Goal: Task Accomplishment & Management: Use online tool/utility

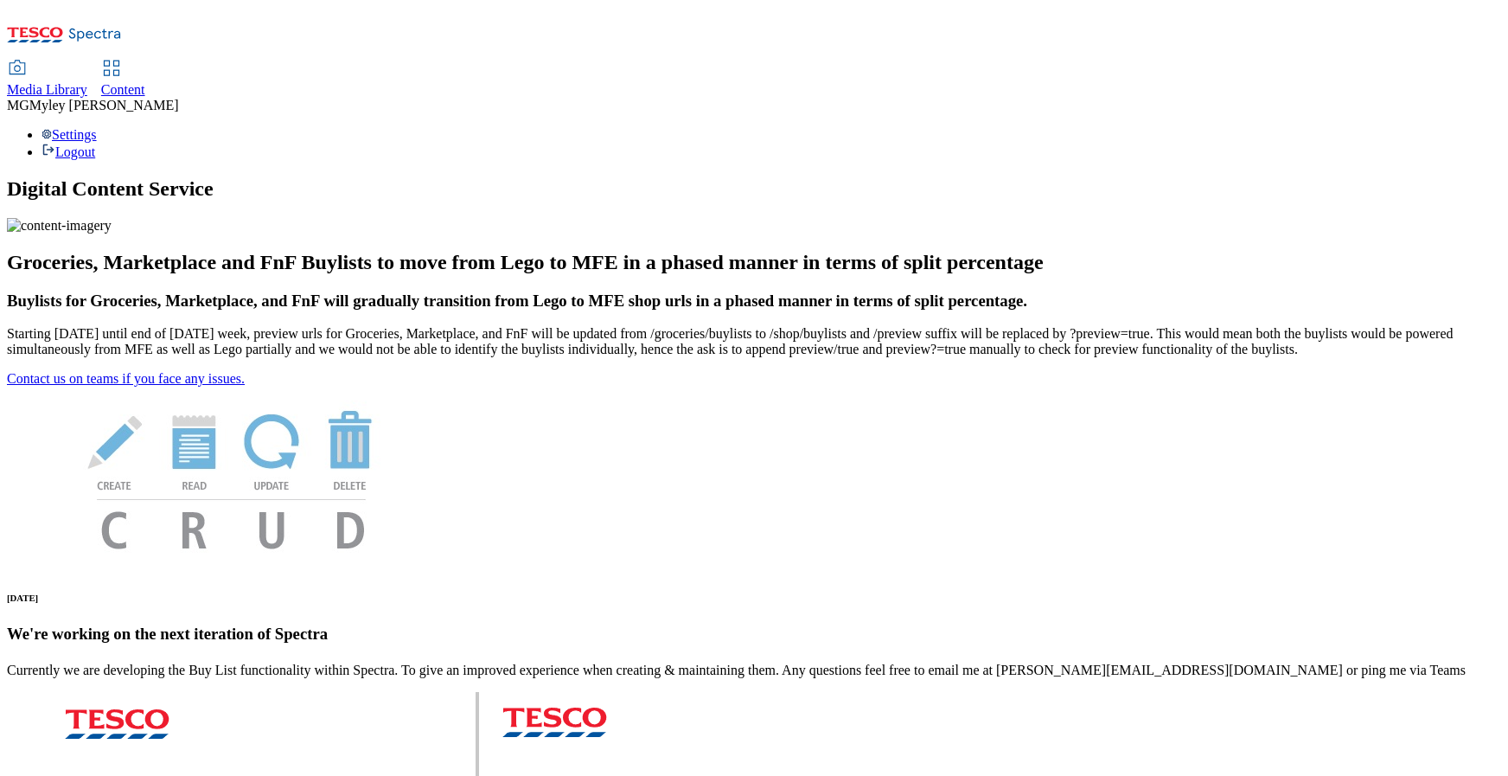
click at [87, 82] on span "Media Library" at bounding box center [47, 89] width 80 height 15
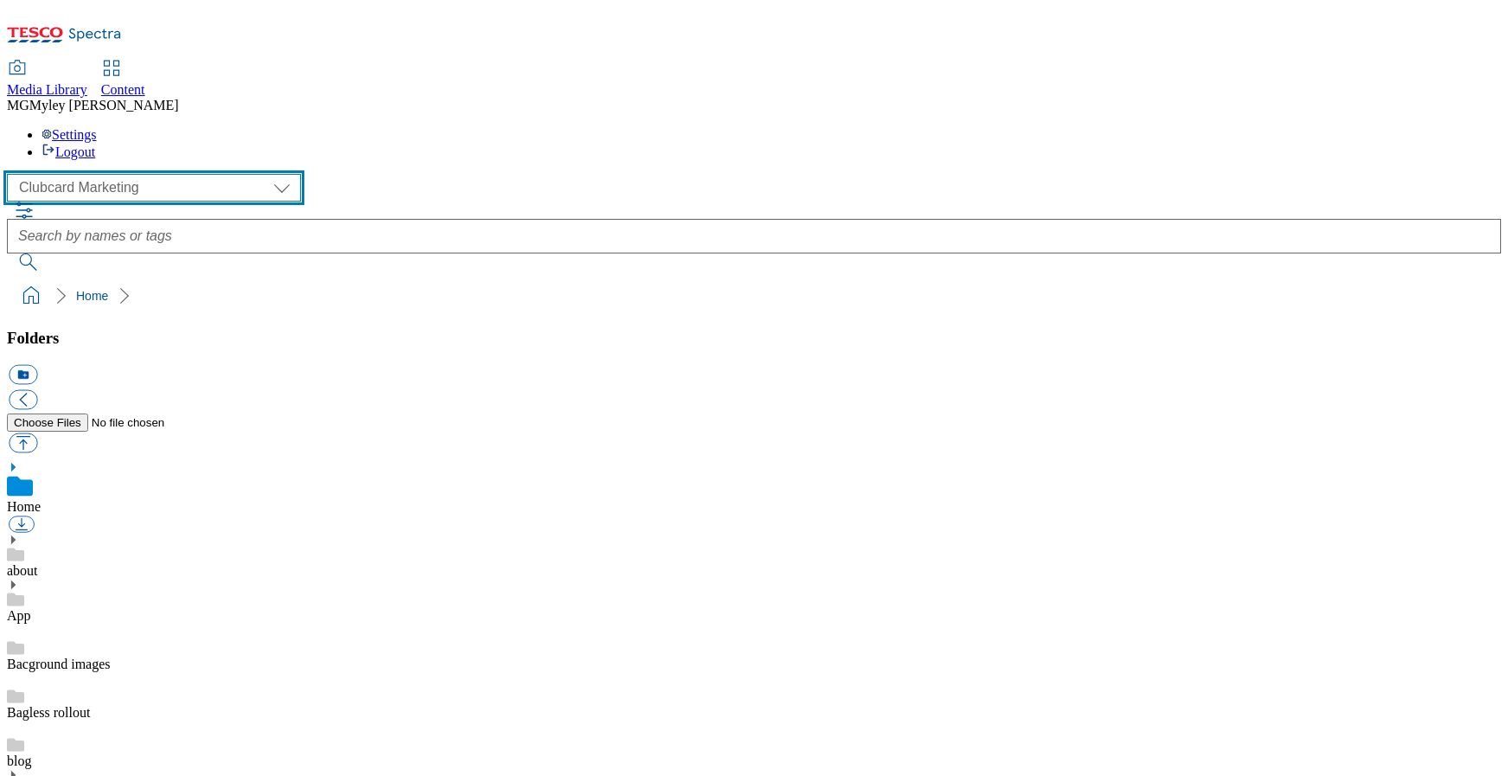
click at [109, 174] on select "Clubcard Marketing Dotcom UK GHS Marketing UK GHS ROI iGHS Marketing CE MCA CZ …" at bounding box center [154, 188] width 294 height 28
click at [129, 174] on select "Clubcard Marketing Dotcom UK GHS Marketing UK GHS ROI iGHS Marketing CE MCA CZ …" at bounding box center [154, 188] width 294 height 28
select select "flare-ghs-mktg"
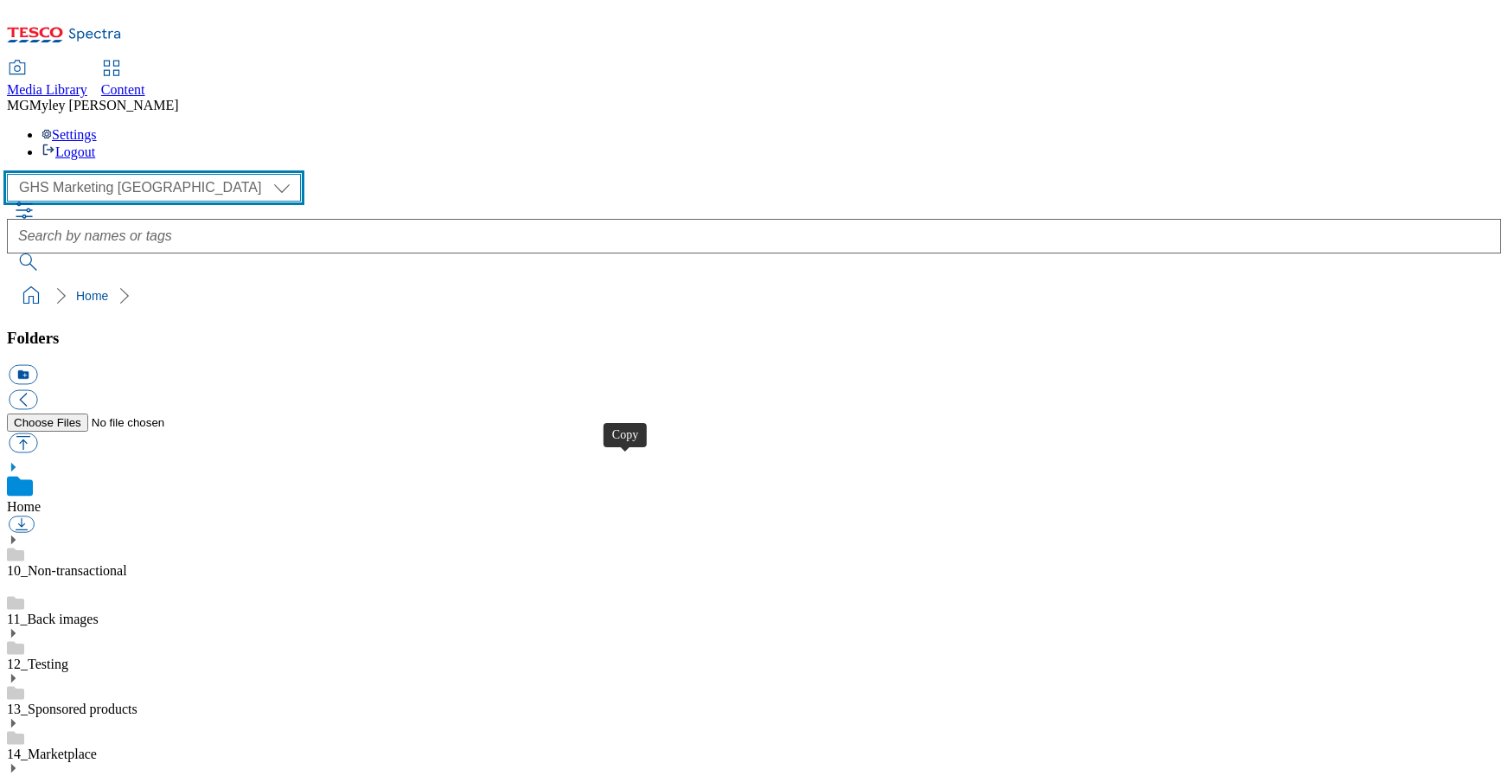
scroll to position [432, 0]
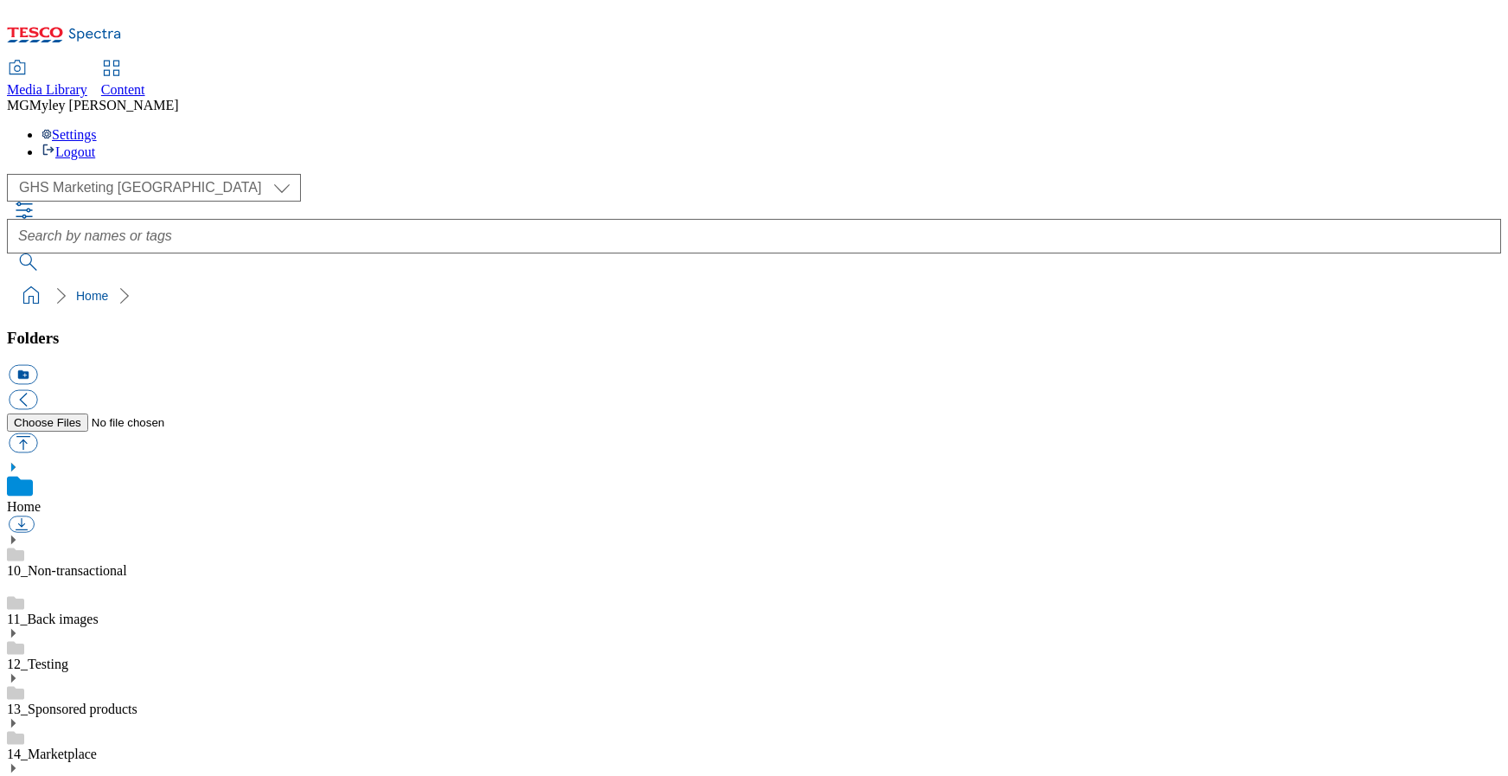
click at [145, 82] on div "Content" at bounding box center [123, 90] width 44 height 16
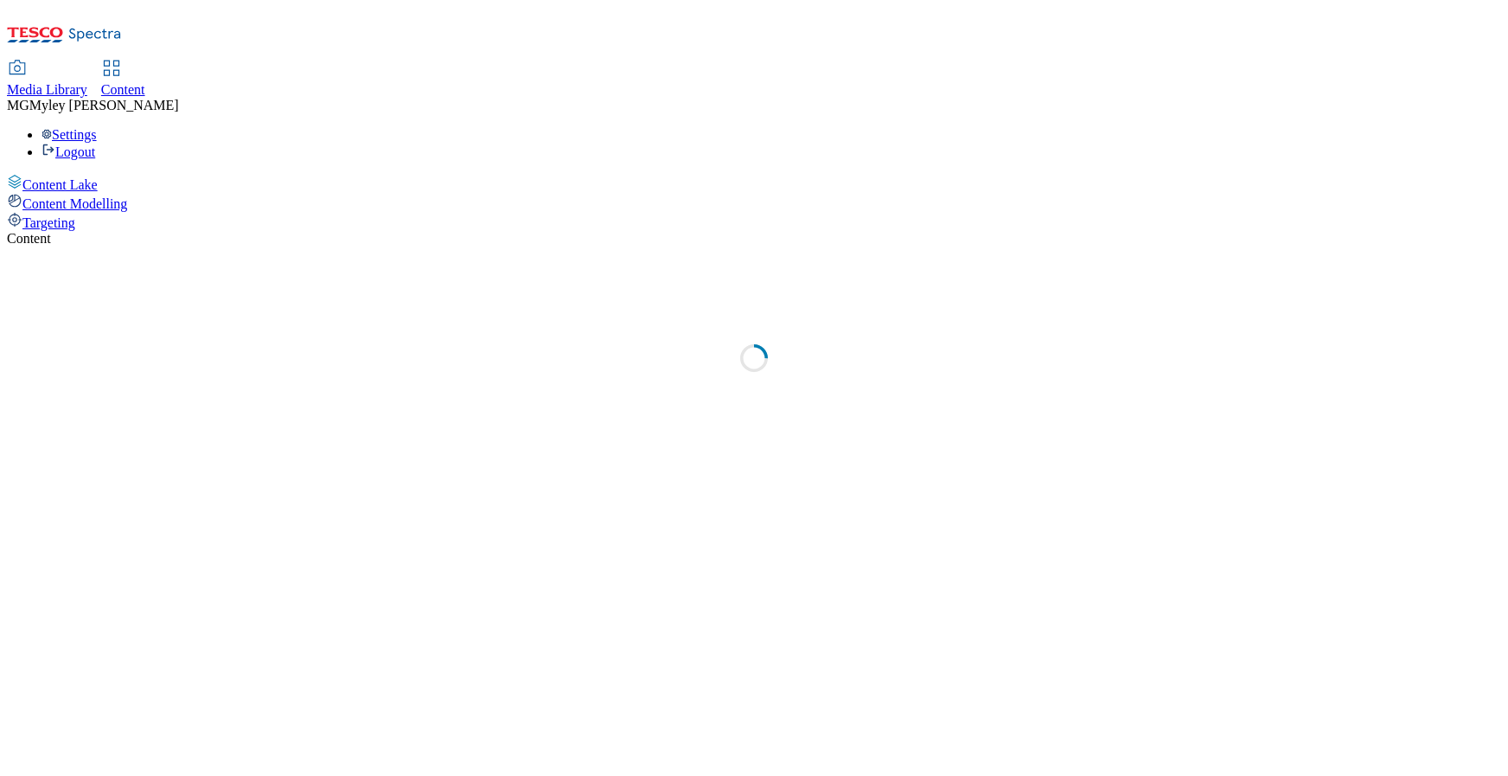
select select "ghs-[GEOGRAPHIC_DATA]"
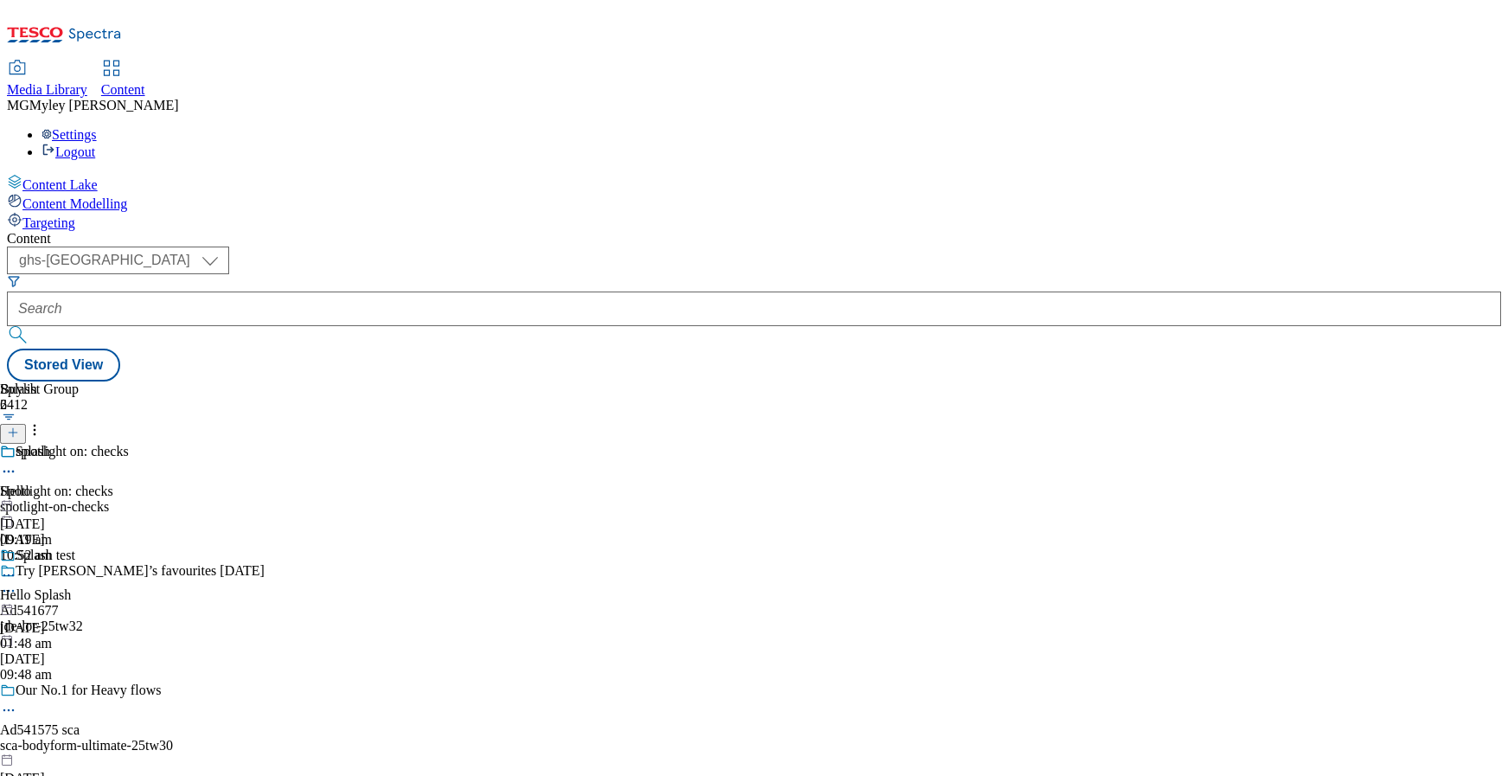
click at [87, 82] on div "Media Library" at bounding box center [47, 90] width 80 height 16
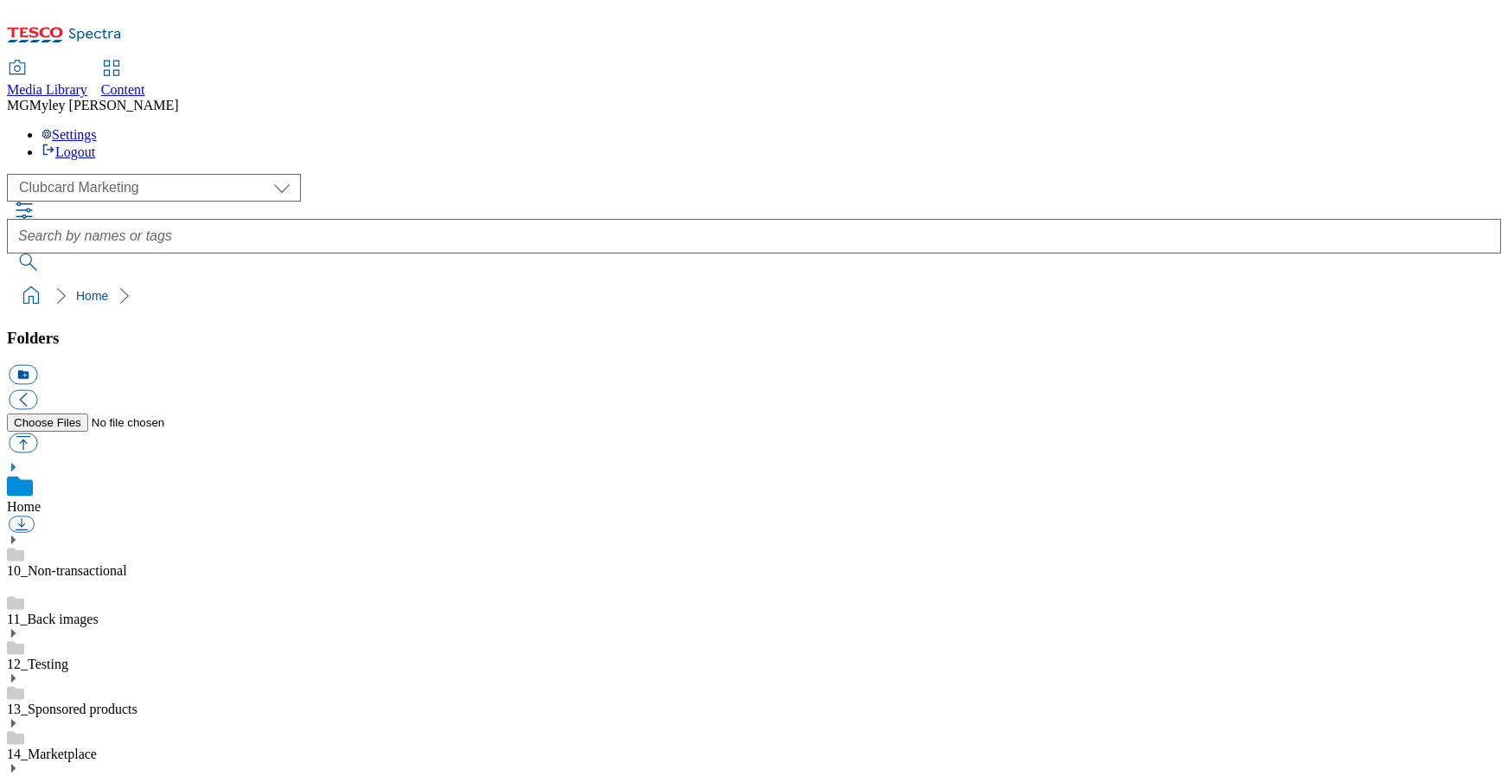
scroll to position [3, 0]
click at [133, 174] on select "Clubcard Marketing Dotcom UK GHS Marketing UK GHS ROI iGHS Marketing CE MCA CZ …" at bounding box center [154, 188] width 294 height 28
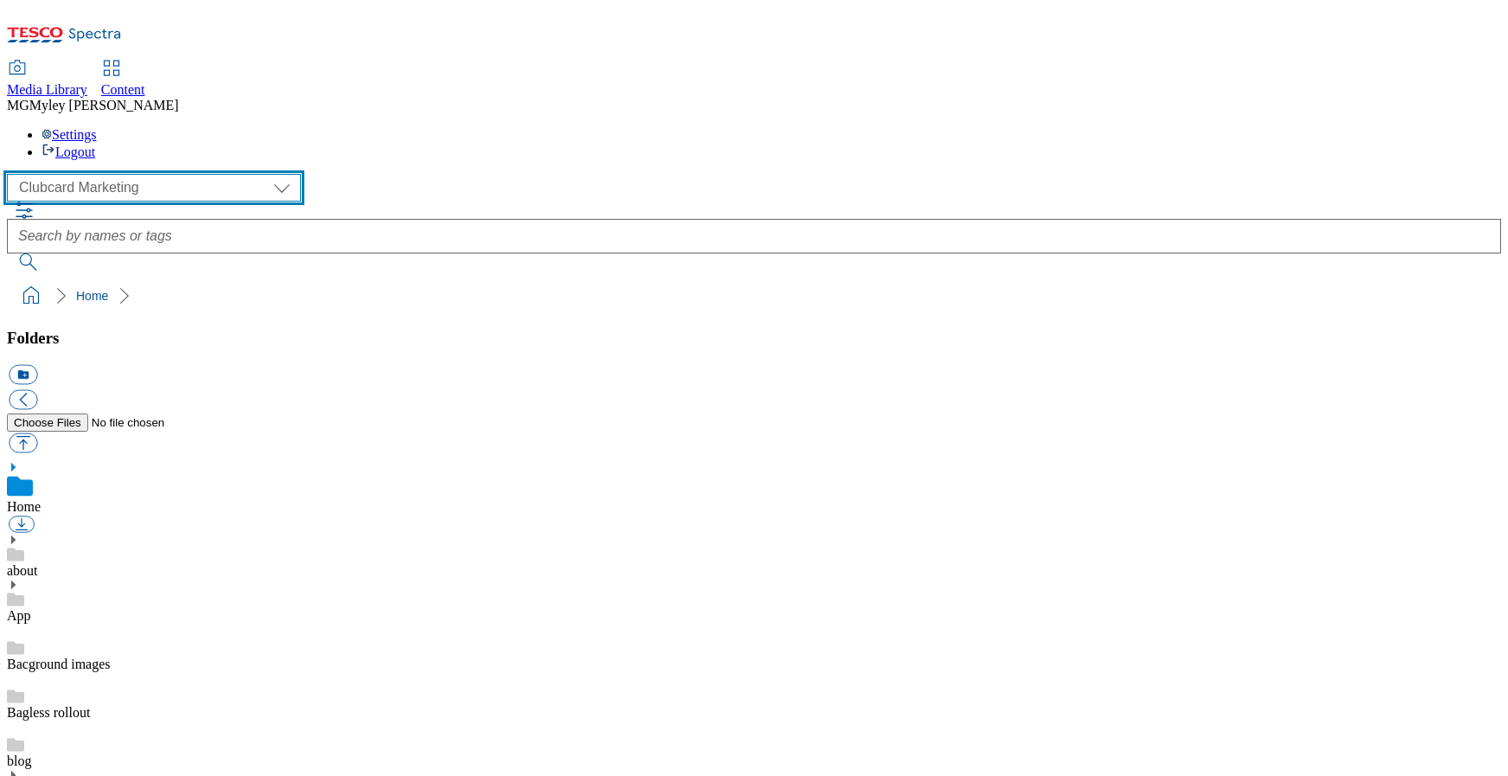
select select "flare-ghs-mktg"
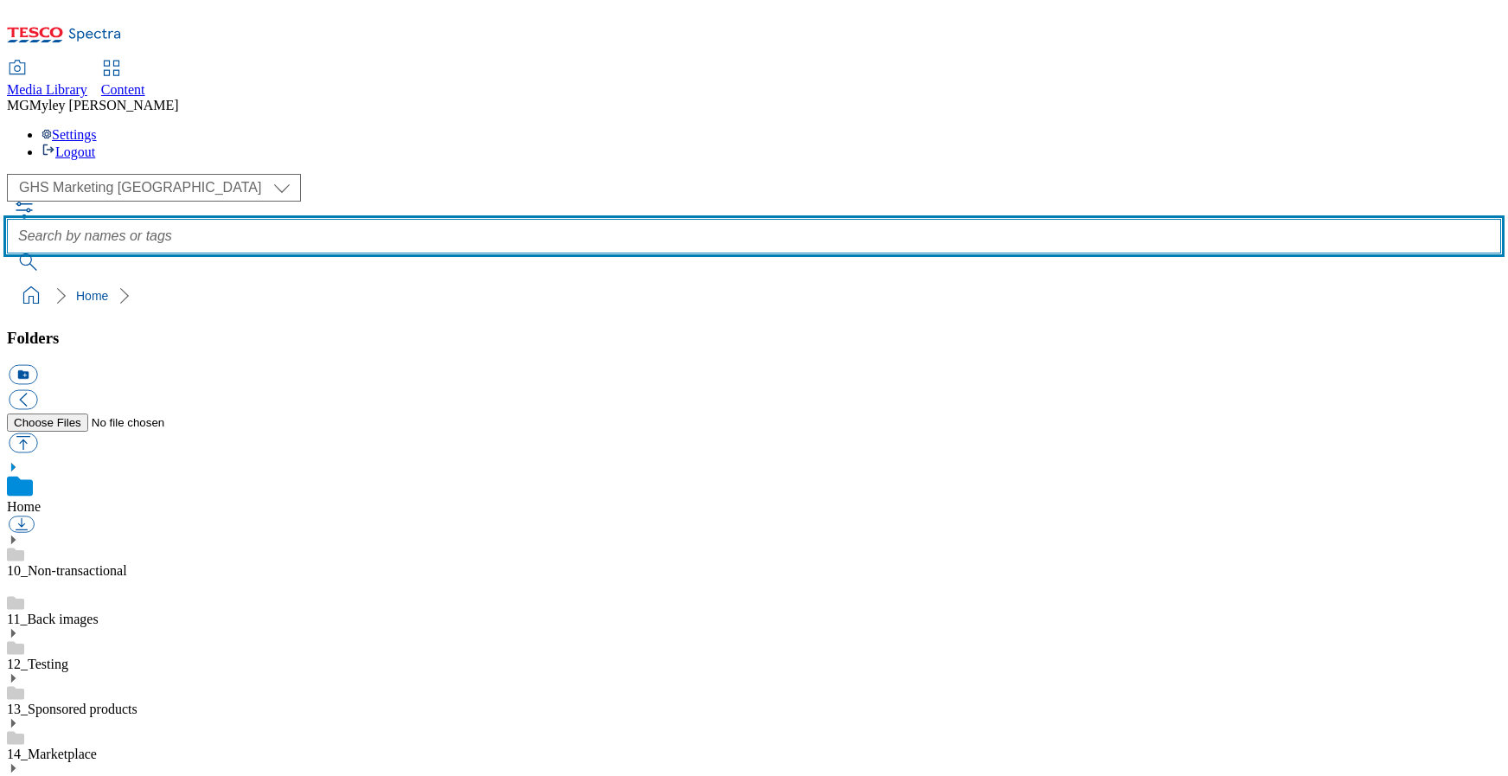
click at [638, 219] on input "text" at bounding box center [754, 236] width 1495 height 35
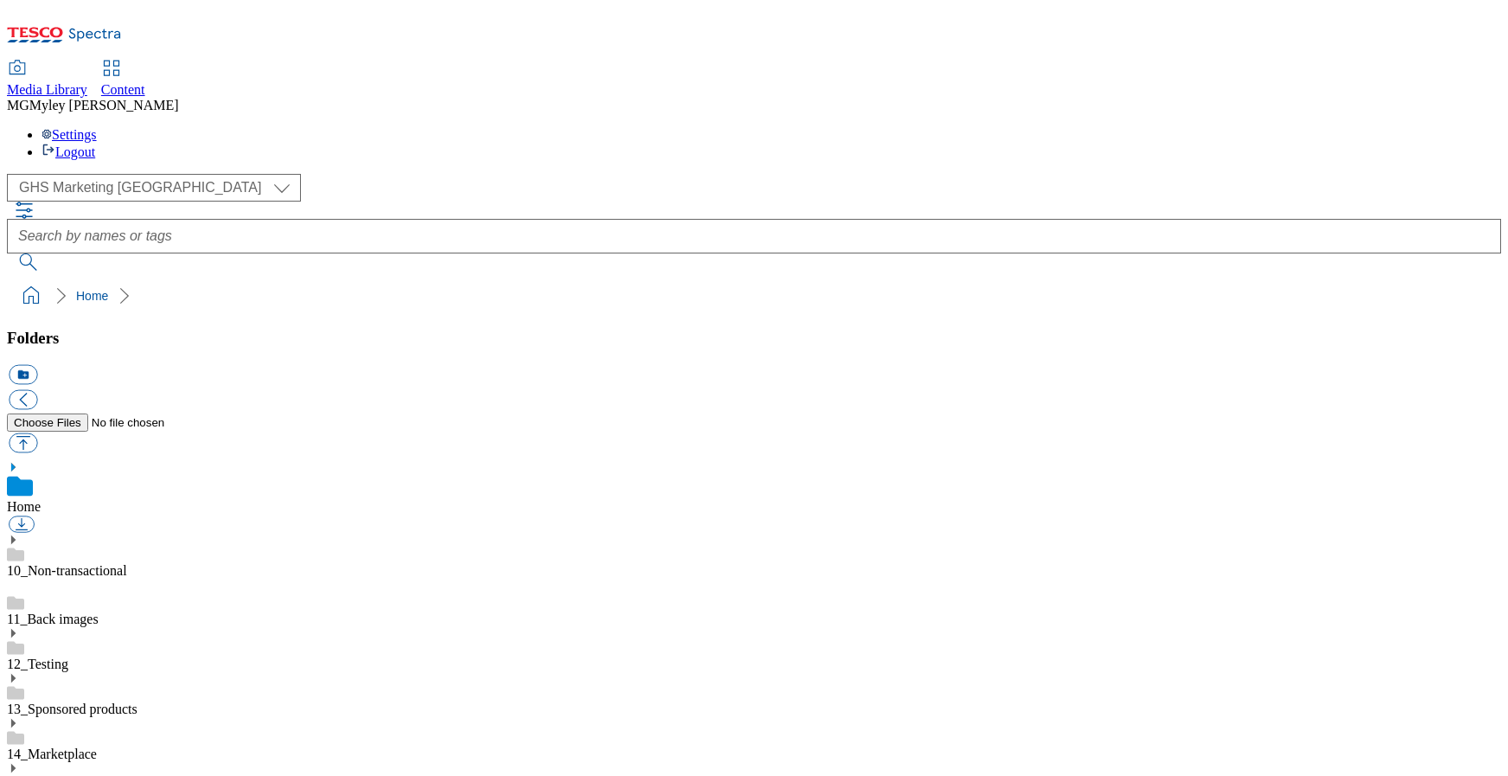
scroll to position [78, 0]
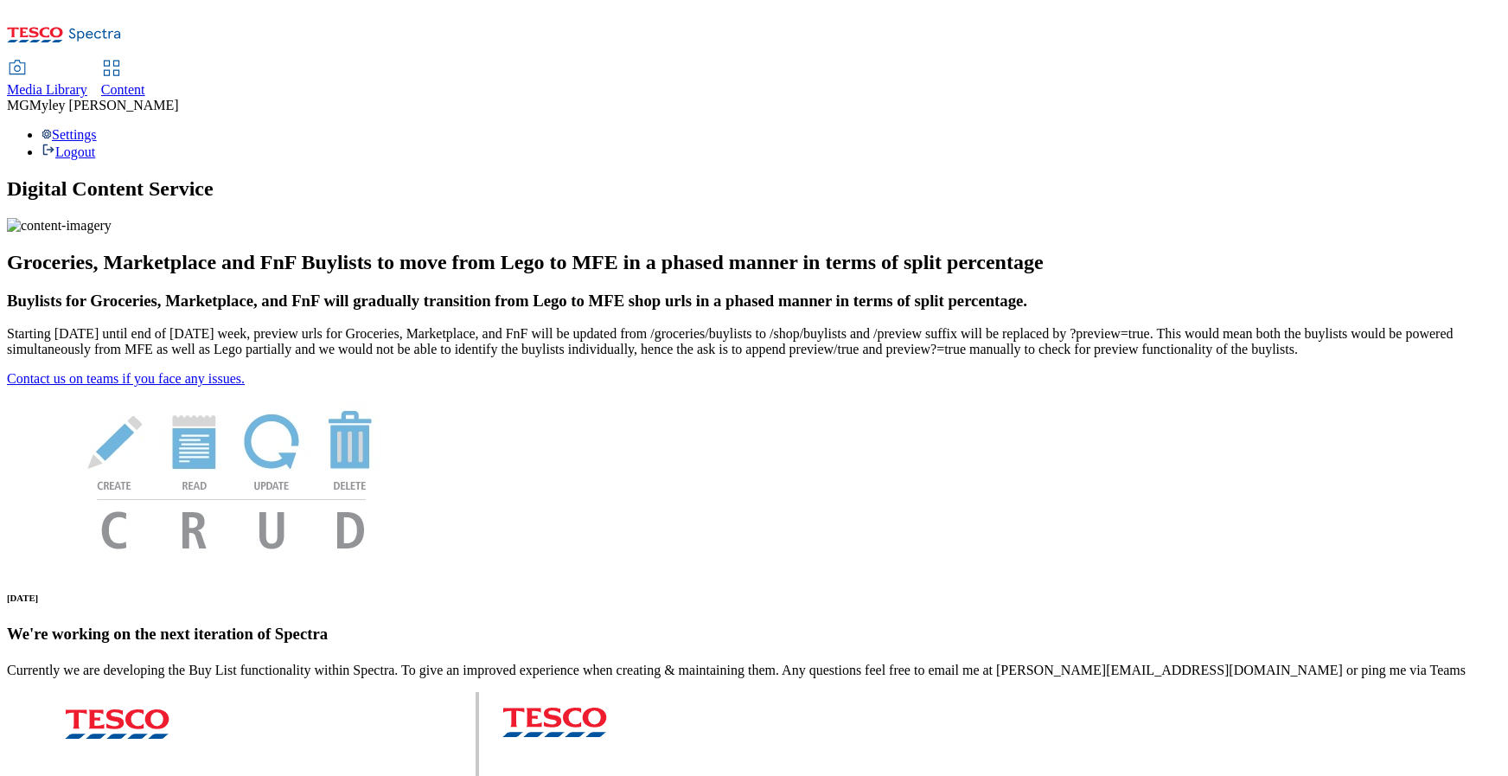
click at [87, 82] on span "Media Library" at bounding box center [47, 89] width 80 height 15
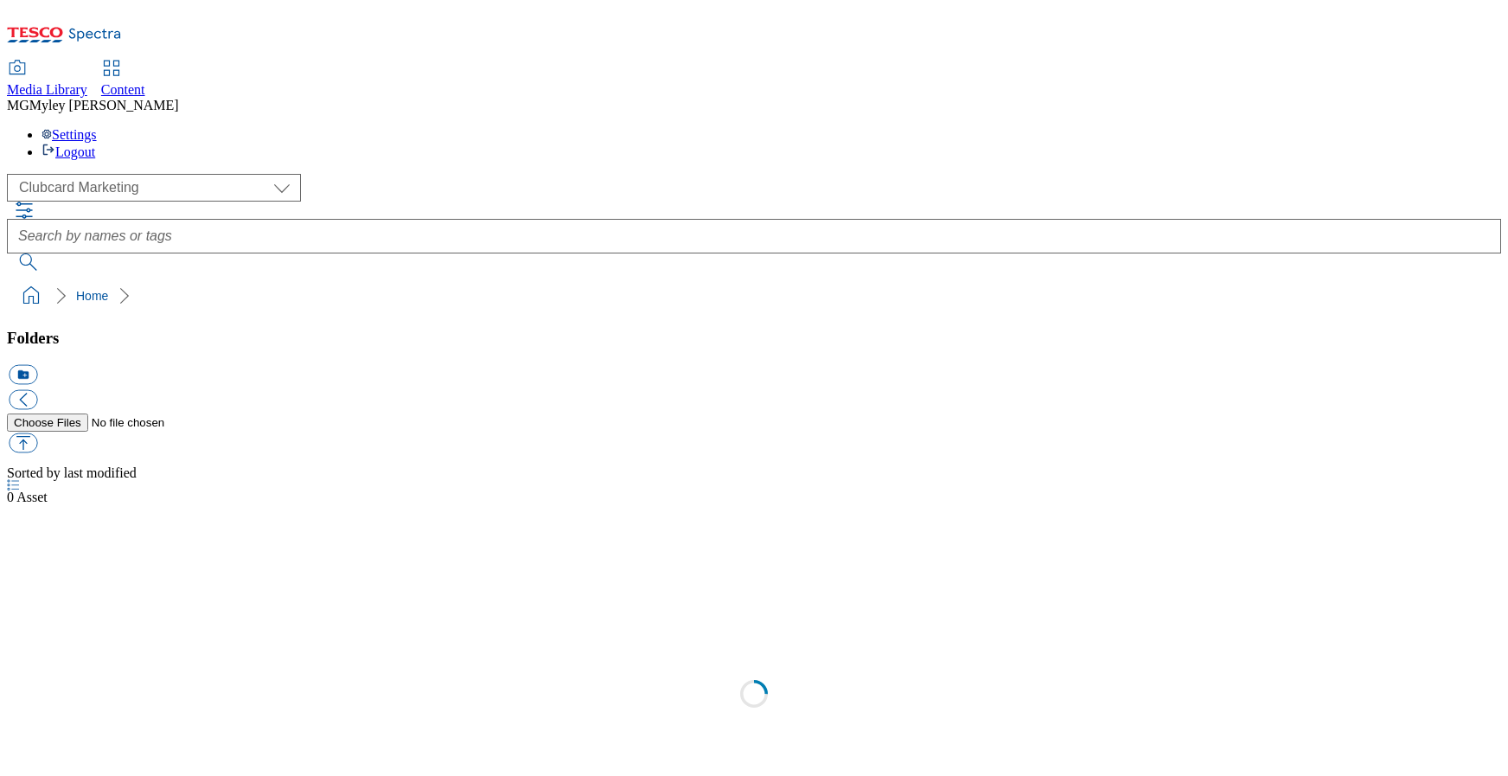
select select "flare-clubcard-mktg"
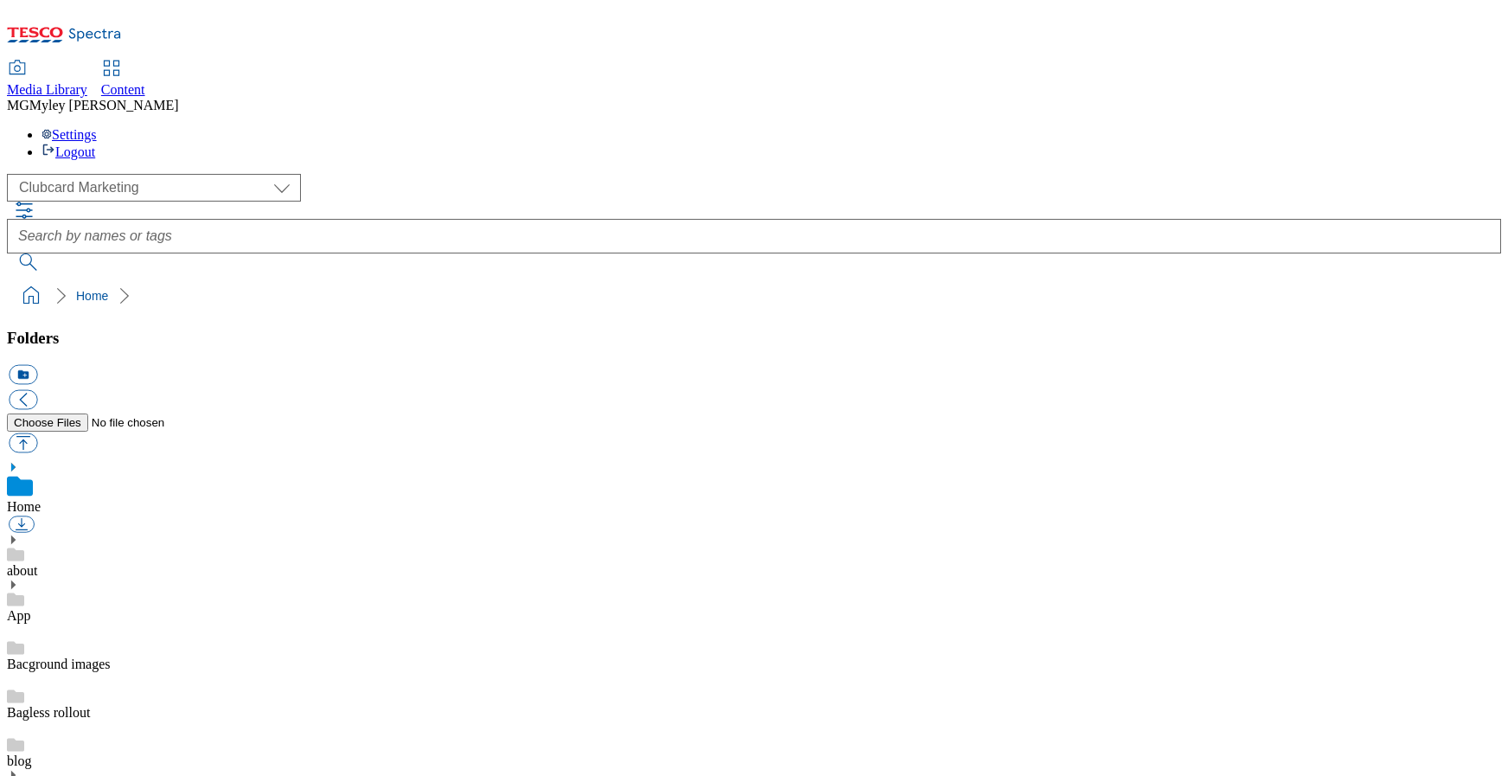
click at [145, 82] on span "Content" at bounding box center [123, 89] width 44 height 15
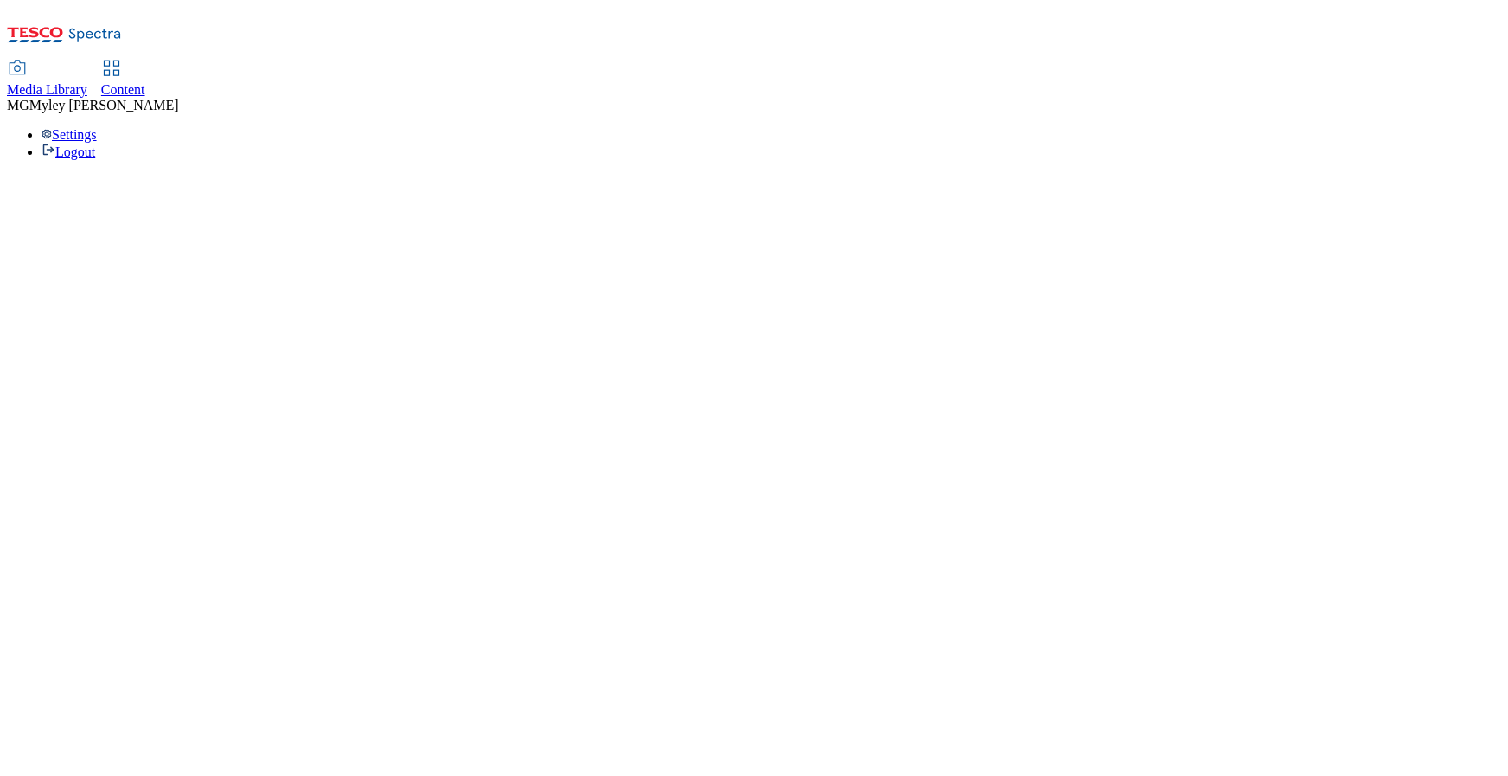
select select "ghs-[GEOGRAPHIC_DATA]"
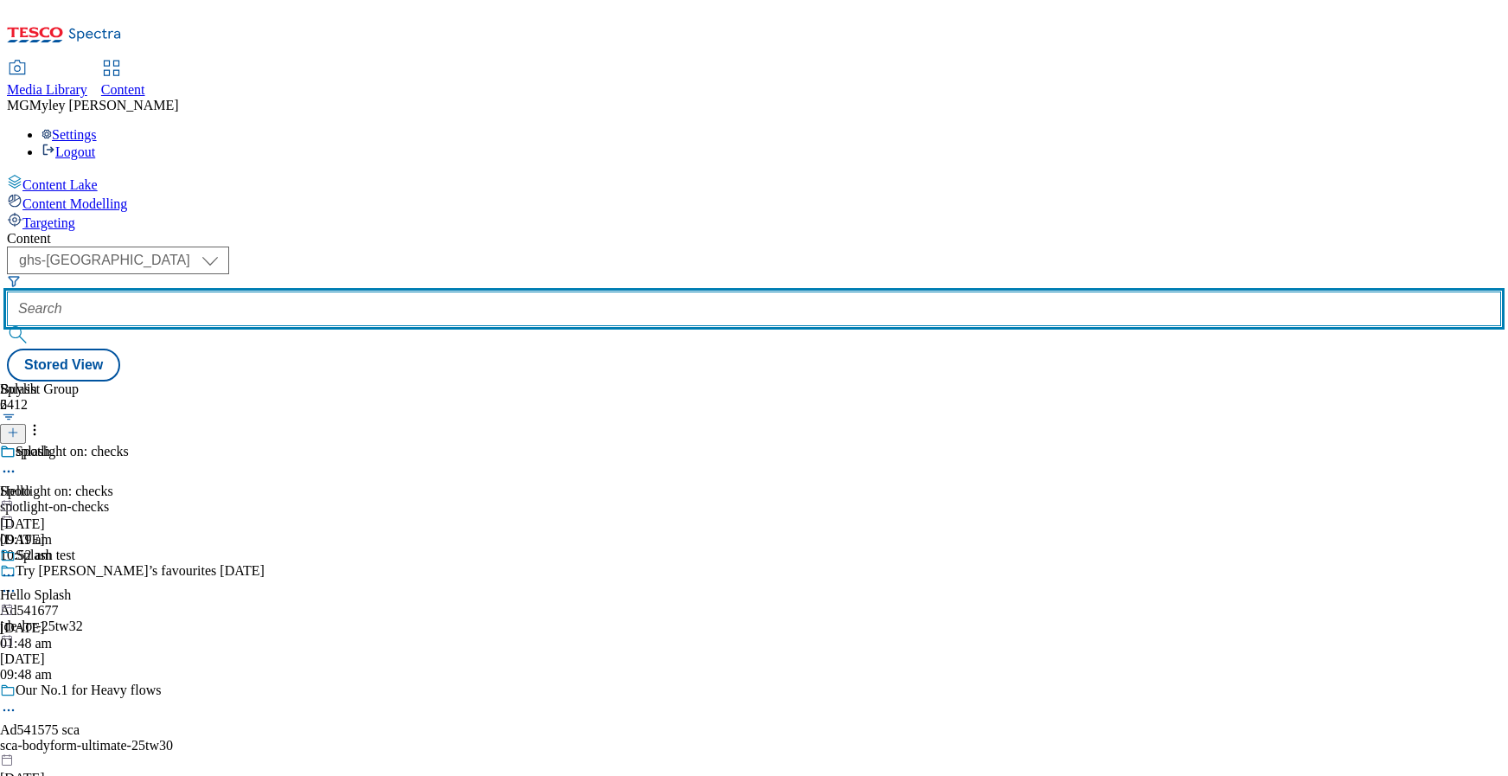
click at [416, 291] on input "text" at bounding box center [754, 308] width 1495 height 35
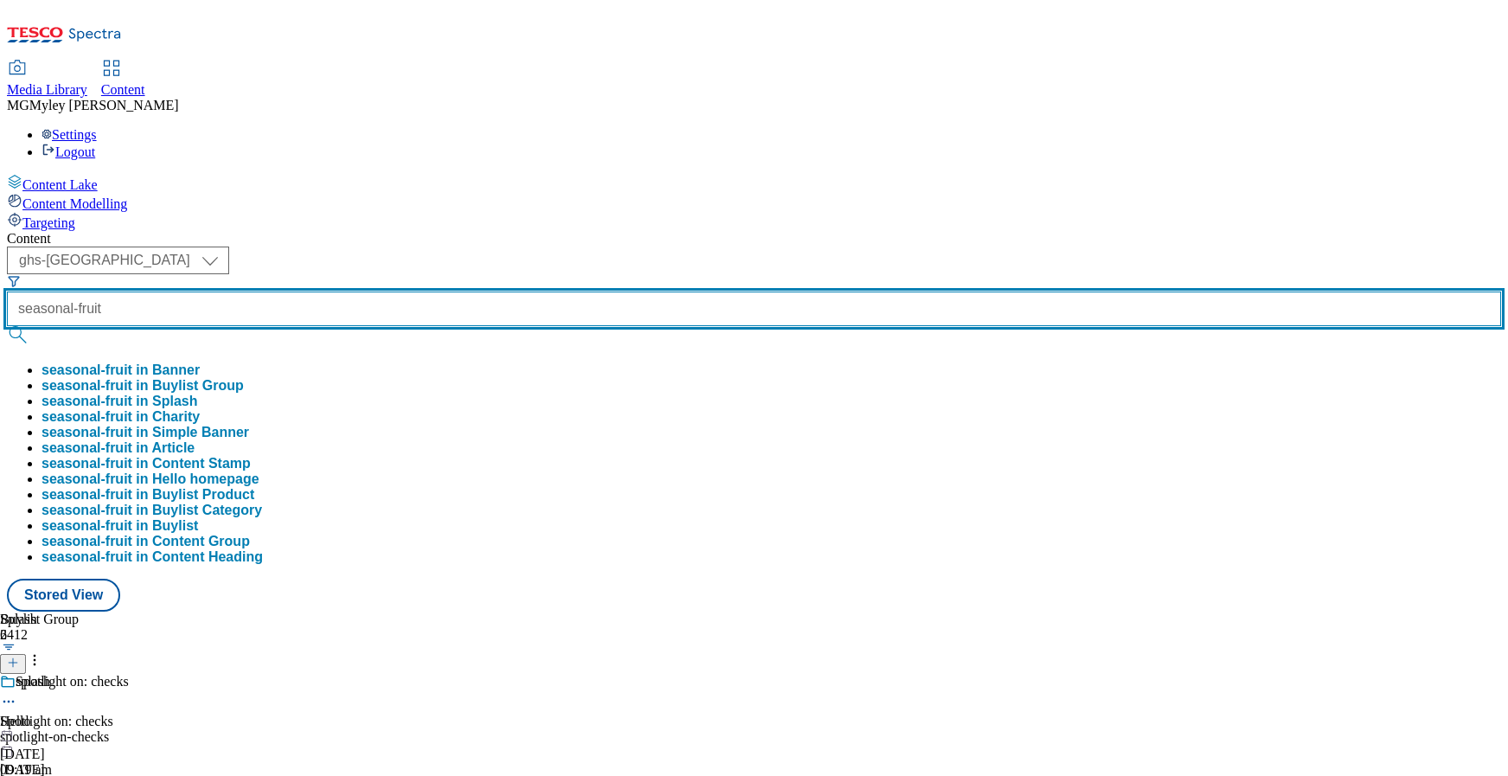
type input "seasonal-fruit"
click at [7, 326] on button "submit" at bounding box center [19, 334] width 24 height 17
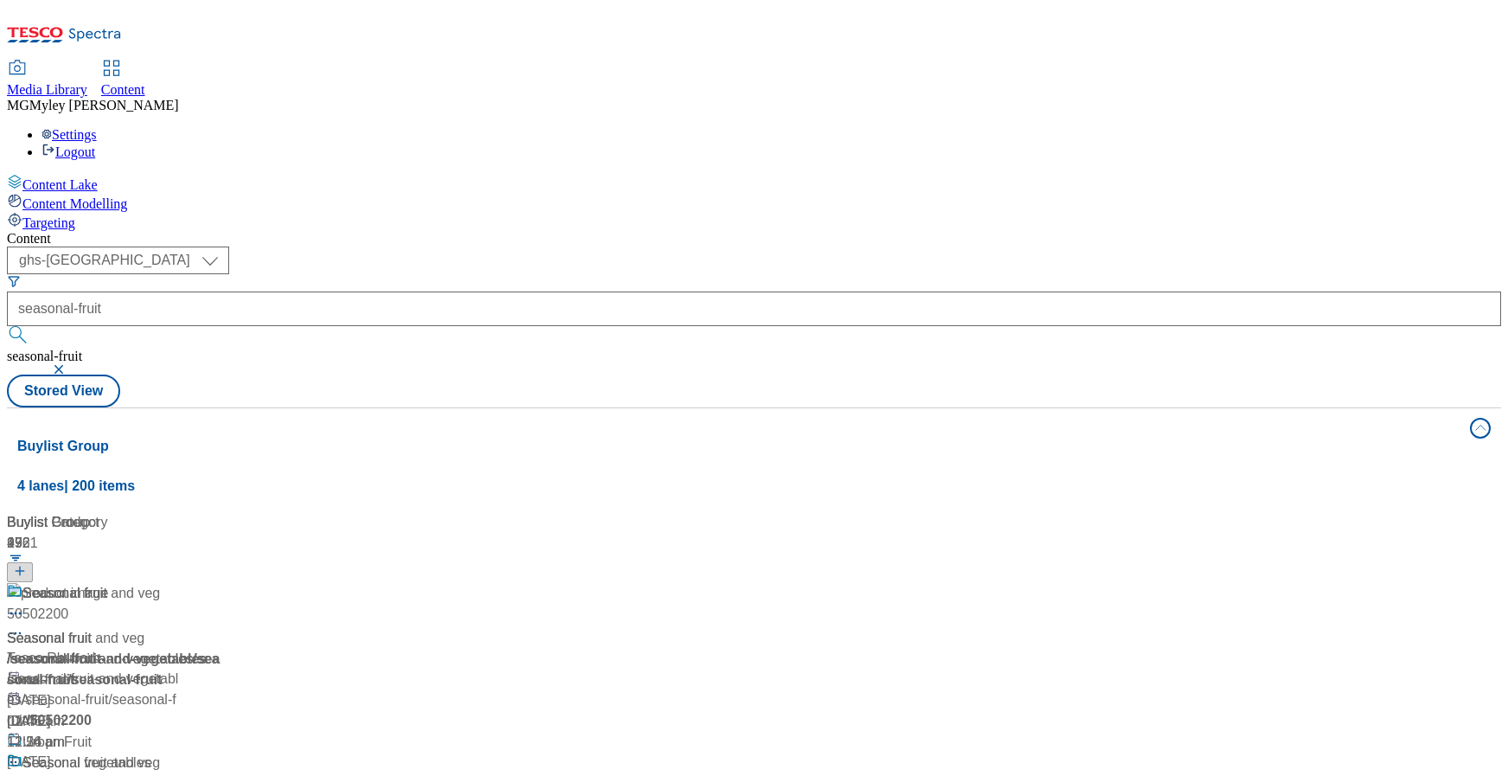
click at [989, 231] on div "Content ( optional ) ghs-roi ghs-uk ghs-uk seasonal-fruit seasonal-fruit Stored…" at bounding box center [754, 705] width 1495 height 949
click at [295, 583] on div "Seasonal fruit and veg Seasonal fruit and veg / seasonal-fruit-and-vegetables 1…" at bounding box center [151, 657] width 288 height 149
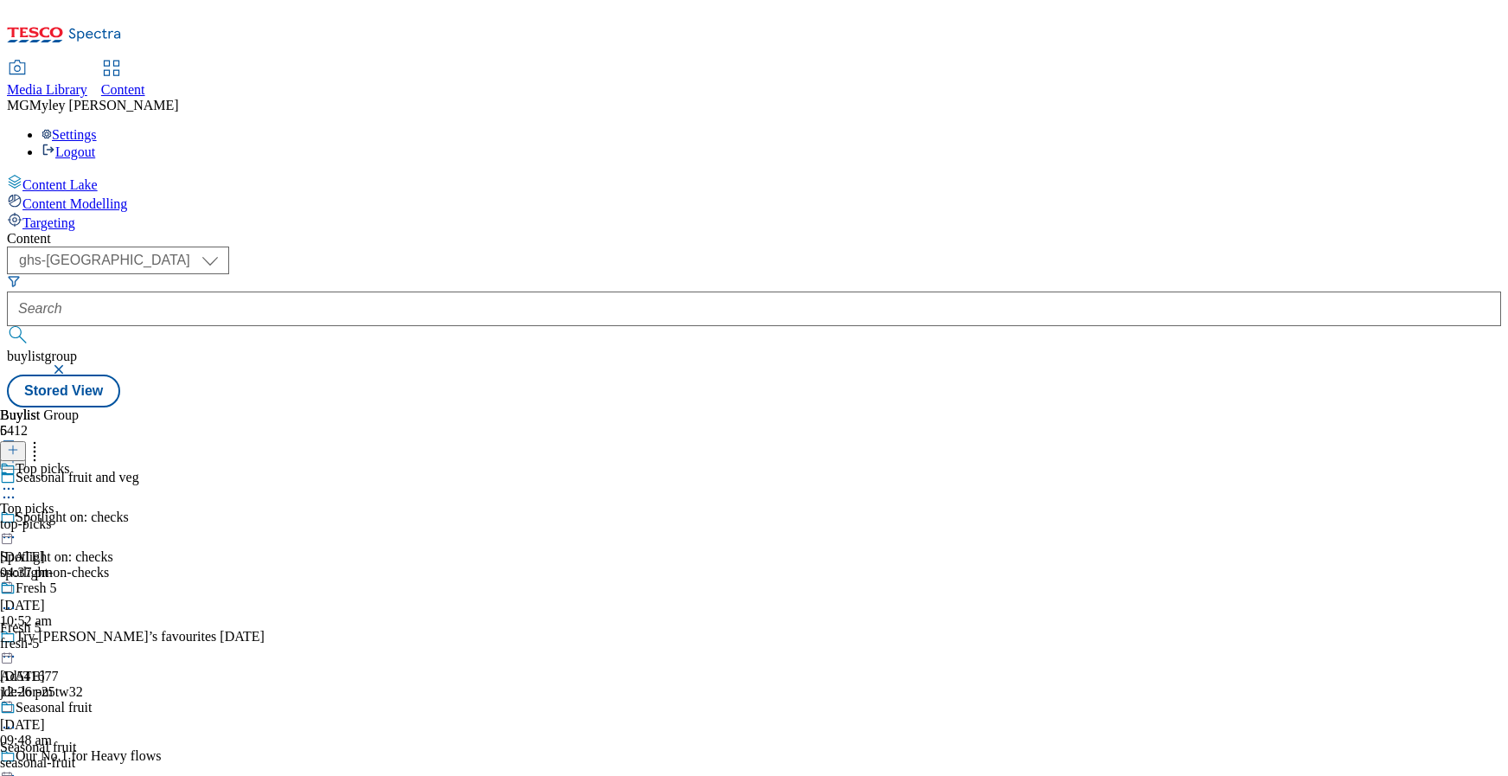
click at [168, 516] on div "top-picks" at bounding box center [84, 524] width 168 height 16
click at [17, 520] on icon at bounding box center [8, 528] width 17 height 17
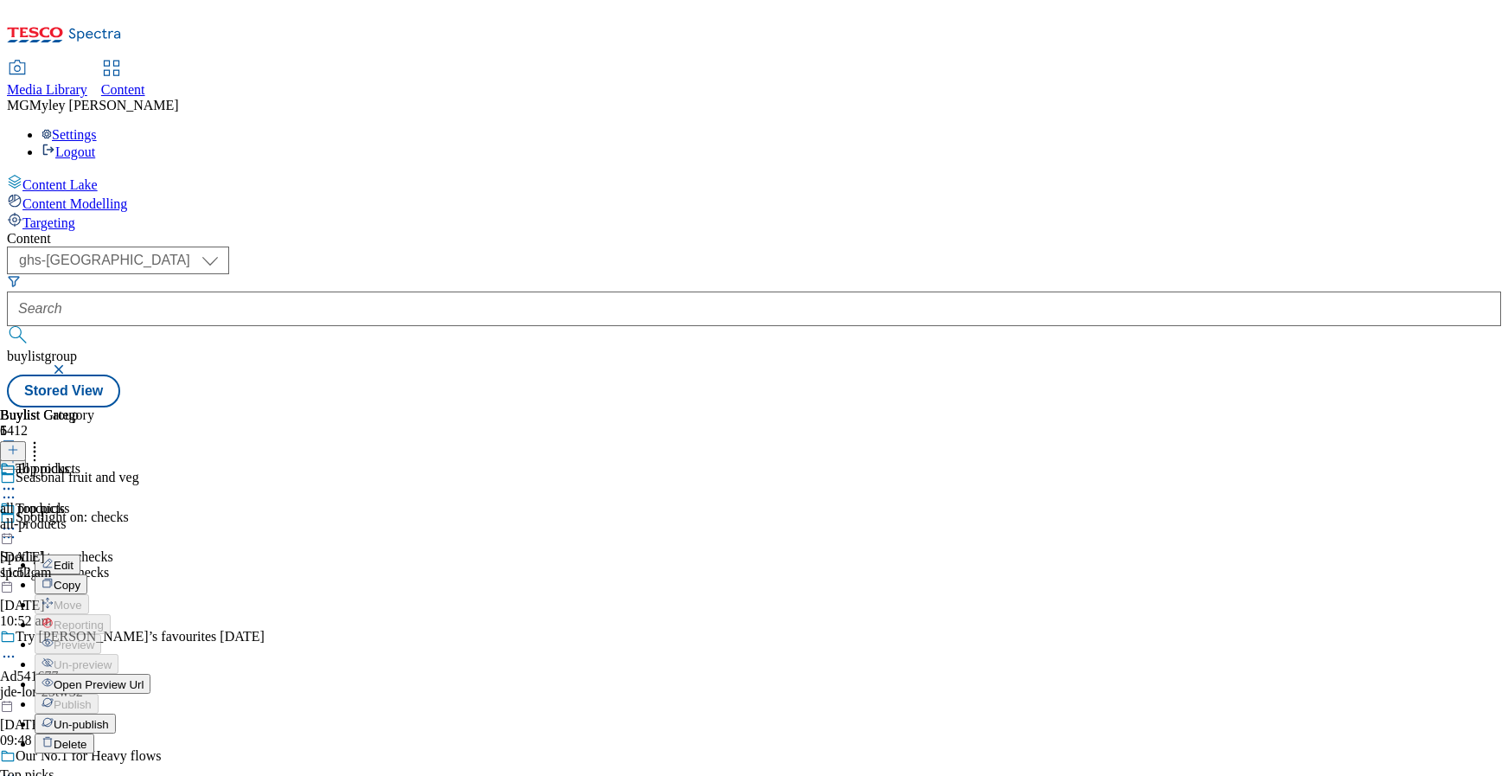
click at [74, 559] on span "Edit" at bounding box center [64, 565] width 20 height 13
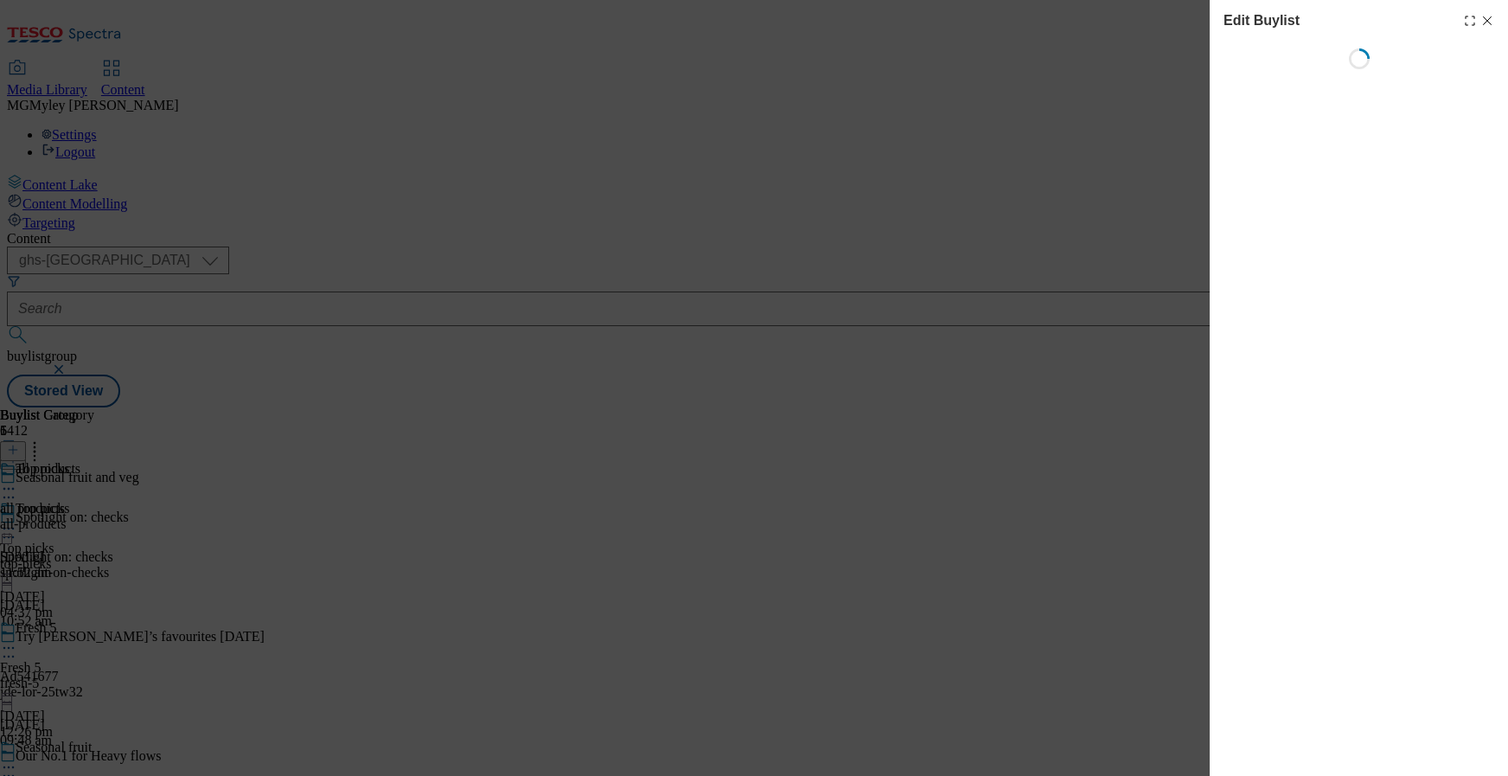
select select "evergreen"
select select "Banner"
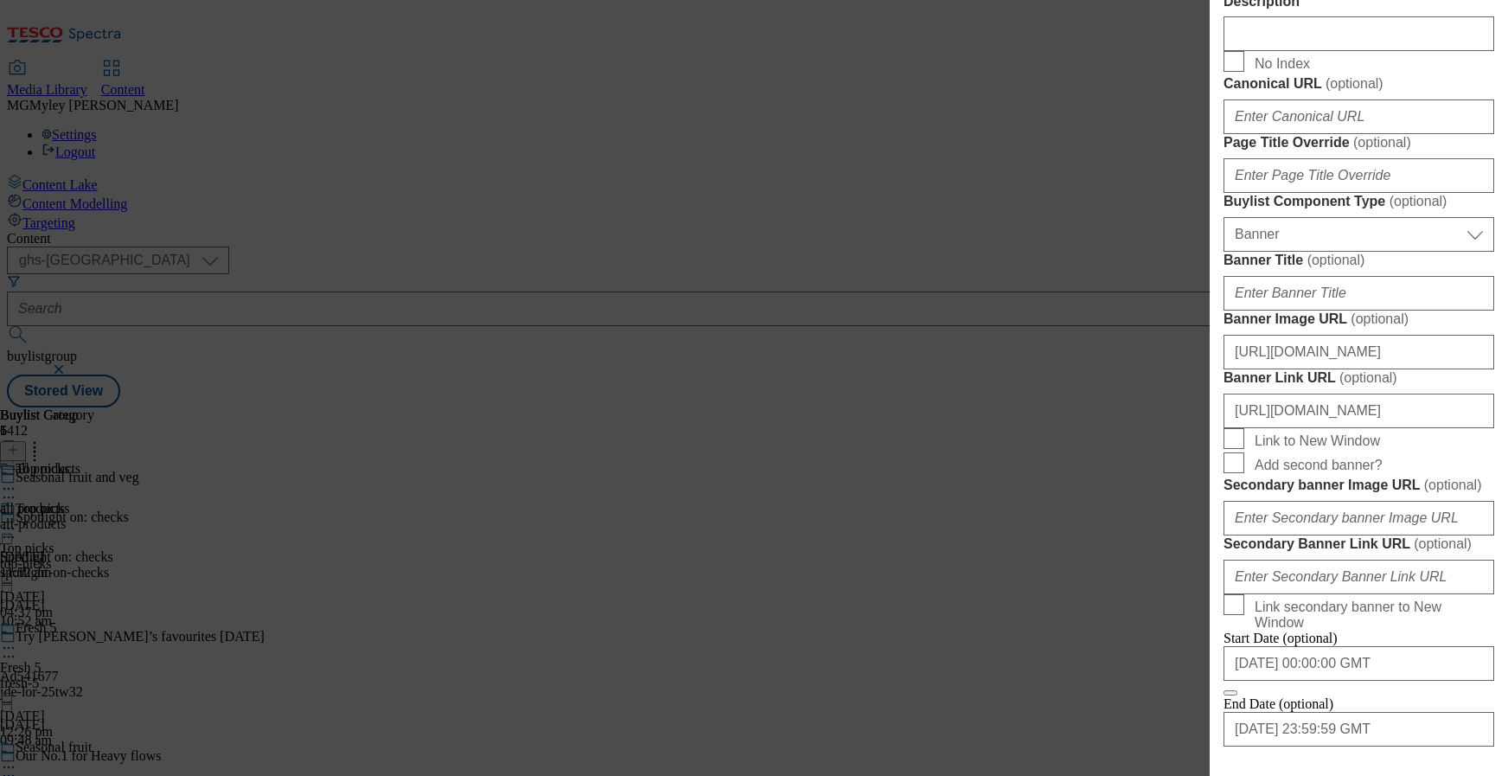
scroll to position [1818, 0]
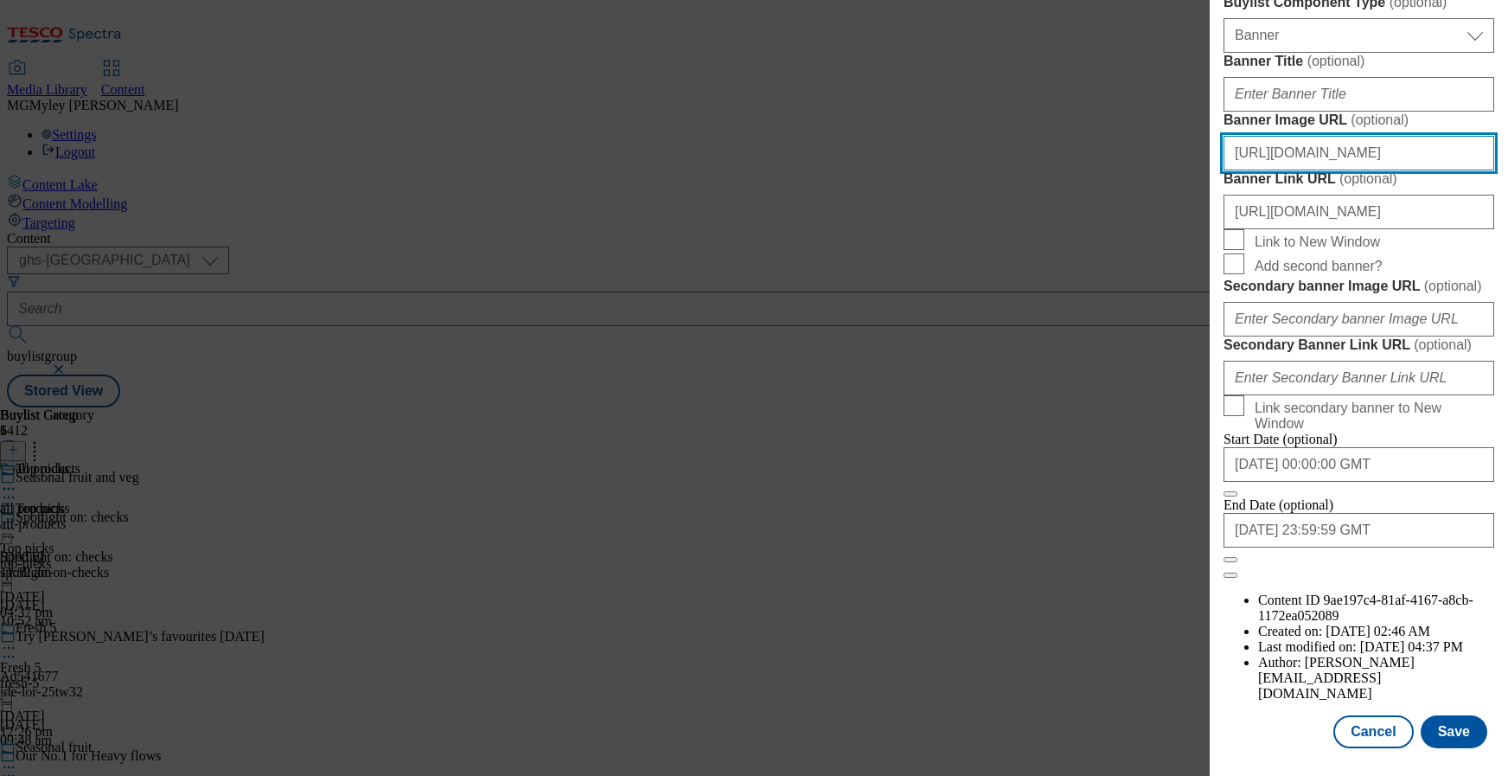
click at [1367, 136] on input "https://digitalcontent.api.tesco.com/v2/media/ghs-mktg/5365b81d-ed7b-4609-9c41-…" at bounding box center [1359, 153] width 271 height 35
paste input "97139577-74f4-4e0b-9fa4-5c16ac25317a"
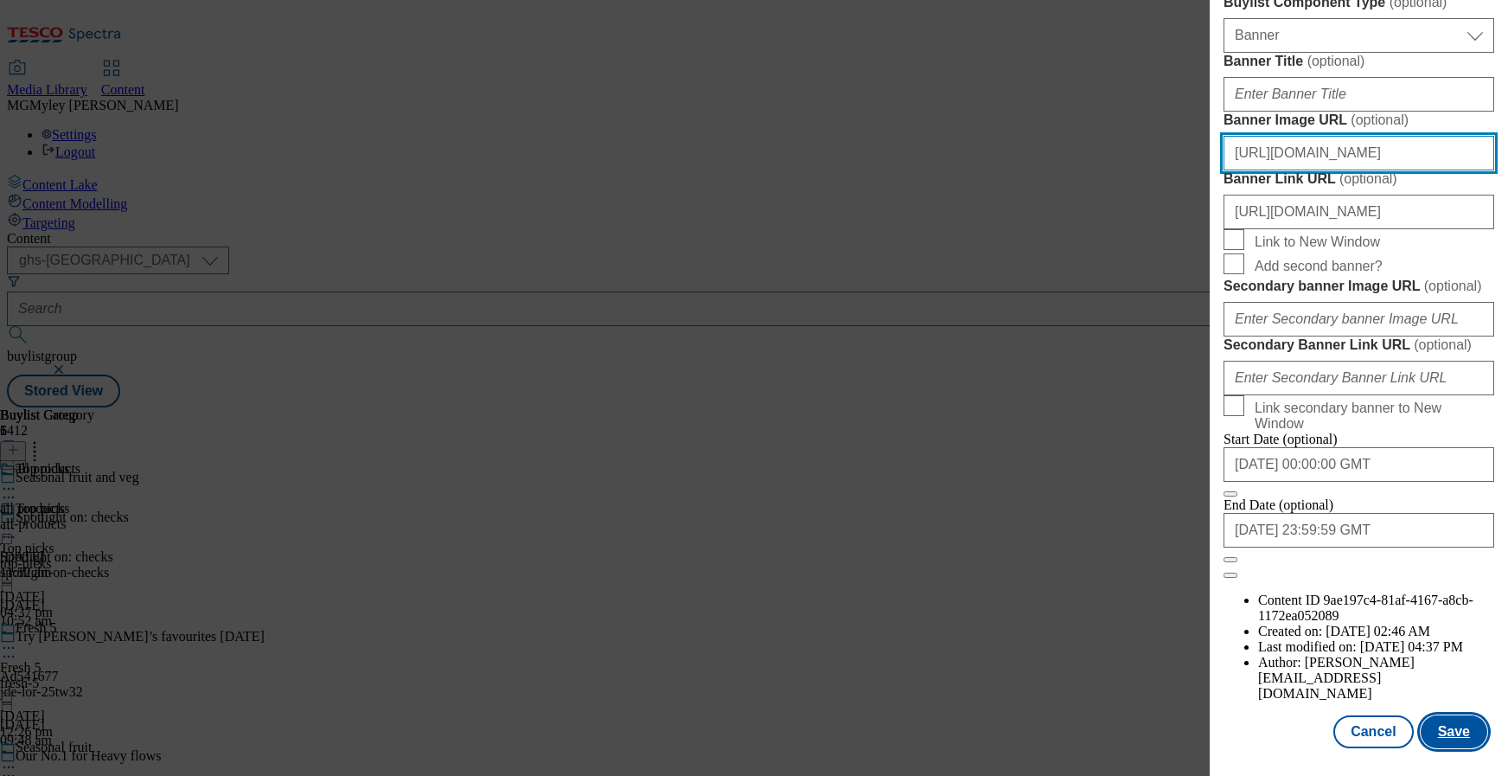
type input "https://digitalcontent.api.tesco.com/v2/media/ghs-mktg/97139577-74f4-4e0b-9fa4-…"
click at [1465, 739] on button "Save" at bounding box center [1454, 731] width 67 height 33
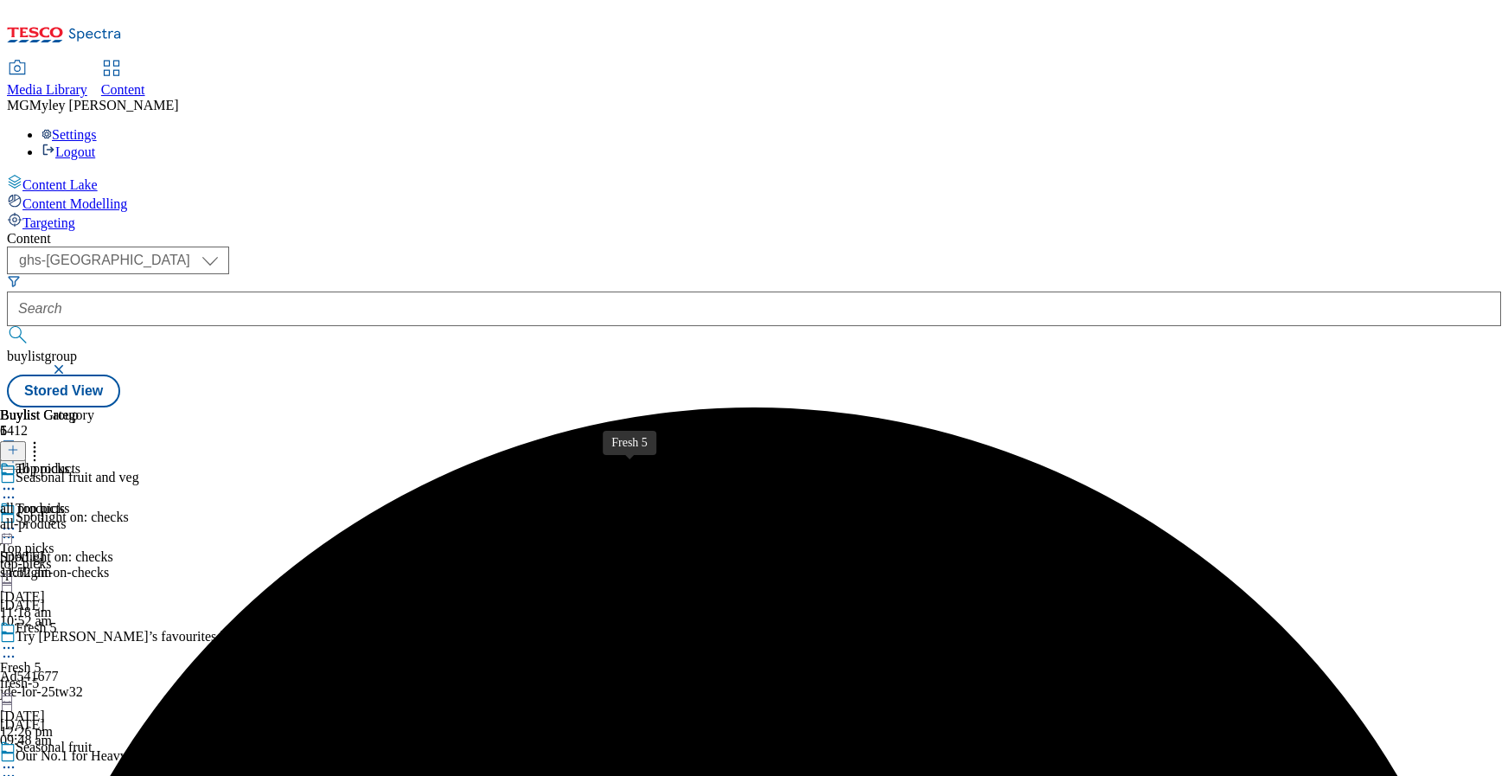
click at [42, 660] on span "Fresh 5" at bounding box center [21, 668] width 42 height 16
click at [17, 639] on icon at bounding box center [8, 647] width 17 height 17
click at [74, 678] on span "Edit" at bounding box center [64, 684] width 20 height 13
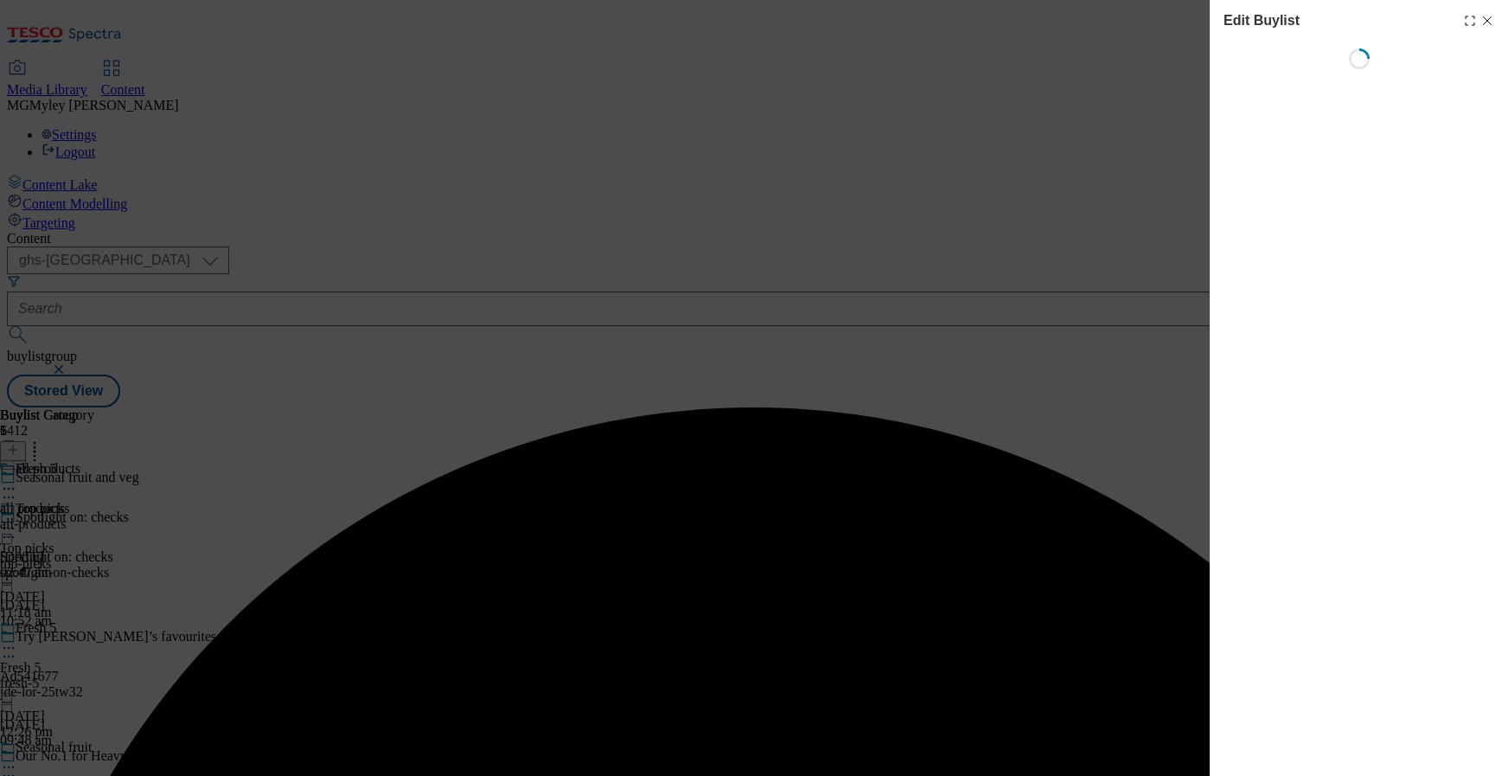
select select "evergreen"
select select "Banner"
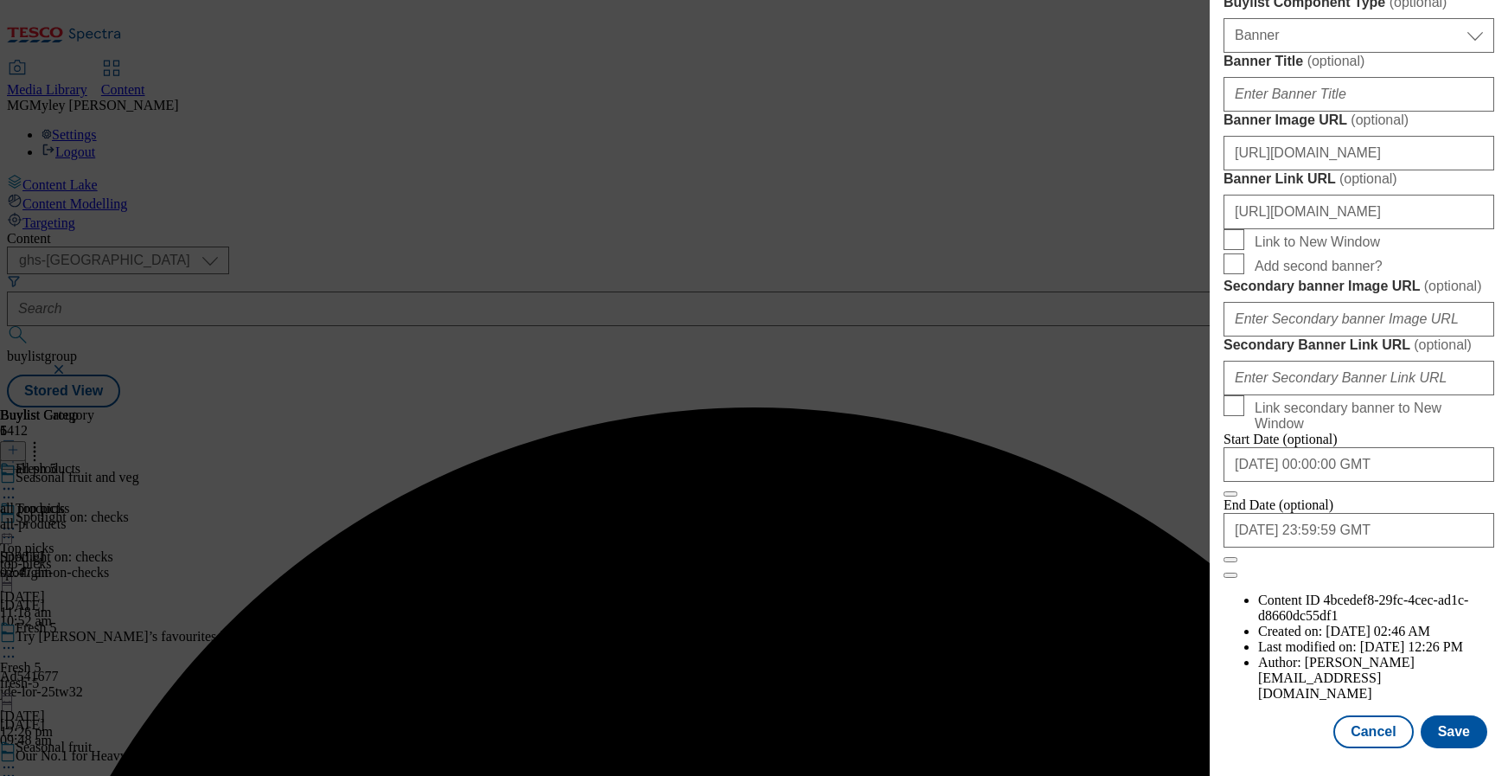
scroll to position [1818, 0]
click at [1384, 136] on input "https://digitalcontent.api.tesco.com/v2/media/ghs-mktg/5365b81d-ed7b-4609-9c41-…" at bounding box center [1359, 153] width 271 height 35
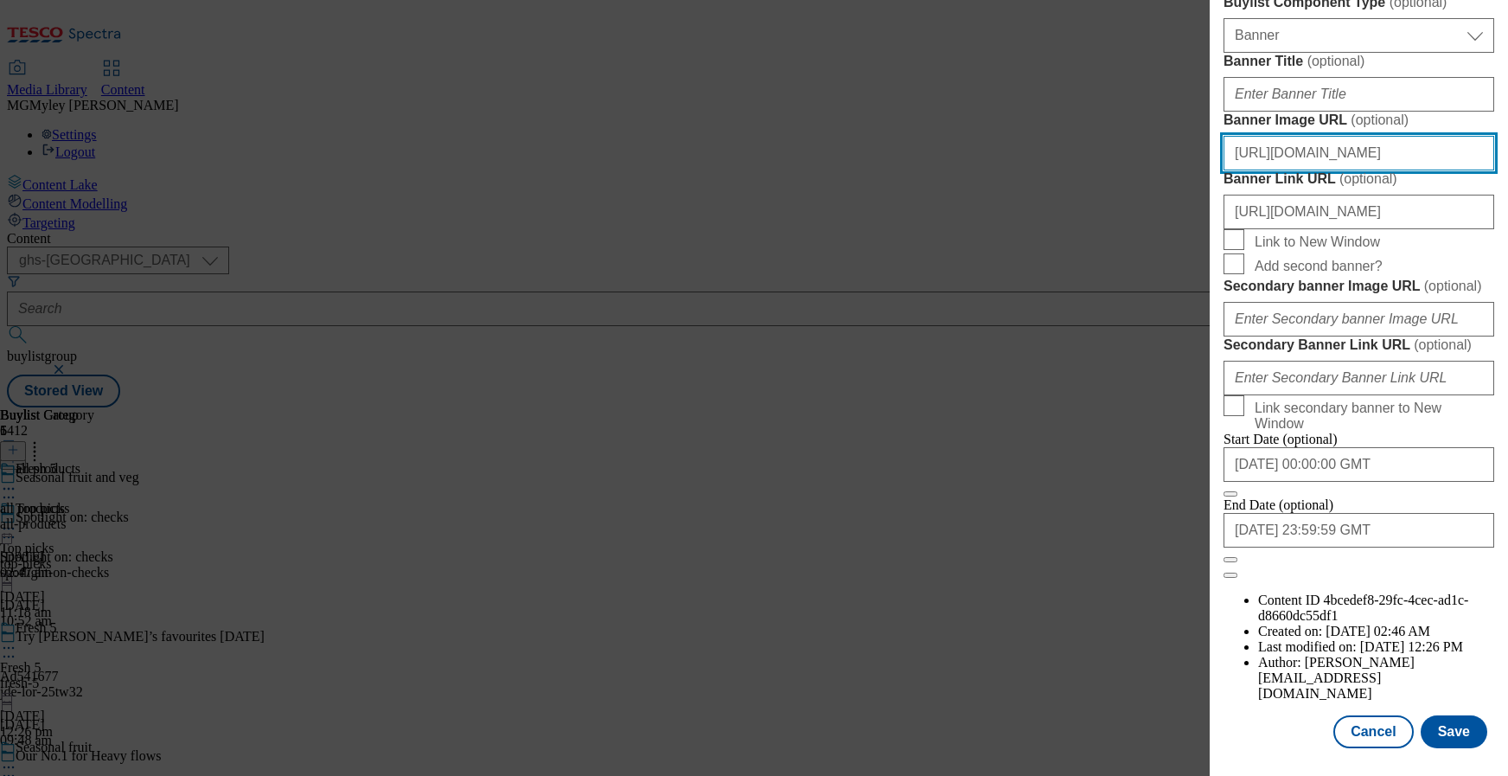
click at [1384, 136] on input "https://digitalcontent.api.tesco.com/v2/media/ghs-mktg/5365b81d-ed7b-4609-9c41-…" at bounding box center [1359, 153] width 271 height 35
paste input "97139577-74f4-4e0b-9fa4-5c16ac25317a"
type input "https://digitalcontent.api.tesco.com/v2/media/ghs-mktg/97139577-74f4-4e0b-9fa4-…"
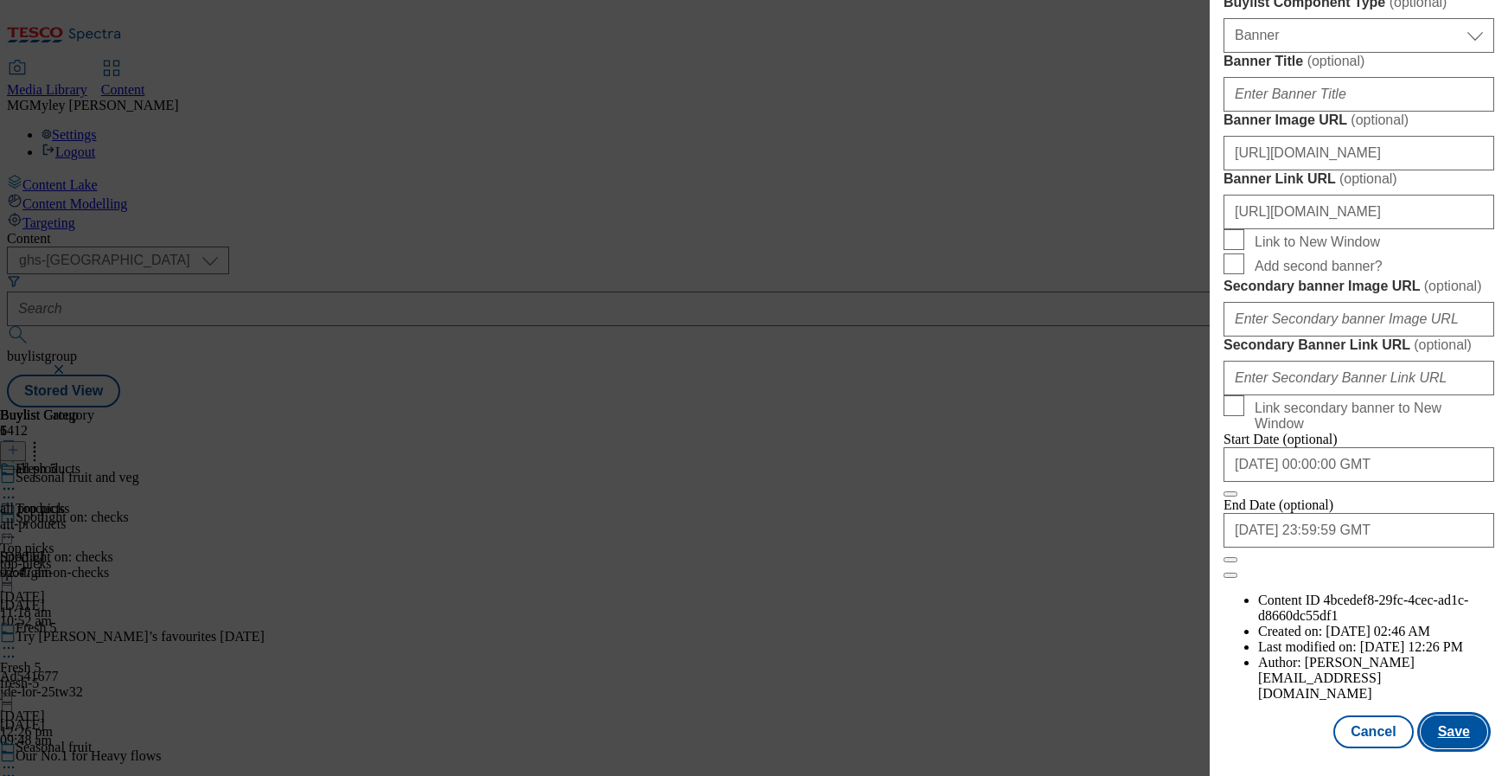
scroll to position [0, 0]
click at [1446, 741] on button "Save" at bounding box center [1454, 731] width 67 height 33
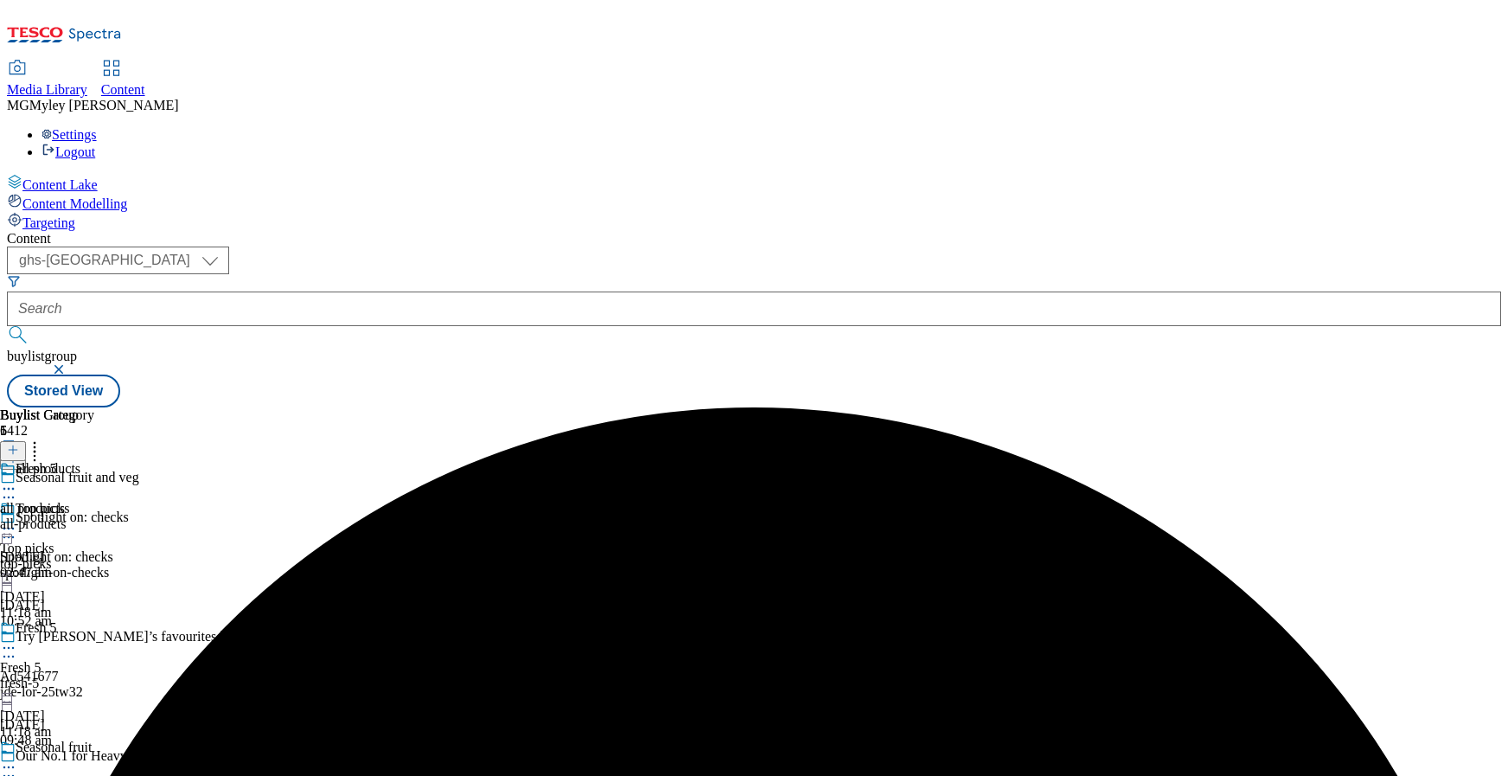
scroll to position [254, 0]
click at [6, 766] on circle at bounding box center [4, 767] width 3 height 3
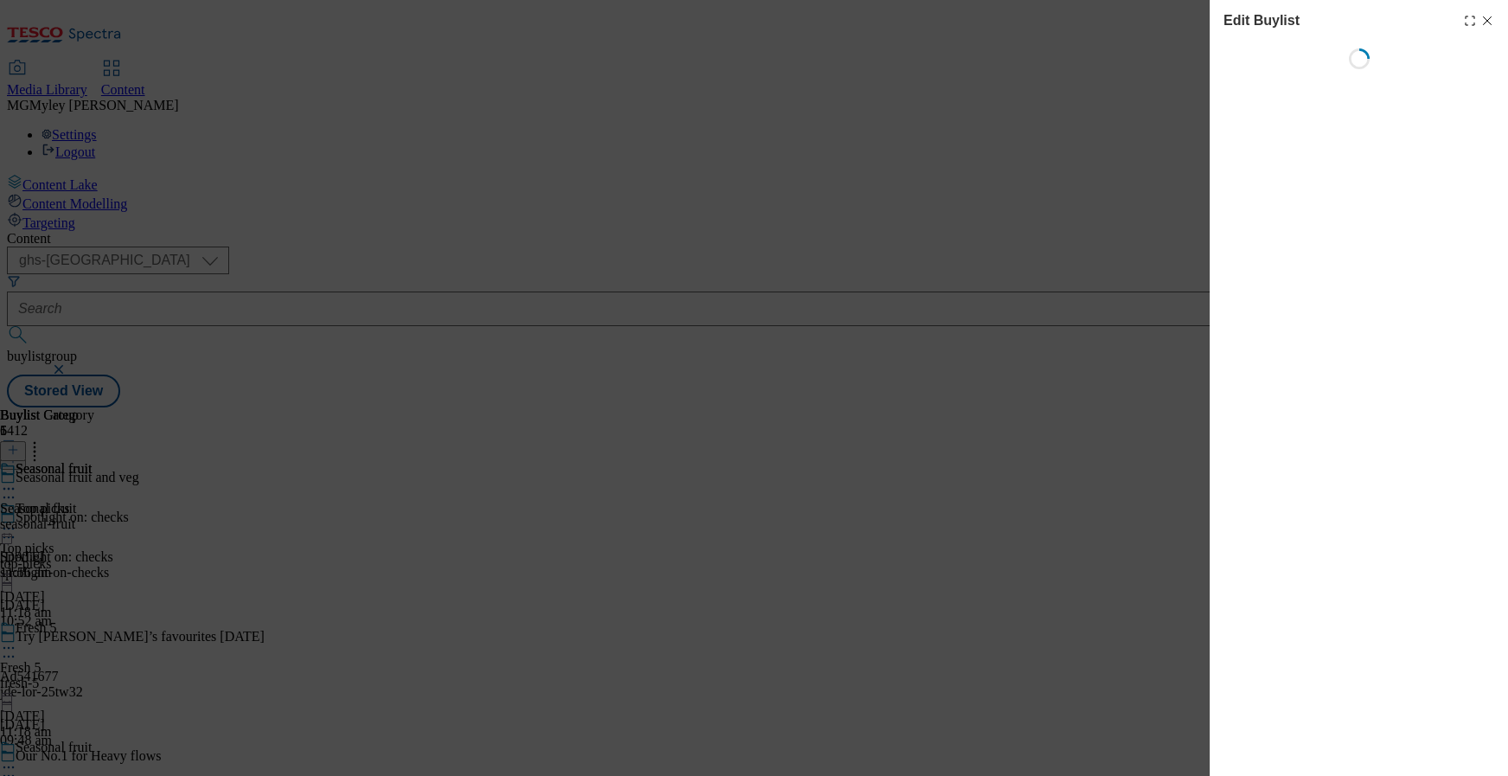
select select "evergreen"
select select "Banner"
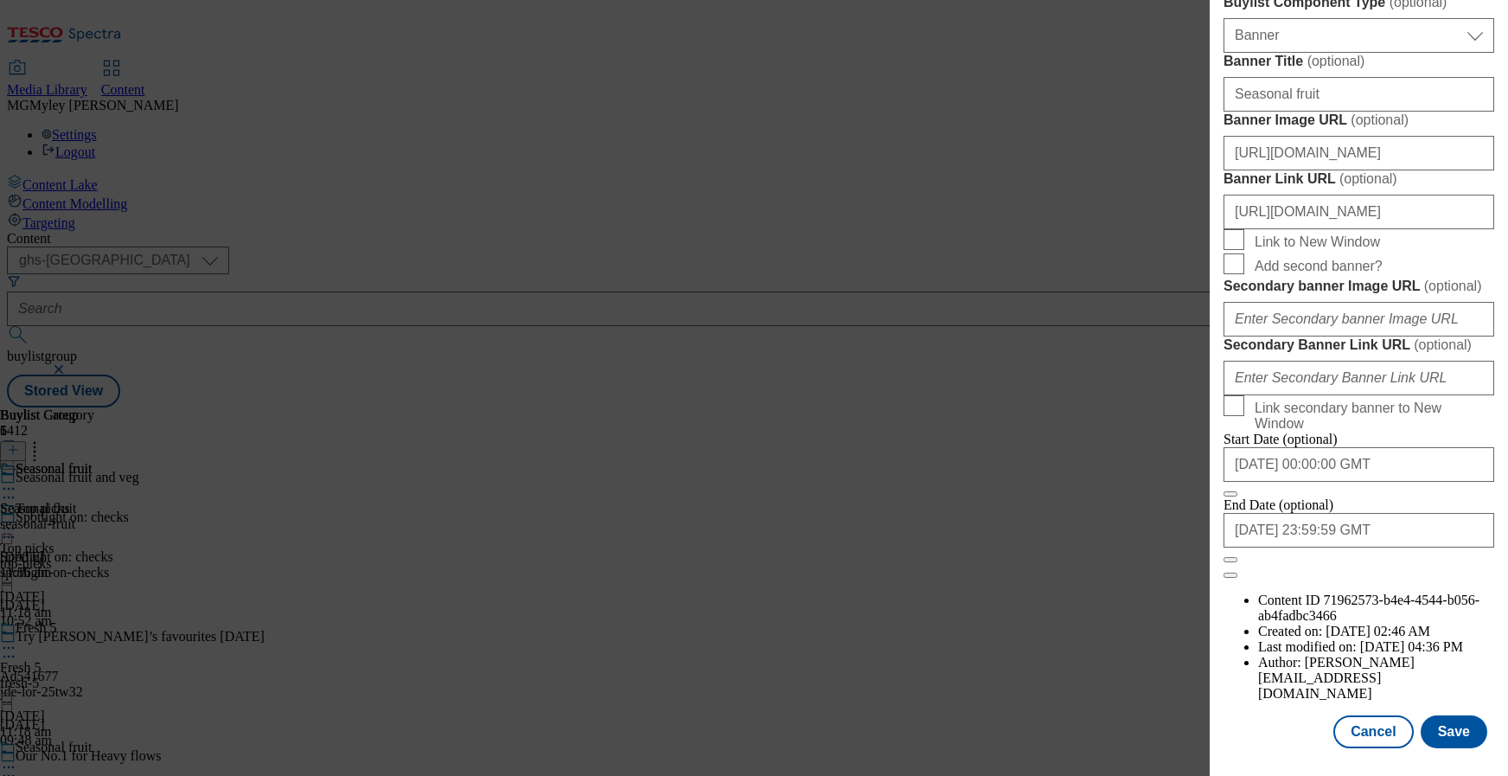
scroll to position [1818, 0]
click at [1392, 136] on input "https://digitalcontent.api.tesco.com/v2/media/ghs-mktg/5365b81d-ed7b-4609-9c41-…" at bounding box center [1359, 153] width 271 height 35
paste input "97139577-74f4-4e0b-9fa4-5c16ac25317a"
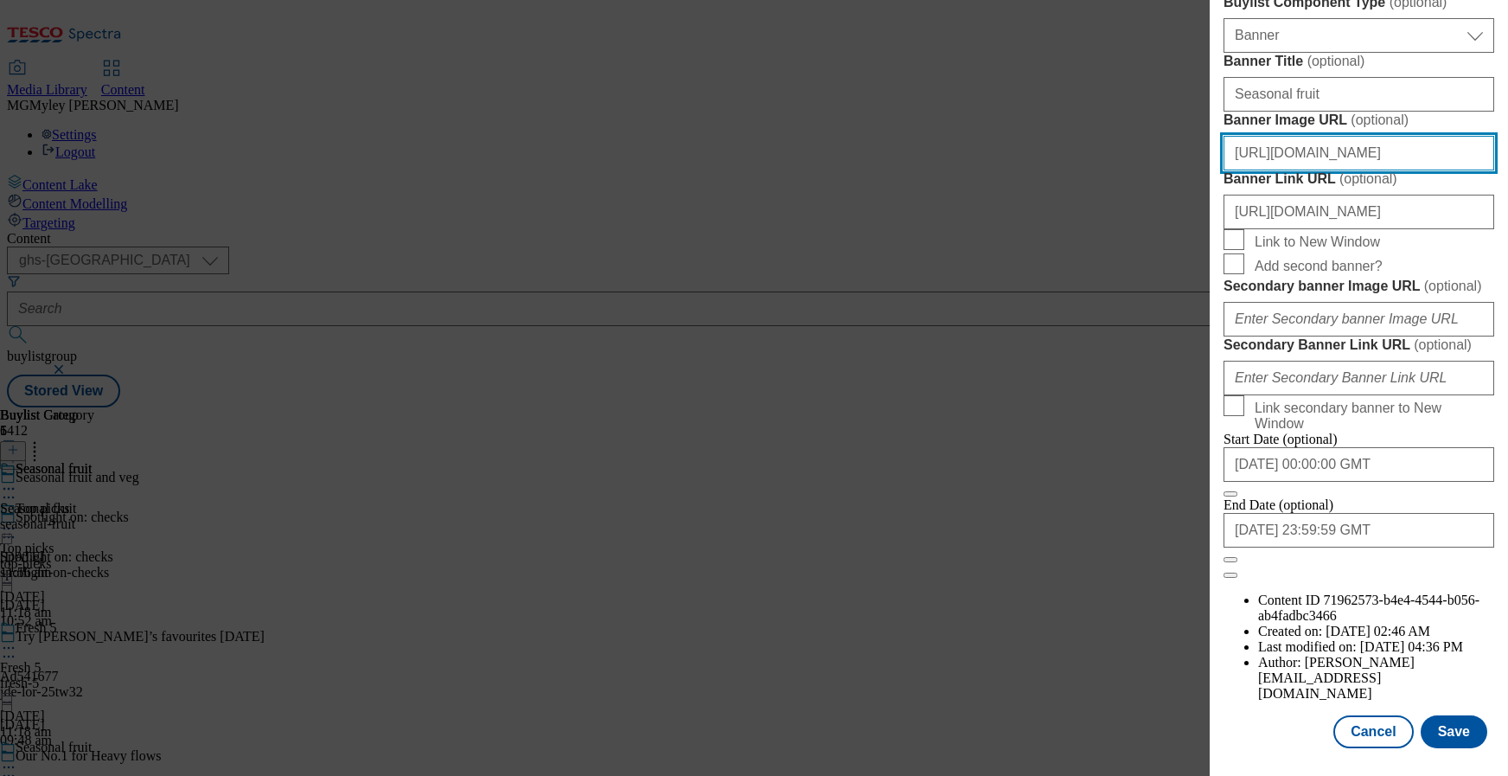
scroll to position [0, 431]
type input "https://digitalcontent.api.tesco.com/v2/media/ghs-mktg/97139577-74f4-4e0b-9fa4-…"
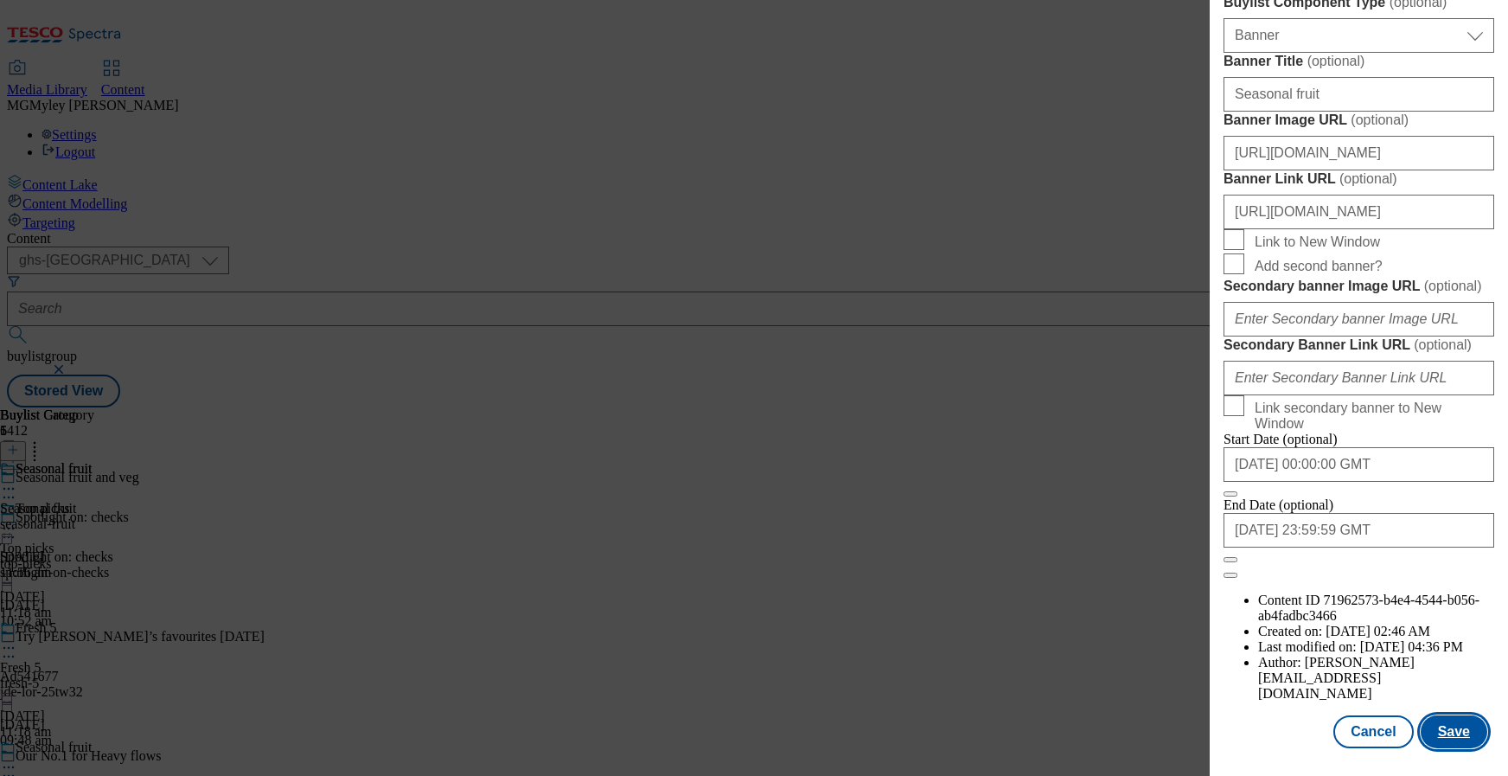
click at [1439, 740] on button "Save" at bounding box center [1454, 731] width 67 height 33
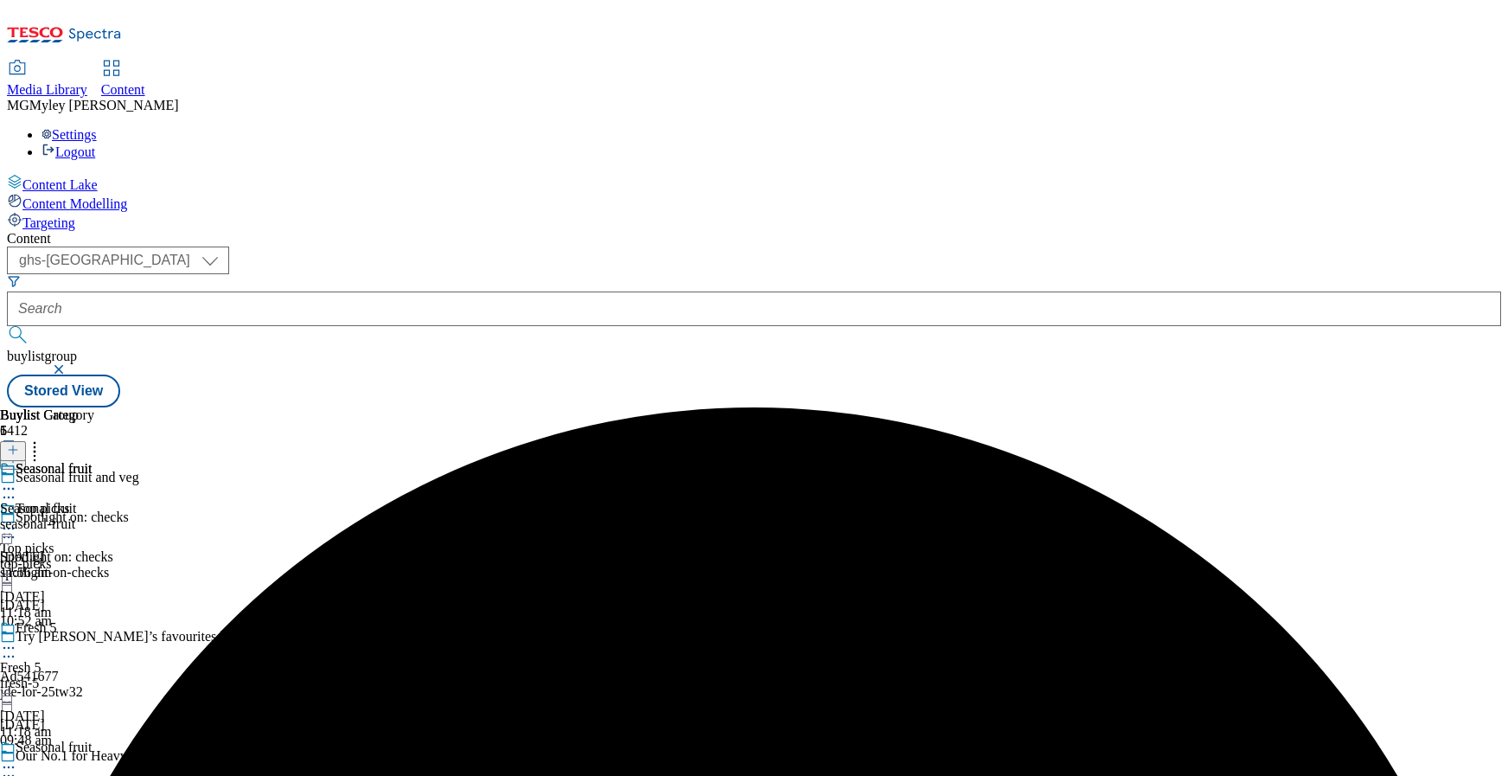
scroll to position [325, 0]
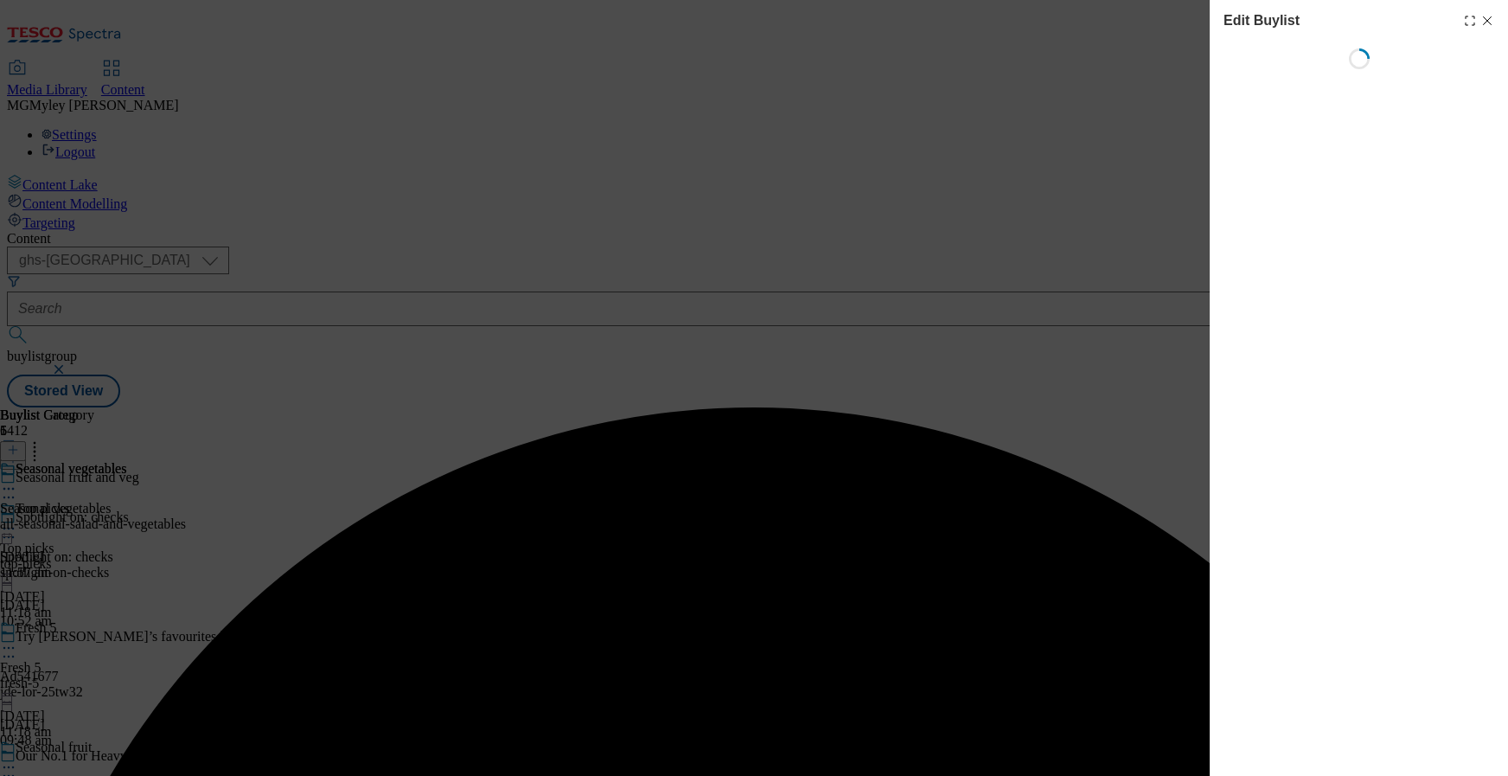
select select "evergreen"
select select "Banner"
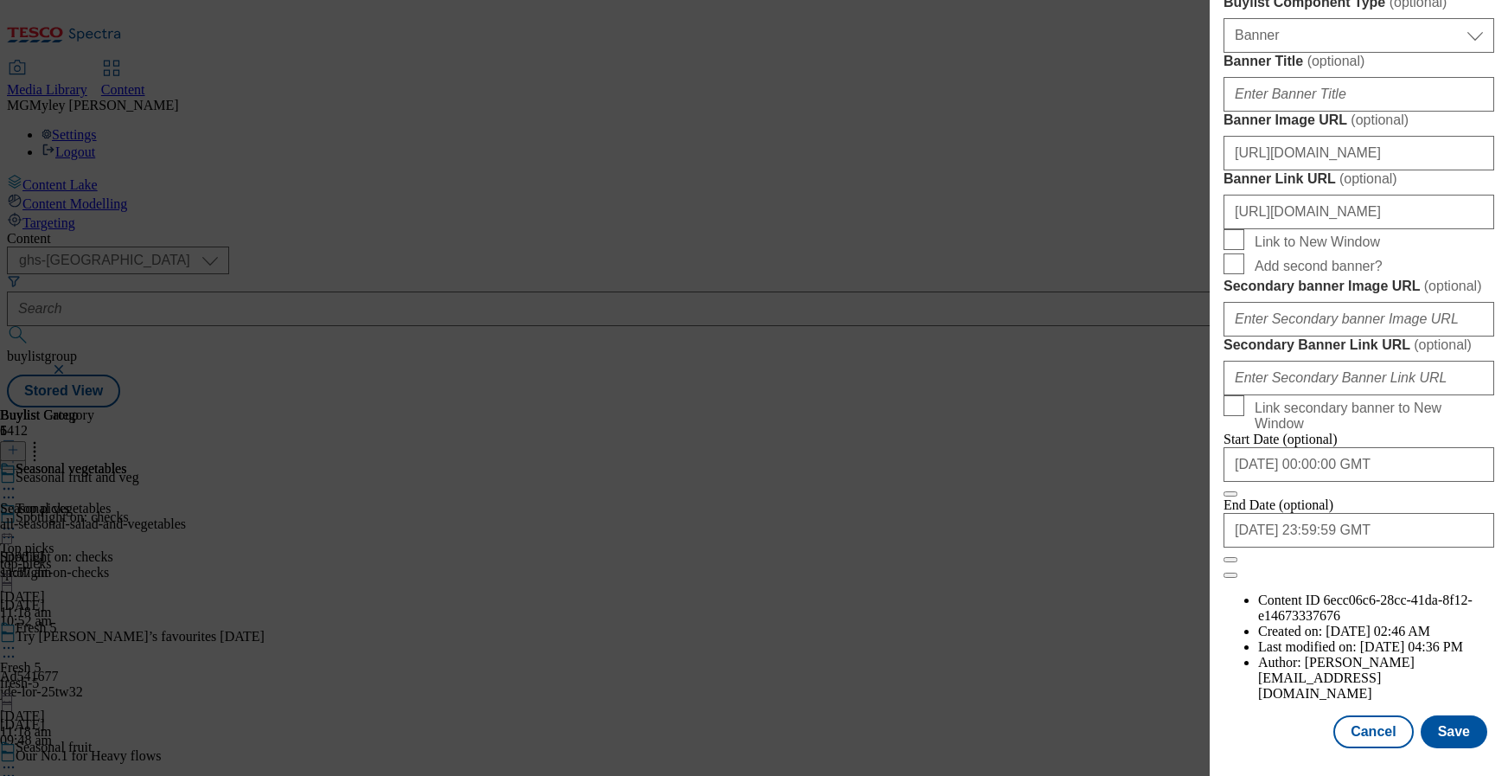
scroll to position [1818, 0]
click at [1383, 136] on input "https://digitalcontent.api.tesco.com/v2/media/ghs-mktg/5365b81d-ed7b-4609-9c41-…" at bounding box center [1359, 153] width 271 height 35
paste input "97139577-74f4-4e0b-9fa4-5c16ac25317a"
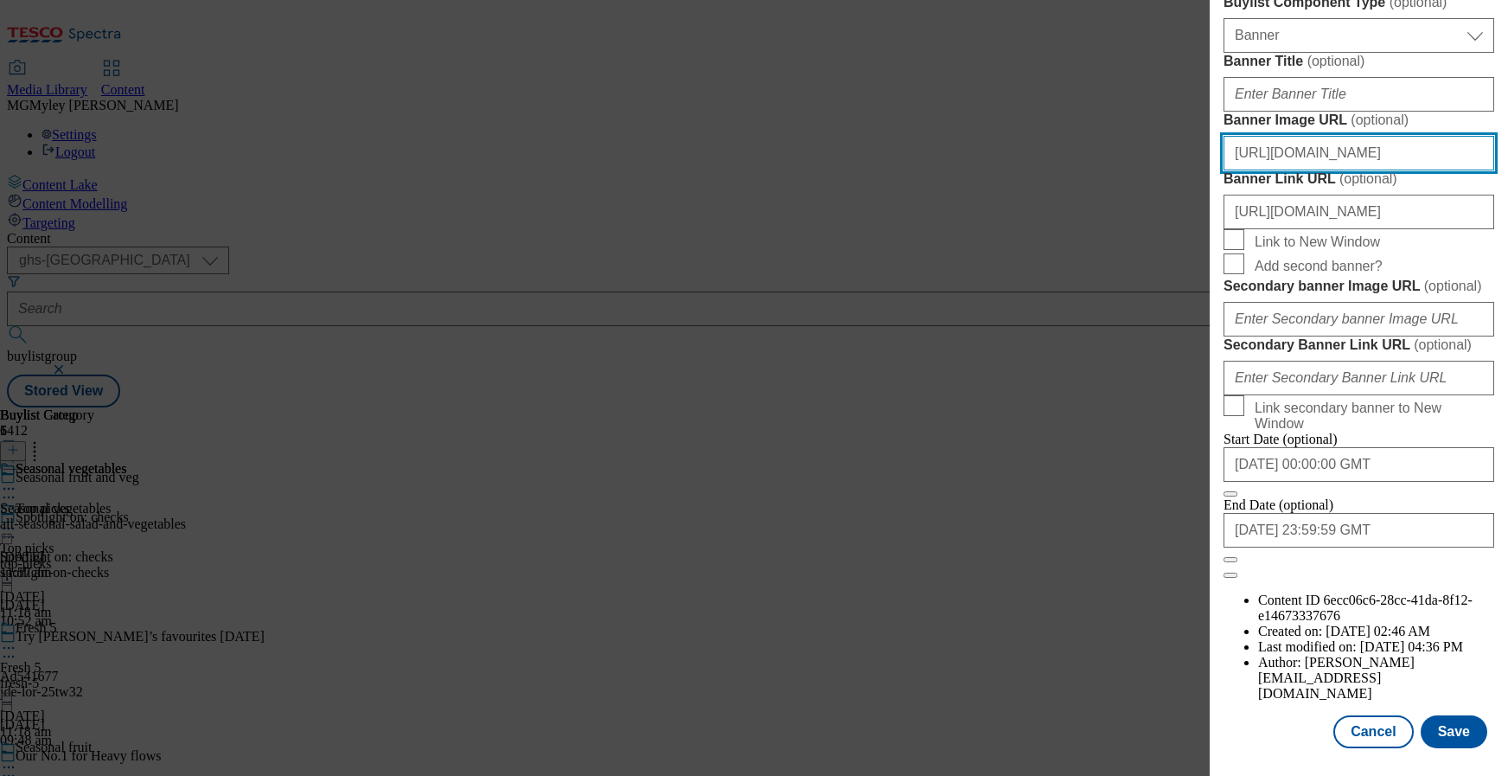
scroll to position [0, 431]
type input "https://digitalcontent.api.tesco.com/v2/media/ghs-mktg/97139577-74f4-4e0b-9fa4-…"
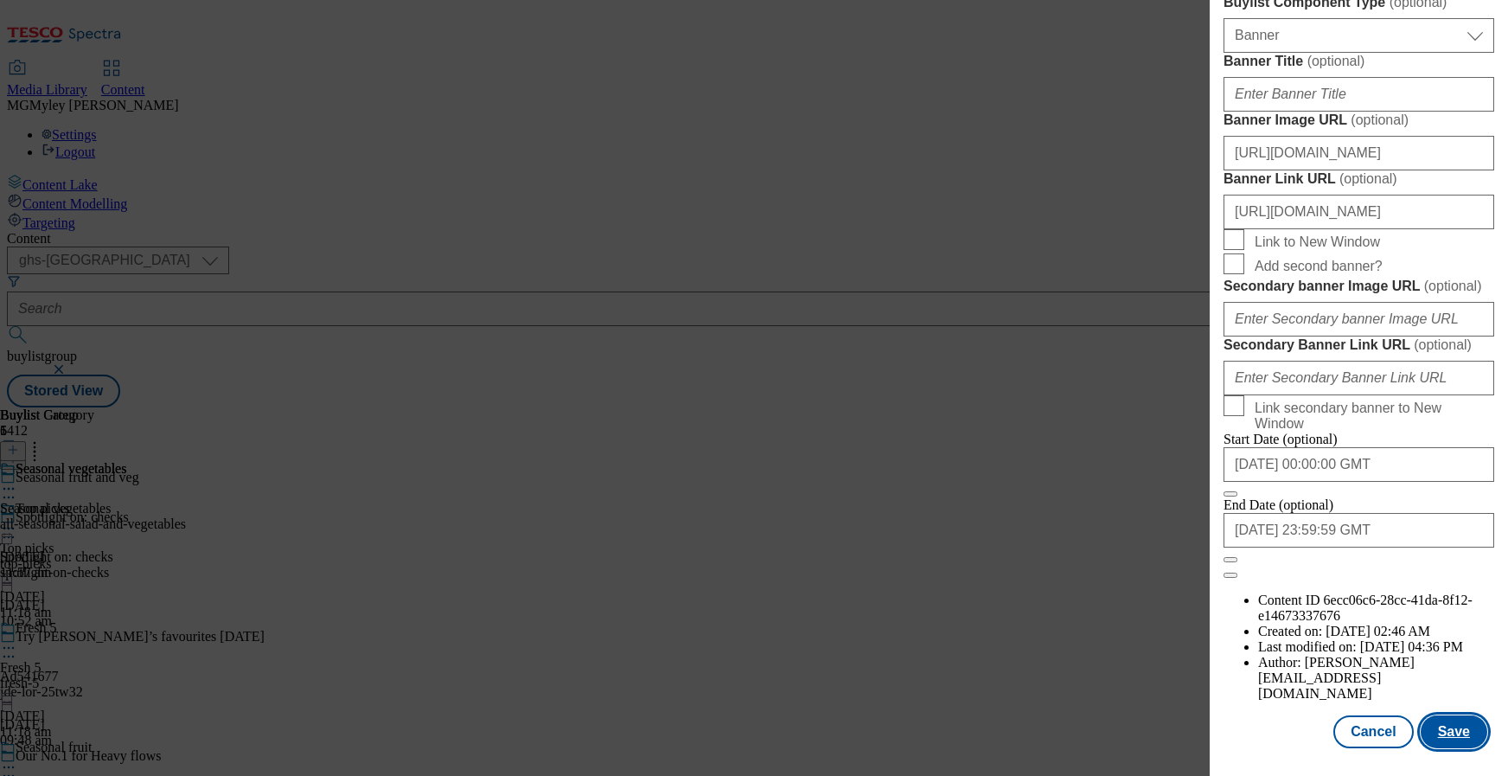
scroll to position [0, 0]
click at [1450, 715] on button "Save" at bounding box center [1454, 731] width 67 height 33
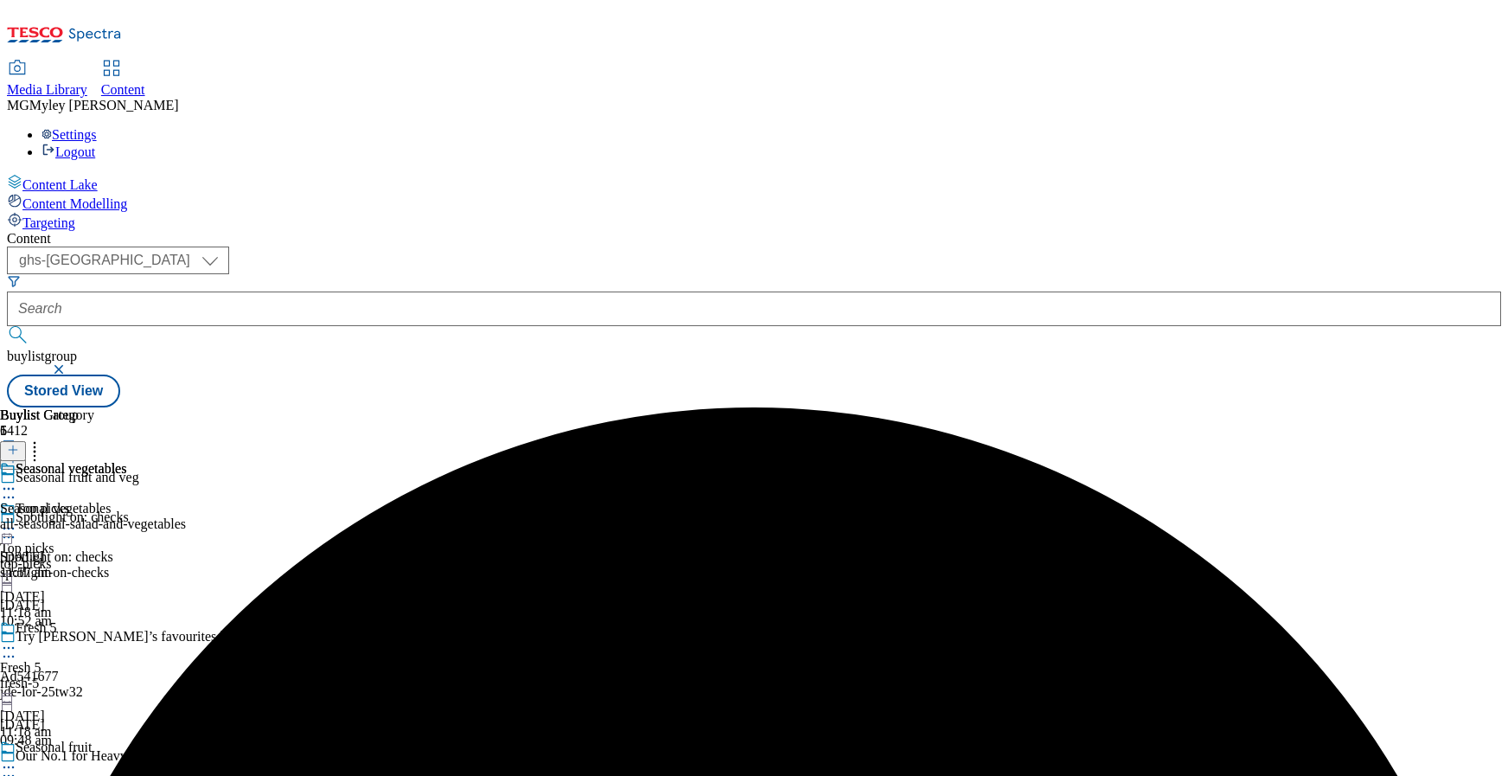
scroll to position [51, 0]
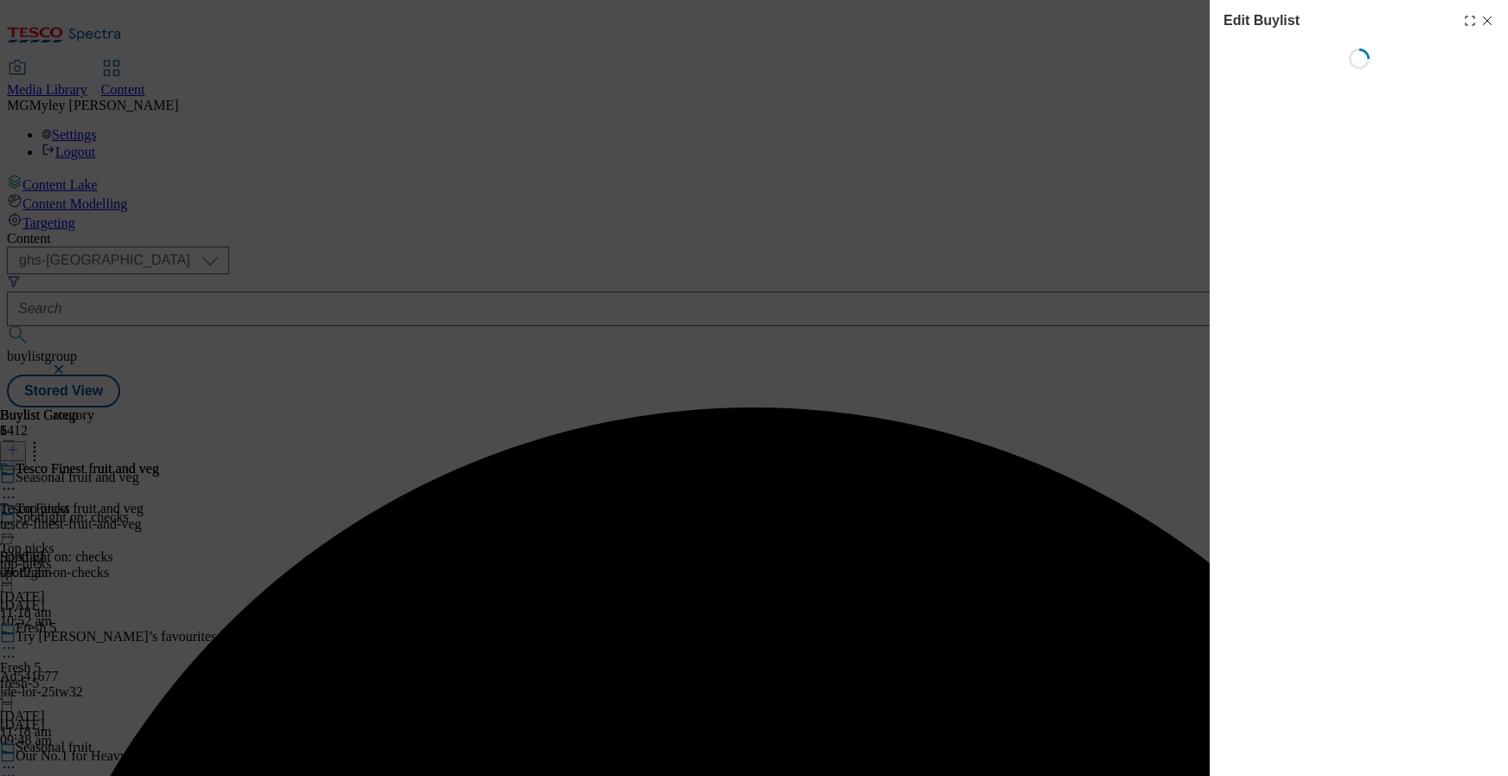
select select "evergreen"
select select "Banner"
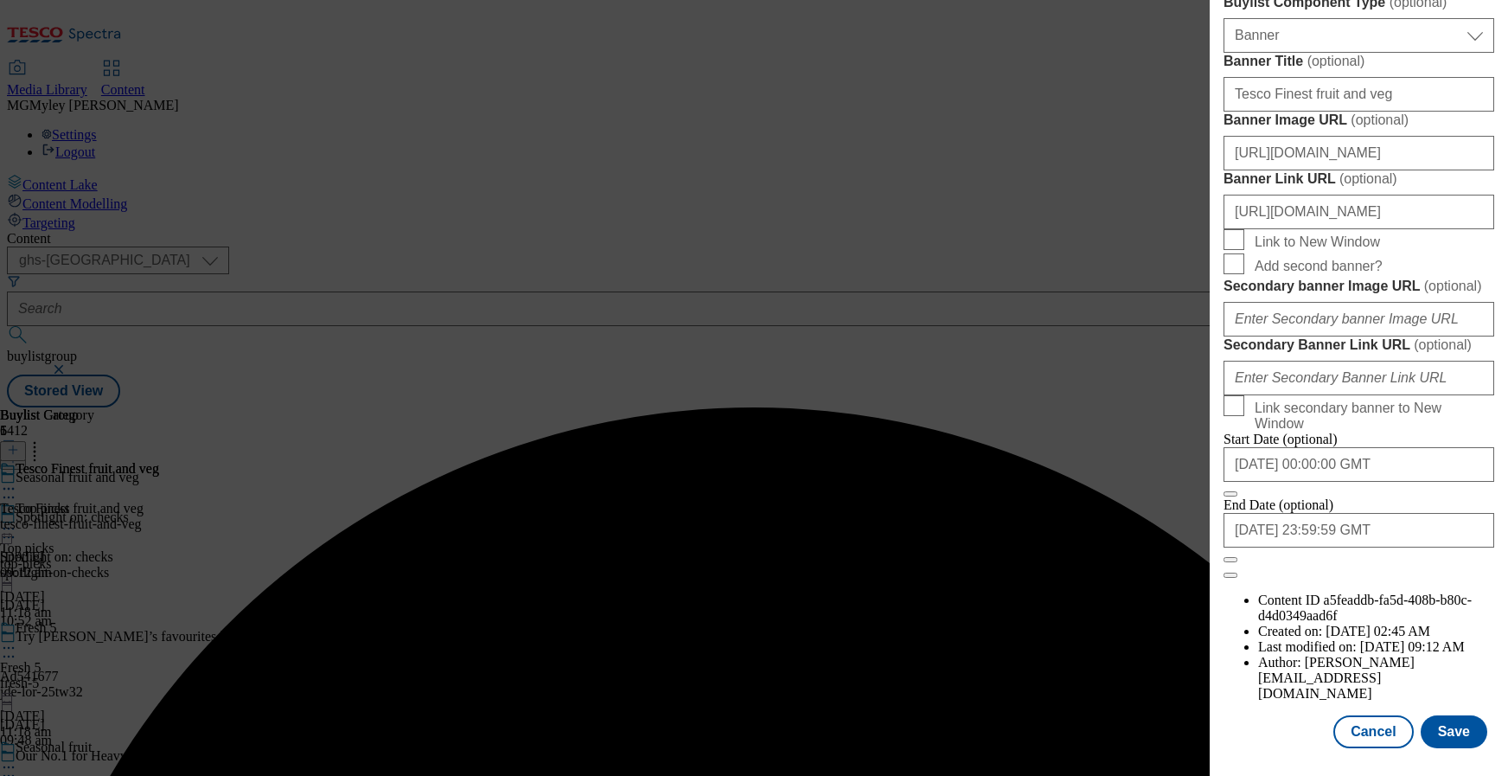
scroll to position [1818, 0]
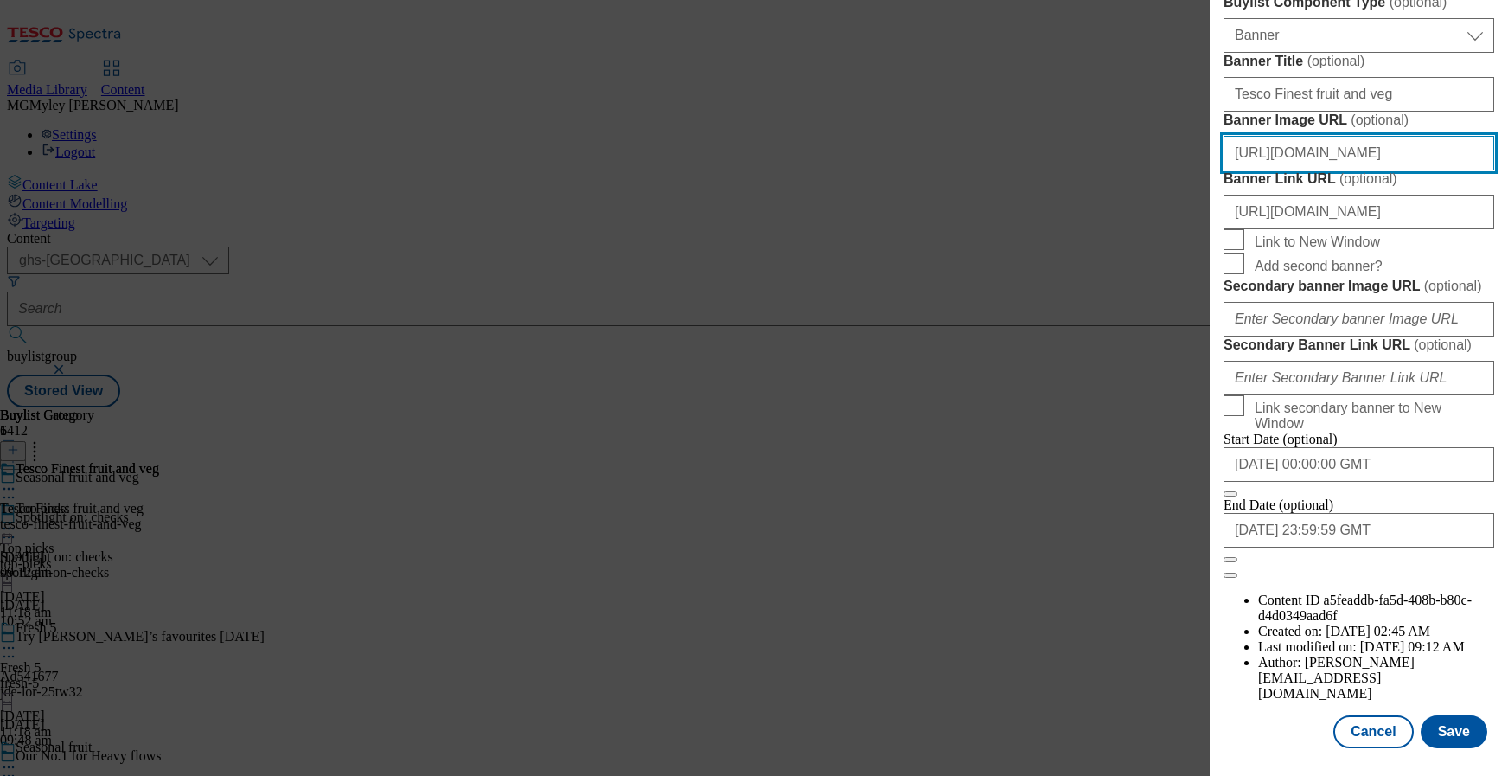
click at [1390, 136] on input "https://digitalcontent.api.tesco.com/v2/media/ghs-mktg/00f015bd-7ae1-42ae-aa89-…" at bounding box center [1359, 153] width 271 height 35
paste input "97139577-74f4-4e0b-9fa4-5c16ac25317a/2516"
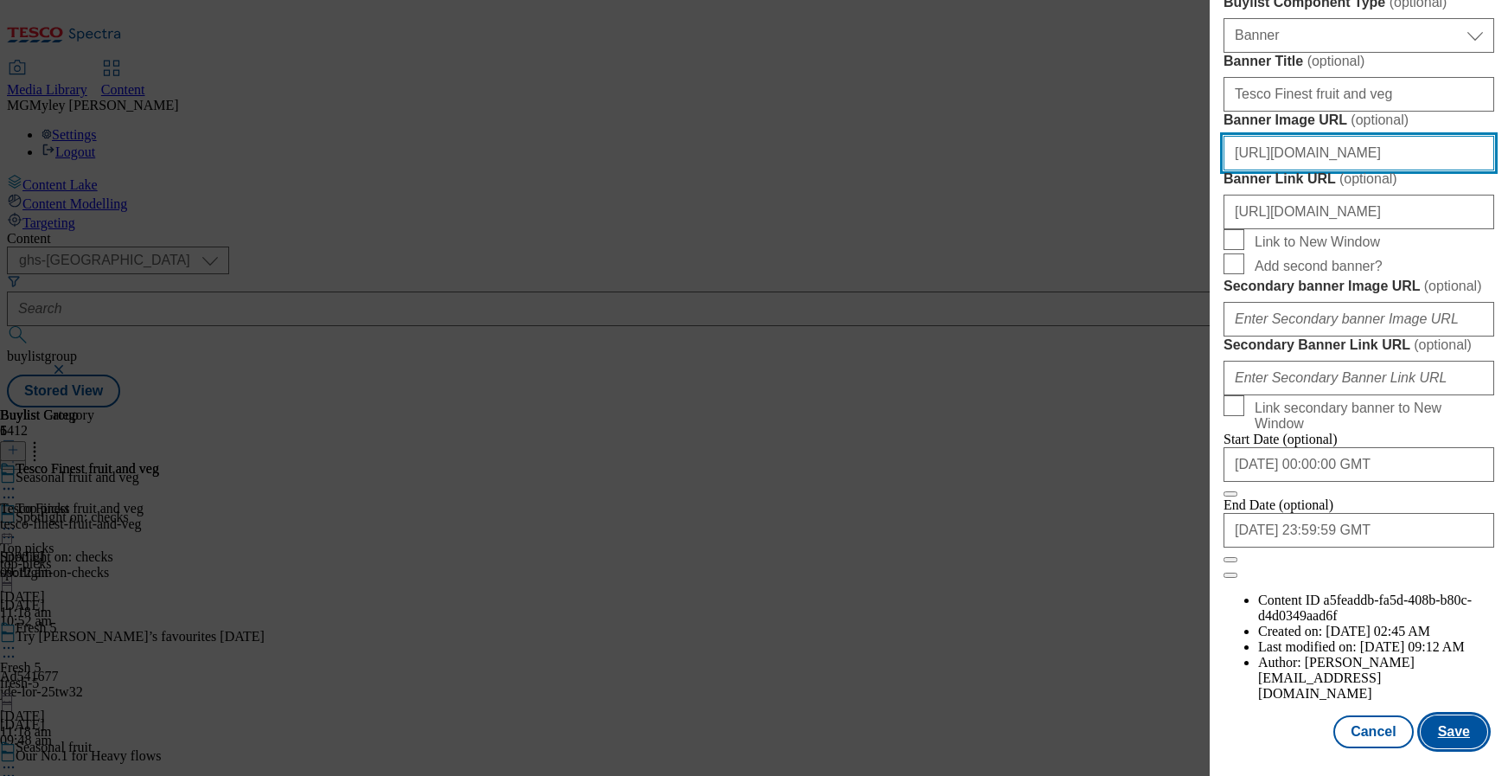
type input "https://digitalcontent.api.tesco.com/v2/media/ghs-mktg/97139577-74f4-4e0b-9fa4-…"
click at [1436, 741] on button "Save" at bounding box center [1454, 731] width 67 height 33
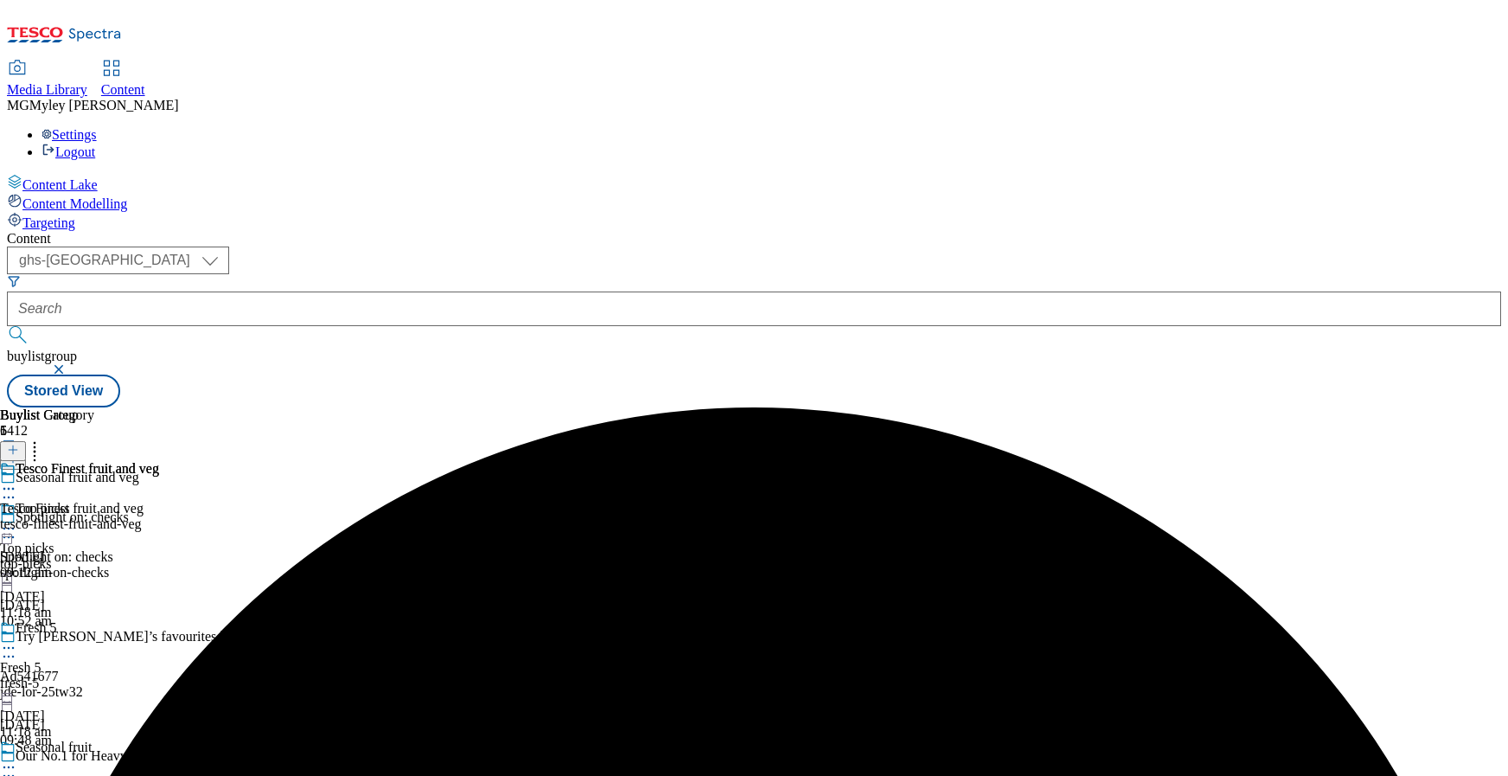
click at [168, 675] on div "fresh-5" at bounding box center [84, 683] width 168 height 16
drag, startPoint x: 800, startPoint y: 448, endPoint x: 784, endPoint y: 454, distance: 17.5
click at [17, 639] on icon at bounding box center [8, 647] width 17 height 17
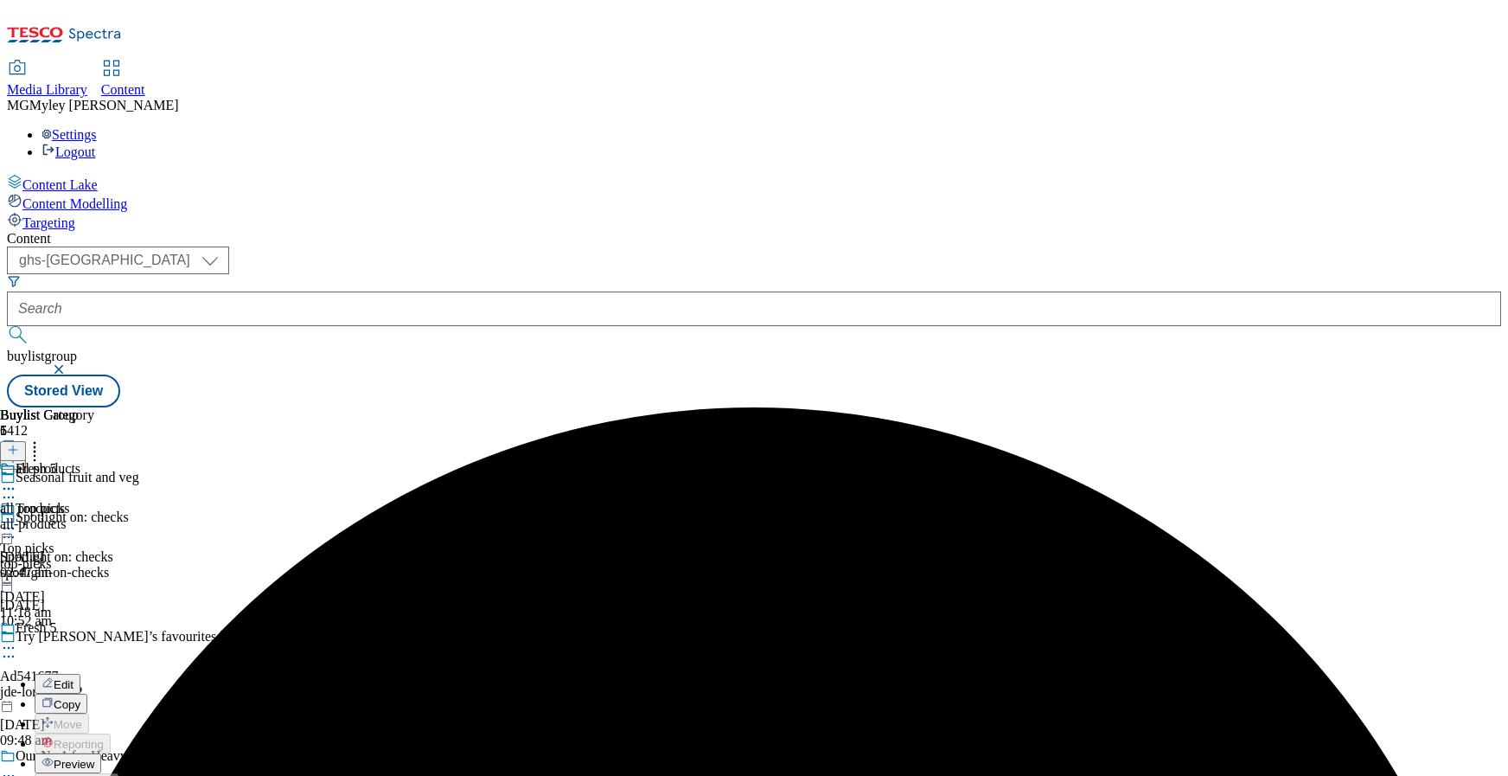
click at [80, 674] on button "Edit" at bounding box center [58, 684] width 46 height 20
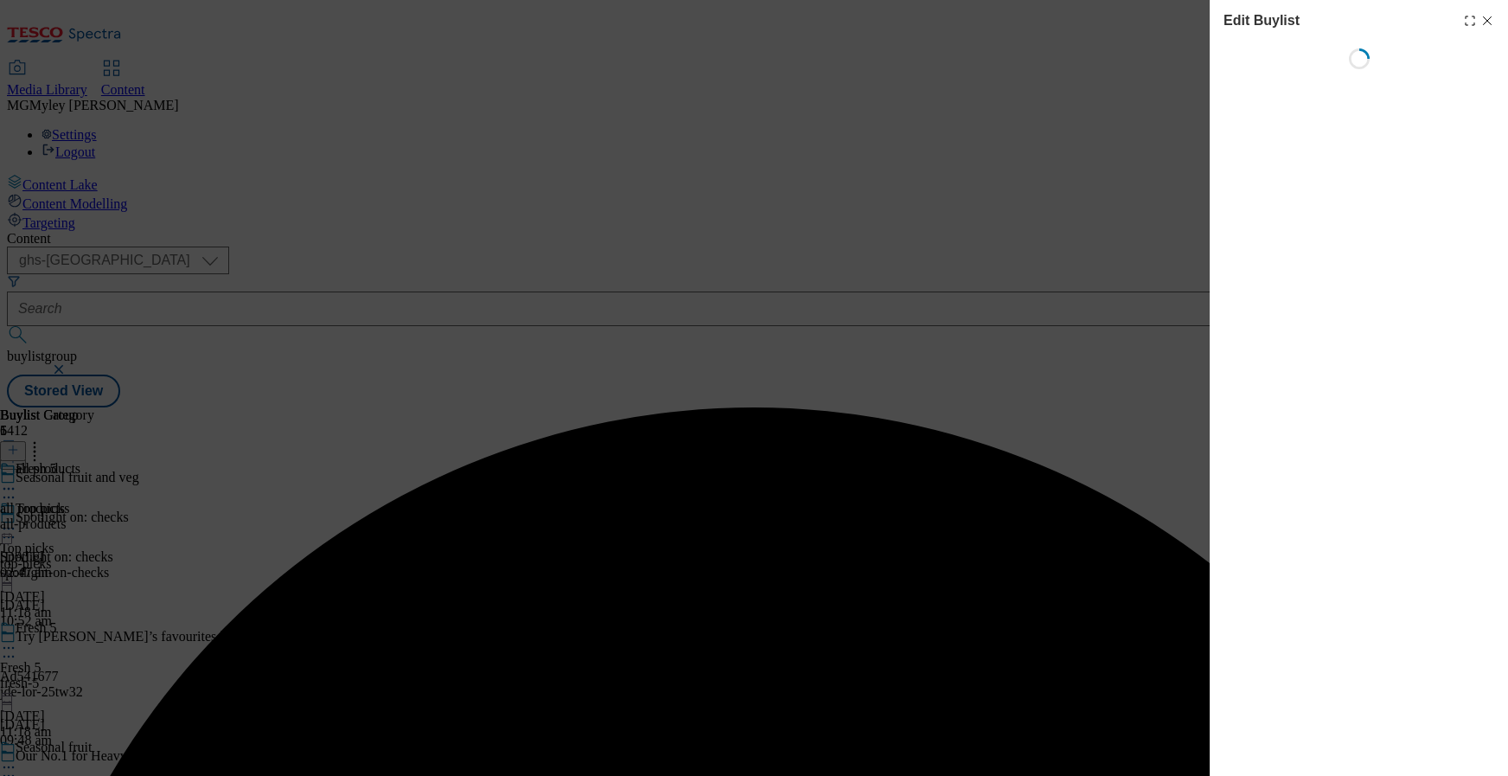
select select "evergreen"
select select "Banner"
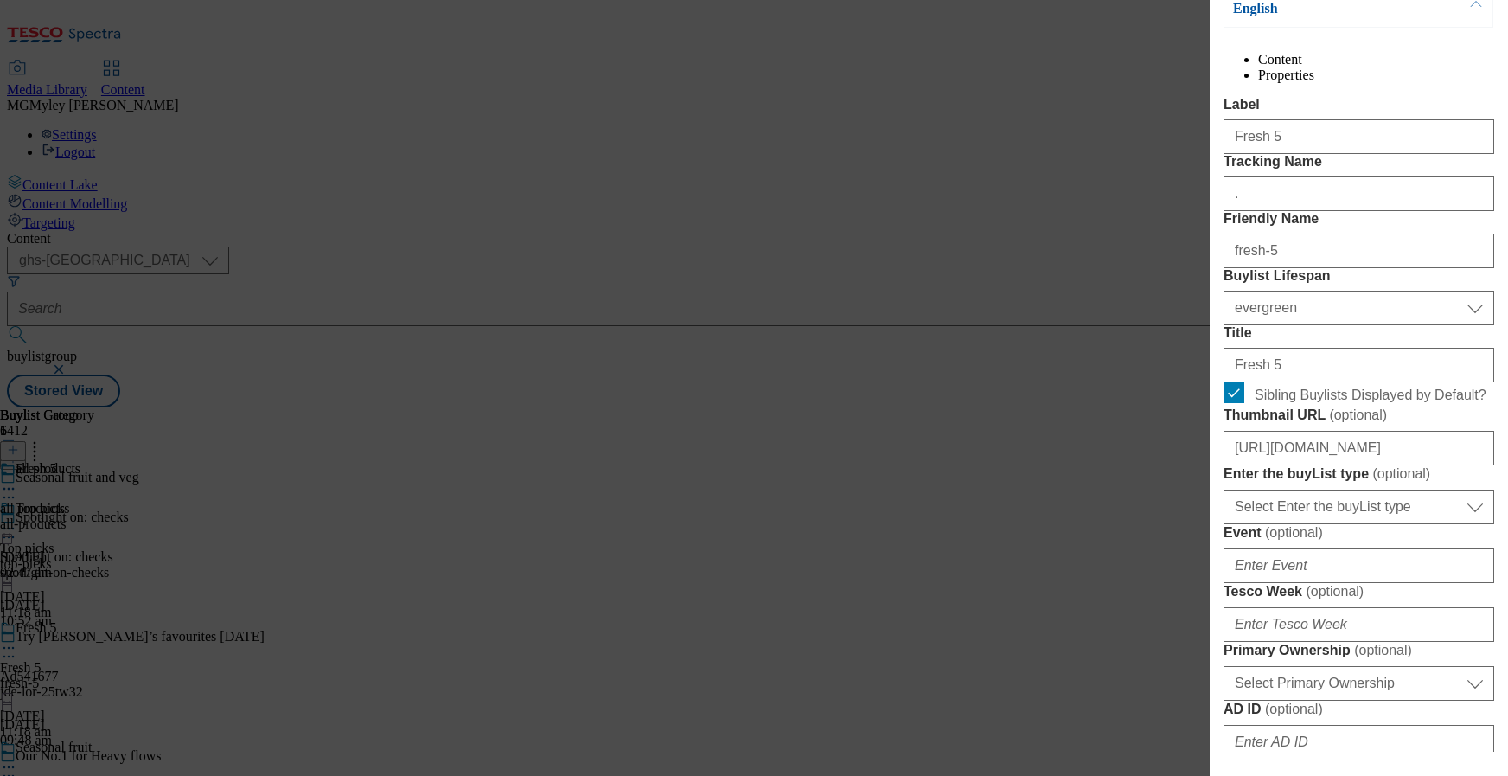
scroll to position [426, 0]
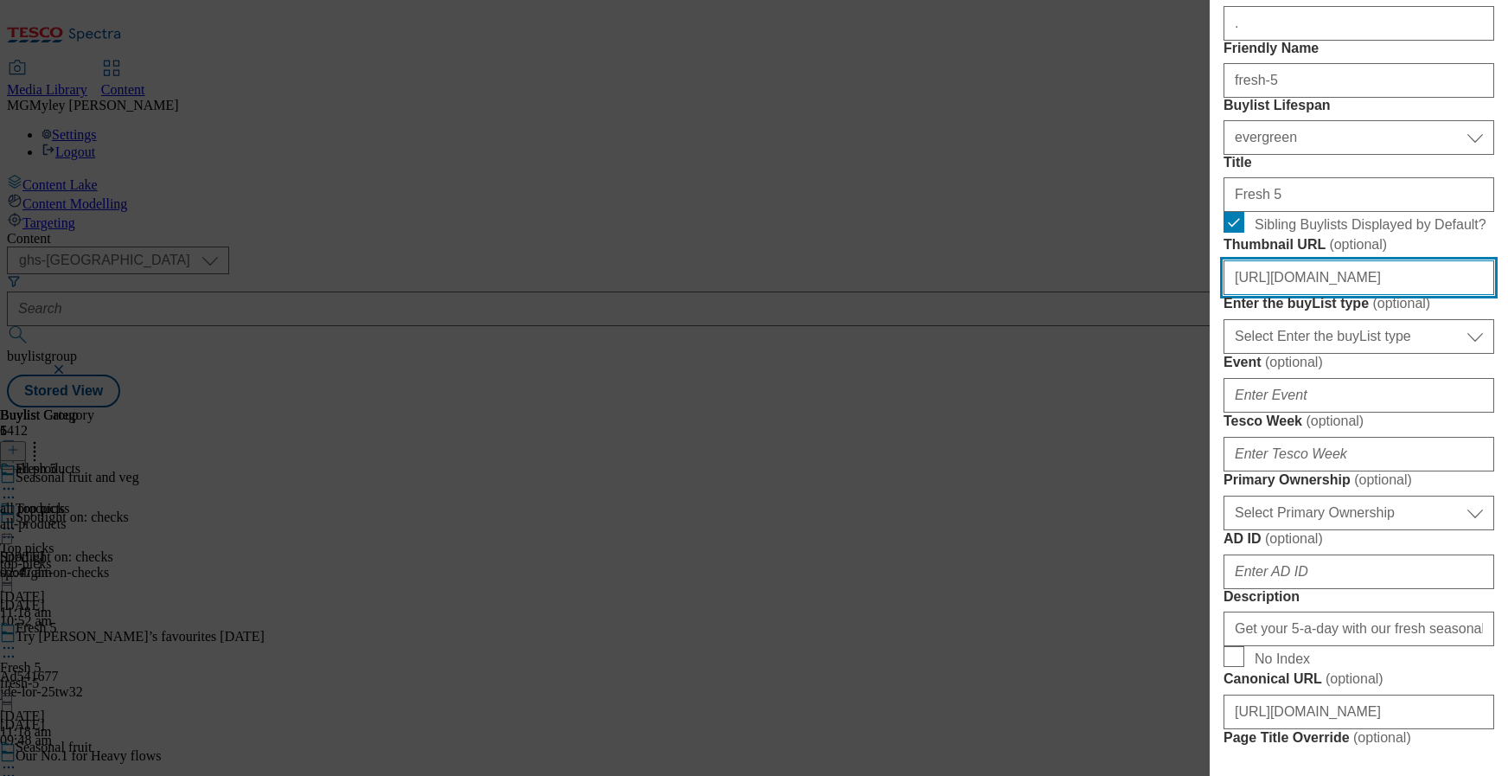
click at [1367, 295] on input "https://digitalcontent.api.tesco.com/v2/media/ghs-mktg/ed4f4234-41e2-4ef8-a363-…" at bounding box center [1359, 277] width 271 height 35
paste input "78710ea9-c9f5-4a43-8822-306fb1b345e3/2516"
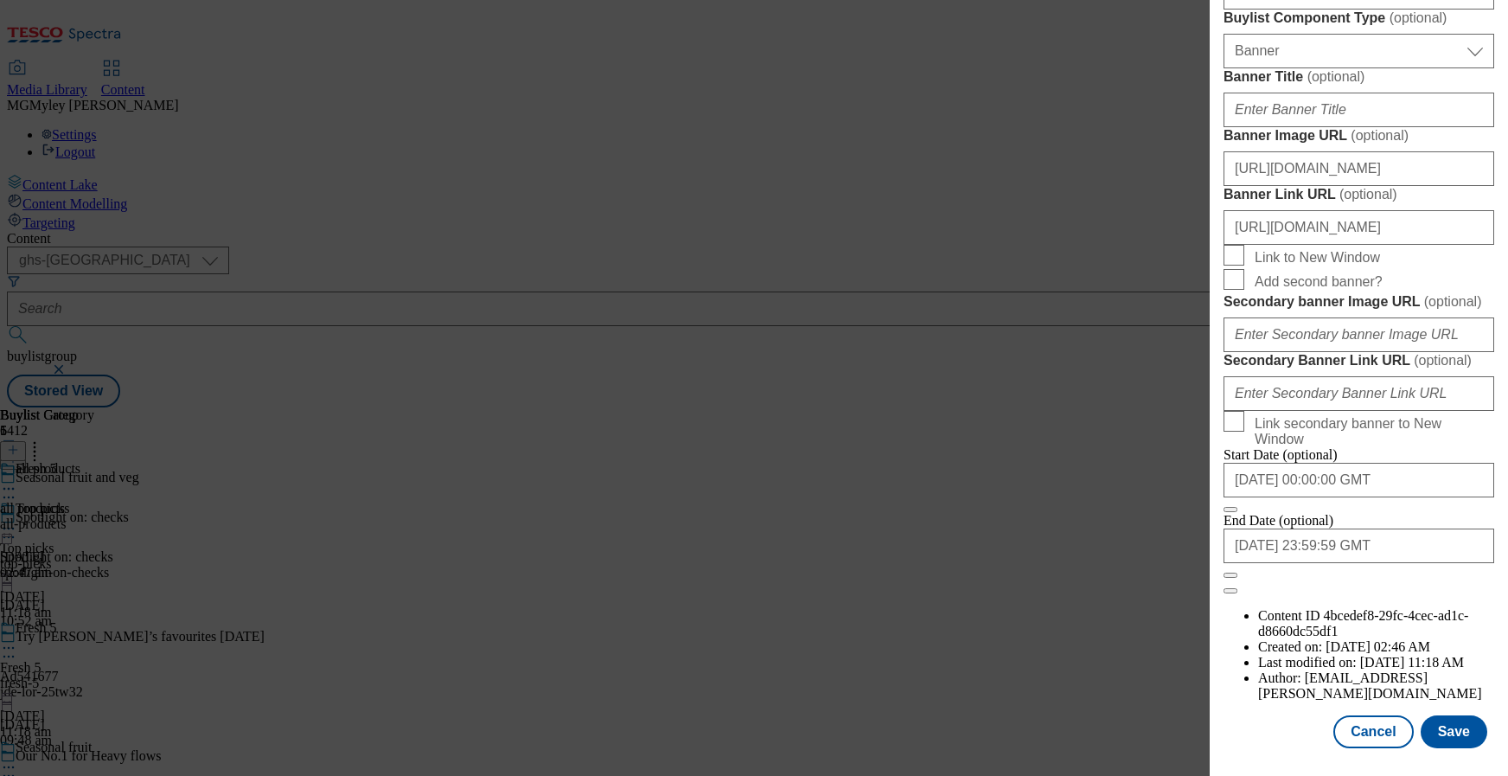
scroll to position [1818, 0]
type input "https://digitalcontent.api.tesco.com/v2/media/ghs-mktg/78710ea9-c9f5-4a43-8822-…"
click at [1442, 739] on button "Save" at bounding box center [1454, 731] width 67 height 33
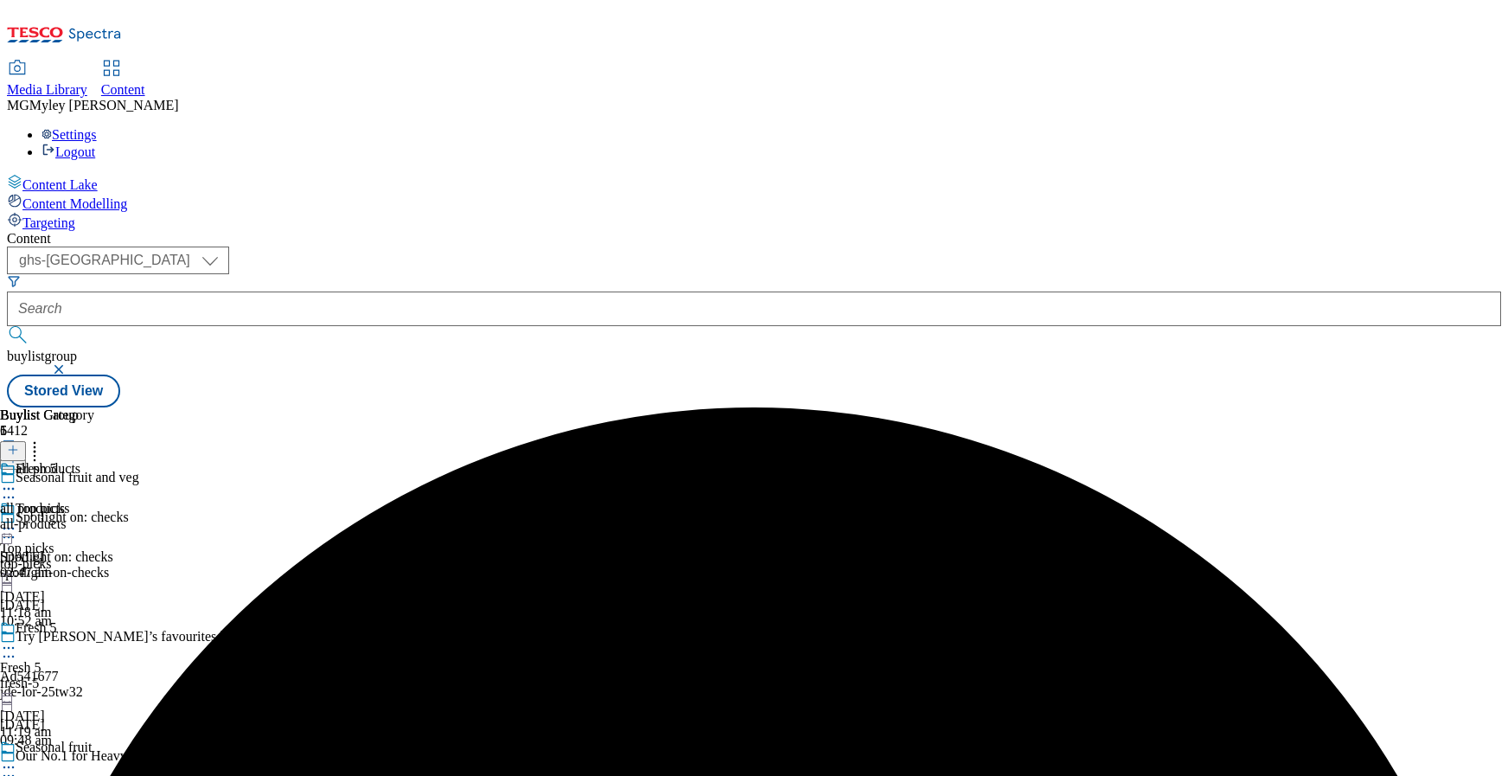
scroll to position [306, 0]
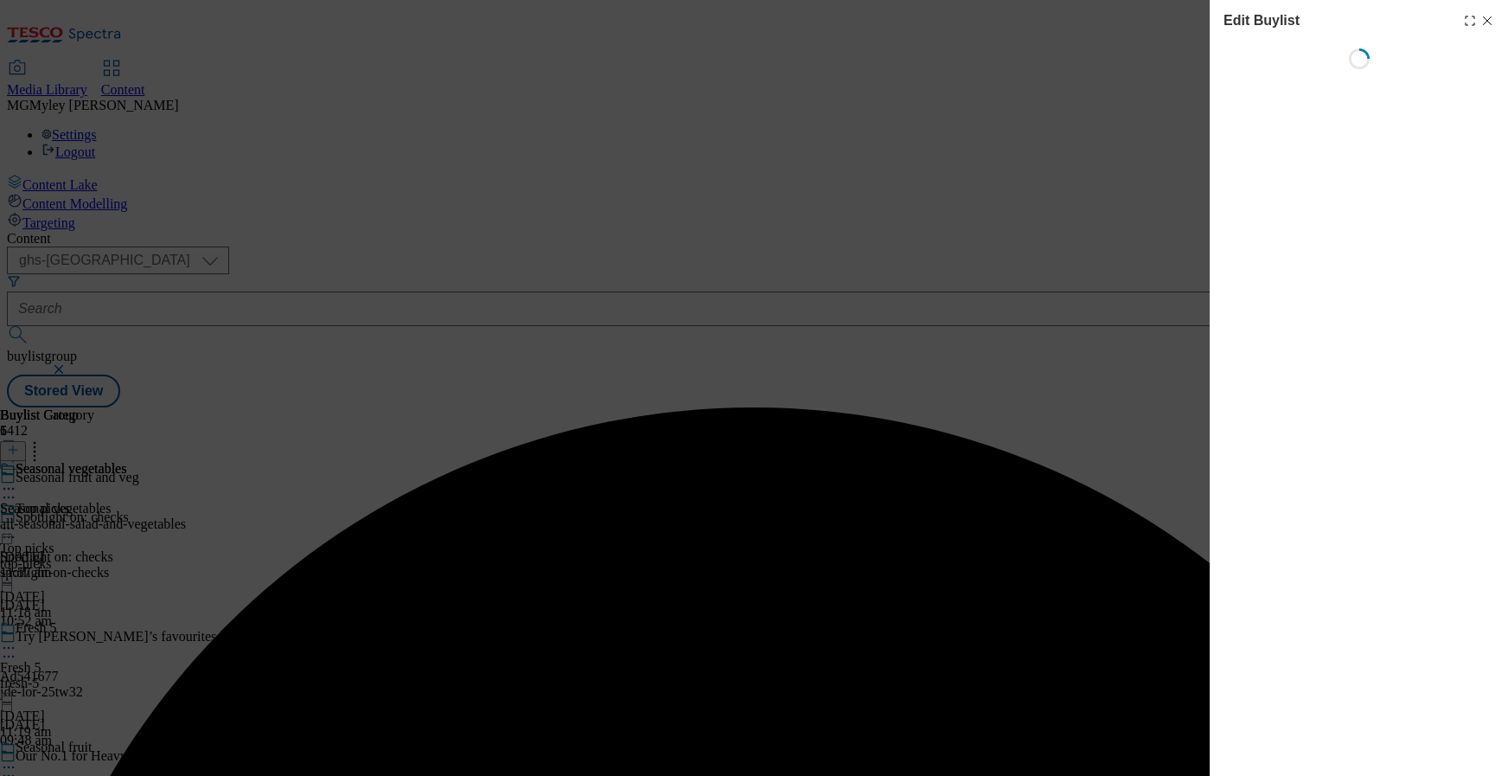
select select "evergreen"
select select "Banner"
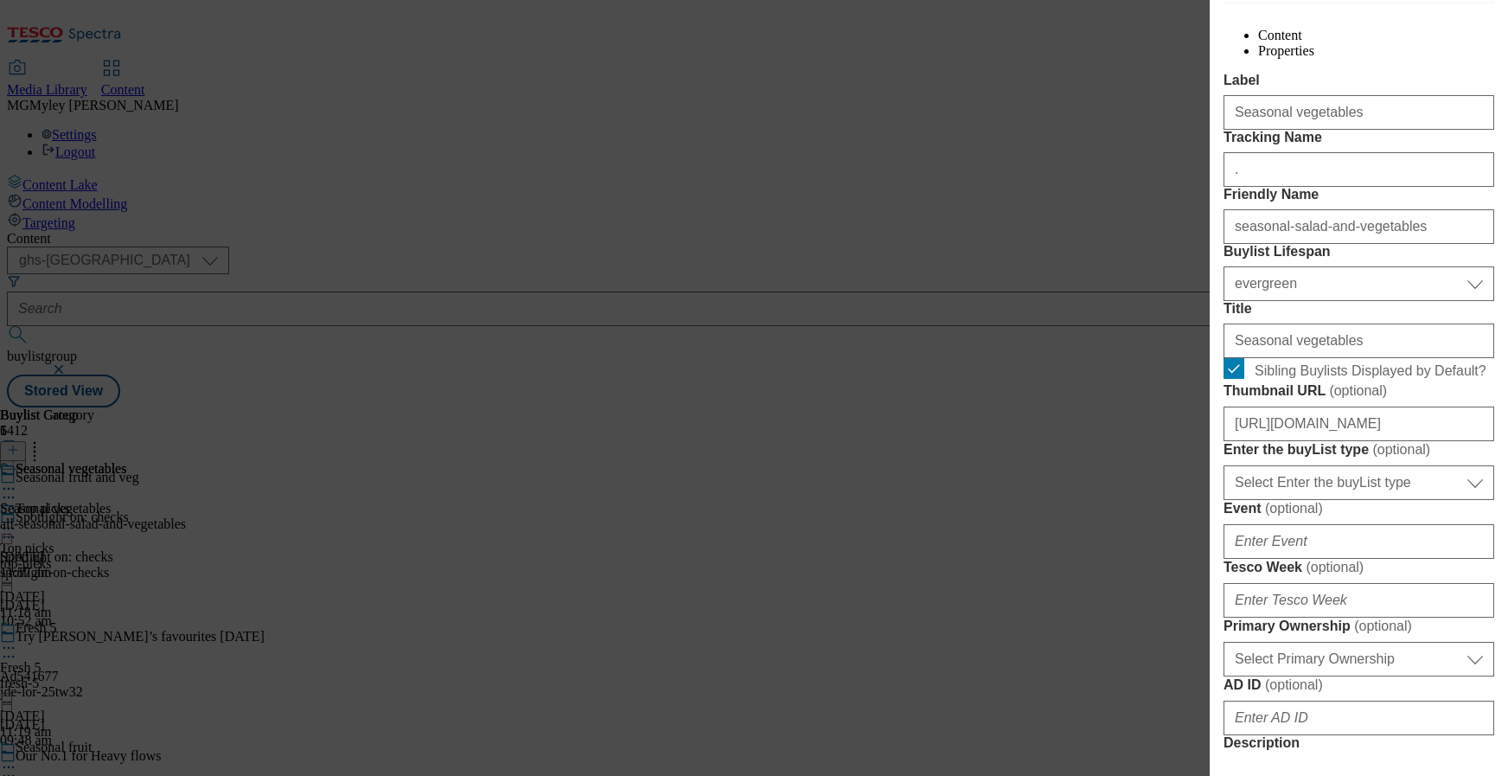
scroll to position [330, 0]
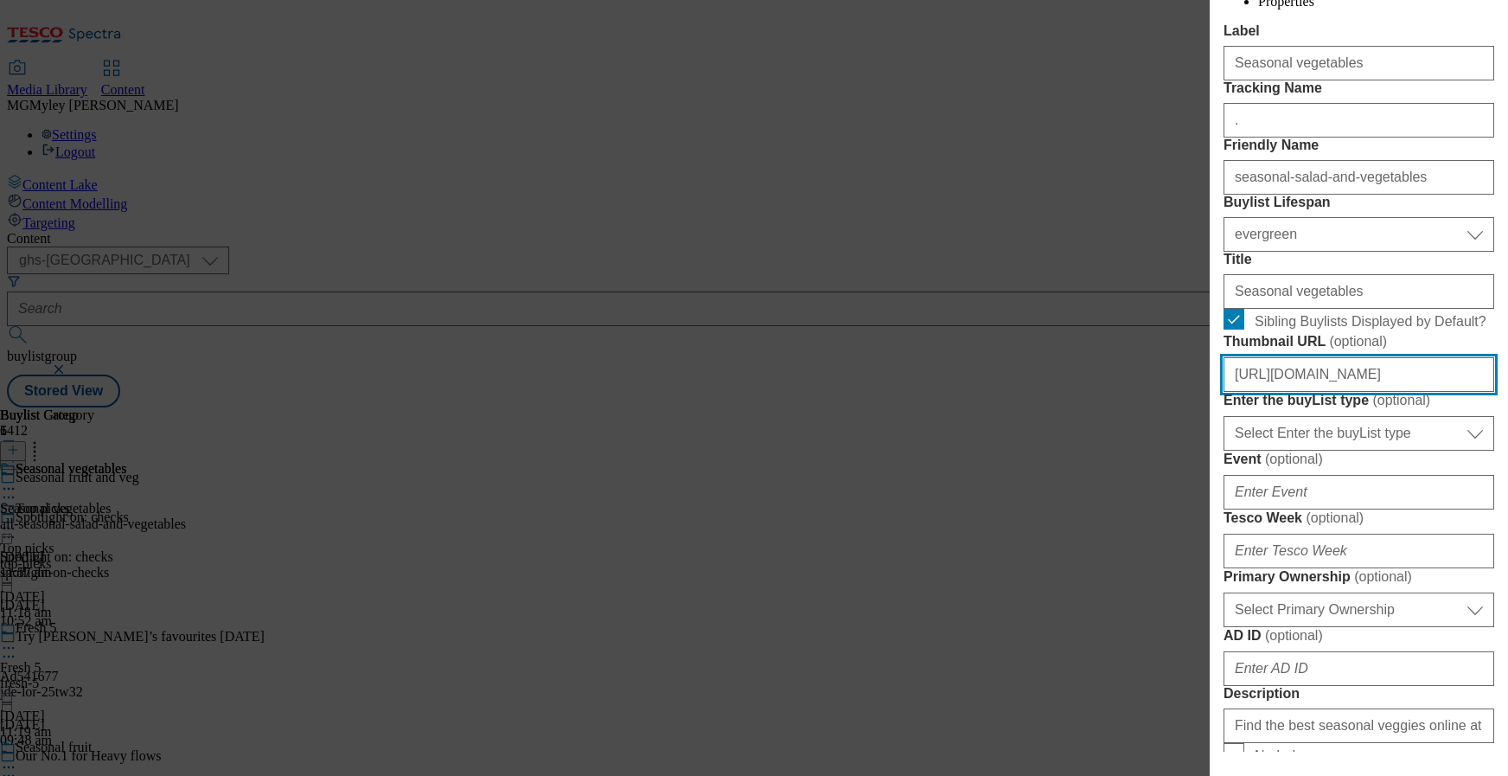
click at [1404, 392] on input "https://digitalcontent.api.tesco.com/v2/media/ghs-mktg/80b13c67-5293-4fcb-92b4-…" at bounding box center [1359, 374] width 271 height 35
paste input "49740887-6e74-4e9b-87b4-22286e404661"
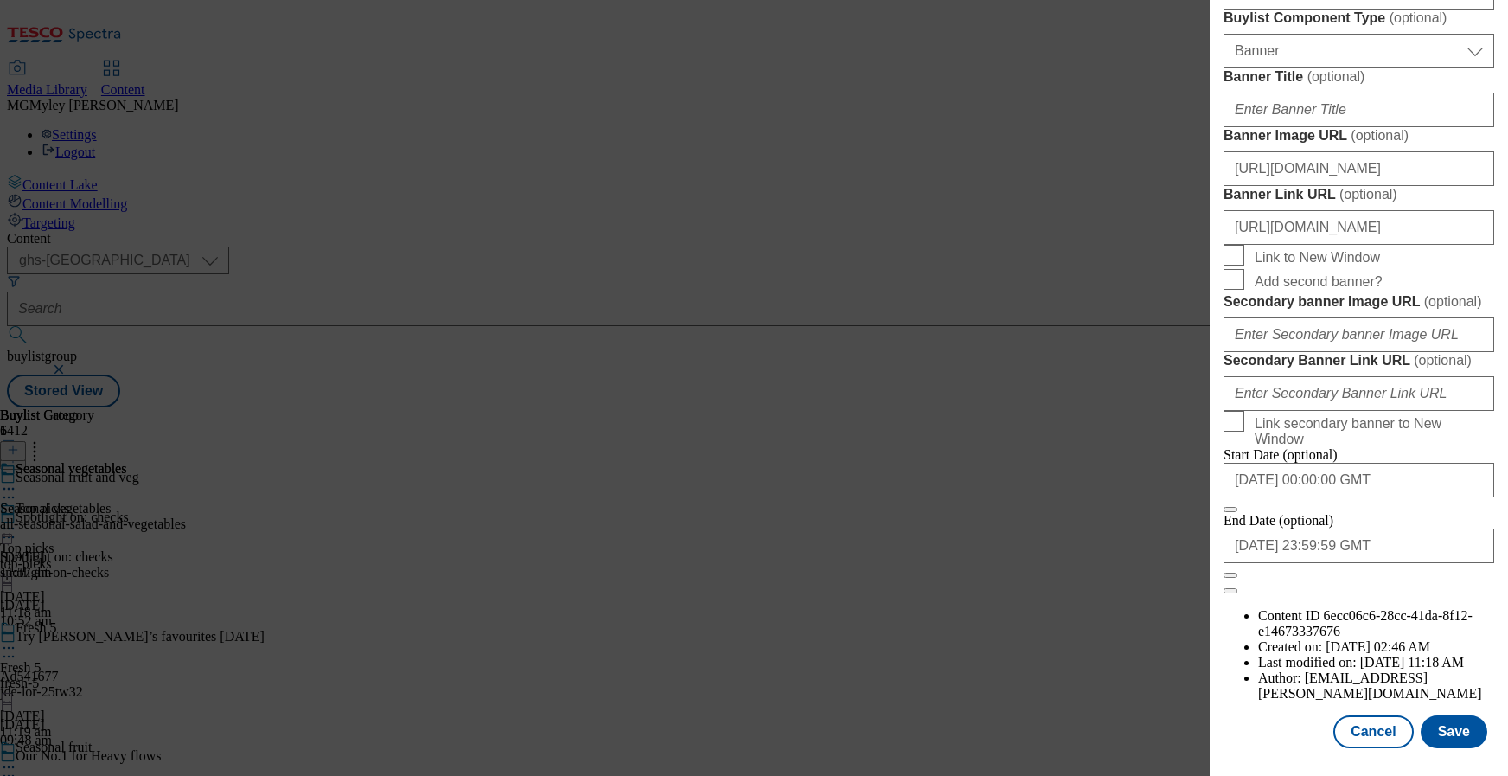
scroll to position [1818, 0]
type input "https://digitalcontent.api.tesco.com/v2/media/ghs-mktg/49740887-6e74-4e9b-87b4-…"
click at [1449, 739] on button "Save" at bounding box center [1454, 731] width 67 height 33
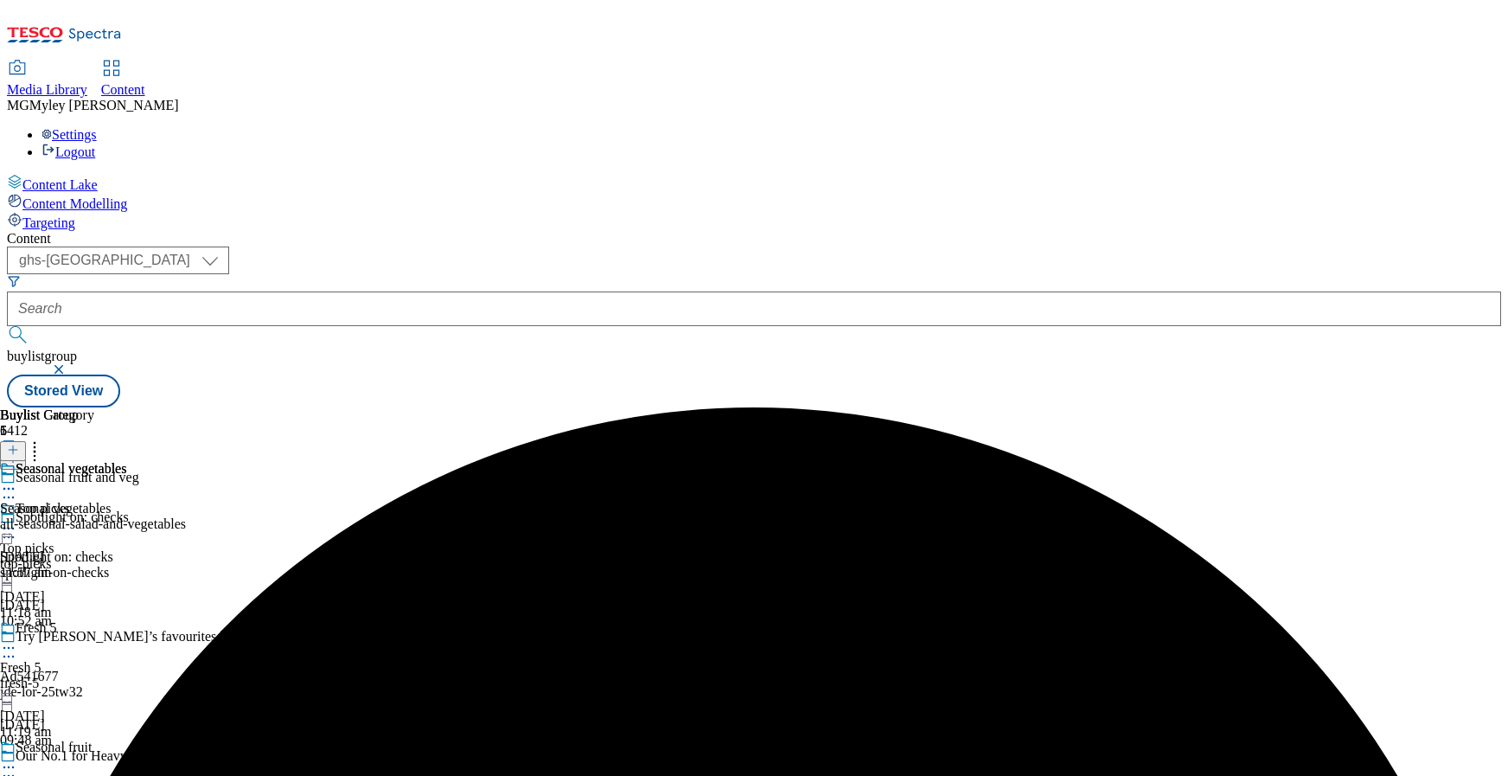
scroll to position [236, 0]
click at [17, 758] on icon at bounding box center [8, 766] width 17 height 17
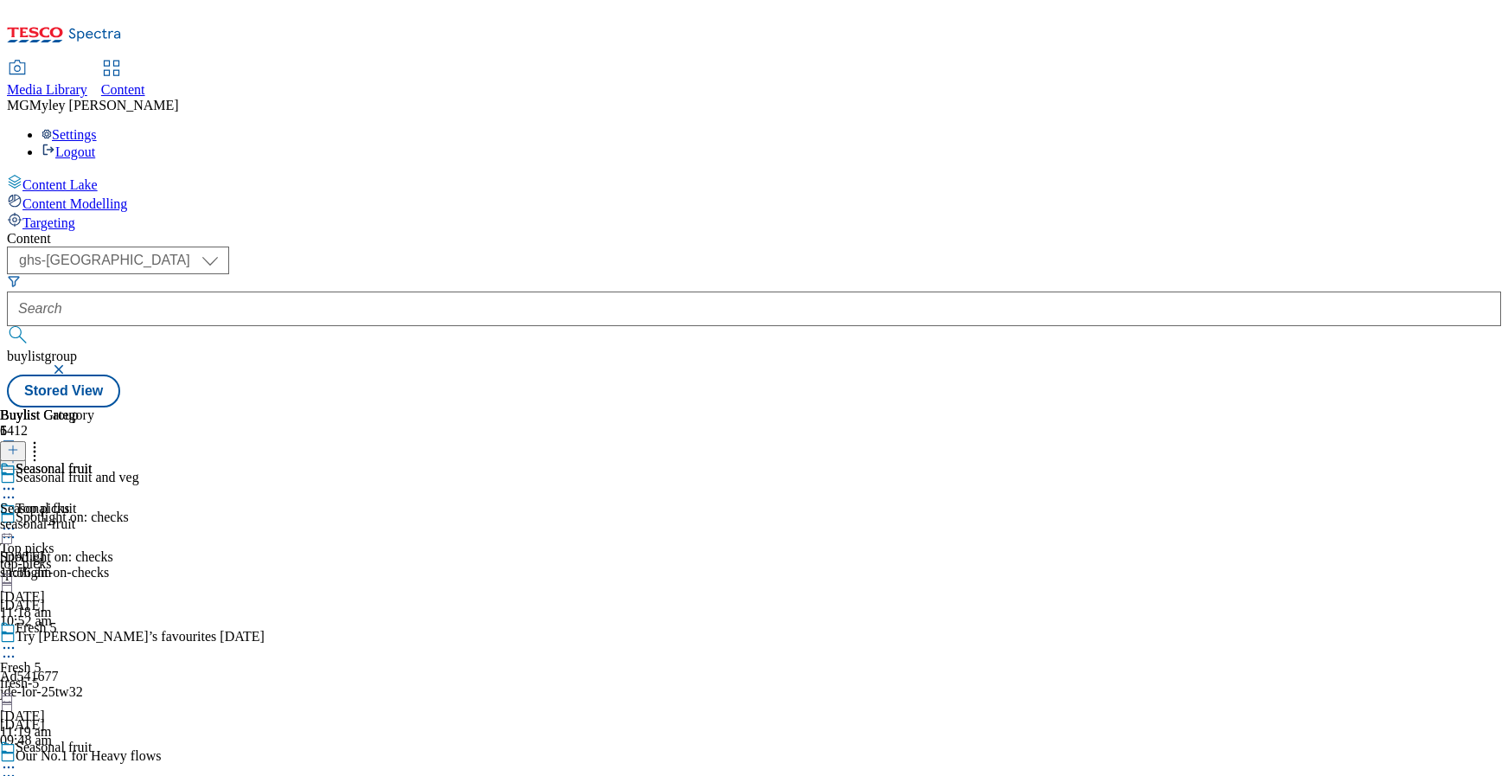
click at [17, 758] on icon at bounding box center [8, 766] width 17 height 17
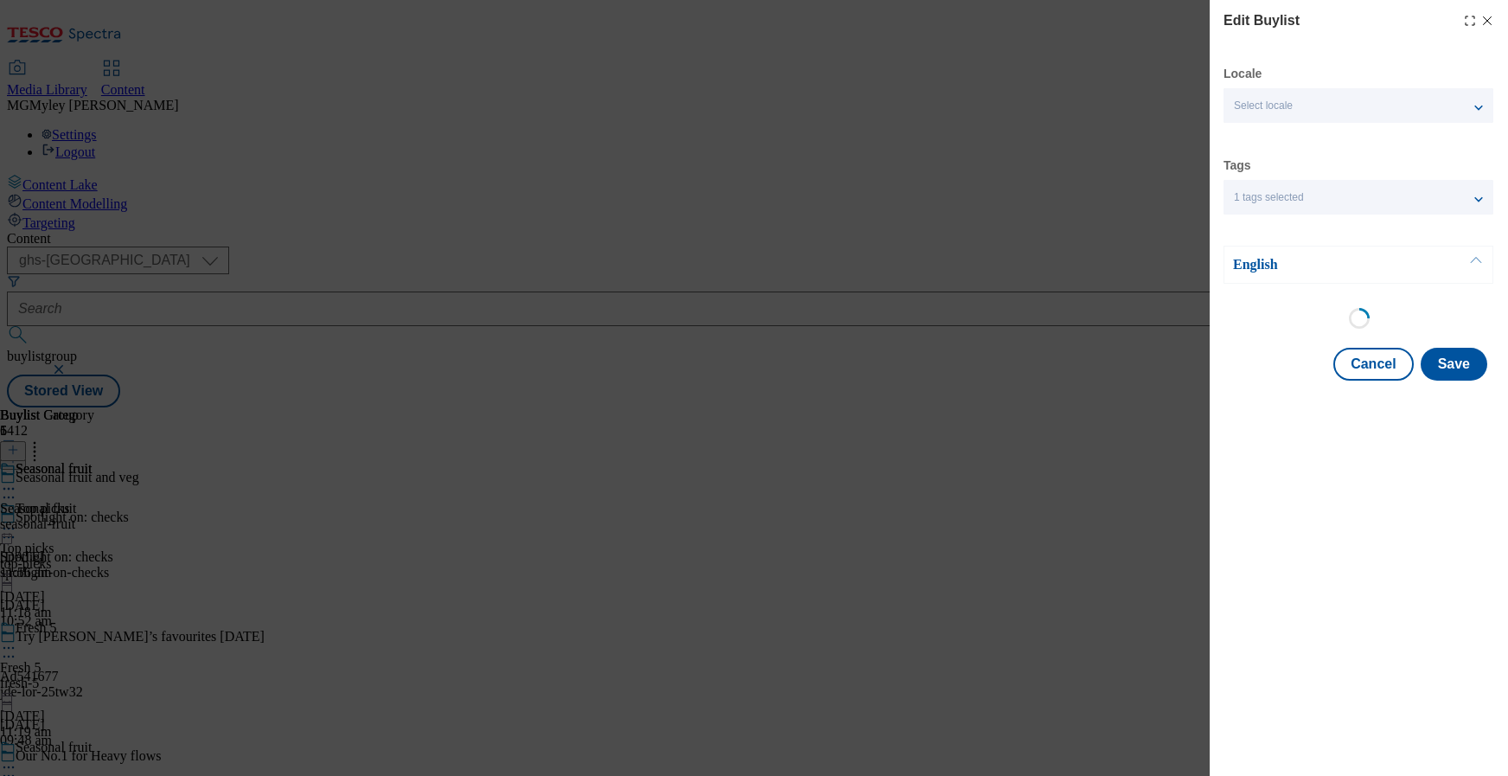
select select "evergreen"
select select "Banner"
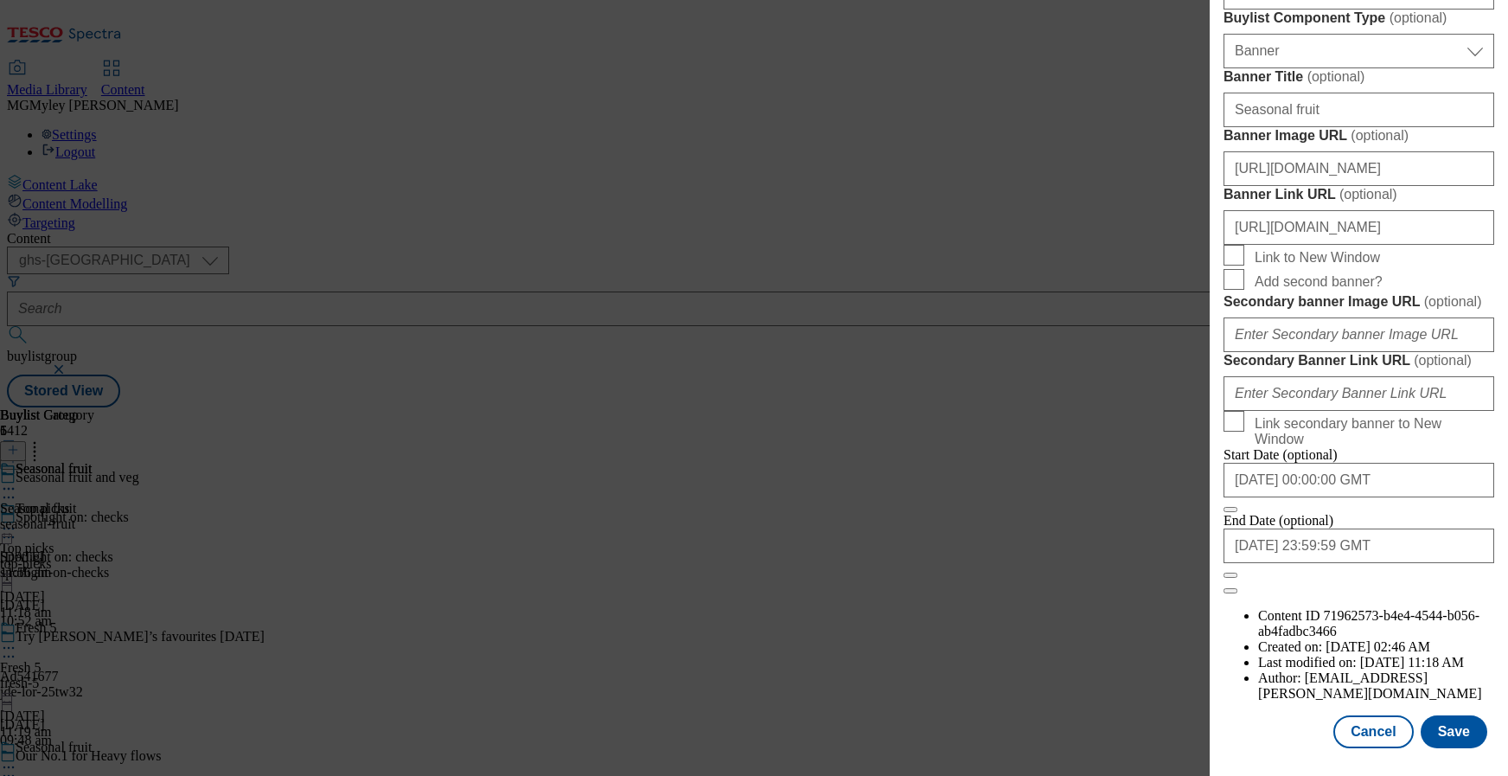
scroll to position [1176, 0]
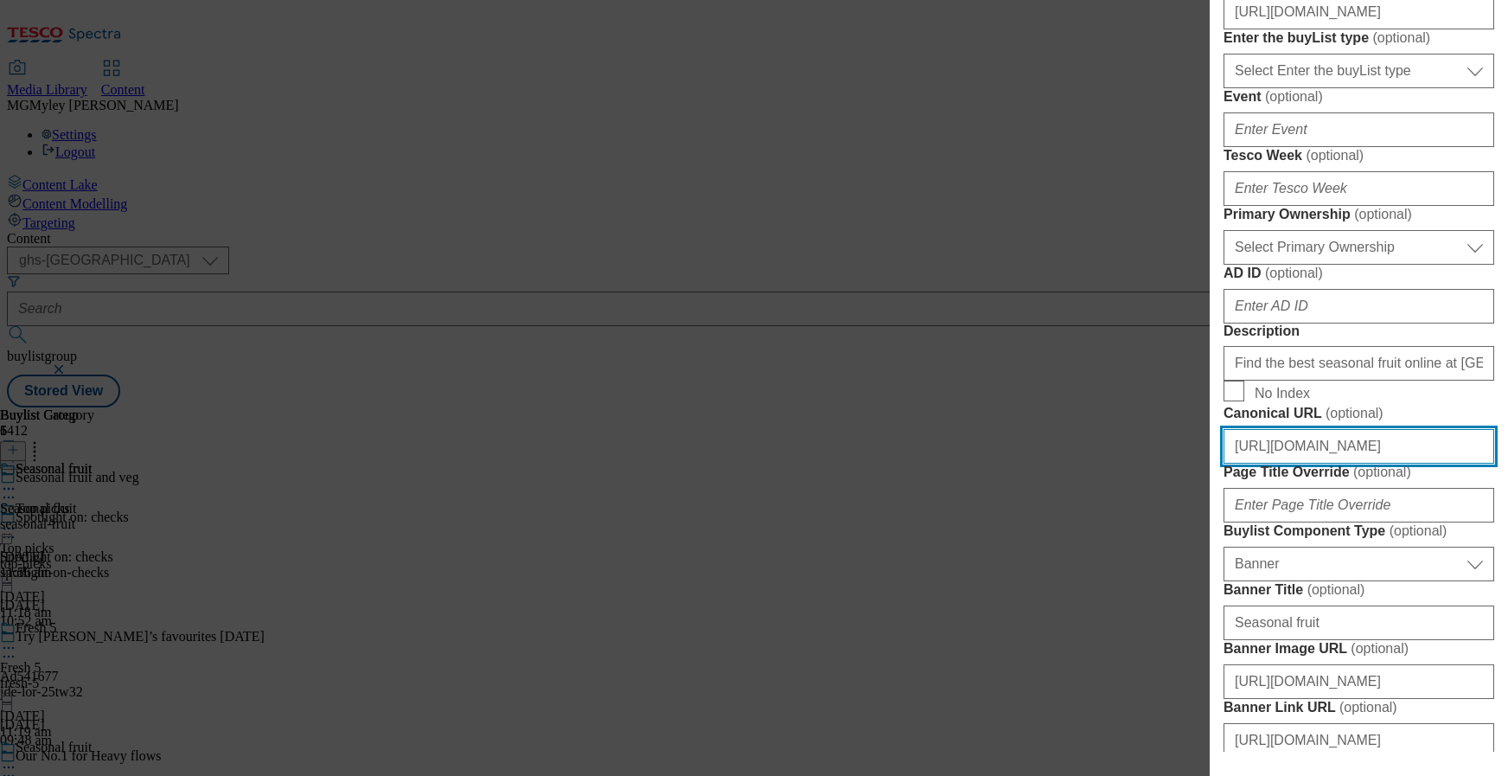
scroll to position [643, 0]
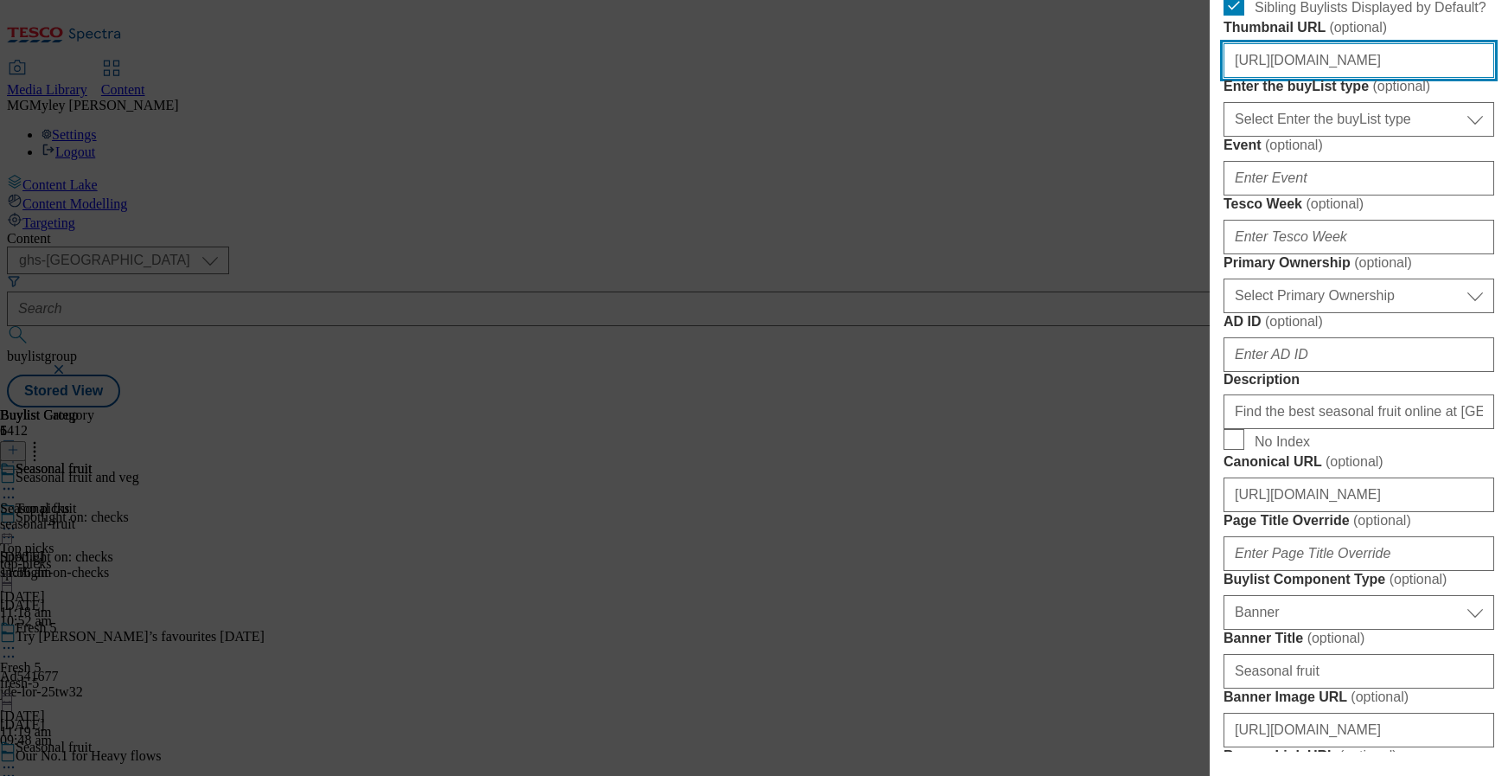
click at [1347, 78] on input "https://digitalcontent.api.tesco.com/v2/media/ghs-mktg/8f75e5af-4b39-4034-988c-…" at bounding box center [1359, 60] width 271 height 35
paste input "4e87a037-9cb9-4108-bf95-e9523e0f58b7"
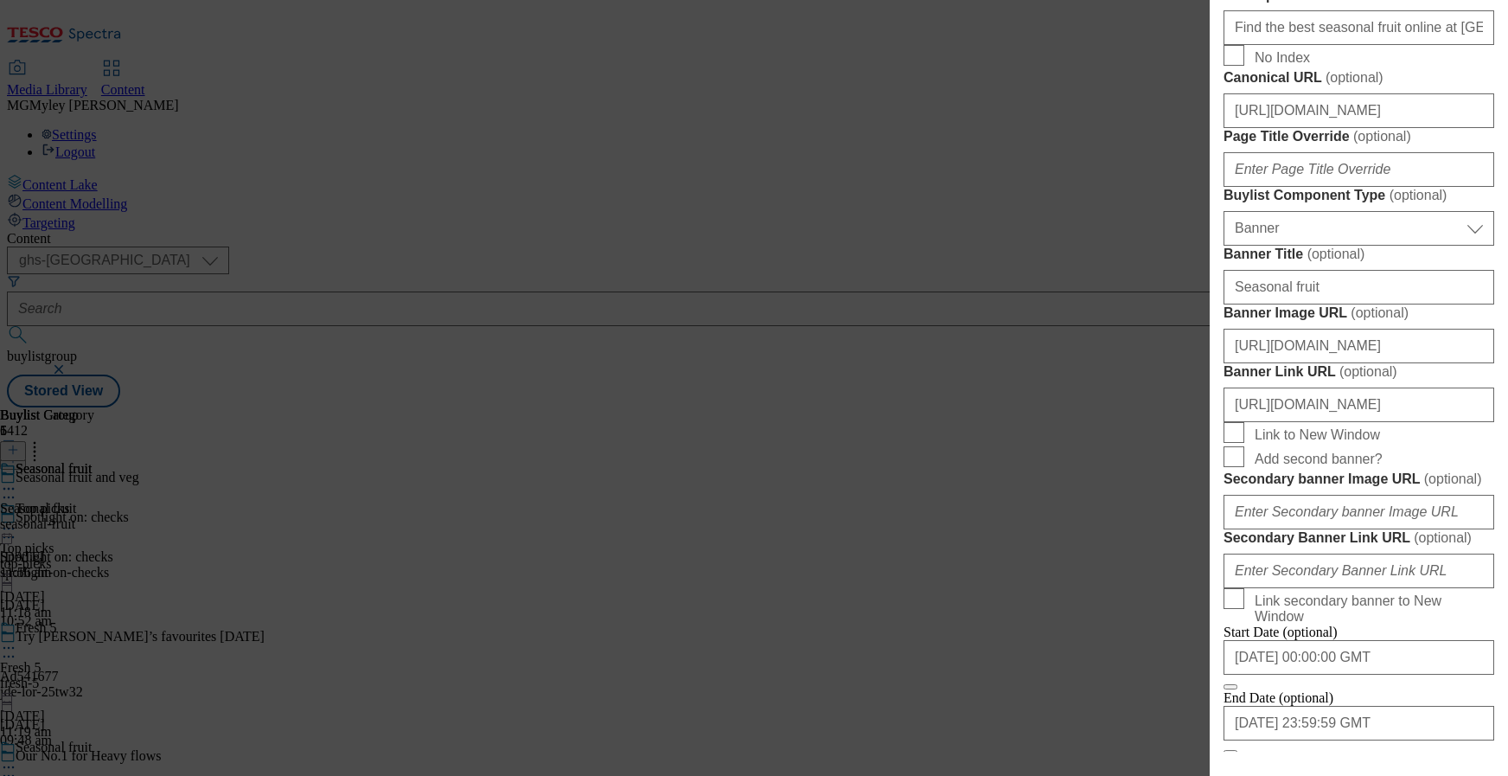
scroll to position [1049, 0]
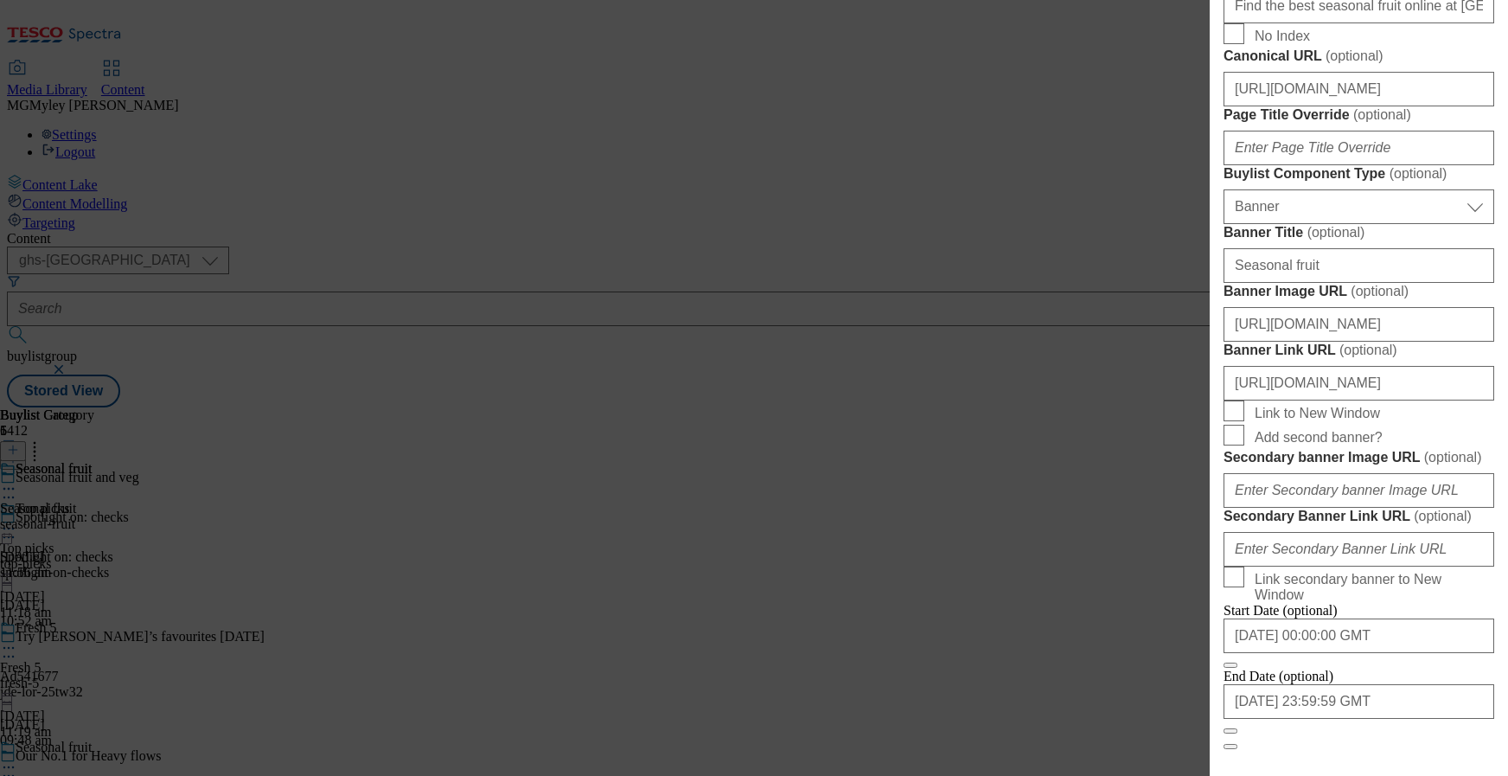
type input "https://digitalcontent.api.tesco.com/v2/media/ghs-mktg/4e87a037-9cb9-4108-bf95-…"
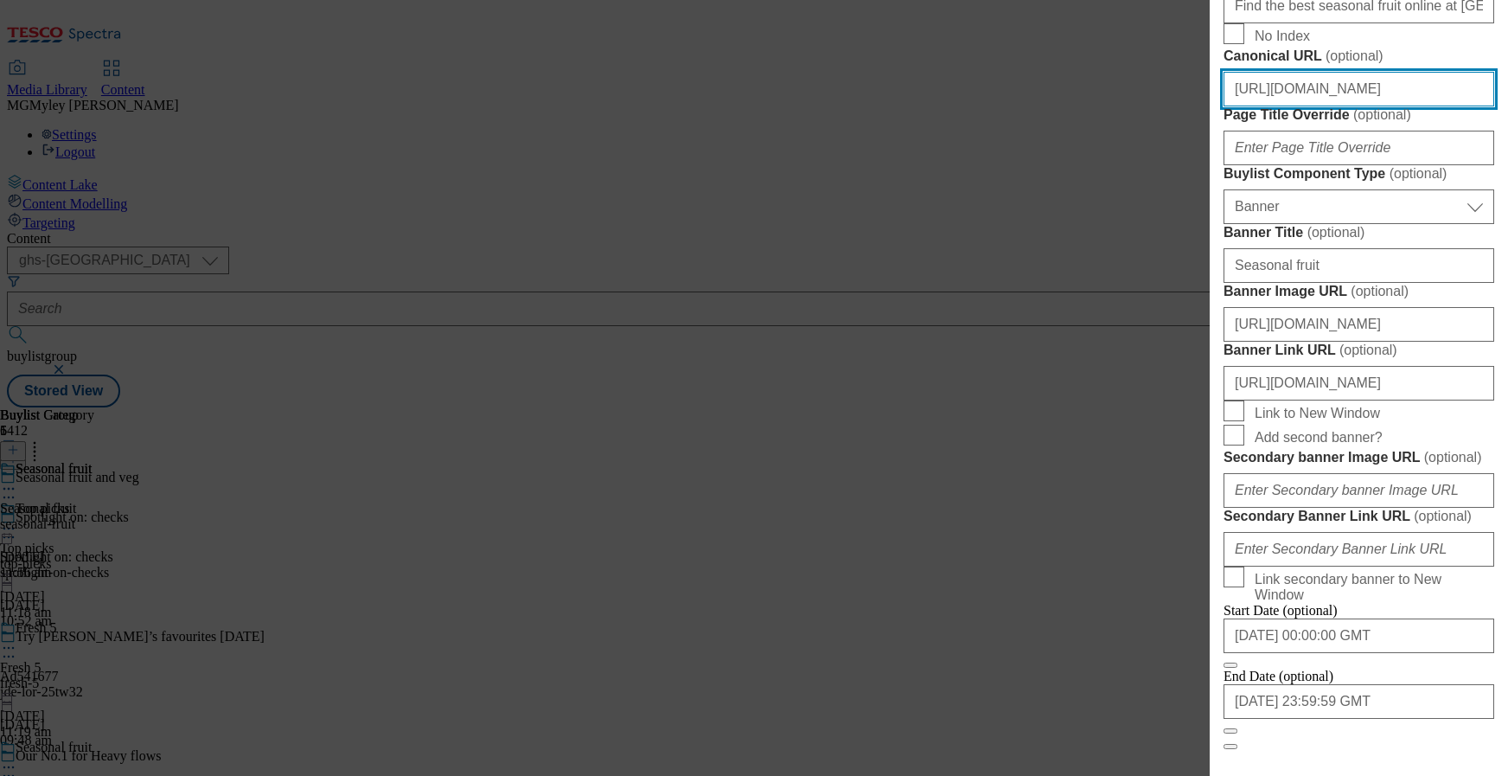
click at [1373, 106] on input "https://www.tesco.com/groceries/en-GB/shop/fresh-food/fresh-fruit/all" at bounding box center [1359, 89] width 271 height 35
drag, startPoint x: 1352, startPoint y: 514, endPoint x: 1514, endPoint y: 513, distance: 162.6
click at [1507, 414] on html "Icons icon_account icon_add icon_backward_link icon_basket icon_benefits icon_c…" at bounding box center [754, 207] width 1508 height 414
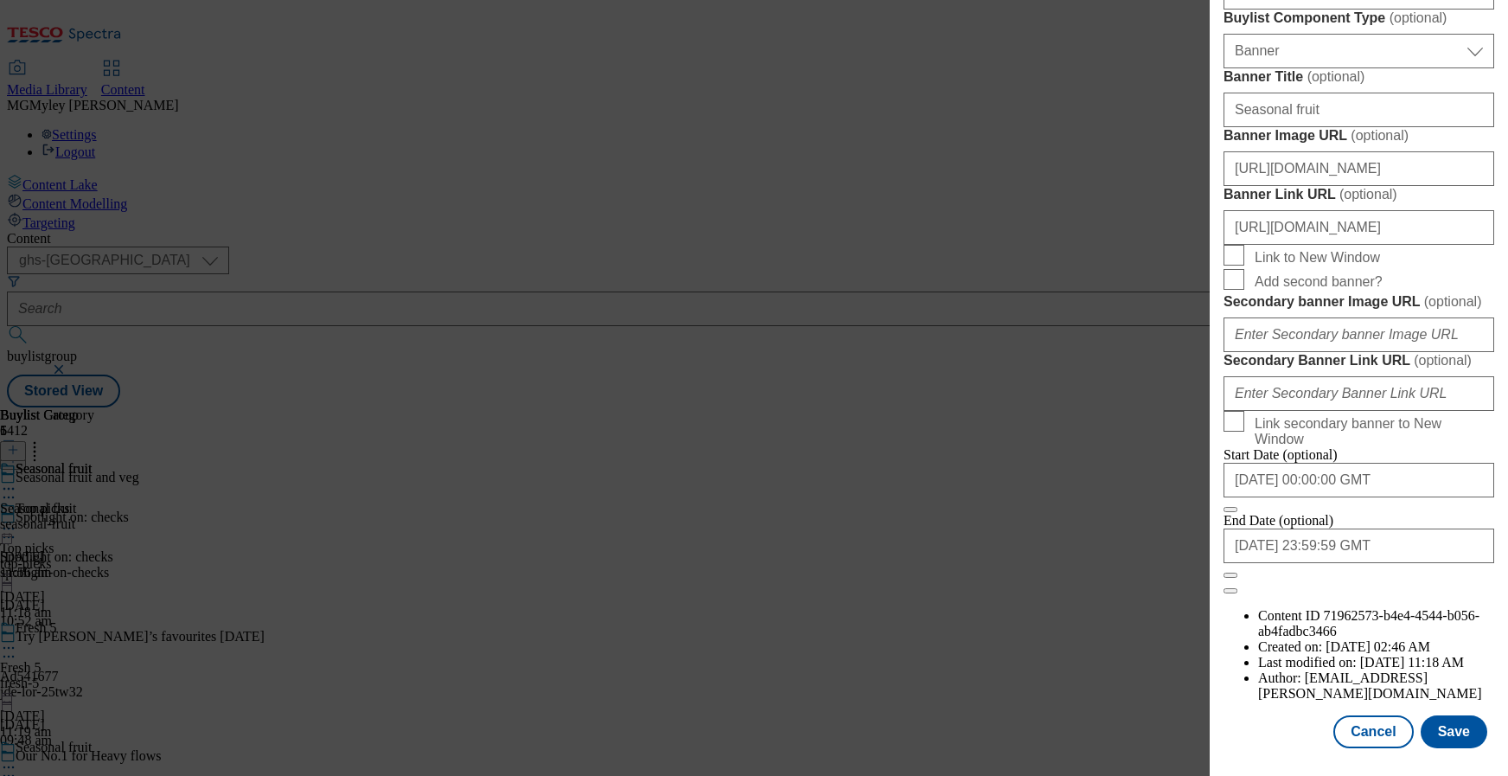
scroll to position [1818, 0]
click at [1459, 733] on button "Save" at bounding box center [1454, 731] width 67 height 33
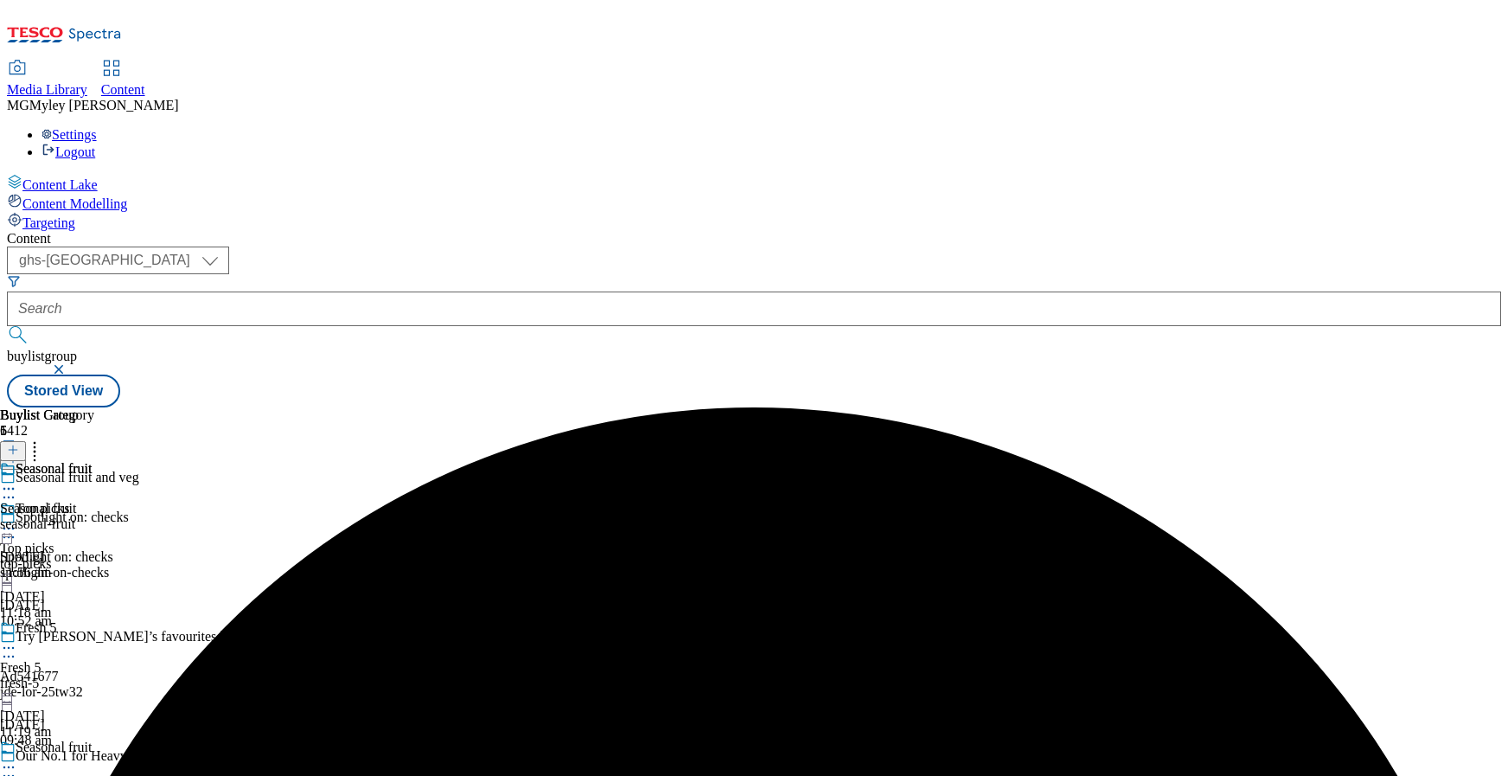
click at [168, 501] on div "Top picks Top picks top-picks 2 Oct 2025 11:18 am" at bounding box center [84, 560] width 168 height 119
click at [17, 520] on icon at bounding box center [8, 528] width 17 height 17
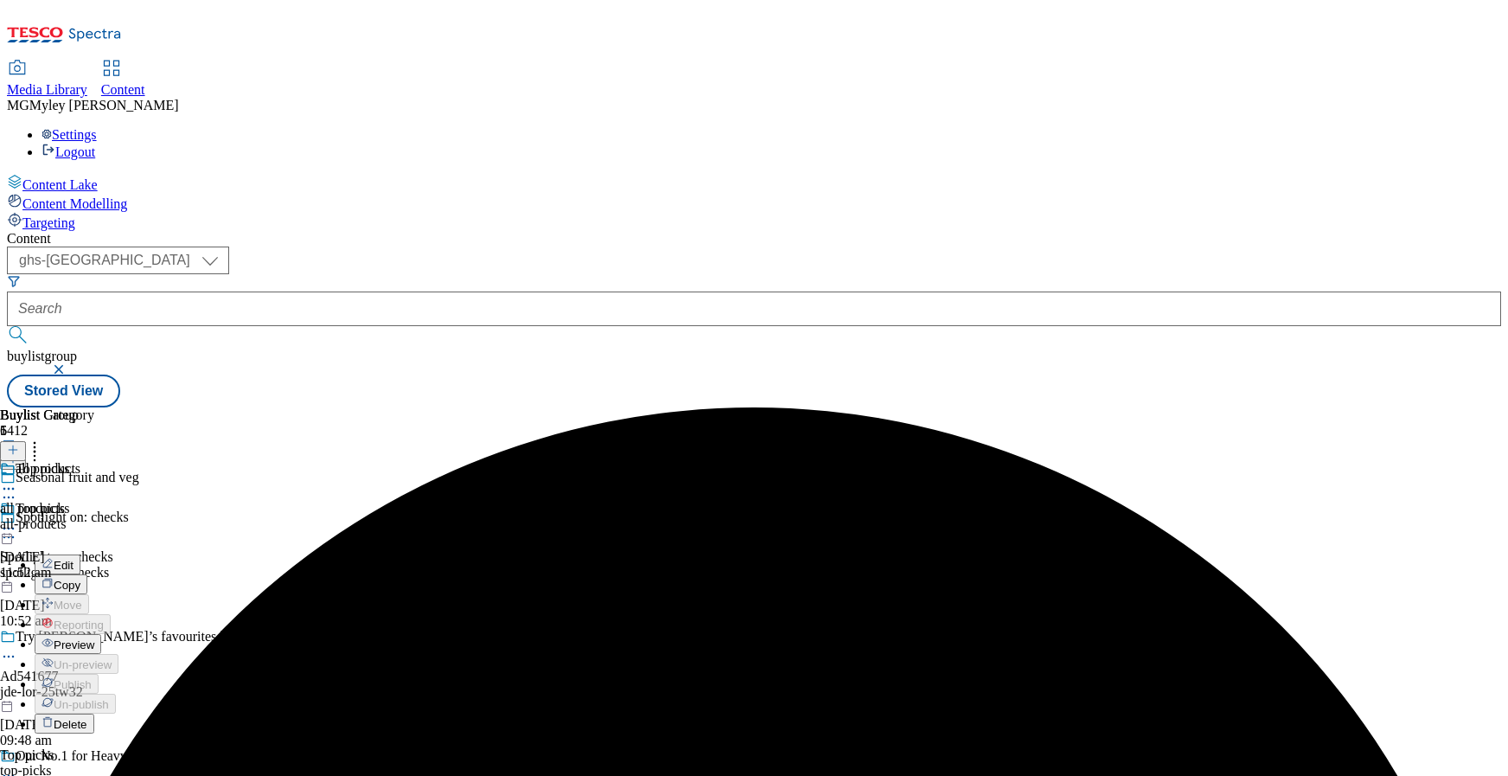
click at [94, 638] on span "Preview" at bounding box center [74, 644] width 41 height 13
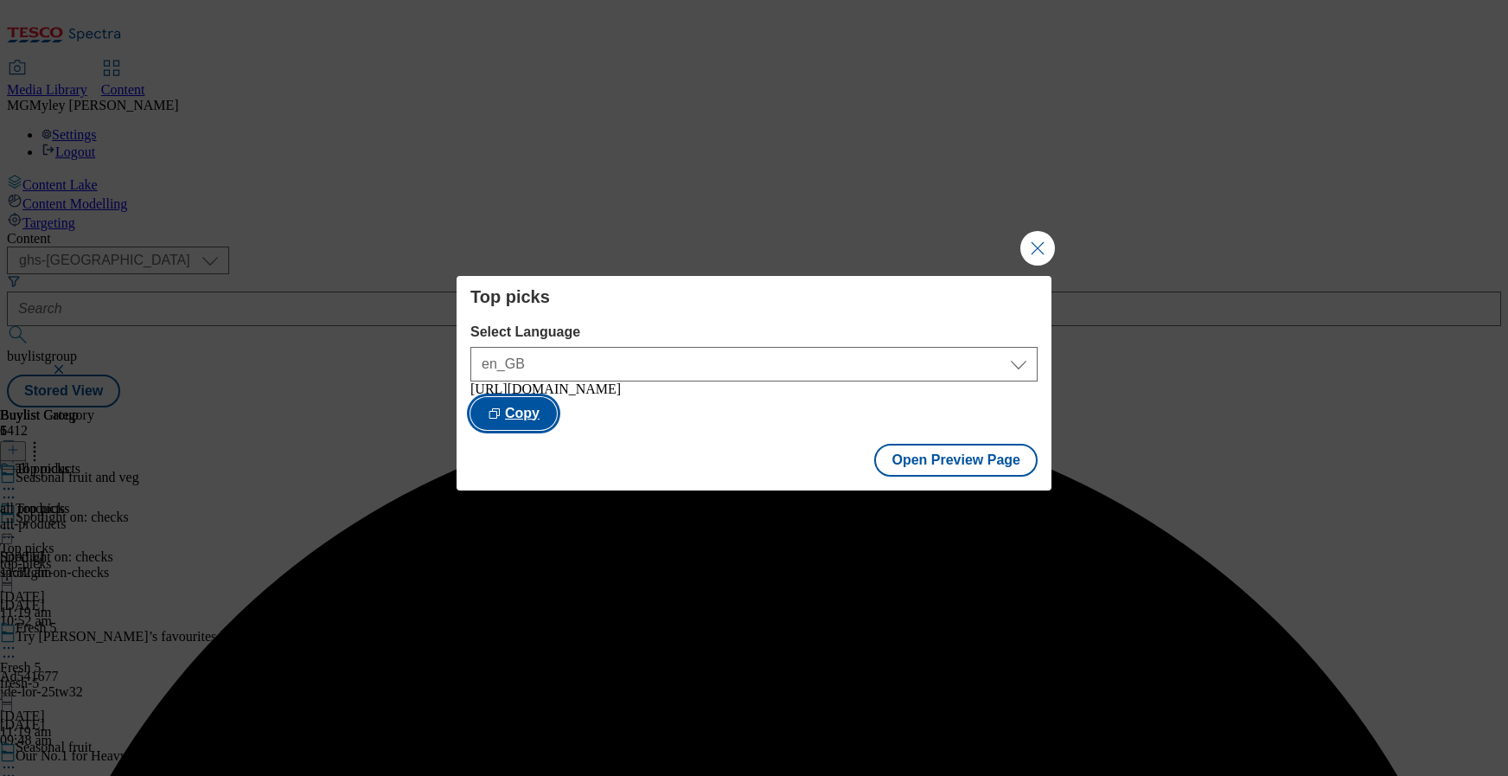
click at [557, 407] on button "Copy" at bounding box center [513, 413] width 86 height 33
click at [1033, 244] on button "Close Modal" at bounding box center [1038, 248] width 35 height 35
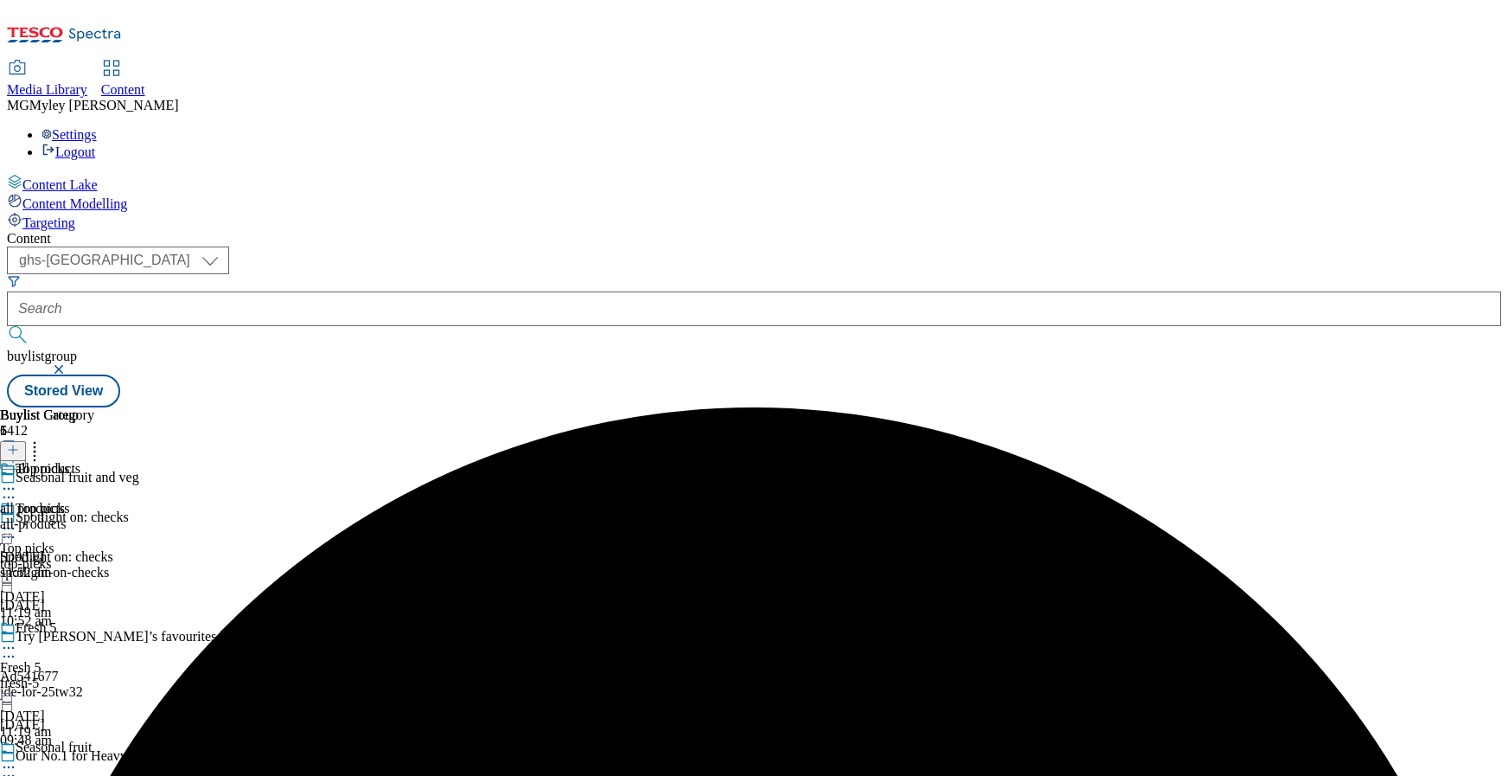
click at [168, 620] on div "Fresh 5" at bounding box center [84, 640] width 168 height 40
click at [17, 639] on icon at bounding box center [8, 647] width 17 height 17
click at [94, 758] on span "Preview" at bounding box center [74, 764] width 41 height 13
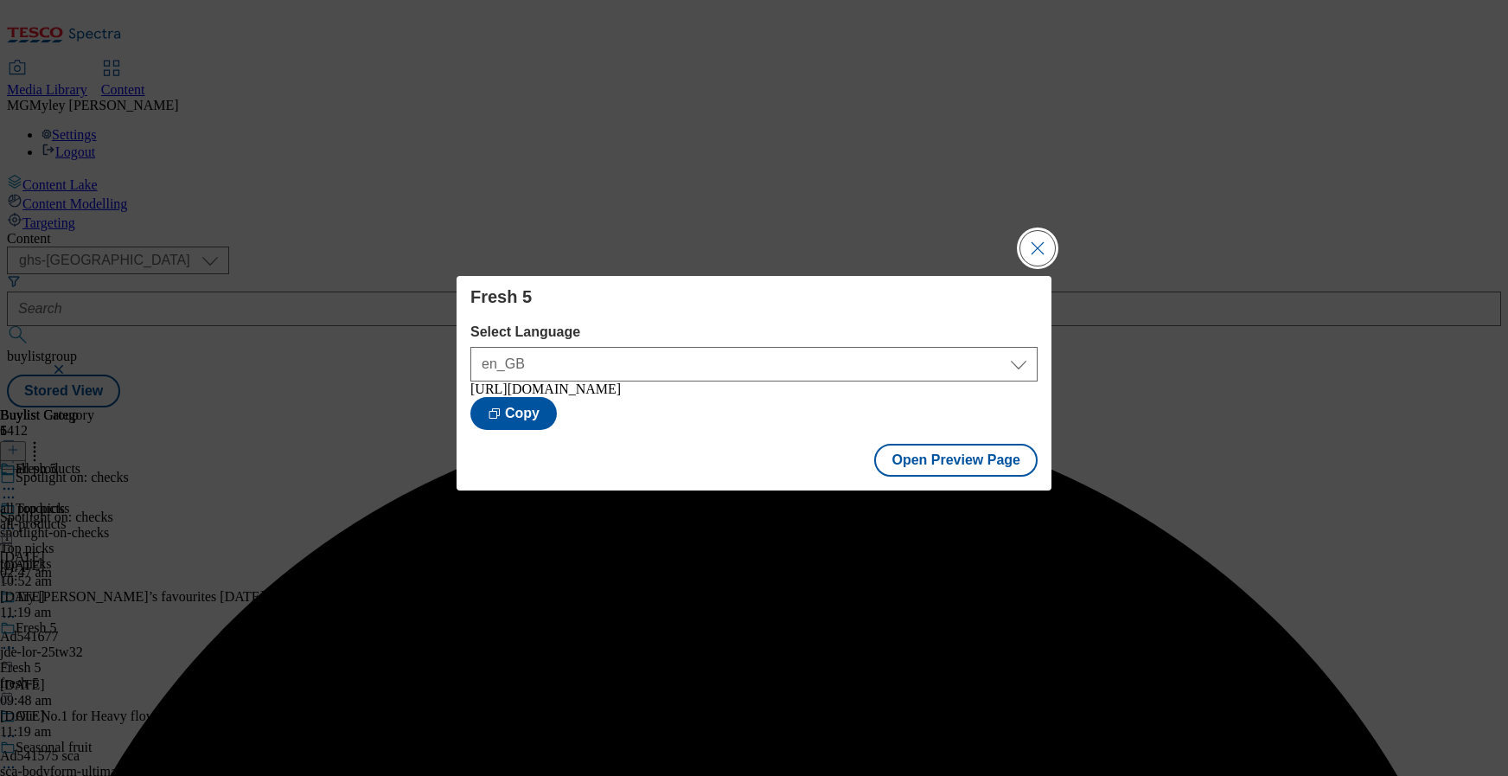
click at [1038, 243] on button "Close Modal" at bounding box center [1038, 248] width 35 height 35
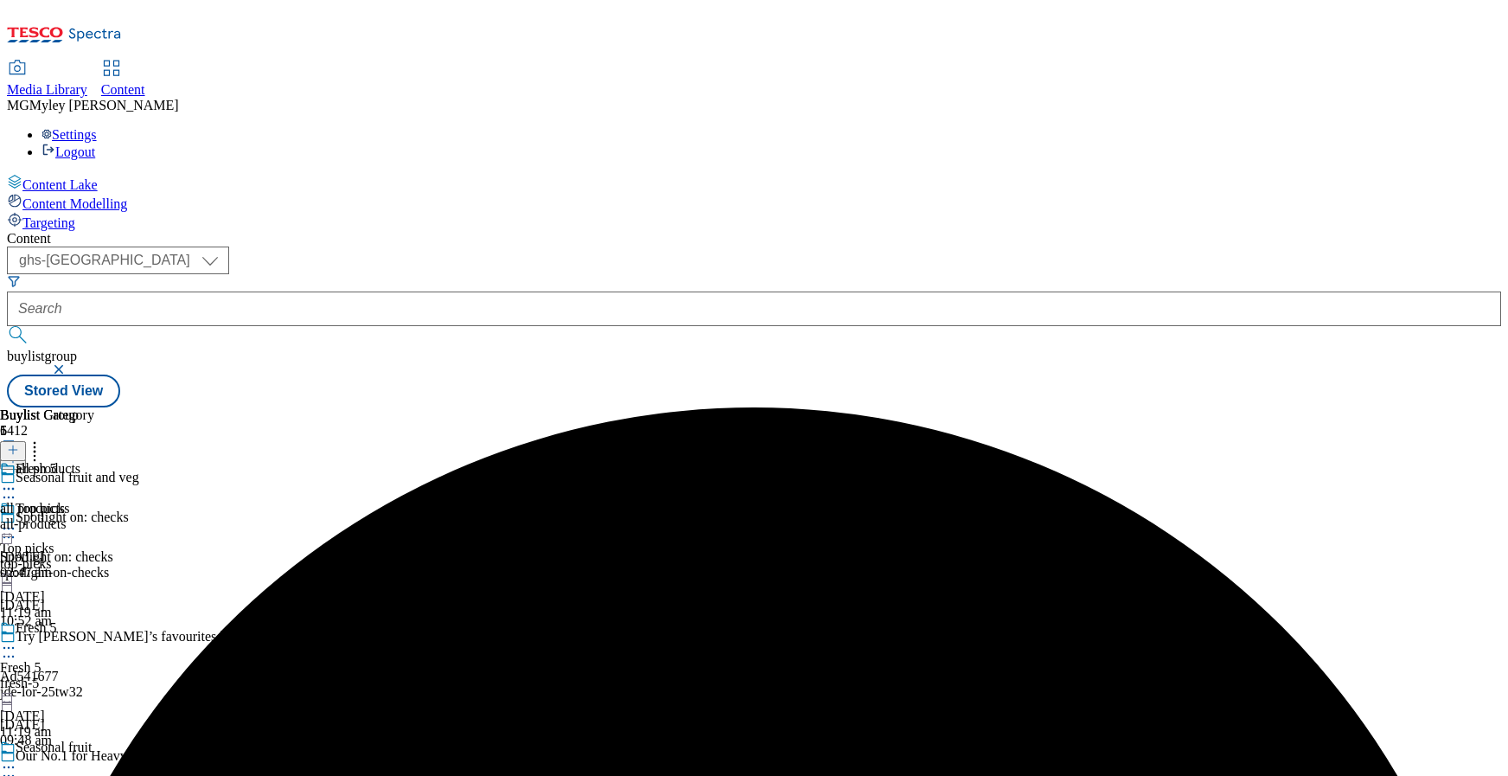
scroll to position [336, 0]
click at [17, 758] on icon at bounding box center [8, 766] width 17 height 17
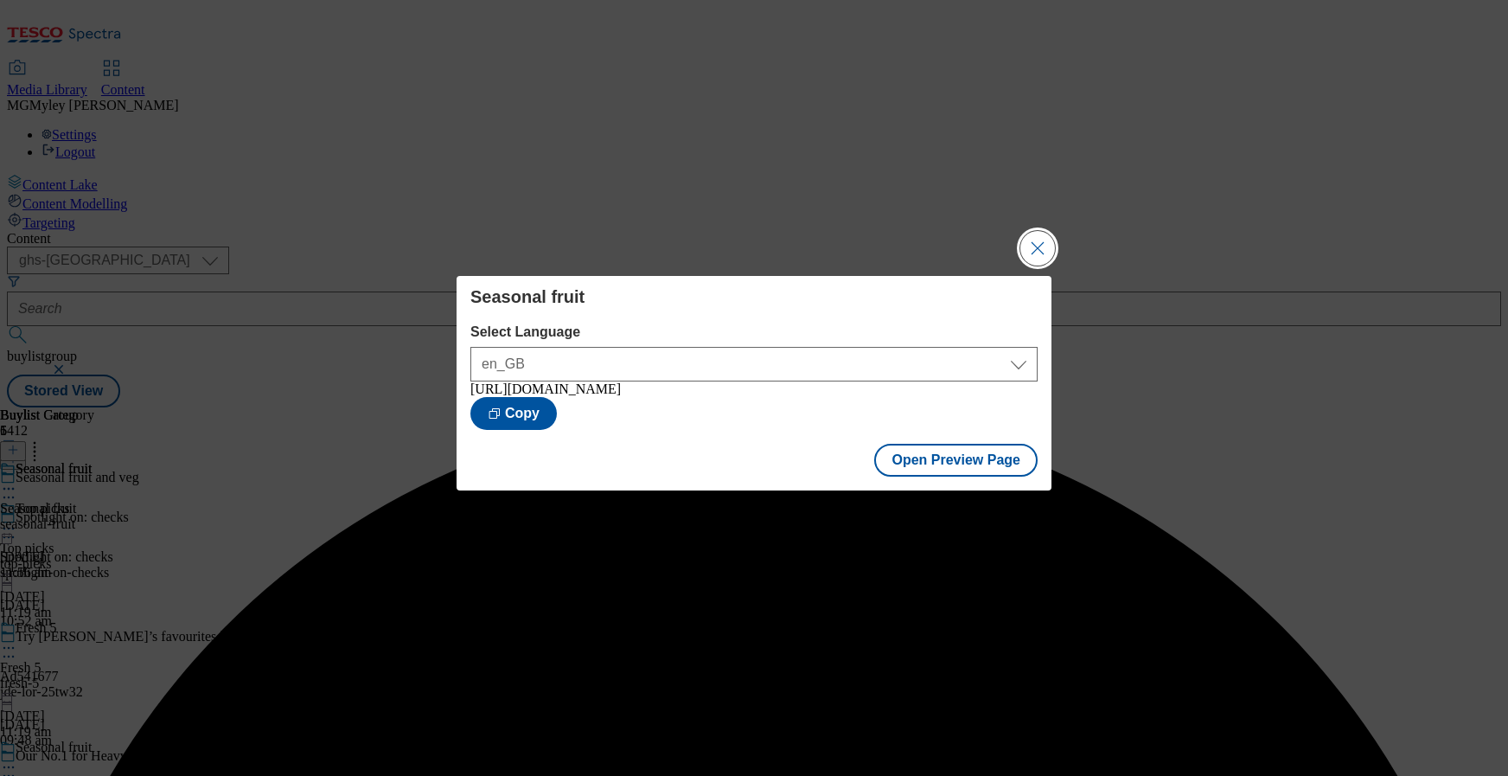
click at [1035, 243] on button "Close Modal" at bounding box center [1038, 248] width 35 height 35
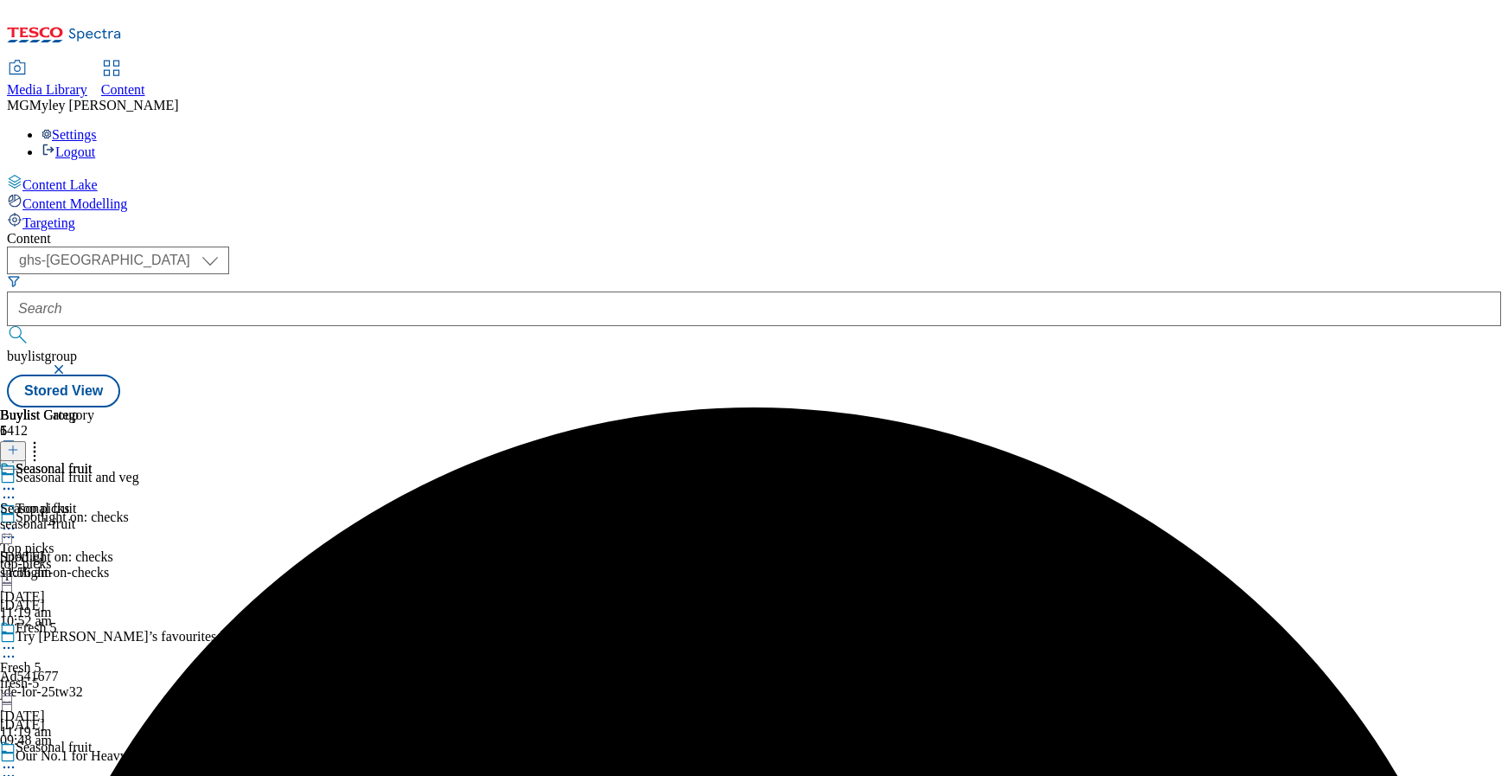
scroll to position [342, 0]
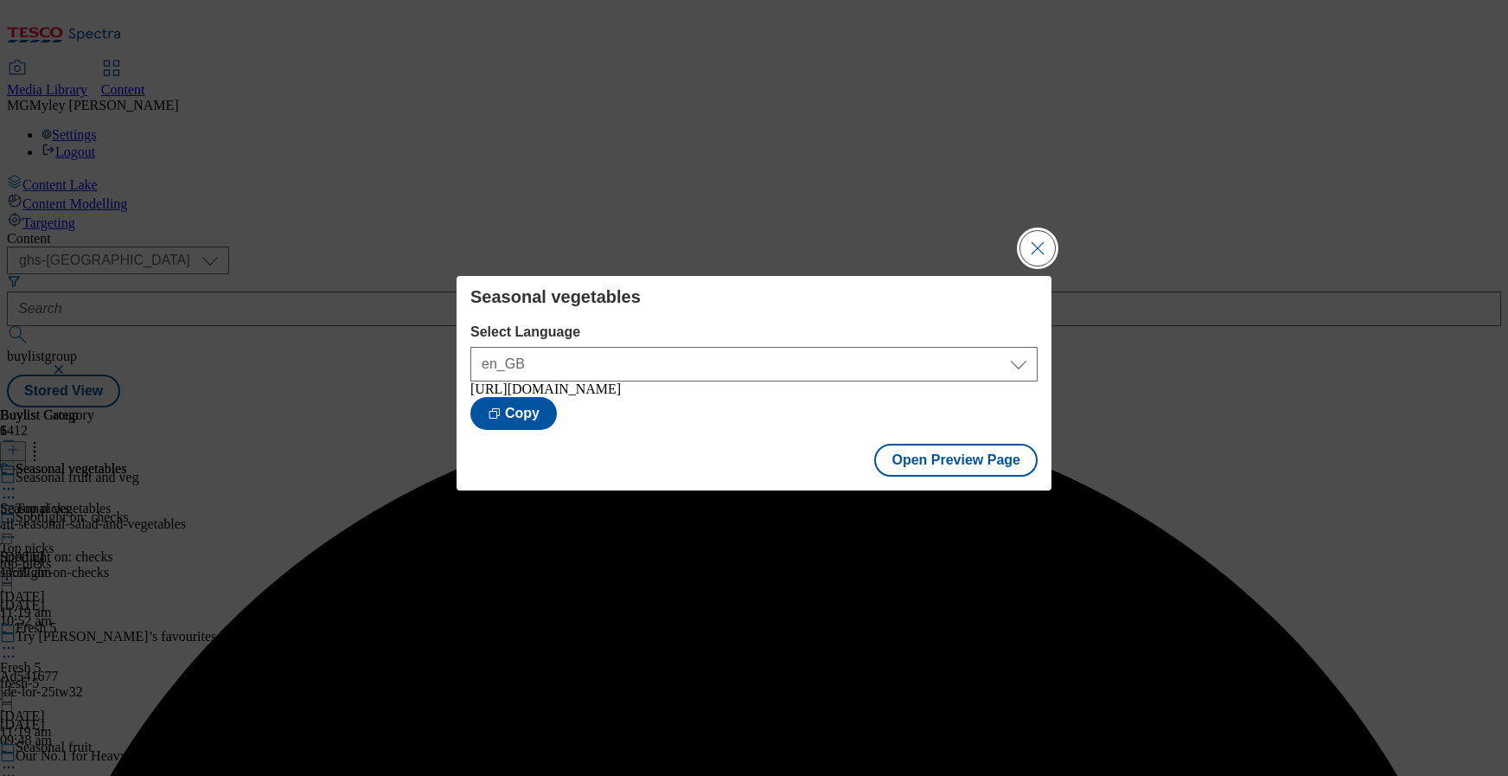
click at [1029, 246] on button "Close Modal" at bounding box center [1038, 248] width 35 height 35
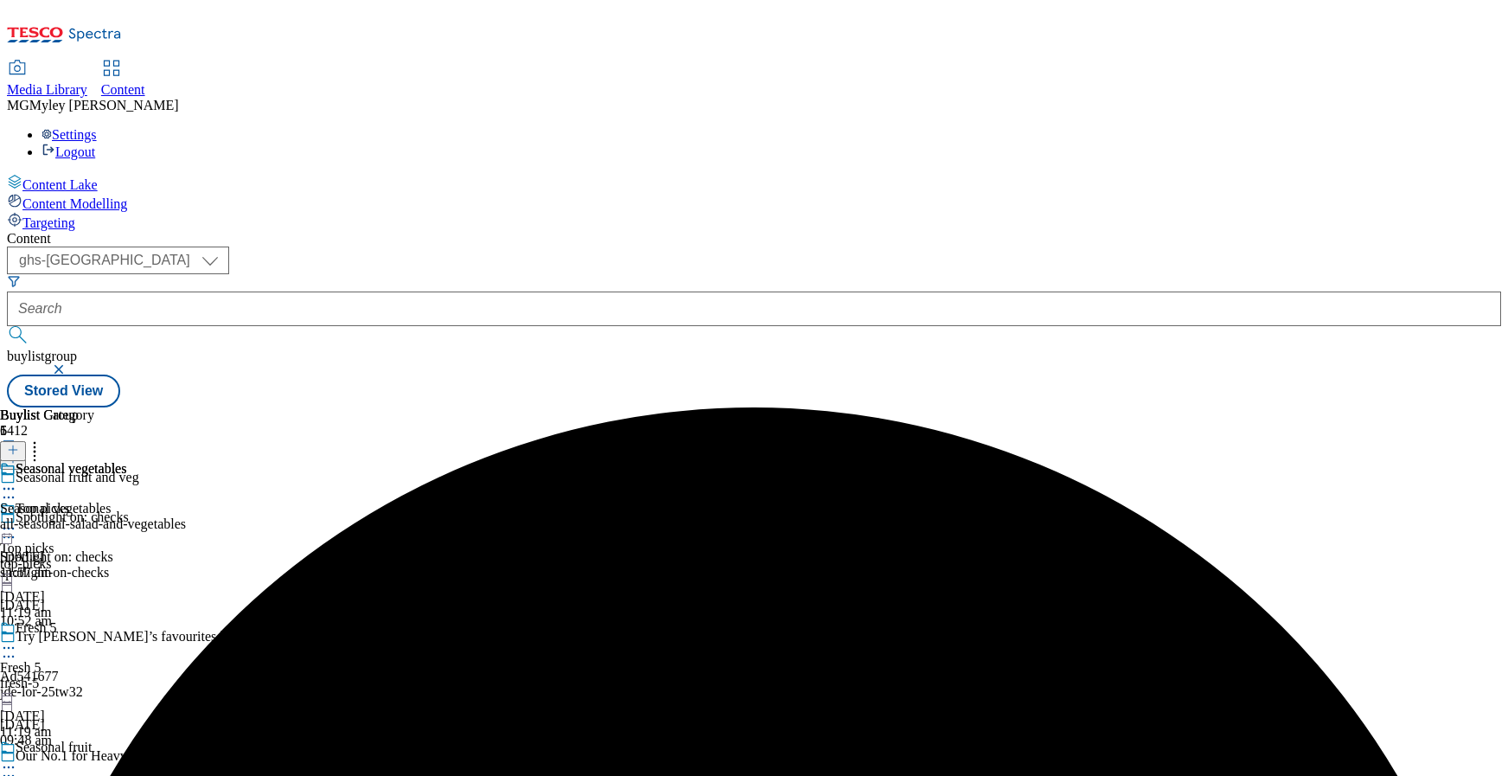
scroll to position [342, 0]
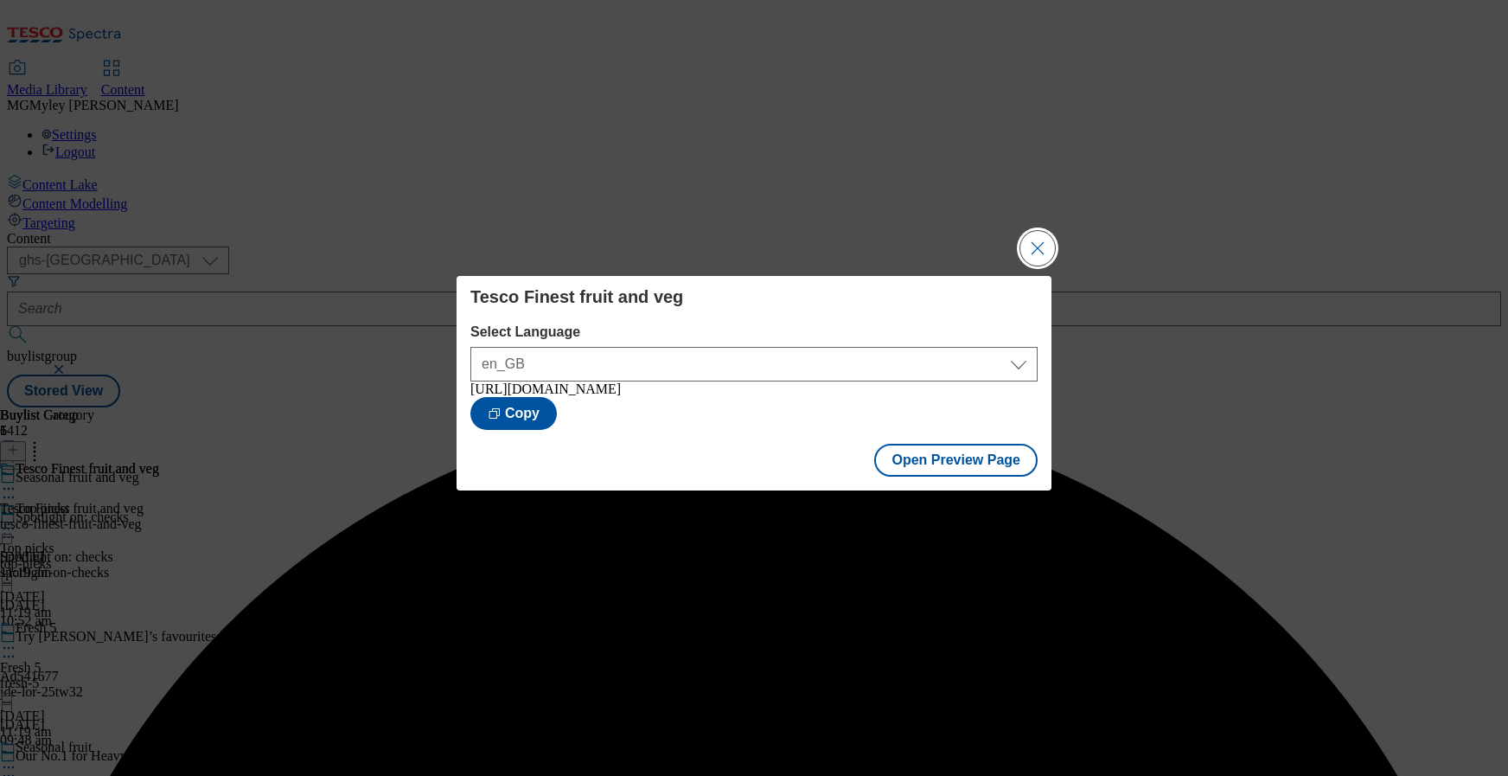
click at [1027, 253] on button "Close Modal" at bounding box center [1038, 248] width 35 height 35
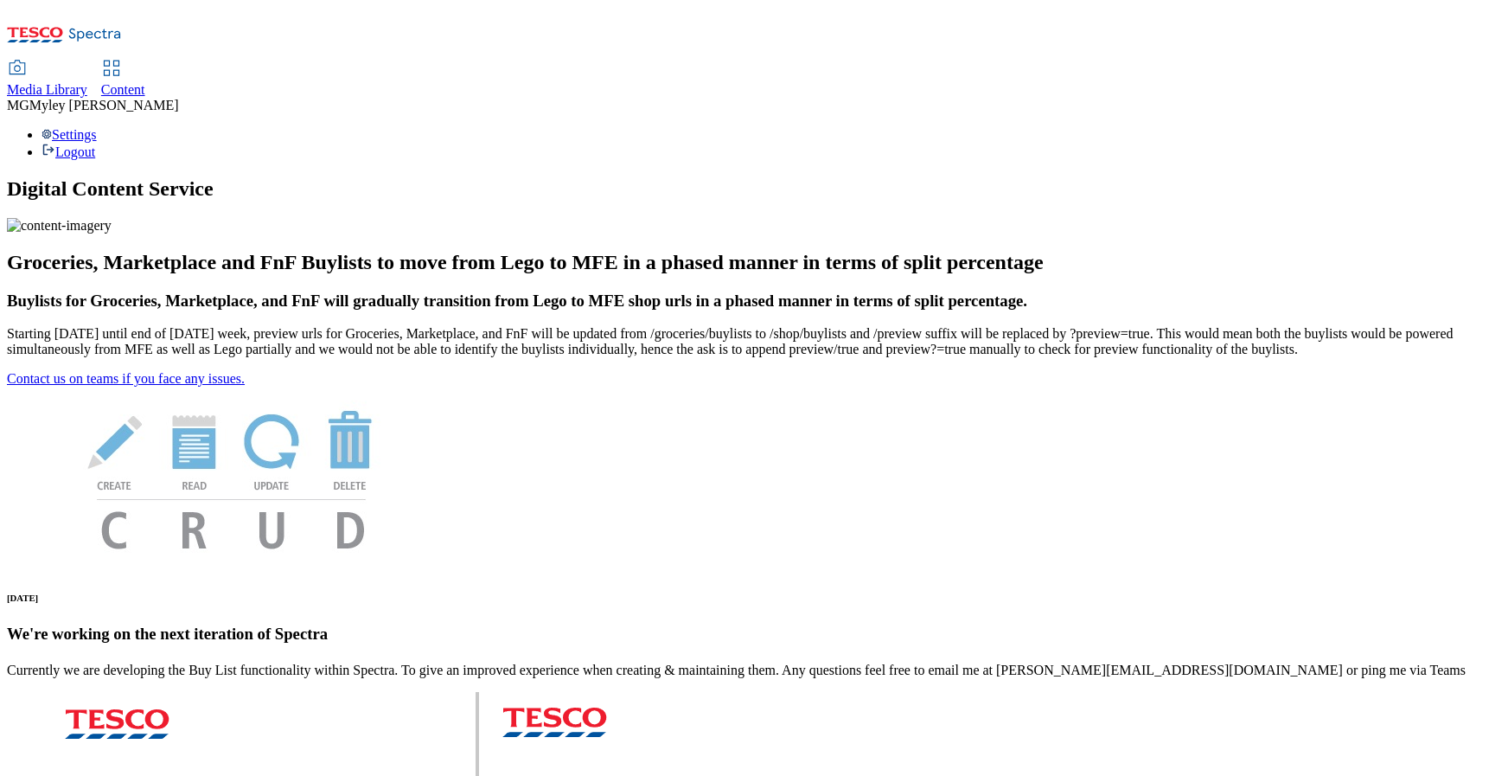
click at [145, 82] on span "Content" at bounding box center [123, 89] width 44 height 15
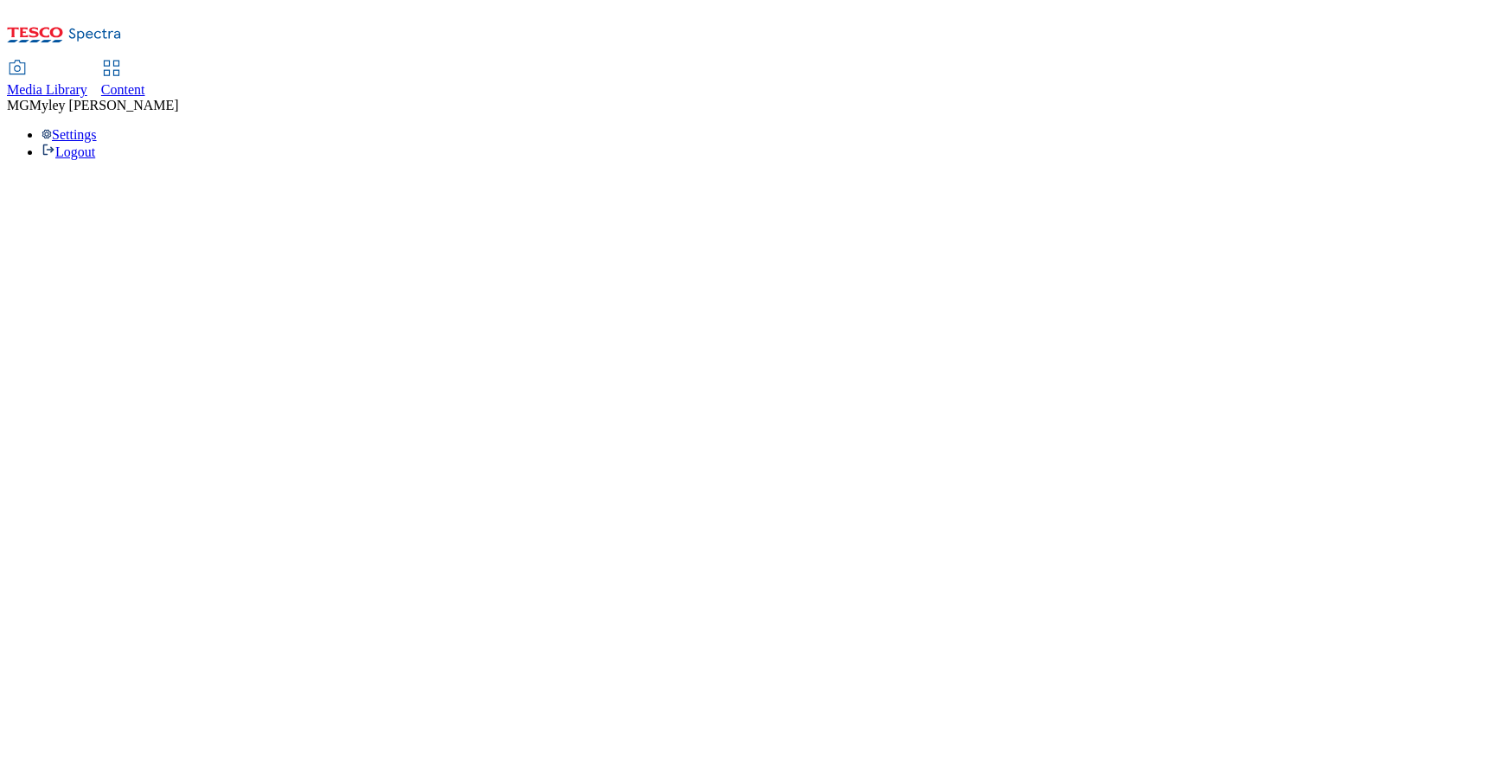
select select "ghs-[GEOGRAPHIC_DATA]"
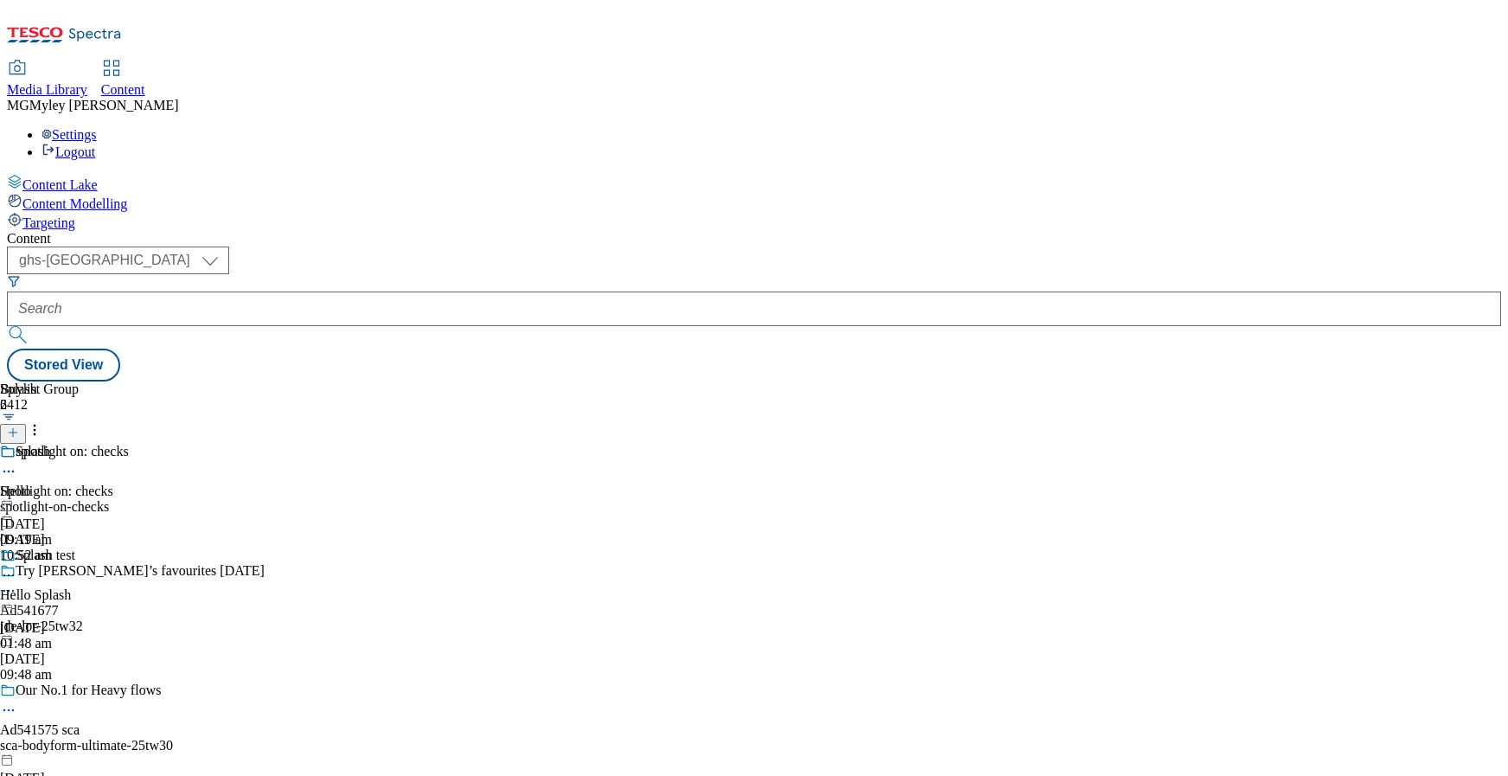
click at [87, 82] on span "Media Library" at bounding box center [47, 89] width 80 height 15
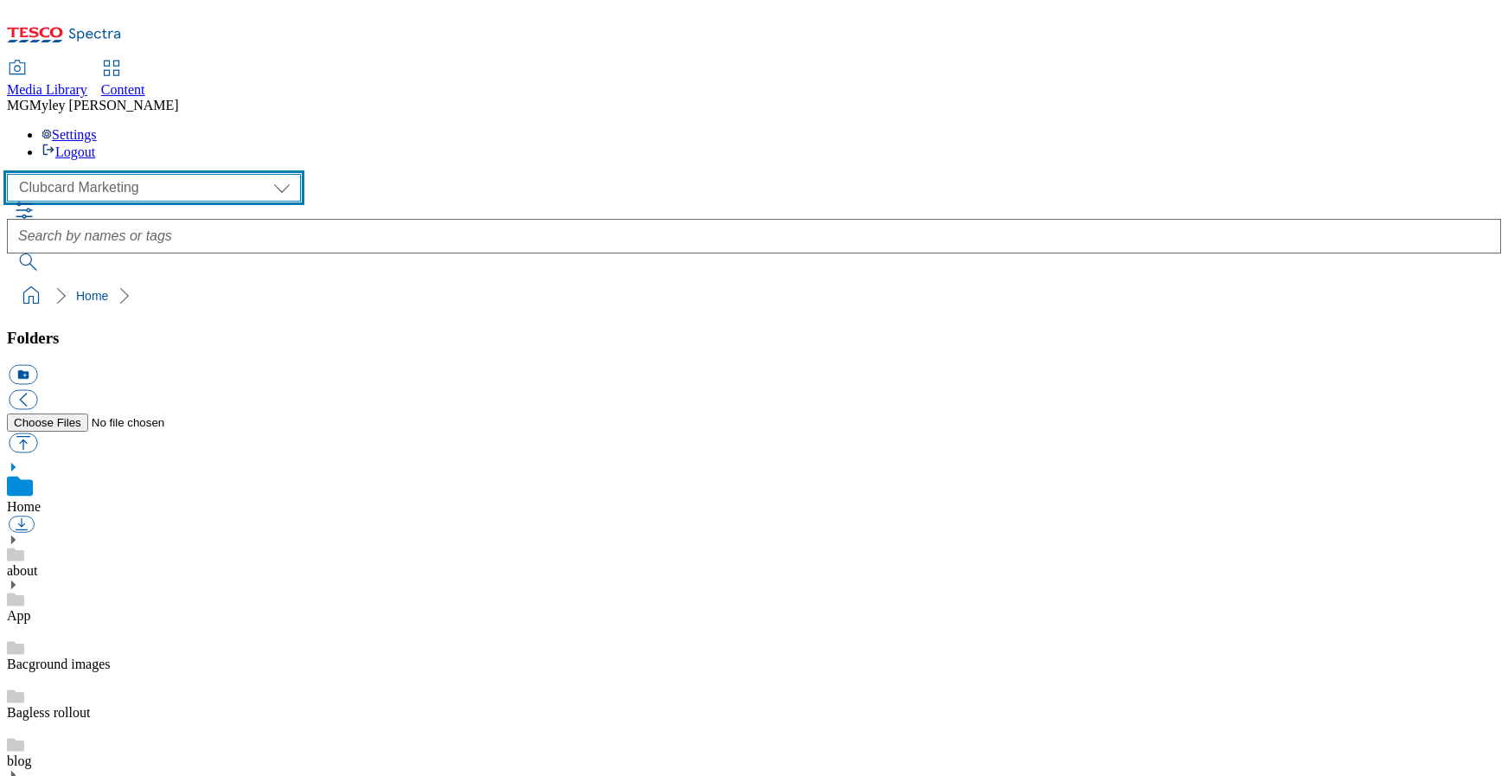
click at [130, 174] on select "Clubcard Marketing Dotcom UK GHS Marketing UK GHS ROI iGHS Marketing CE MCA CZ …" at bounding box center [154, 188] width 294 height 28
click at [165, 174] on select "Clubcard Marketing Dotcom UK GHS Marketing UK GHS ROI iGHS Marketing CE MCA CZ …" at bounding box center [154, 188] width 294 height 28
select select "flare-ghs-roi"
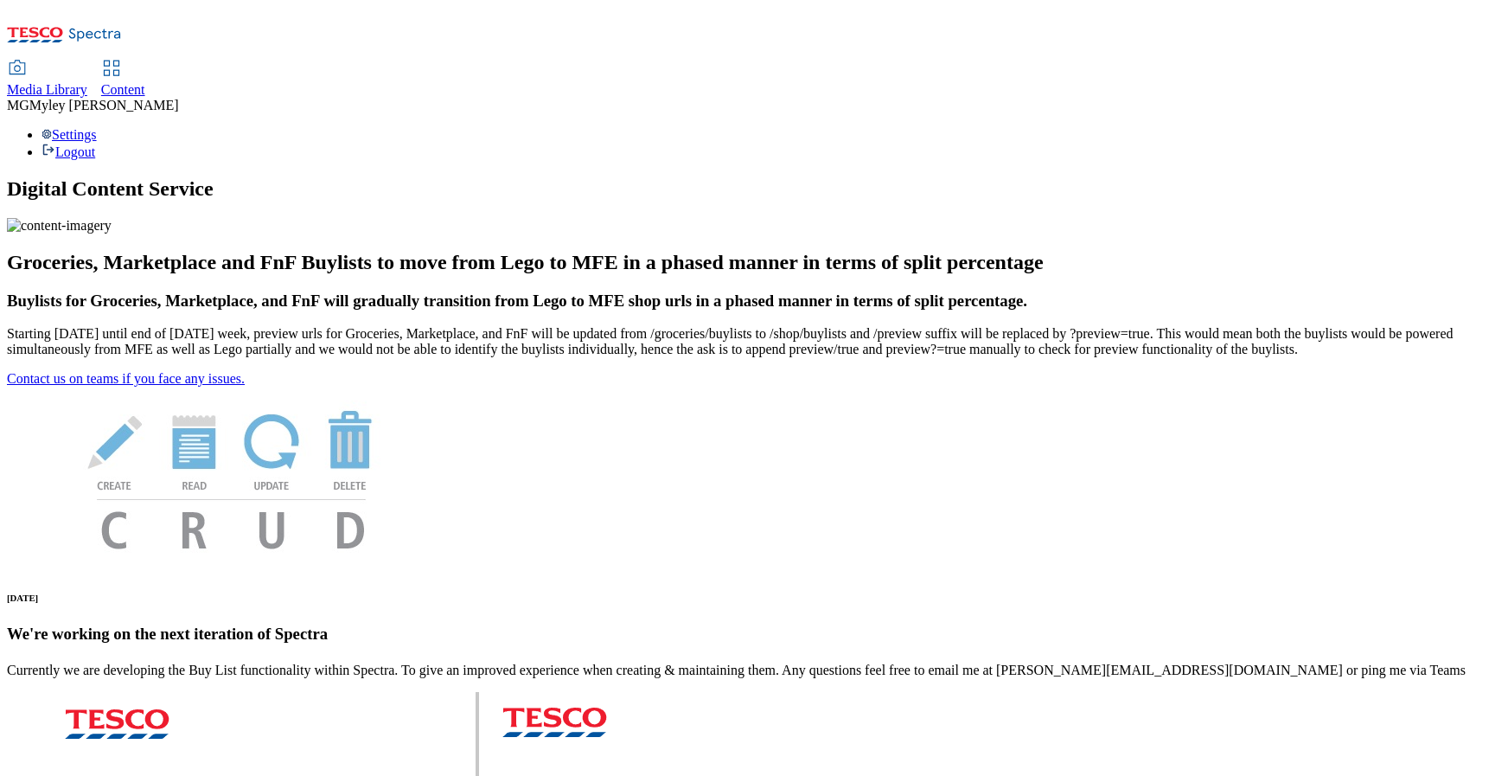
click at [87, 82] on span "Media Library" at bounding box center [47, 89] width 80 height 15
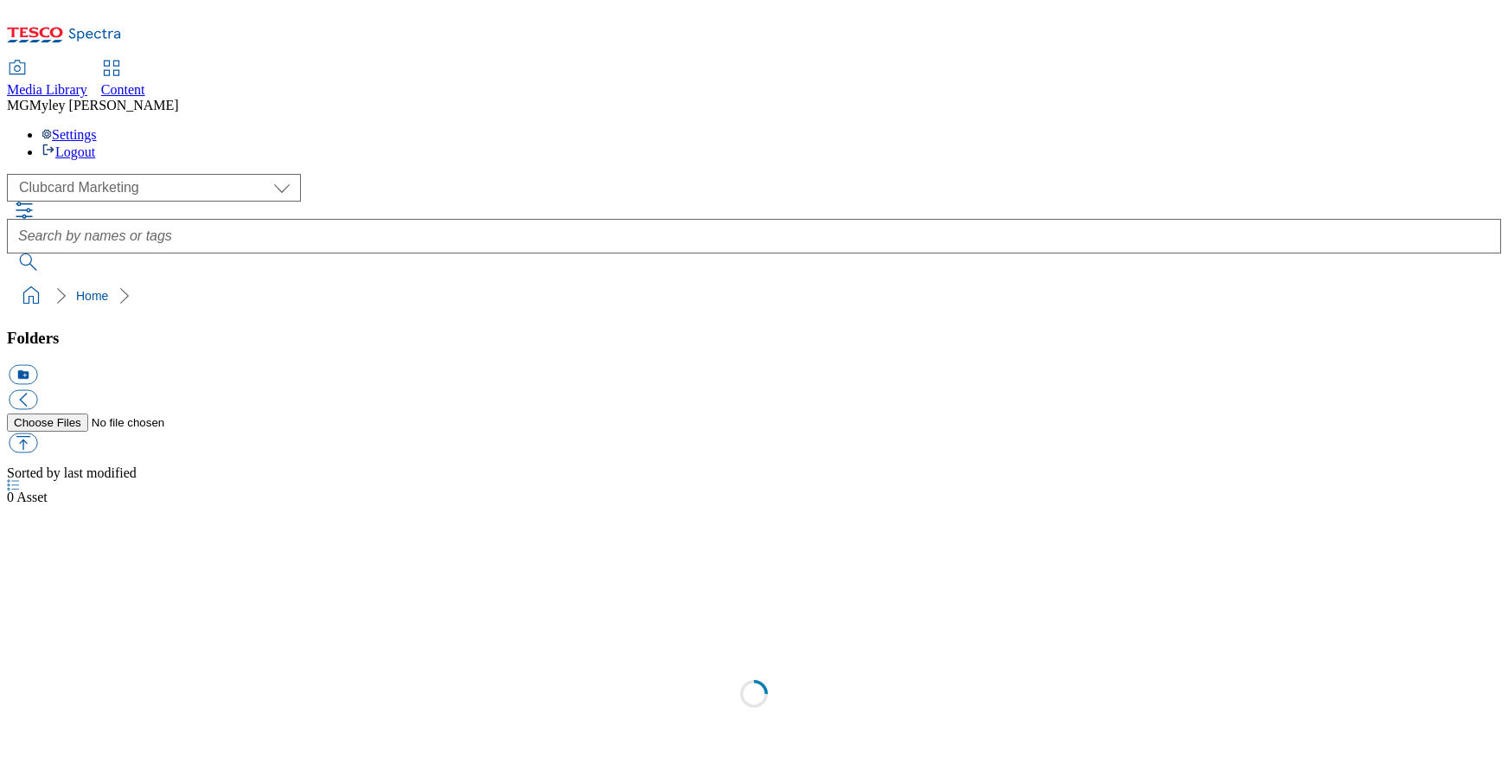
select select "flare-clubcard-mktg"
click at [145, 82] on span "Content" at bounding box center [123, 89] width 44 height 15
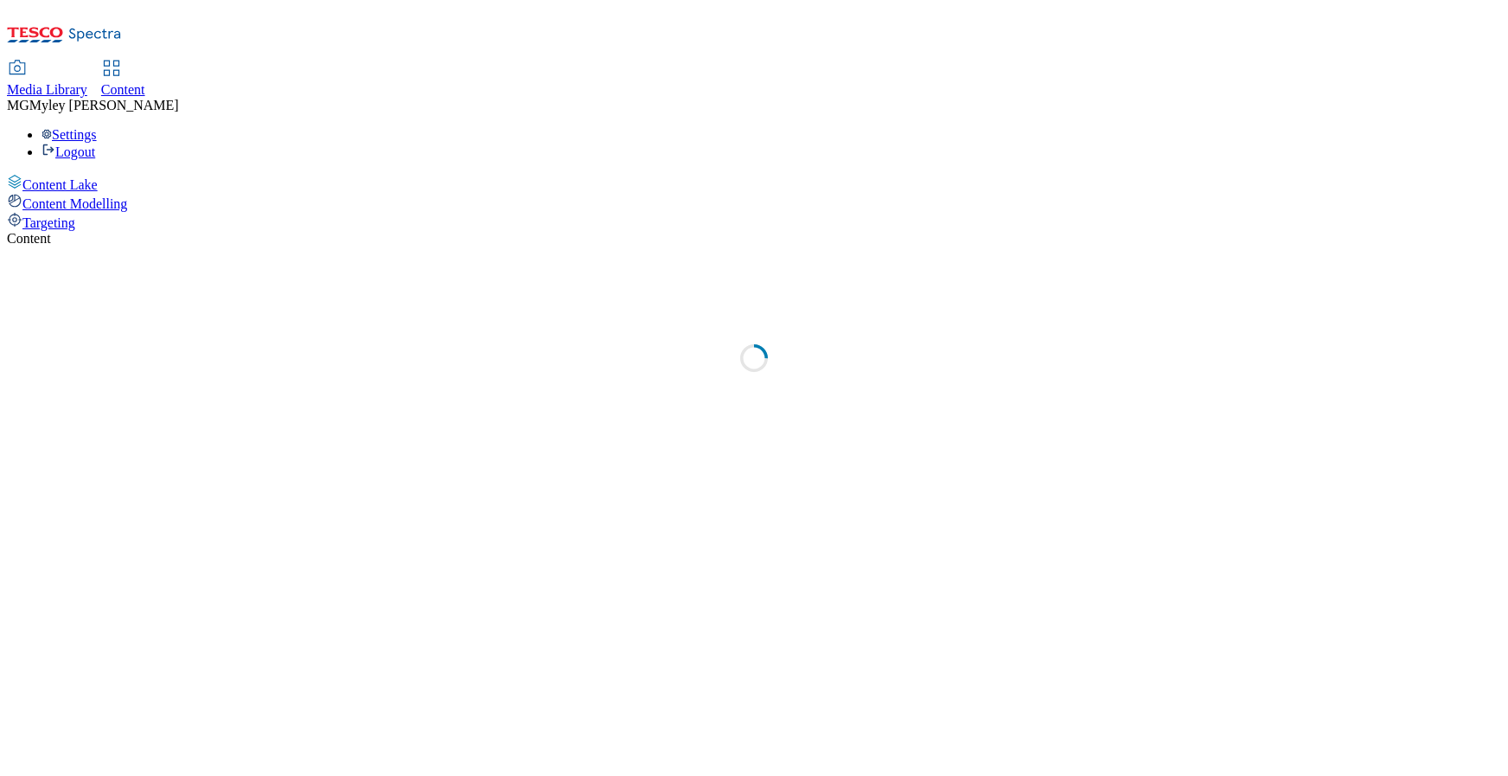
select select "ghs-[GEOGRAPHIC_DATA]"
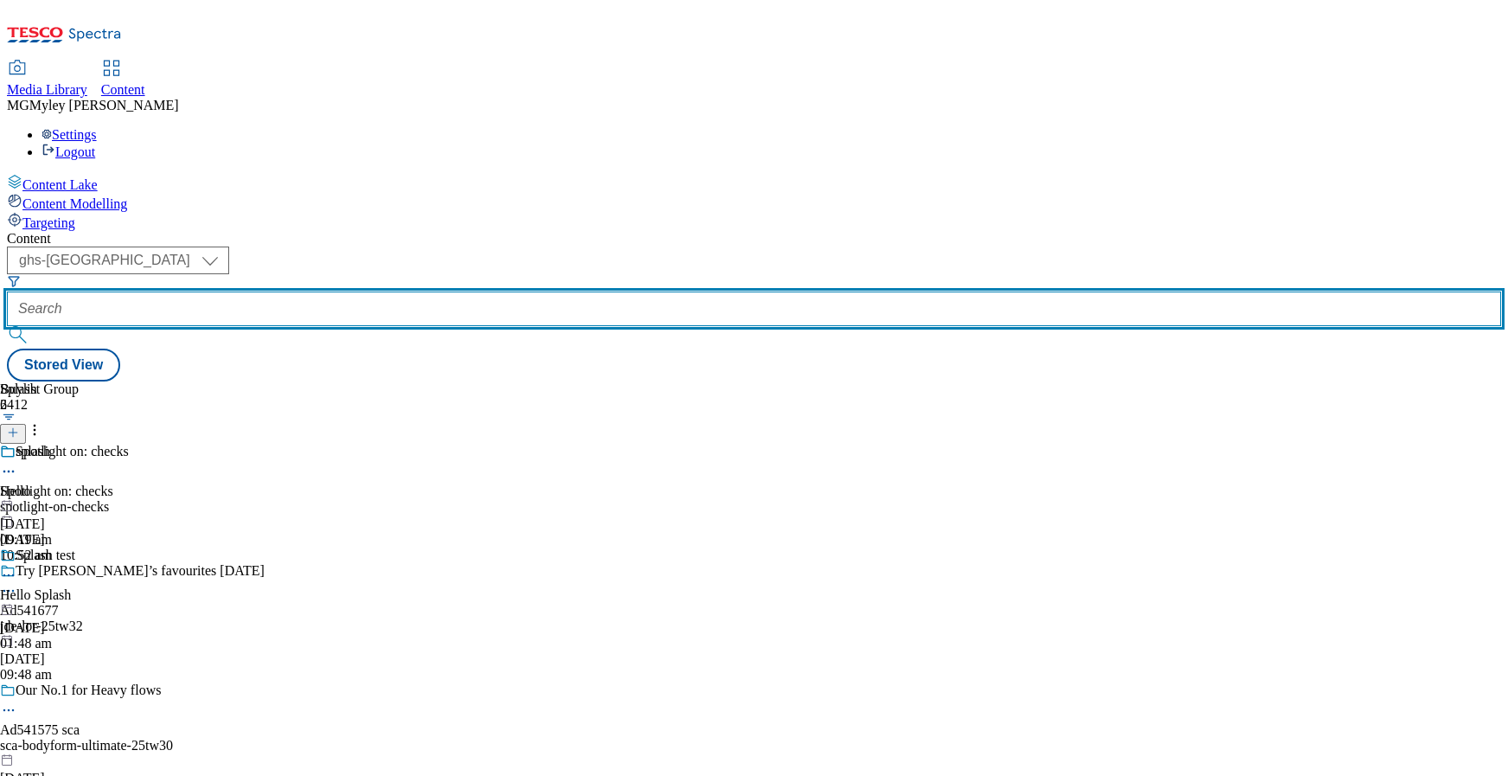
click at [415, 291] on input "text" at bounding box center [754, 308] width 1495 height 35
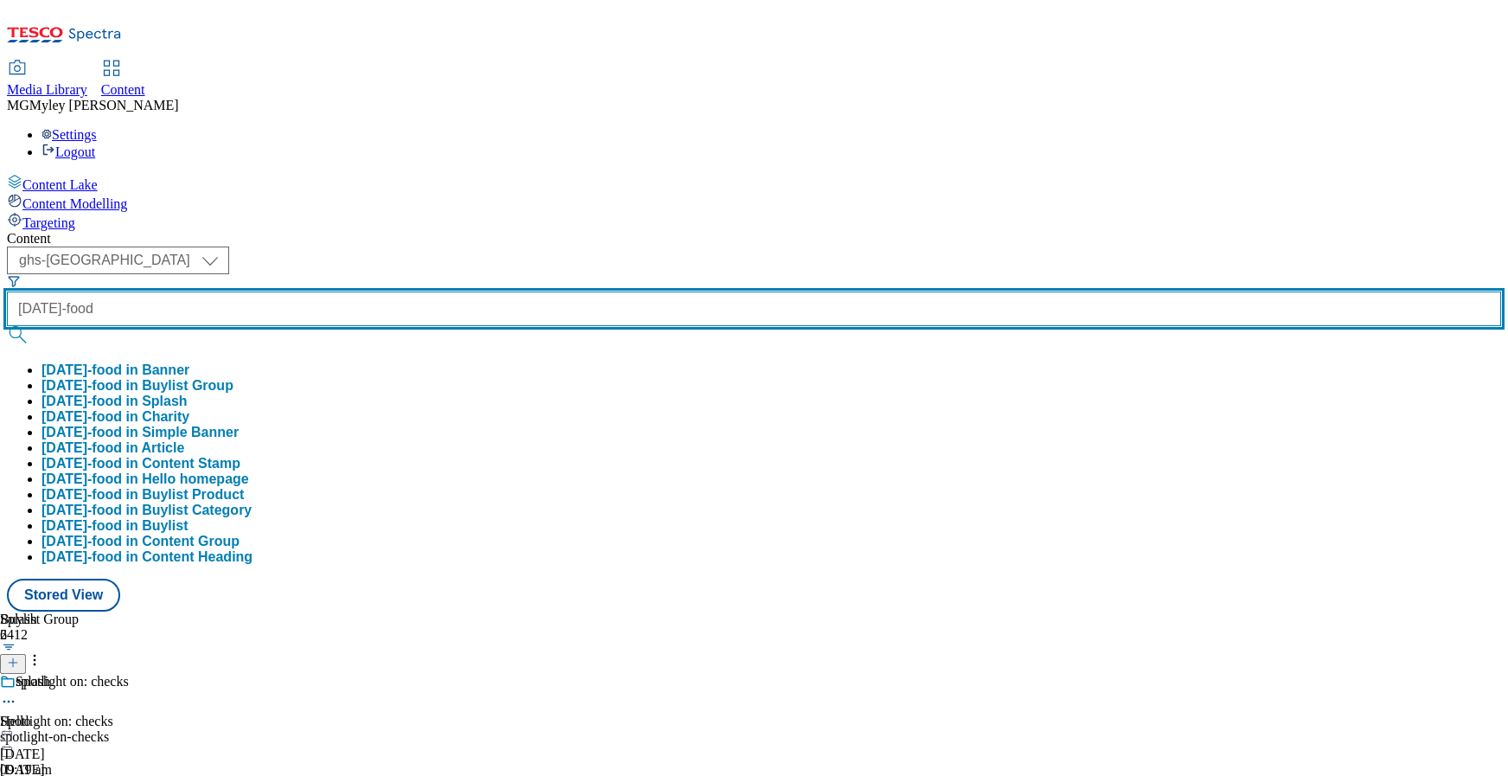
type input "[DATE]-food"
click at [7, 326] on button "submit" at bounding box center [19, 334] width 24 height 17
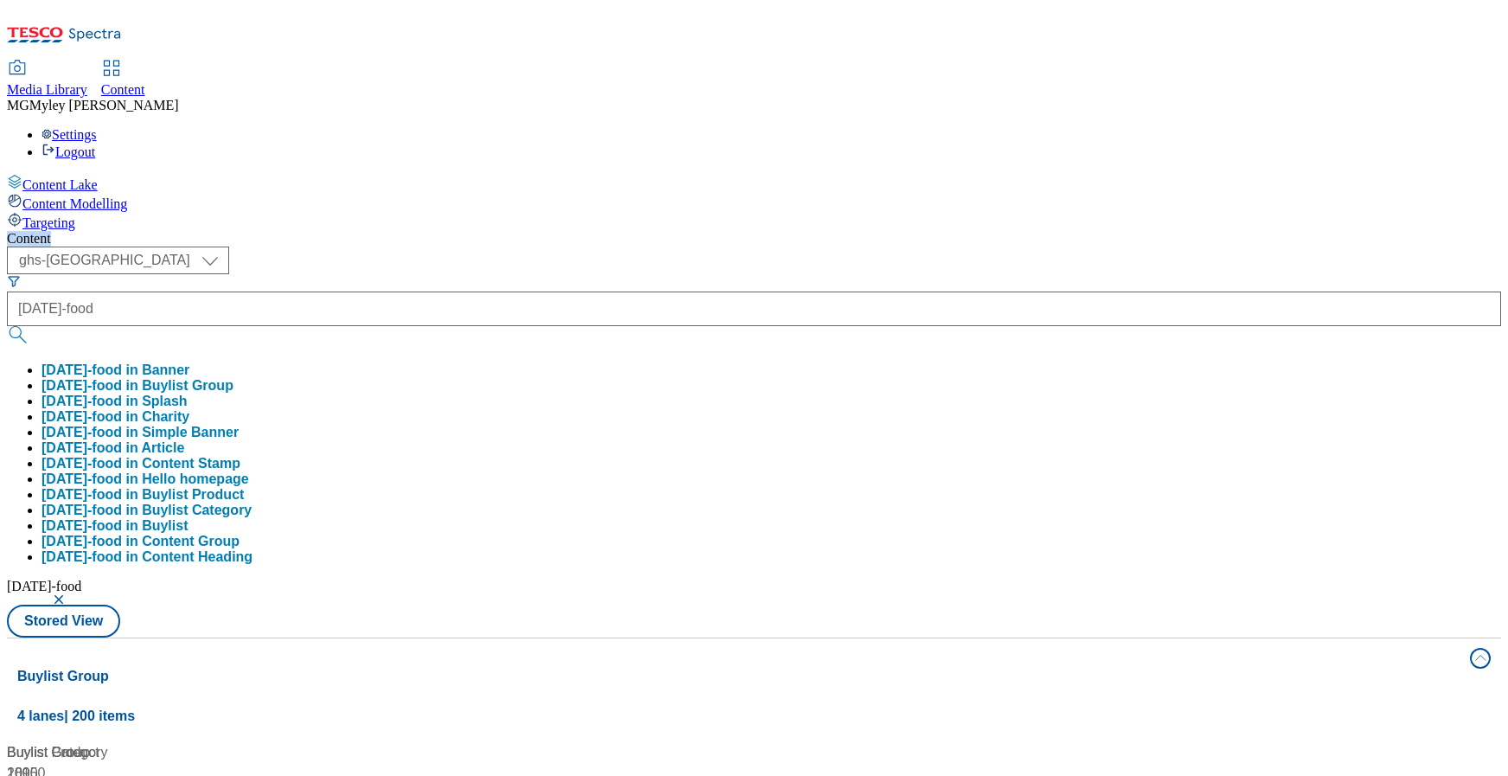
click at [568, 231] on div "Content" at bounding box center [754, 239] width 1495 height 16
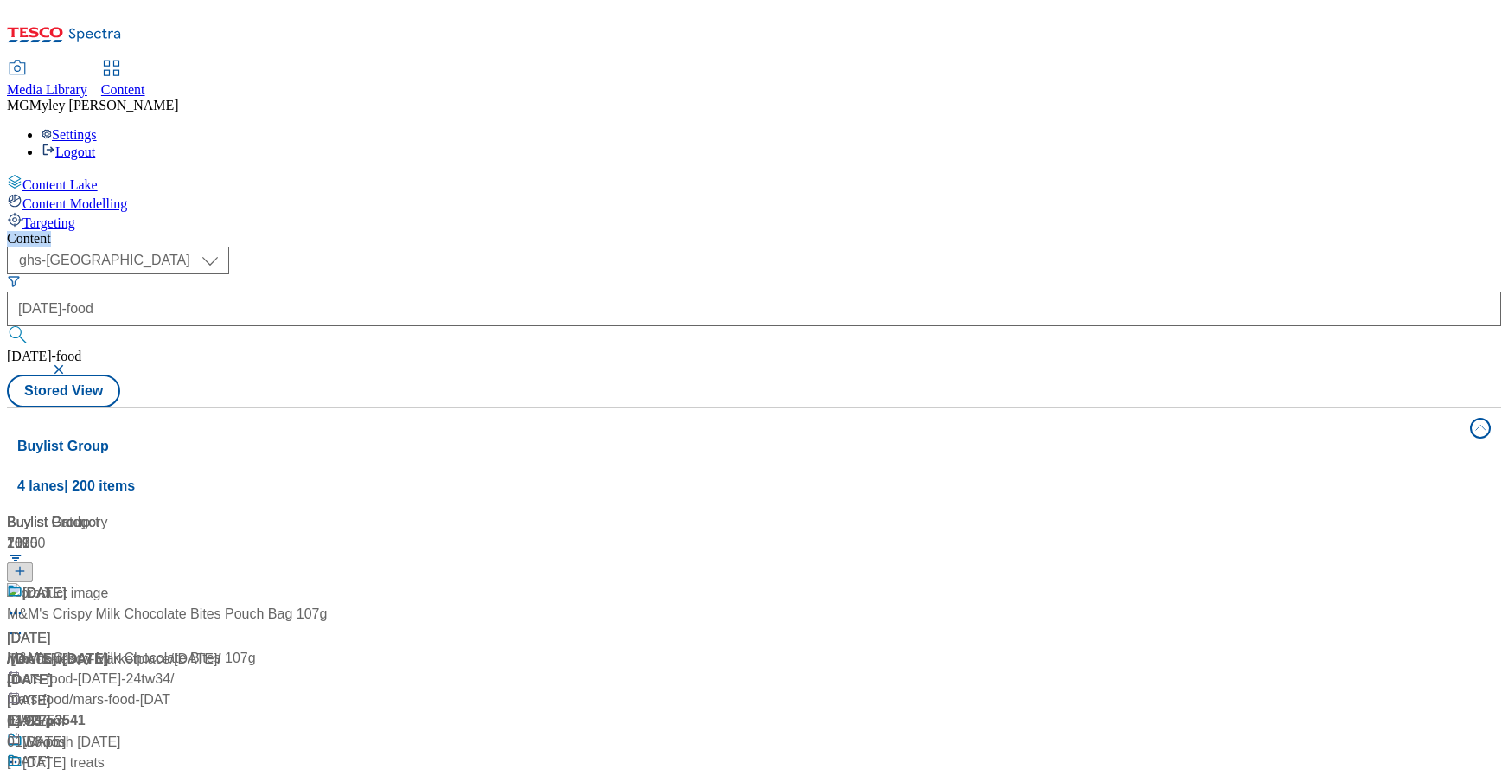
scroll to position [3, 0]
click at [223, 649] on div "/ [DATE]" at bounding box center [115, 659] width 216 height 21
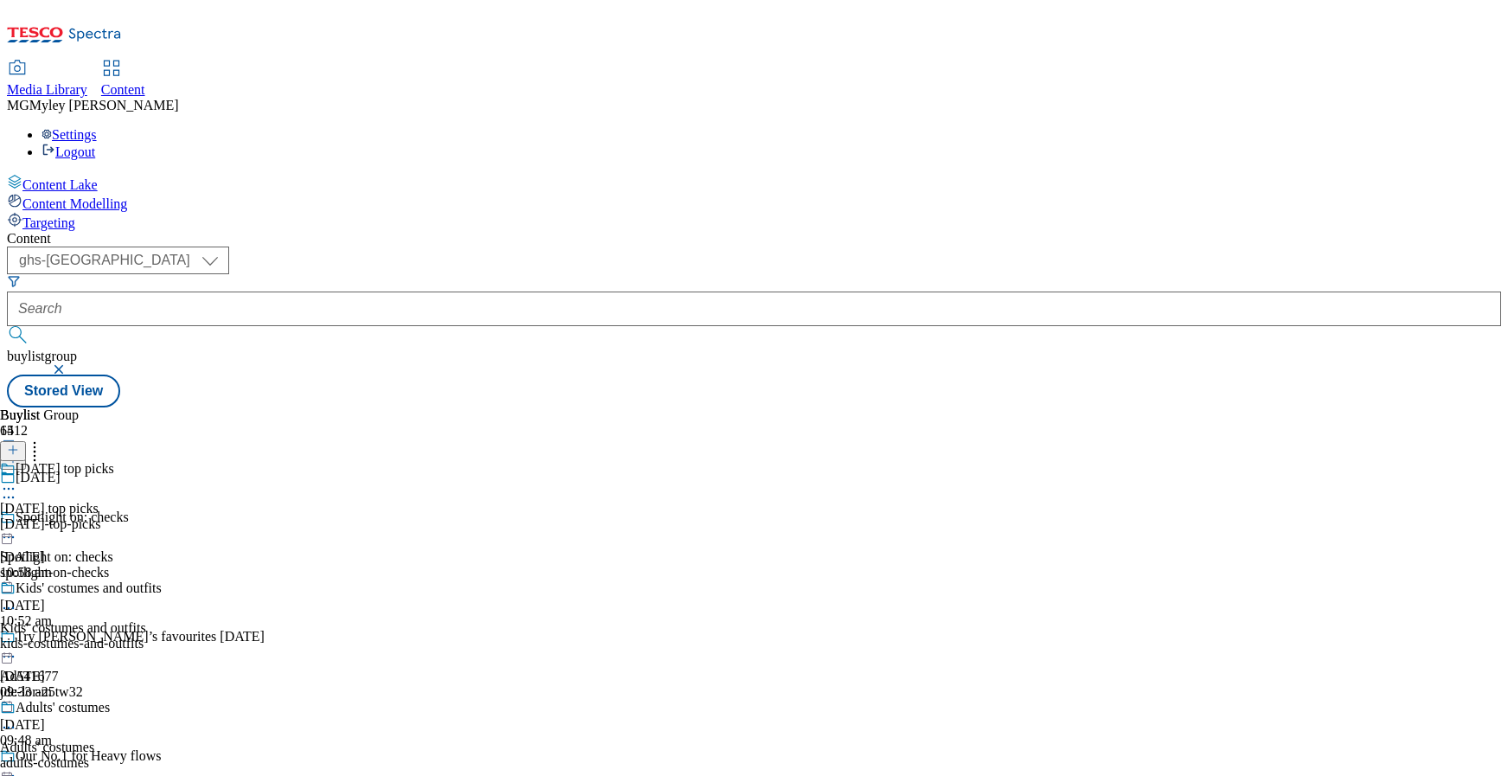
click at [162, 516] on div "[DATE]-top-picks" at bounding box center [81, 524] width 162 height 16
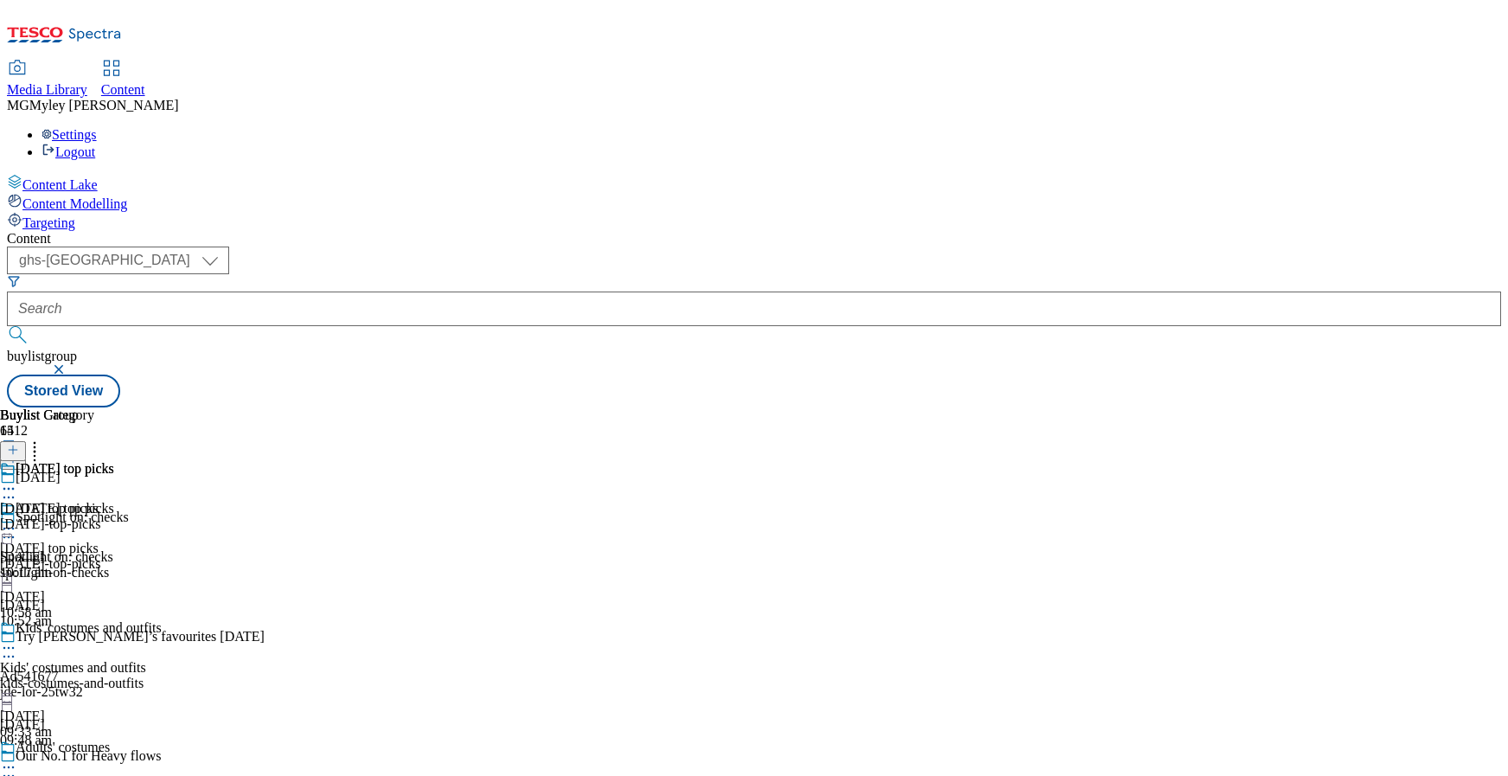
click at [17, 520] on icon at bounding box center [8, 528] width 17 height 17
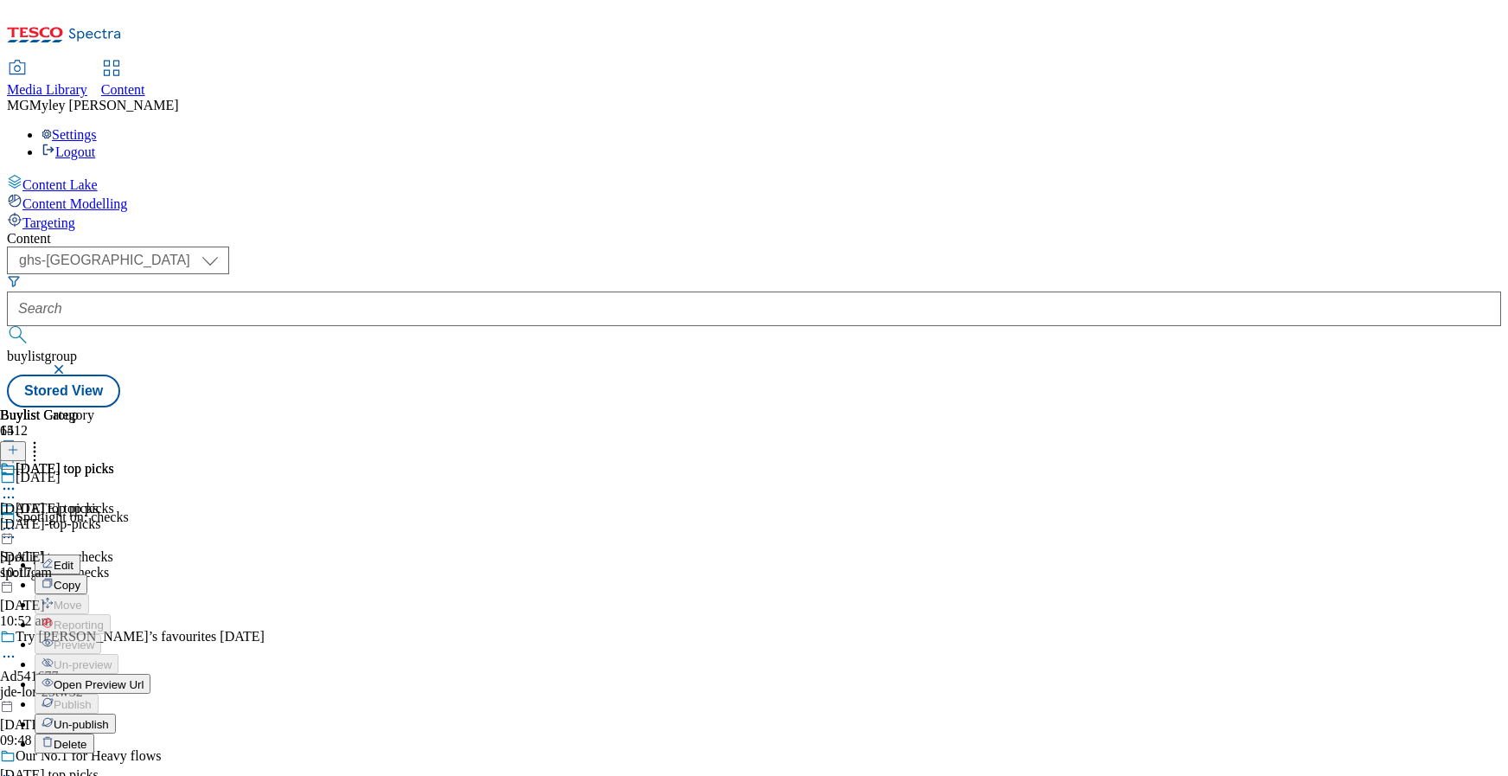
click at [109, 718] on span "Un-publish" at bounding box center [81, 724] width 55 height 13
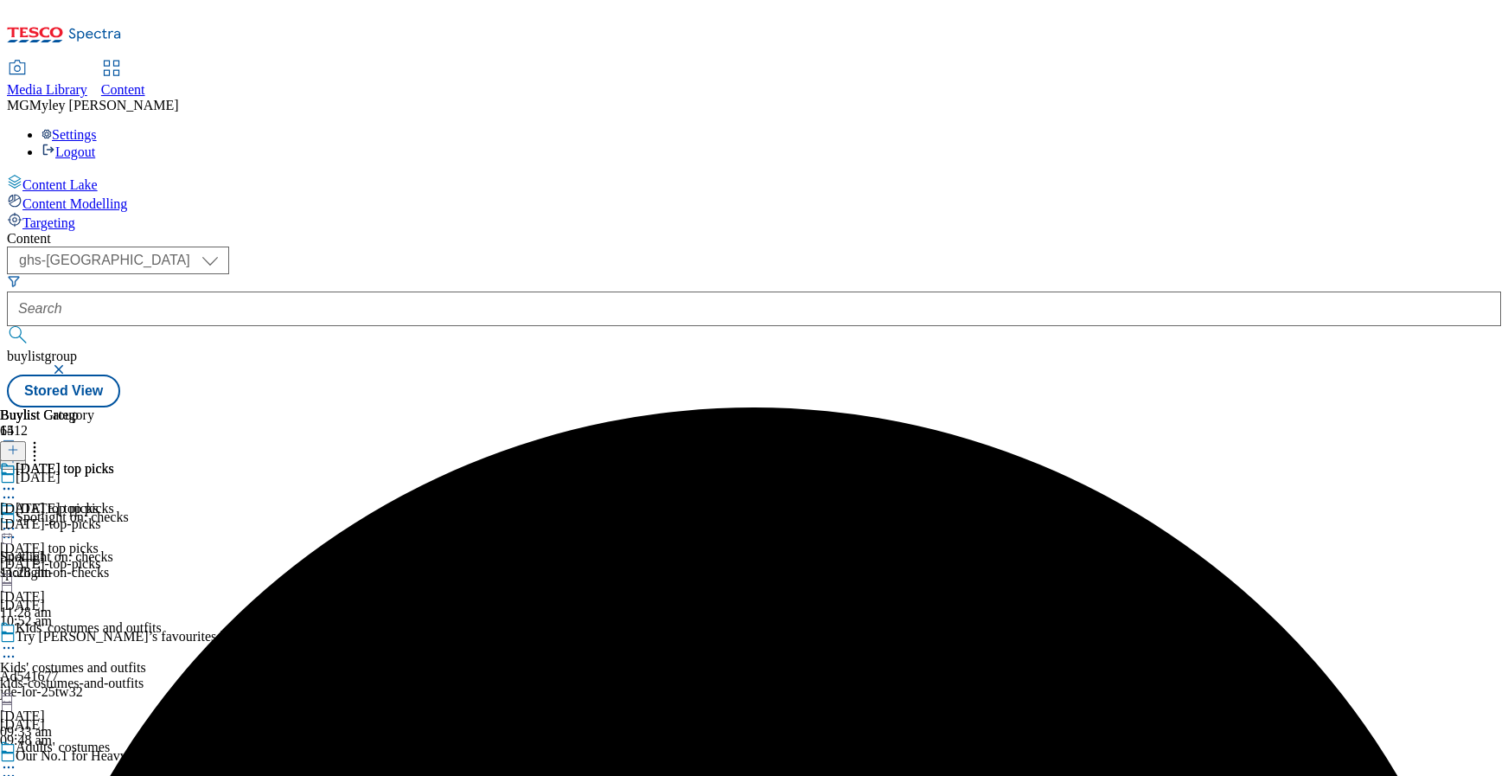
click at [17, 520] on icon at bounding box center [8, 528] width 17 height 17
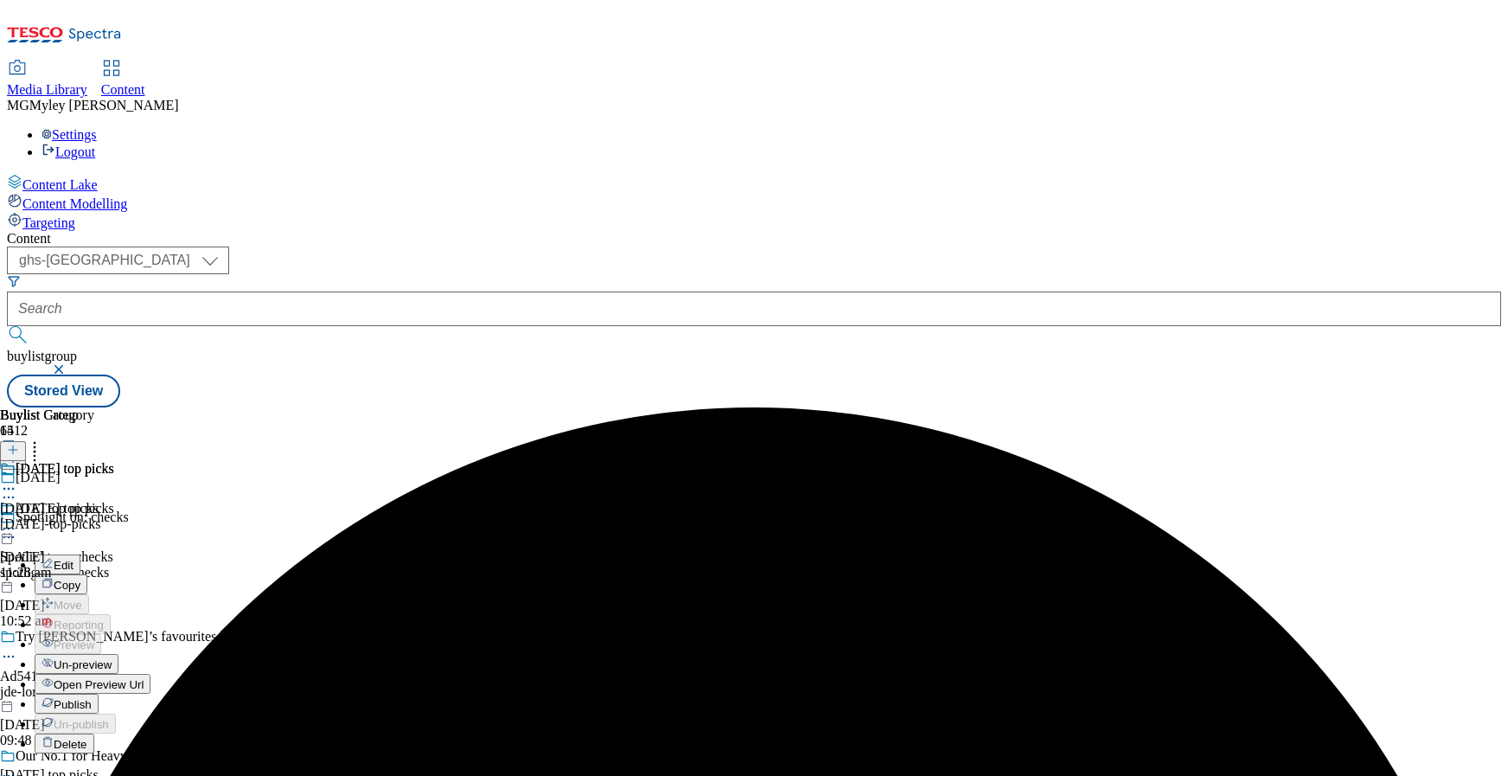
click at [112, 658] on span "Un-preview" at bounding box center [83, 664] width 58 height 13
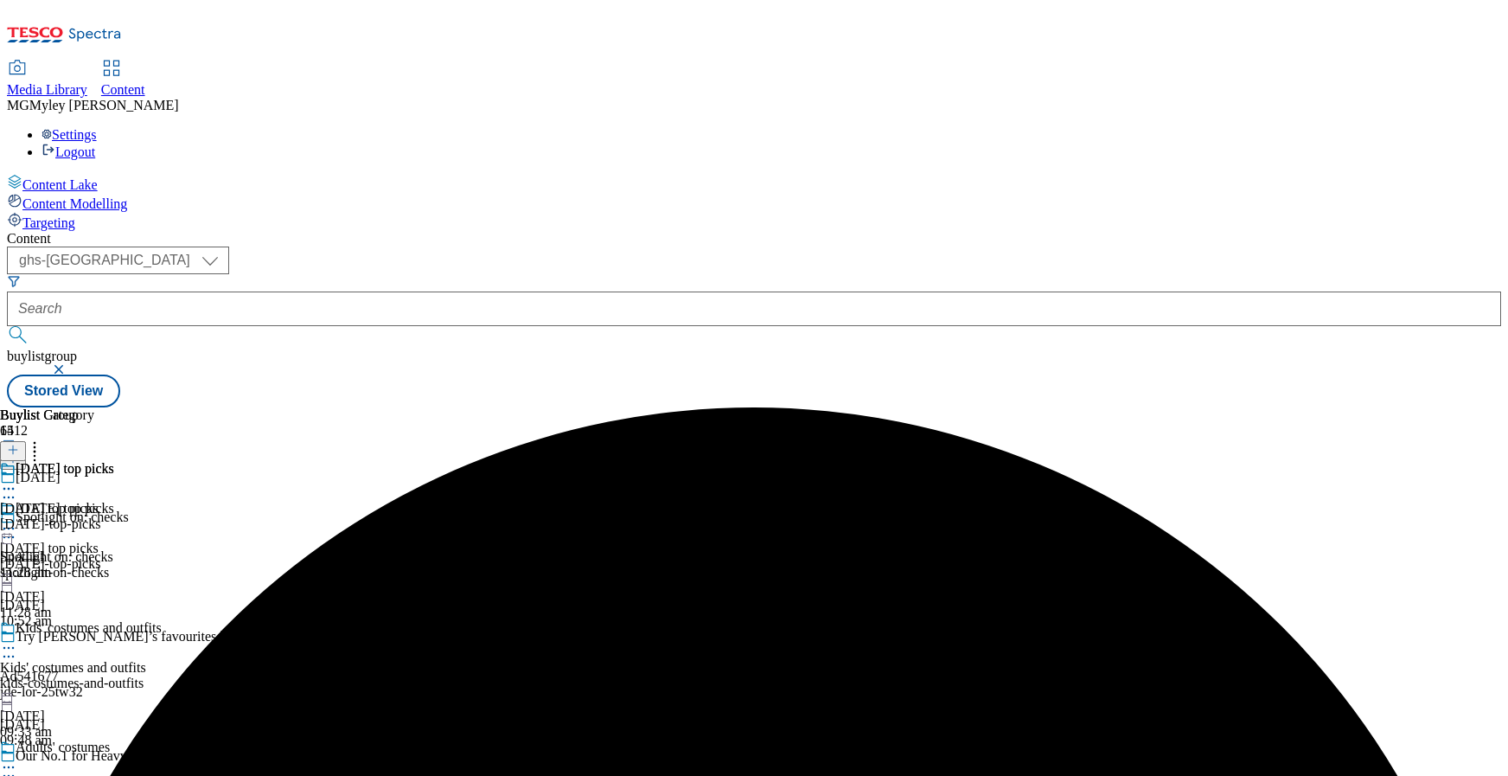
click at [99, 501] on span "[DATE] top picks" at bounding box center [49, 509] width 99 height 16
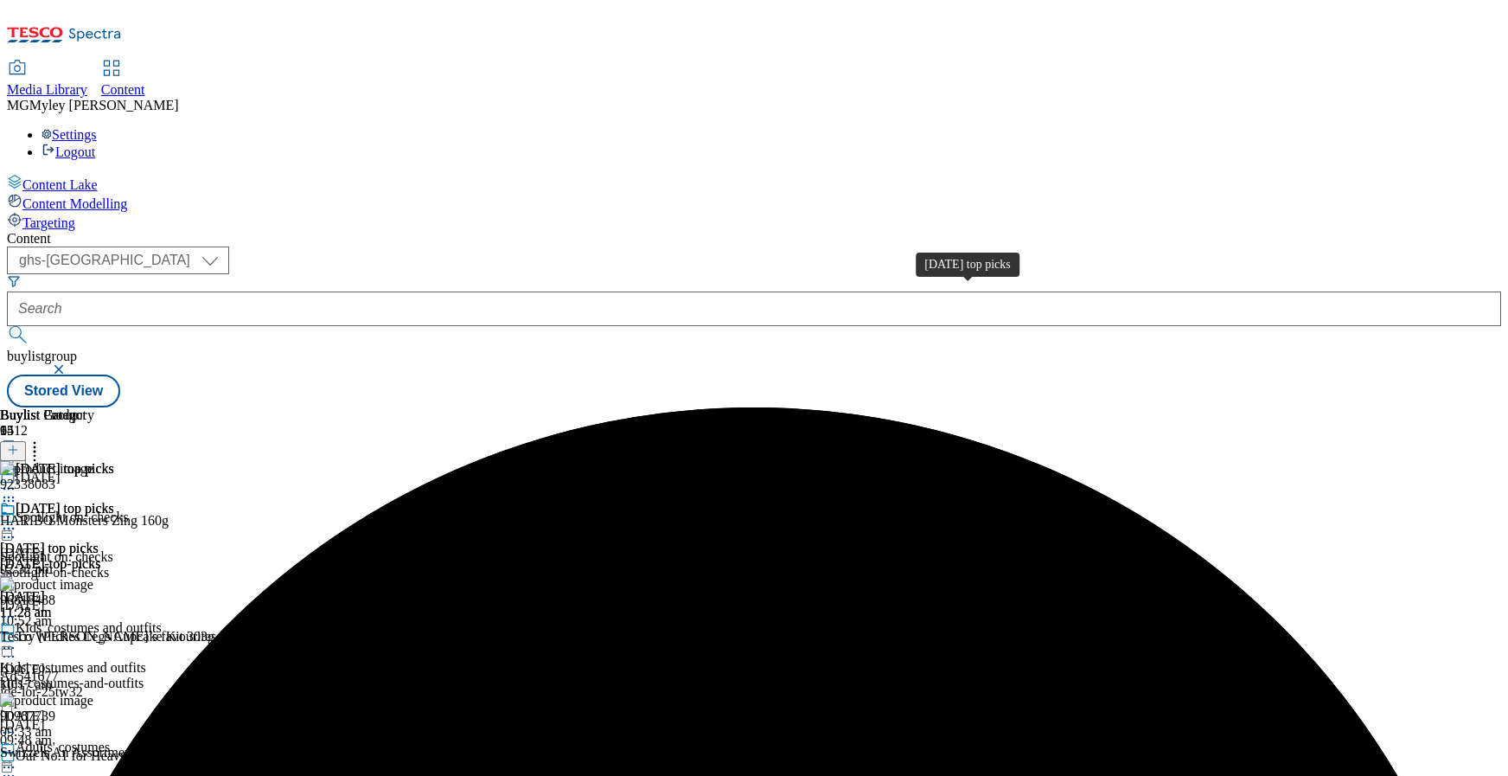
scroll to position [0, 26]
click at [43, 438] on icon at bounding box center [34, 446] width 17 height 17
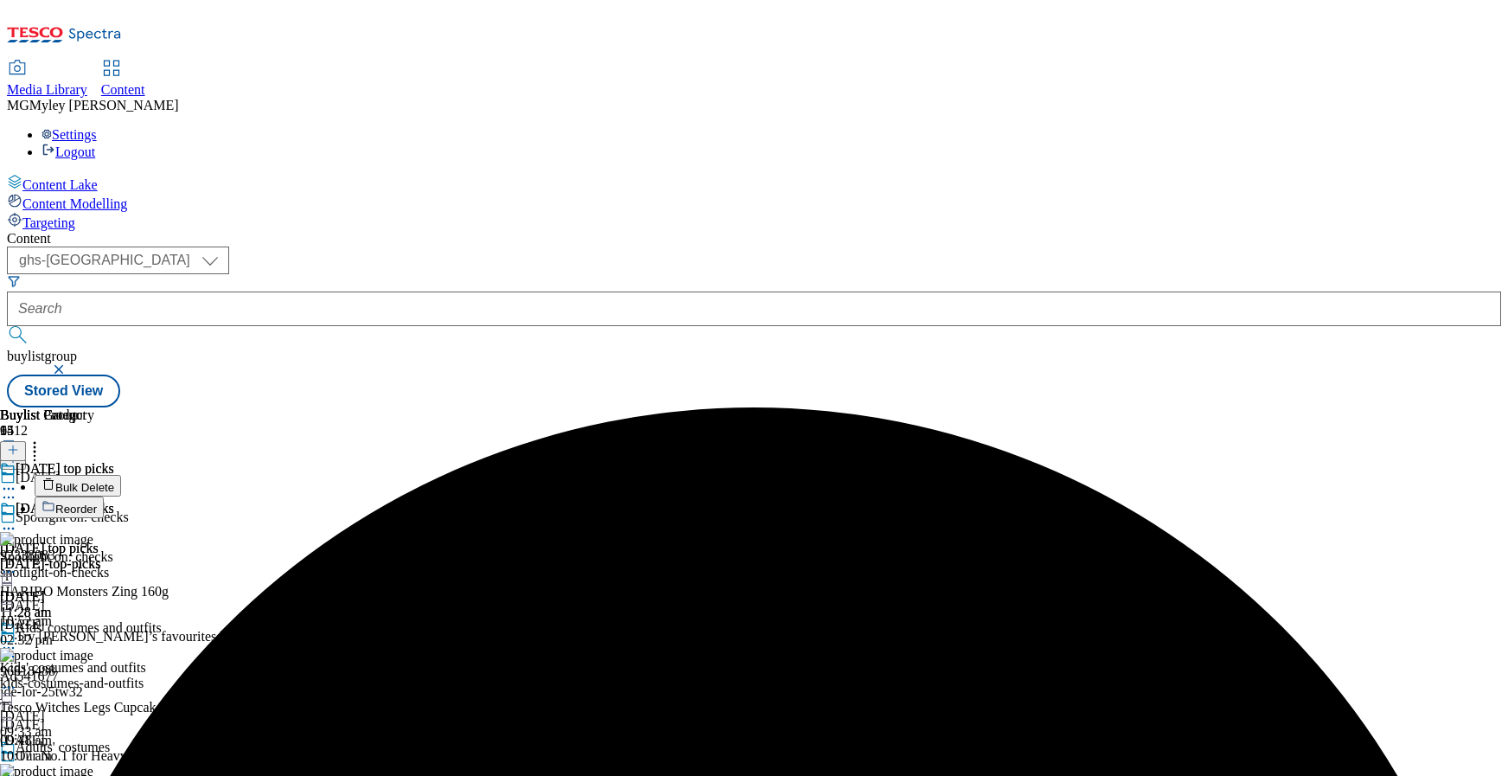
click at [114, 481] on span "Bulk Delete" at bounding box center [84, 487] width 59 height 13
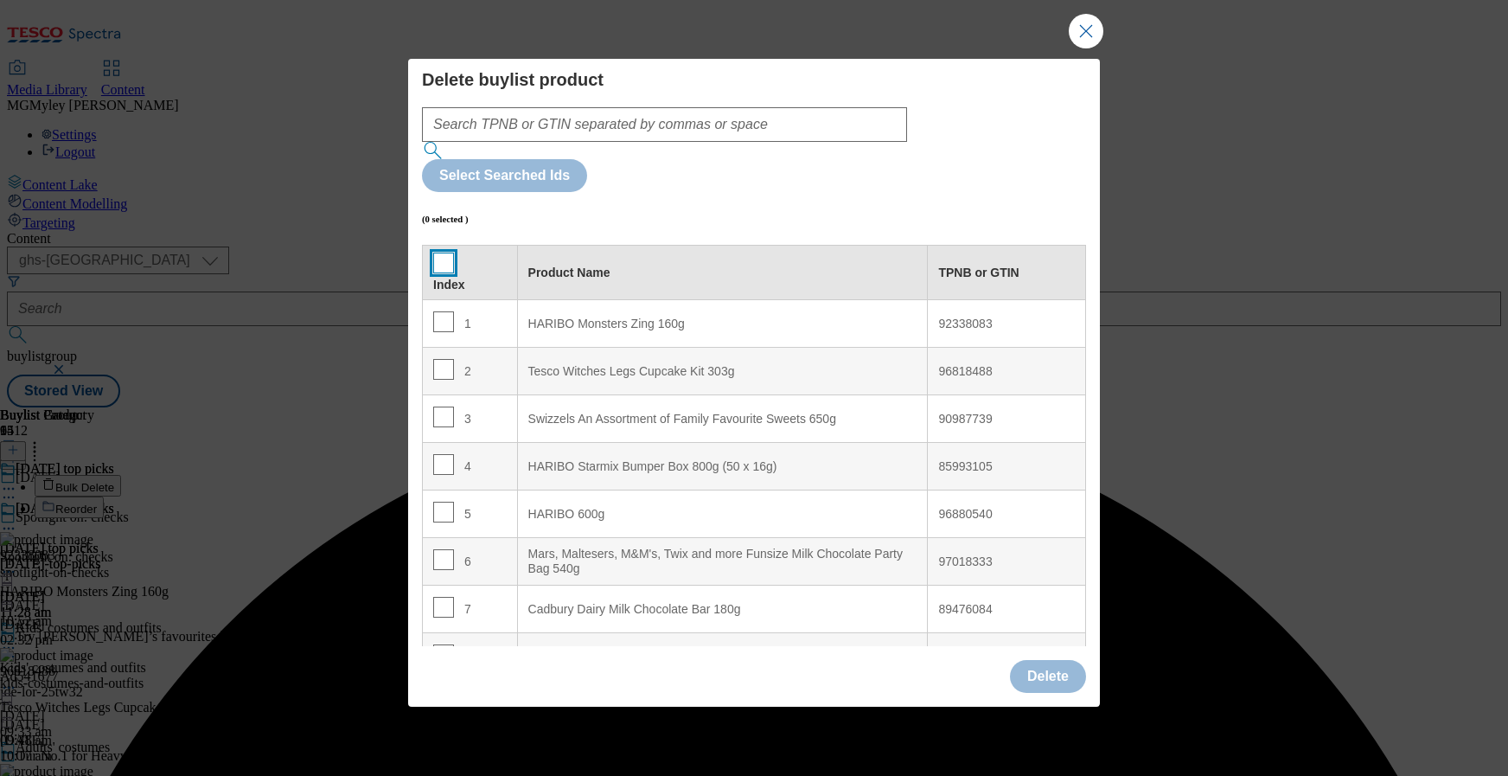
click at [441, 253] on input "Modal" at bounding box center [443, 263] width 21 height 21
checkbox input "true"
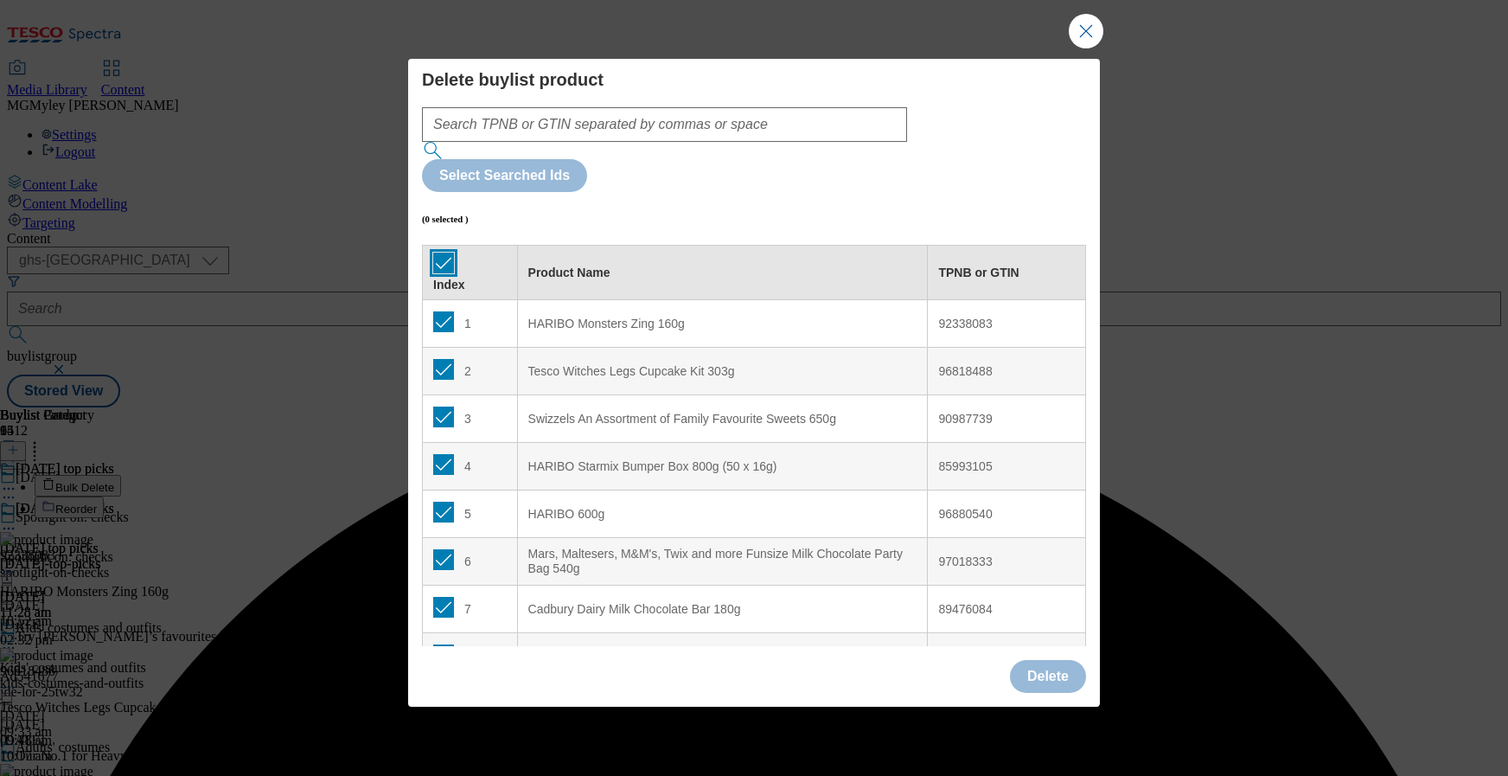
checkbox input "true"
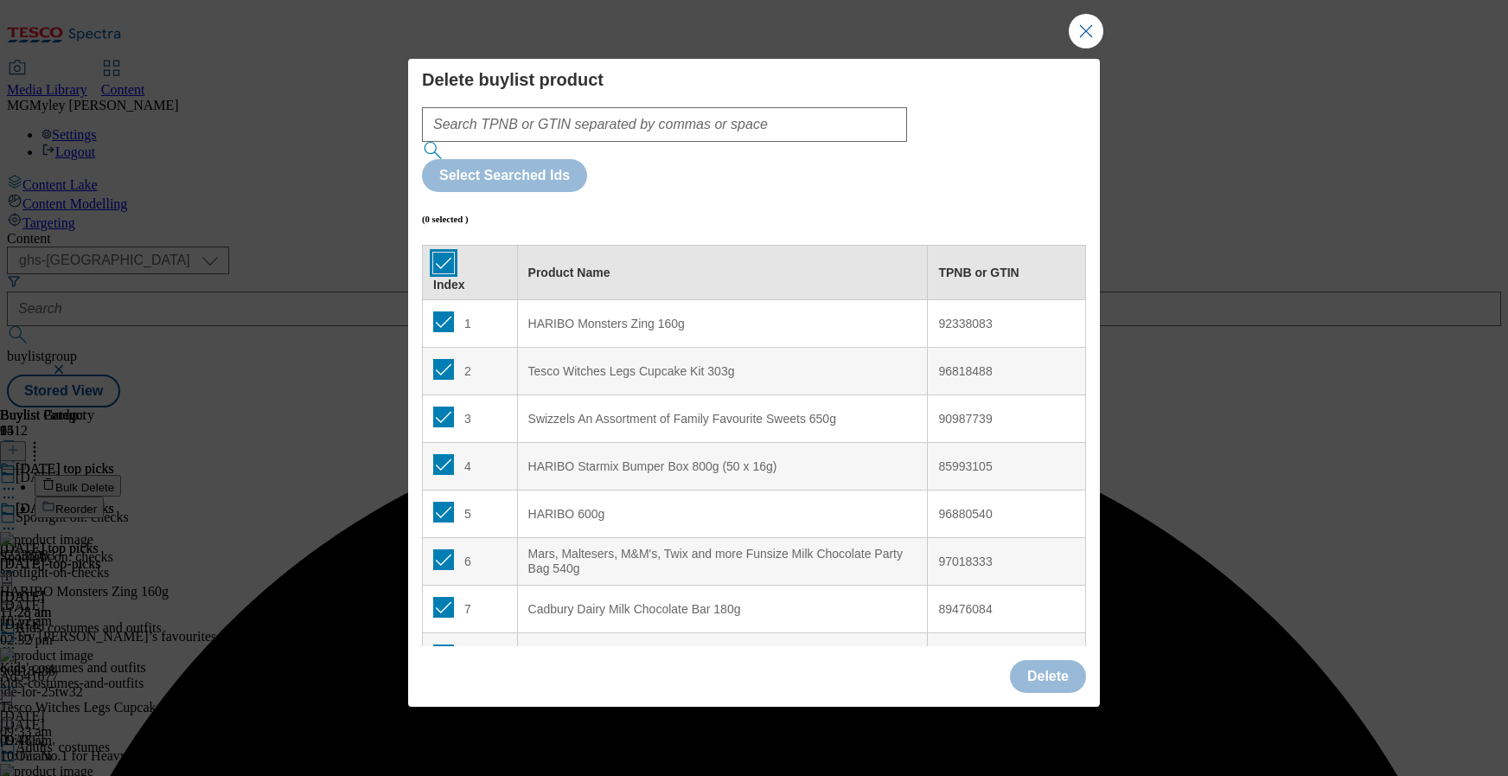
checkbox input "true"
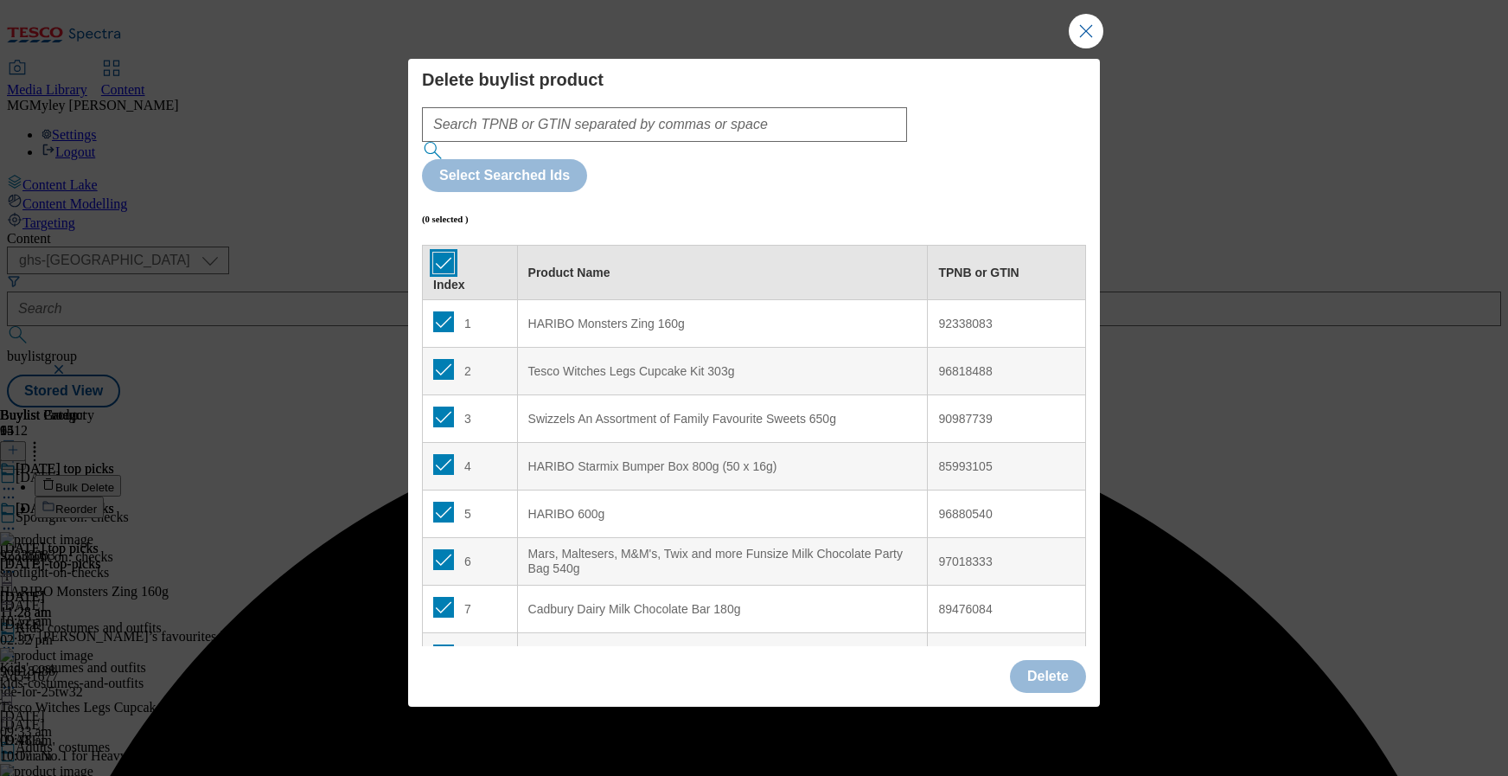
checkbox input "true"
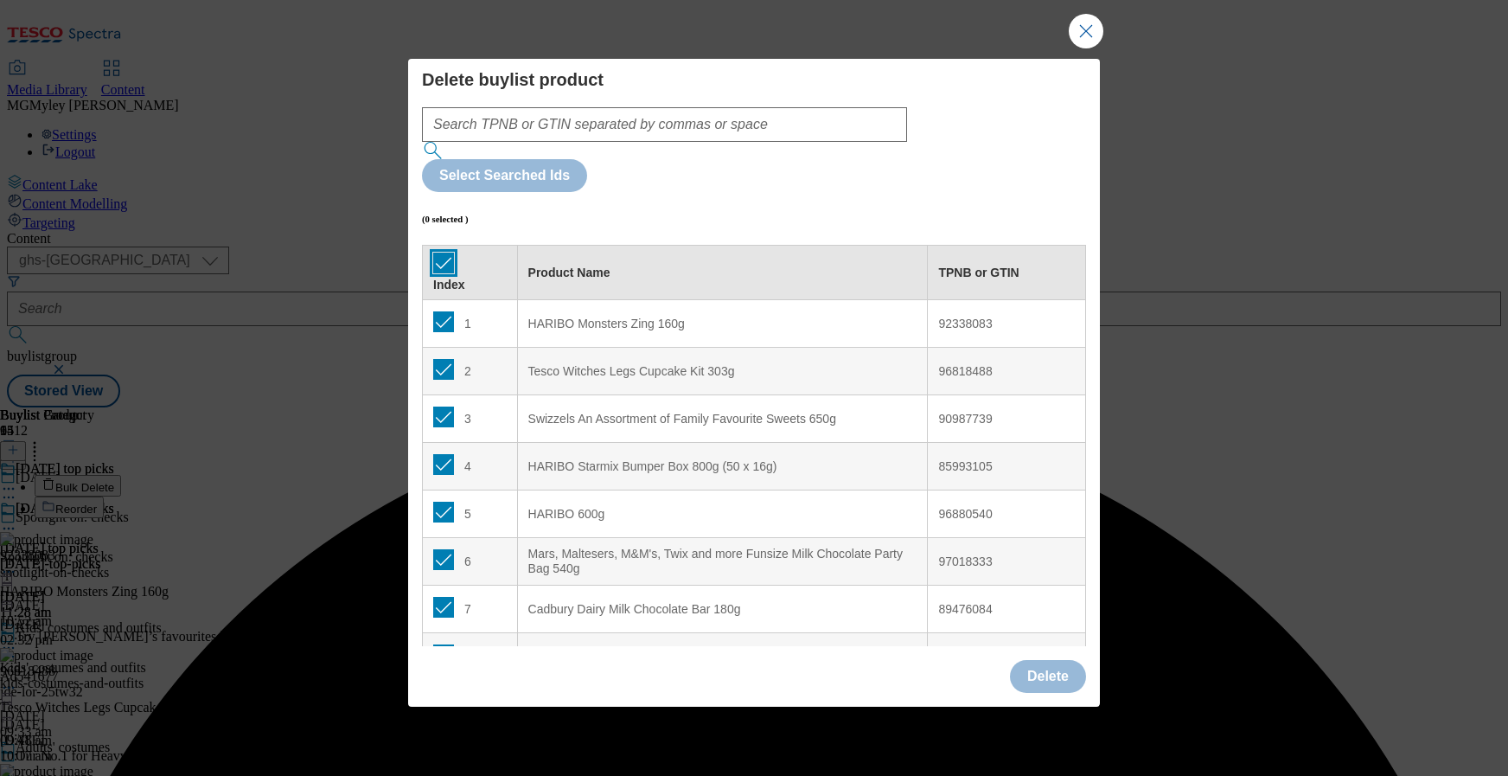
checkbox input "true"
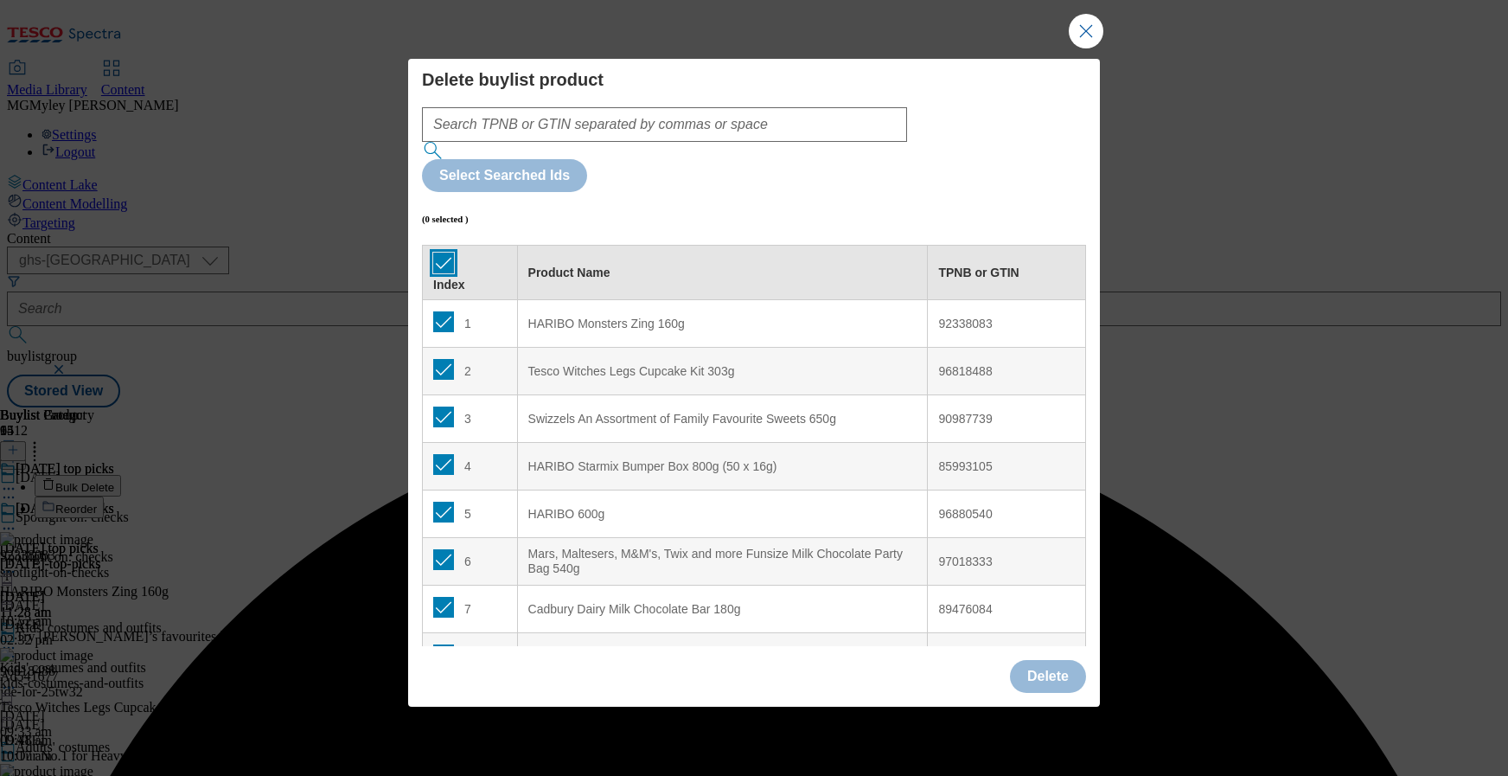
checkbox input "true"
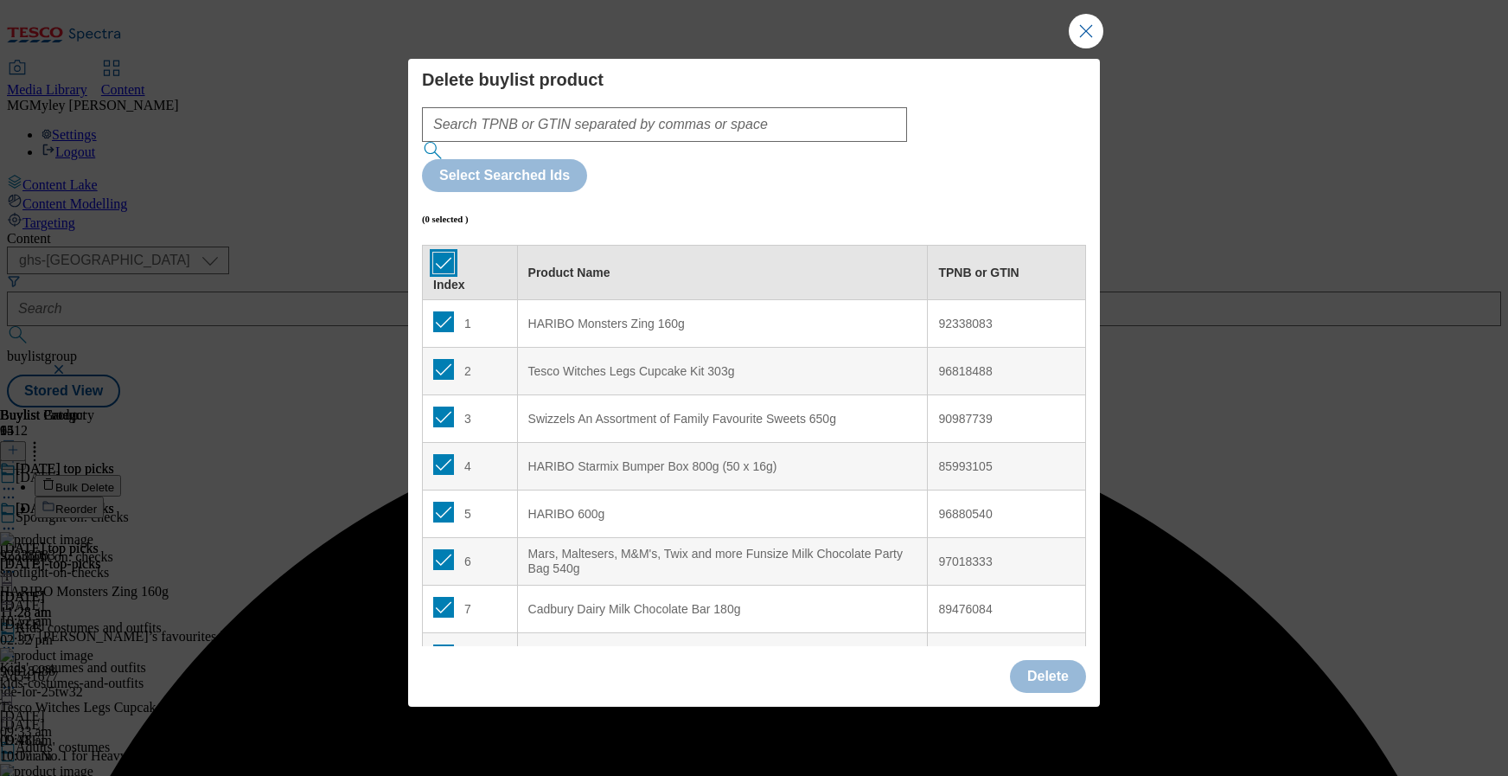
checkbox input "true"
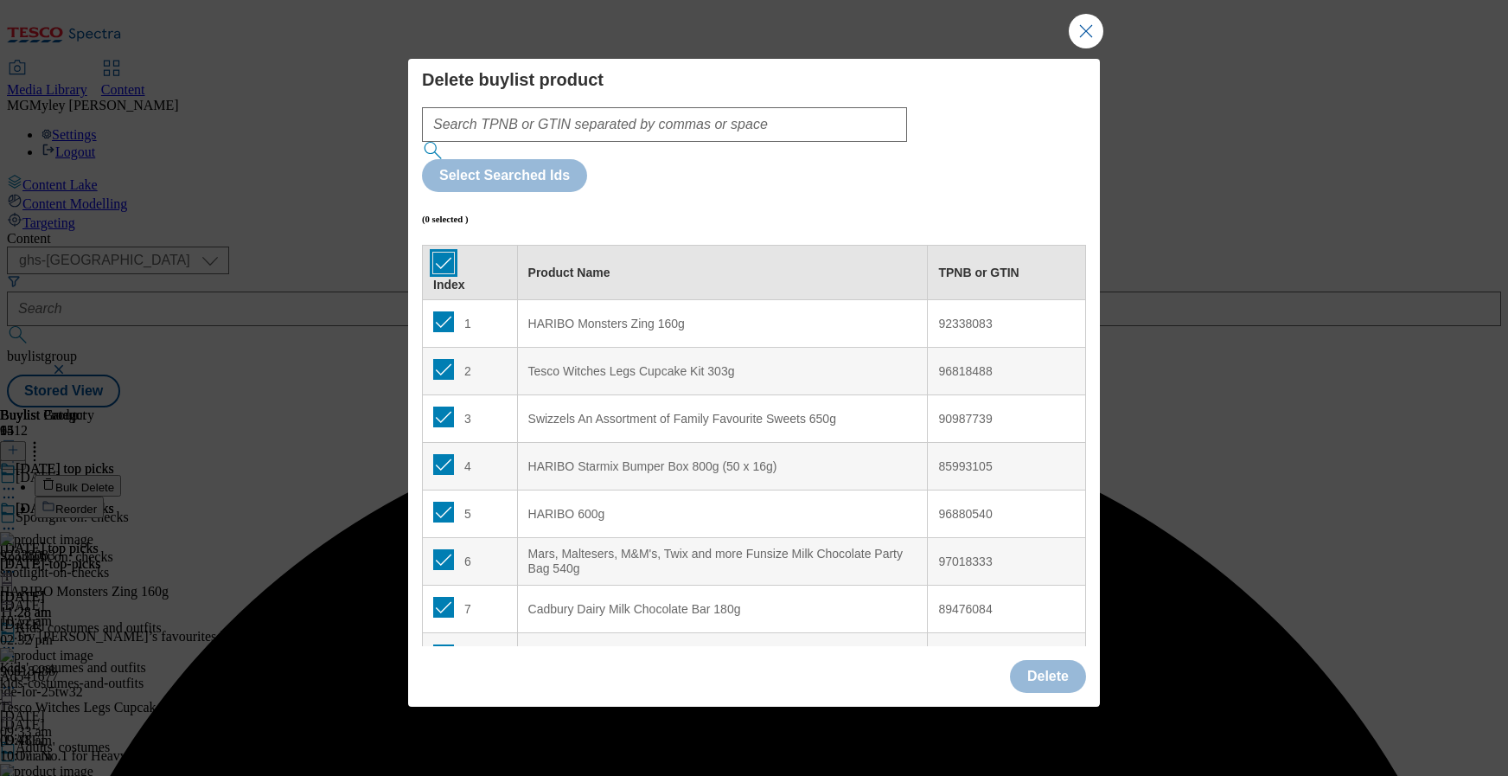
checkbox input "true"
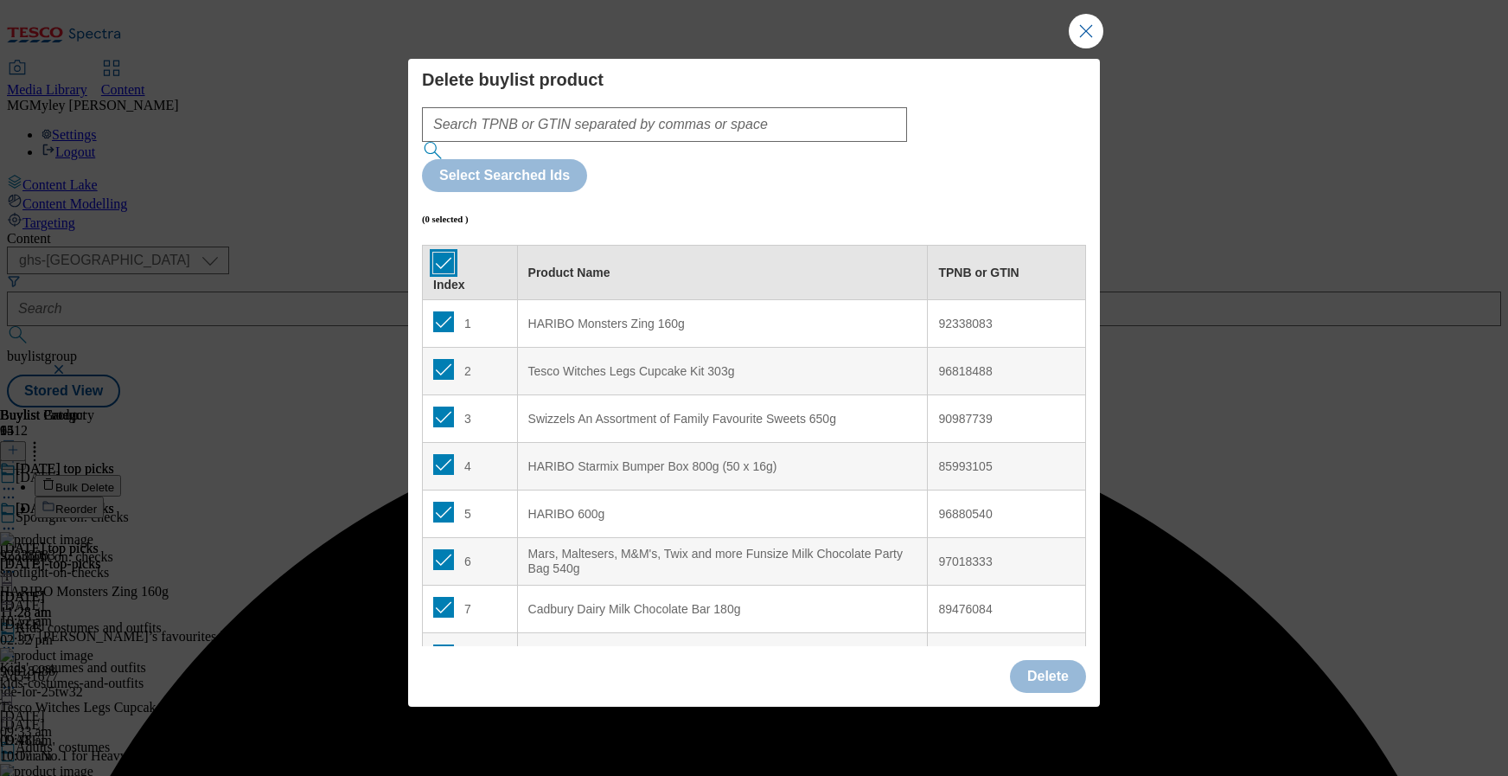
checkbox input "true"
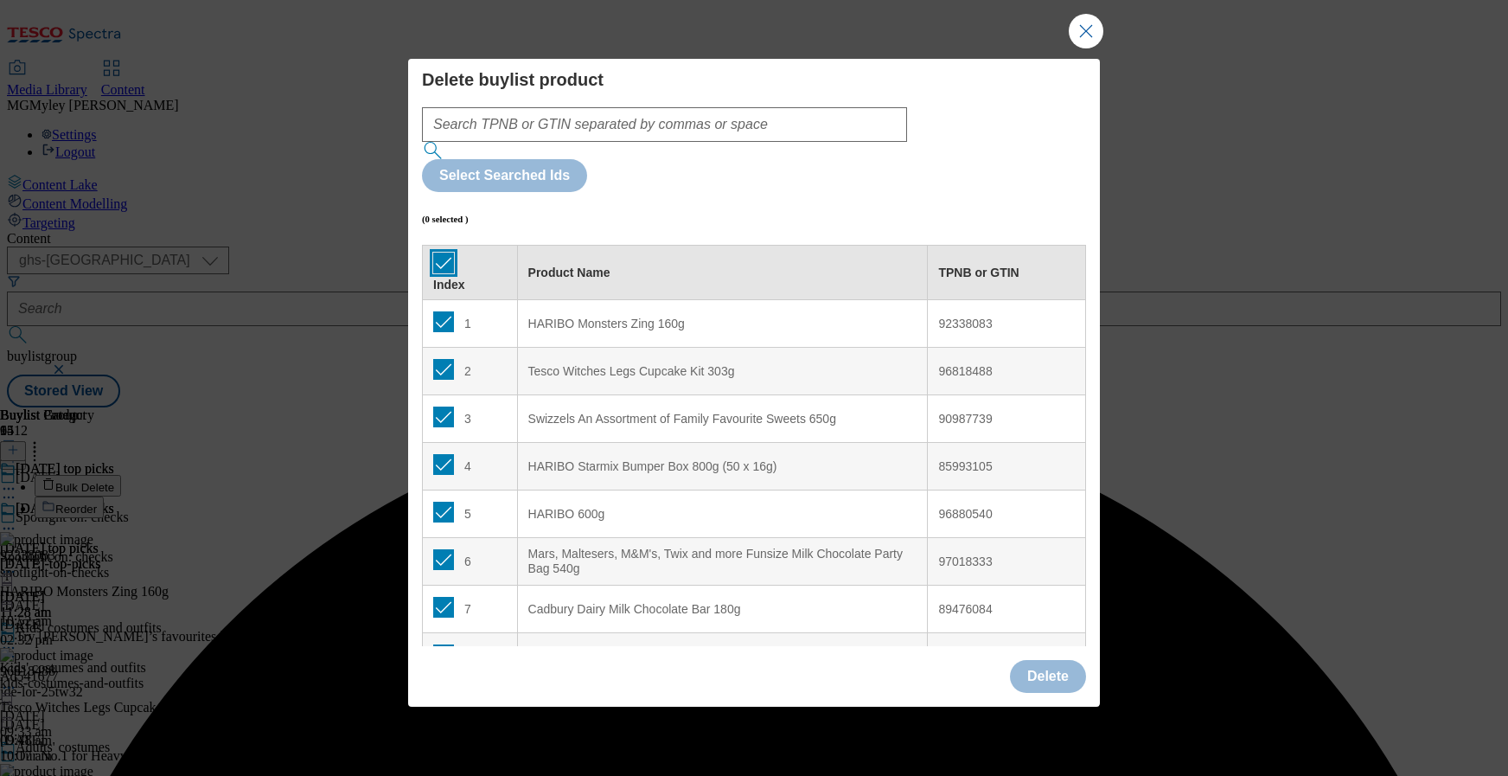
checkbox input "true"
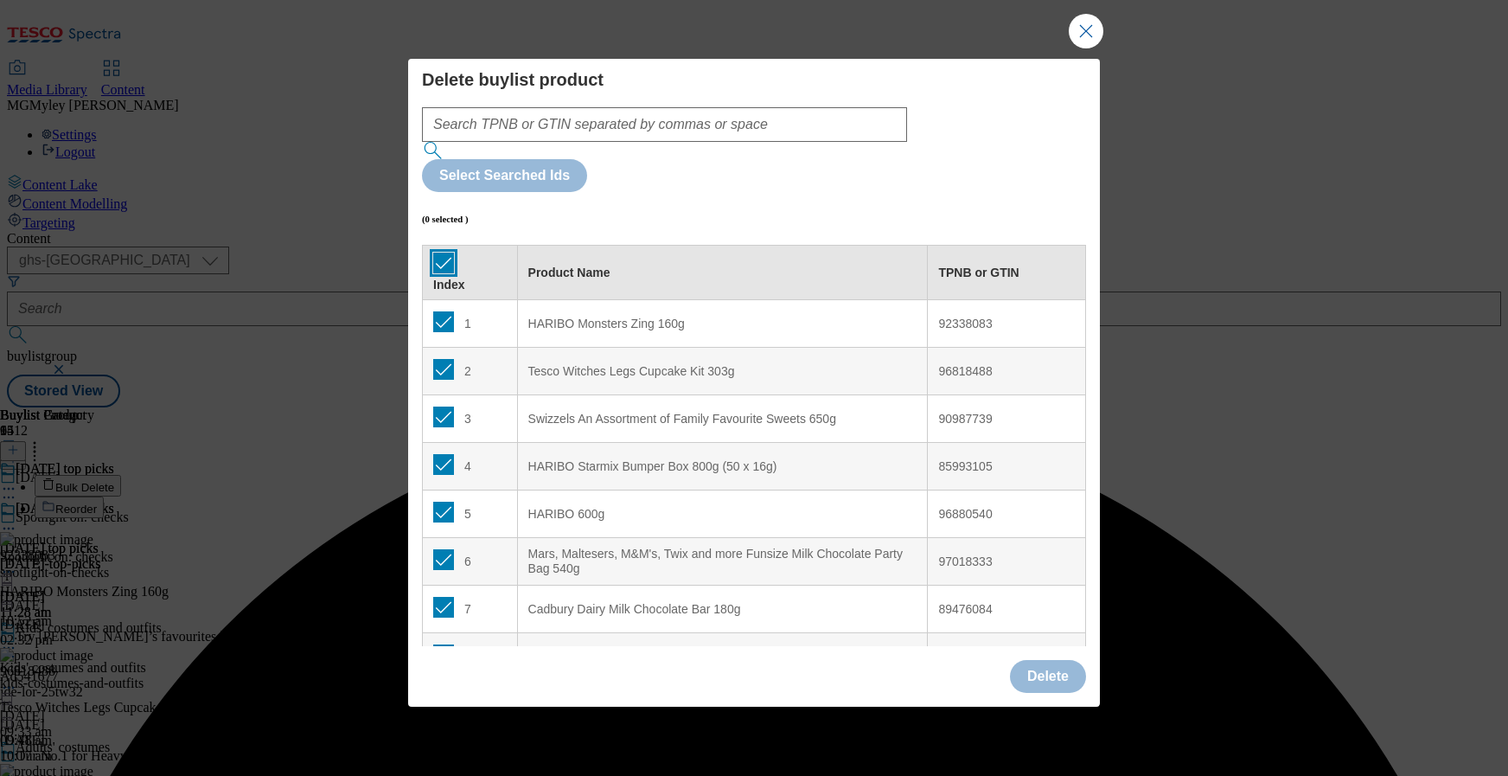
checkbox input "true"
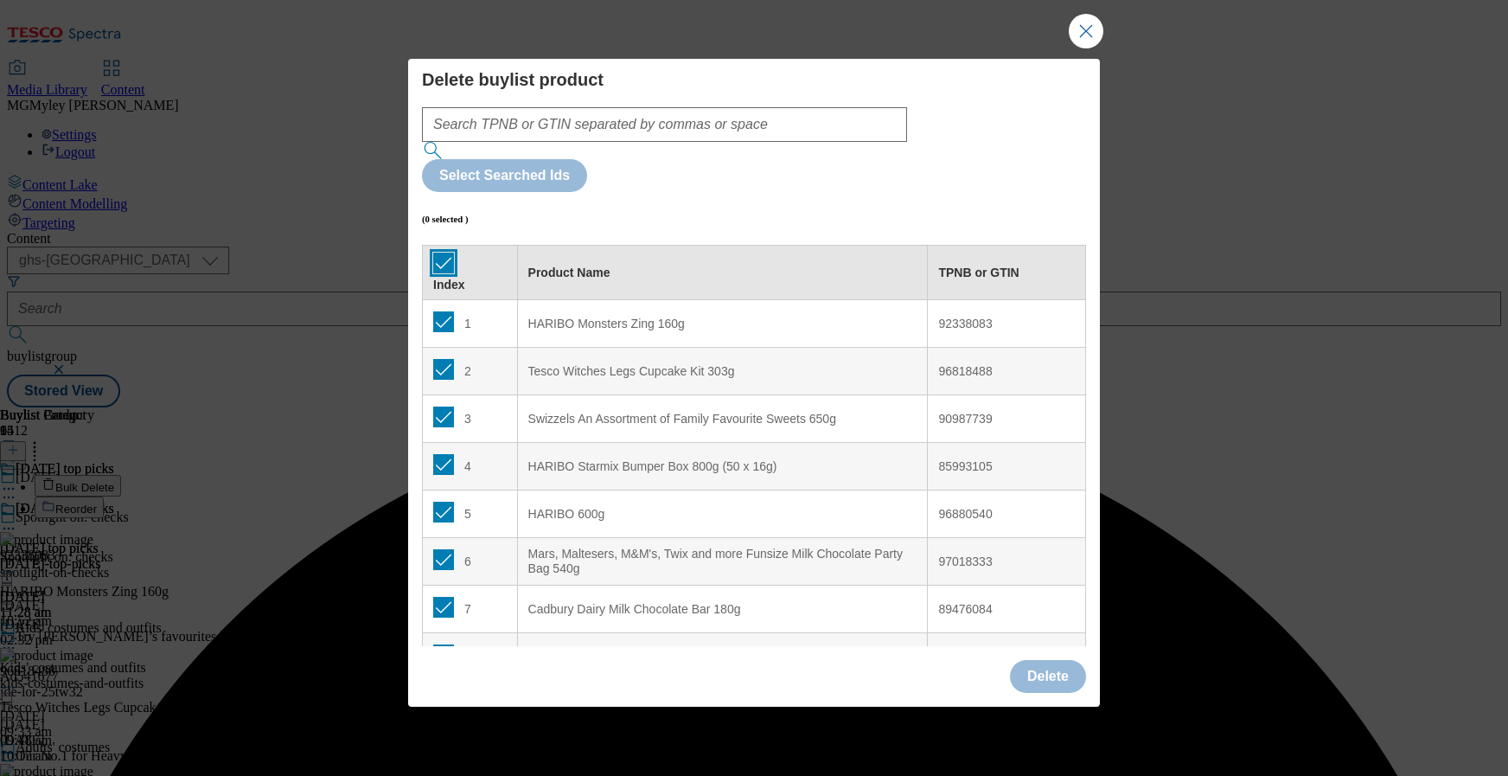
checkbox input "true"
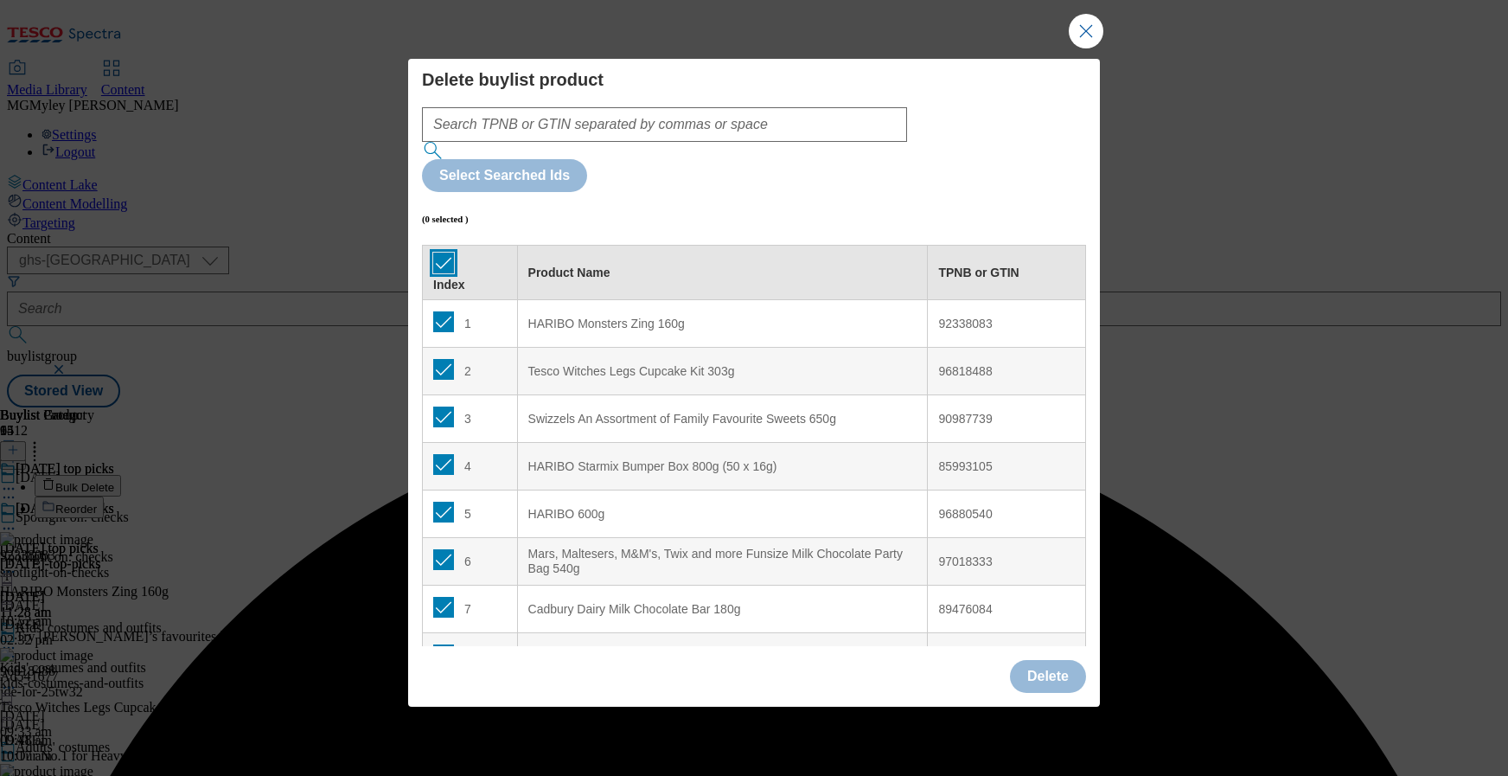
checkbox input "true"
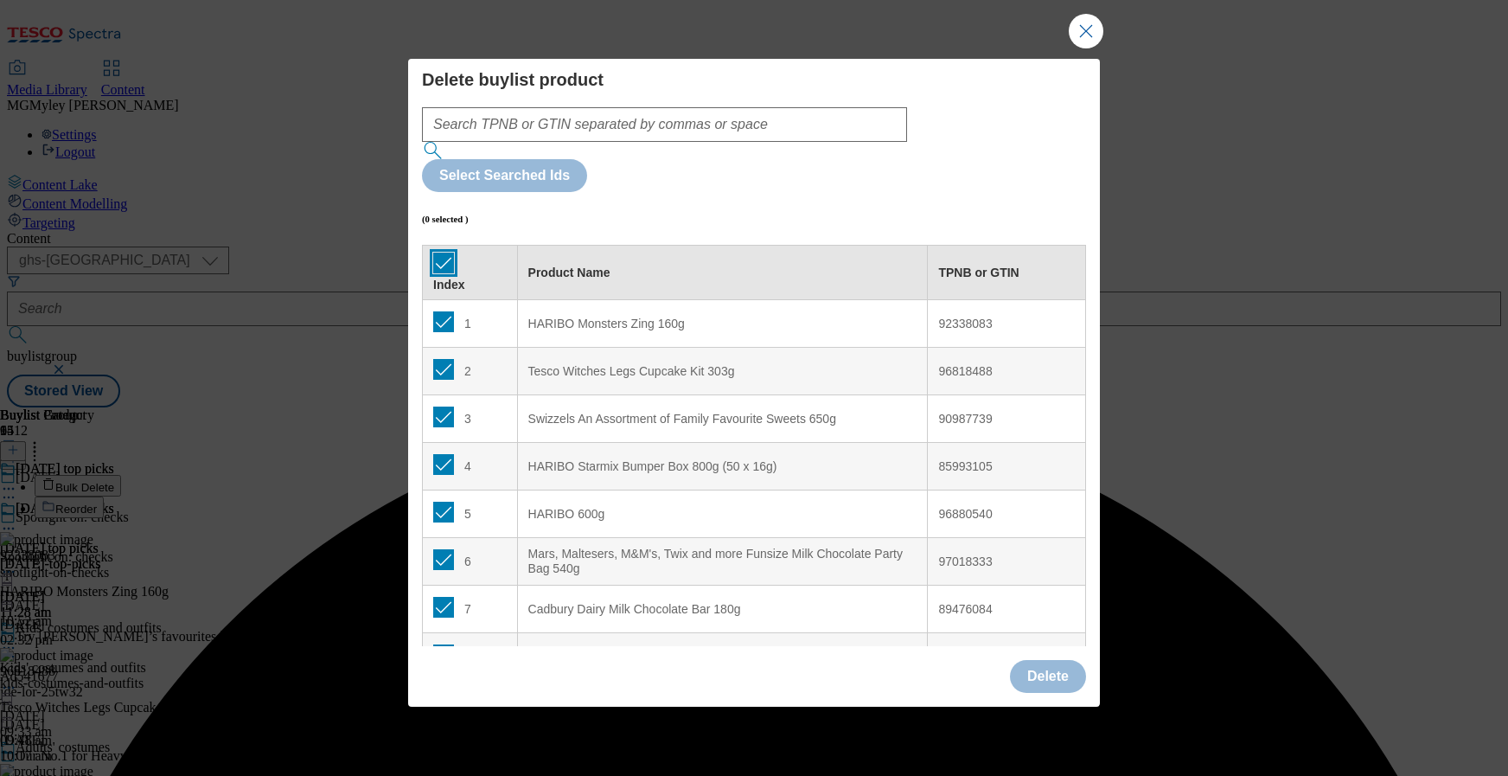
checkbox input "true"
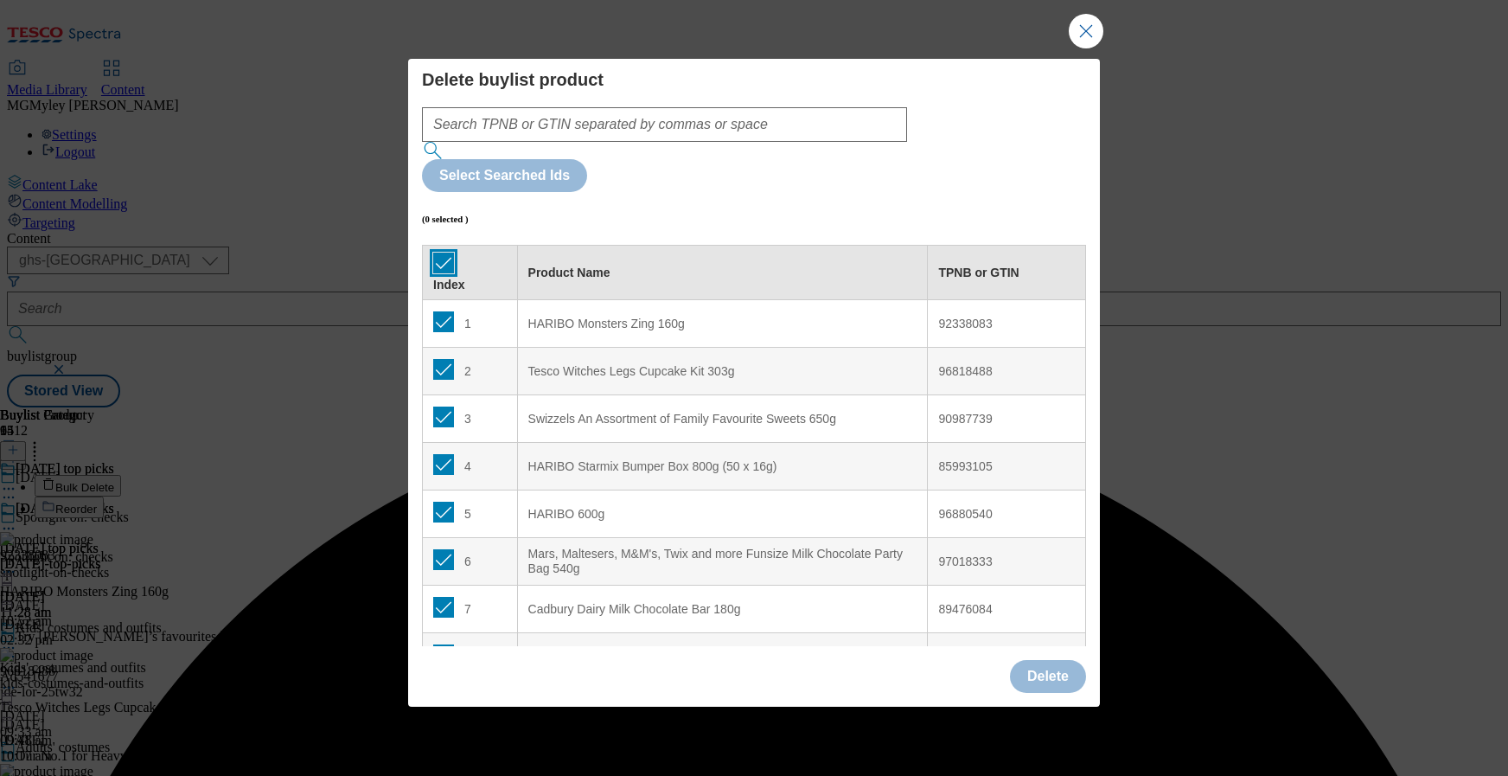
checkbox input "true"
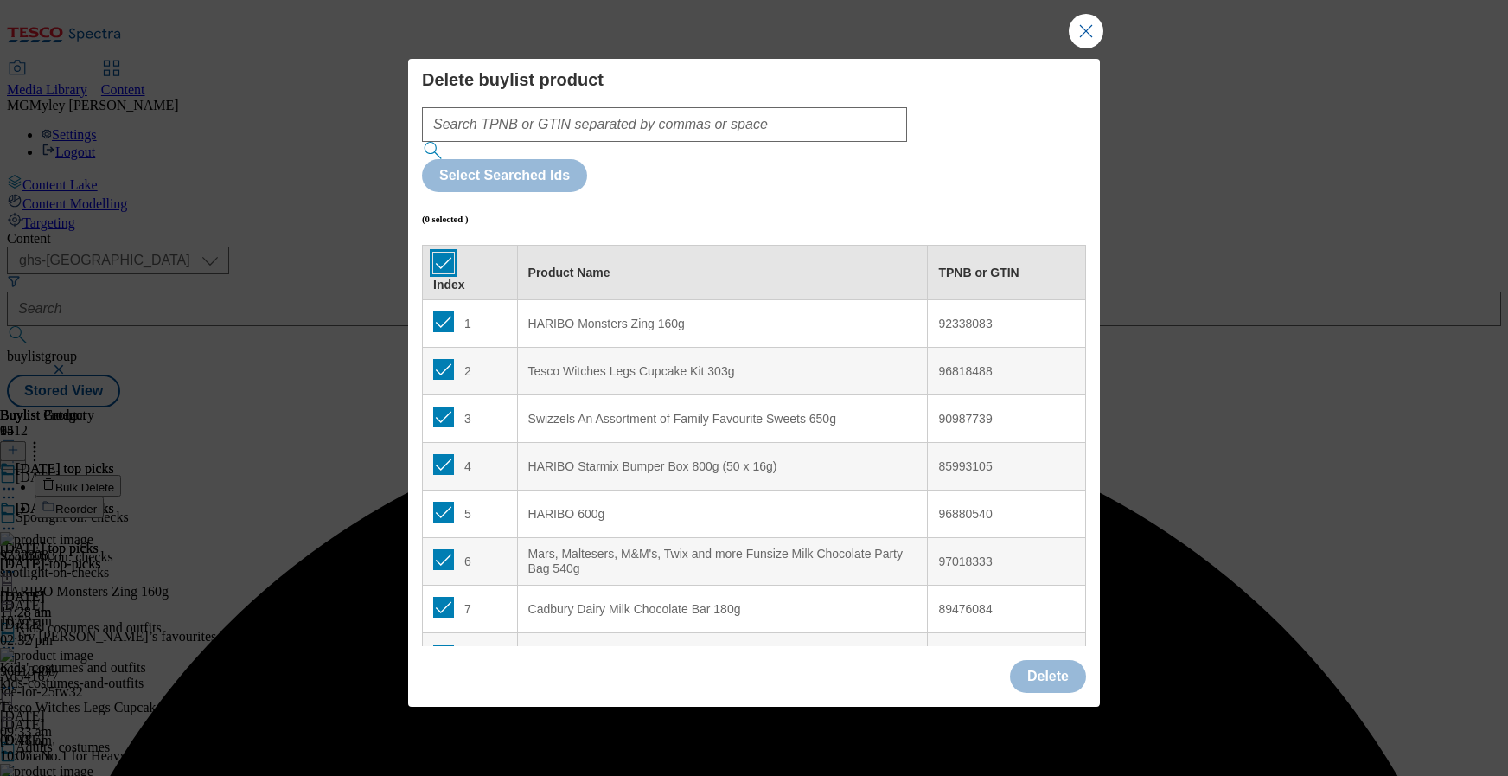
checkbox input "true"
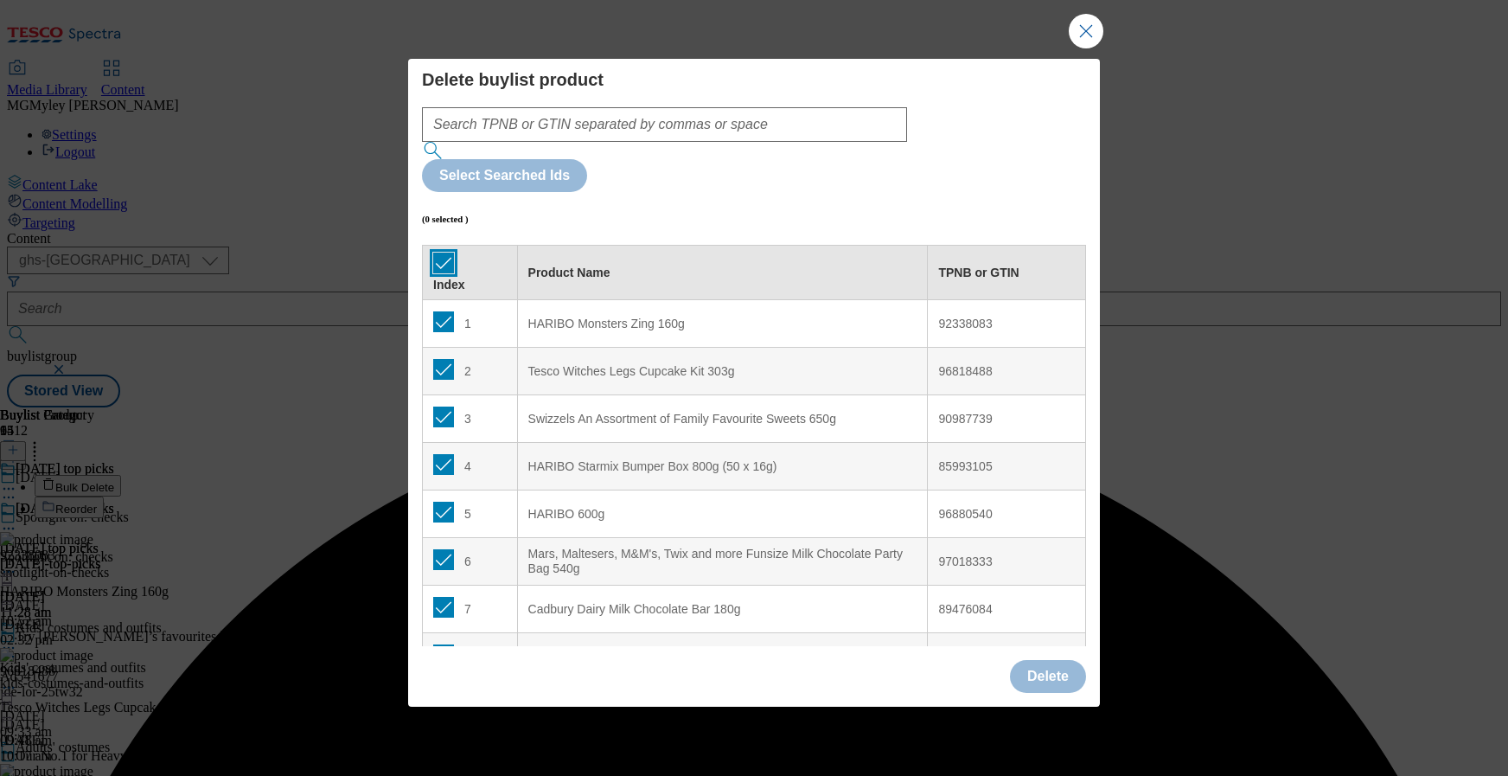
checkbox input "true"
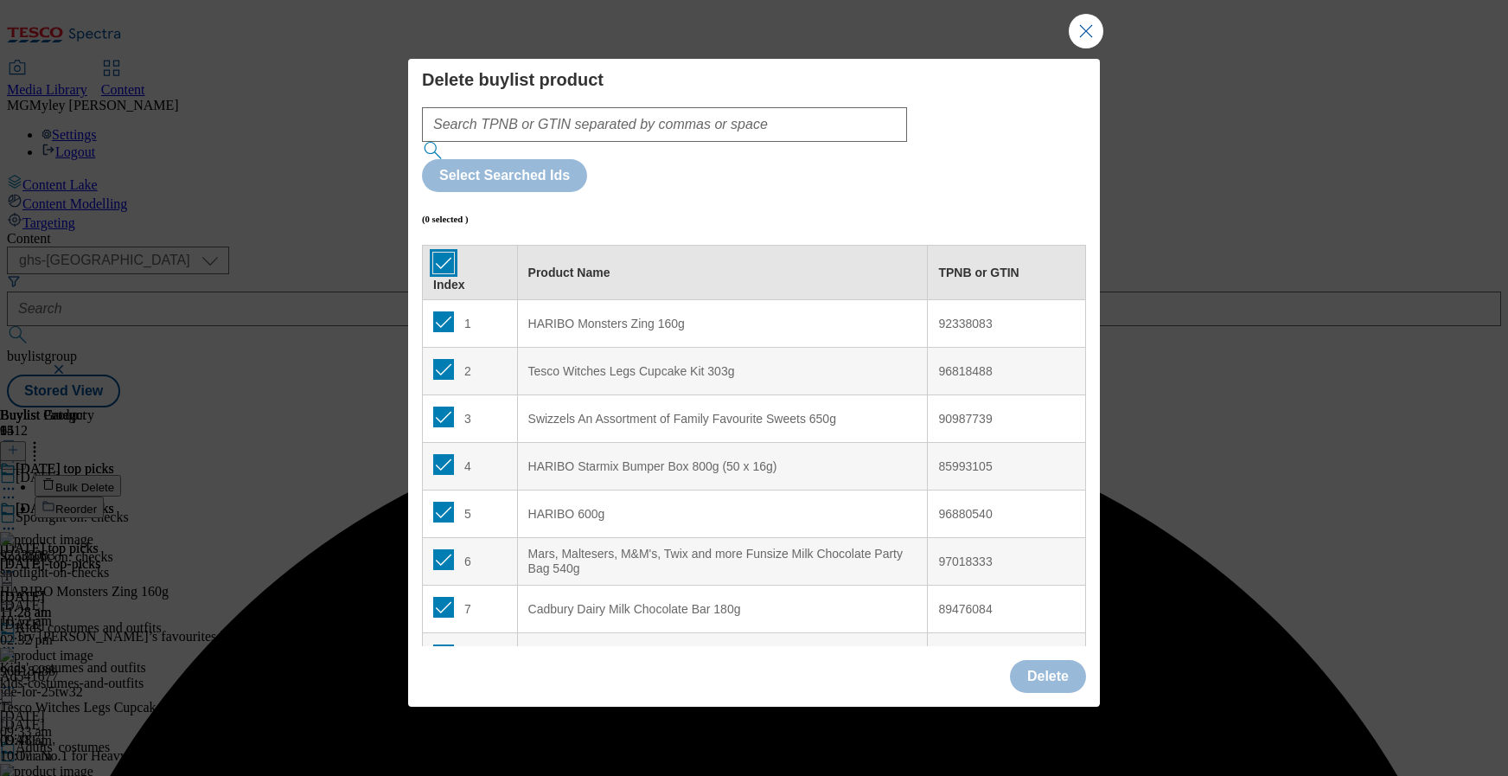
checkbox input "true"
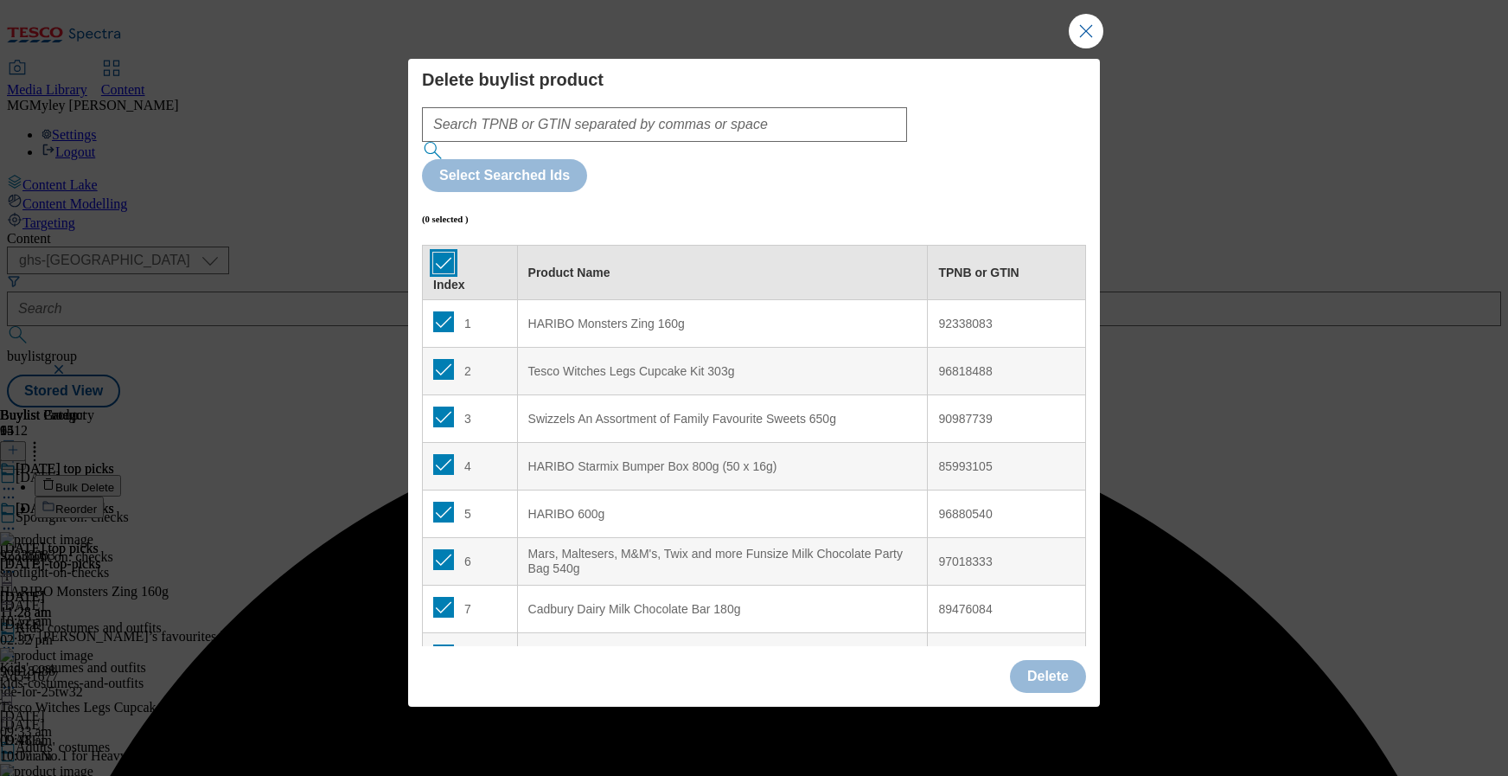
checkbox input "true"
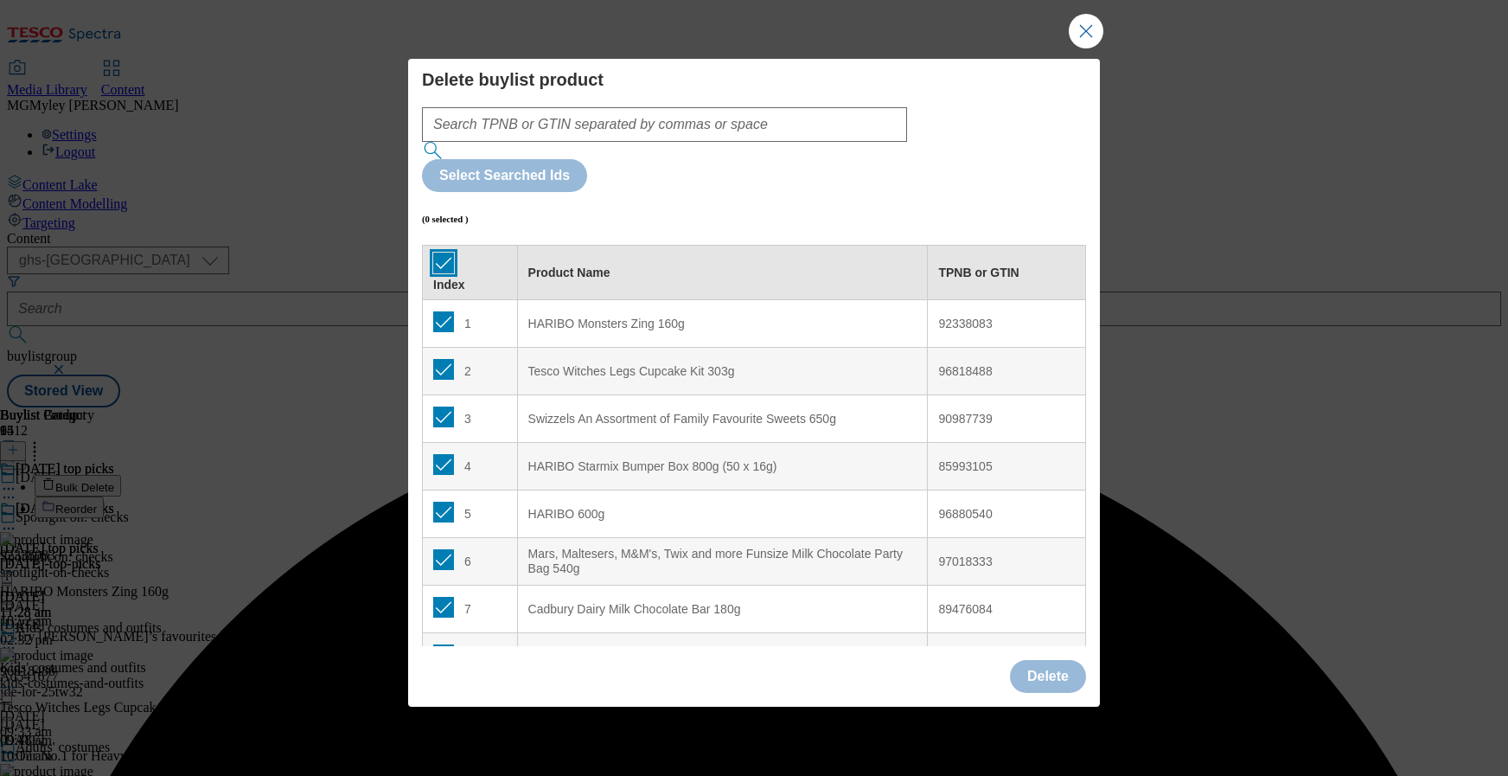
checkbox input "true"
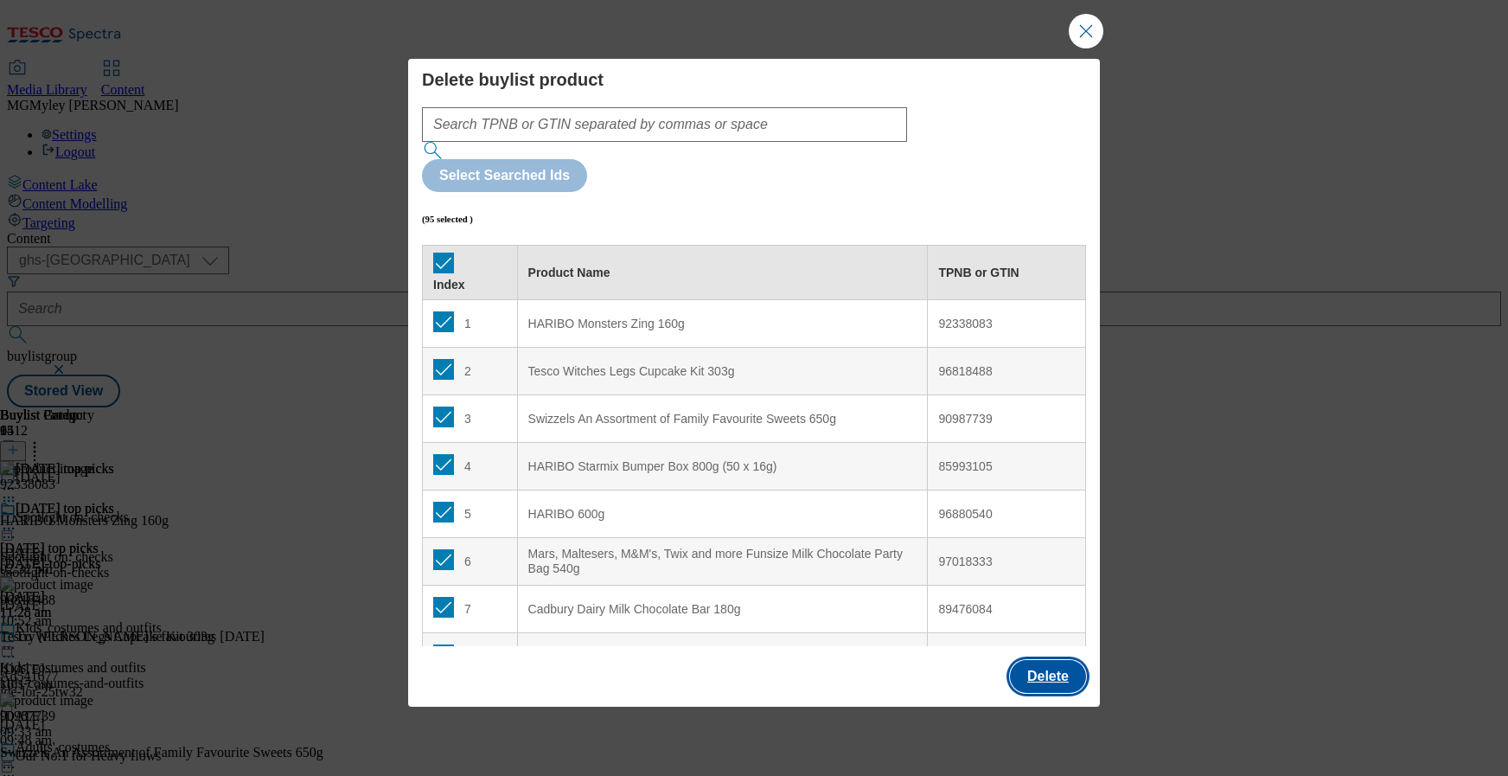
click at [1041, 660] on button "Delete" at bounding box center [1048, 676] width 76 height 33
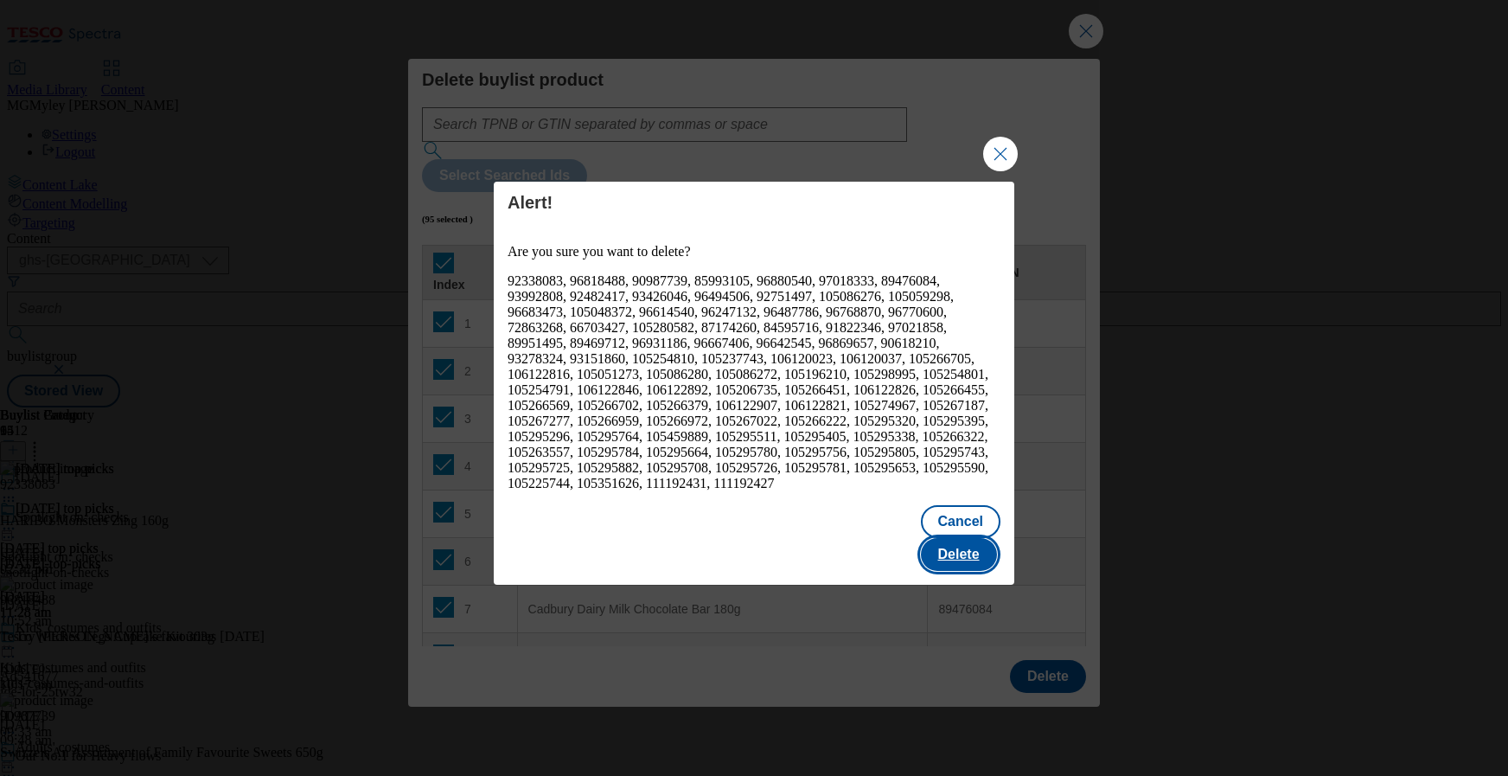
click at [961, 538] on button "Delete" at bounding box center [959, 554] width 76 height 33
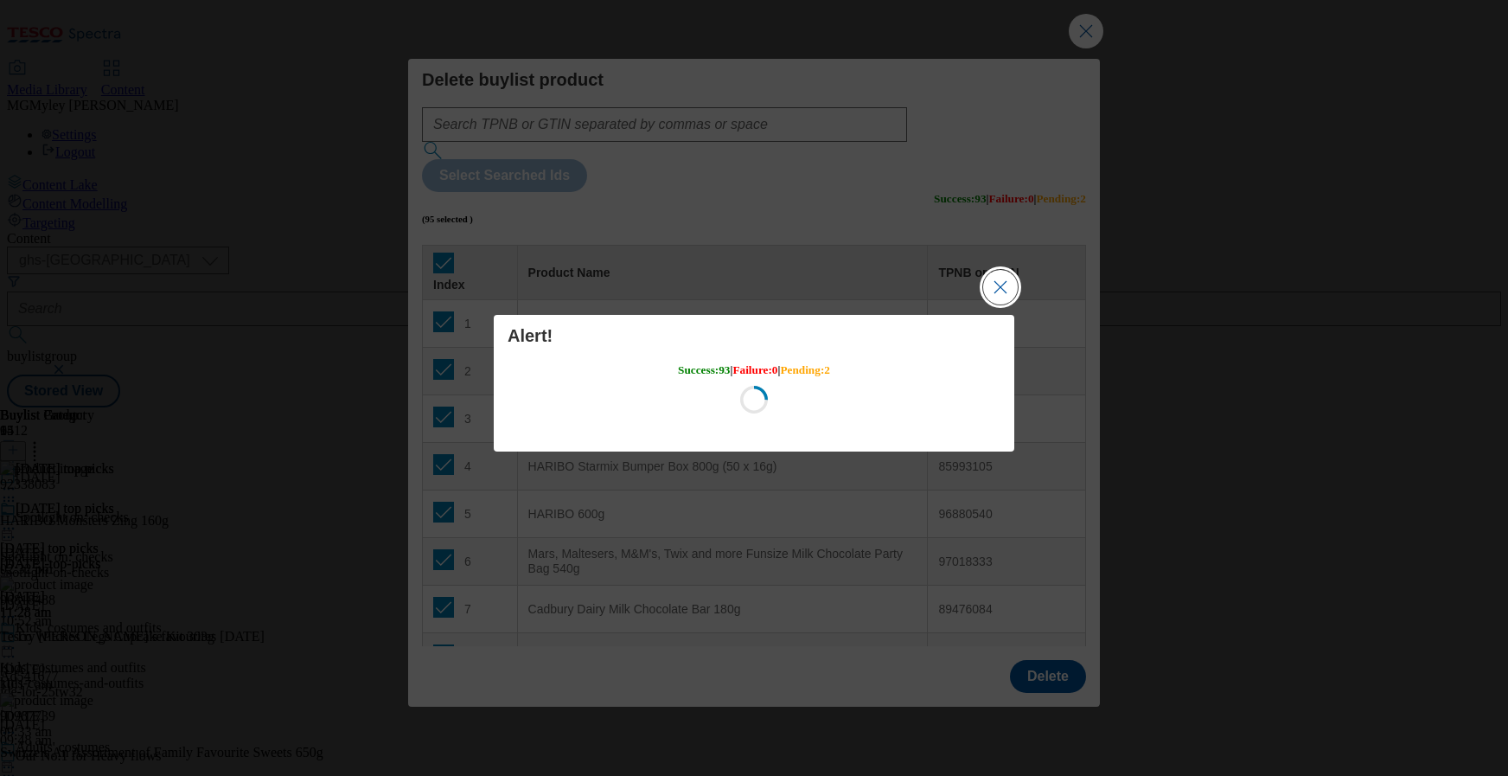
scroll to position [0, 0]
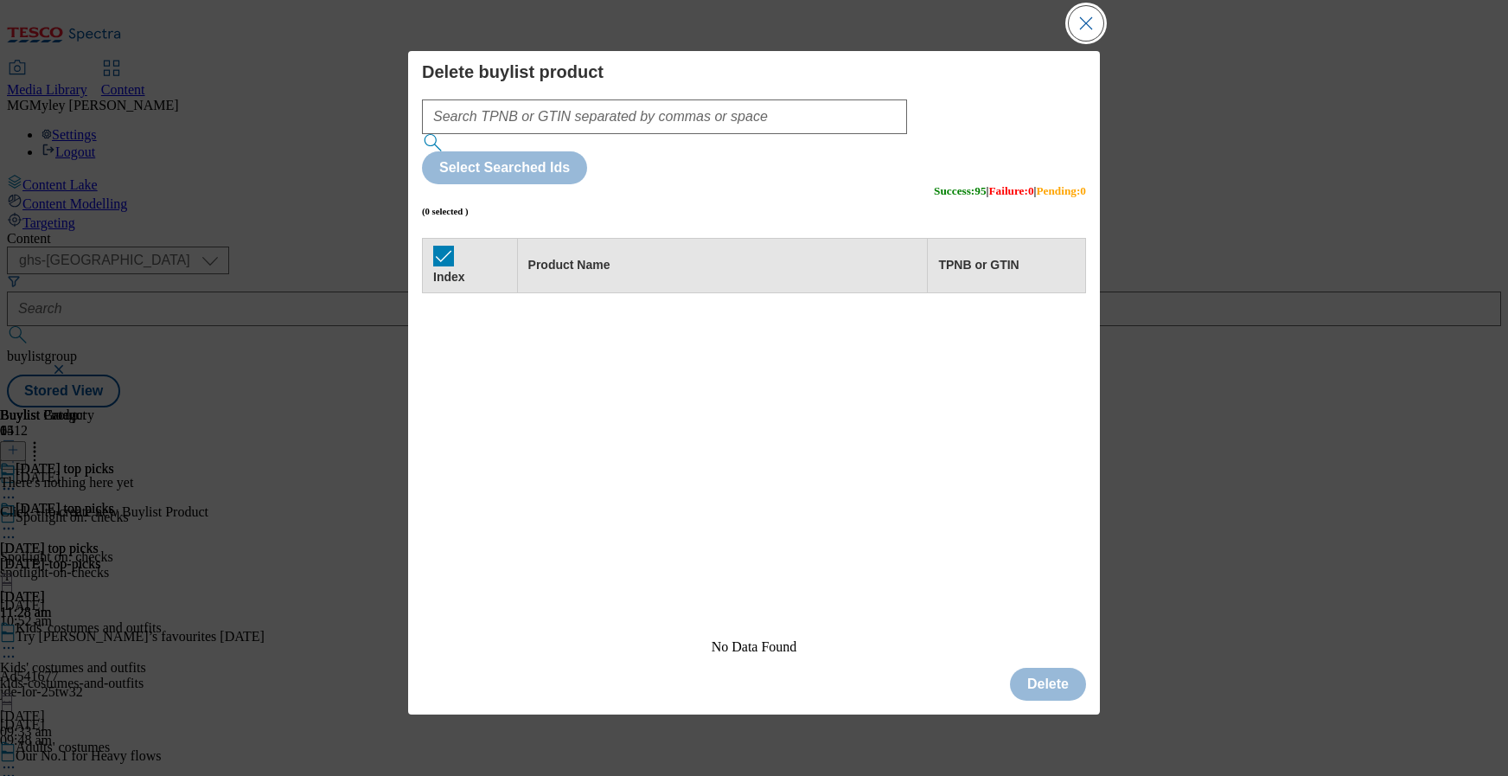
click at [1076, 41] on button "Close Modal" at bounding box center [1086, 23] width 35 height 35
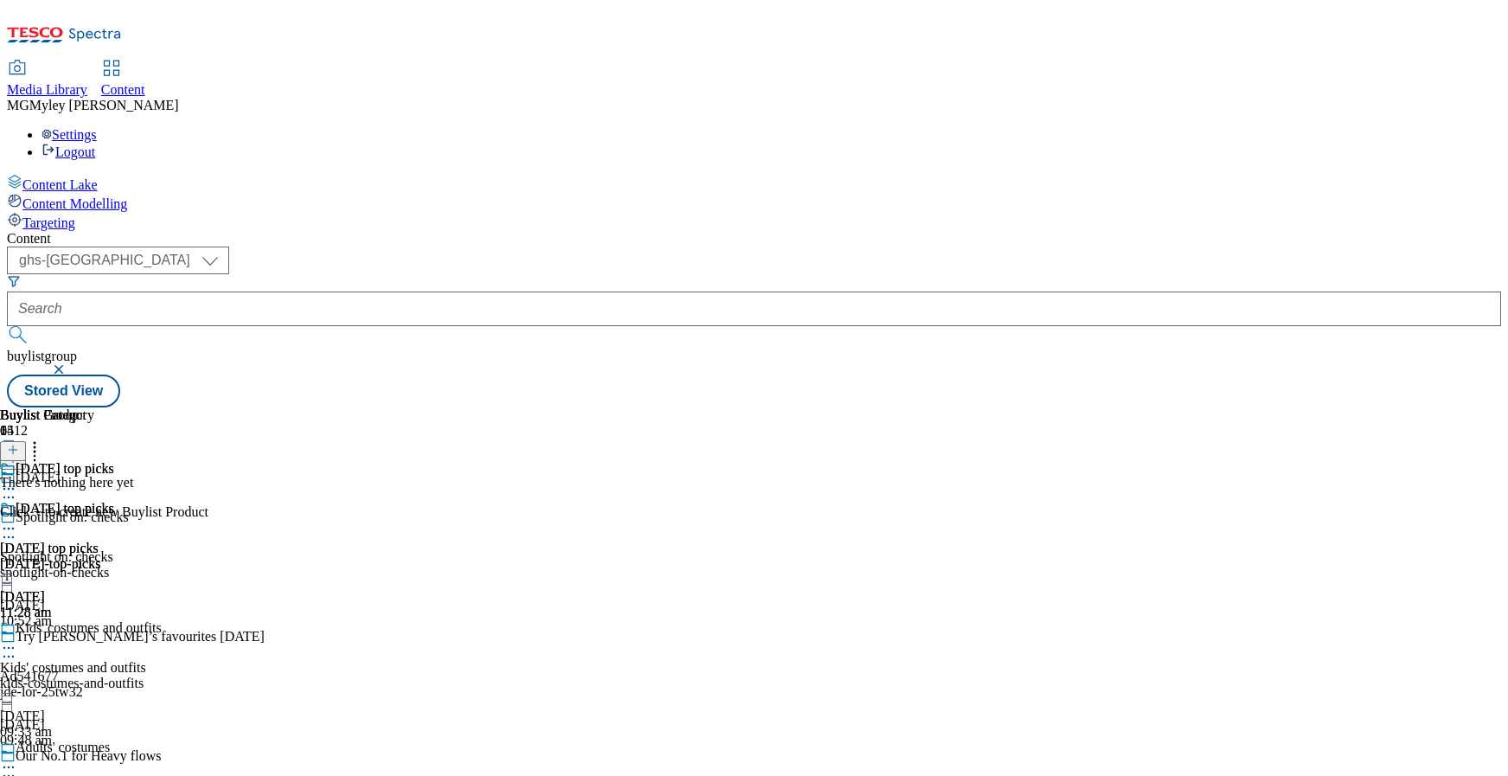
scroll to position [0, 26]
click at [26, 441] on button at bounding box center [13, 451] width 26 height 20
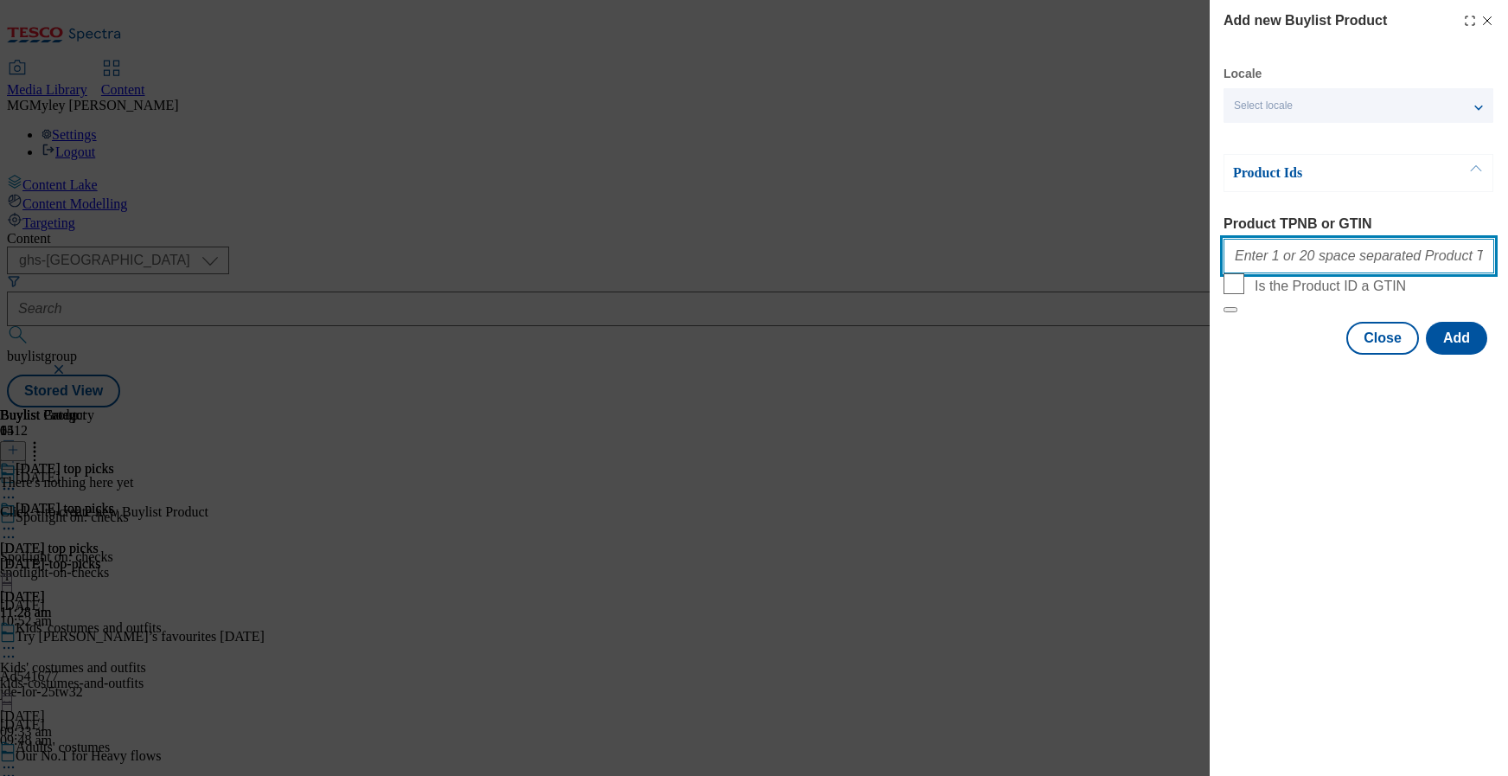
click at [1309, 256] on input "Product TPNB or GTIN" at bounding box center [1359, 256] width 271 height 35
paste input "97268497 92601687 92380647 92865587 79749065 96633533 96439366 96542491 92204800"
type input "97268497 92601687 92380647 92865587 79749065 96633533 96439366 96542491 92204800"
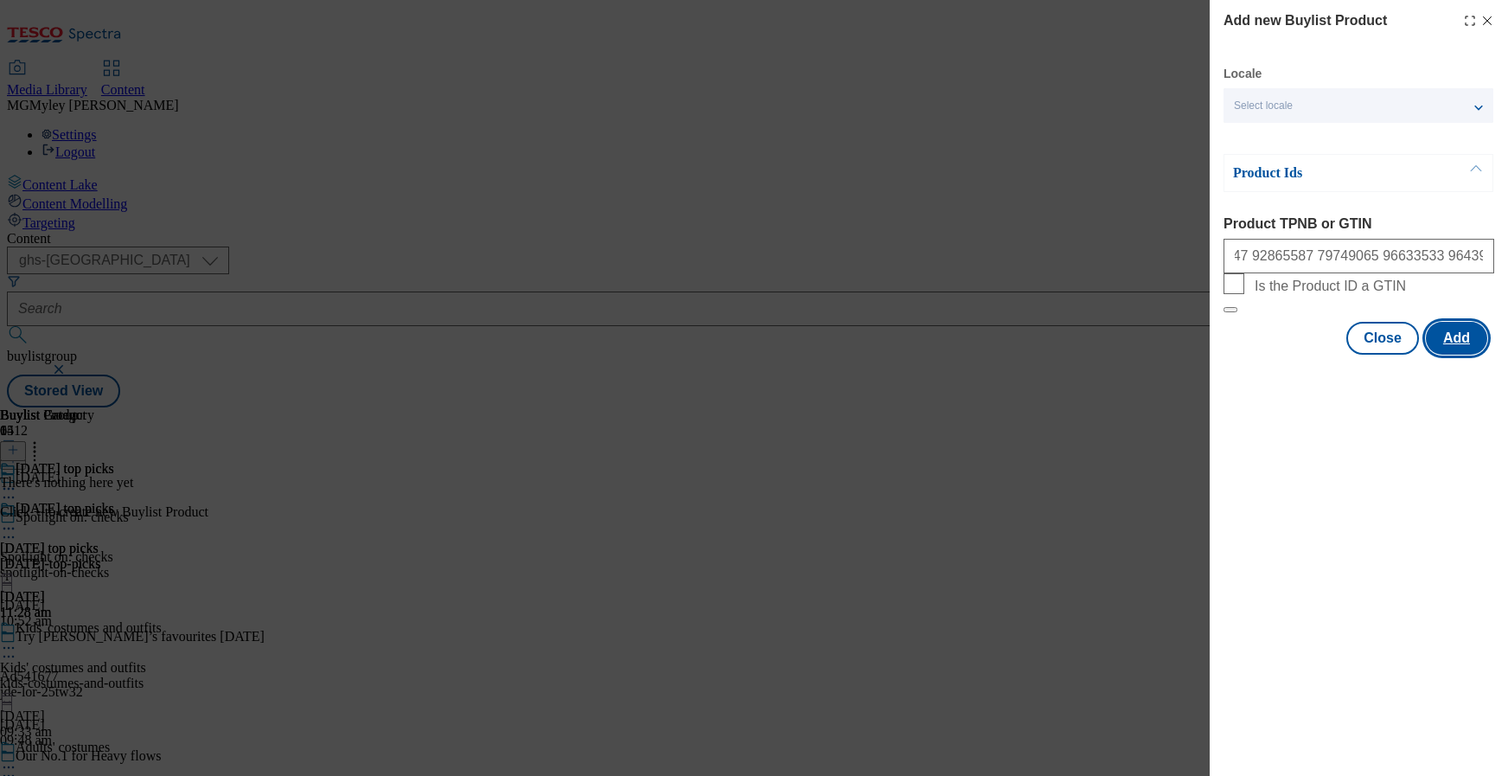
scroll to position [0, 0]
click at [1473, 355] on button "Add" at bounding box center [1456, 338] width 61 height 33
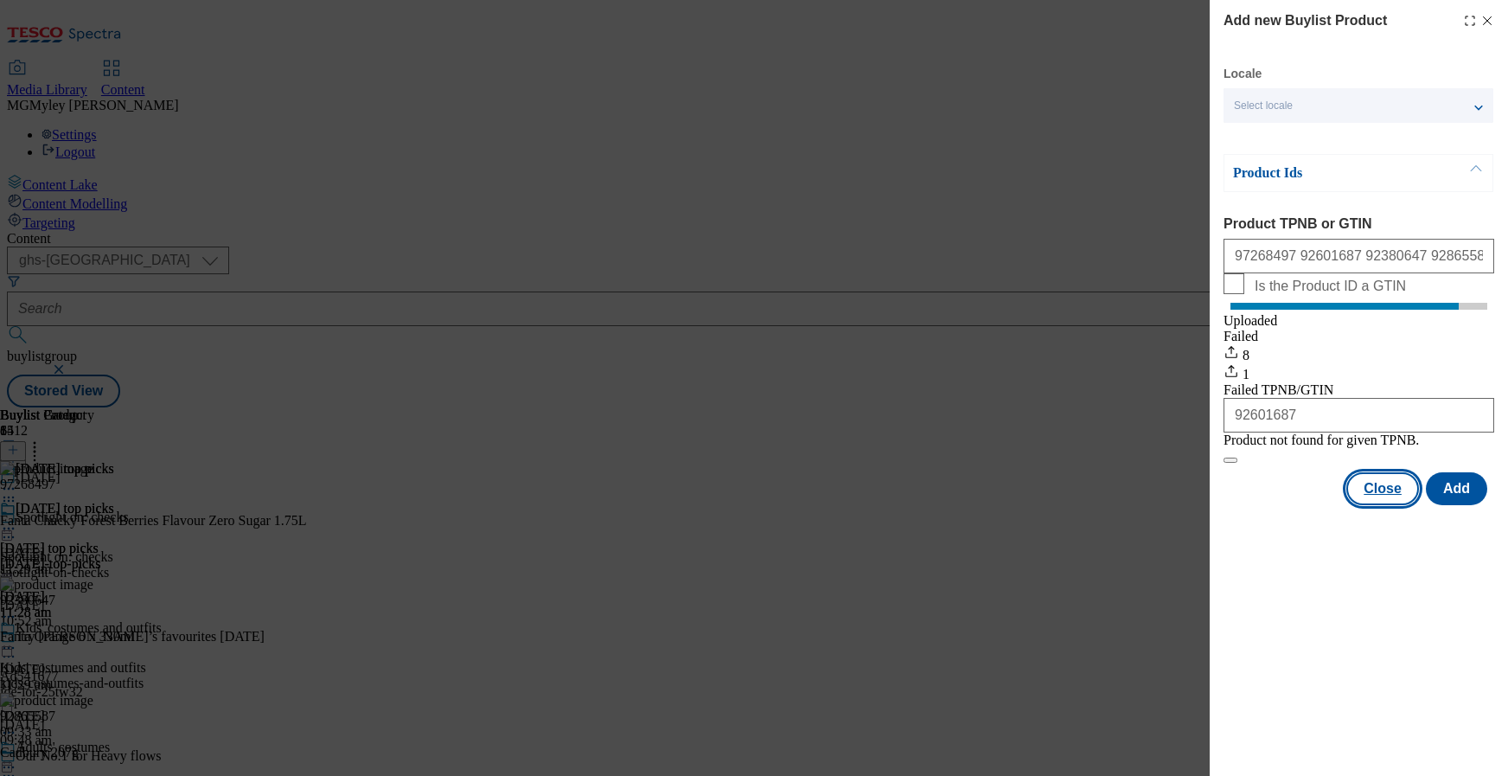
click at [1381, 505] on button "Close" at bounding box center [1383, 488] width 73 height 33
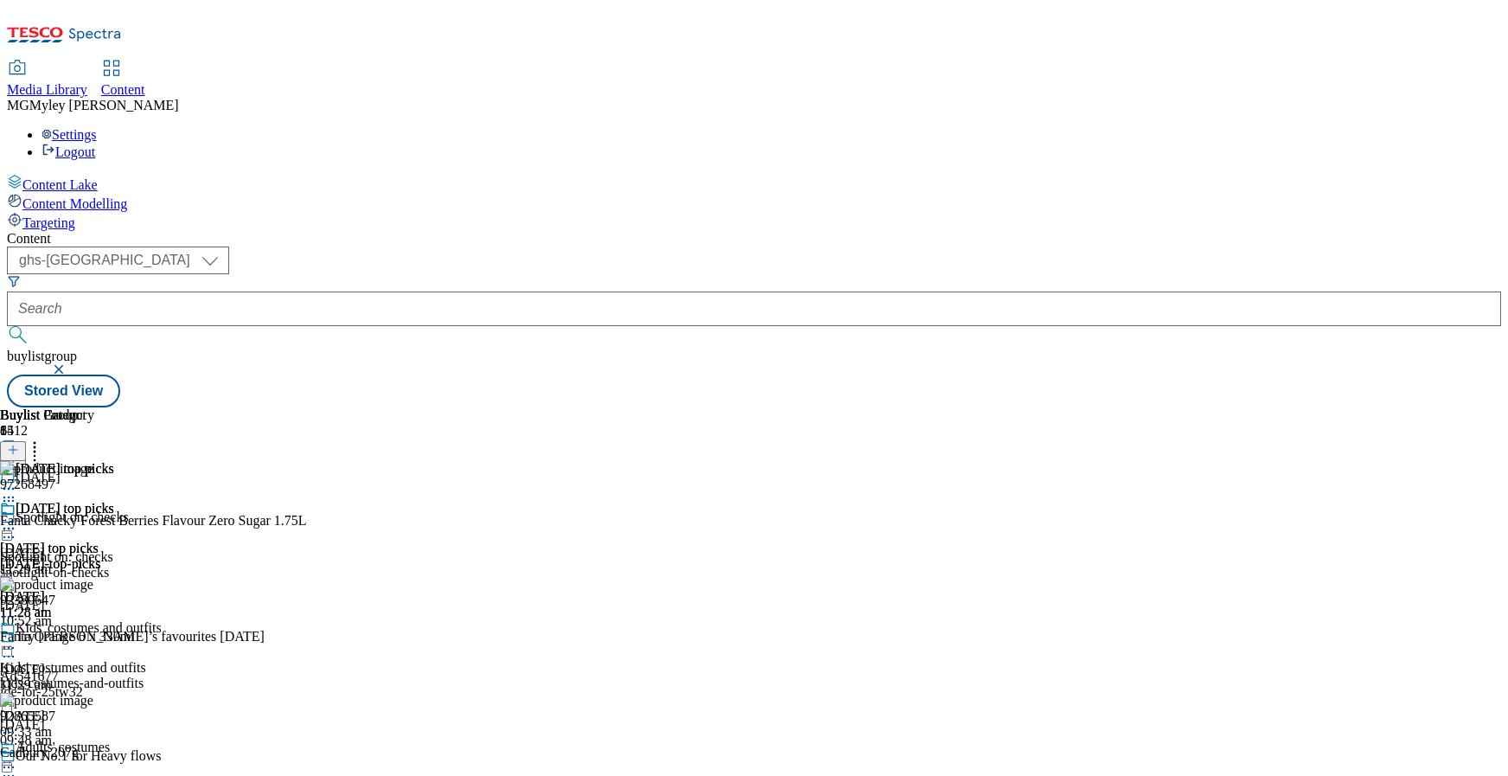
click at [17, 520] on icon at bounding box center [8, 528] width 17 height 17
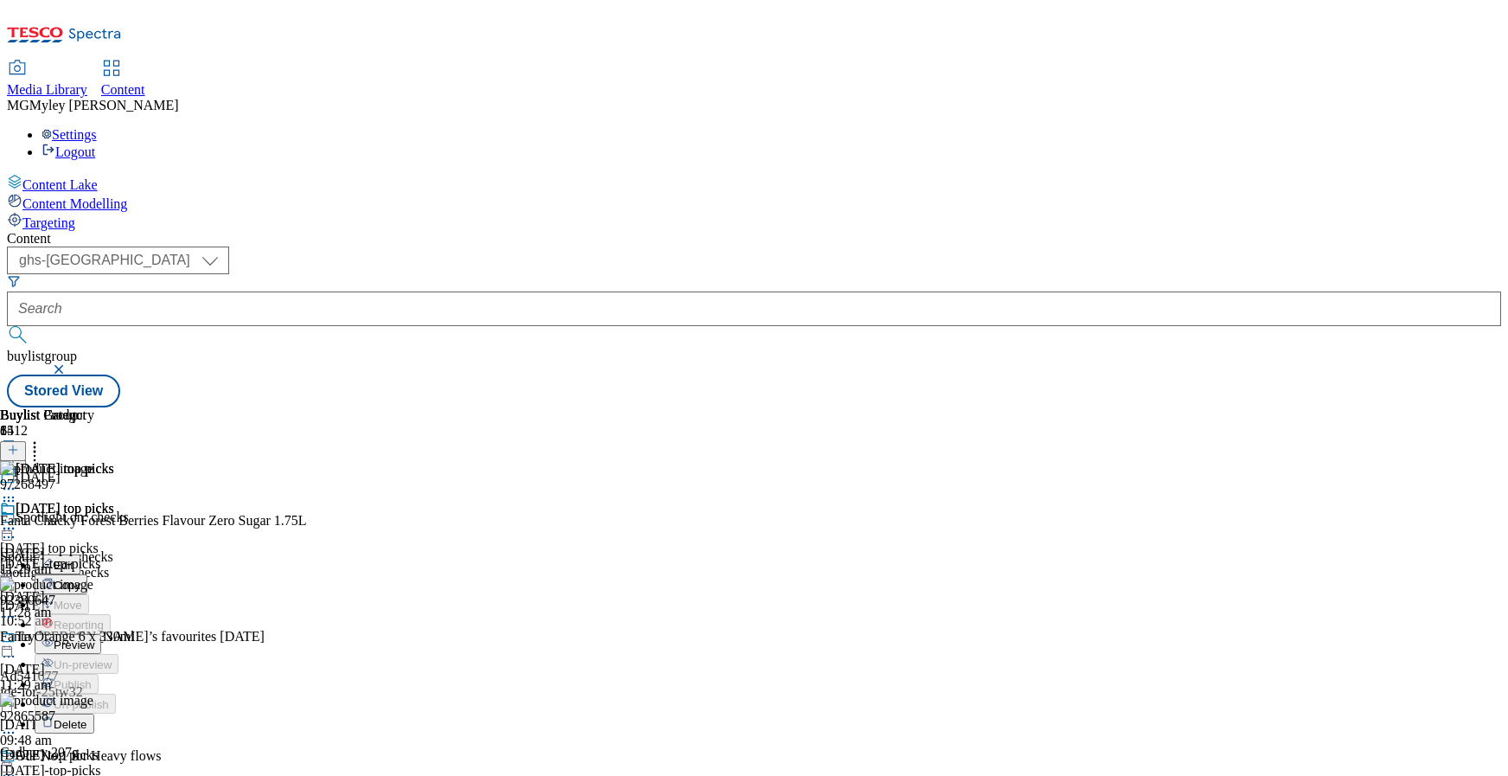
click at [94, 638] on span "Preview" at bounding box center [74, 644] width 41 height 13
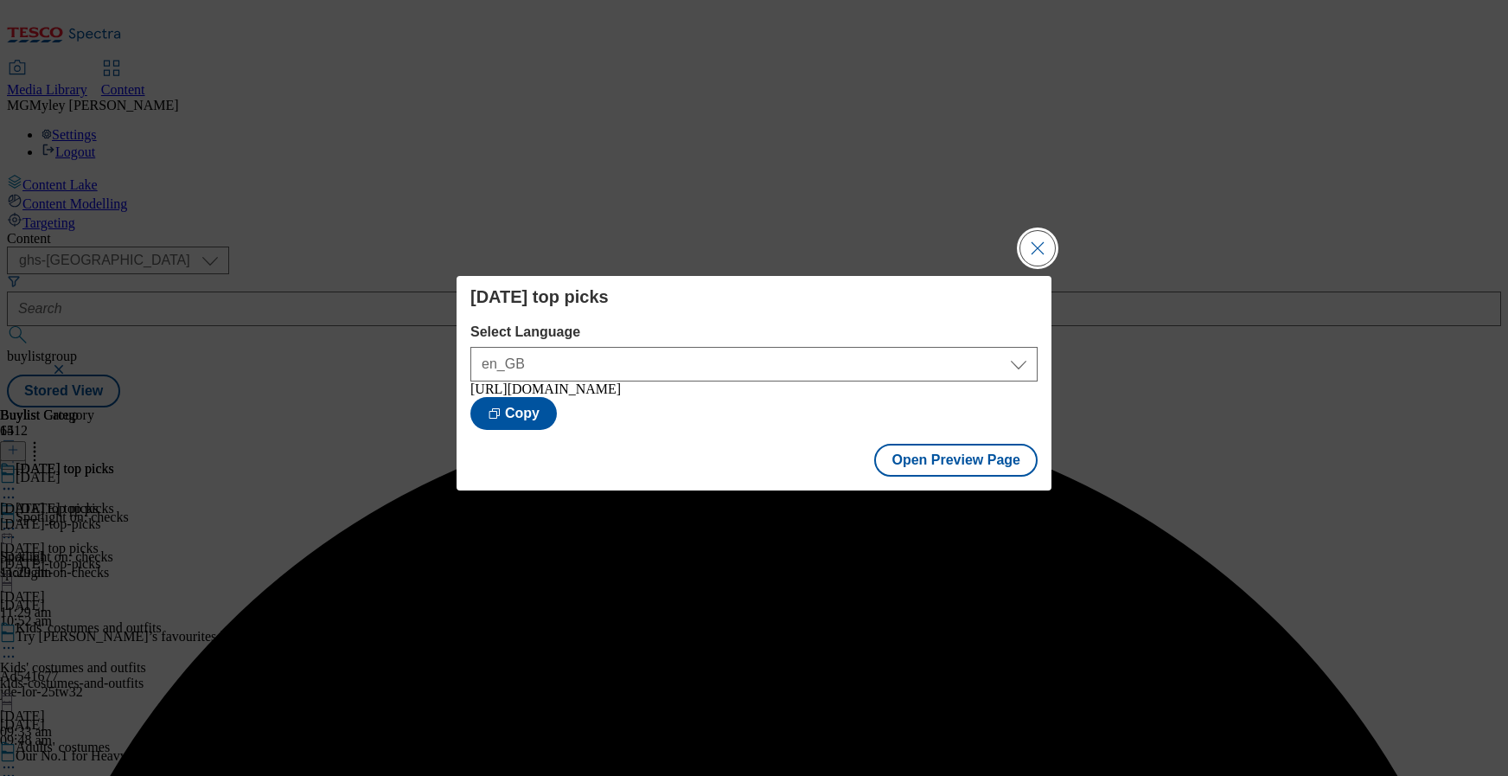
click at [1042, 244] on button "Close Modal" at bounding box center [1038, 248] width 35 height 35
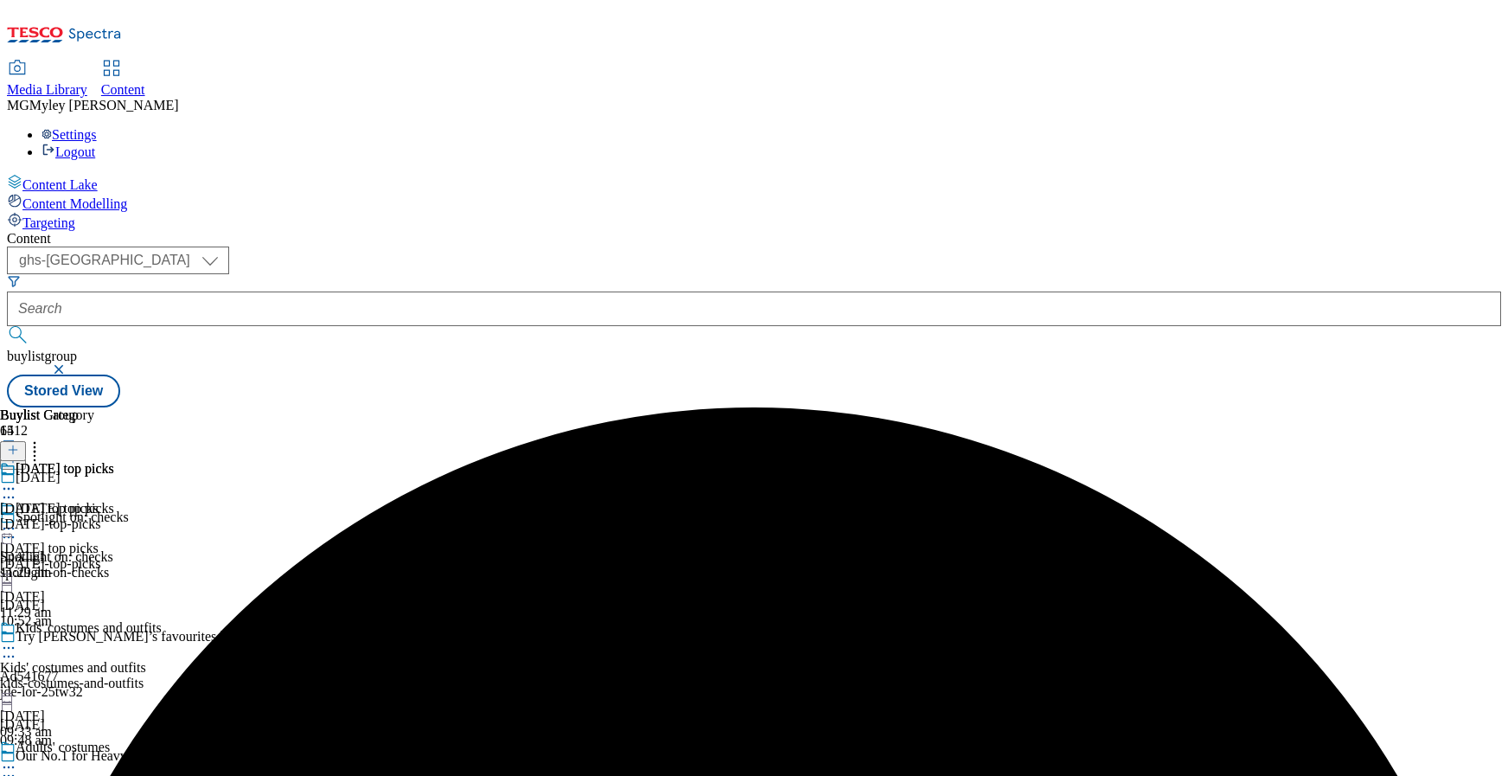
click at [17, 520] on icon at bounding box center [8, 528] width 17 height 17
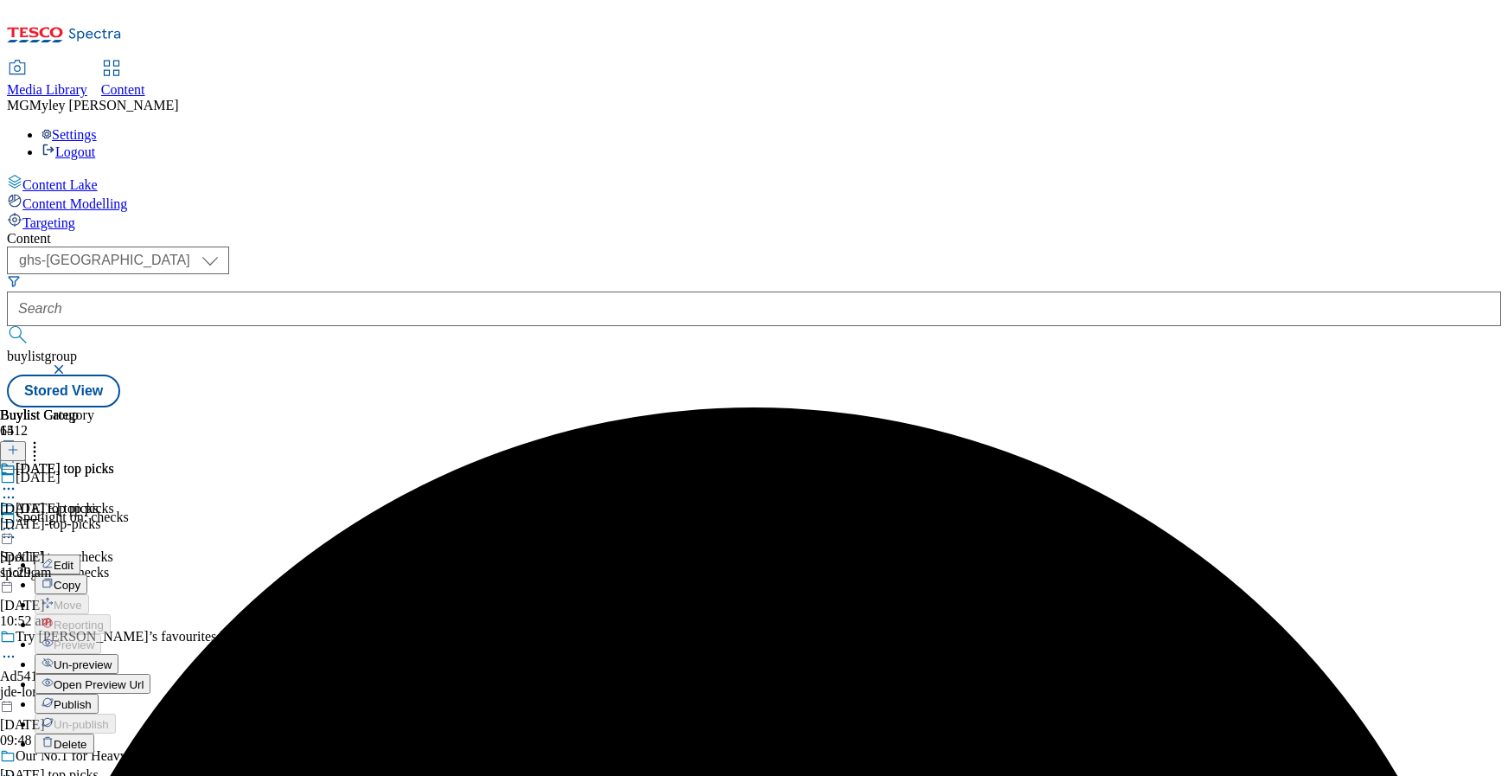
click at [92, 698] on span "Publish" at bounding box center [73, 704] width 38 height 13
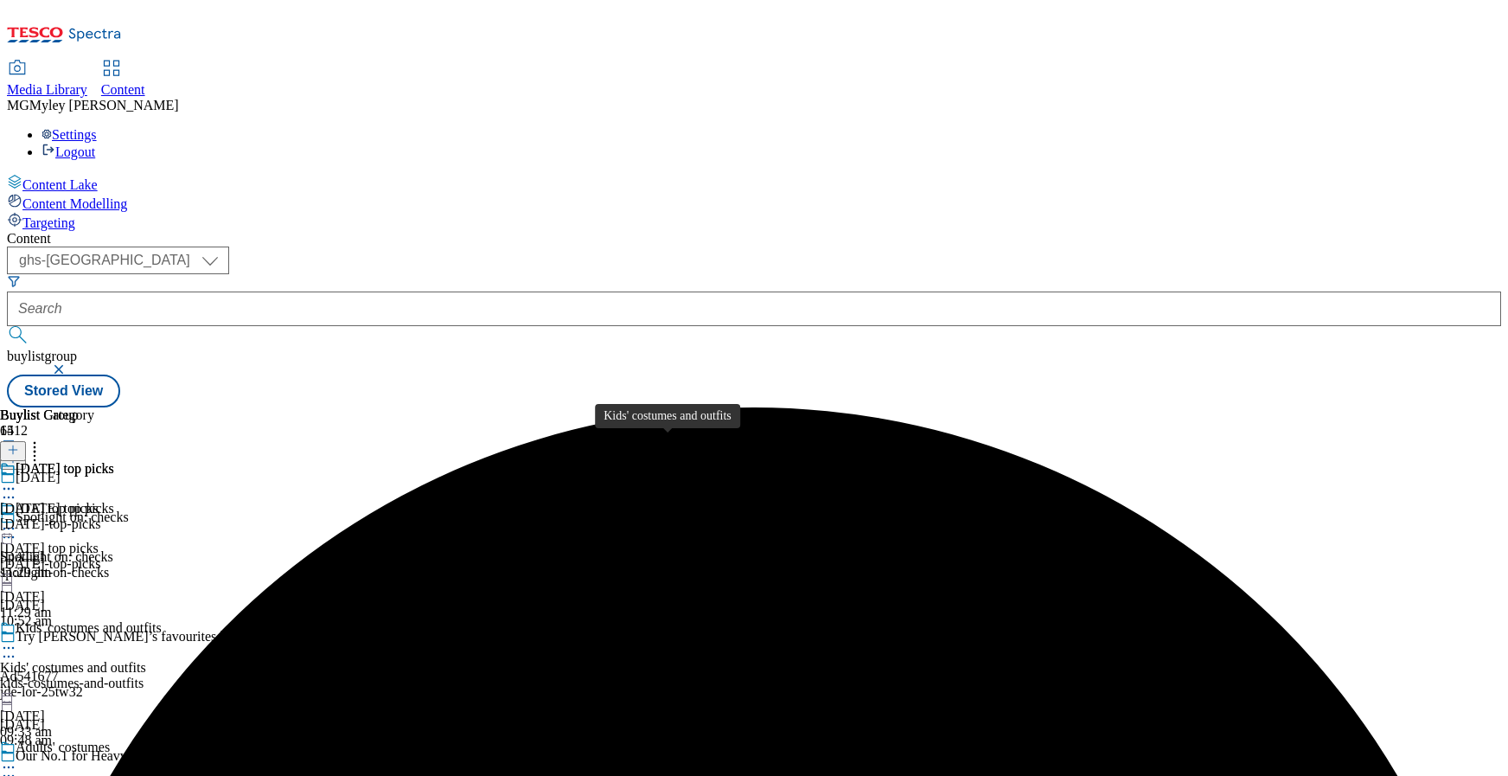
click at [162, 620] on span "Kids' costumes and outfits" at bounding box center [89, 629] width 146 height 19
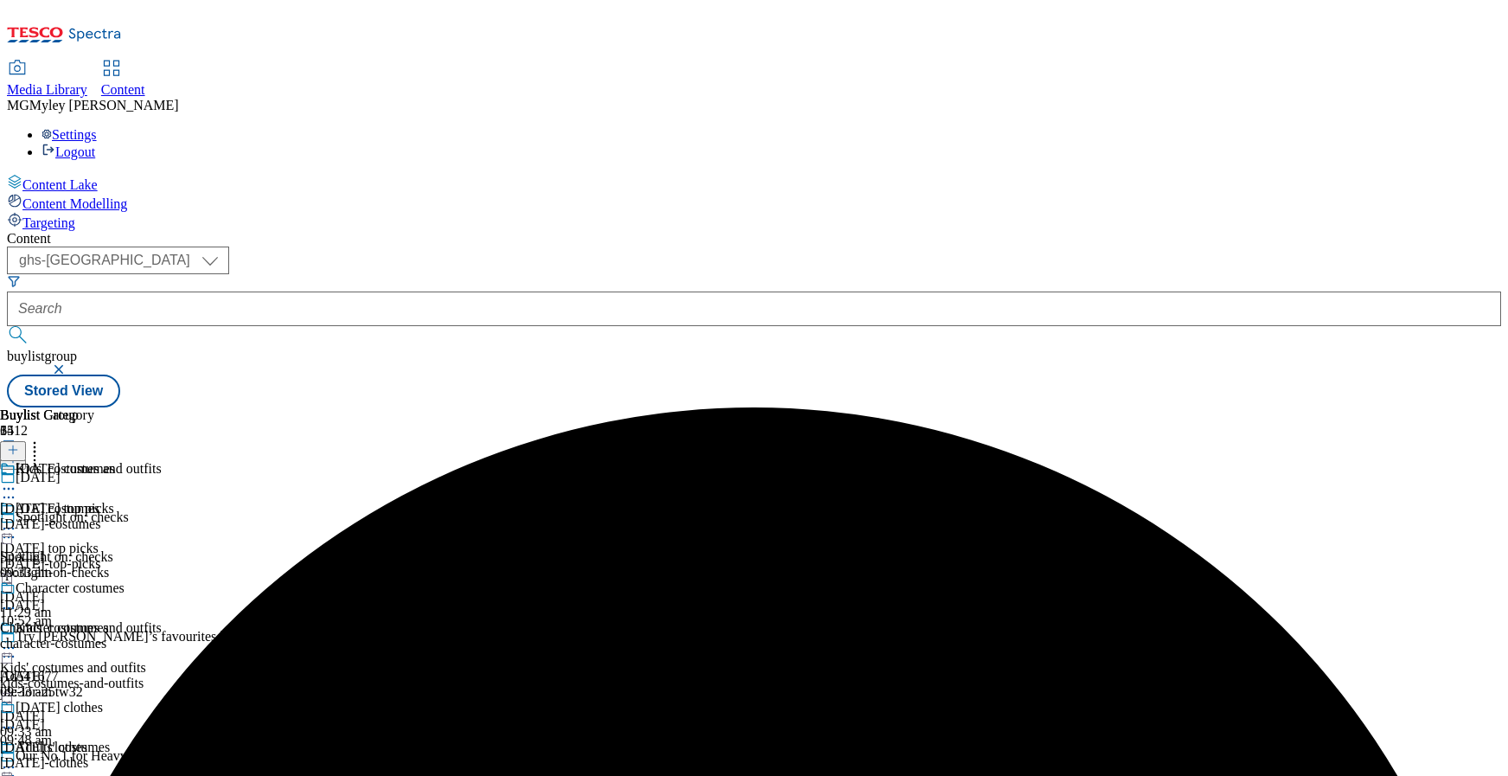
click at [17, 639] on icon at bounding box center [8, 647] width 17 height 17
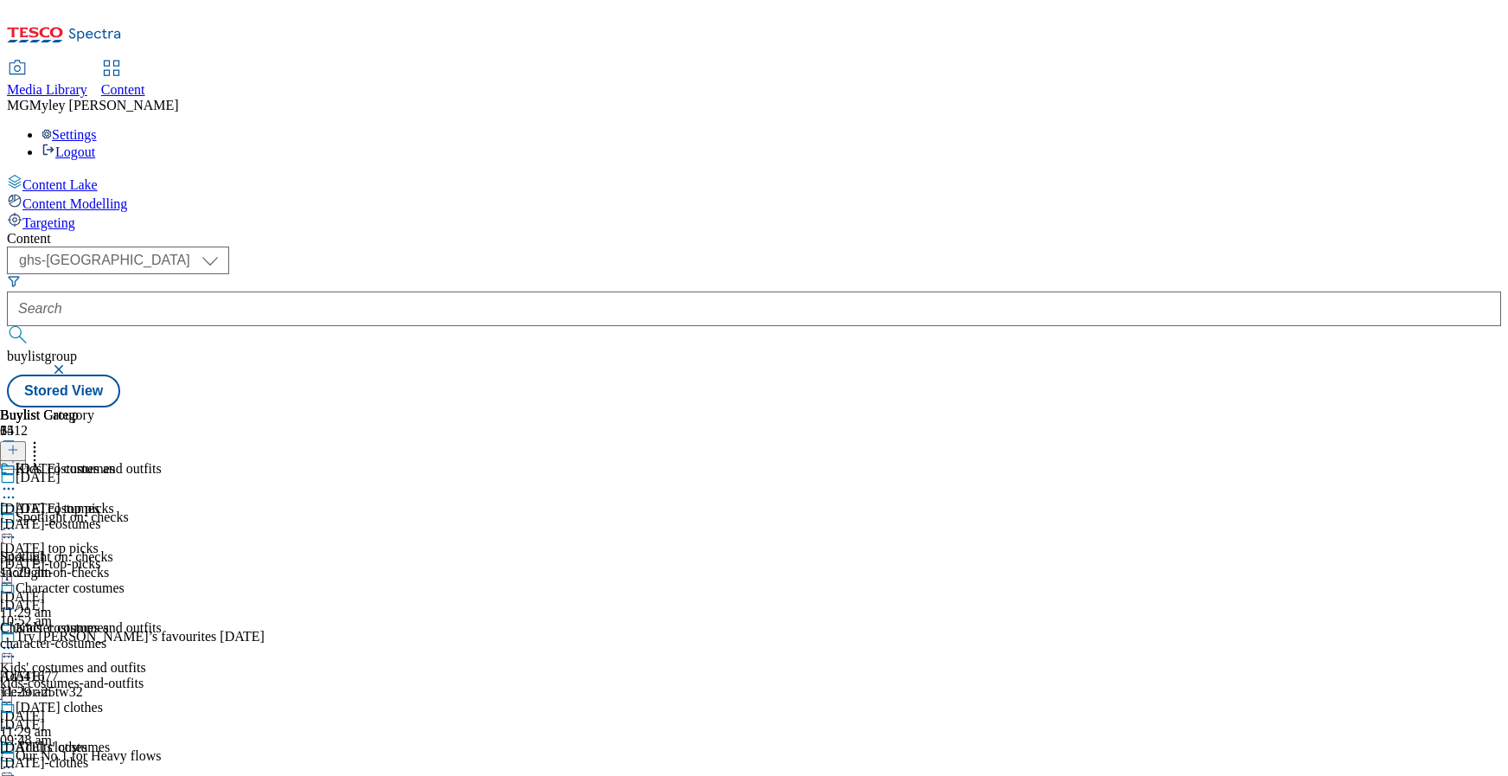
click at [17, 639] on icon at bounding box center [8, 647] width 17 height 17
click at [112, 775] on span "Un-preview" at bounding box center [83, 784] width 58 height 13
click at [17, 758] on icon at bounding box center [8, 766] width 17 height 17
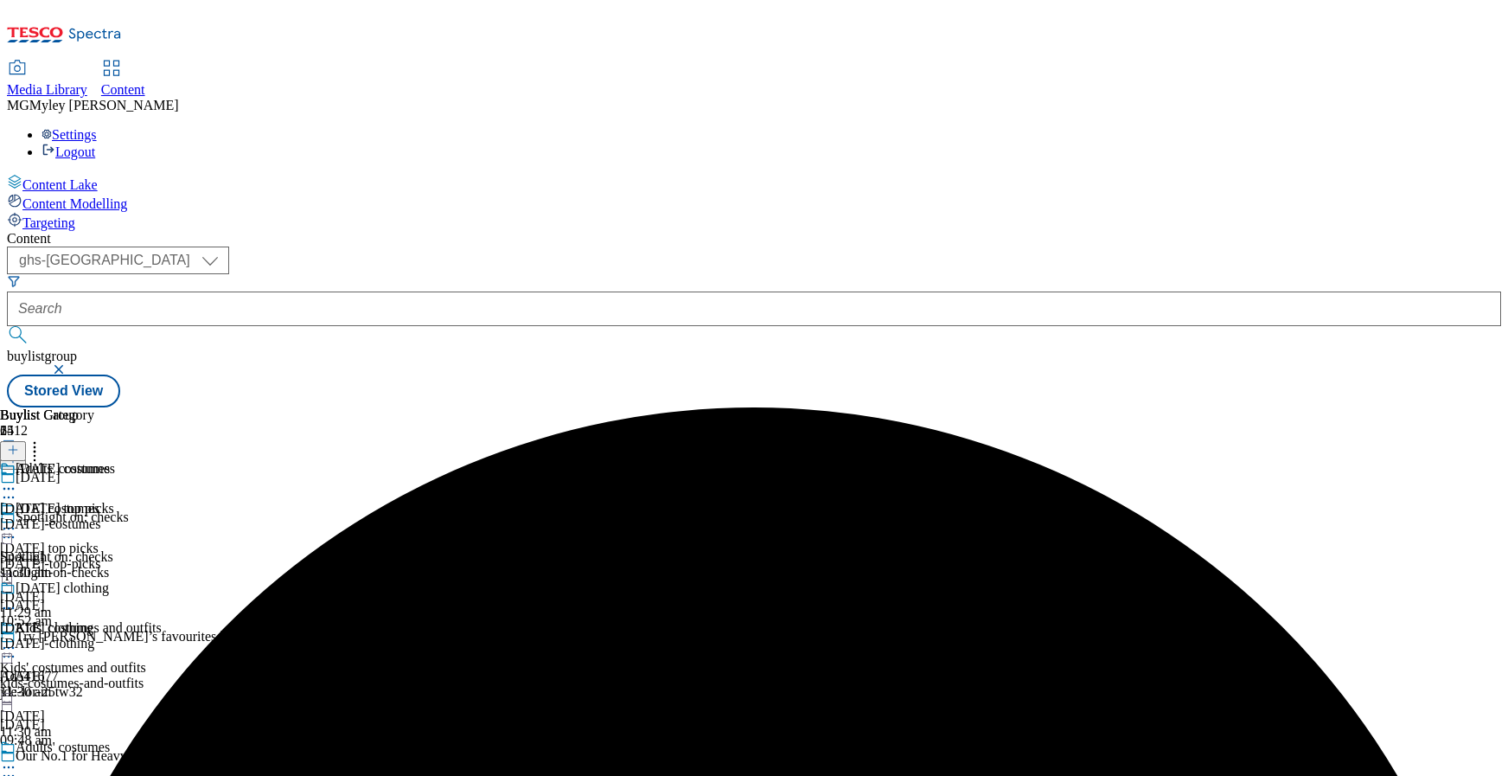
scroll to position [138, 0]
click at [10, 766] on circle at bounding box center [9, 767] width 3 height 3
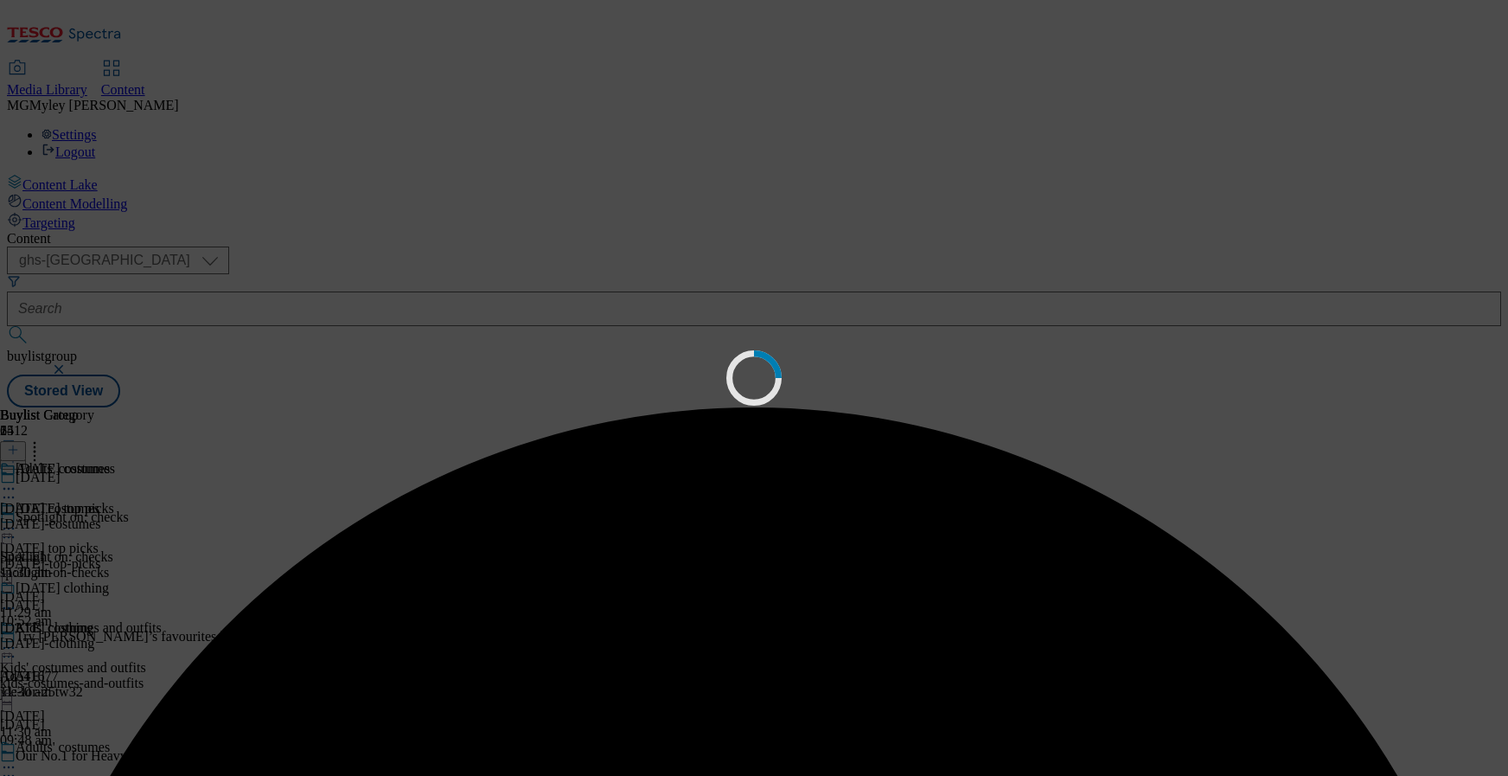
scroll to position [0, 0]
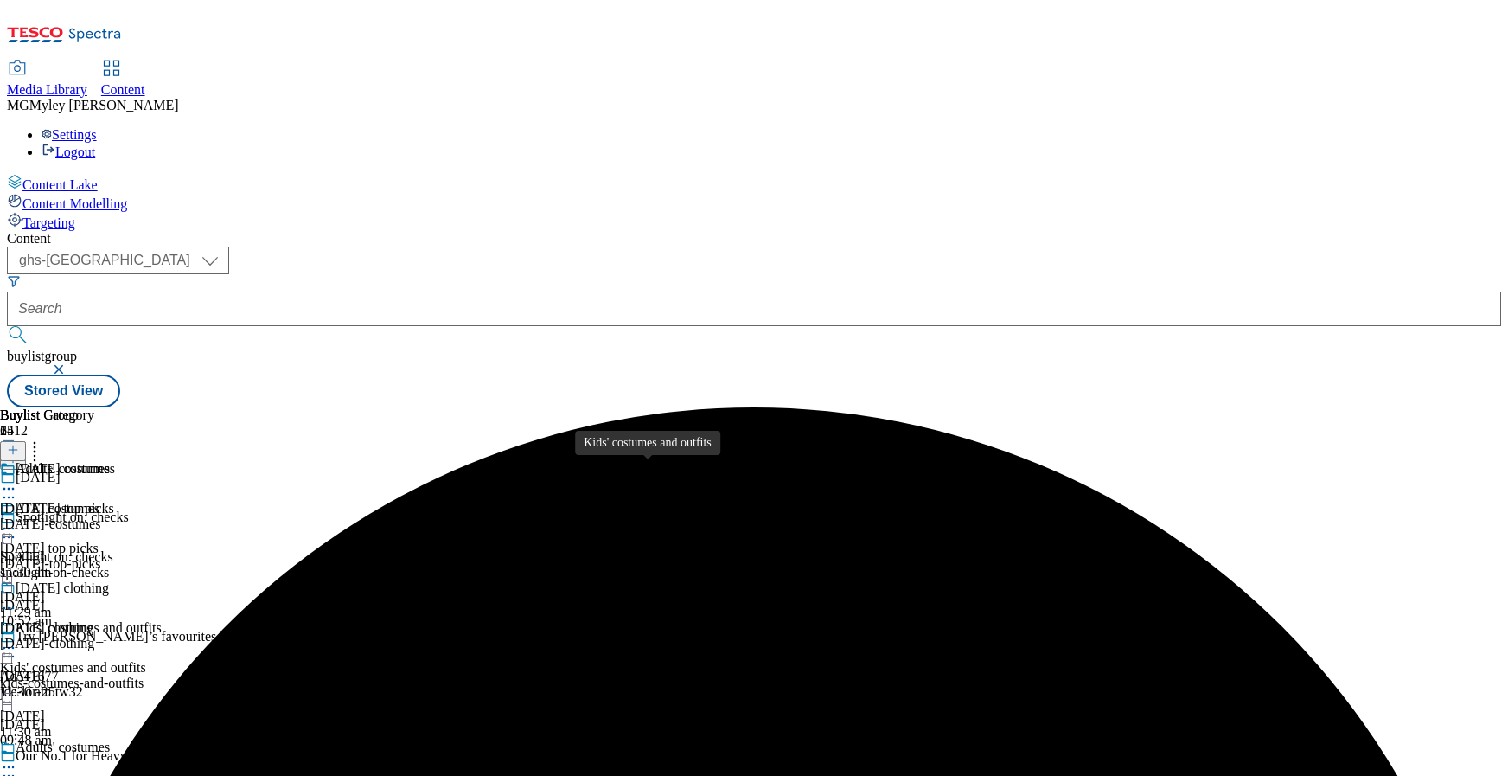
click at [146, 660] on span "Kids' costumes and outfits" at bounding box center [73, 668] width 146 height 16
click at [17, 639] on icon at bounding box center [8, 647] width 17 height 17
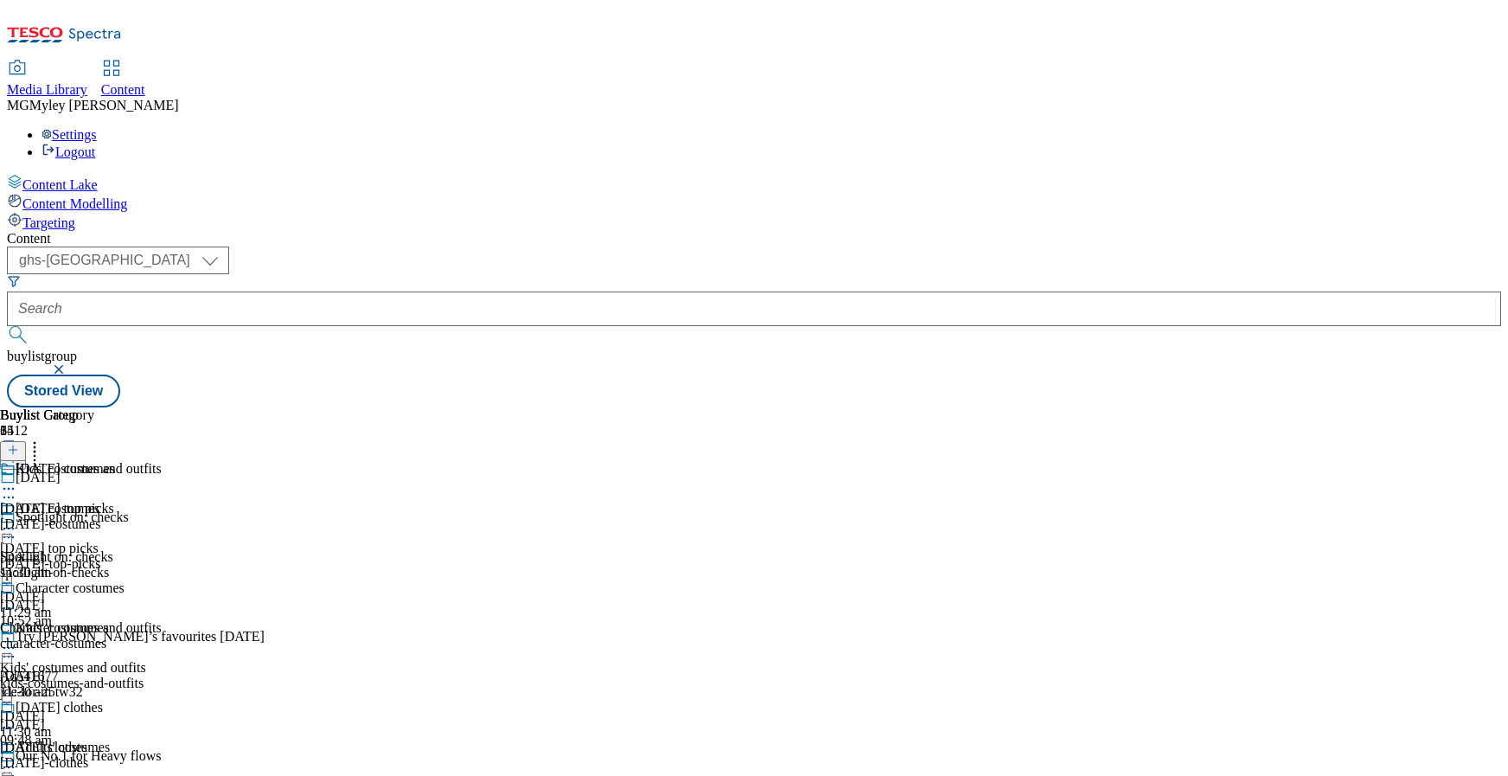
click at [36, 446] on circle at bounding box center [35, 447] width 3 height 3
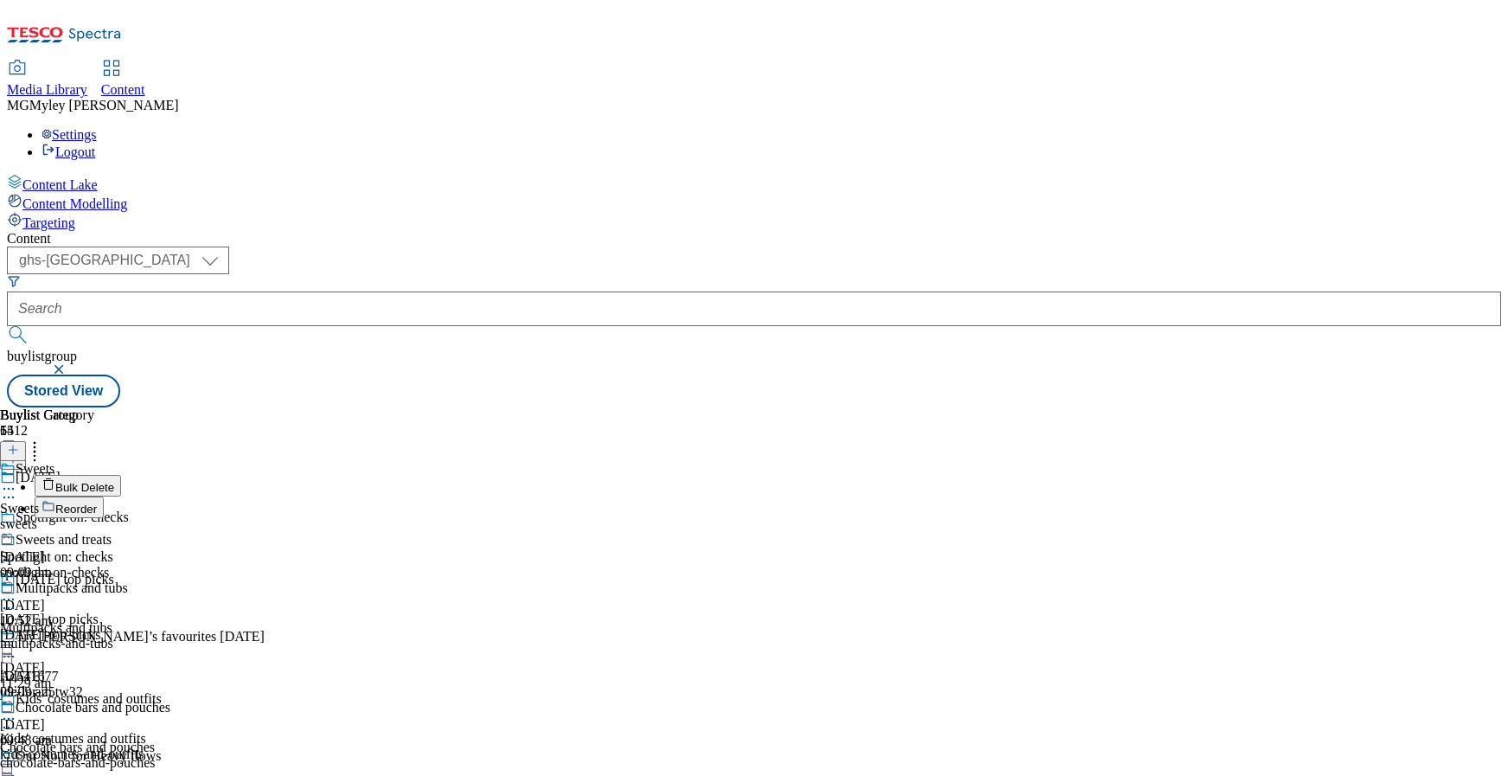
click at [104, 496] on button "Reorder" at bounding box center [69, 507] width 69 height 22
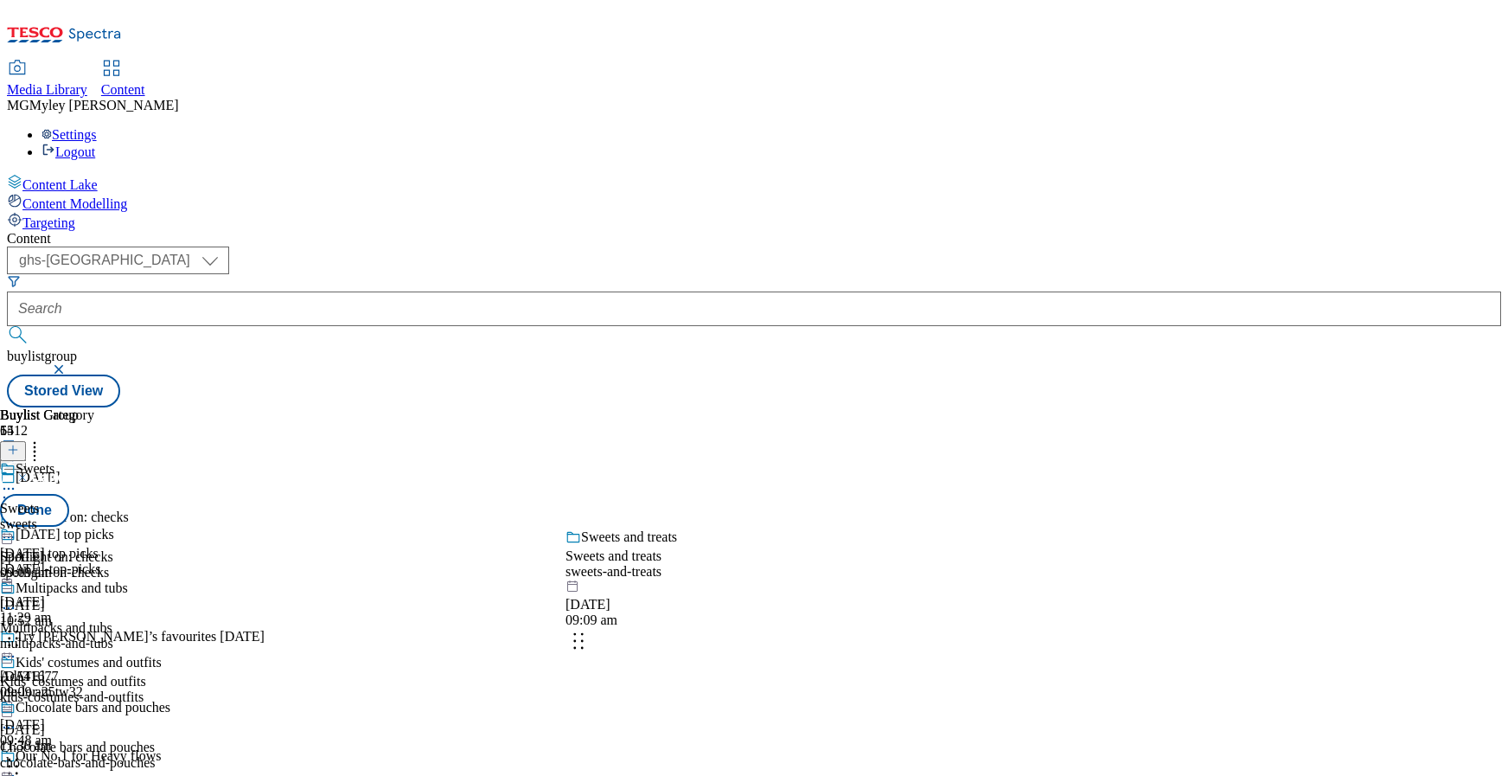
drag, startPoint x: 808, startPoint y: 669, endPoint x: 798, endPoint y: 391, distance: 278.7
click at [798, 394] on body "Icons icon_account icon_add icon_backward_link icon_basket icon_benefits icon_c…" at bounding box center [754, 207] width 1495 height 400
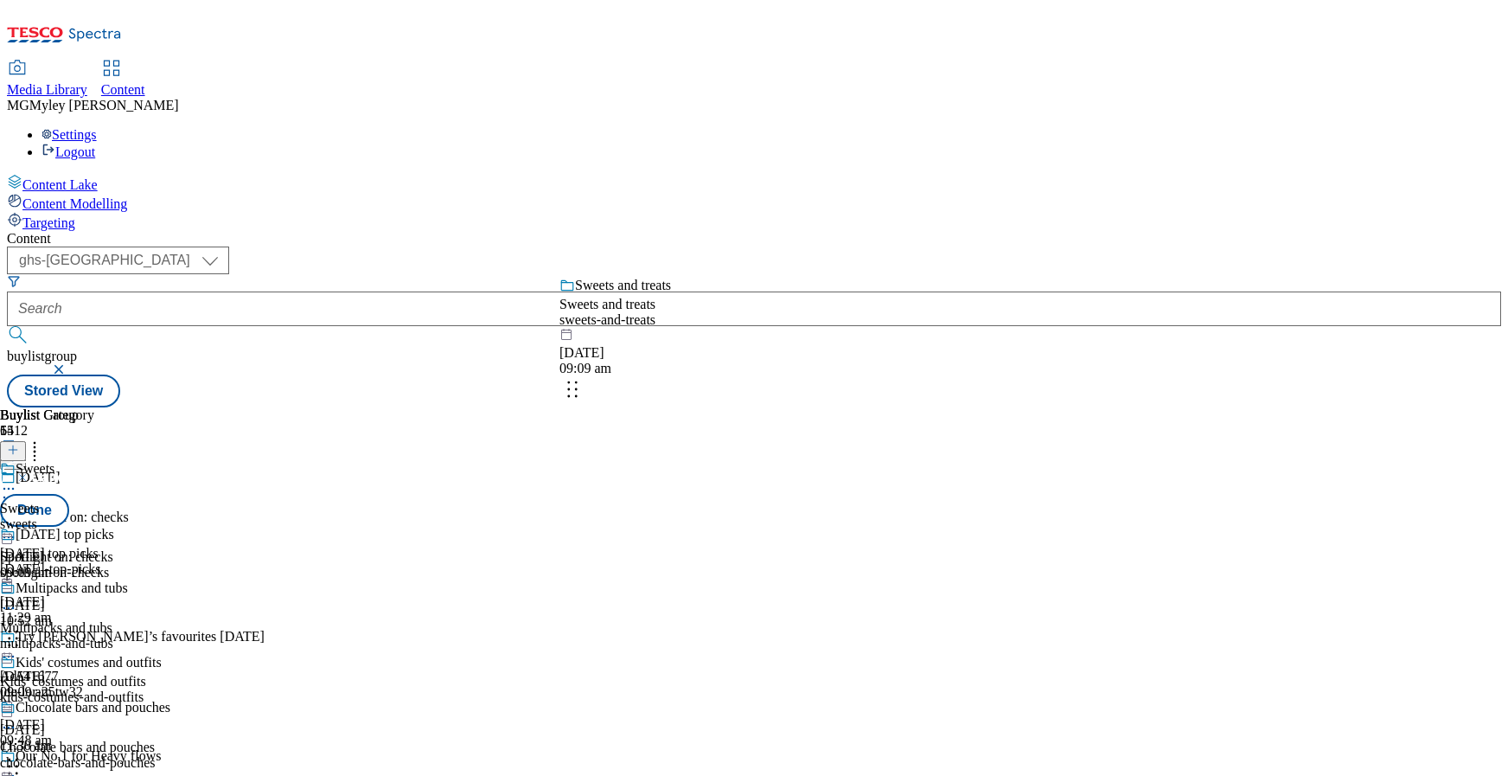
drag, startPoint x: 801, startPoint y: 661, endPoint x: 795, endPoint y: 335, distance: 326.1
click at [795, 341] on body "Icons icon_account icon_add icon_backward_link icon_basket icon_benefits icon_c…" at bounding box center [754, 207] width 1495 height 400
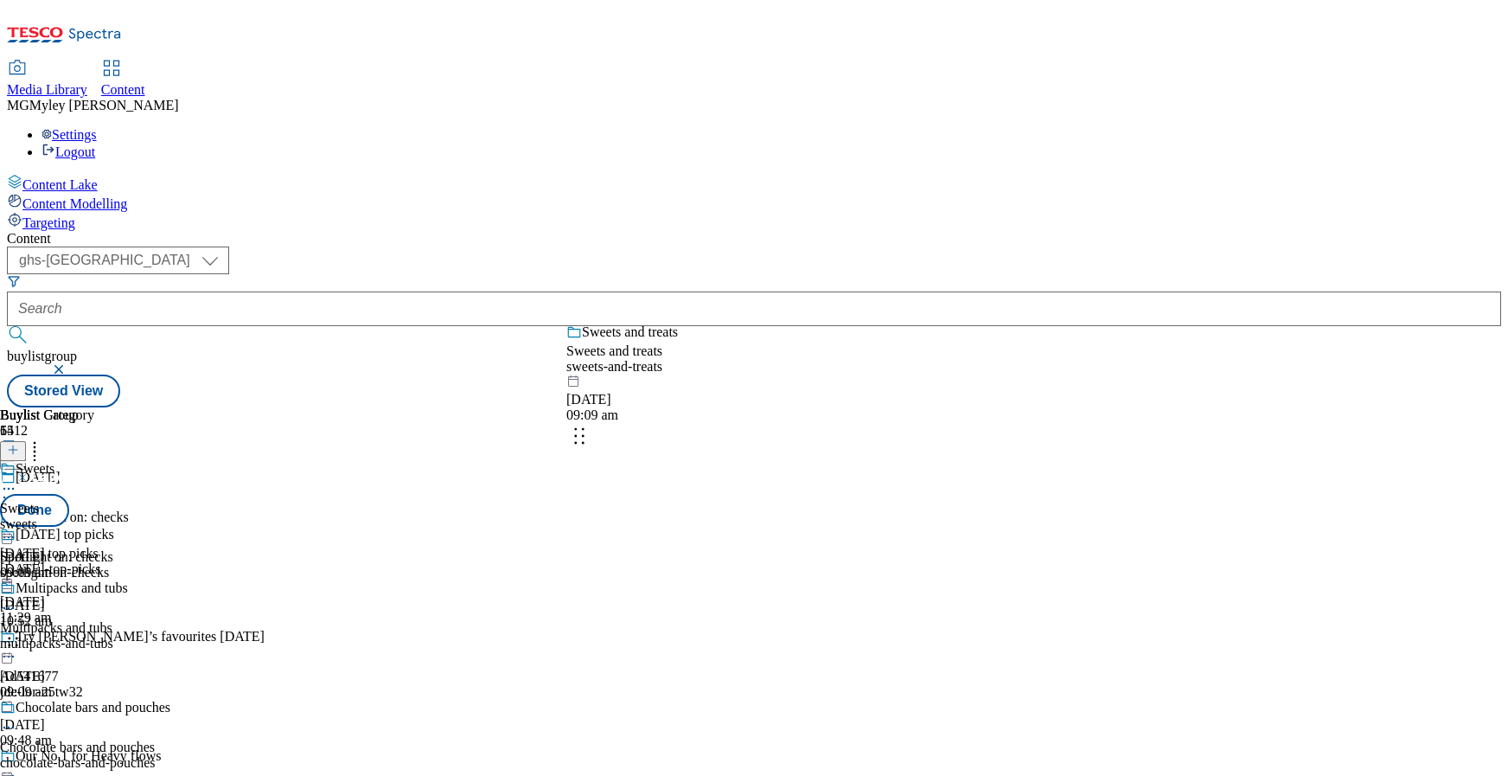
drag, startPoint x: 797, startPoint y: 605, endPoint x: 797, endPoint y: 379, distance: 226.6
click at [797, 379] on body "Icons icon_account icon_add icon_backward_link icon_basket icon_benefits icon_c…" at bounding box center [754, 207] width 1495 height 400
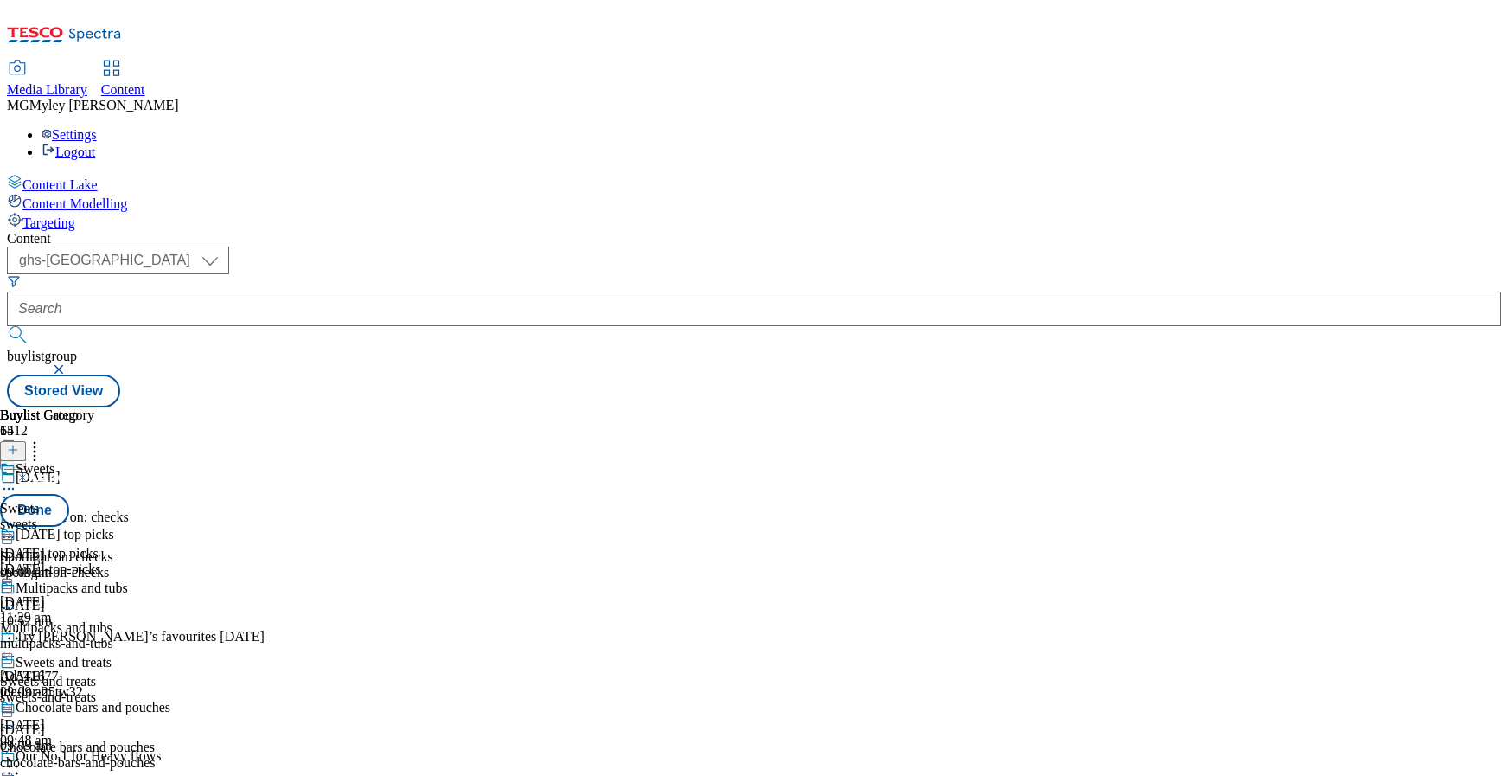
scroll to position [0, 0]
click at [69, 494] on button "Done" at bounding box center [34, 510] width 69 height 33
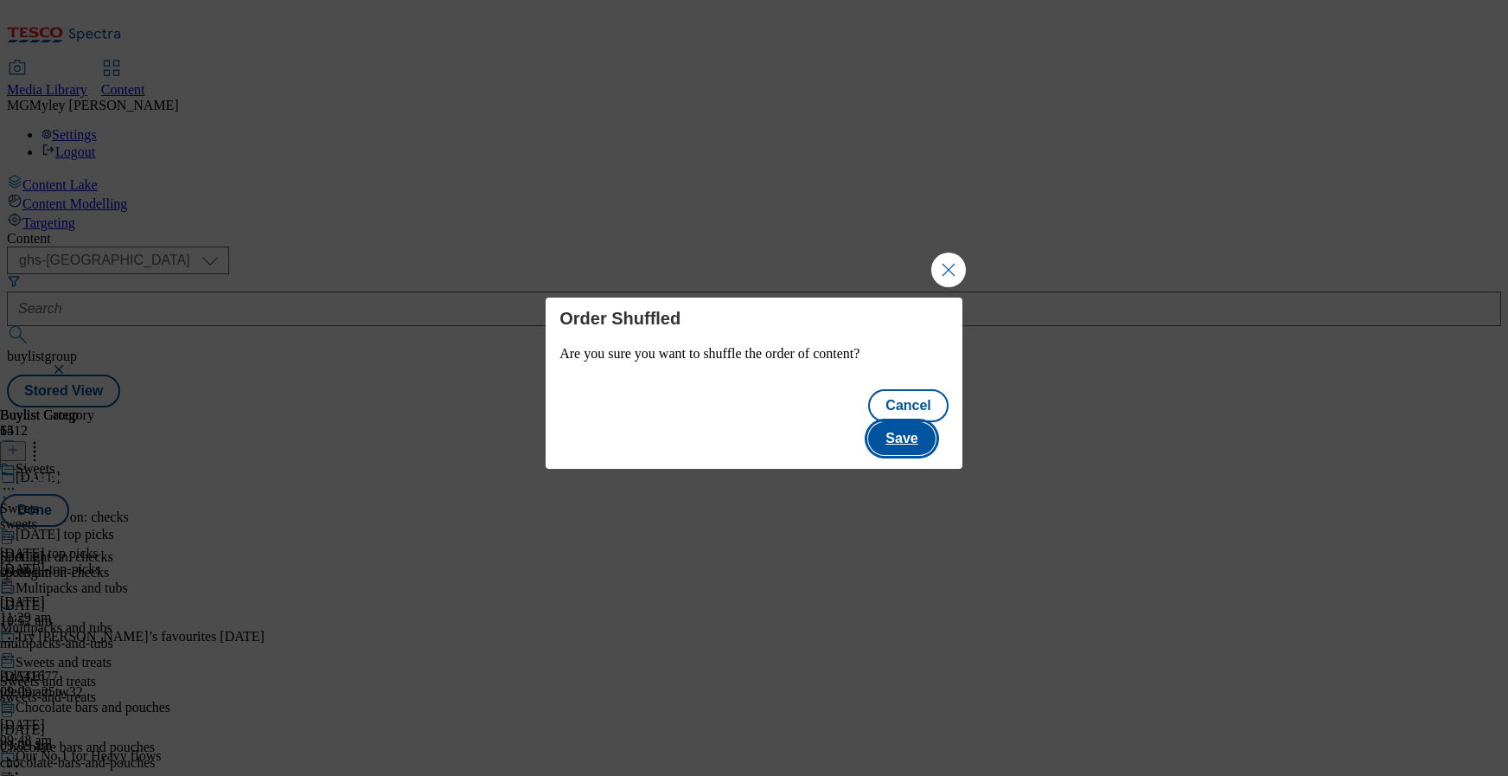
click at [917, 429] on button "Save" at bounding box center [901, 438] width 67 height 33
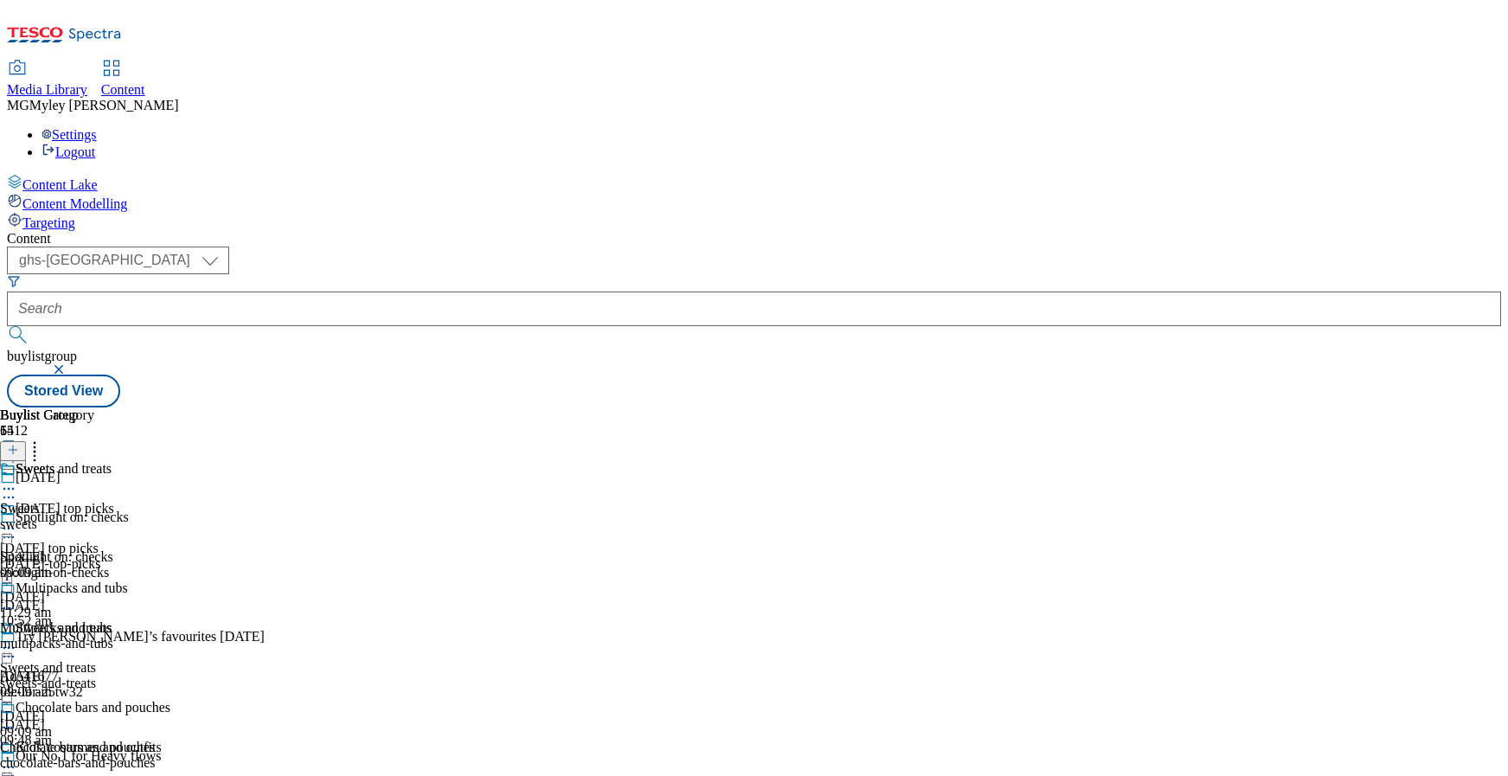
click at [17, 639] on icon at bounding box center [8, 647] width 17 height 17
click at [162, 620] on div "Sweets and treats Edit Copy Move Reporting Preview Un-preview Open Preview Url …" at bounding box center [81, 746] width 162 height 253
click at [17, 639] on icon at bounding box center [8, 647] width 17 height 17
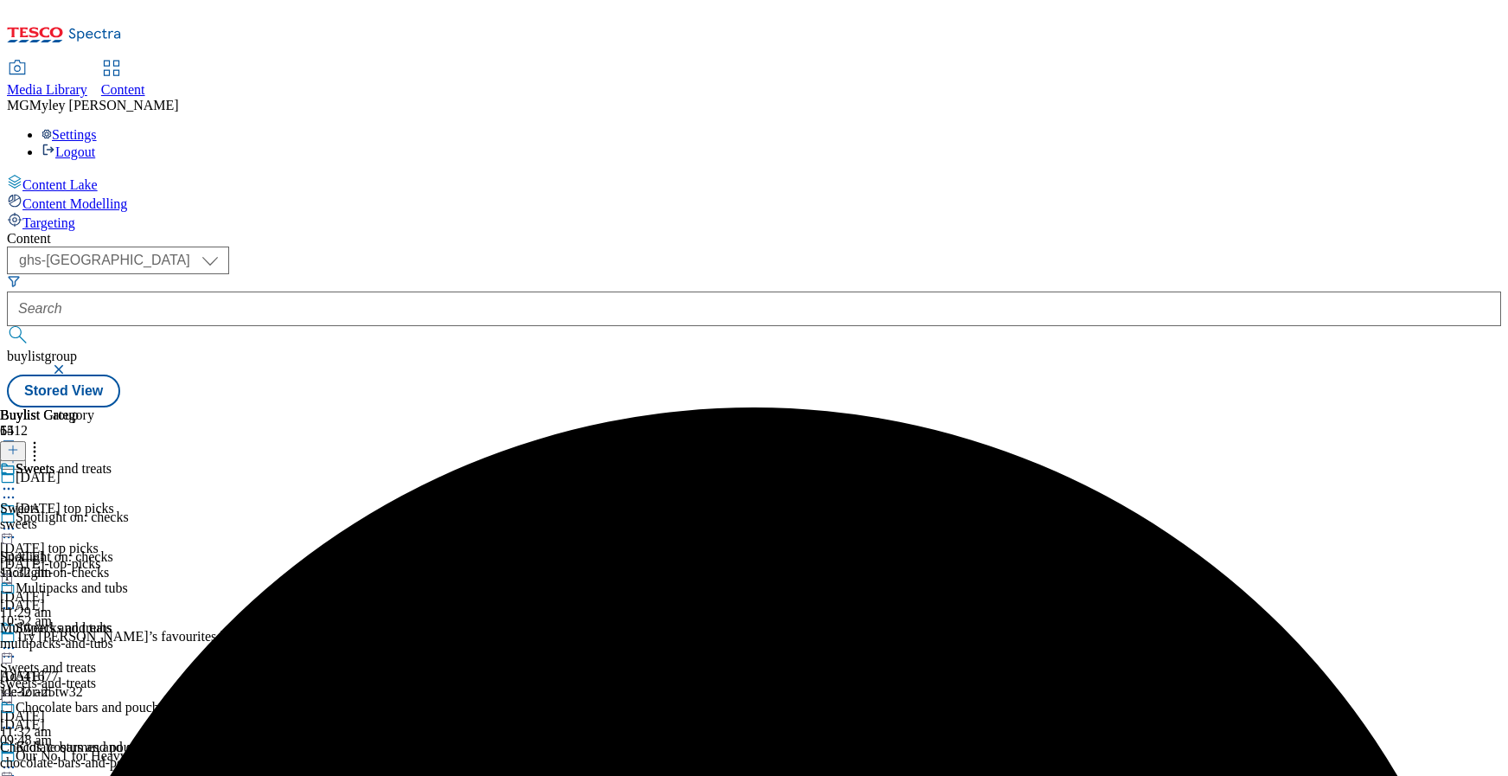
click at [17, 639] on icon at bounding box center [8, 647] width 17 height 17
click at [112, 775] on span "Un-preview" at bounding box center [83, 784] width 58 height 13
click at [170, 516] on div "sweets" at bounding box center [85, 524] width 170 height 16
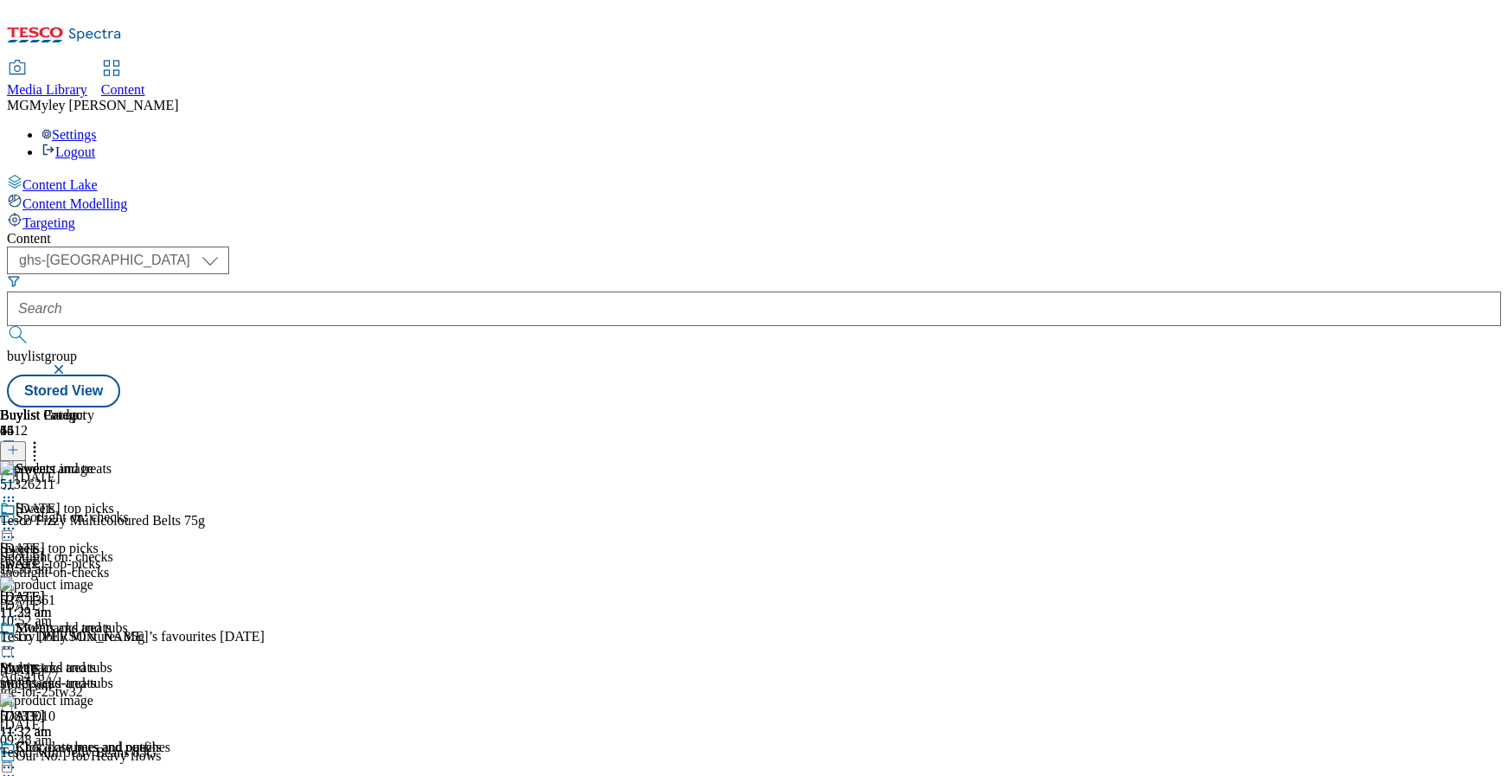
click at [19, 444] on icon at bounding box center [13, 450] width 12 height 12
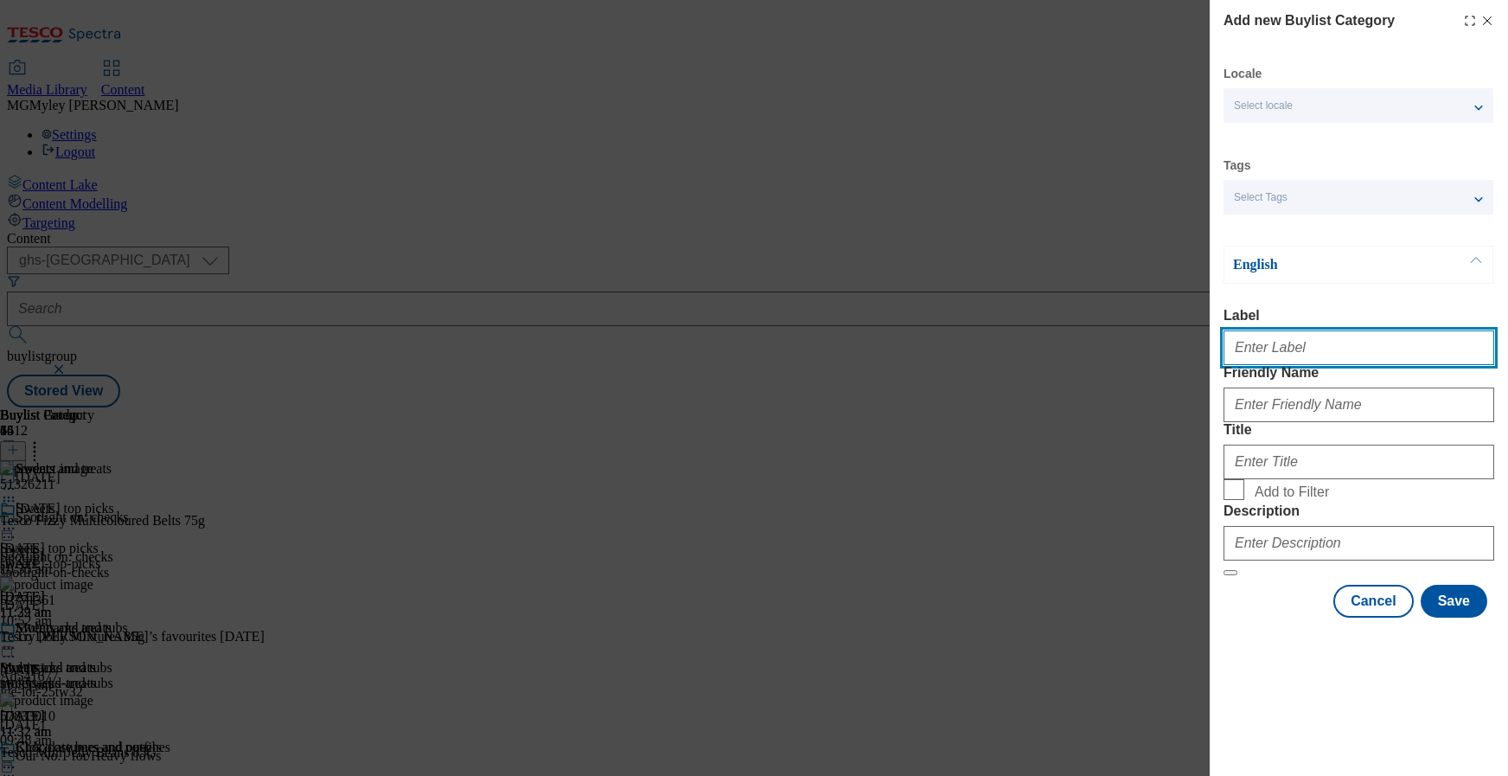
click at [1286, 365] on input "Label" at bounding box center [1359, 347] width 271 height 35
drag, startPoint x: 1291, startPoint y: 355, endPoint x: 1425, endPoint y: 358, distance: 134.1
click at [1425, 358] on input "Chocolates and sweets" at bounding box center [1359, 347] width 271 height 35
type input "Chocolates"
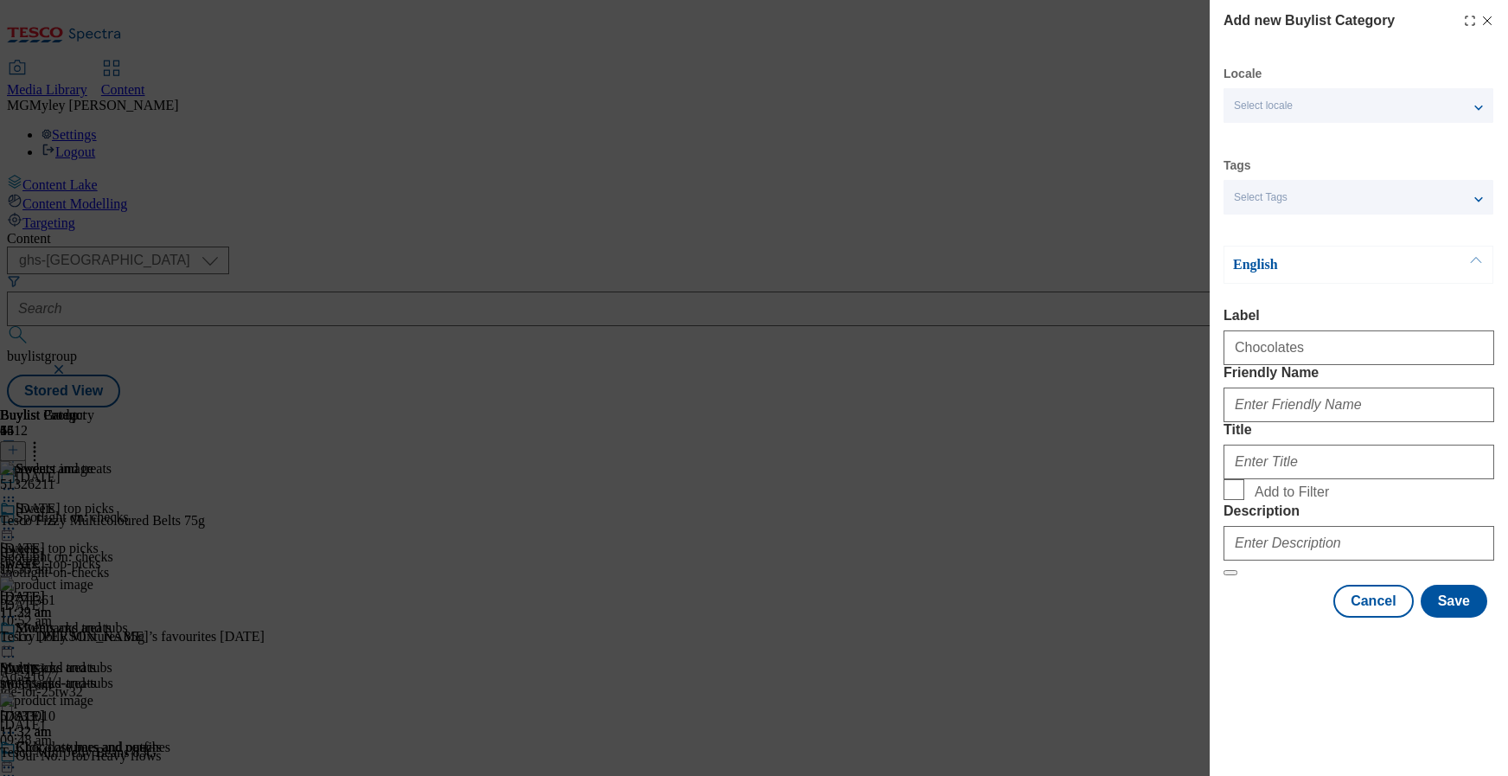
click at [1245, 279] on div "English" at bounding box center [1359, 265] width 270 height 38
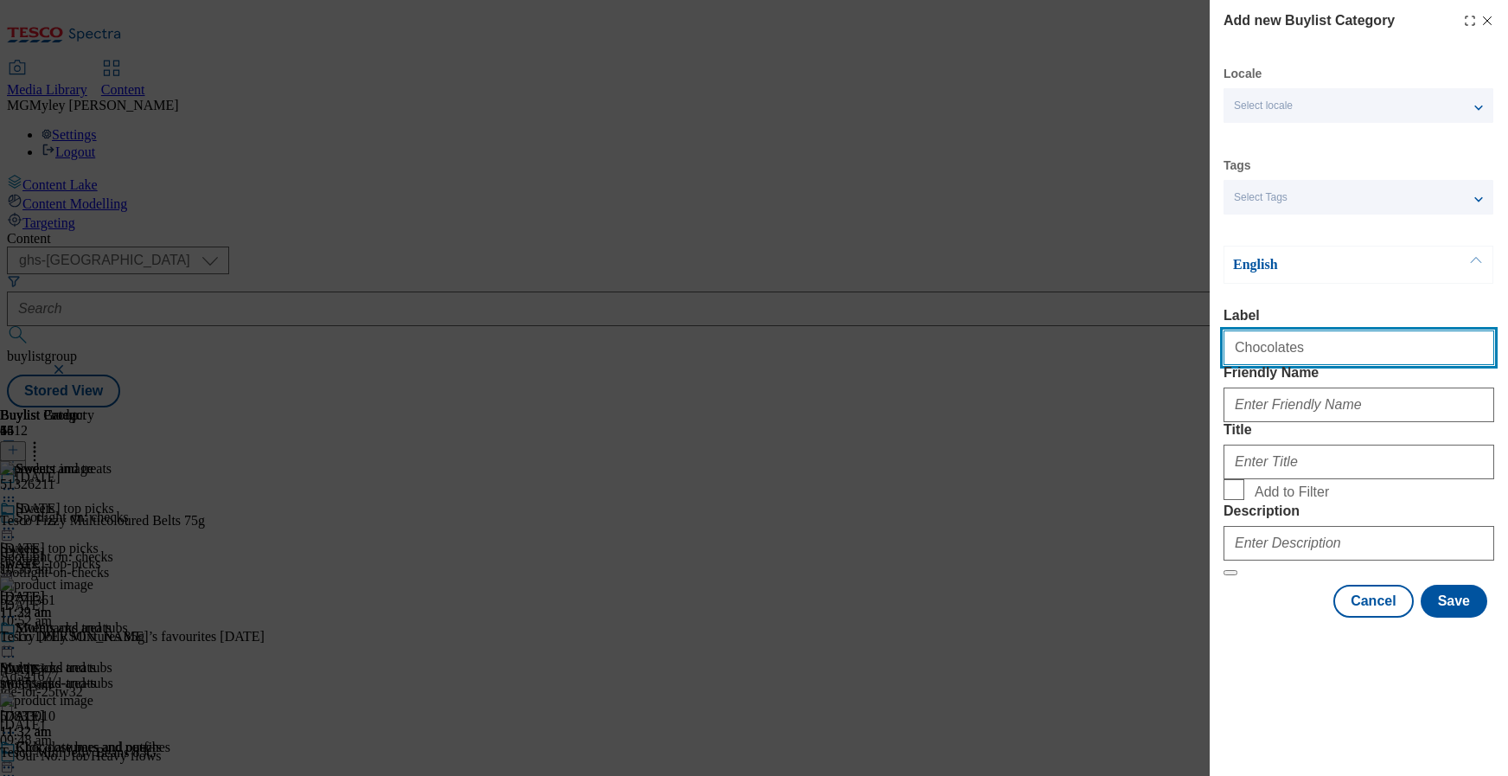
click at [1284, 359] on input "Chocolates" at bounding box center [1359, 347] width 271 height 35
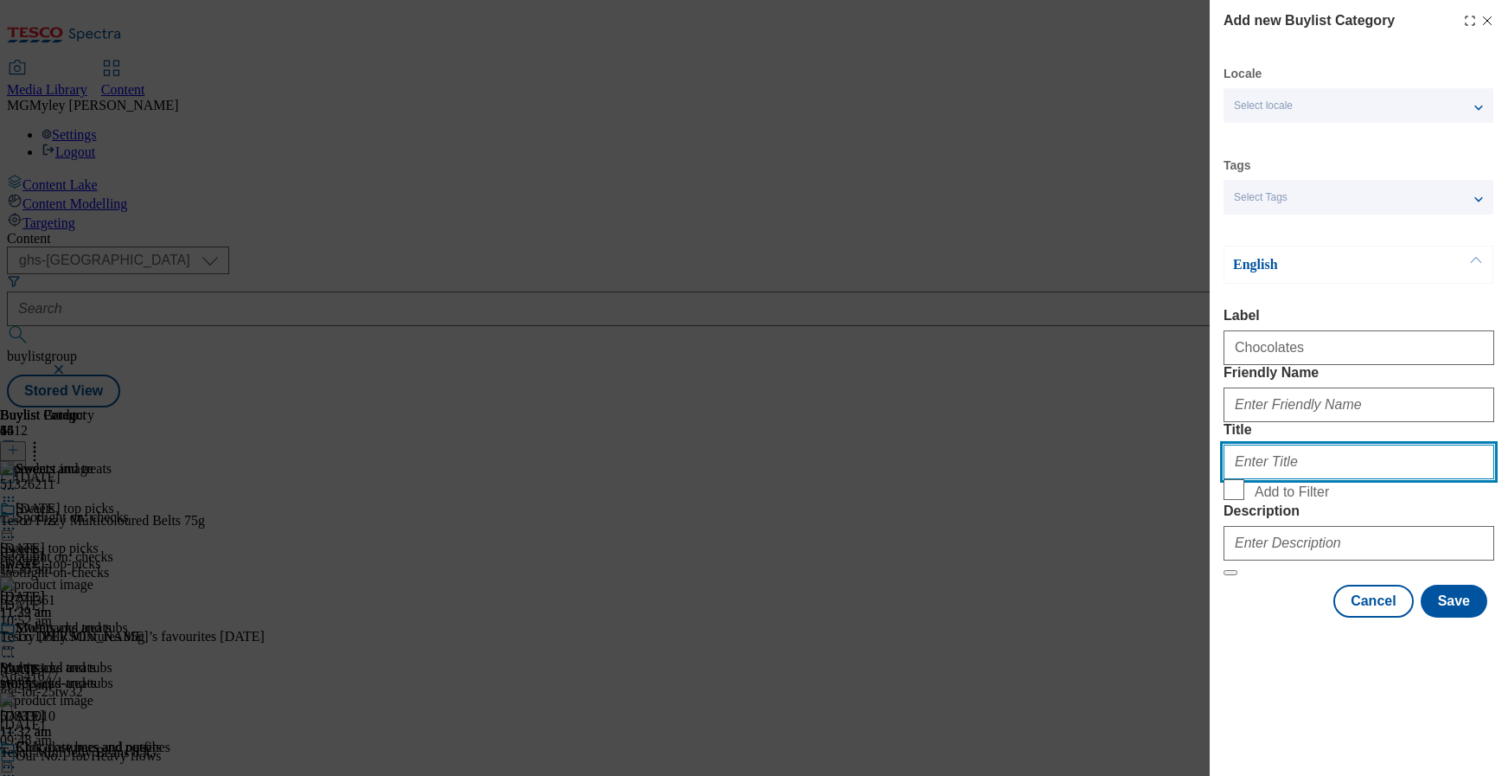
click at [1269, 479] on input "Title" at bounding box center [1359, 462] width 271 height 35
paste input "Chocolates"
type input "Chocolates"
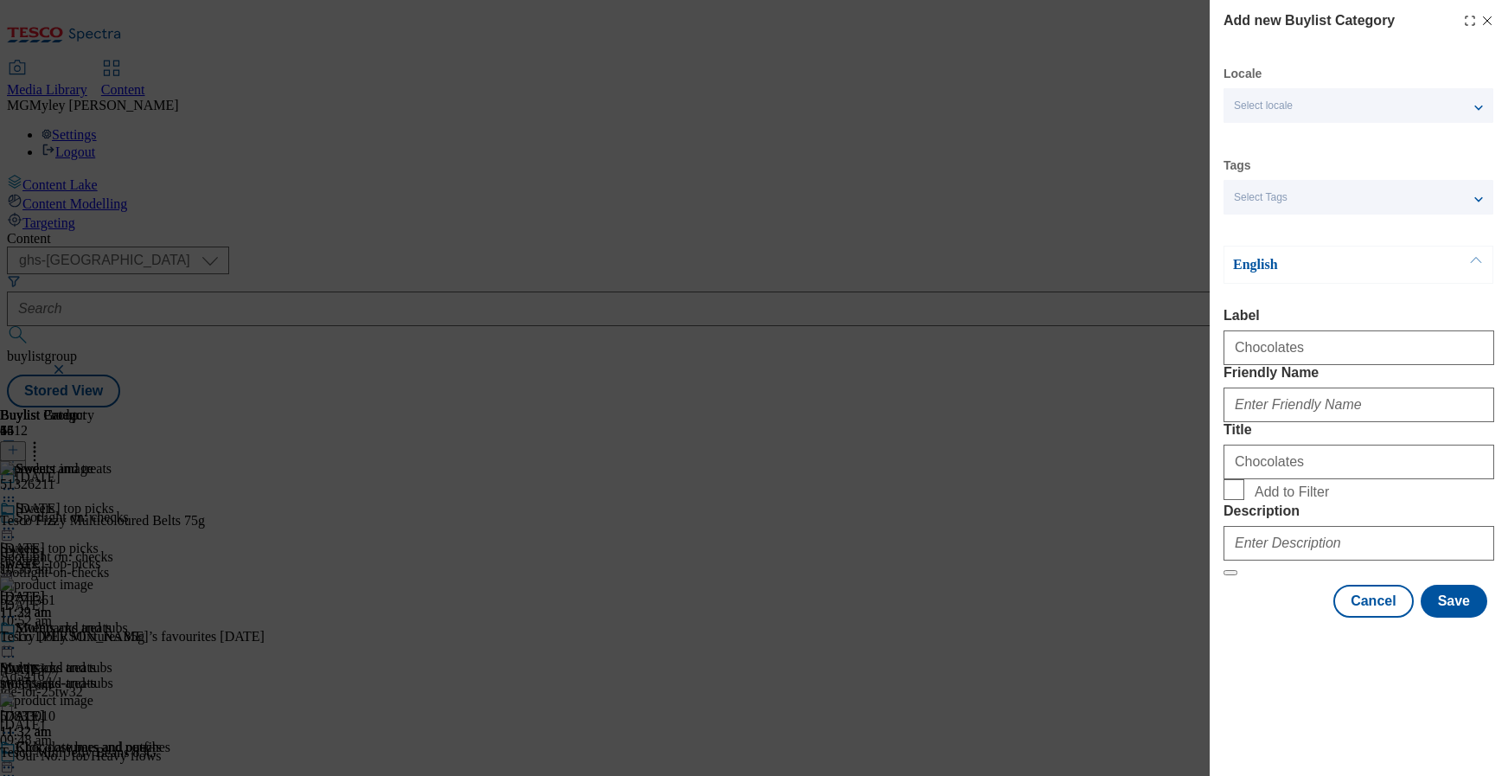
click at [1272, 576] on form "Label Chocolates Friendly Name Title Chocolates Add to Filter Description" at bounding box center [1359, 442] width 271 height 268
click at [1272, 500] on span "Add to Filter" at bounding box center [1292, 492] width 74 height 16
click at [1245, 500] on input "Add to Filter" at bounding box center [1234, 489] width 21 height 21
checkbox input "true"
click at [1278, 422] on input "Friendly Name" at bounding box center [1359, 404] width 271 height 35
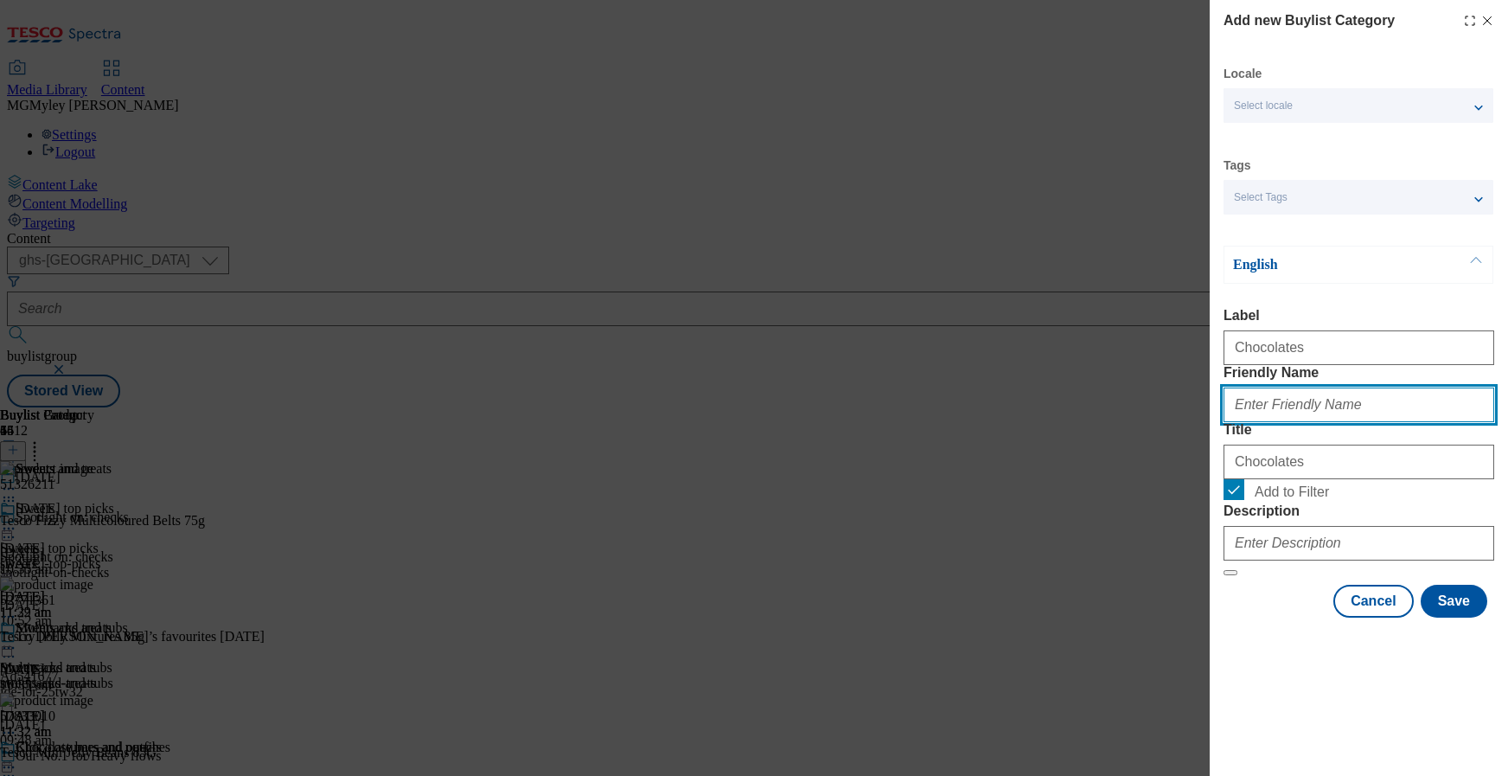
paste input "Chocolates"
click at [1238, 422] on input "Chocolates" at bounding box center [1359, 404] width 271 height 35
type input "chocolates"
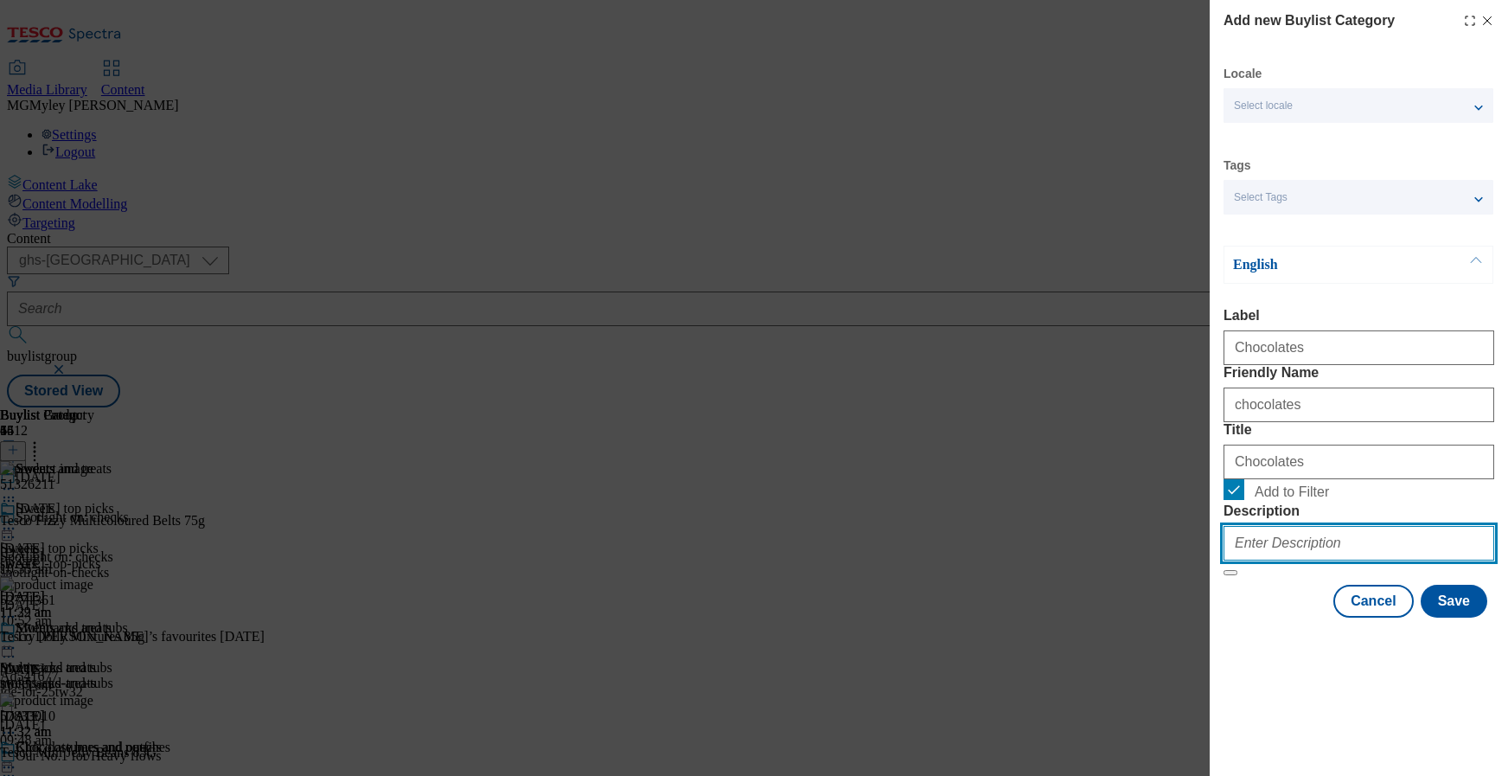
click at [1265, 560] on input "Description" at bounding box center [1359, 543] width 271 height 35
paste input "Get ready for a [DATE] monster night in with chocolate, sweets, and more treats…"
drag, startPoint x: 1374, startPoint y: 660, endPoint x: 1591, endPoint y: 662, distance: 216.2
click at [1507, 414] on html "Icons icon_account icon_add icon_backward_link icon_basket icon_benefits icon_c…" at bounding box center [754, 207] width 1508 height 414
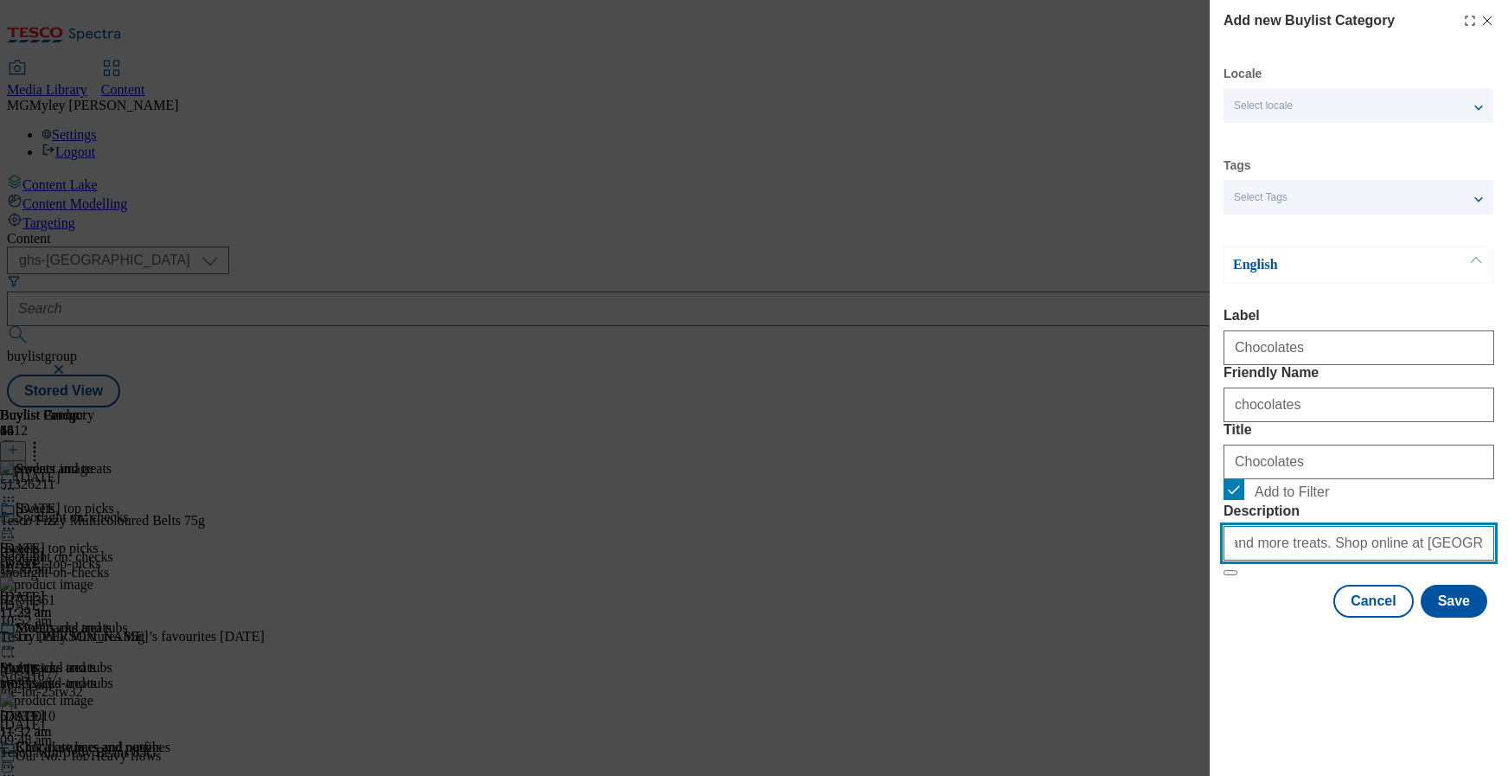
scroll to position [0, 285]
type input "Get ready for a [DATE] monster night in with chocolate, sweets, and more treats…"
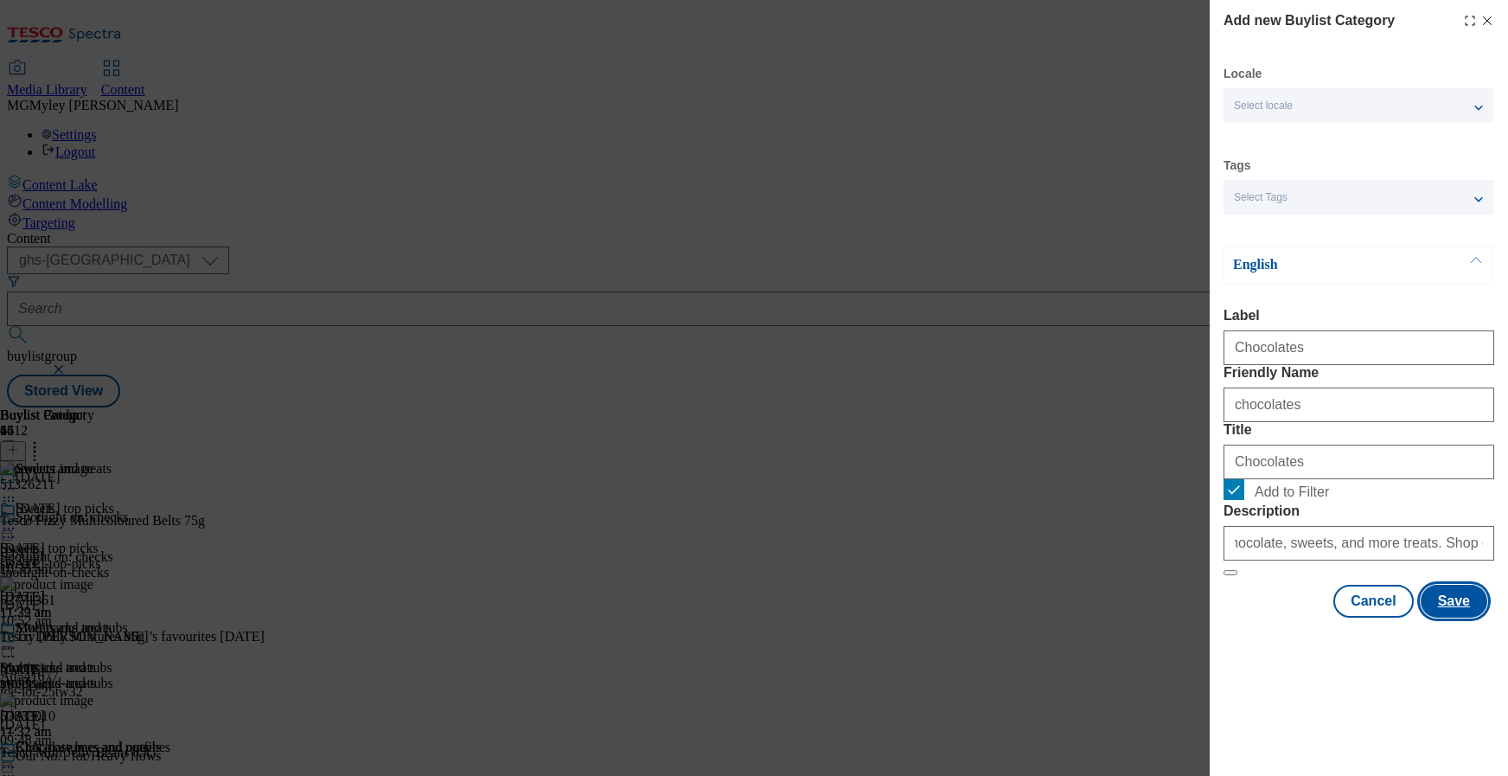
scroll to position [0, 0]
click at [1471, 618] on button "Save" at bounding box center [1454, 601] width 67 height 33
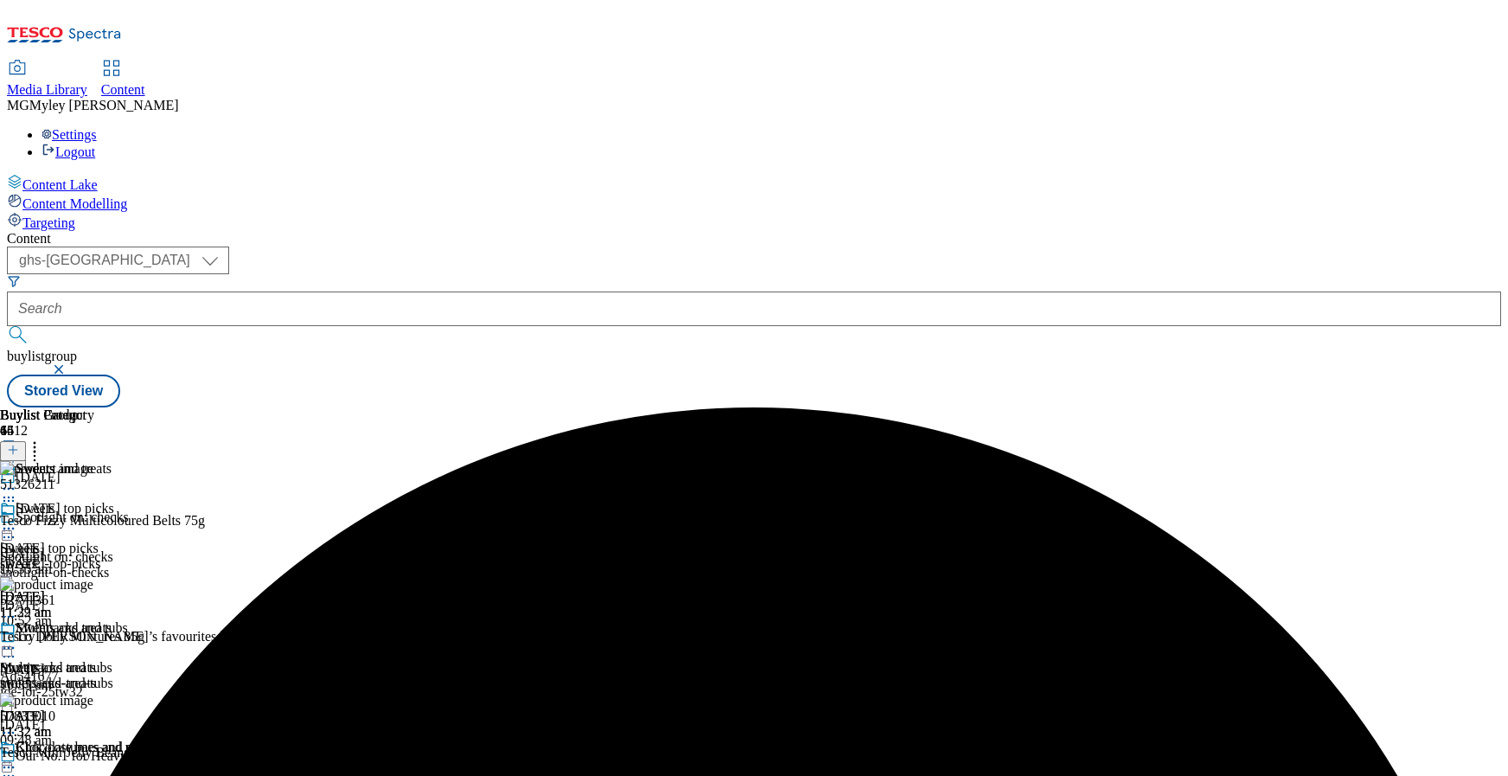
scroll to position [593, 0]
click at [43, 438] on icon at bounding box center [34, 446] width 17 height 17
click at [104, 496] on button "Reorder" at bounding box center [69, 507] width 69 height 22
drag, startPoint x: 1130, startPoint y: 704, endPoint x: 1093, endPoint y: 363, distance: 342.7
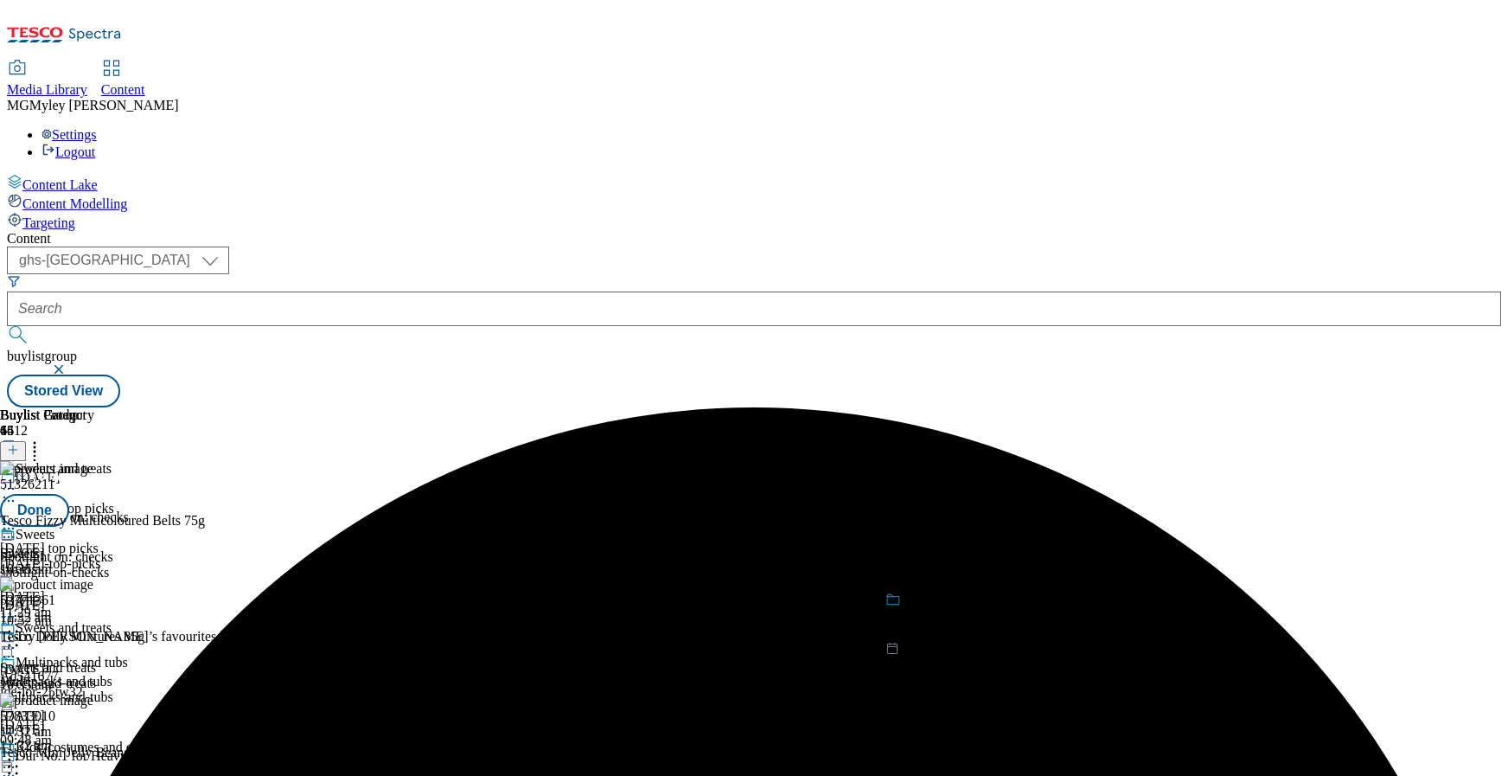
click at [1093, 366] on body "Icons icon_account icon_add icon_backward_link icon_basket icon_benefits icon_c…" at bounding box center [754, 207] width 1495 height 400
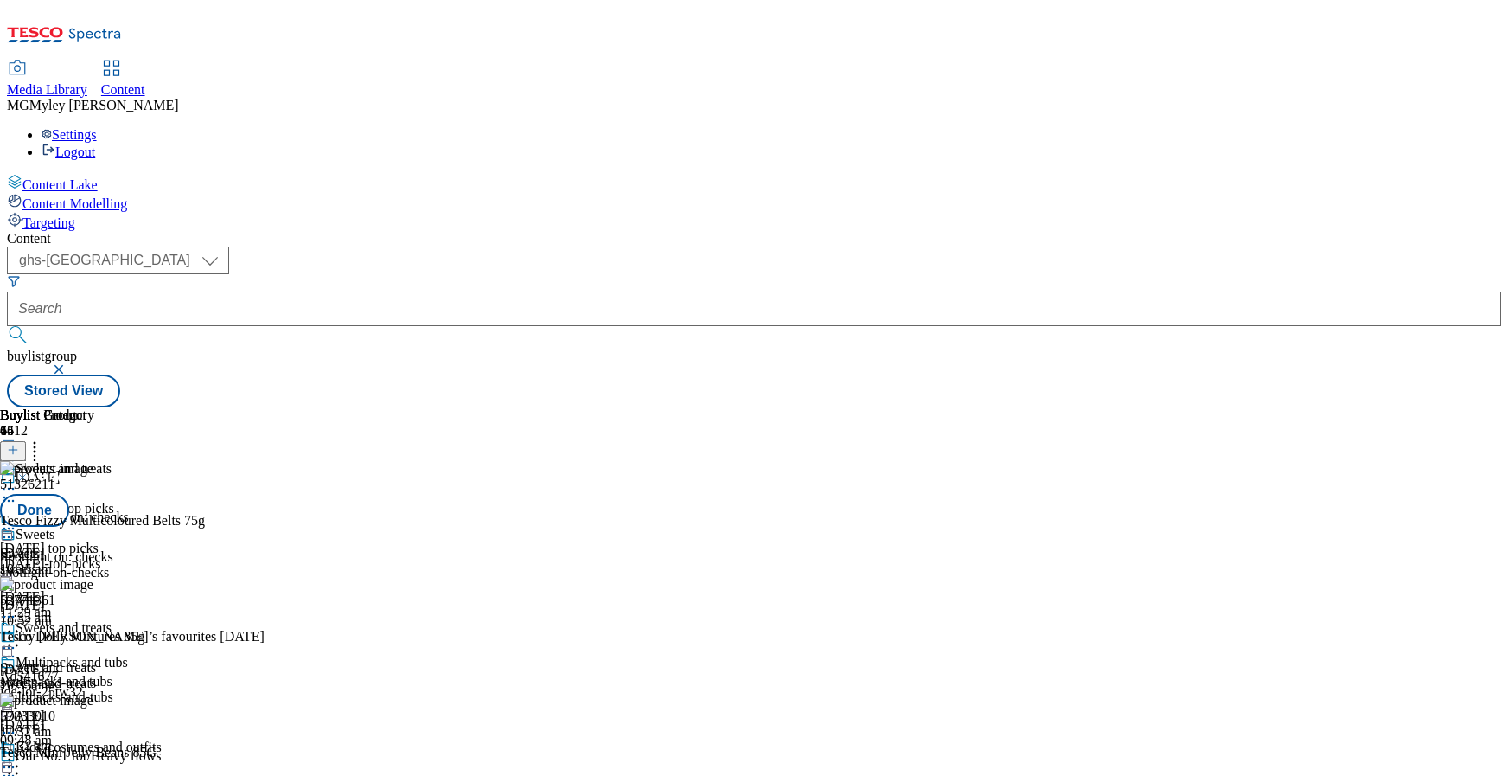
scroll to position [255, 0]
drag, startPoint x: 1117, startPoint y: 599, endPoint x: 1117, endPoint y: 402, distance: 197.2
click at [1117, 402] on body "Icons icon_account icon_add icon_backward_link icon_basket icon_benefits icon_c…" at bounding box center [754, 207] width 1495 height 400
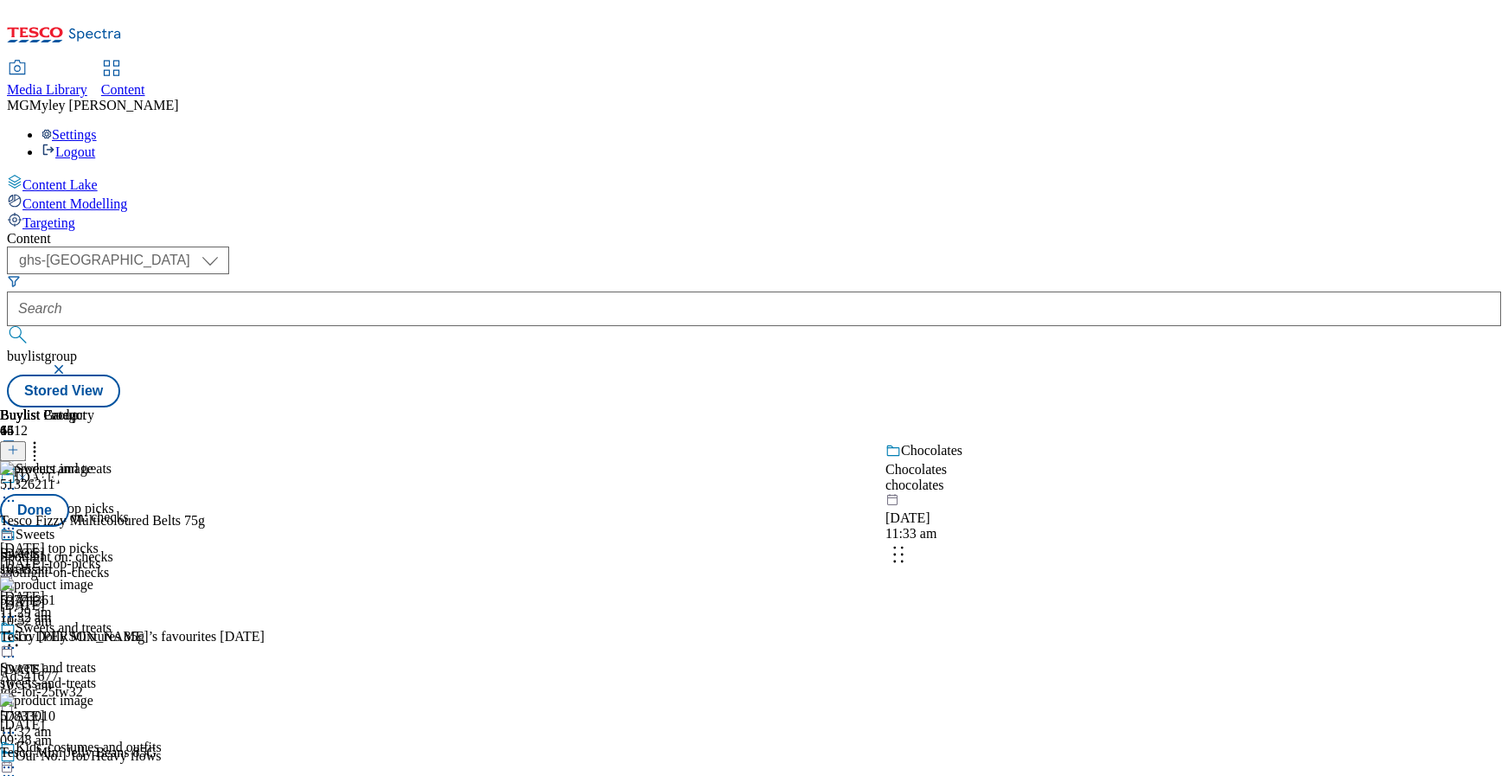
drag, startPoint x: 1135, startPoint y: 680, endPoint x: 1134, endPoint y: 501, distance: 179.0
click at [1134, 407] on body "Icons icon_account icon_add icon_backward_link icon_basket icon_benefits icon_c…" at bounding box center [754, 207] width 1495 height 400
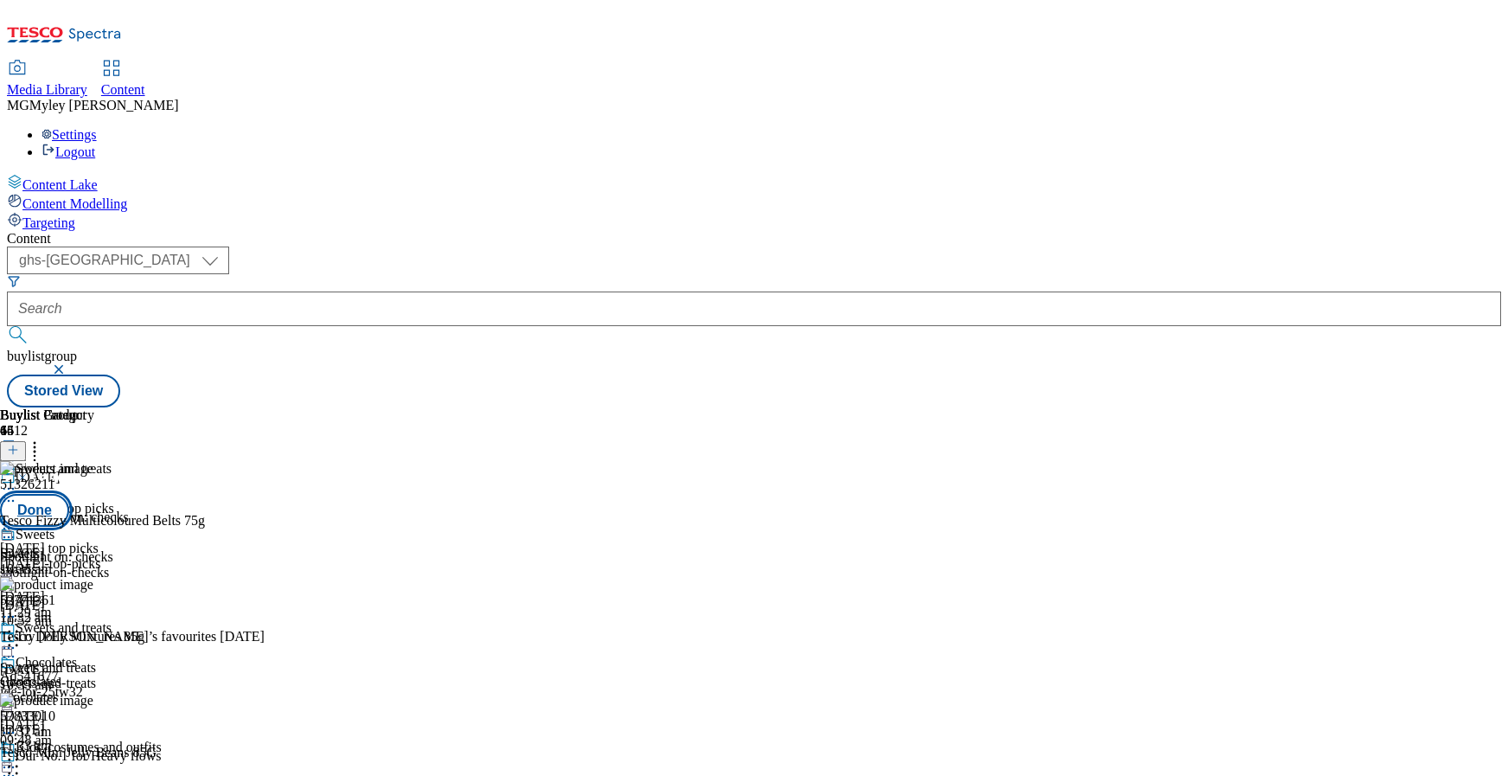
click at [69, 494] on button "Done" at bounding box center [34, 510] width 69 height 33
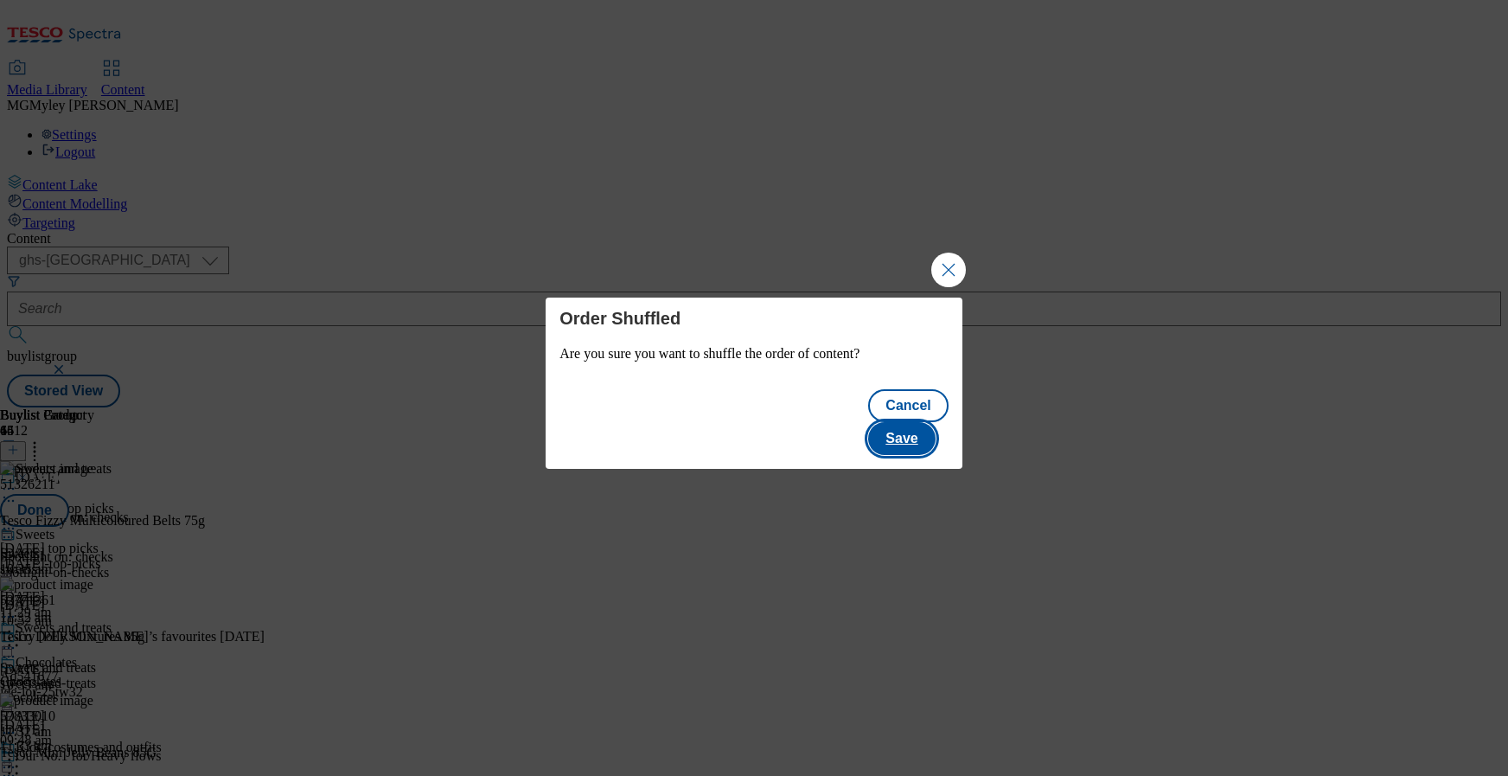
click at [903, 422] on button "Save" at bounding box center [901, 438] width 67 height 33
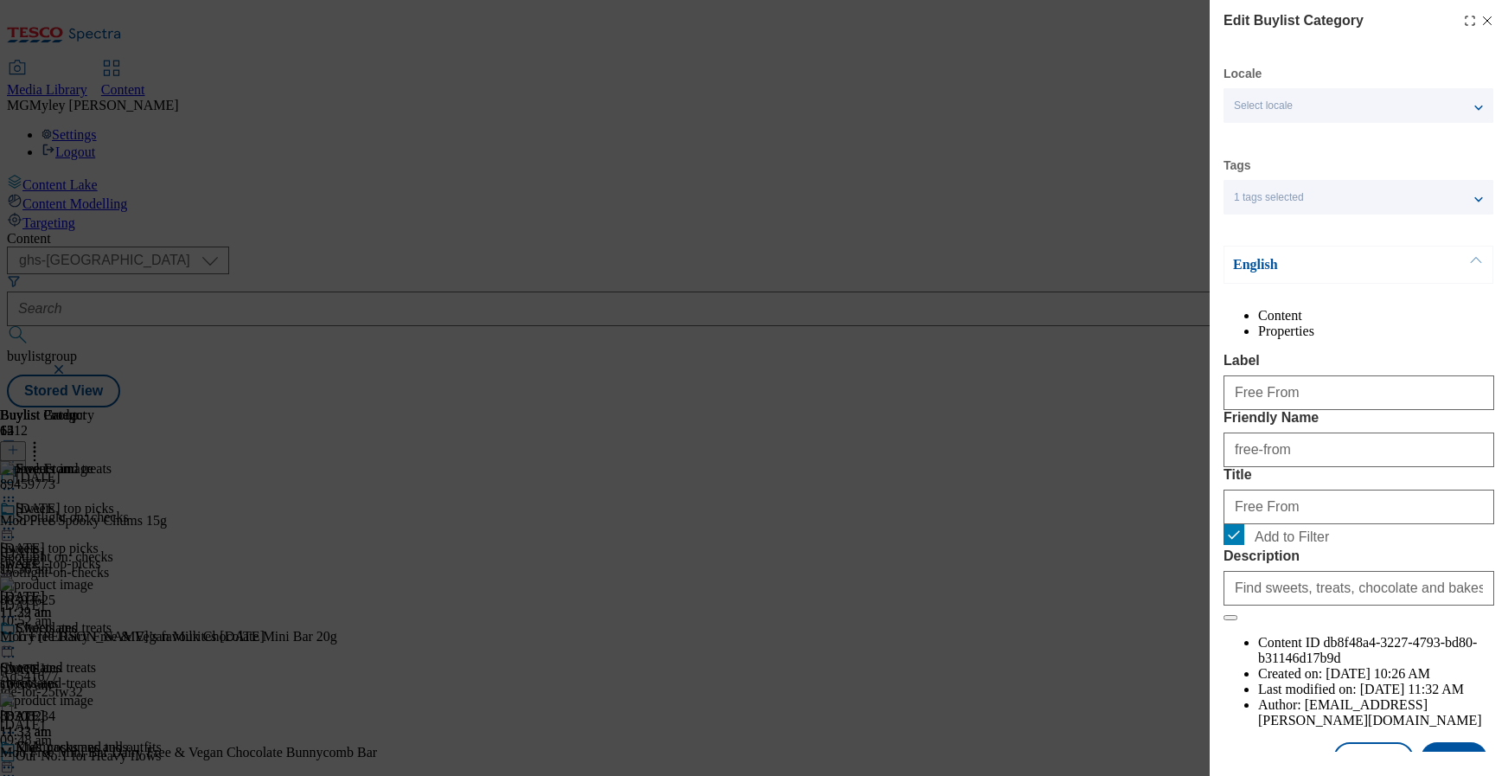
click at [1277, 545] on span "Add to Filter" at bounding box center [1292, 537] width 74 height 16
click at [1245, 545] on input "Add to Filter" at bounding box center [1234, 534] width 21 height 21
checkbox input "false"
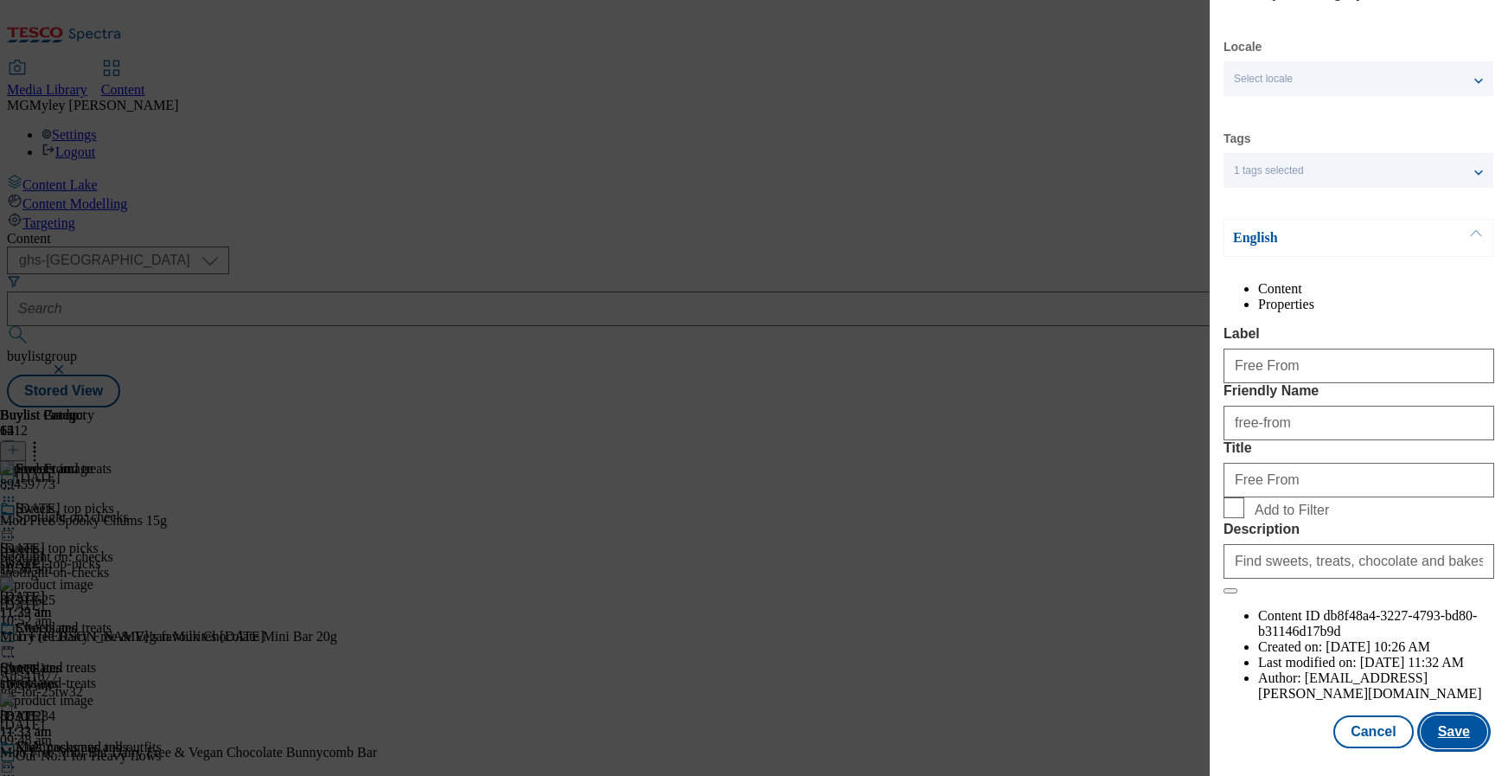
click at [1454, 731] on button "Save" at bounding box center [1454, 731] width 67 height 33
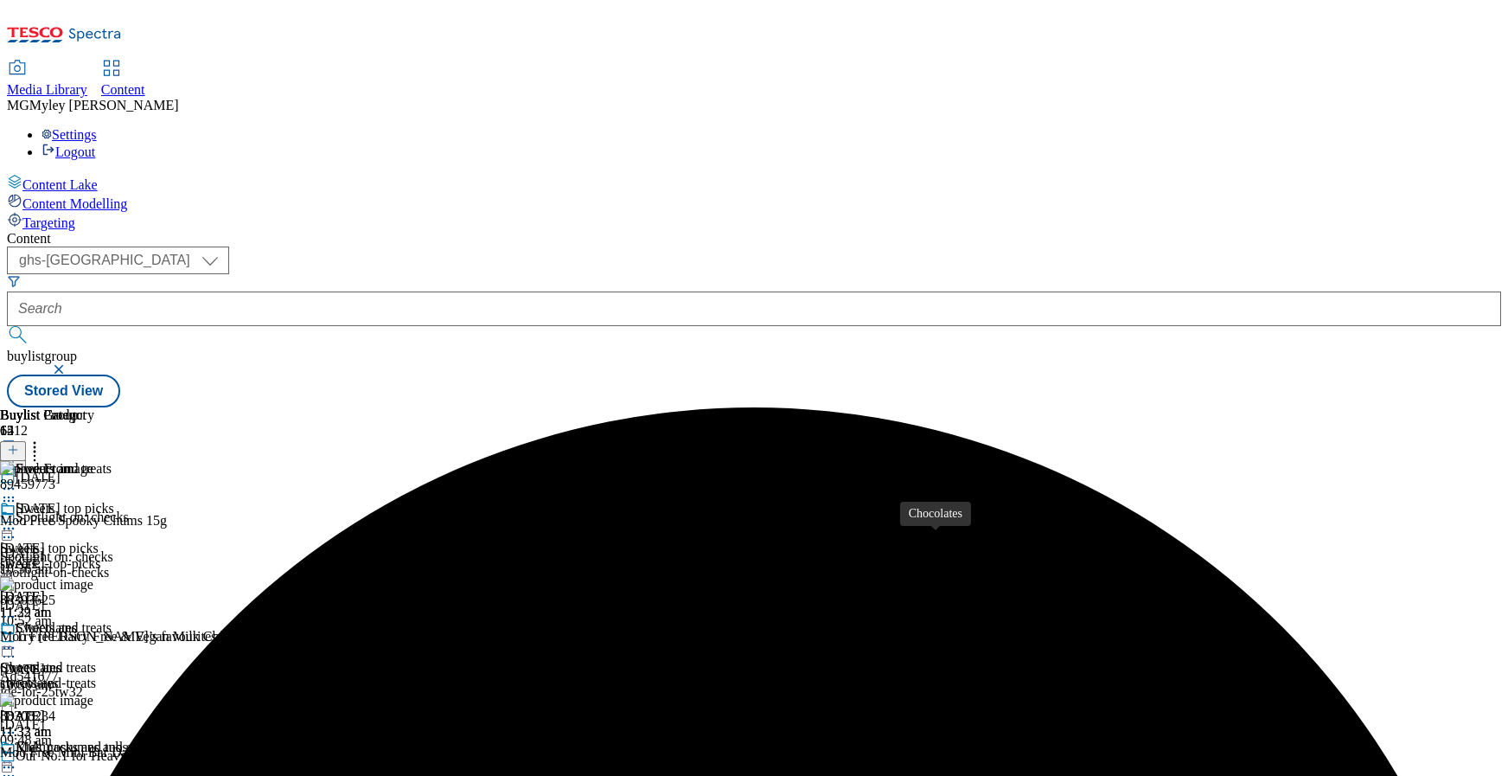
scroll to position [520, 0]
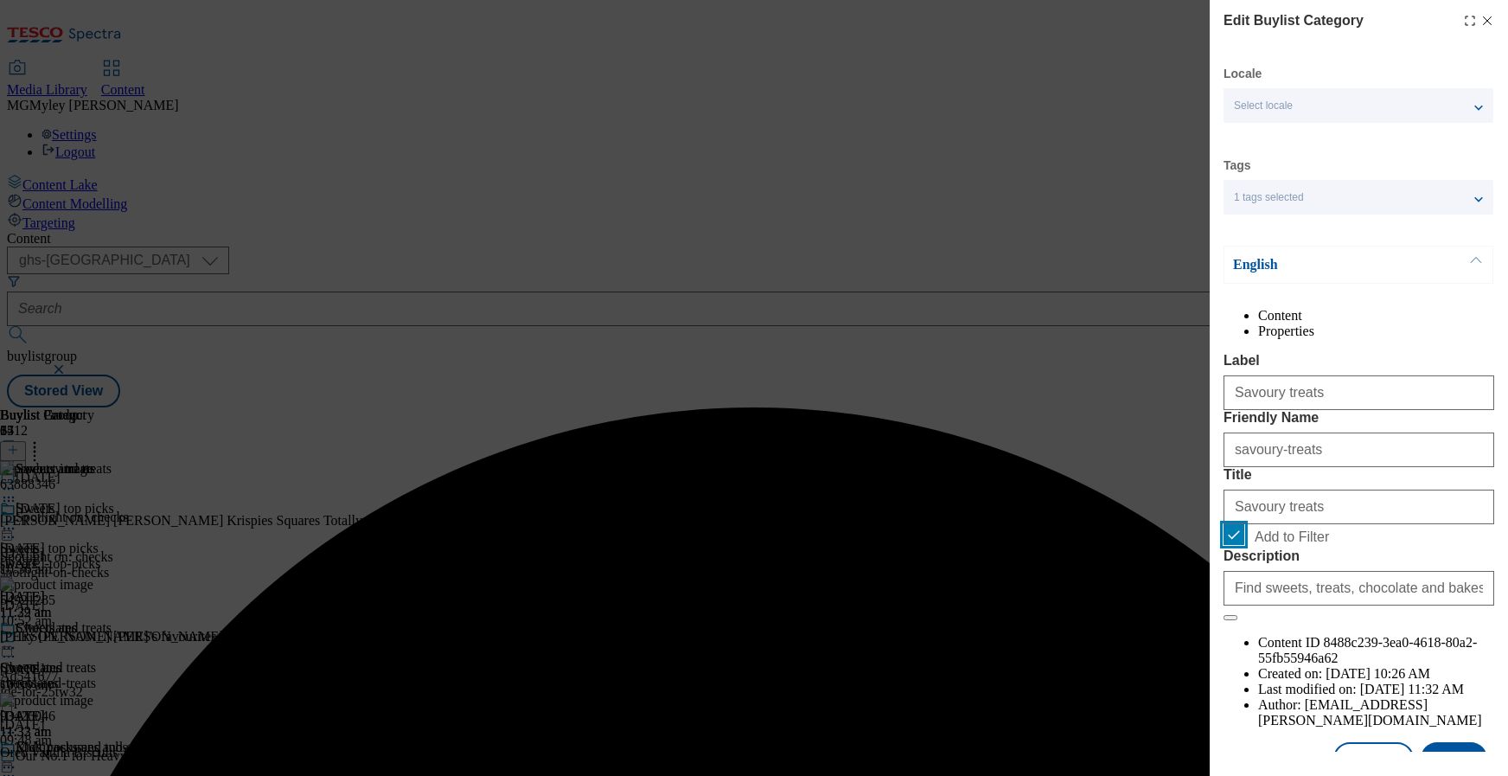
click at [1239, 545] on input "Add to Filter" at bounding box center [1234, 534] width 21 height 21
checkbox input "false"
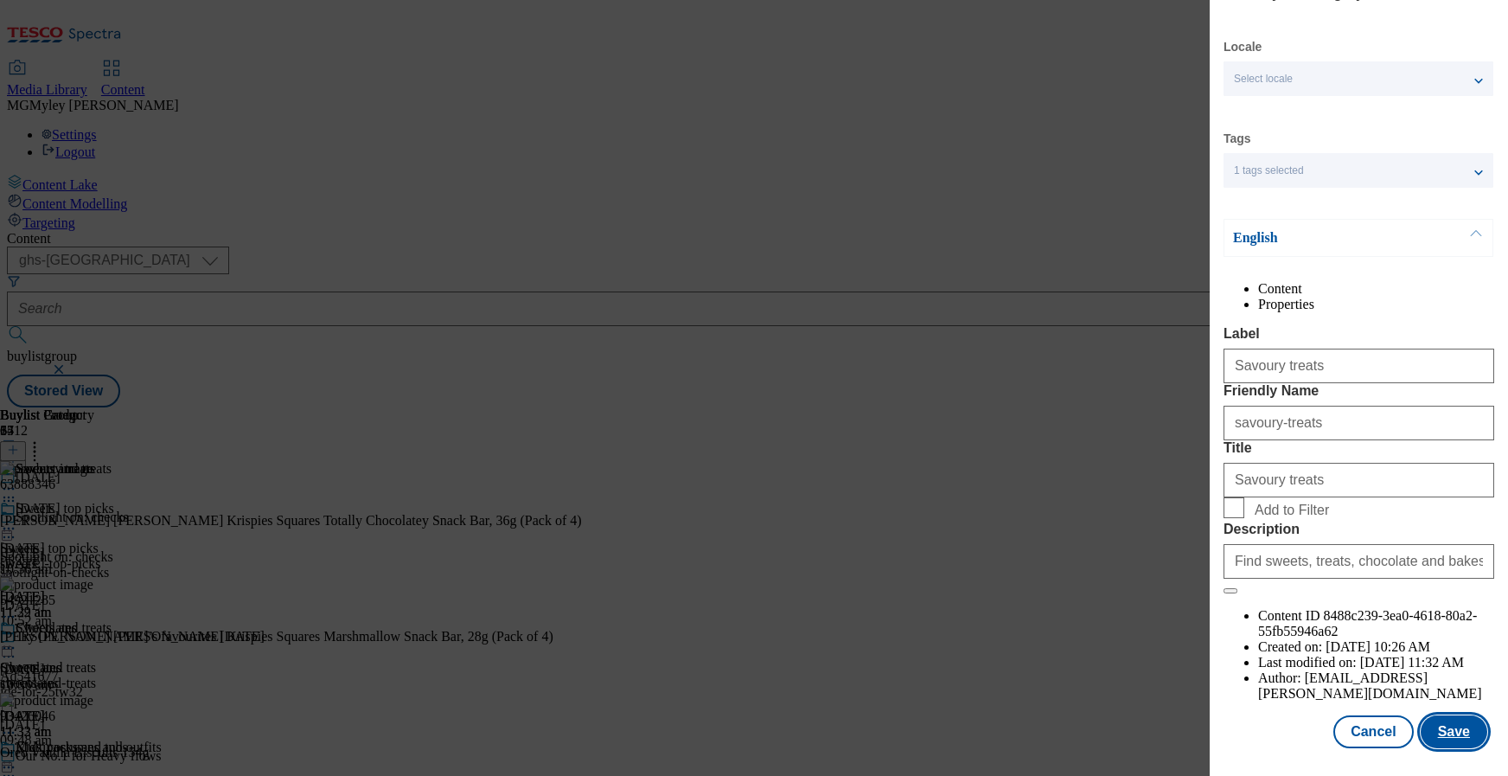
click at [1430, 739] on button "Save" at bounding box center [1454, 731] width 67 height 33
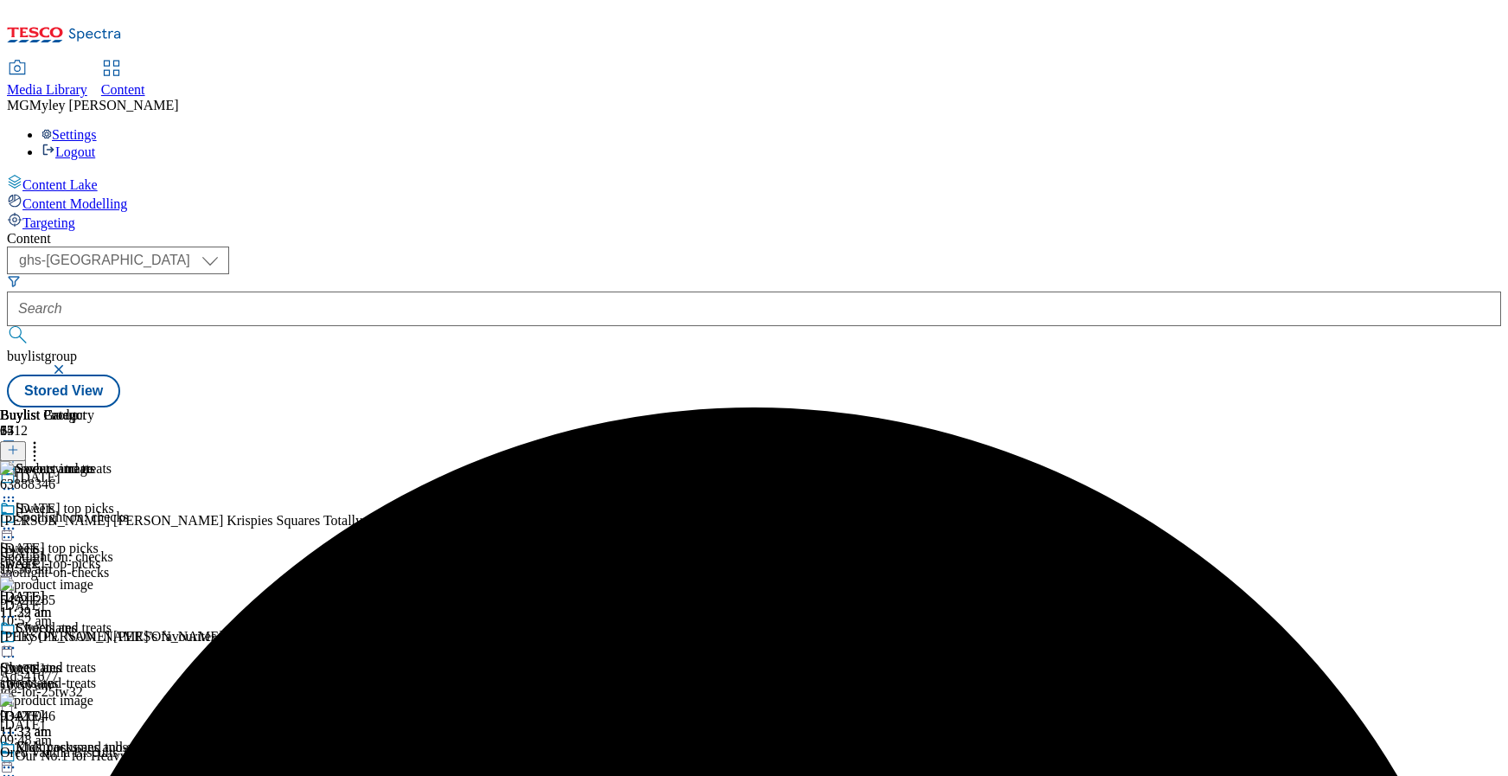
scroll to position [520, 0]
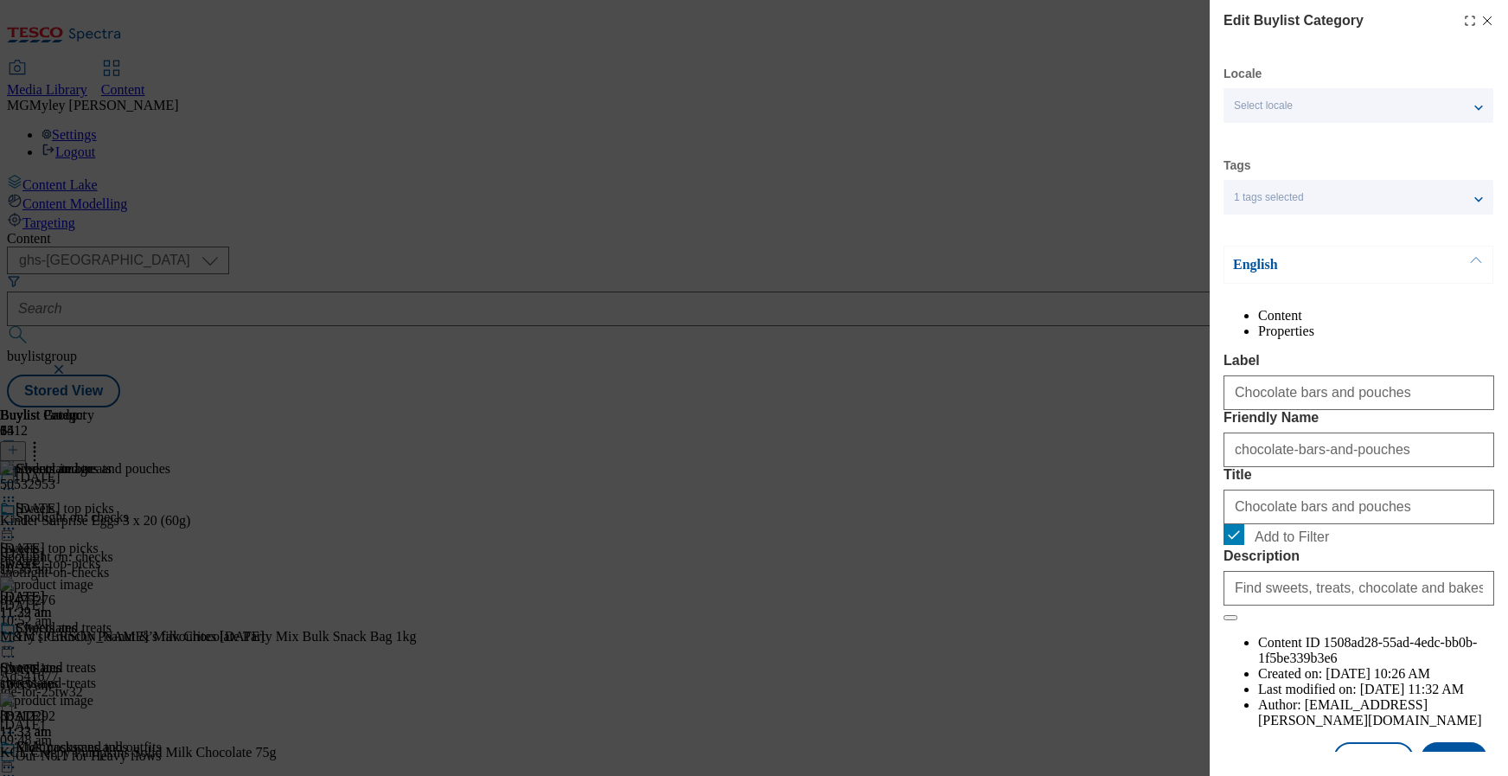
click at [1241, 621] on form "Label Chocolate bars and pouches Friendly Name chocolate-bars-and-pouches Title…" at bounding box center [1359, 487] width 271 height 268
click at [1233, 545] on input "Add to Filter" at bounding box center [1234, 534] width 21 height 21
checkbox input "false"
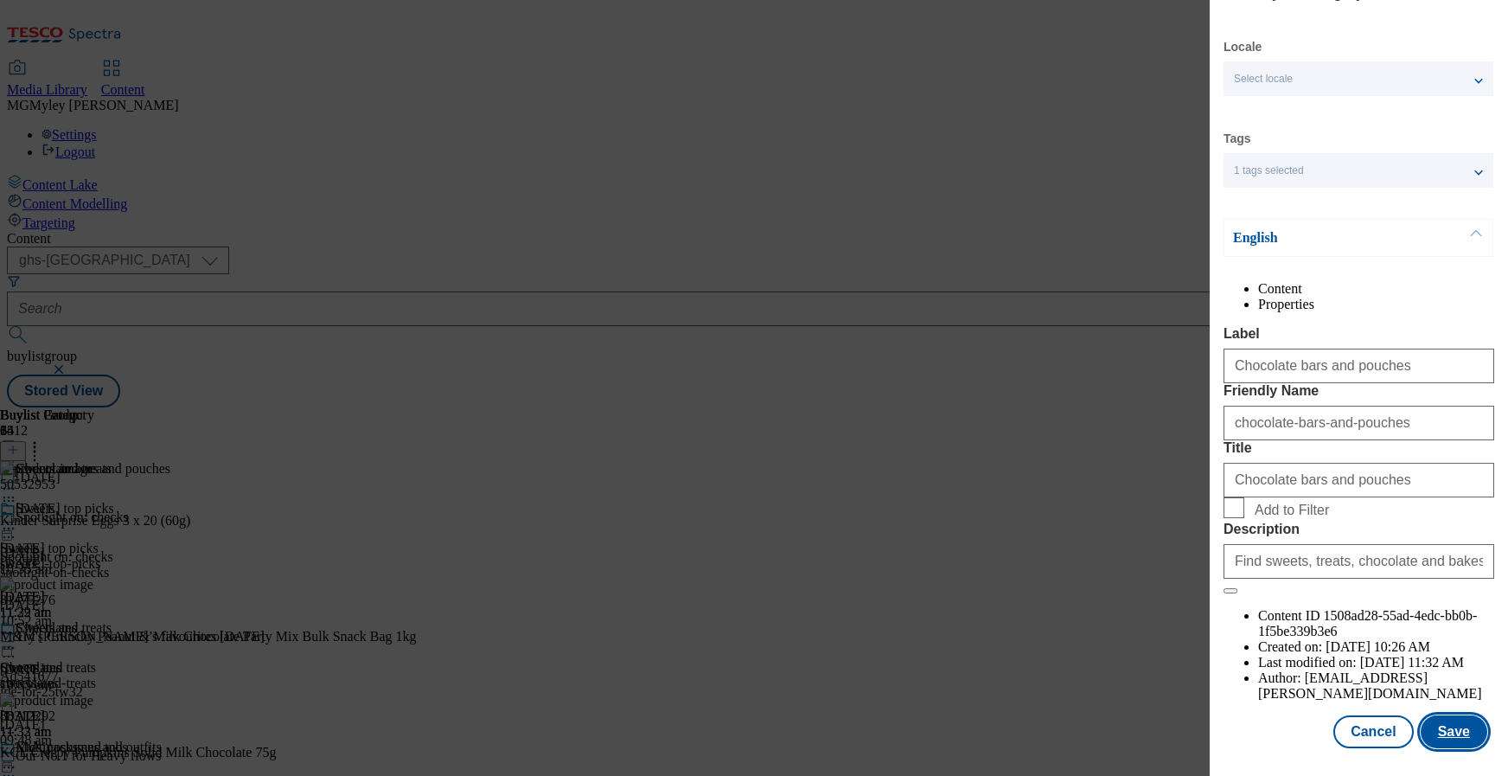
click at [1444, 740] on button "Save" at bounding box center [1454, 731] width 67 height 33
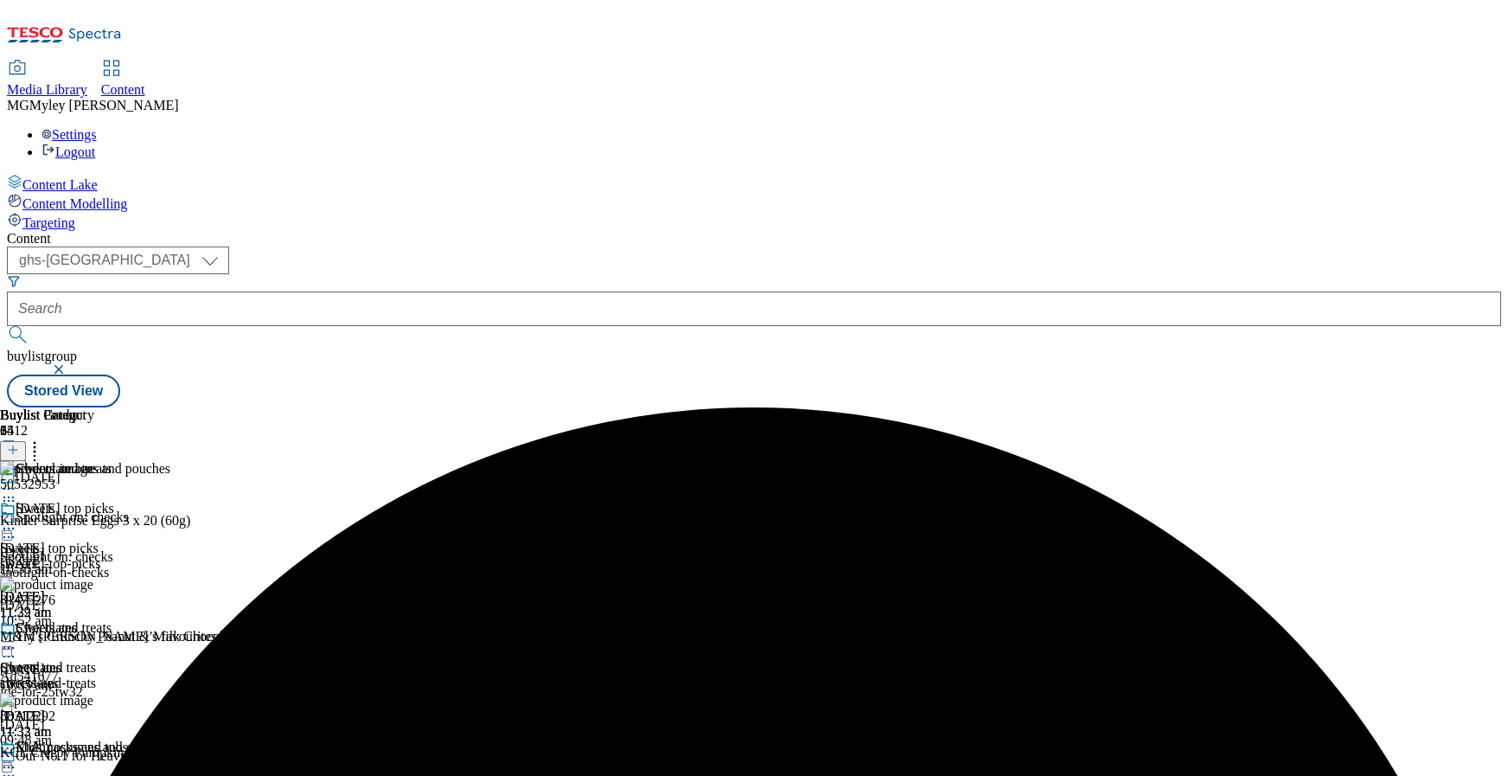
scroll to position [147, 0]
click at [112, 775] on div "Multipacks and tubs" at bounding box center [56, 787] width 112 height 16
click at [6, 766] on circle at bounding box center [4, 767] width 3 height 3
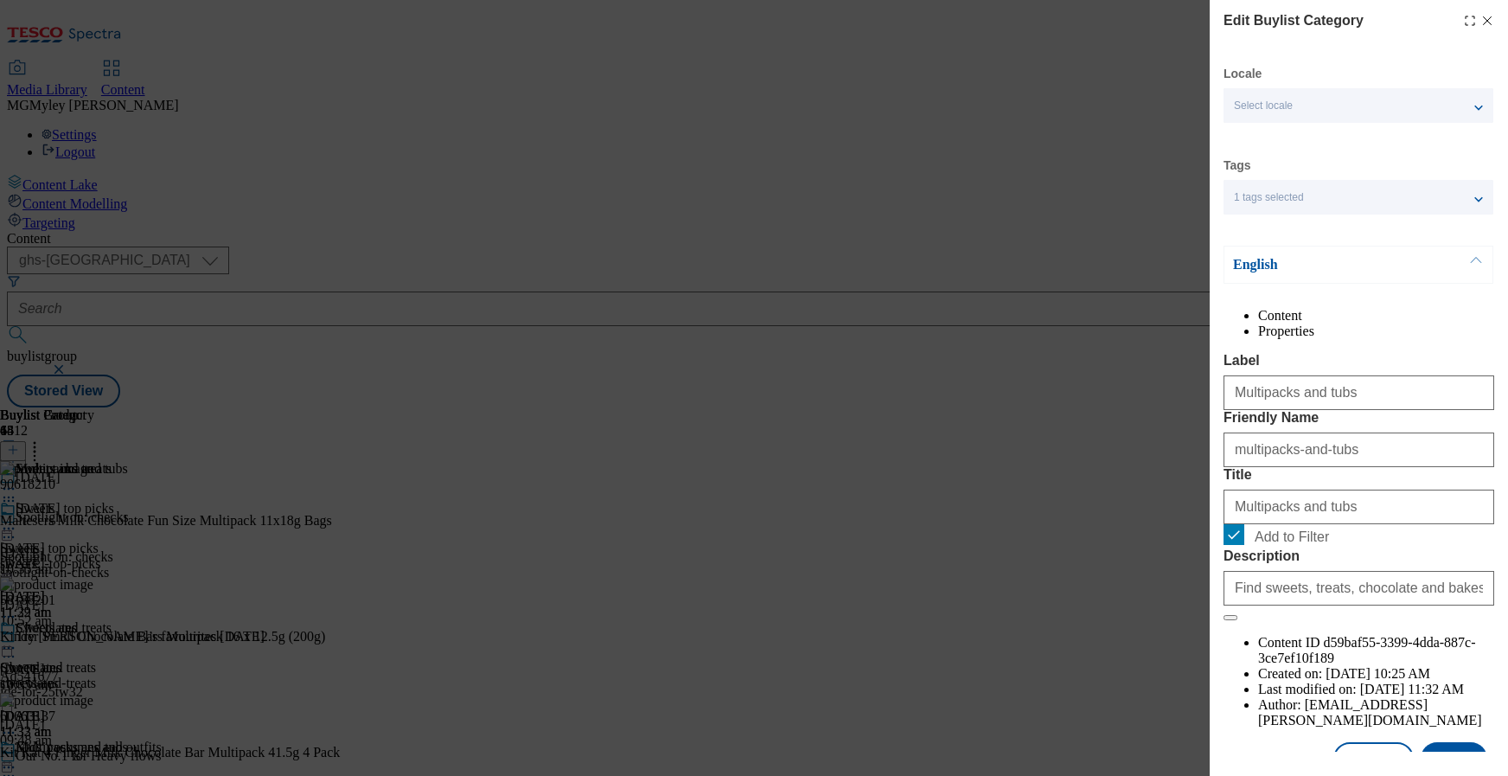
click at [1297, 545] on span "Add to Filter" at bounding box center [1292, 537] width 74 height 16
click at [1245, 545] on input "Add to Filter" at bounding box center [1234, 534] width 21 height 21
checkbox input "false"
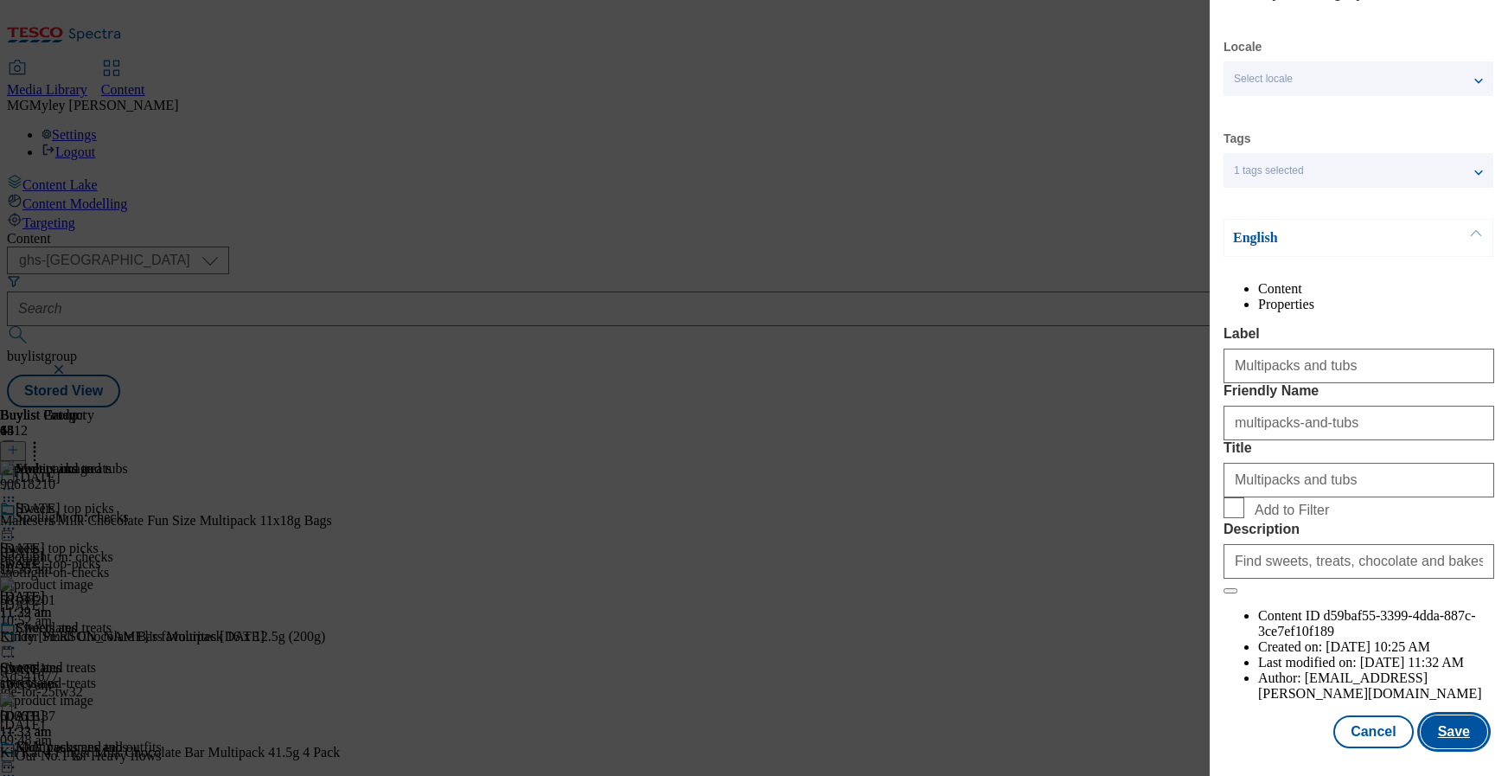
click at [1450, 734] on button "Save" at bounding box center [1454, 731] width 67 height 33
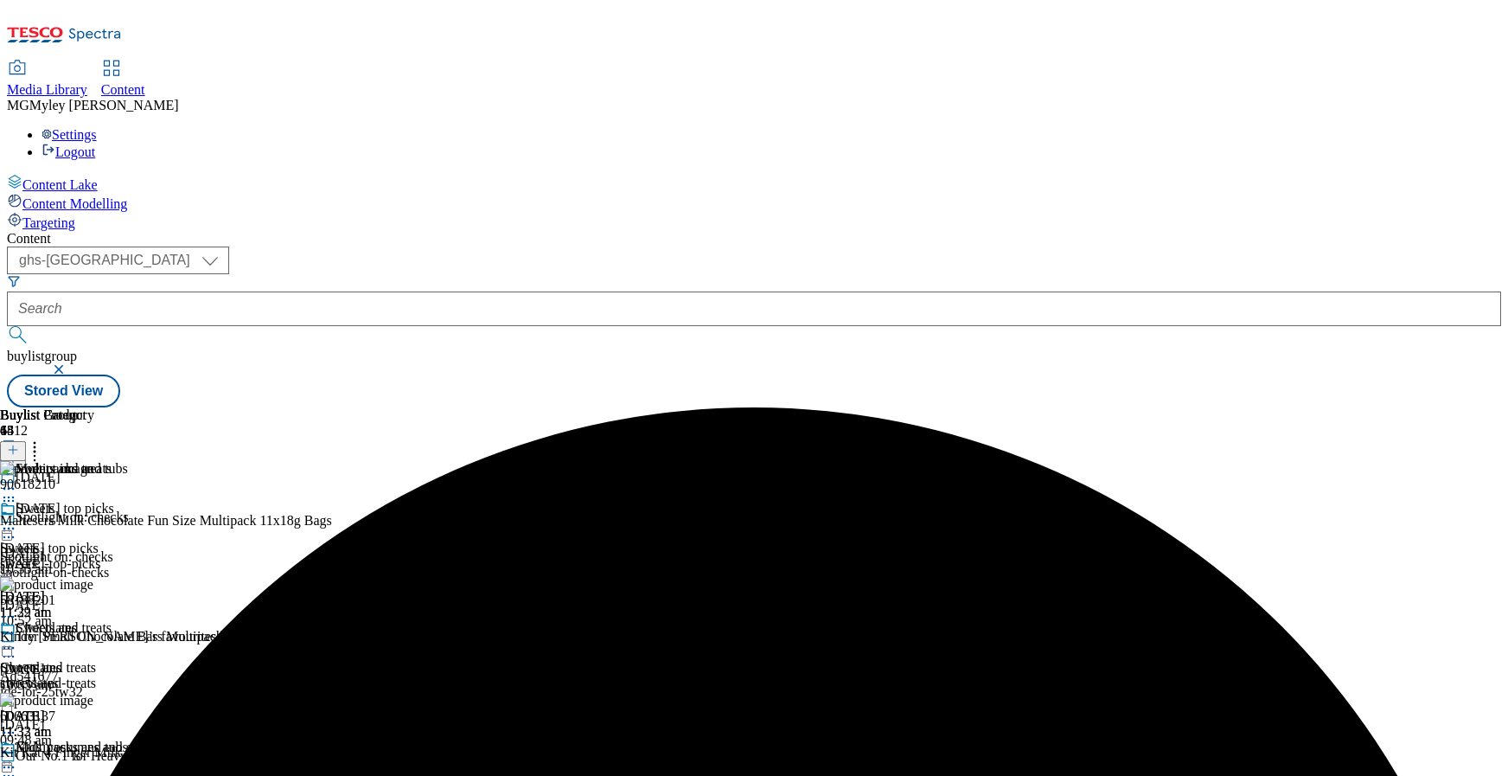
click at [170, 620] on div "Chocolates Chocolates chocolates [DATE] 11:33 am" at bounding box center [85, 679] width 170 height 119
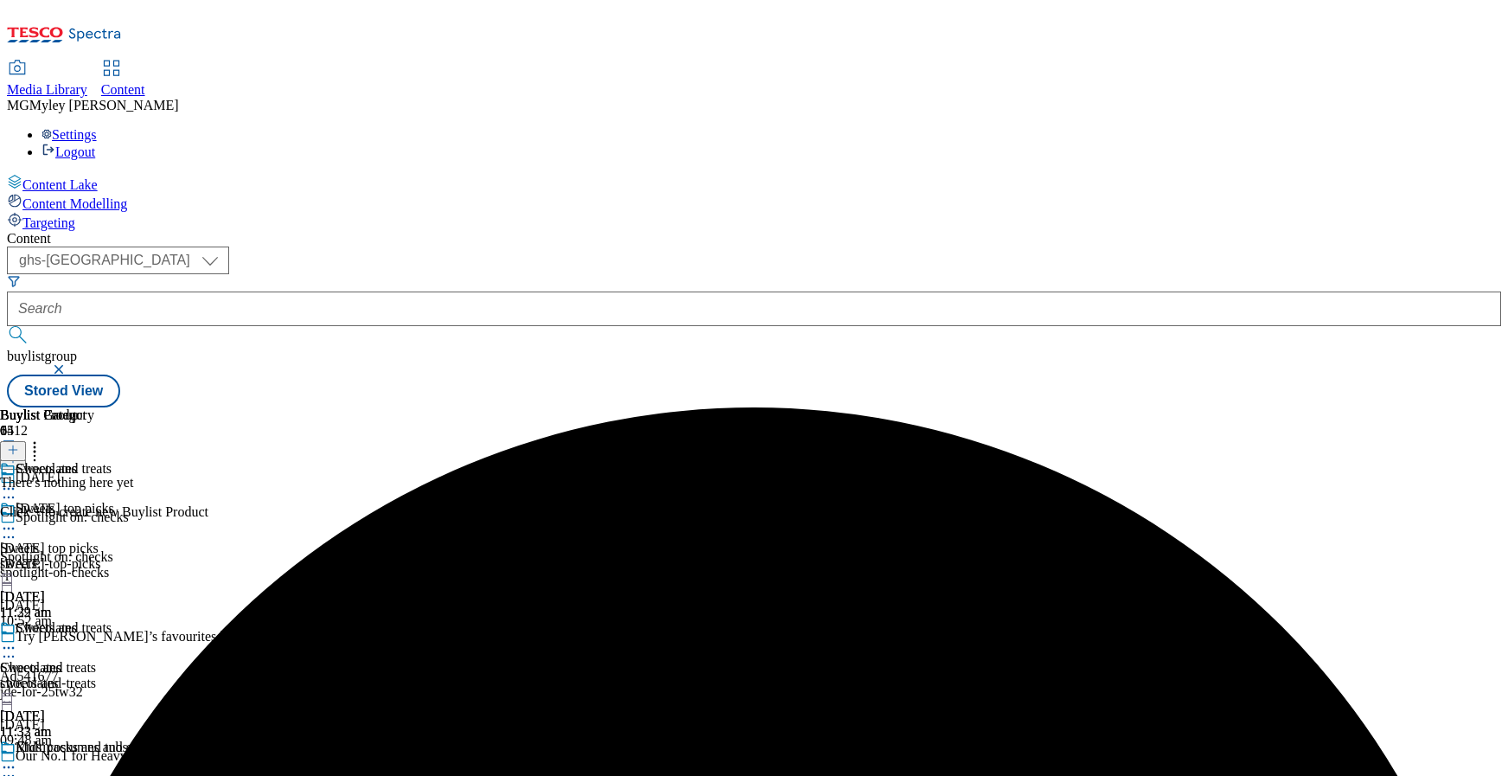
click at [17, 639] on icon at bounding box center [8, 647] width 17 height 17
click at [170, 694] on li "Copy" at bounding box center [103, 704] width 136 height 20
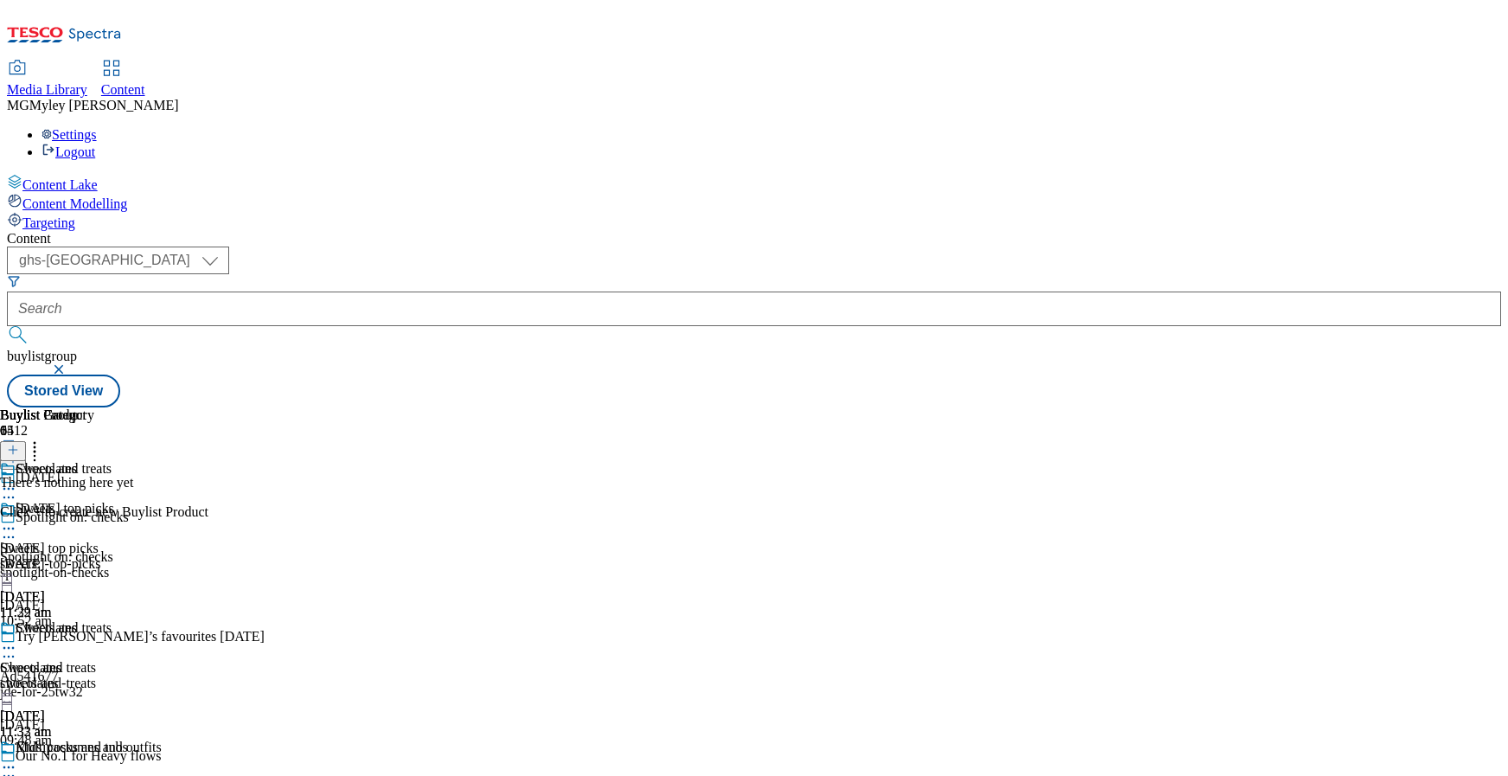
click at [17, 639] on icon at bounding box center [8, 647] width 17 height 17
click at [80, 698] on span "Copy" at bounding box center [67, 704] width 27 height 13
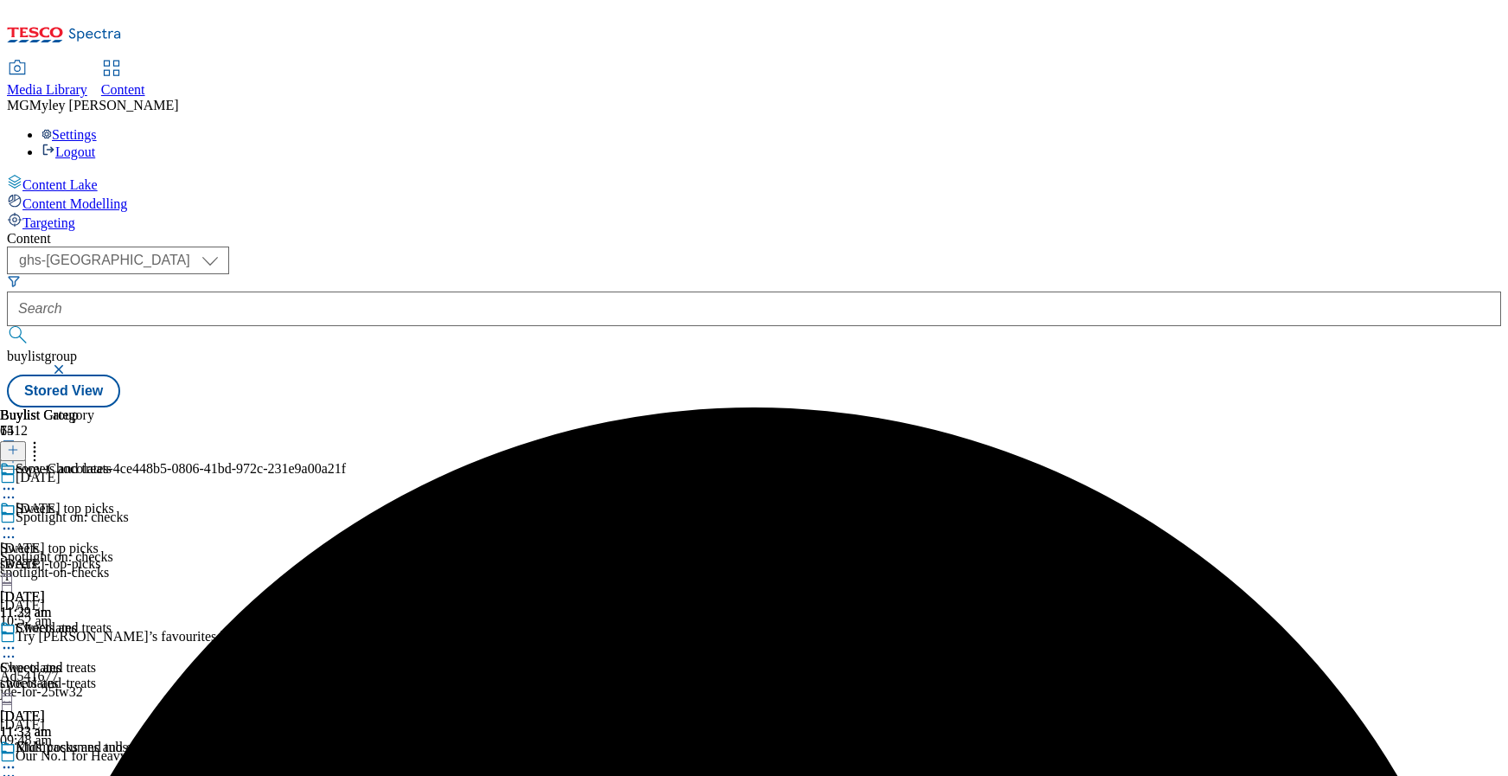
scroll to position [51, 0]
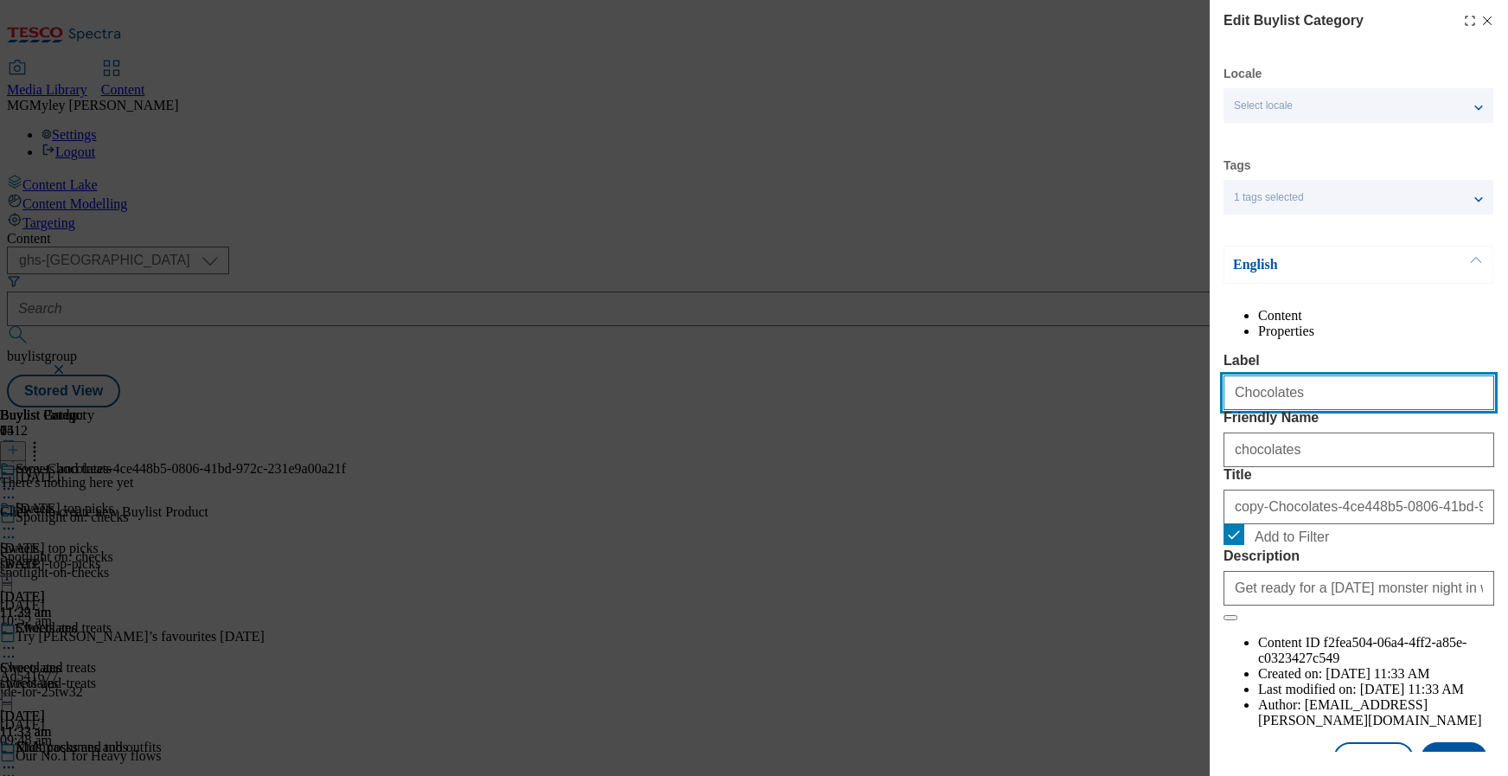
click at [1271, 410] on input "Chocolates" at bounding box center [1359, 392] width 271 height 35
paste input "Biscuit"
type input "Biscuits"
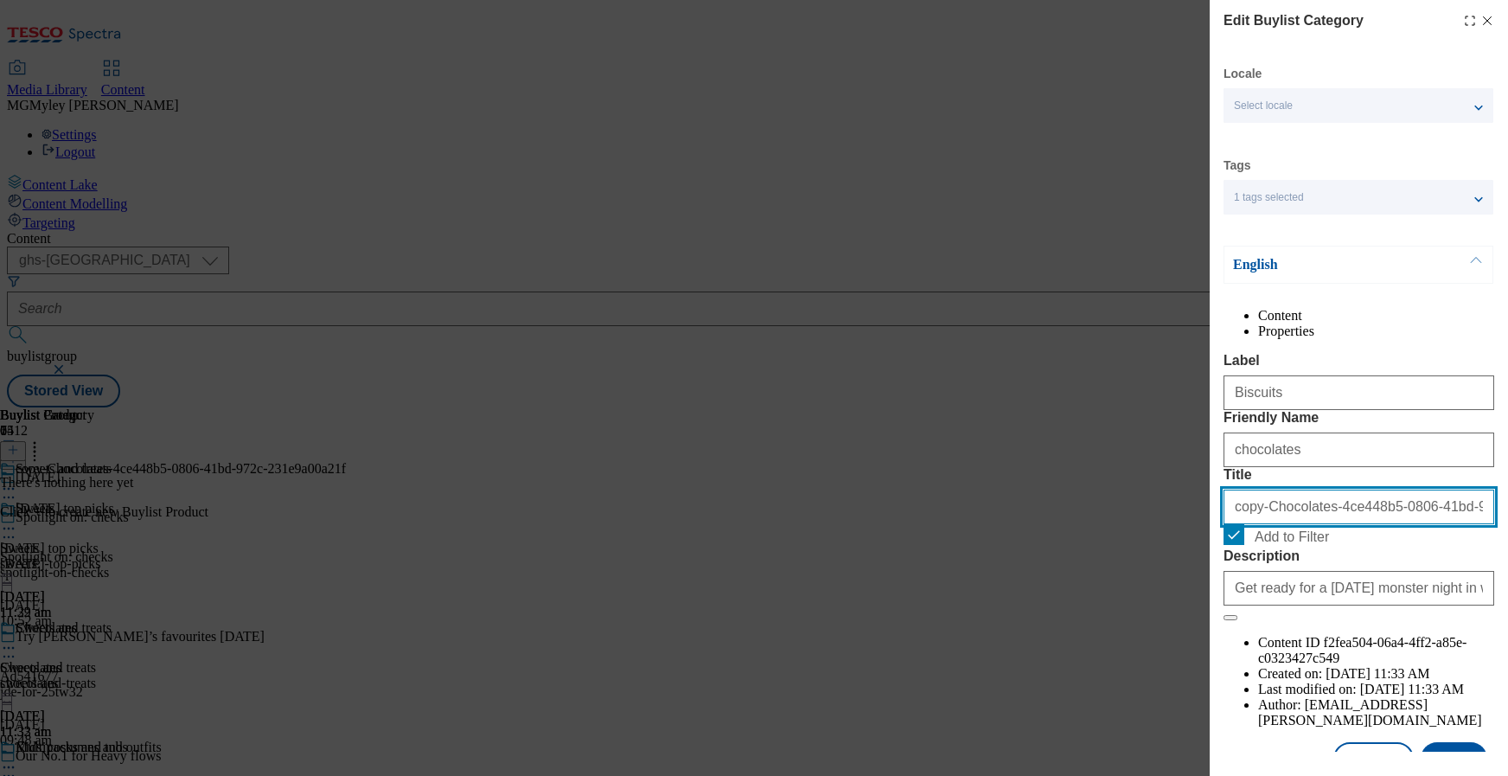
click at [1264, 524] on input "copy-Chocolates-4ce448b5-0806-41bd-972c-231e9a00a21f" at bounding box center [1359, 507] width 271 height 35
paste input "Biscuits"
type input "Biscuits"
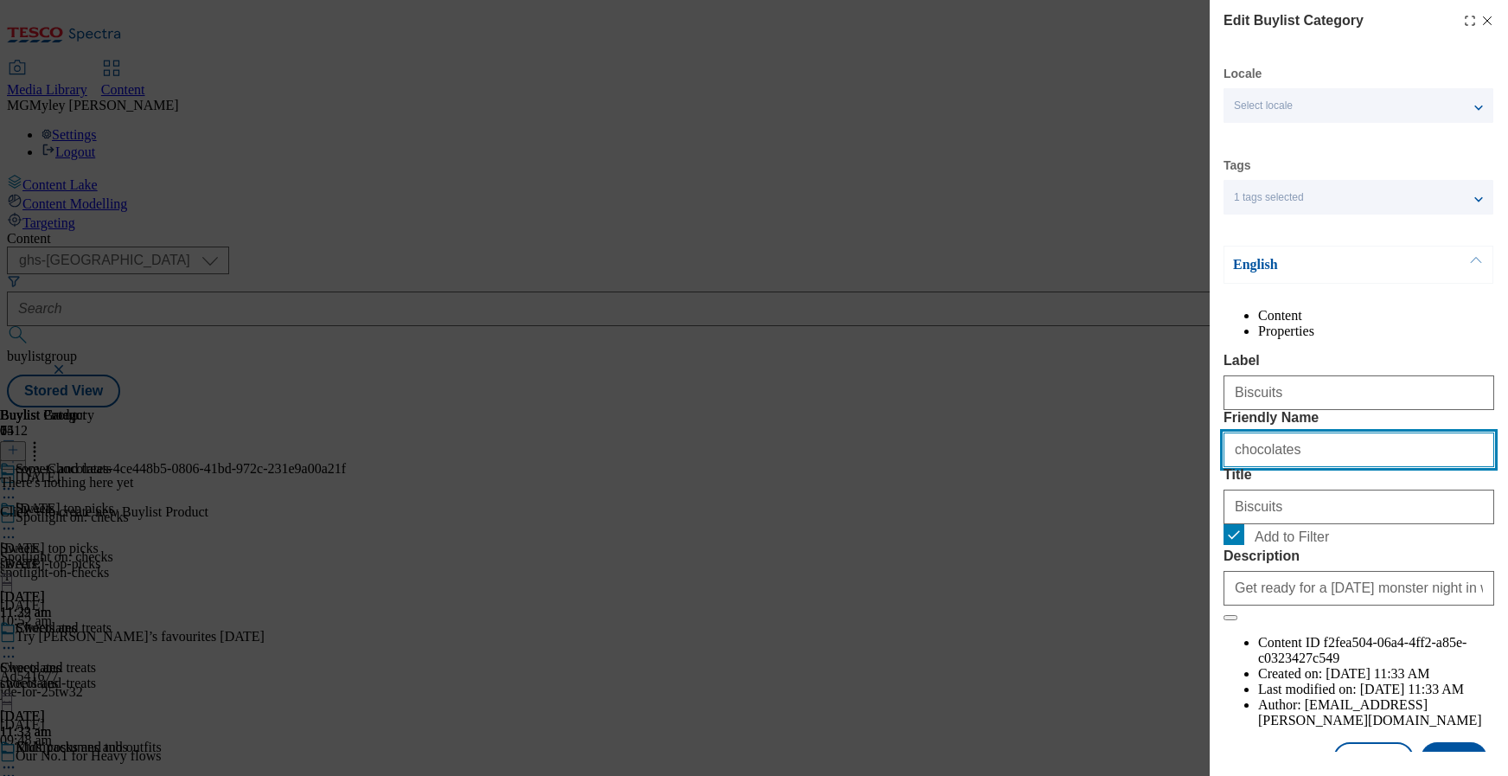
drag, startPoint x: 1322, startPoint y: 509, endPoint x: 1212, endPoint y: 507, distance: 109.9
click at [1213, 507] on div "Edit Buylist Category Locale Select locale English Welsh Tags 1 tags selected f…" at bounding box center [1359, 376] width 298 height 752
paste input "Biscuit"
type input "biscuits"
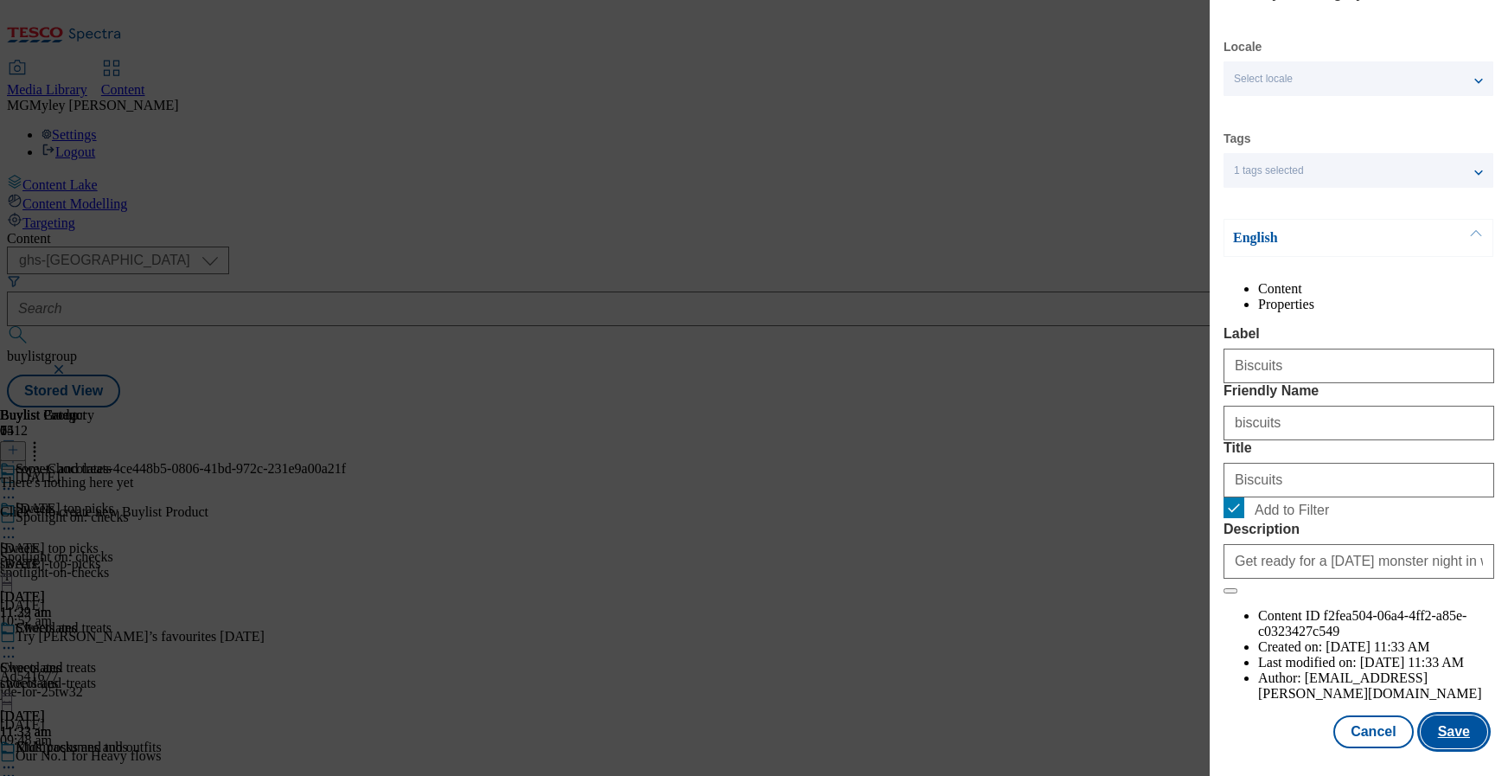
click at [1454, 726] on button "Save" at bounding box center [1454, 731] width 67 height 33
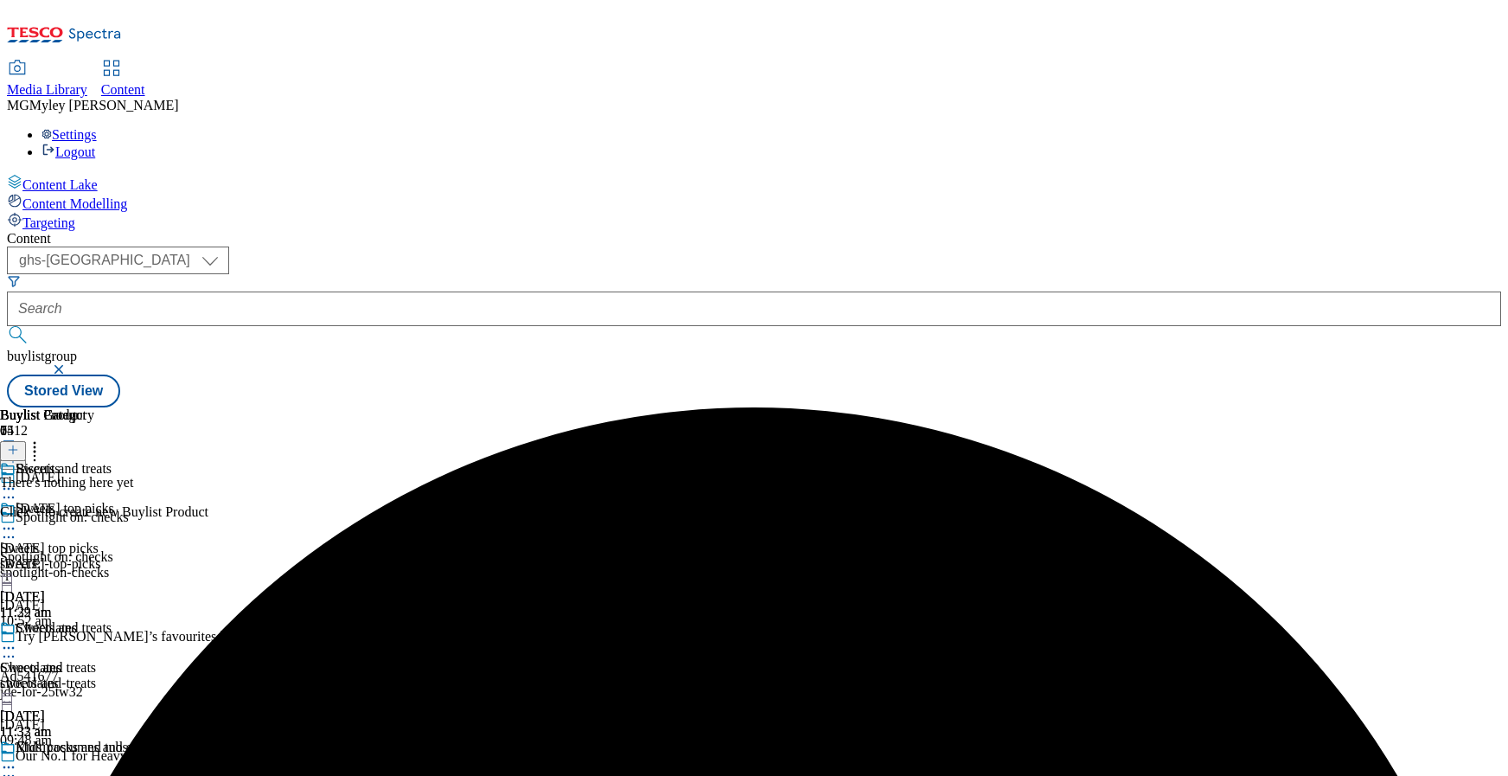
scroll to position [698, 0]
click at [43, 438] on icon at bounding box center [34, 446] width 17 height 17
click at [104, 496] on button "Reorder" at bounding box center [69, 507] width 69 height 22
drag, startPoint x: 1125, startPoint y: 689, endPoint x: 1121, endPoint y: 396, distance: 293.2
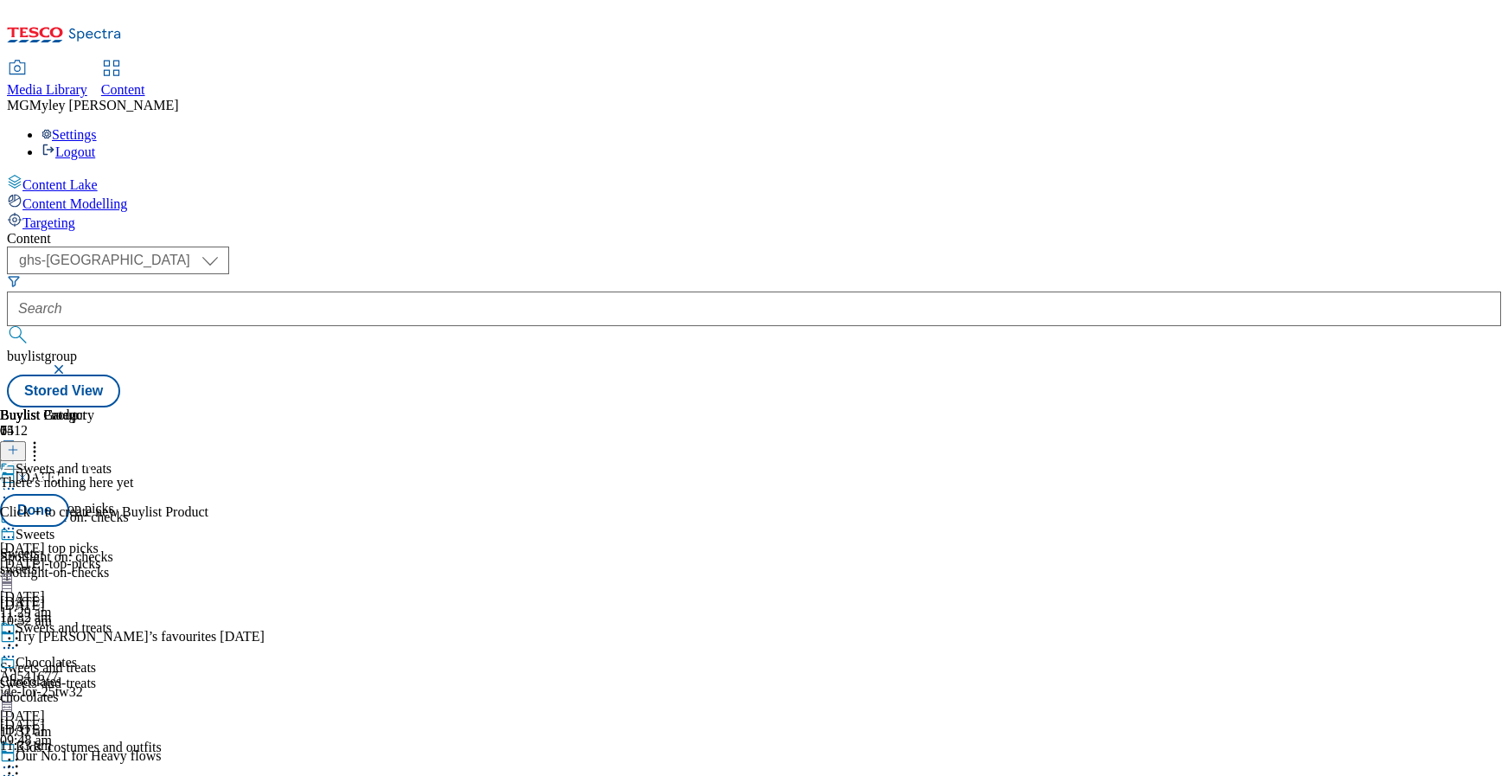
scroll to position [477, 0]
drag, startPoint x: 1125, startPoint y: 554, endPoint x: 1125, endPoint y: 429, distance: 124.5
click at [1125, 407] on body "Icons icon_account icon_add icon_backward_link icon_basket icon_benefits icon_c…" at bounding box center [754, 207] width 1495 height 400
drag, startPoint x: 1125, startPoint y: 665, endPoint x: 1123, endPoint y: 468, distance: 197.2
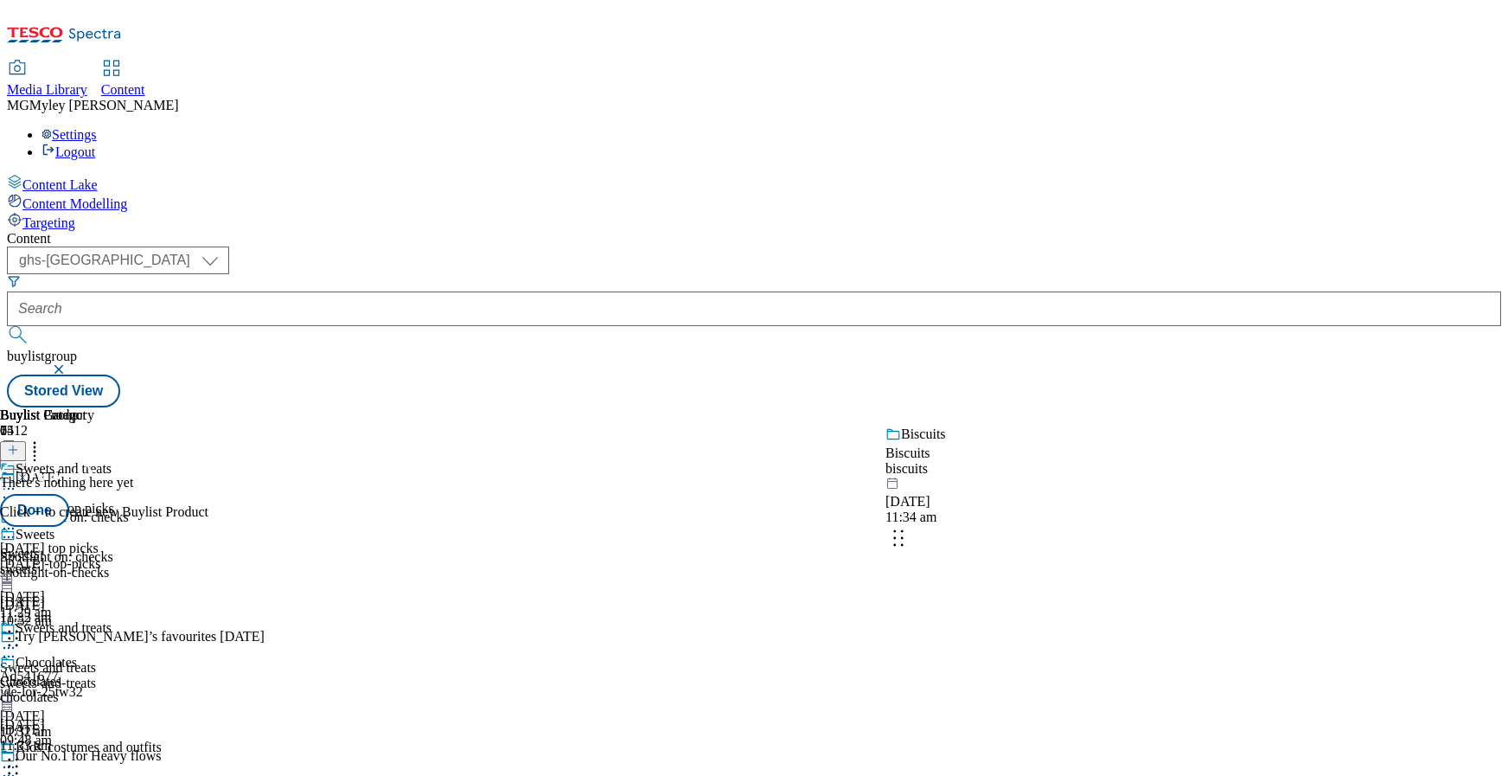
click at [1123, 407] on body "Icons icon_account icon_add icon_backward_link icon_basket icon_benefits icon_c…" at bounding box center [754, 207] width 1495 height 400
click at [69, 494] on button "Done" at bounding box center [34, 510] width 69 height 33
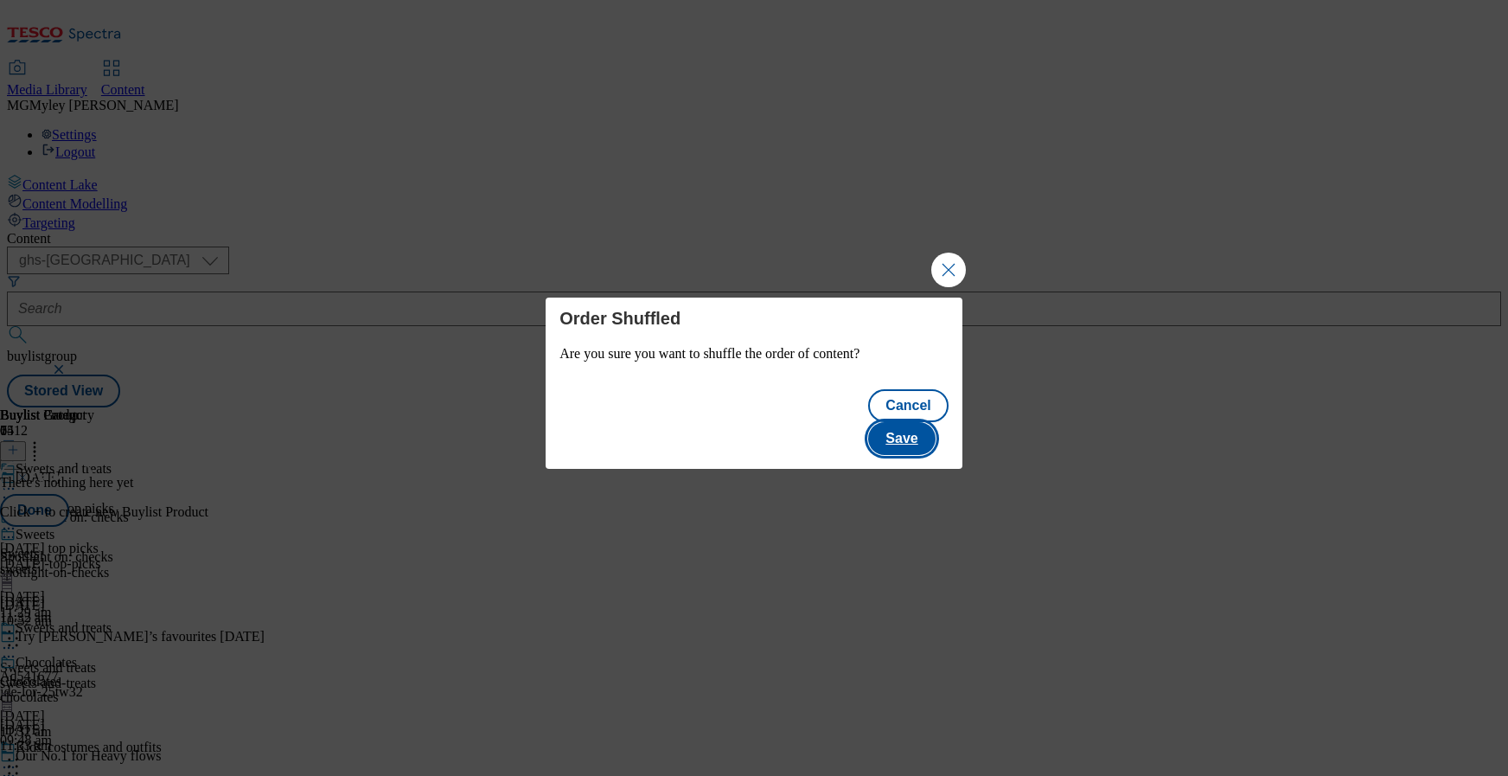
click at [909, 426] on button "Save" at bounding box center [901, 438] width 67 height 33
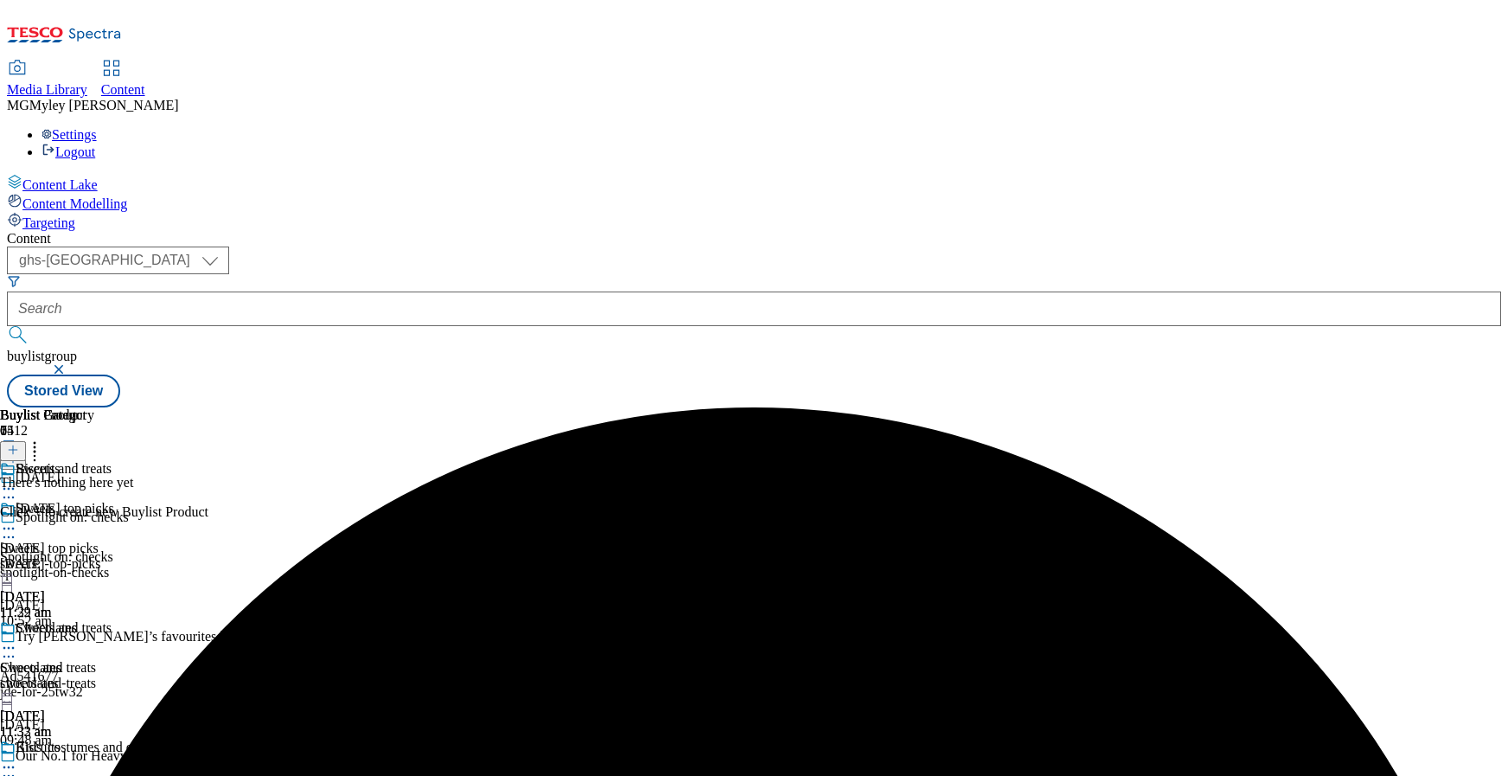
click at [170, 556] on div "sweets" at bounding box center [85, 564] width 170 height 16
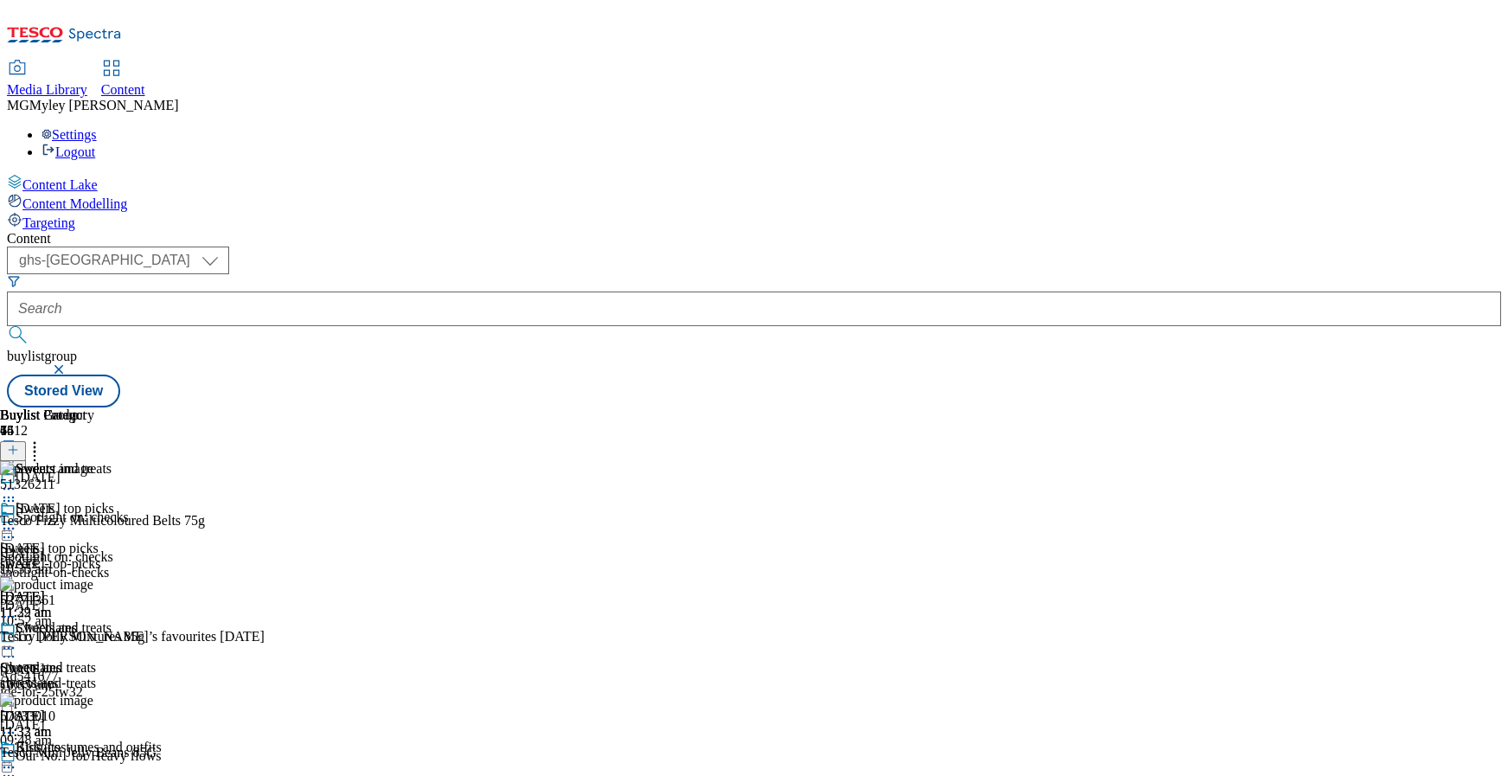
scroll to position [314, 0]
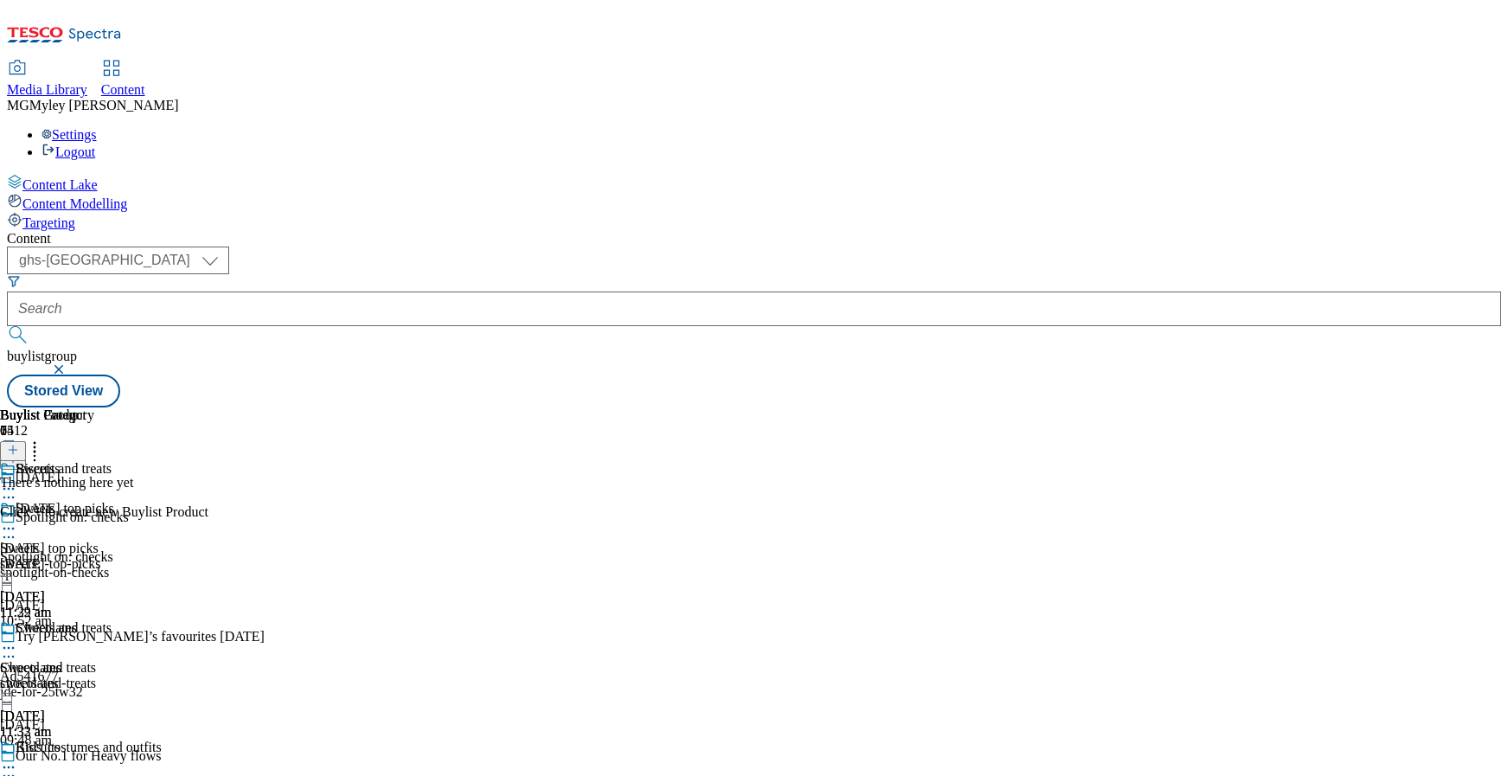
click at [17, 758] on icon at bounding box center [8, 766] width 17 height 17
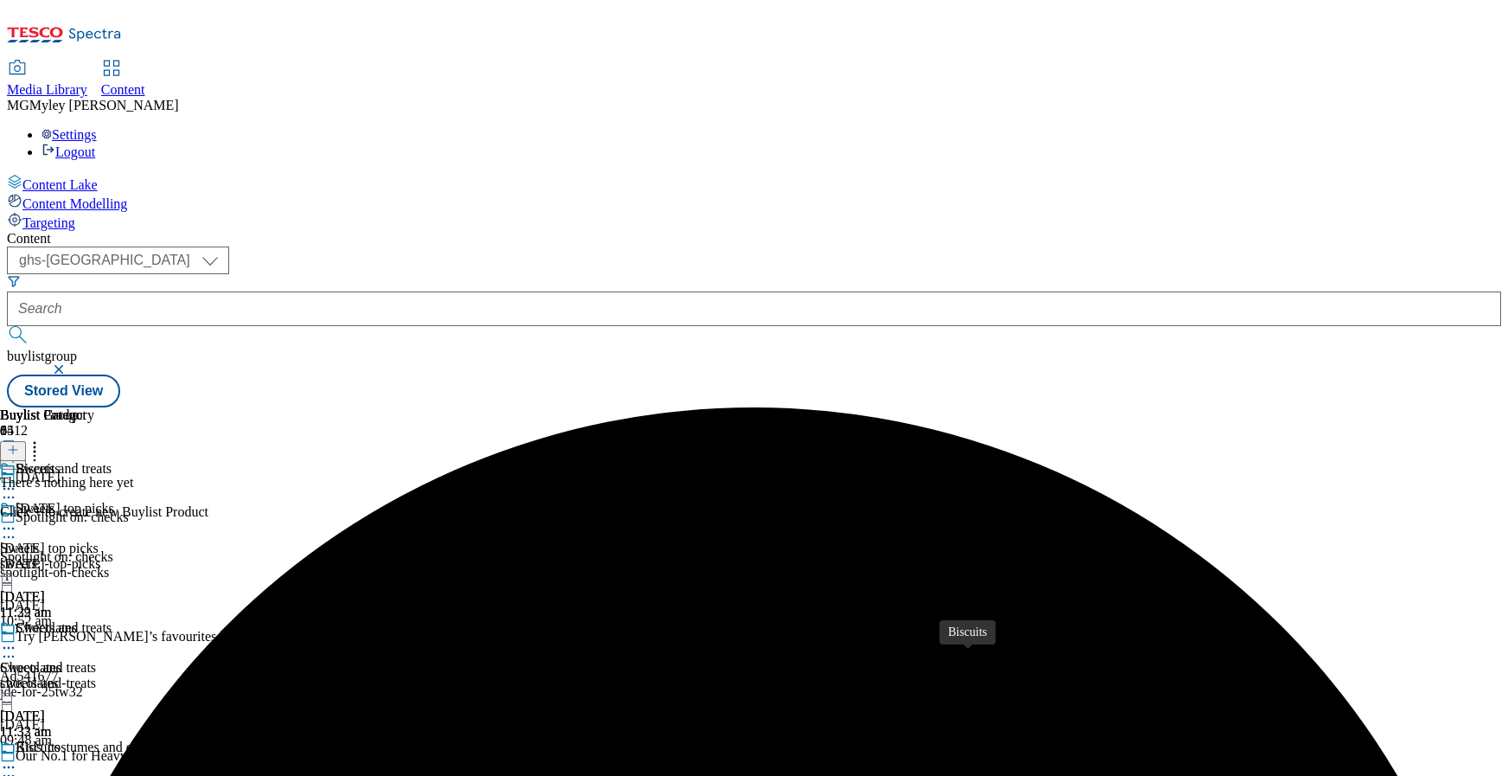
click at [43, 438] on icon at bounding box center [34, 446] width 17 height 17
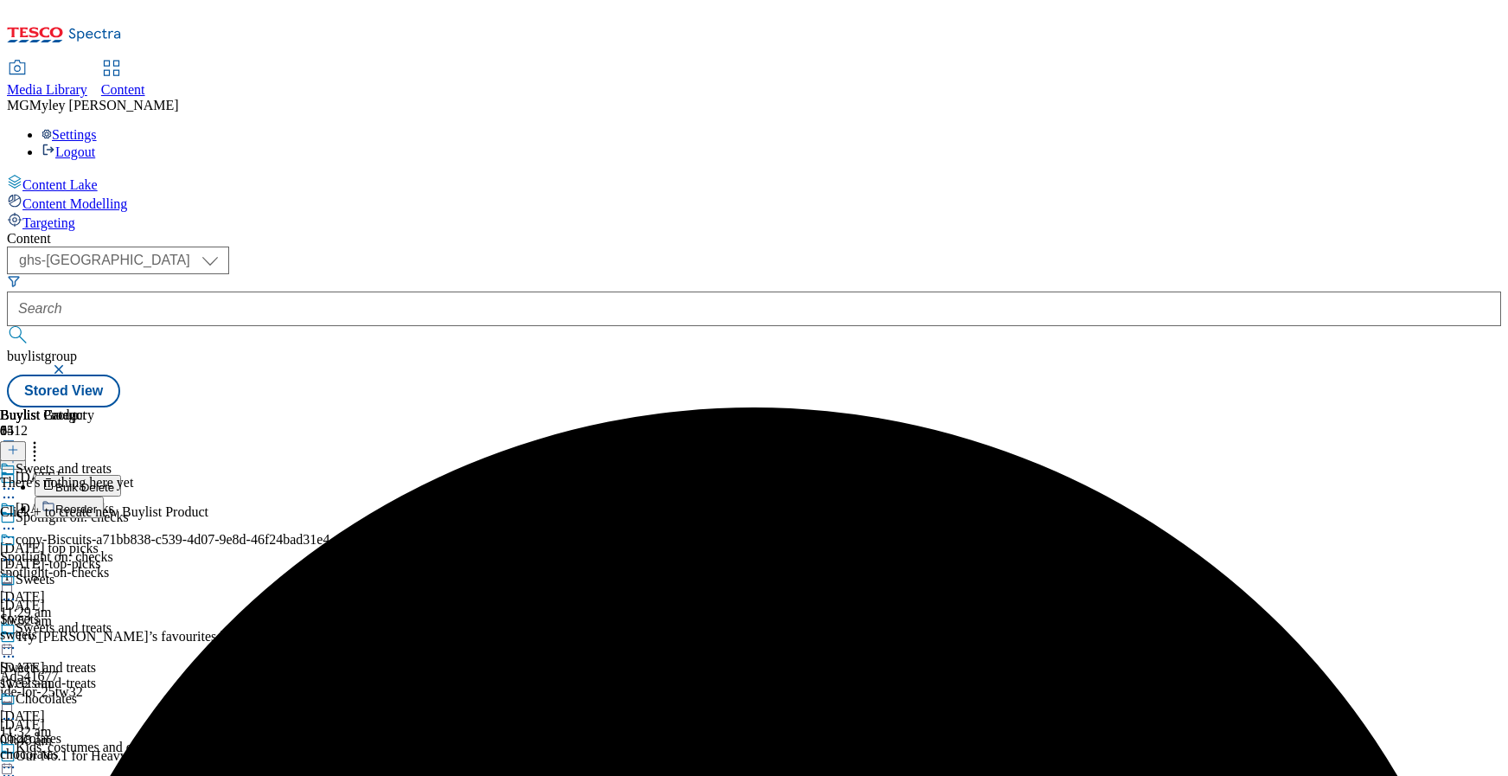
click at [330, 496] on li "Reorder" at bounding box center [182, 507] width 295 height 22
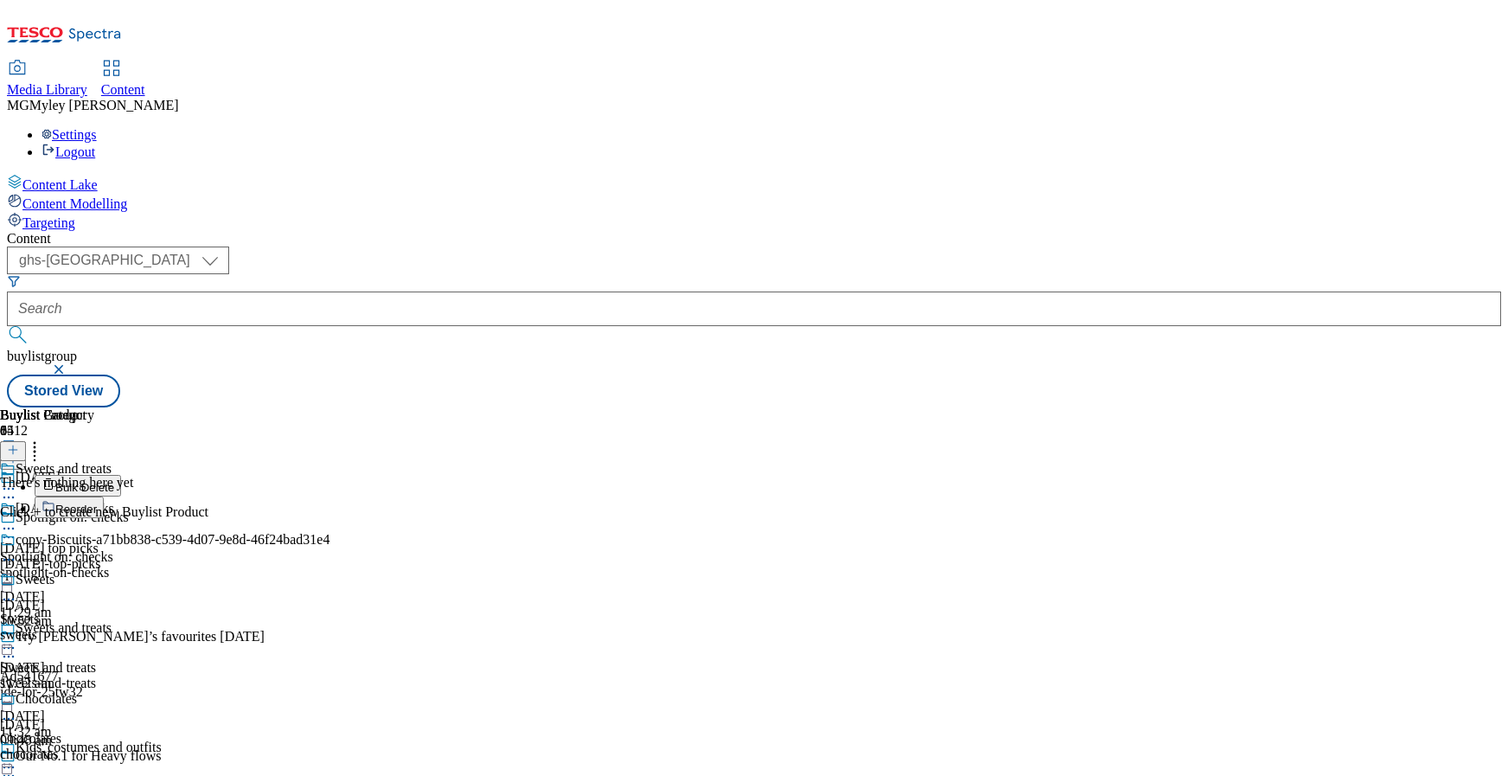
click at [104, 496] on button "Reorder" at bounding box center [69, 507] width 69 height 22
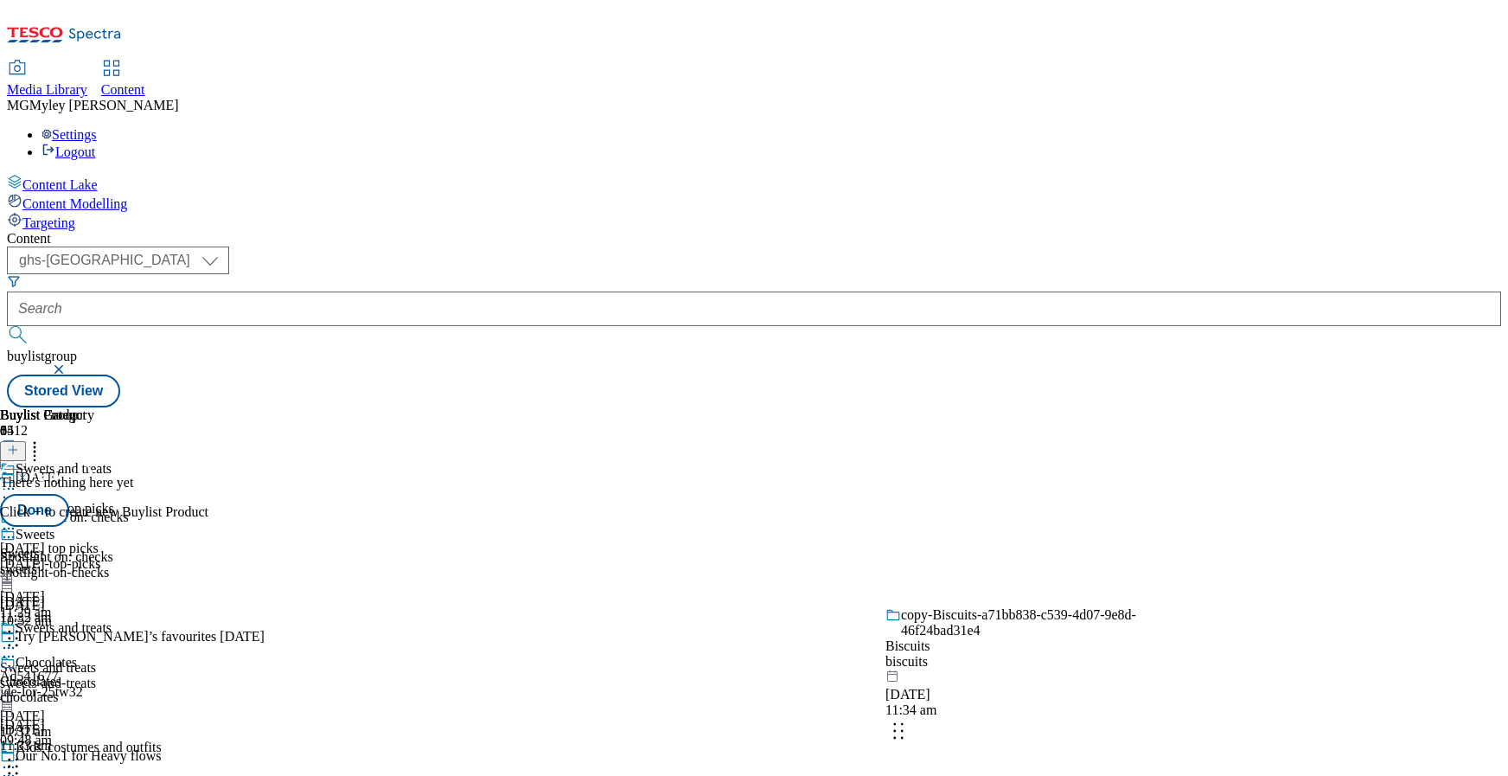
drag, startPoint x: 1121, startPoint y: 694, endPoint x: 1117, endPoint y: 368, distance: 325.2
click at [1117, 368] on body "Icons icon_account icon_add icon_backward_link icon_basket icon_benefits icon_c…" at bounding box center [754, 207] width 1495 height 400
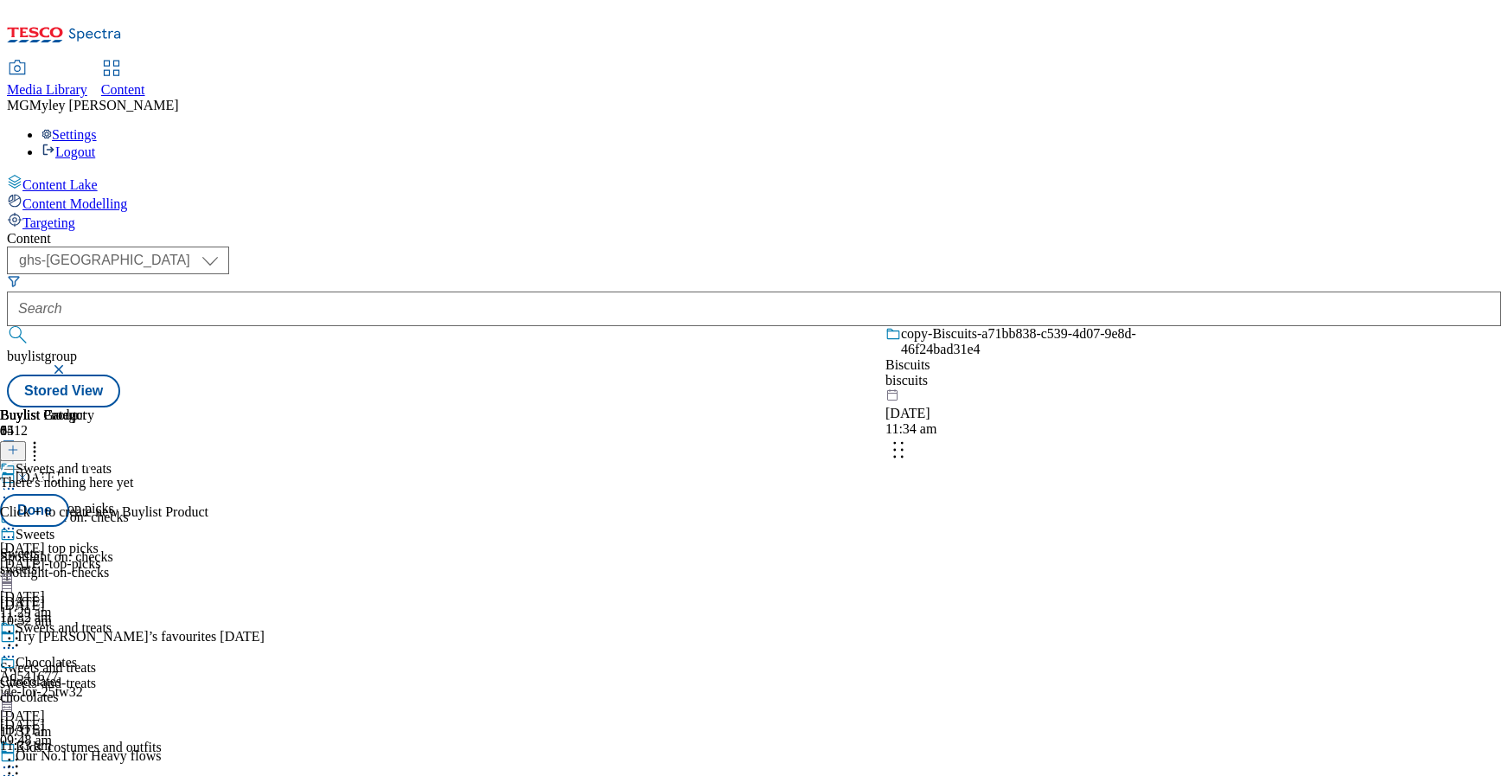
drag, startPoint x: 1129, startPoint y: 611, endPoint x: 1126, endPoint y: 323, distance: 288.0
click at [1126, 323] on body "Icons icon_account icon_add icon_backward_link icon_basket icon_benefits icon_c…" at bounding box center [754, 207] width 1495 height 400
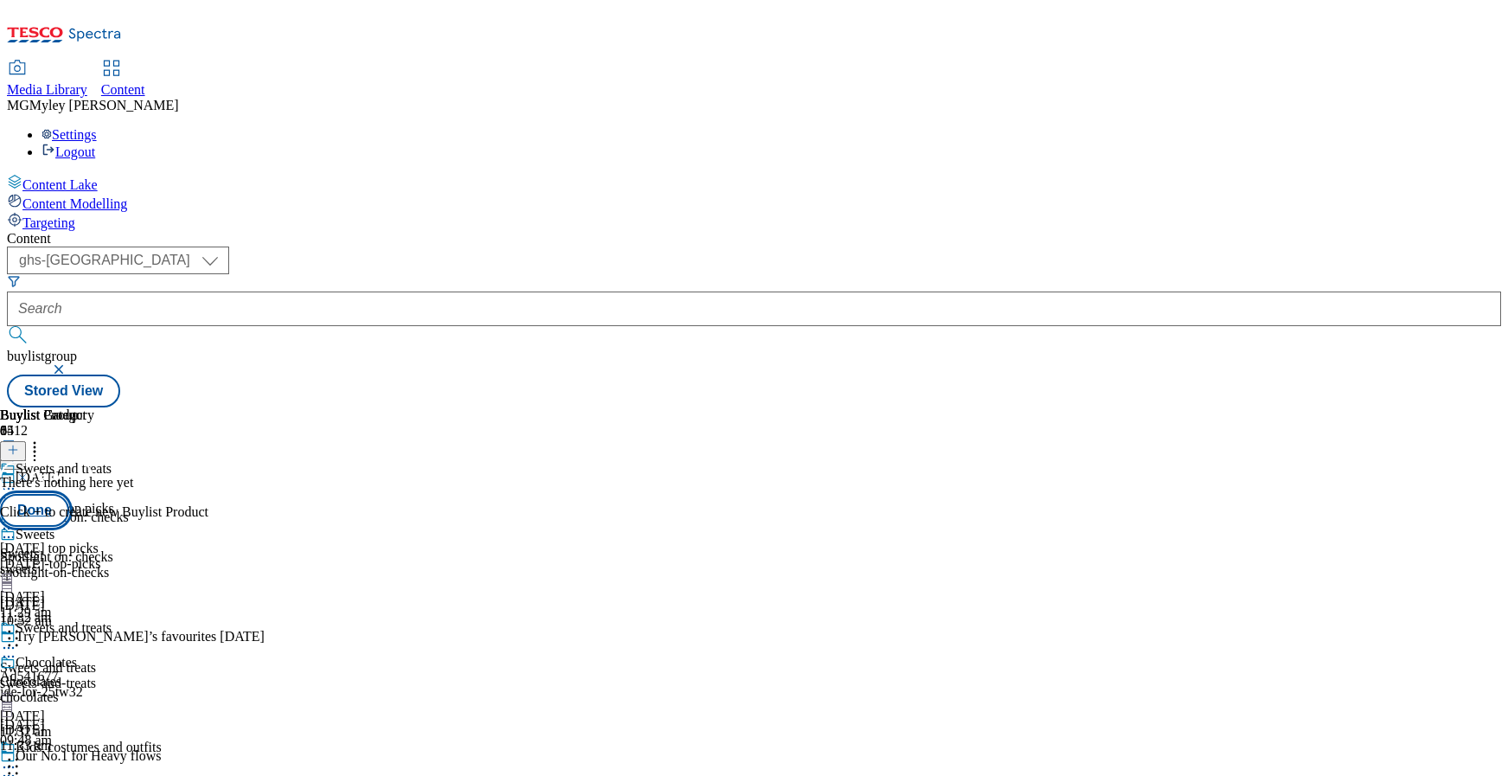
click at [69, 494] on button "Done" at bounding box center [34, 510] width 69 height 33
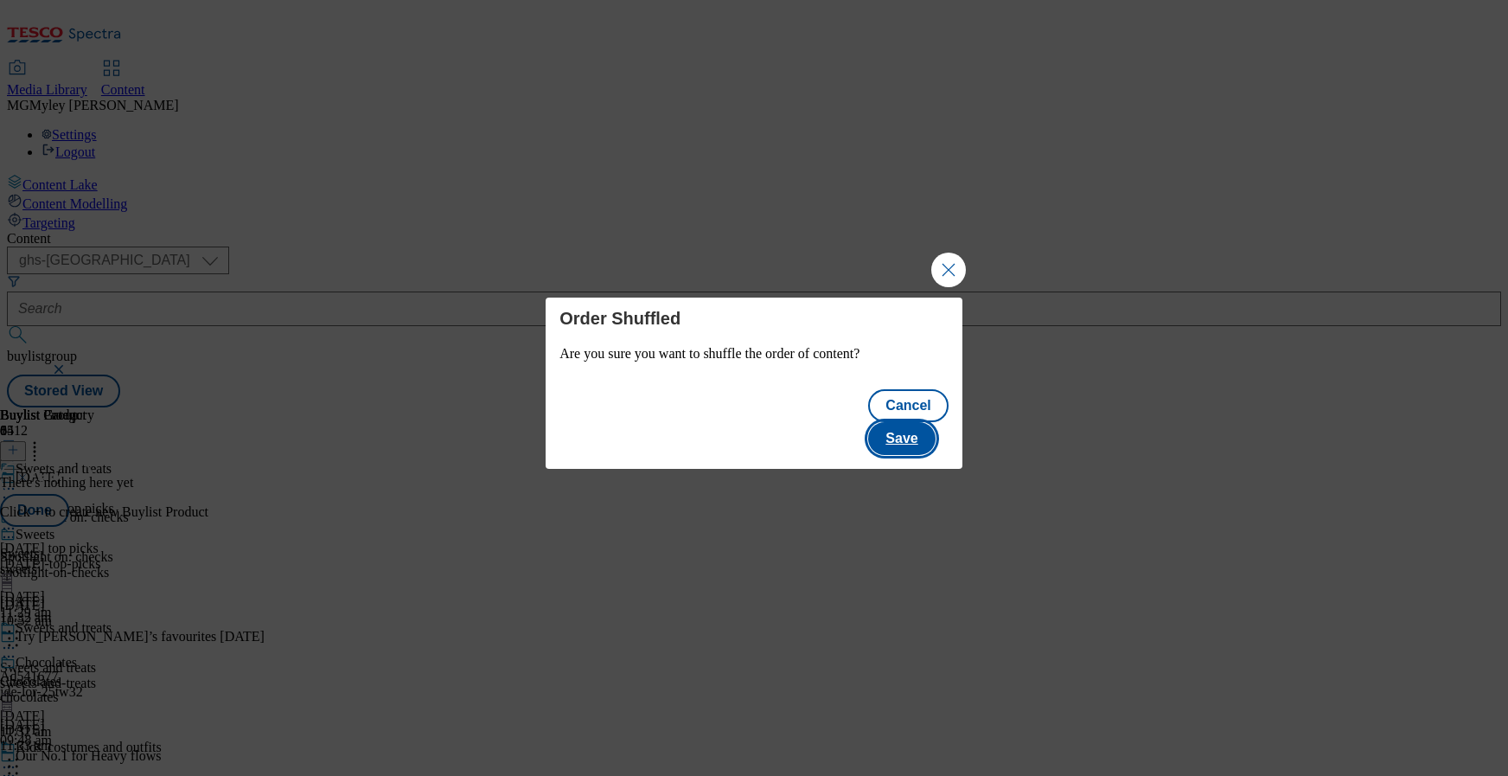
click at [889, 423] on button "Save" at bounding box center [901, 438] width 67 height 33
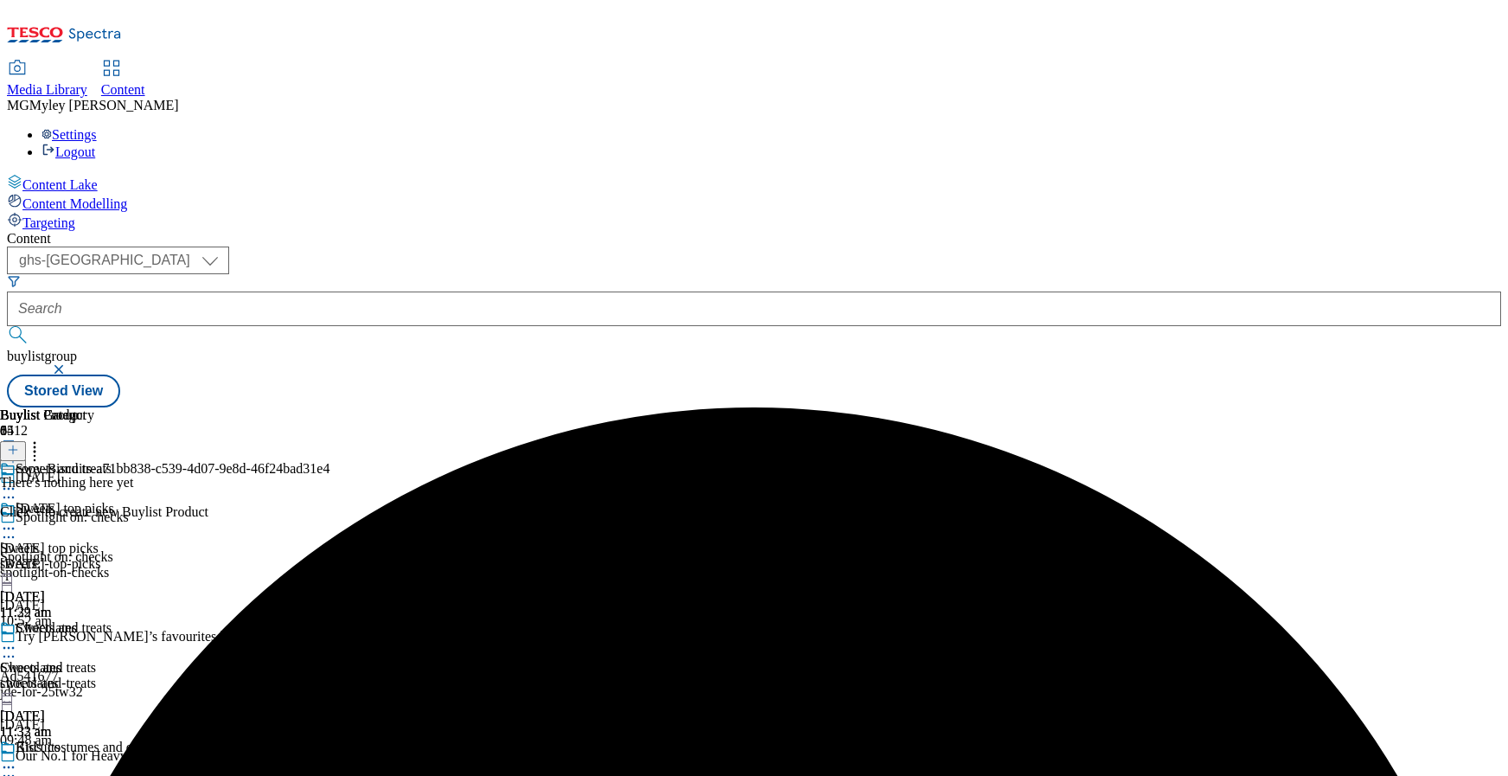
scroll to position [432, 0]
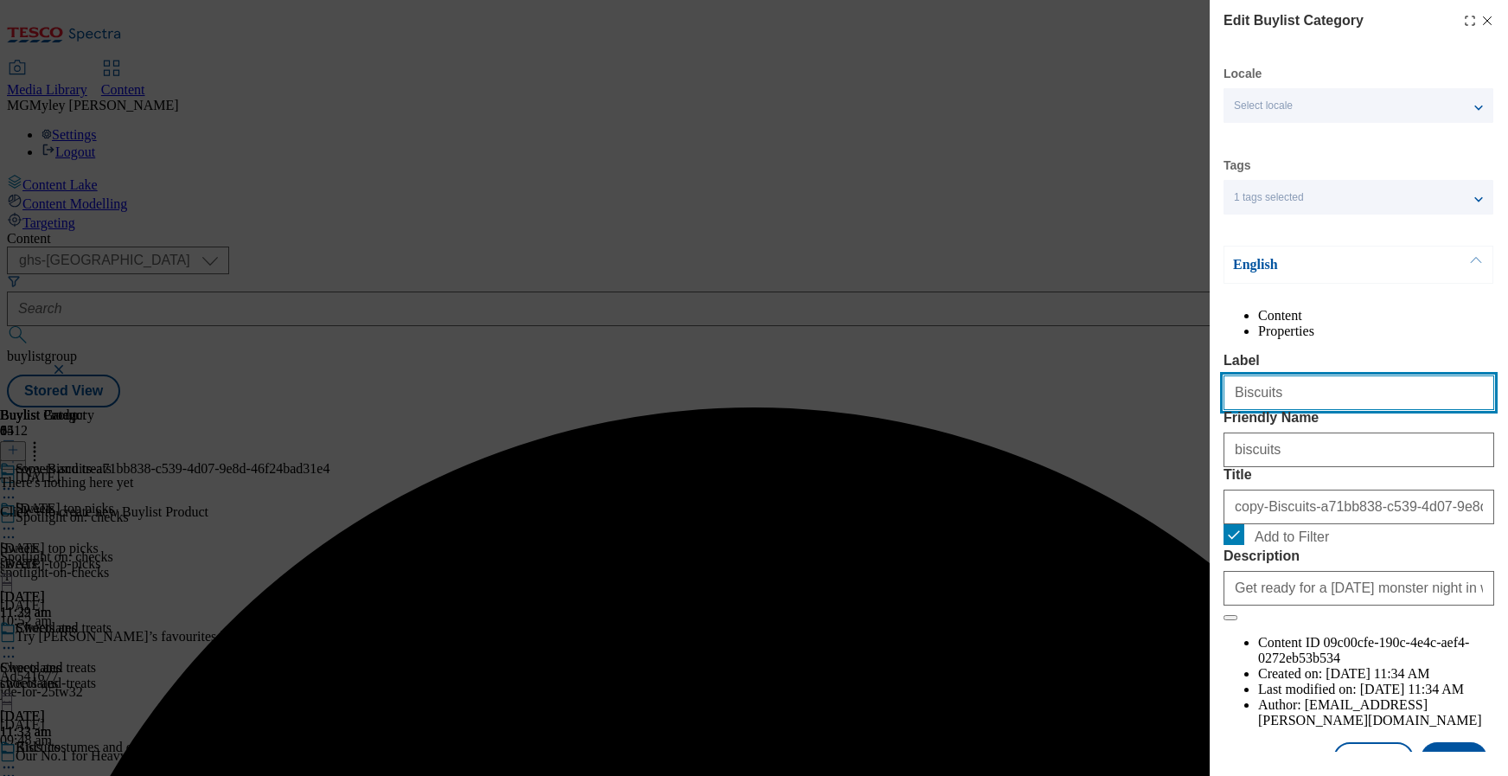
click at [1327, 410] on input "Biscuits" at bounding box center [1359, 392] width 271 height 35
paste input "Crisps, snacks and nu"
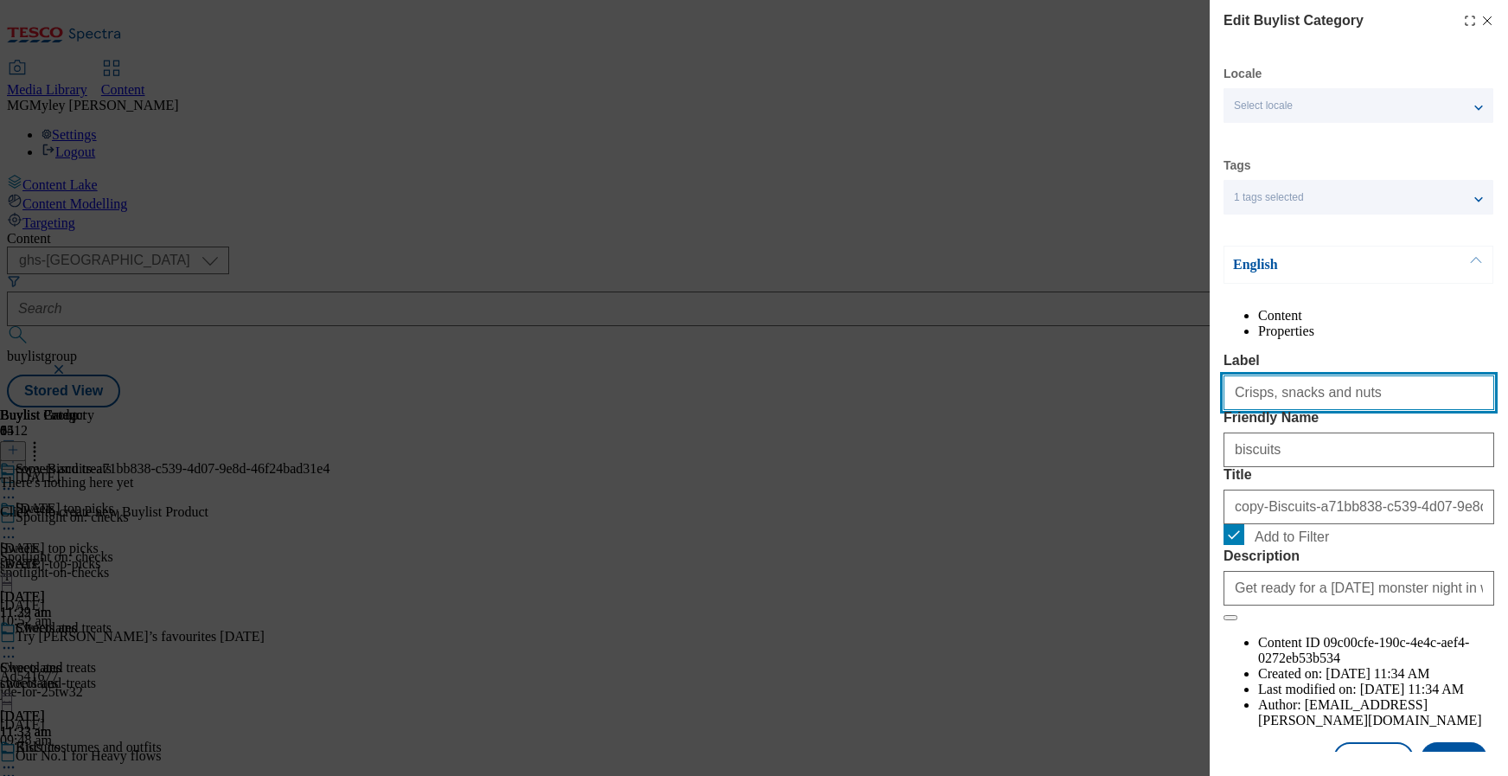
type input "Crisps, snacks and nuts"
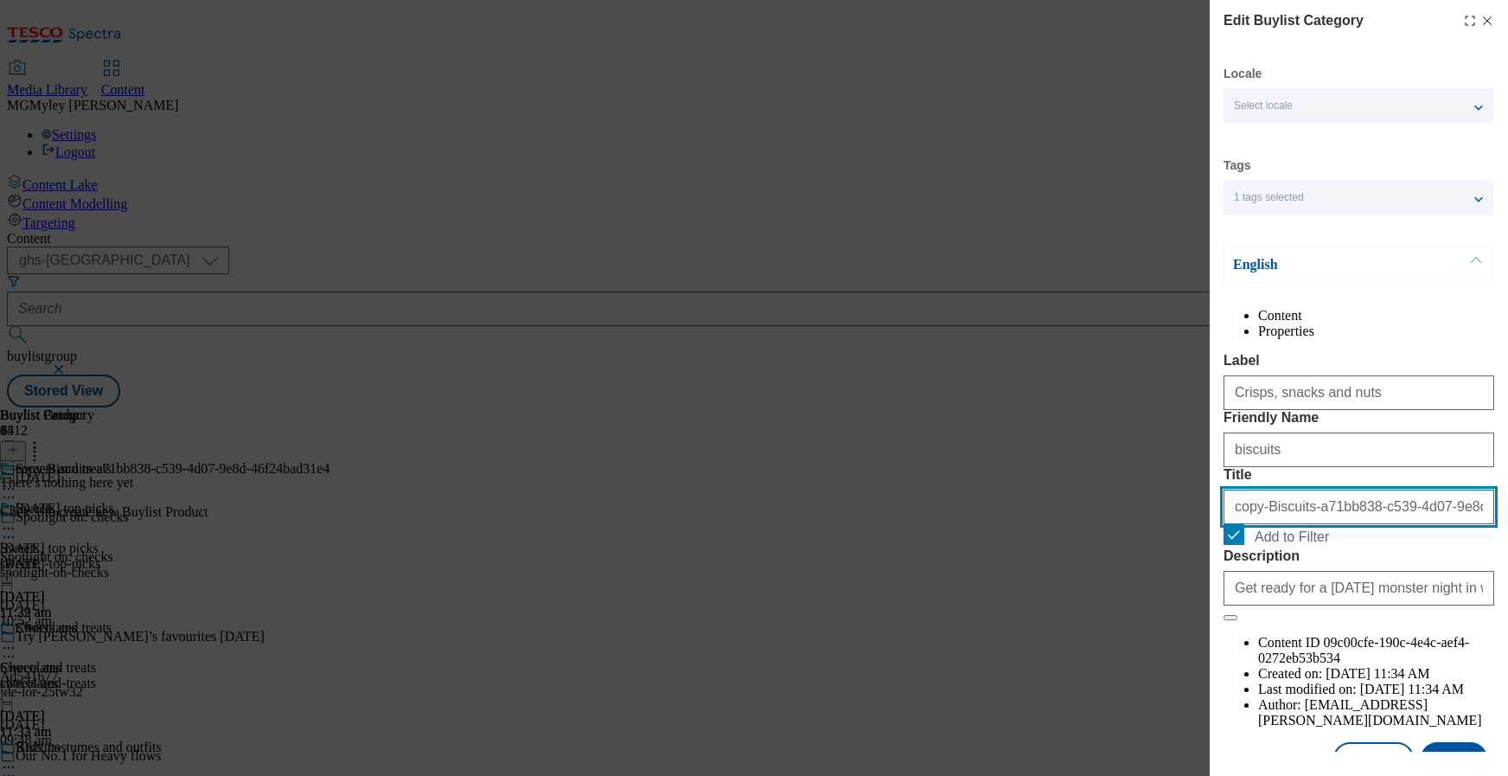
click at [1288, 524] on input "copy-Biscuits-a71bb838-c539-4d07-9e8d-46f24bad31e4" at bounding box center [1359, 507] width 271 height 35
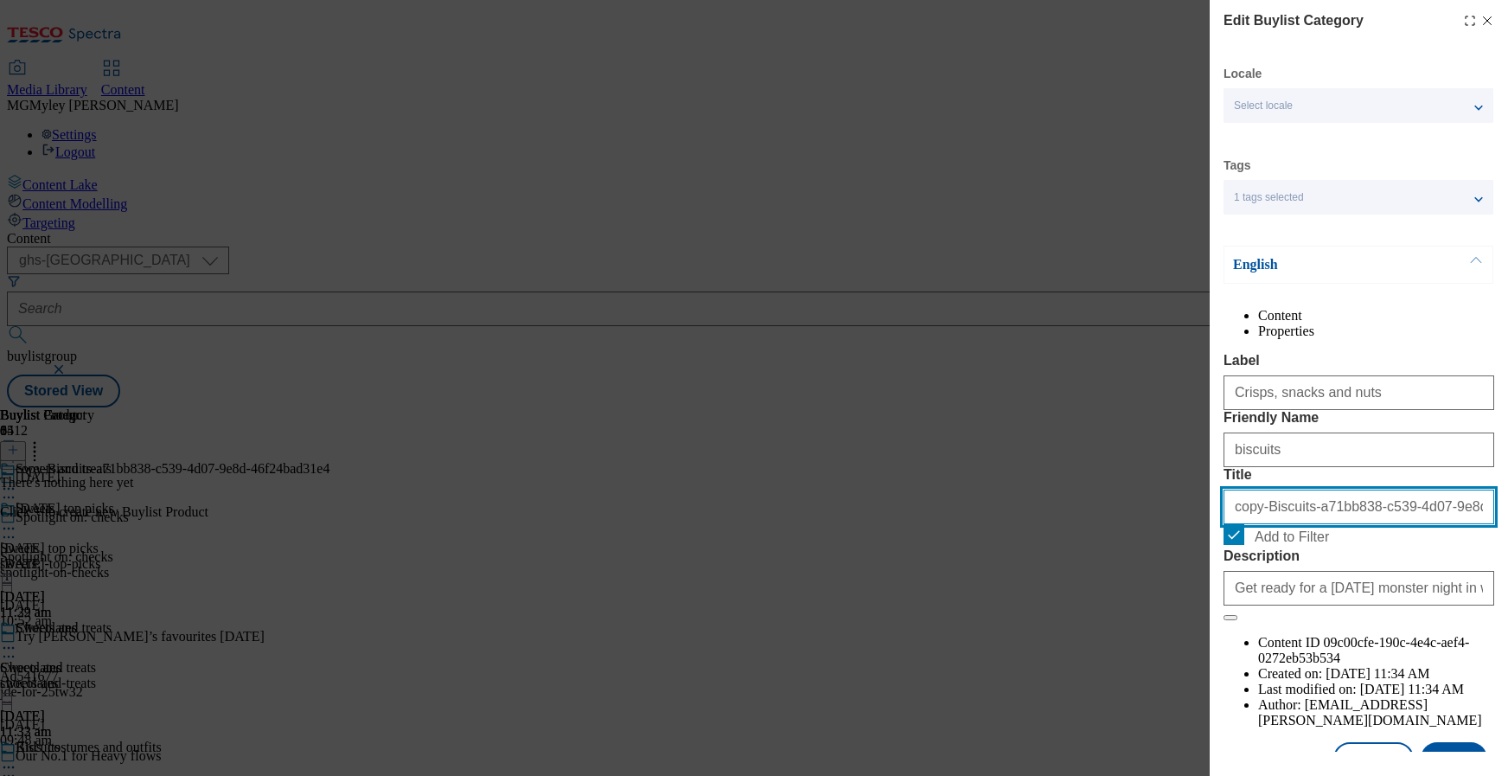
click at [1288, 524] on input "copy-Biscuits-a71bb838-c539-4d07-9e8d-46f24bad31e4" at bounding box center [1359, 507] width 271 height 35
paste input "Crisps, snacks and nuts"
type input "Crisps, snacks and nuts"
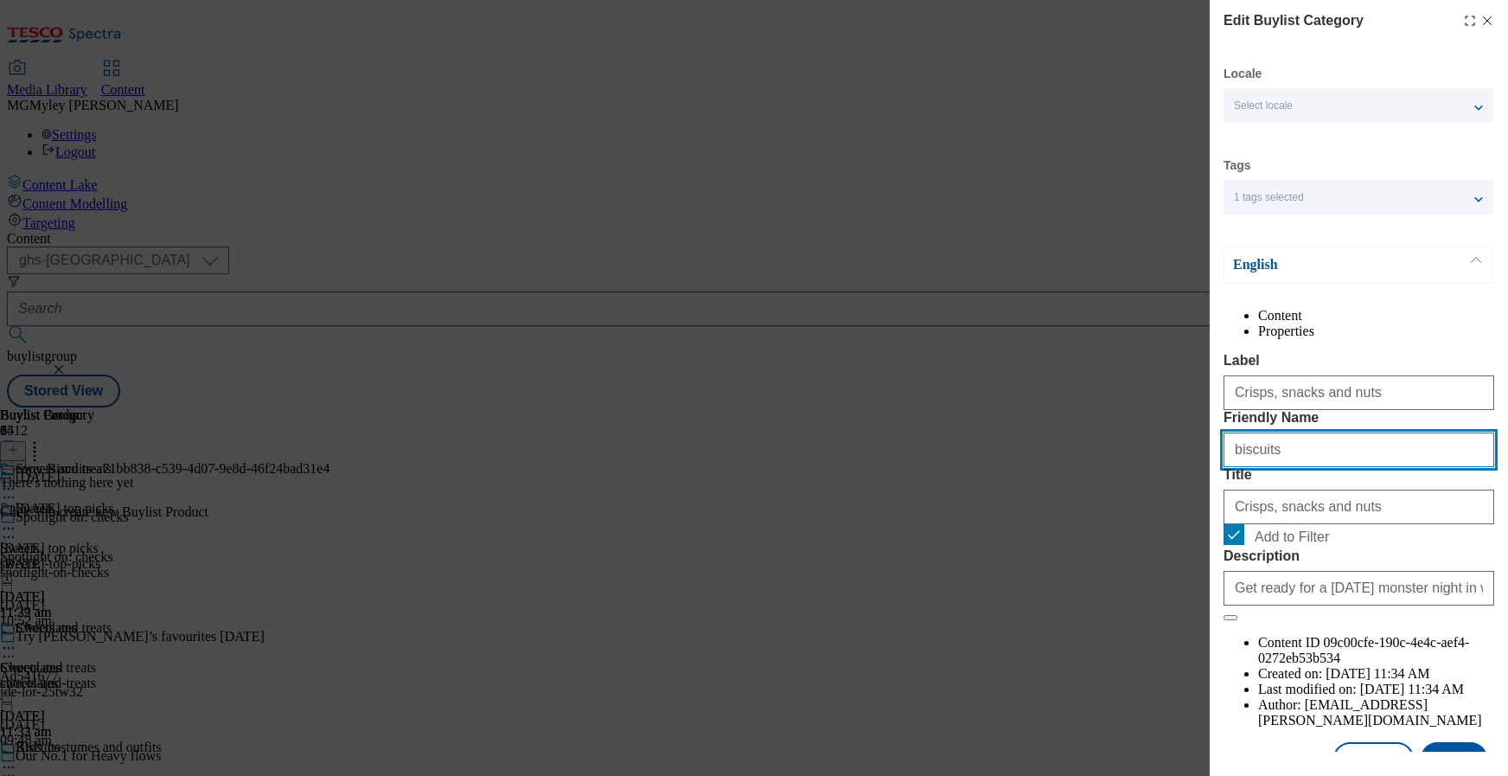
drag, startPoint x: 1295, startPoint y: 516, endPoint x: 1188, endPoint y: 515, distance: 106.4
click at [1188, 515] on div "Edit Buylist Category Locale Select locale English Welsh Tags 1 tags selected f…" at bounding box center [754, 388] width 1508 height 776
paste input "Crisps, snacks and nu"
click at [1241, 467] on input "Crisps, snacks and nuts" at bounding box center [1359, 449] width 271 height 35
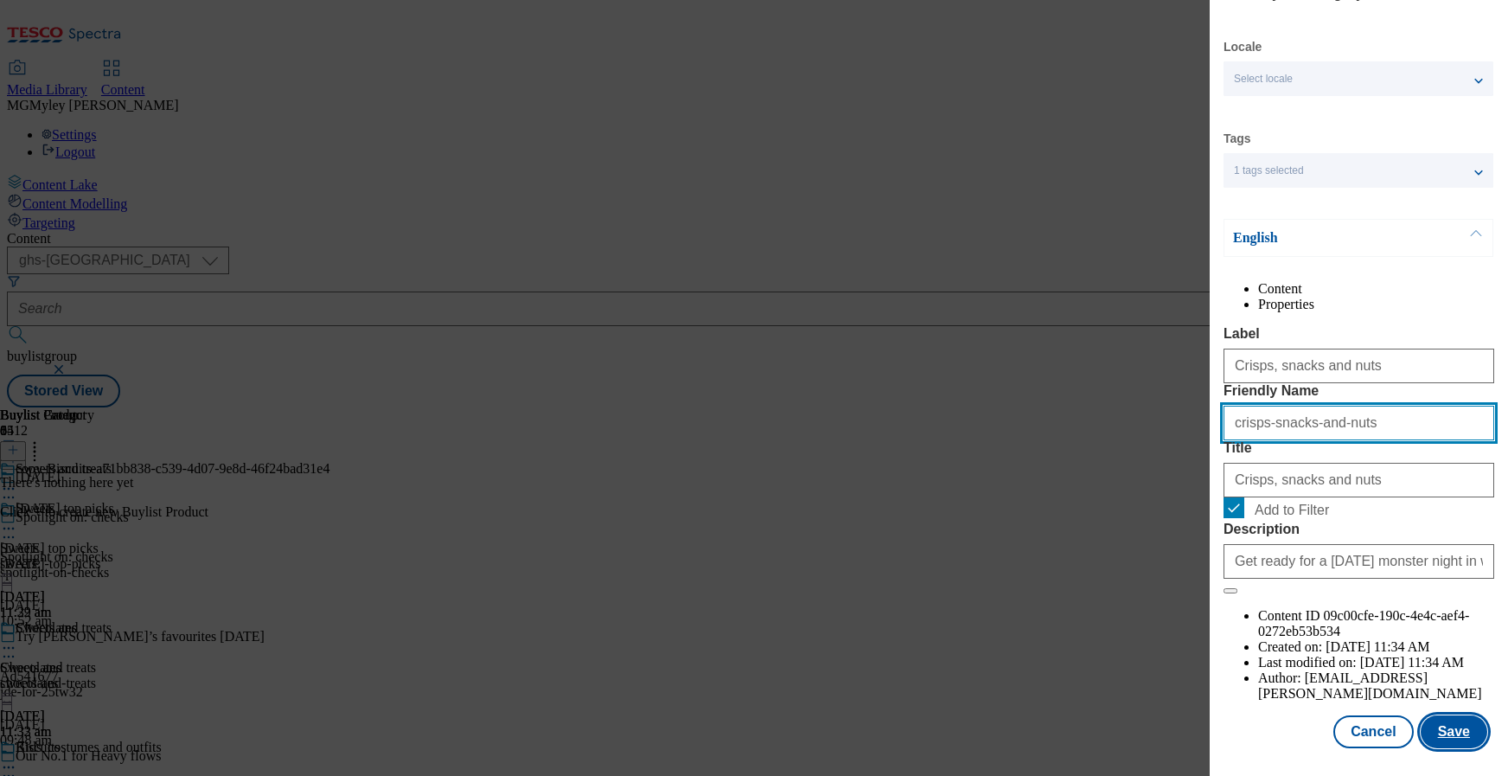
type input "crisps-snacks-and-nuts"
click at [1443, 720] on button "Save" at bounding box center [1454, 731] width 67 height 33
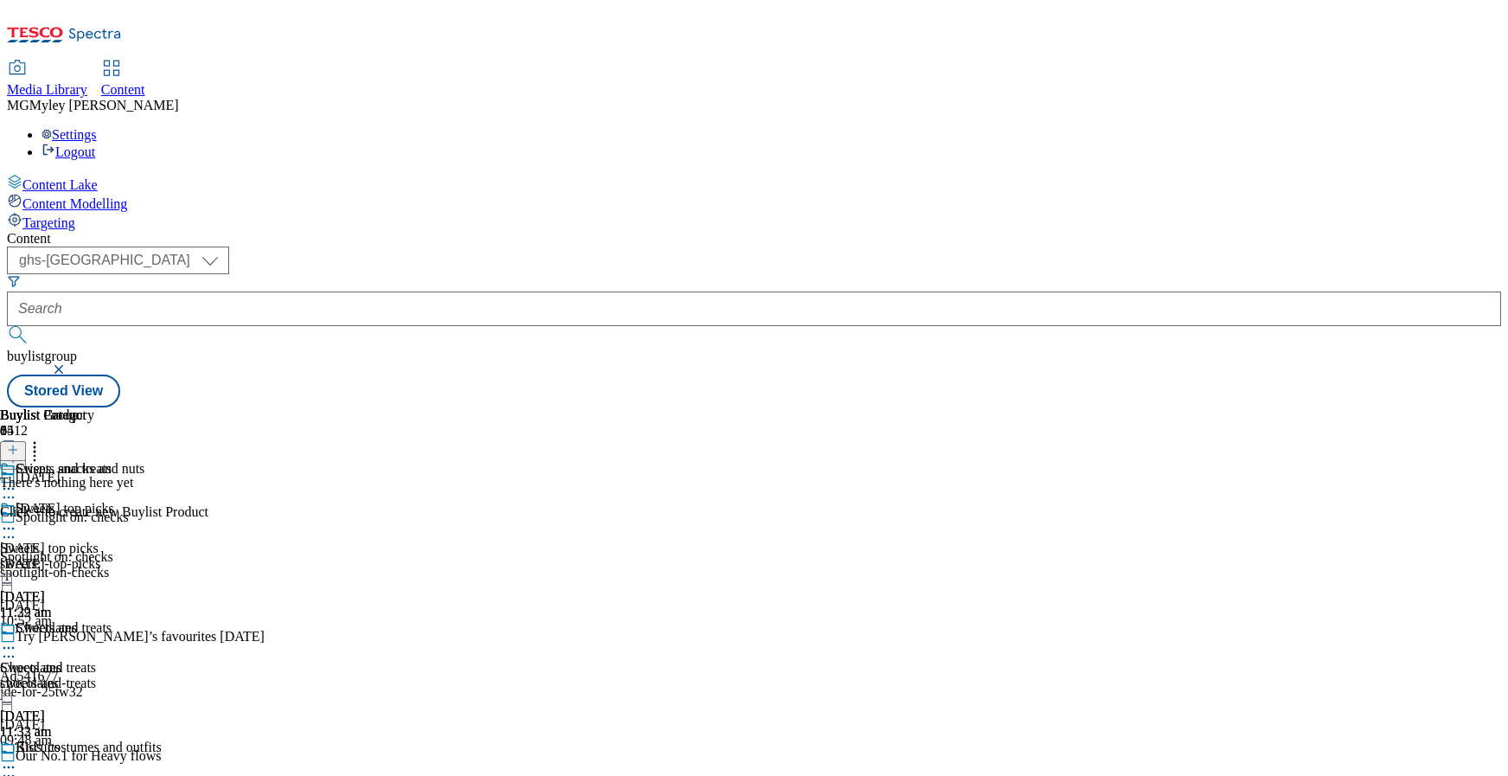
scroll to position [213, 0]
click at [43, 438] on icon at bounding box center [34, 446] width 17 height 17
click at [104, 496] on button "Reorder" at bounding box center [69, 507] width 69 height 22
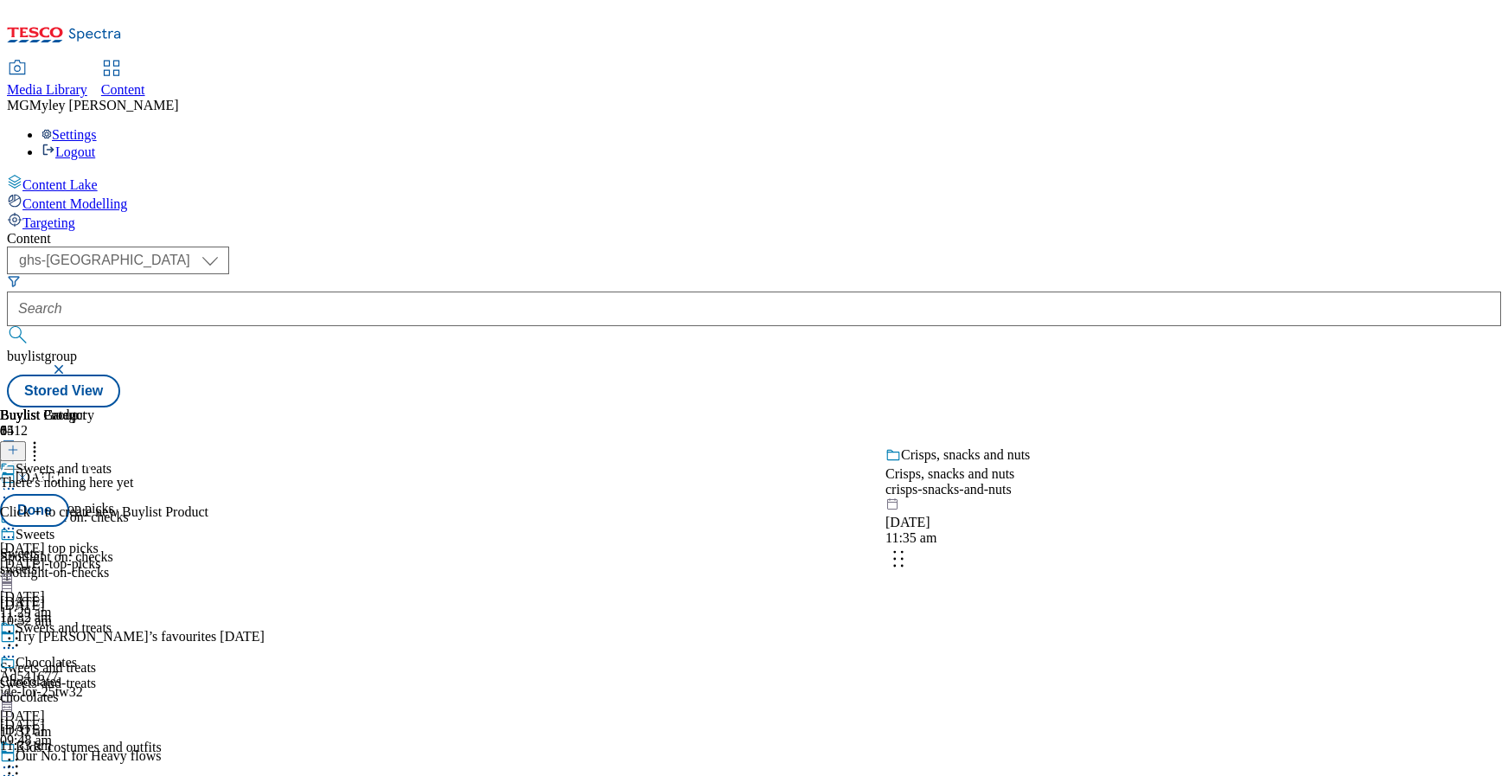
drag, startPoint x: 1126, startPoint y: 655, endPoint x: 1125, endPoint y: 515, distance: 139.2
click at [1125, 407] on body "Icons icon_account icon_add icon_backward_link icon_basket icon_benefits icon_c…" at bounding box center [754, 207] width 1495 height 400
click at [69, 494] on button "Done" at bounding box center [34, 510] width 69 height 33
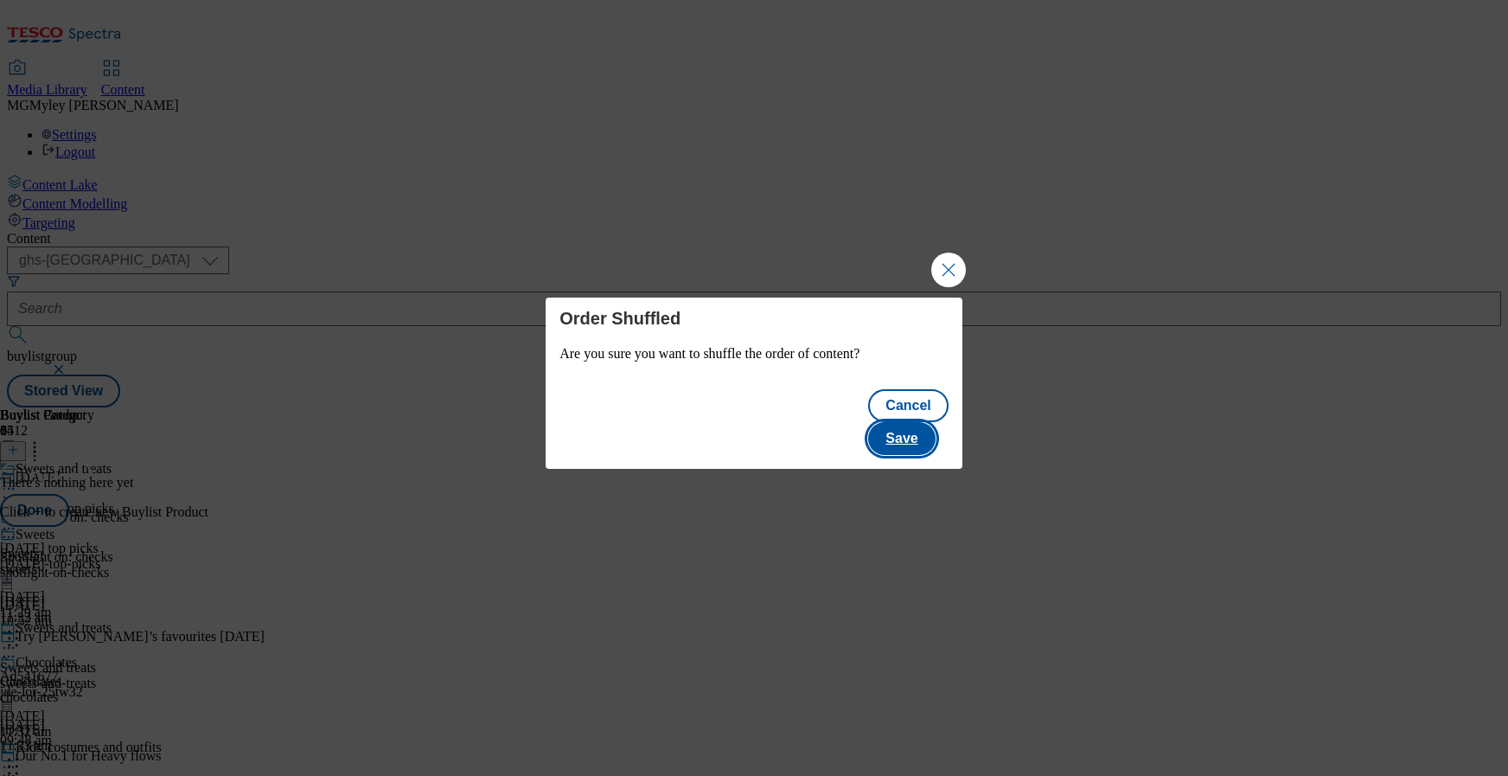
click at [911, 425] on button "Save" at bounding box center [901, 438] width 67 height 33
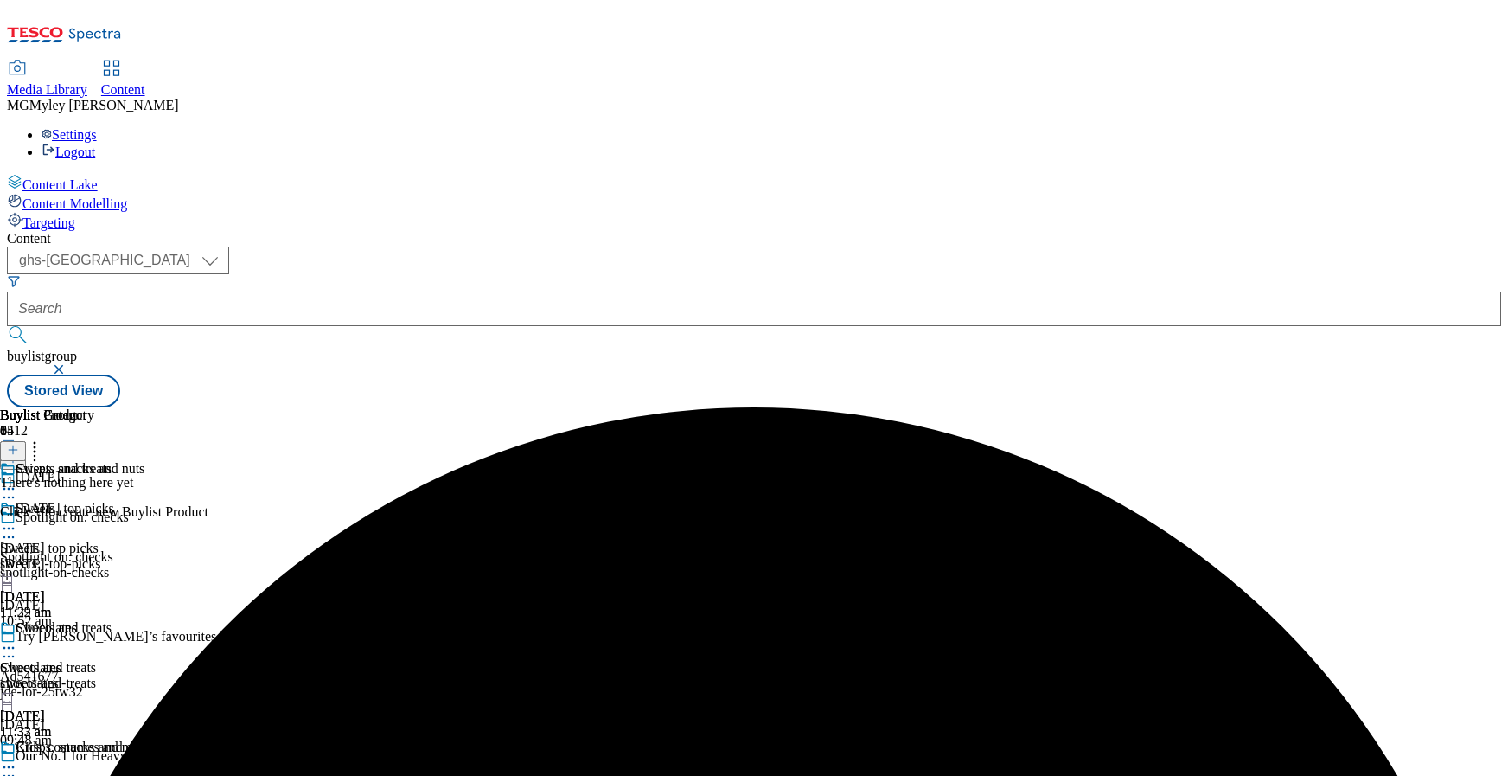
scroll to position [291, 0]
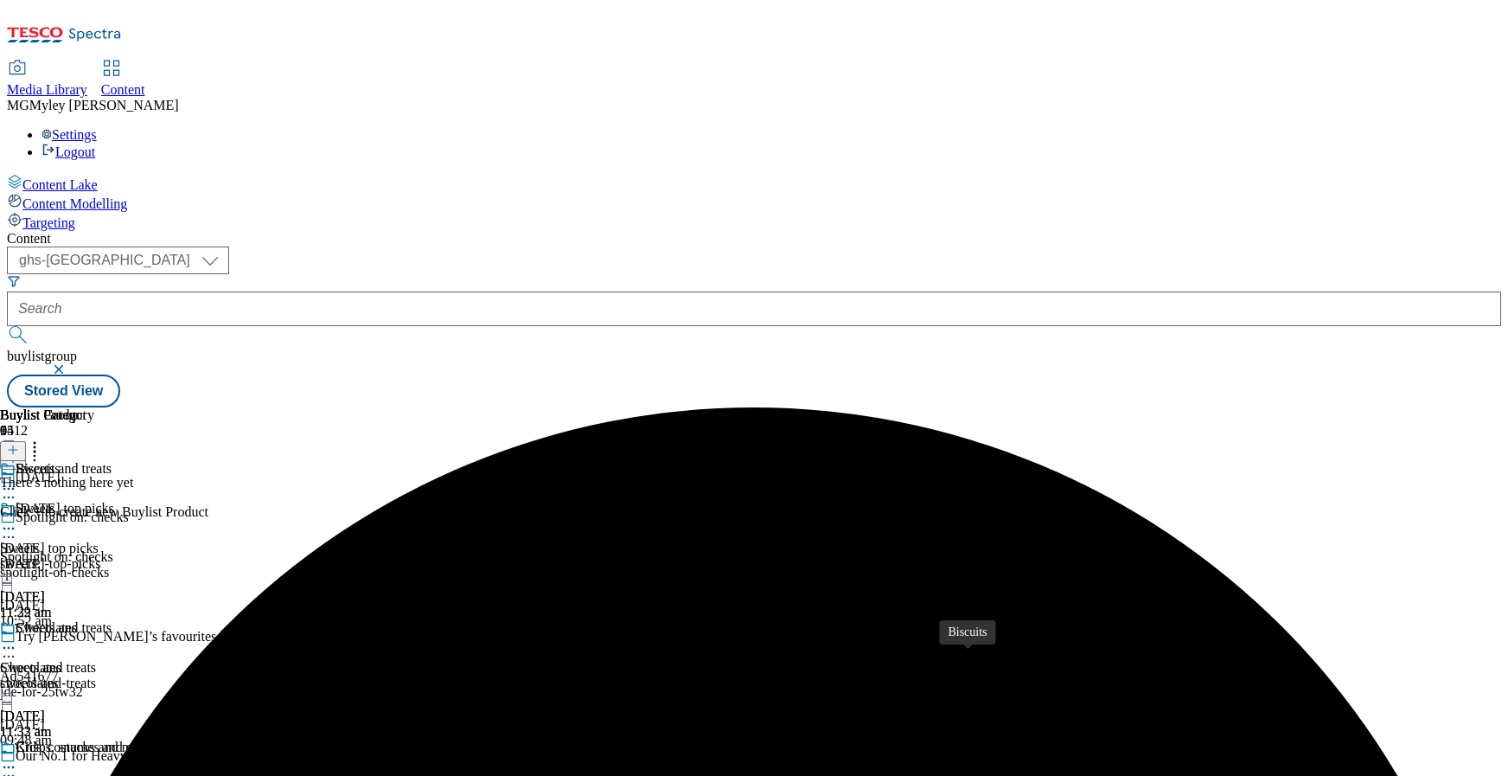
scroll to position [1053, 0]
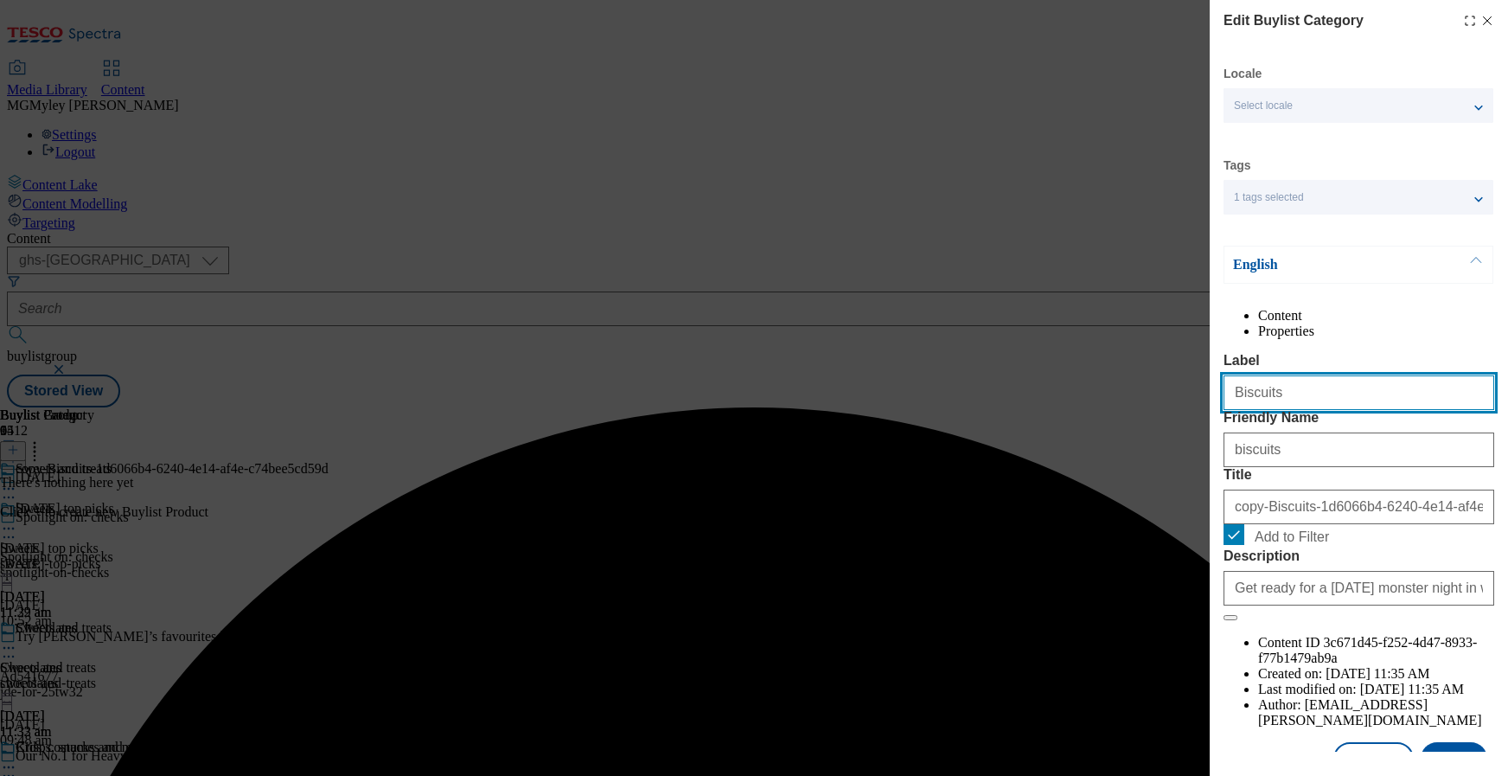
click at [1264, 410] on input "Biscuits" at bounding box center [1359, 392] width 271 height 35
paste input "[PERSON_NAME]"
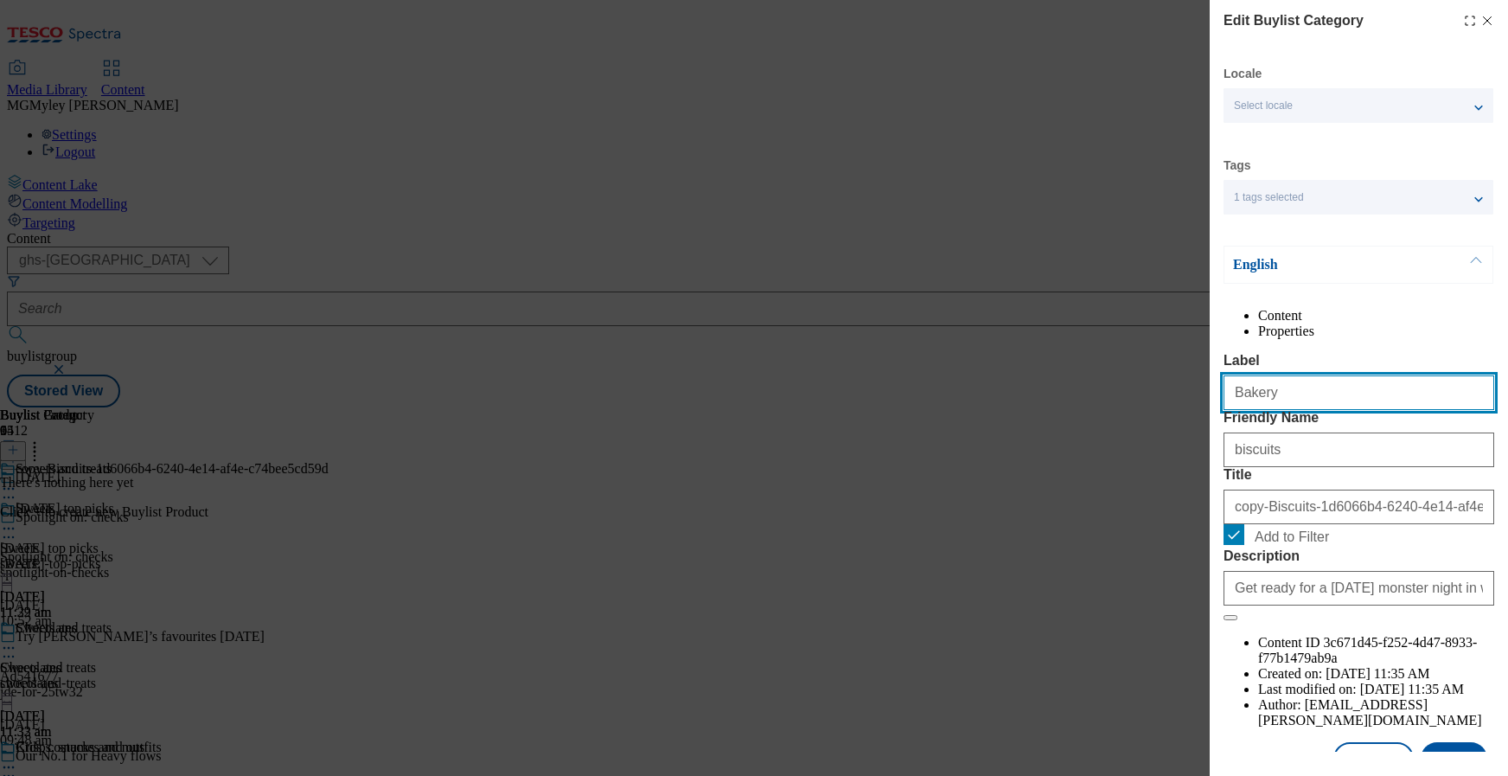
type input "Bakery"
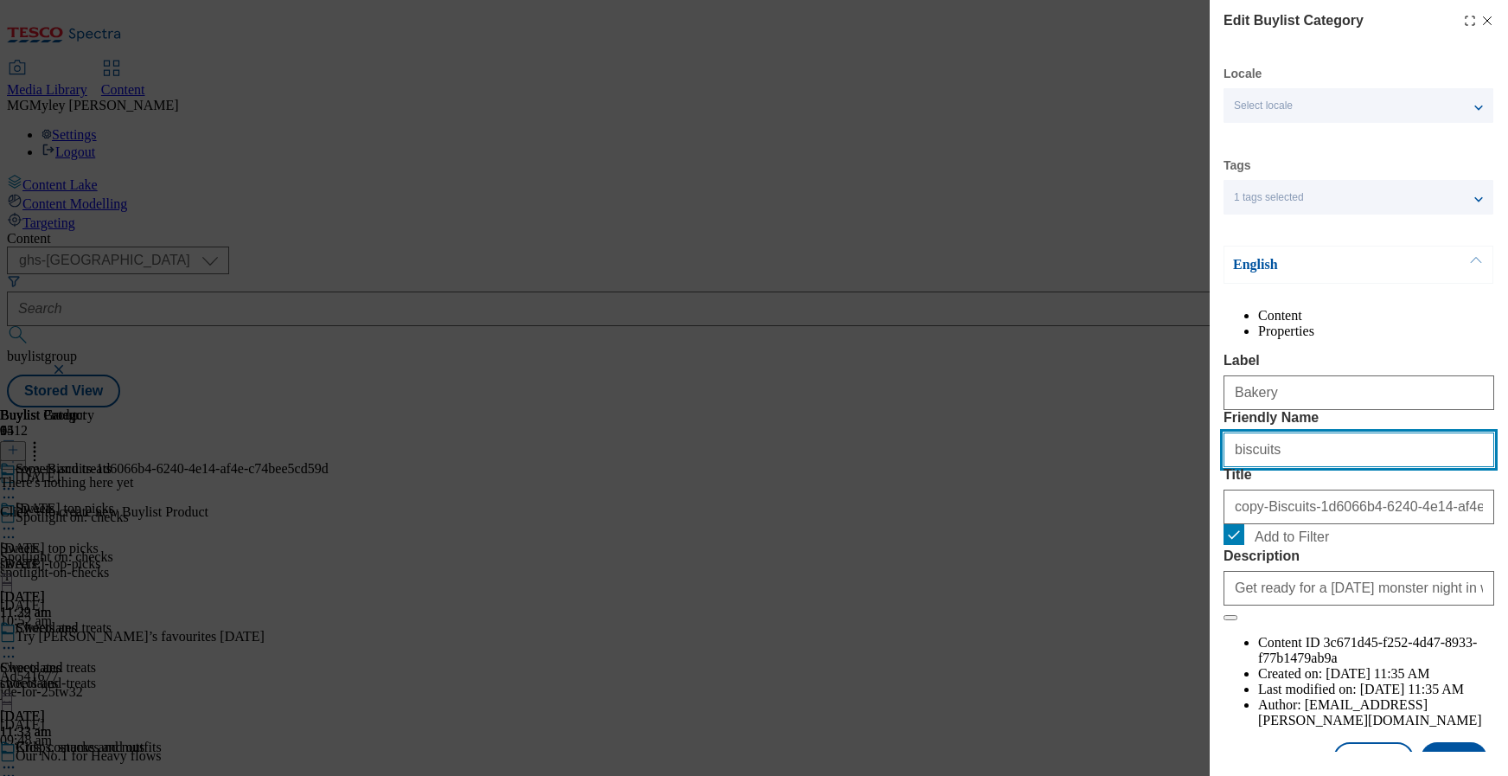
drag, startPoint x: 1298, startPoint y: 533, endPoint x: 1219, endPoint y: 511, distance: 81.6
click at [1219, 511] on div "Edit Buylist Category Locale Select locale English Welsh Tags 1 tags selected f…" at bounding box center [1359, 376] width 298 height 752
paste input "Bakery"
type input "bakery"
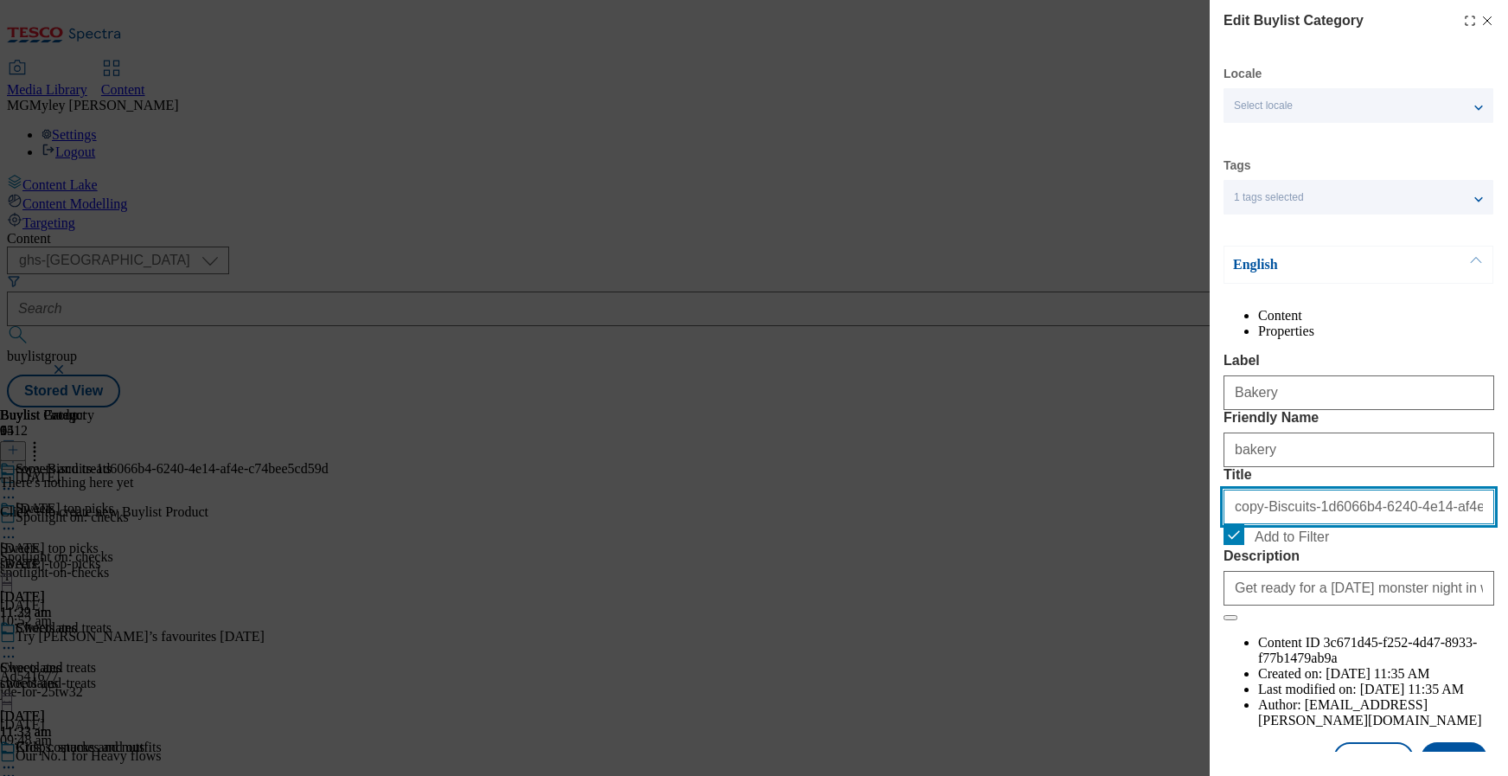
click at [1295, 524] on input "copy-Biscuits-1d6066b4-6240-4e14-af4e-c74bee5cd59d" at bounding box center [1359, 507] width 271 height 35
paste input "Bakery"
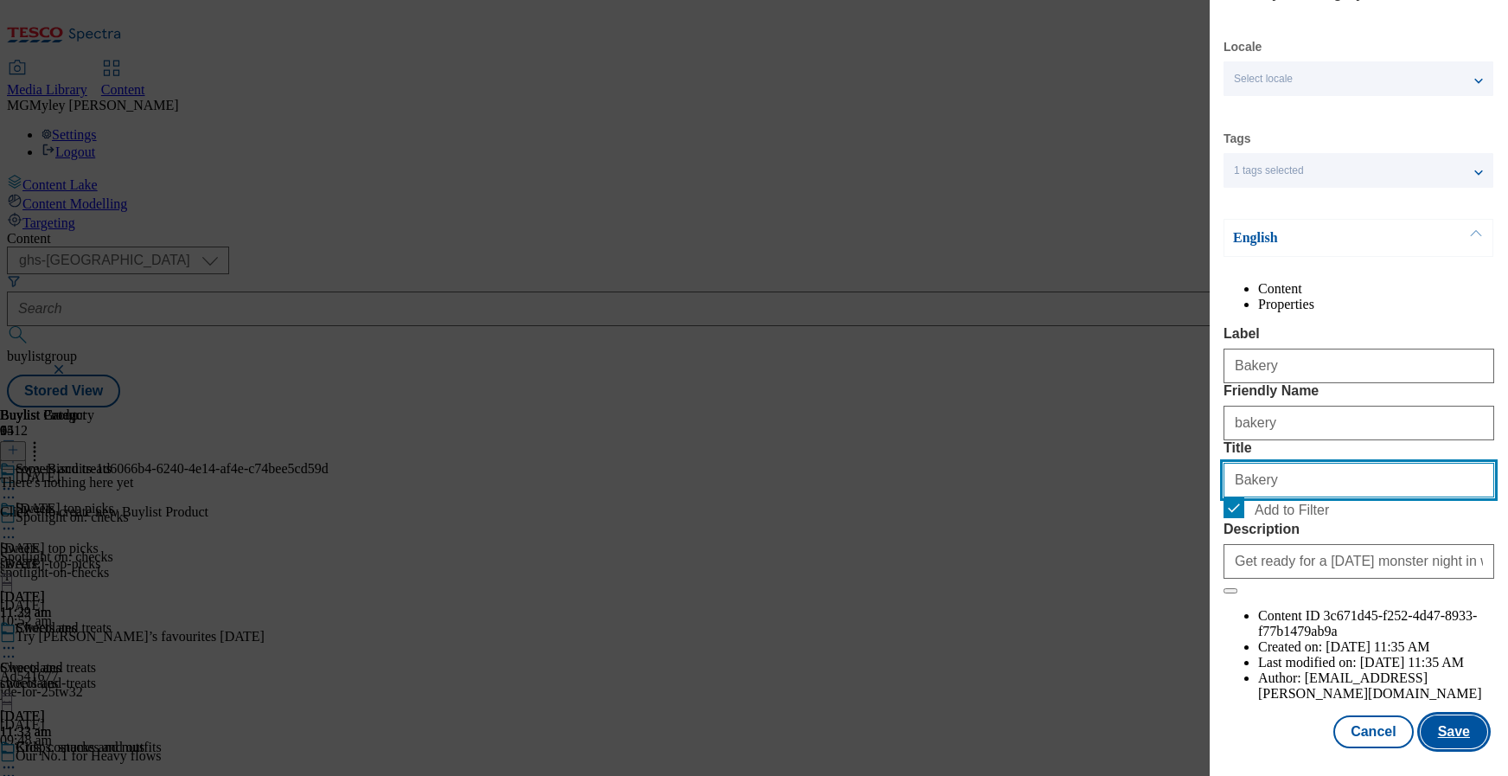
type input "Bakery"
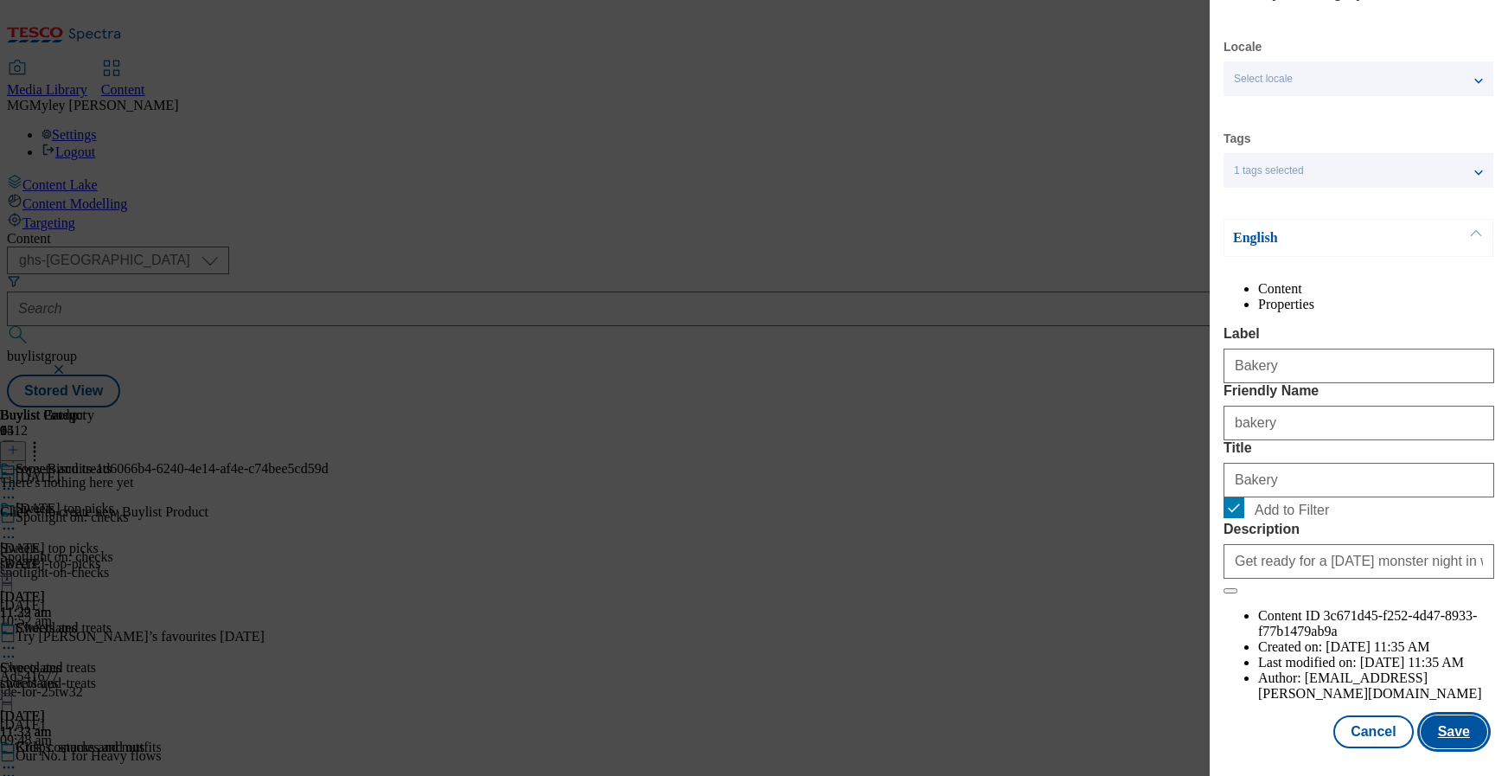
click at [1443, 740] on button "Save" at bounding box center [1454, 731] width 67 height 33
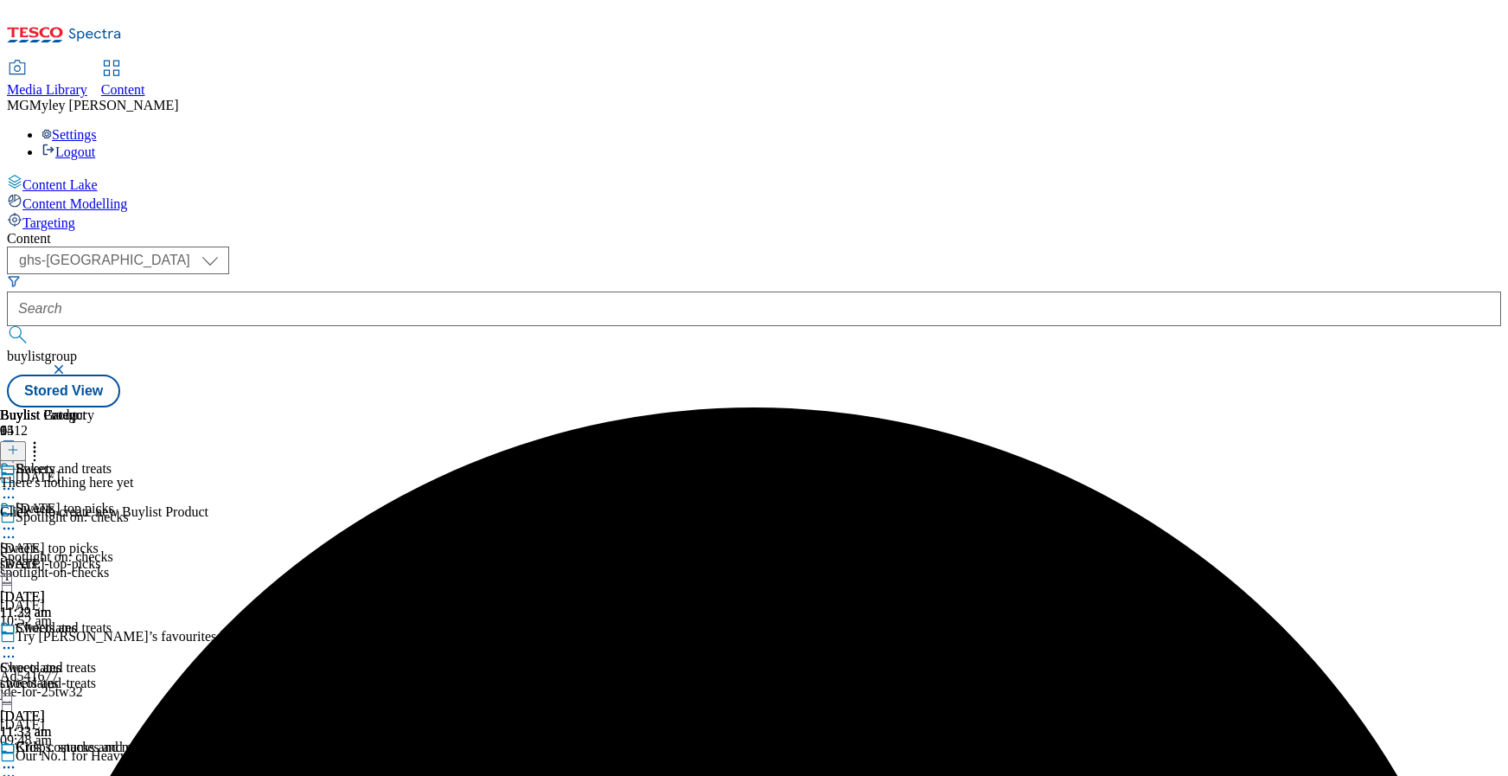
scroll to position [1053, 0]
click at [43, 438] on icon at bounding box center [34, 446] width 17 height 17
click at [97, 502] on span "Reorder" at bounding box center [76, 508] width 42 height 13
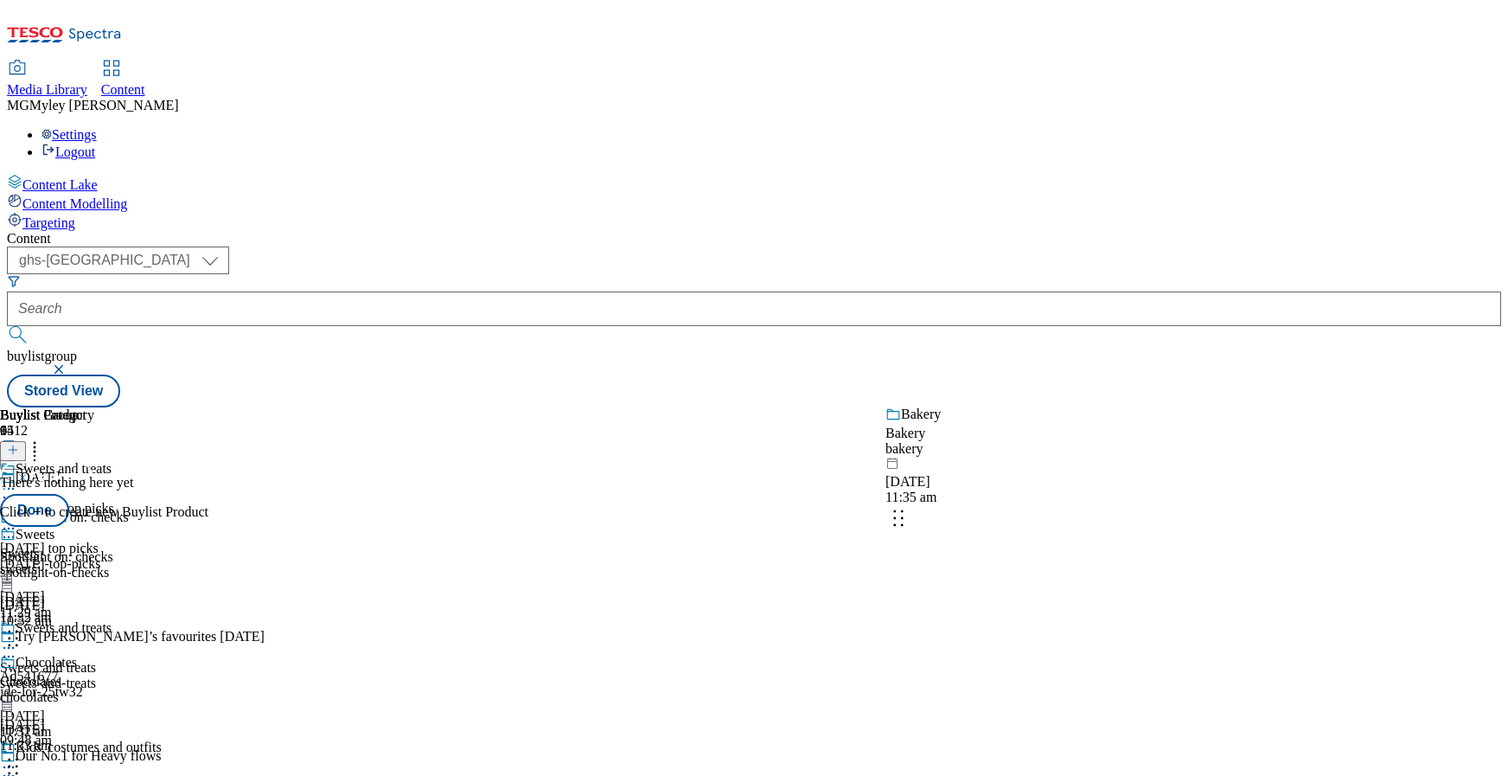
drag, startPoint x: 1123, startPoint y: 712, endPoint x: 1121, endPoint y: 416, distance: 295.8
click at [1121, 407] on body "Icons icon_account icon_add icon_backward_link icon_basket icon_benefits icon_c…" at bounding box center [754, 207] width 1495 height 400
drag, startPoint x: 1113, startPoint y: 615, endPoint x: 1112, endPoint y: 464, distance: 150.5
click at [1112, 407] on body "Icons icon_account icon_add icon_backward_link icon_basket icon_benefits icon_c…" at bounding box center [754, 207] width 1495 height 400
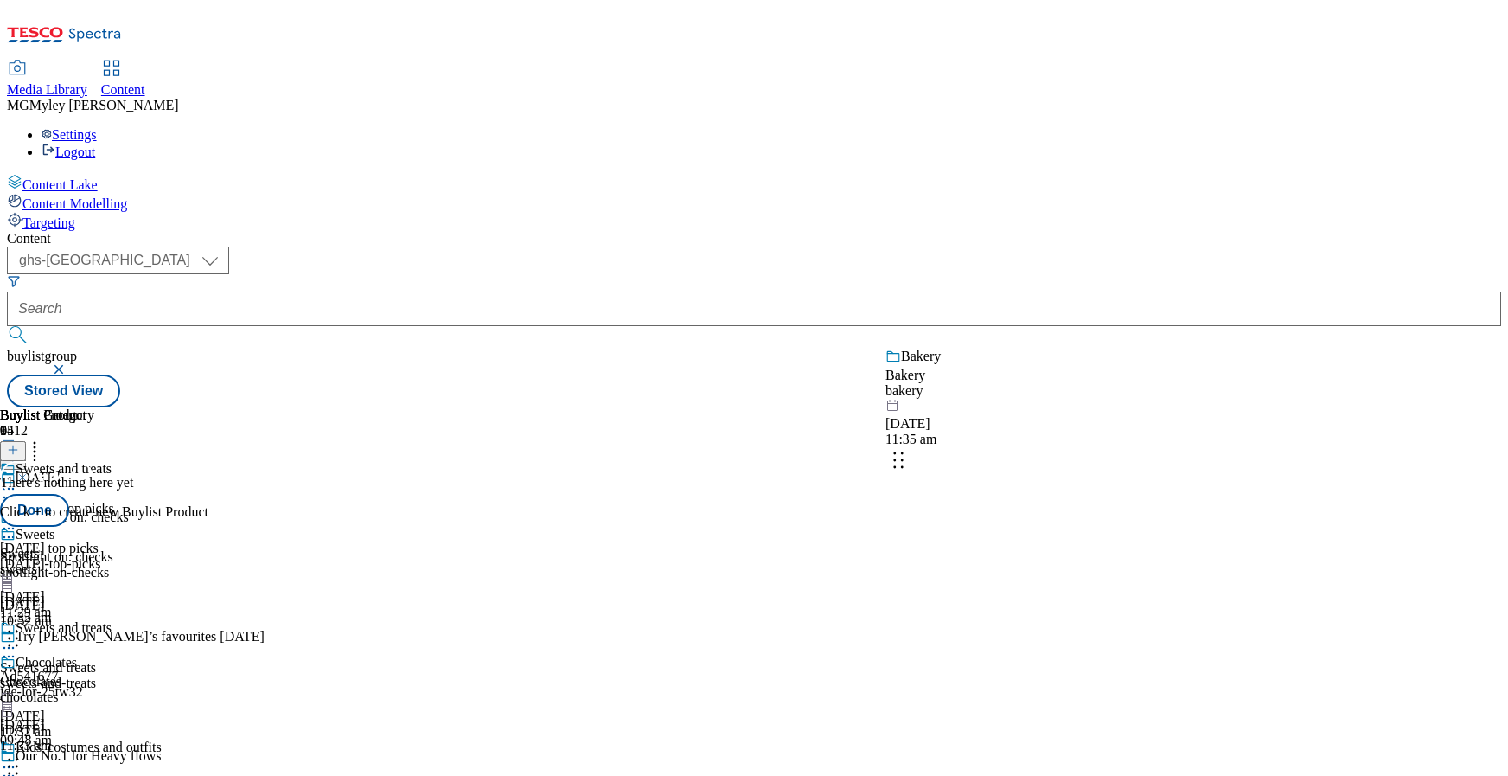
drag, startPoint x: 1124, startPoint y: 476, endPoint x: 1124, endPoint y: 368, distance: 108.1
click at [1124, 368] on body "Icons icon_account icon_add icon_backward_link icon_basket icon_benefits icon_c…" at bounding box center [754, 207] width 1495 height 400
click at [69, 494] on button "Done" at bounding box center [34, 510] width 69 height 33
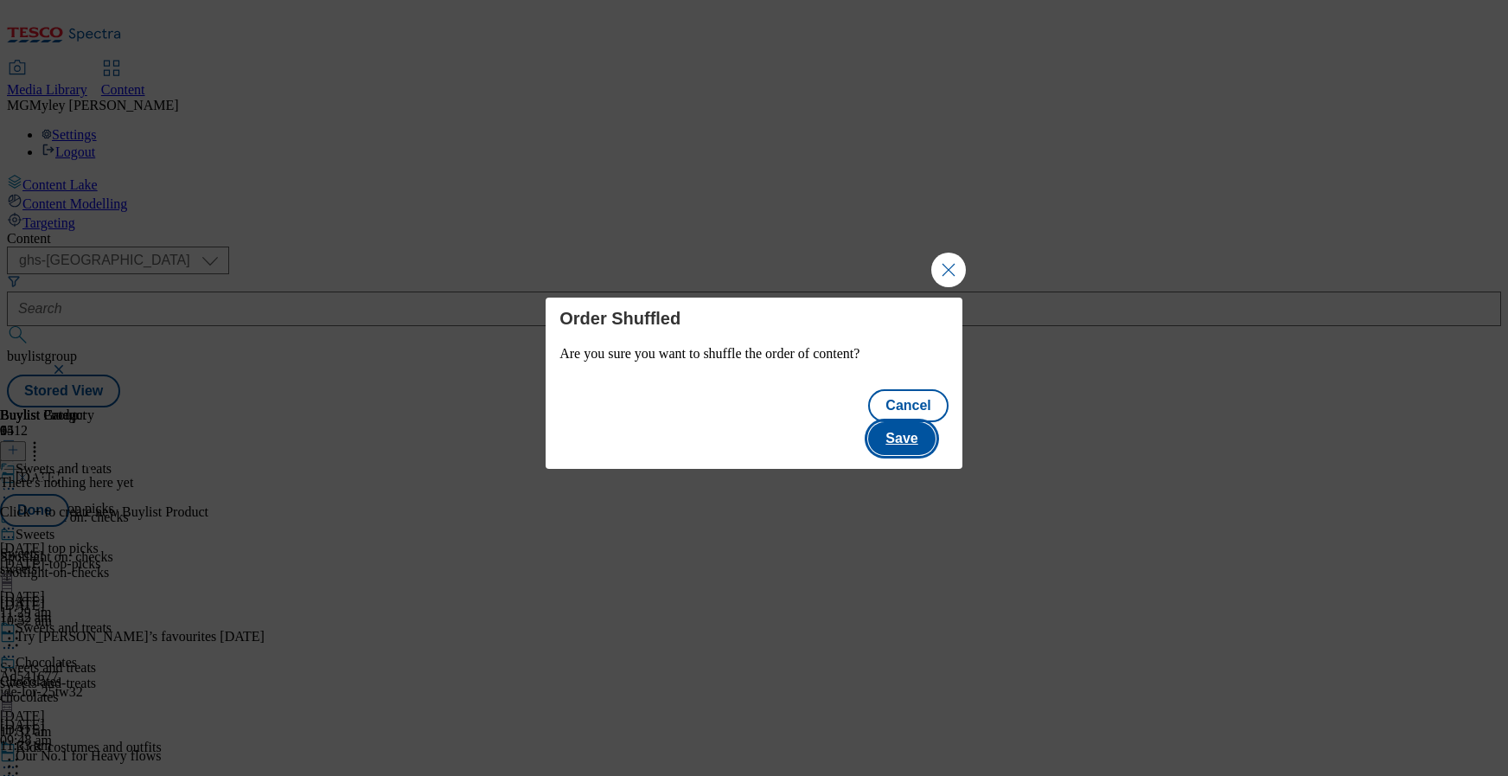
click at [899, 426] on button "Save" at bounding box center [901, 438] width 67 height 33
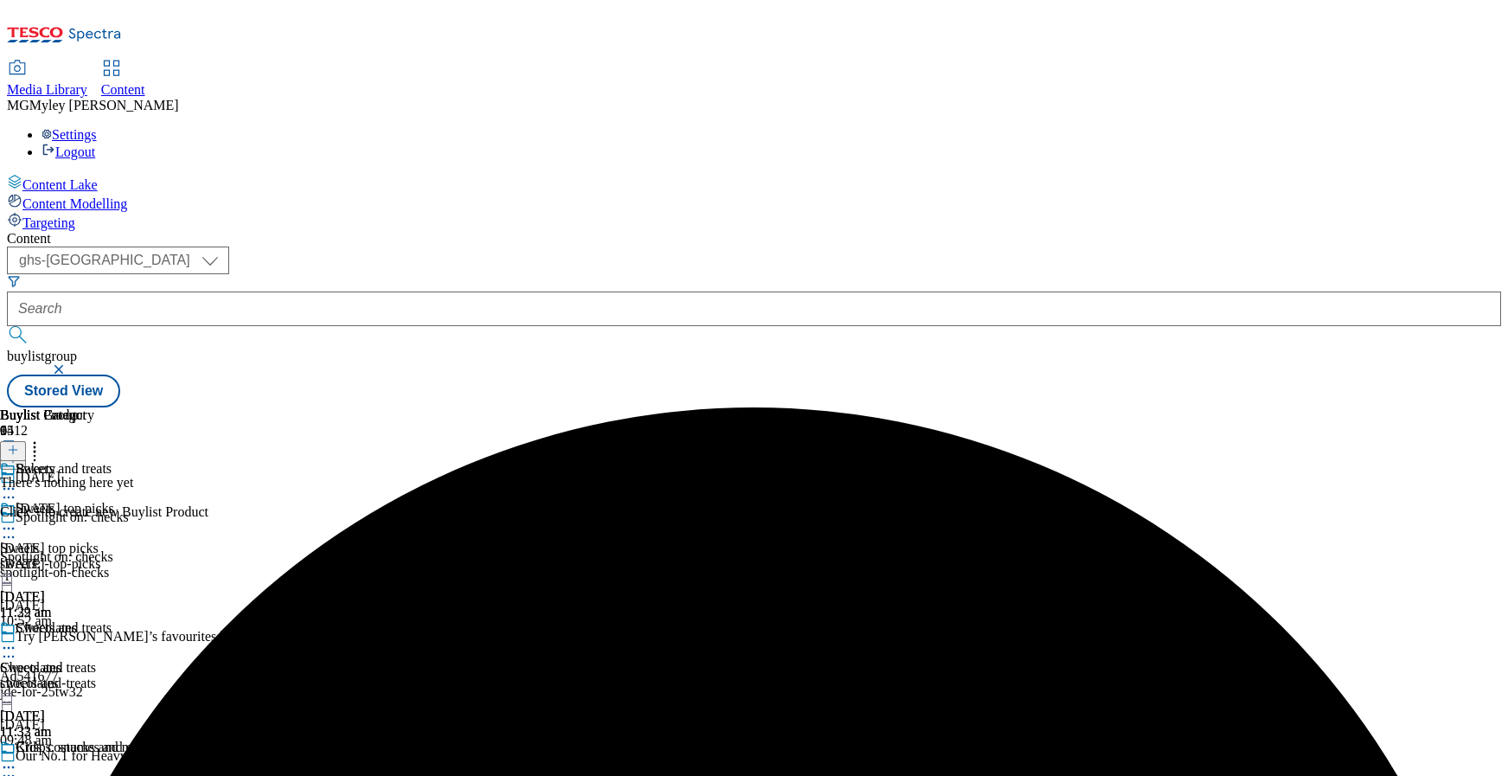
click at [17, 639] on icon at bounding box center [8, 647] width 17 height 17
click at [80, 674] on button "Edit" at bounding box center [58, 684] width 46 height 20
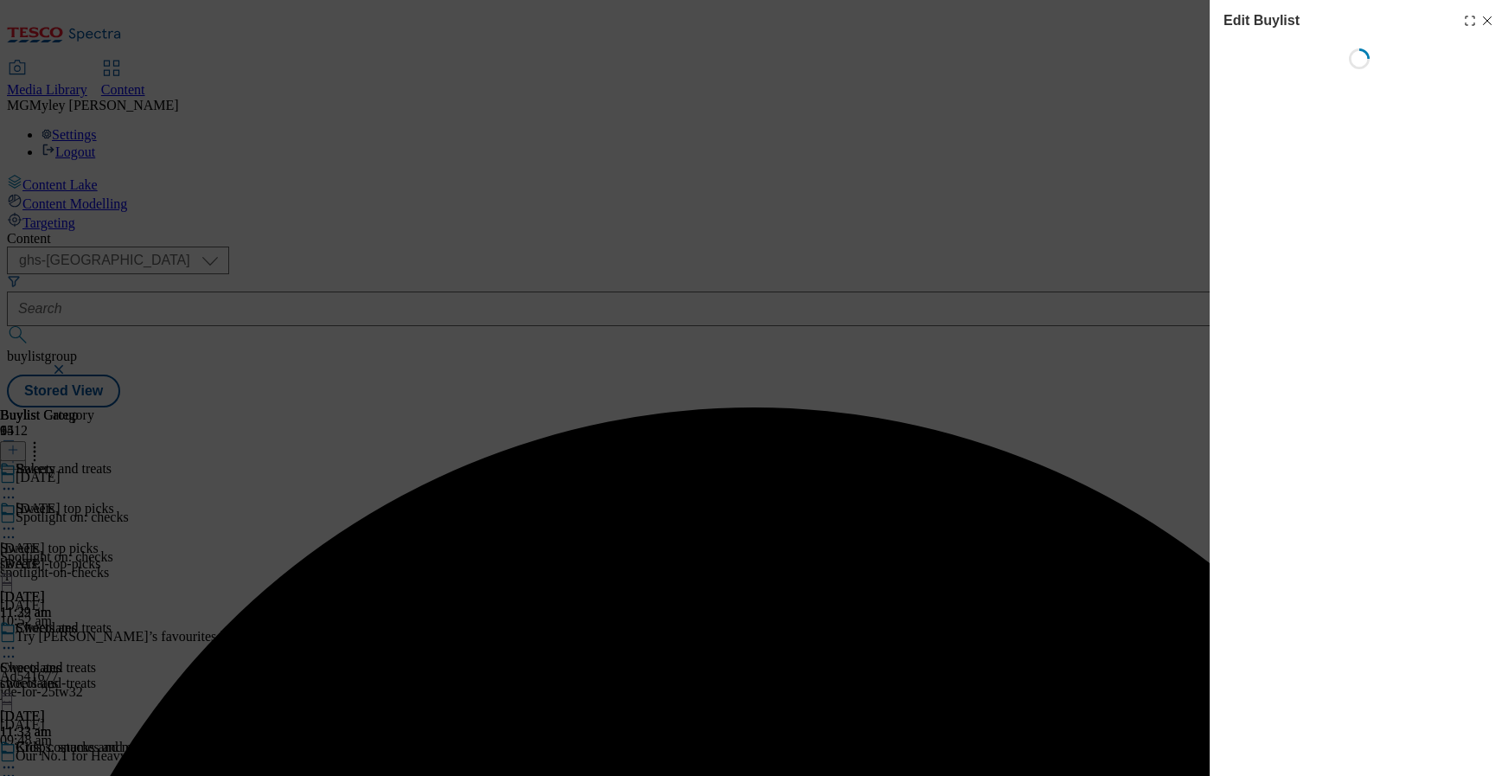
select select "seasonal"
select select "Banner"
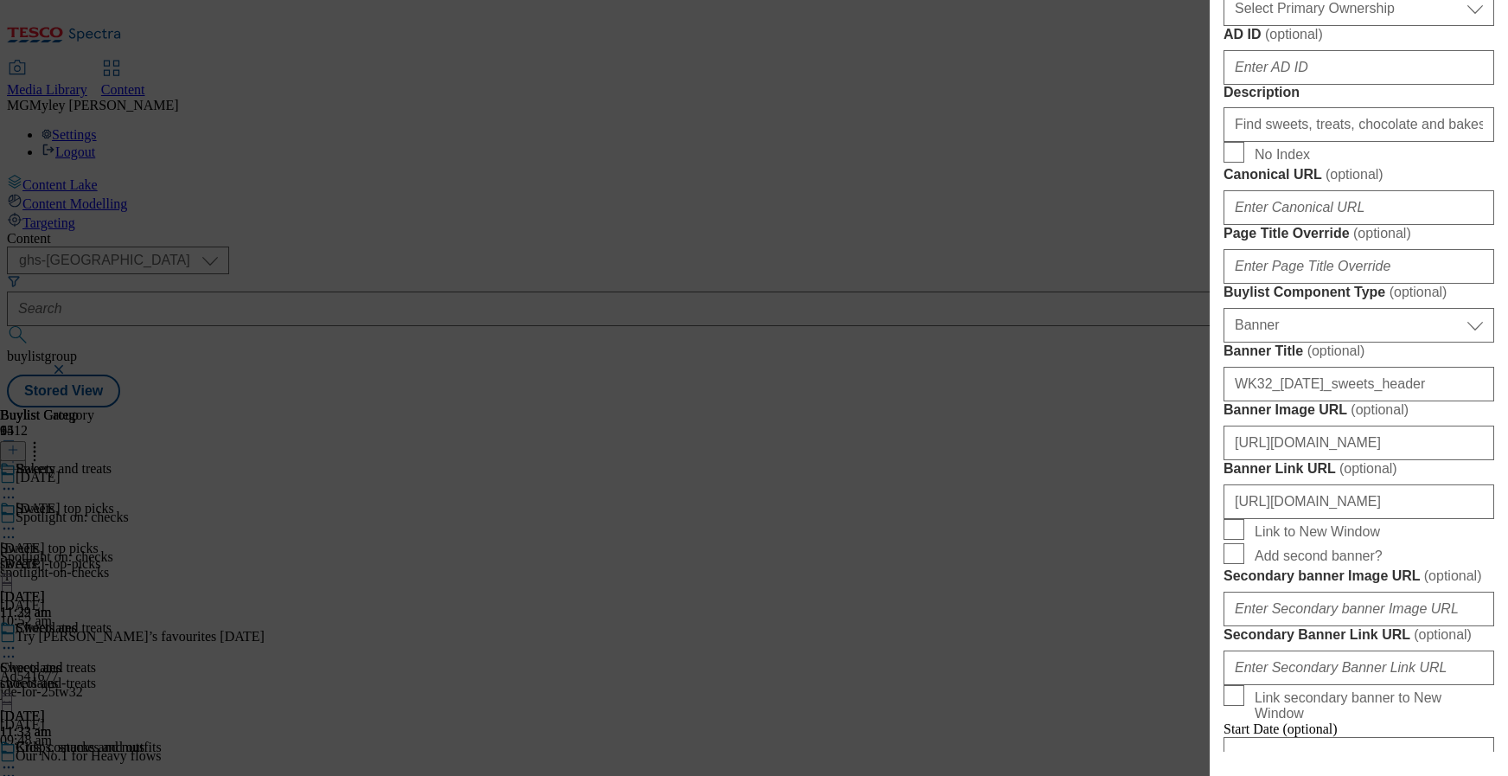
scroll to position [956, 0]
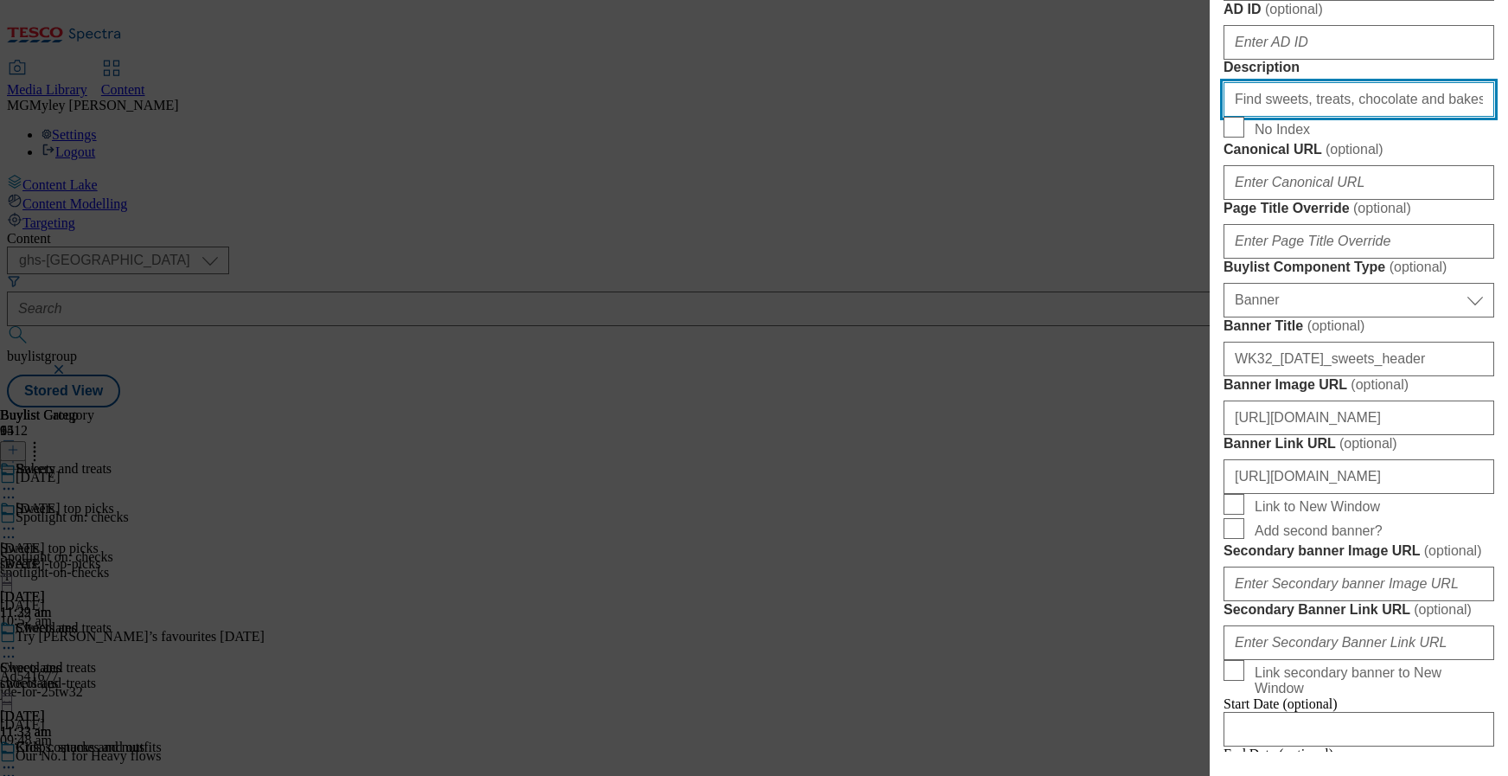
click at [1327, 117] on input "Find sweets, treats, chocolate and bakes in our [DATE] range. Shop online at [G…" at bounding box center [1359, 99] width 271 height 35
paste input "Get ready for a [DATE] monster night in with chocolate, sweets, and more treats…"
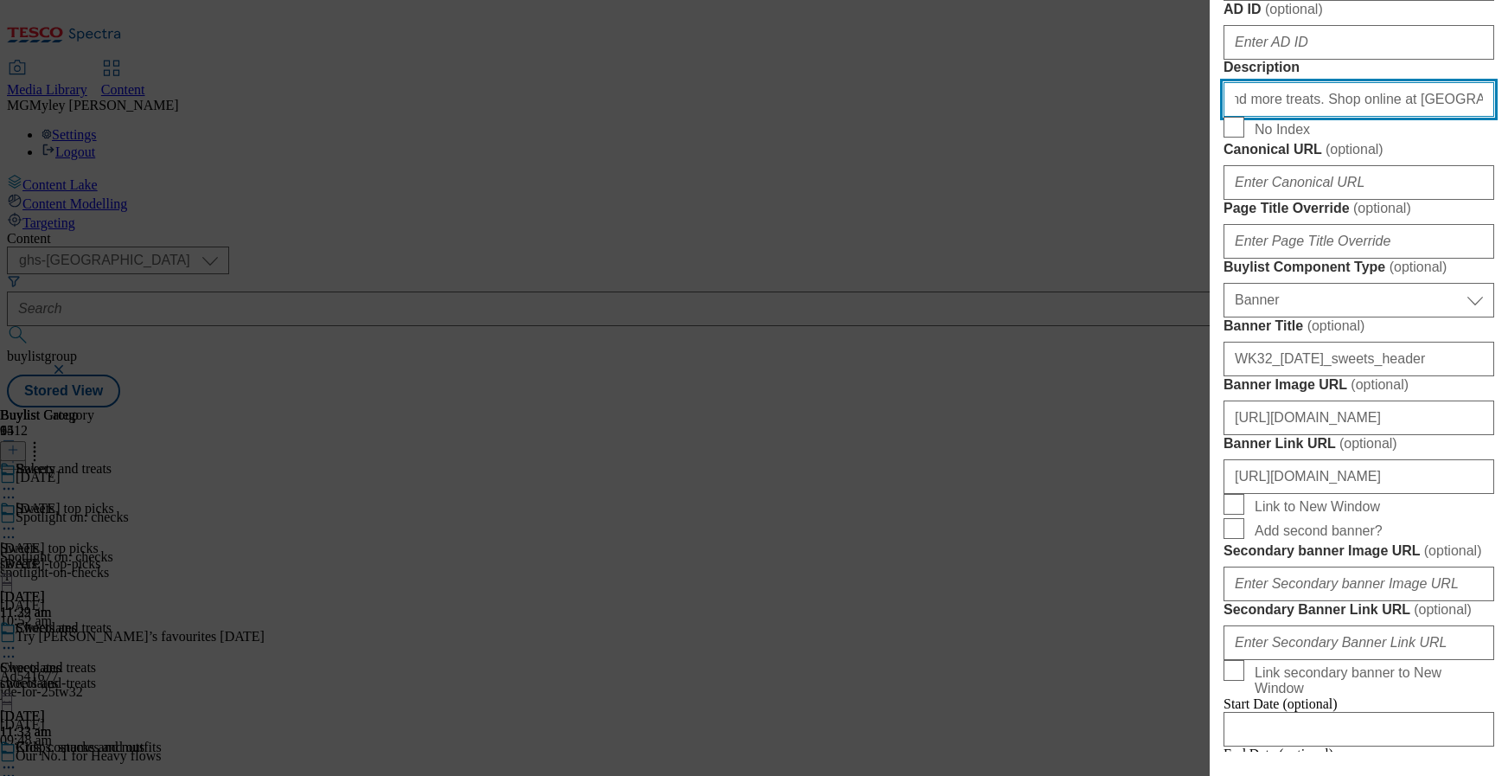
drag, startPoint x: 1365, startPoint y: 474, endPoint x: 1496, endPoint y: 479, distance: 131.6
click at [1496, 479] on div "Edit Buylist Locale Select locale English Welsh Tags 1 tags selected fnf market…" at bounding box center [1359, 376] width 298 height 752
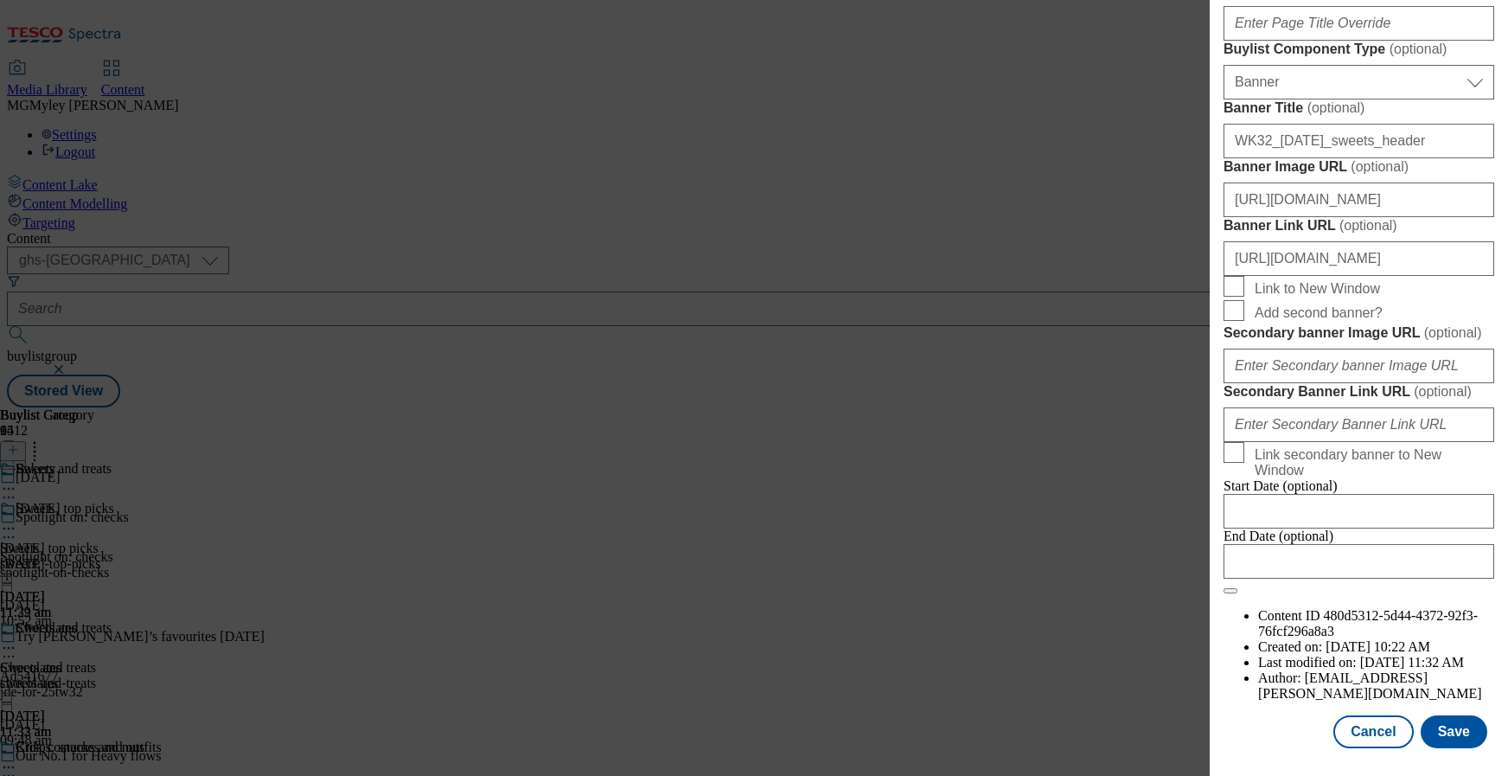
scroll to position [1818, 0]
type input "Get ready for a [DATE] monster night in with chocolate, sweets, and more treats…"
click at [1443, 735] on button "Save" at bounding box center [1454, 731] width 67 height 33
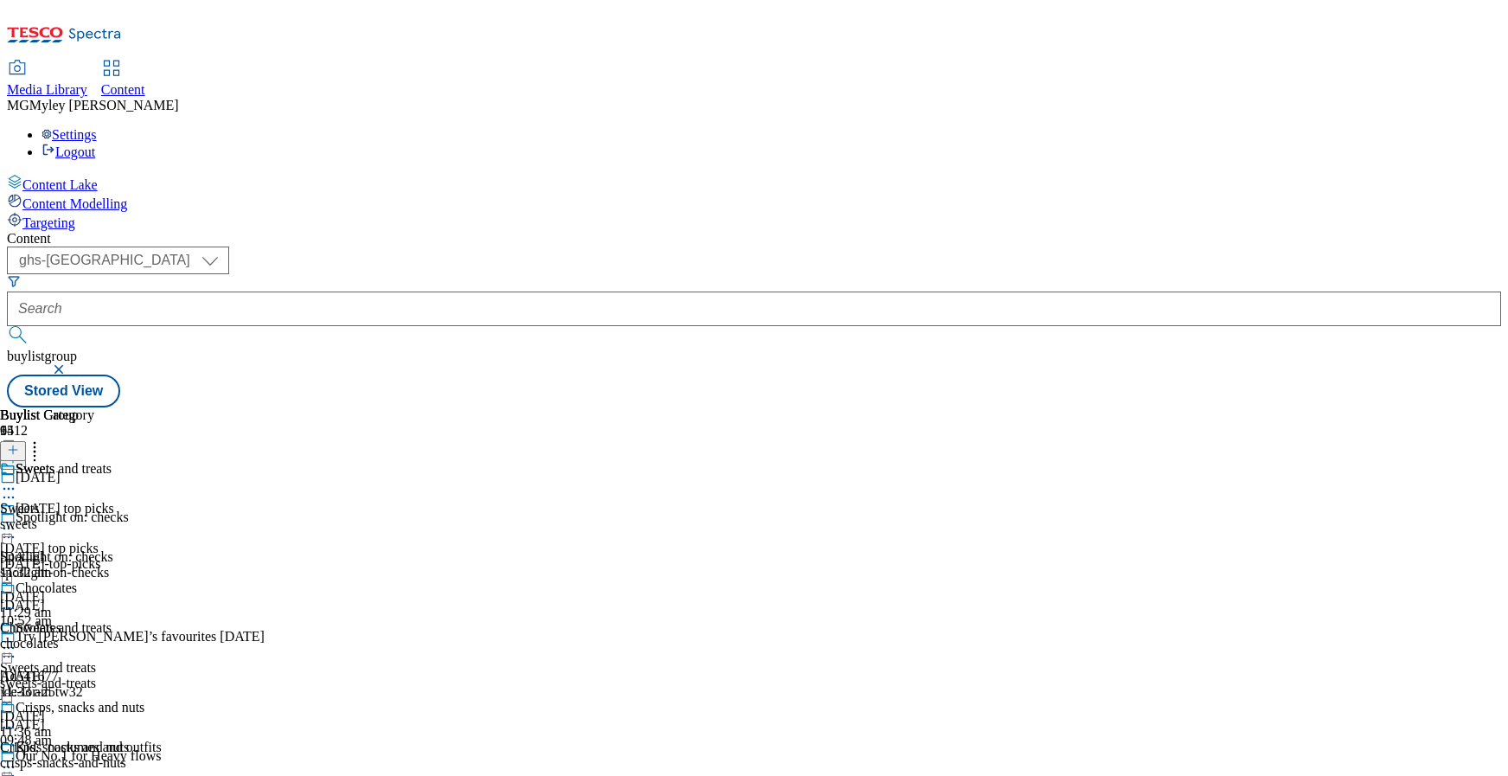
click at [170, 516] on div "sweets" at bounding box center [85, 524] width 170 height 16
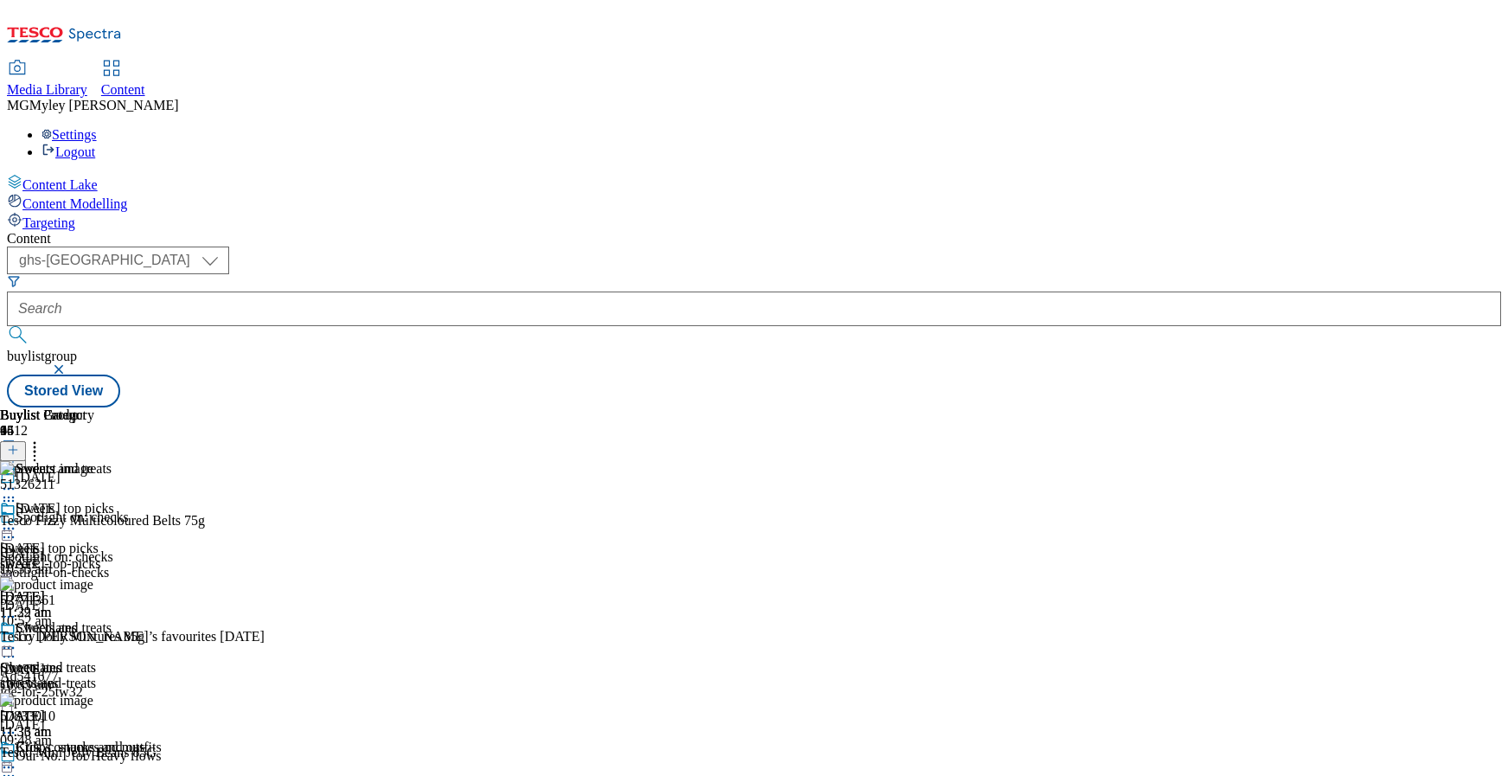
click at [43, 438] on icon at bounding box center [34, 446] width 17 height 17
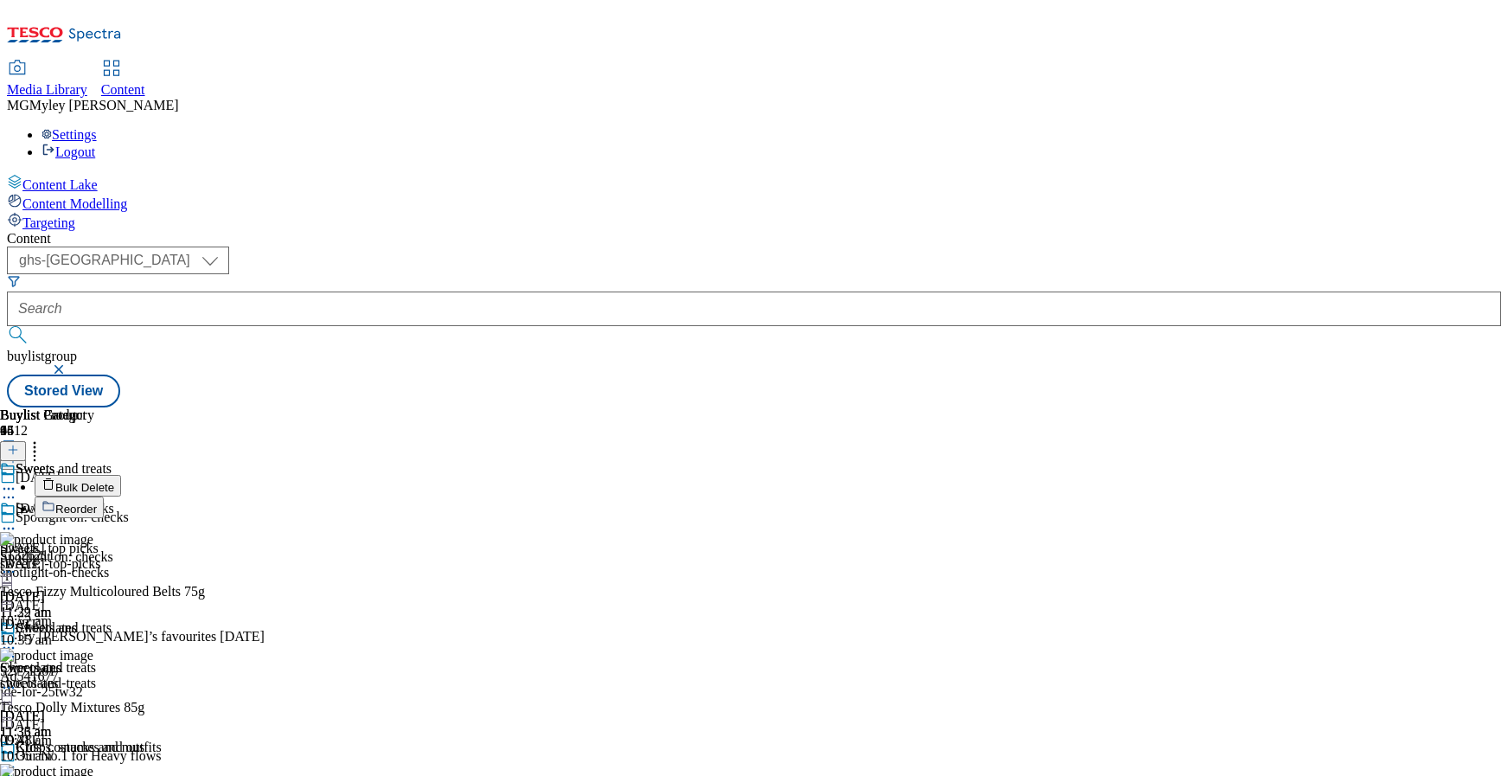
click at [114, 481] on span "Bulk Delete" at bounding box center [84, 487] width 59 height 13
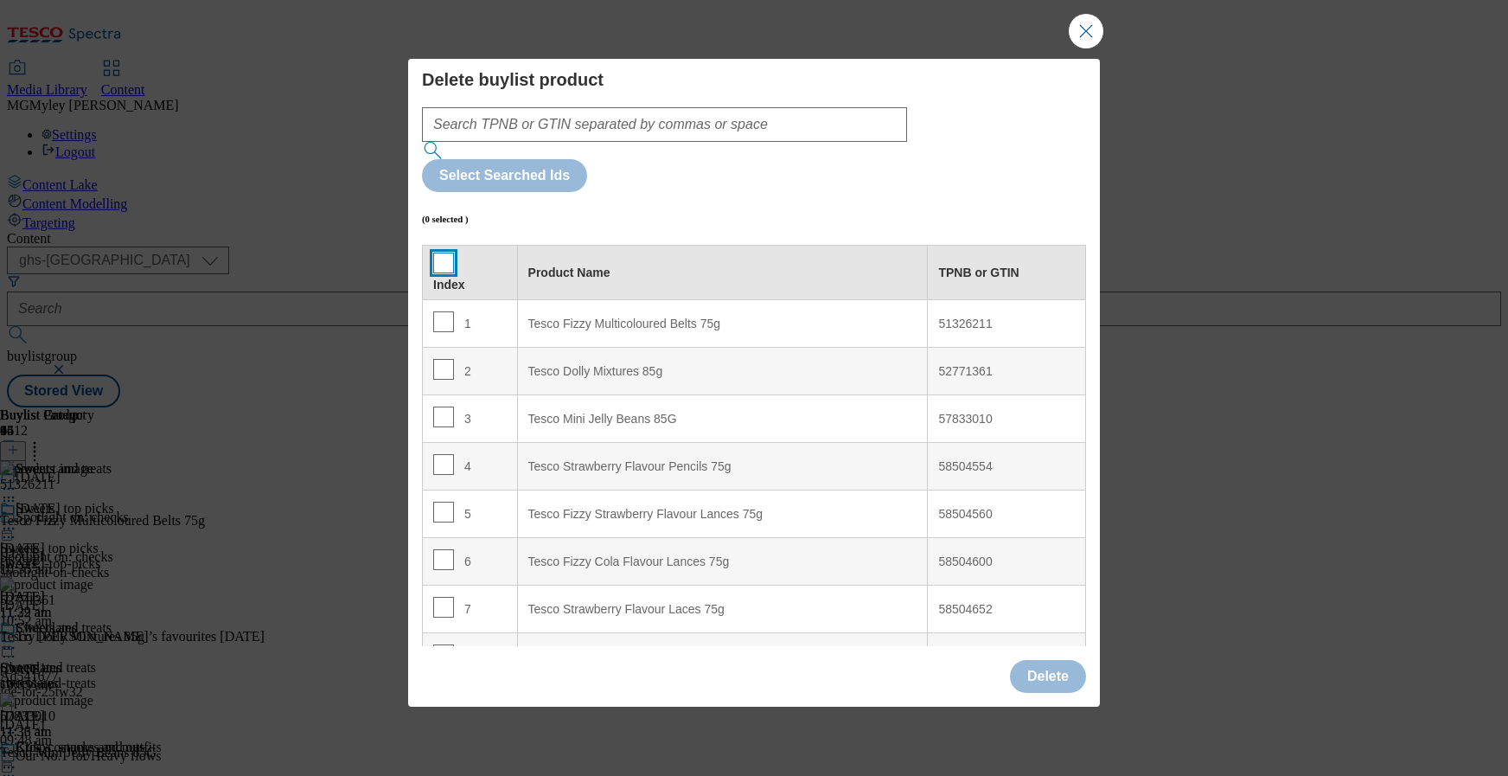
click at [448, 253] on input "Modal" at bounding box center [443, 263] width 21 height 21
checkbox input "true"
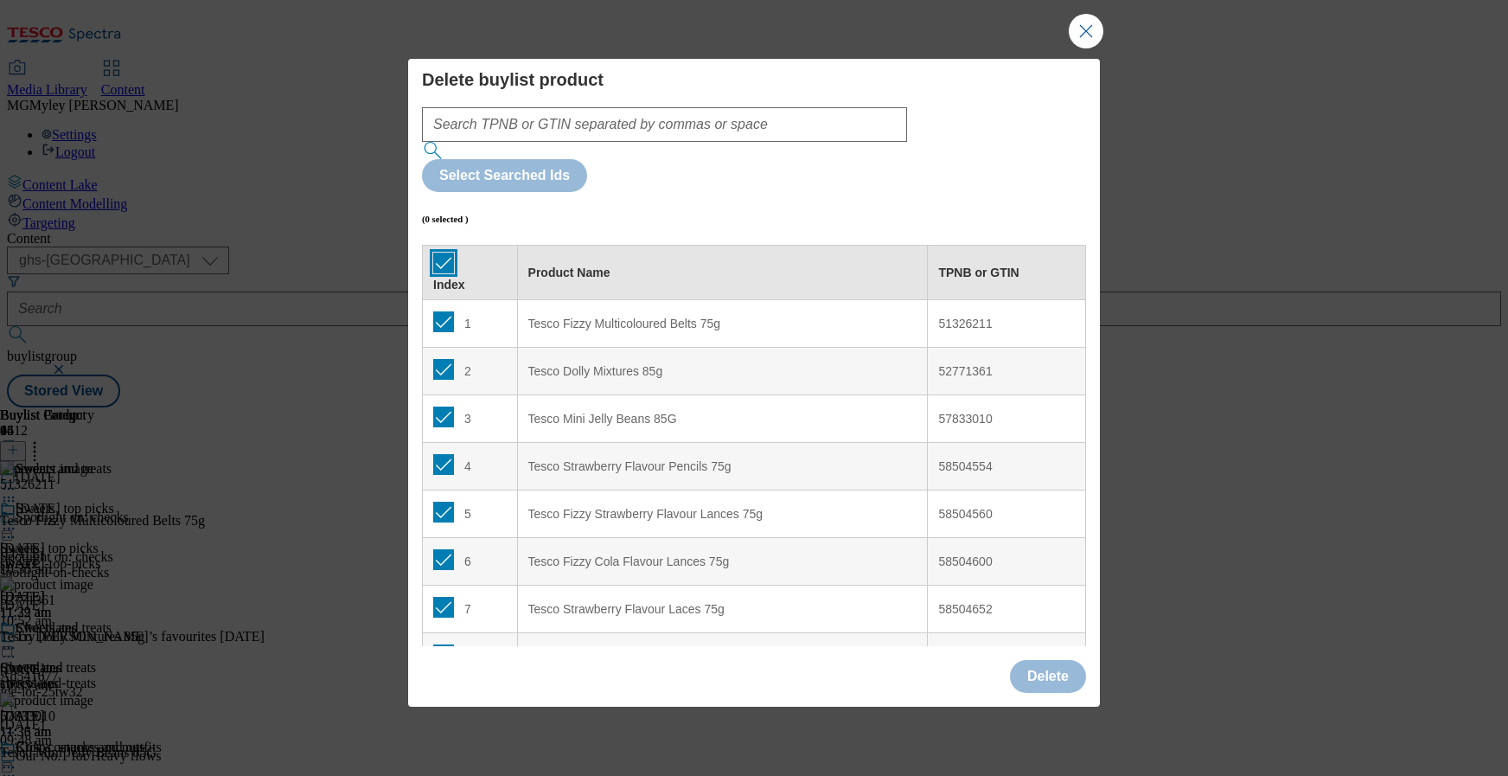
checkbox input "true"
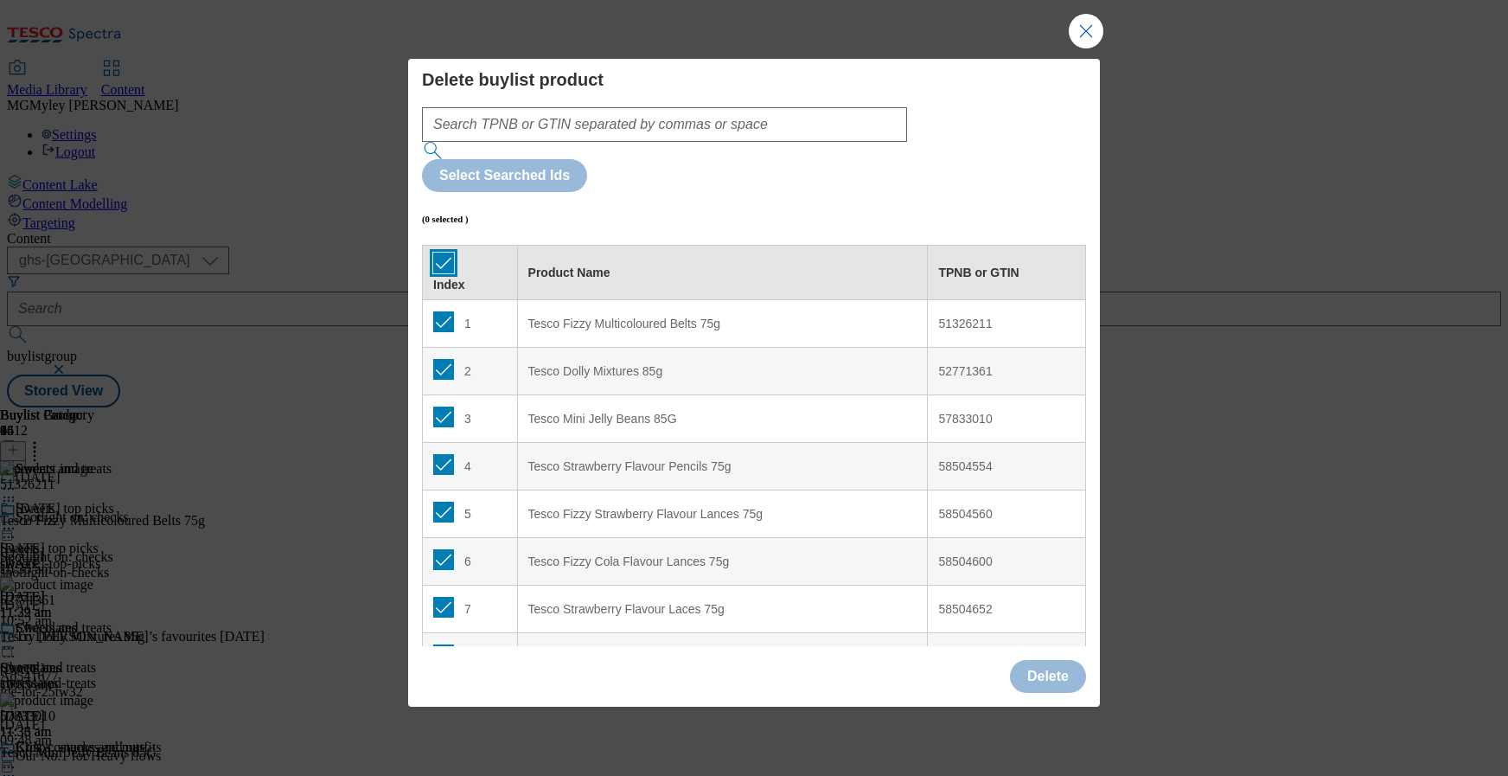
checkbox input "true"
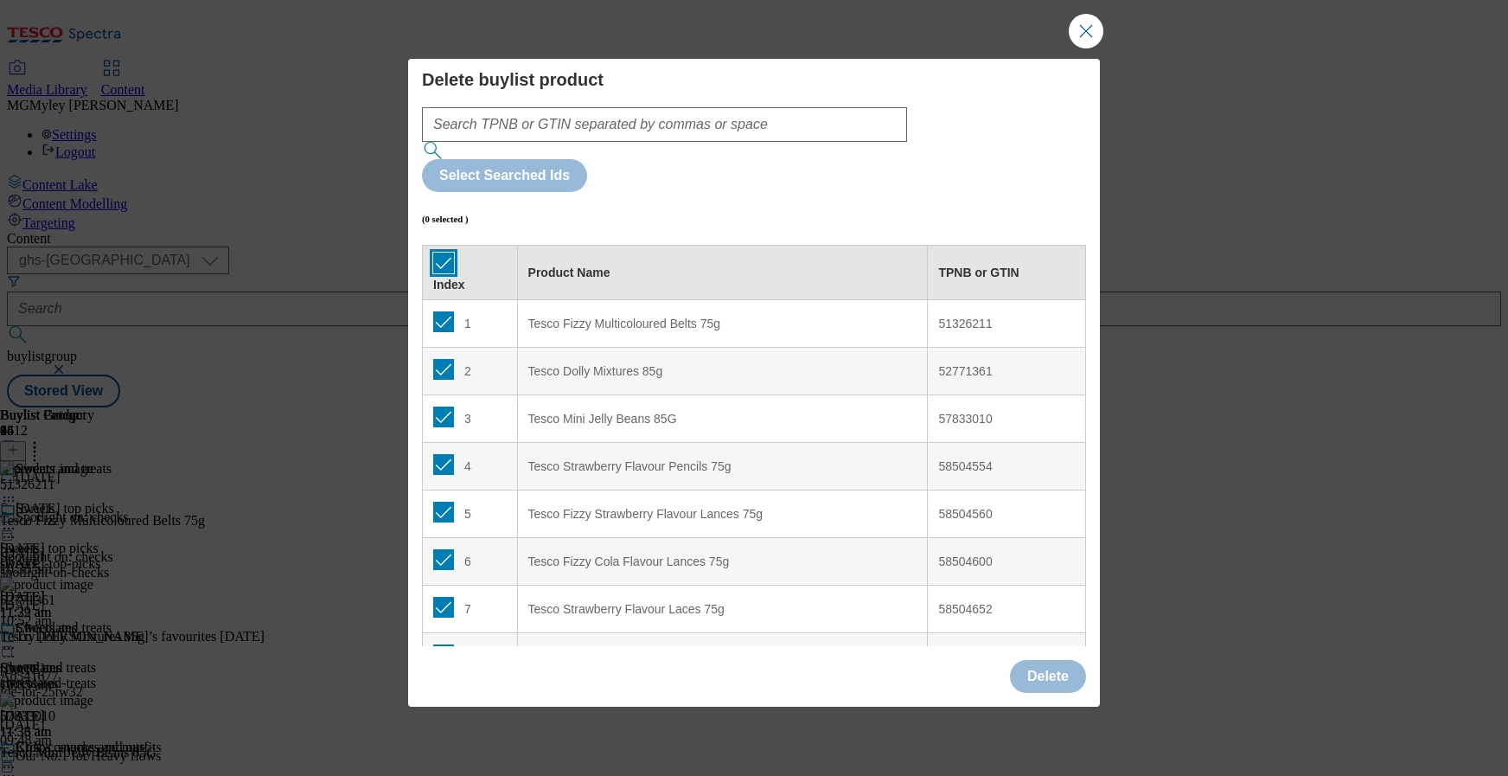
checkbox input "true"
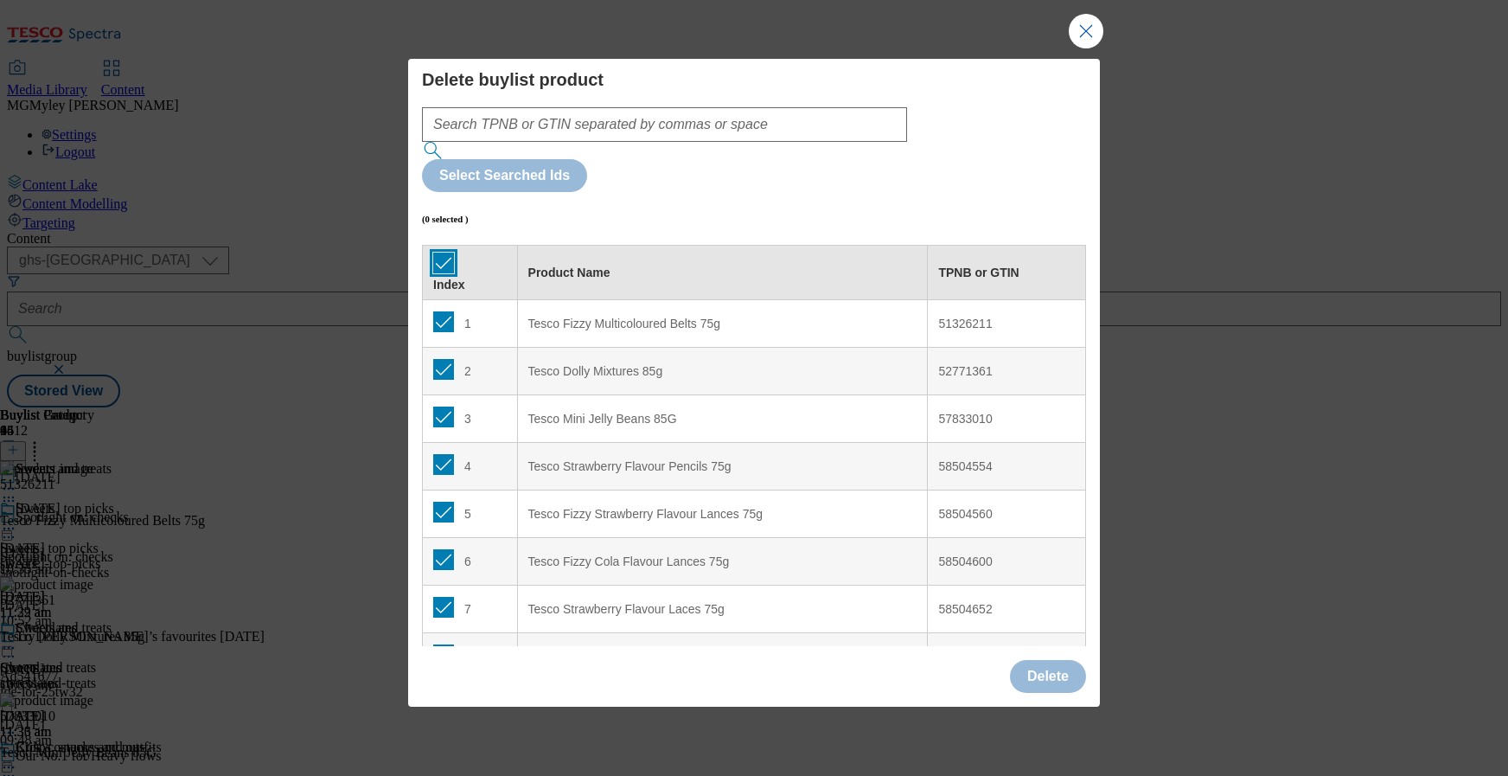
checkbox input "true"
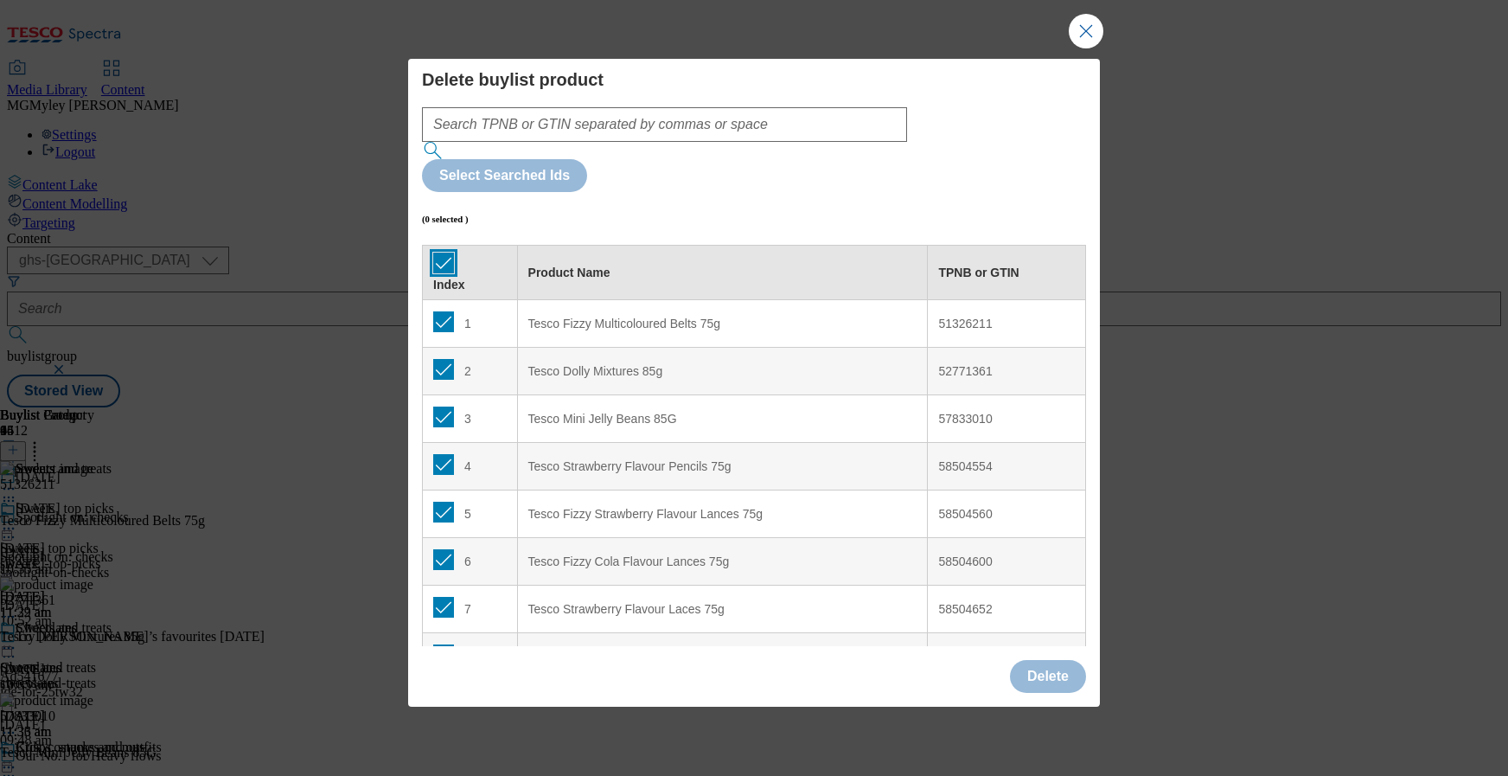
checkbox input "true"
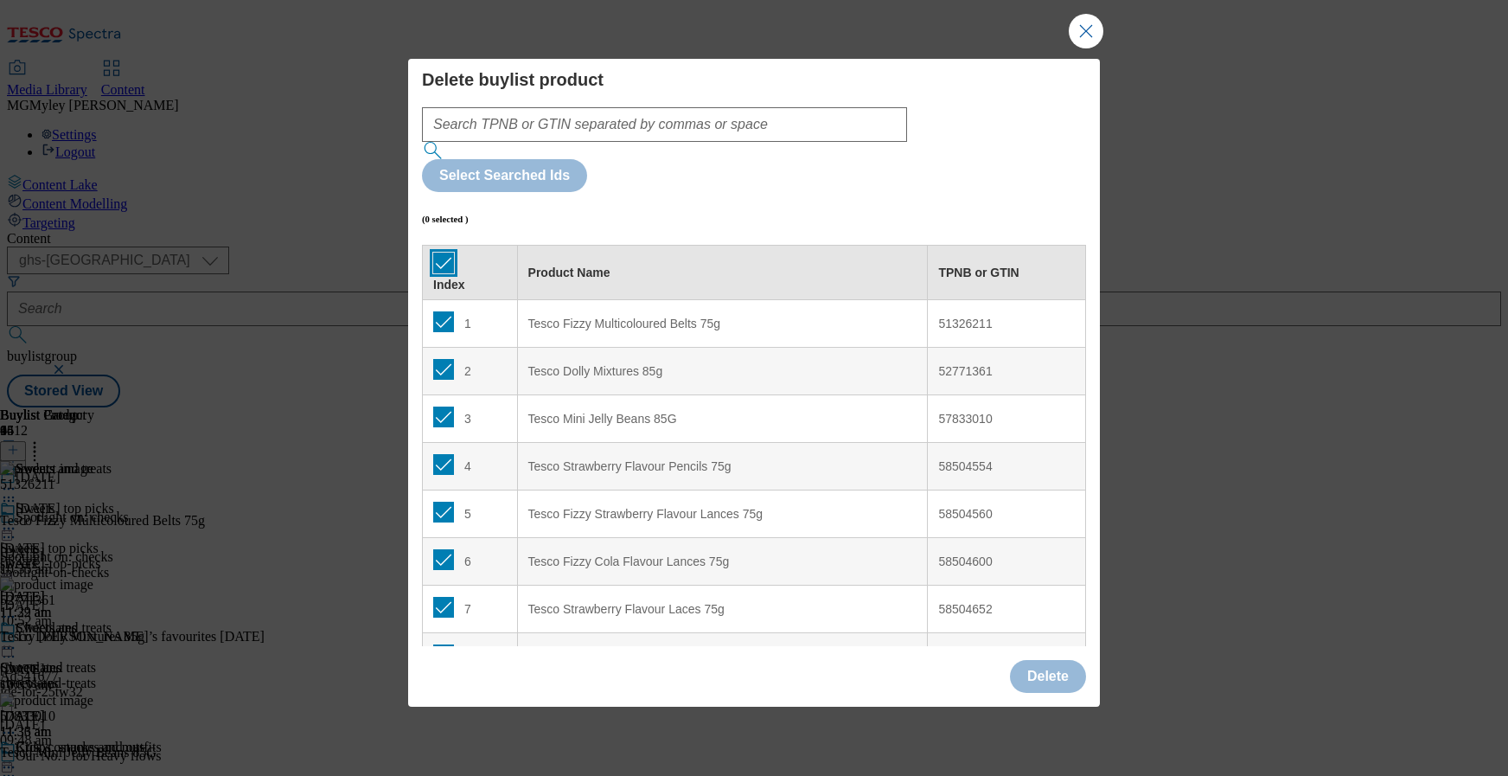
checkbox input "true"
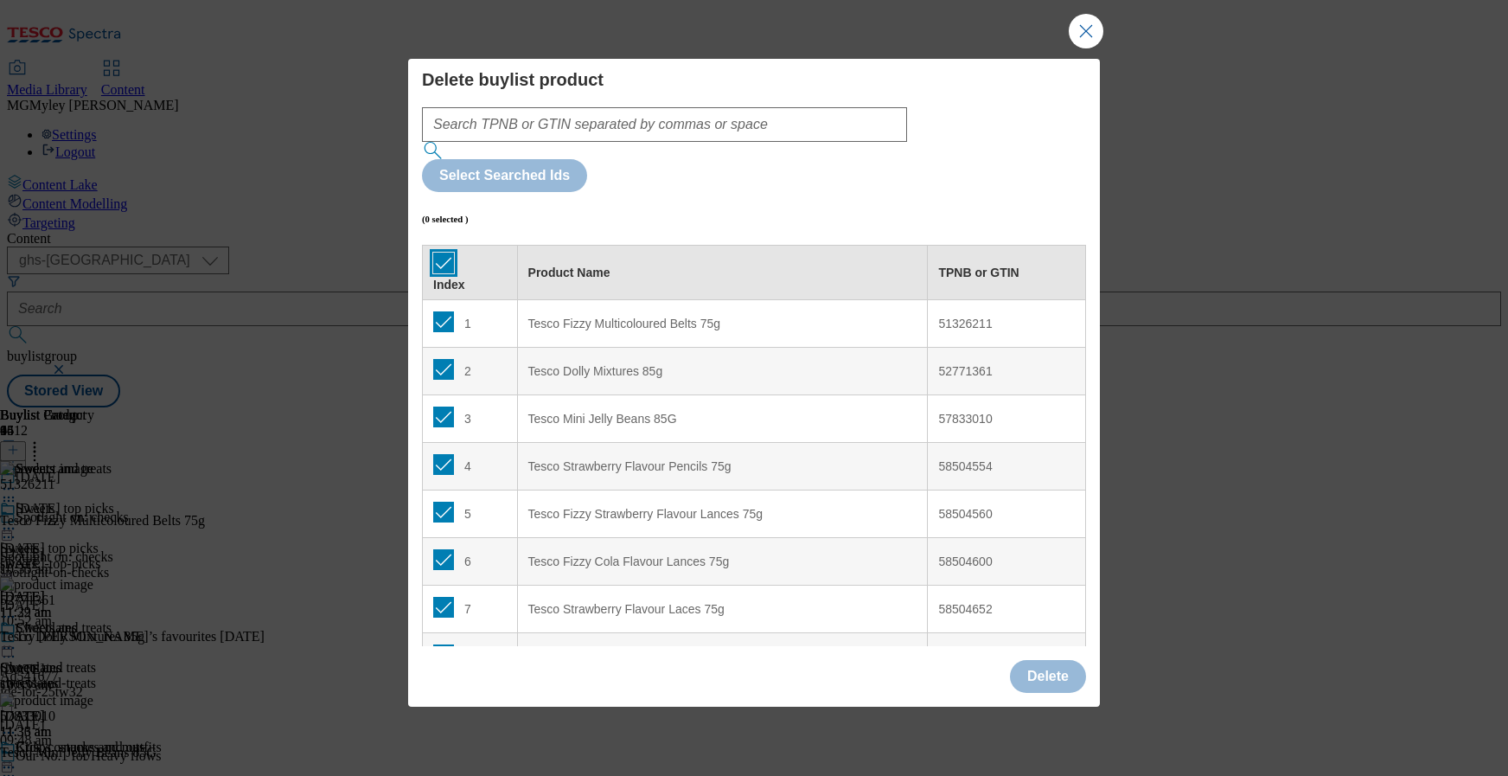
checkbox input "true"
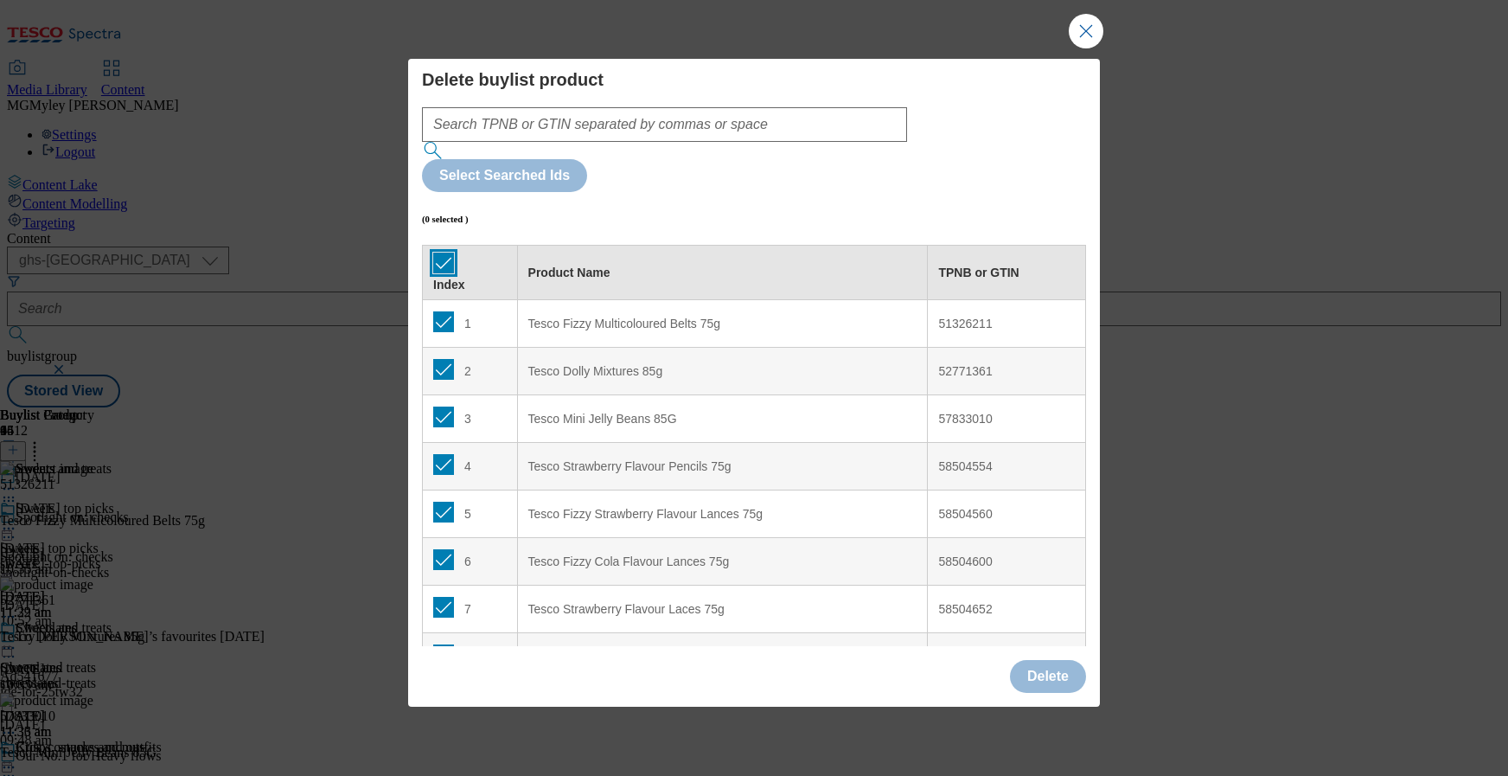
checkbox input "true"
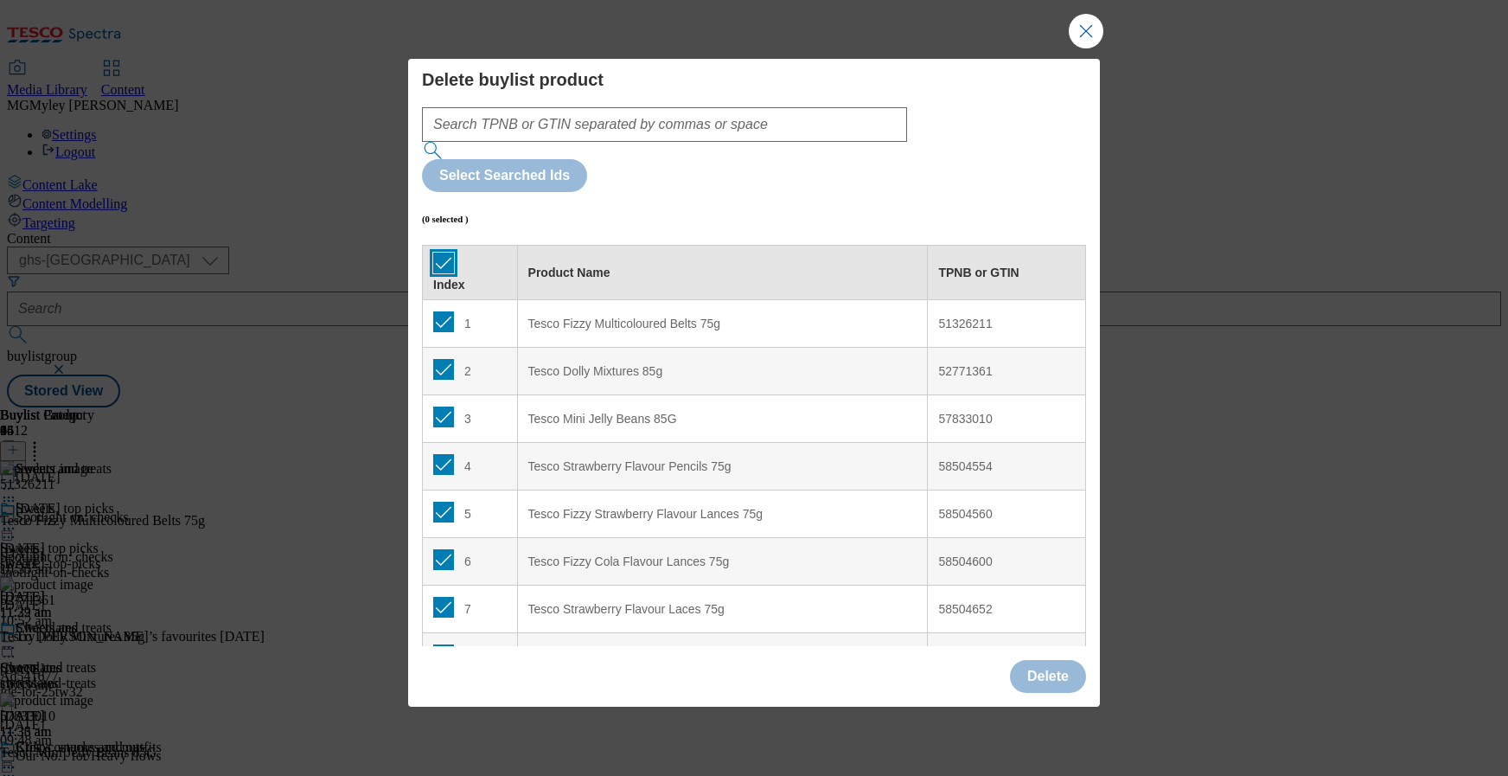
checkbox input "true"
click at [1056, 660] on button "Delete" at bounding box center [1048, 676] width 76 height 33
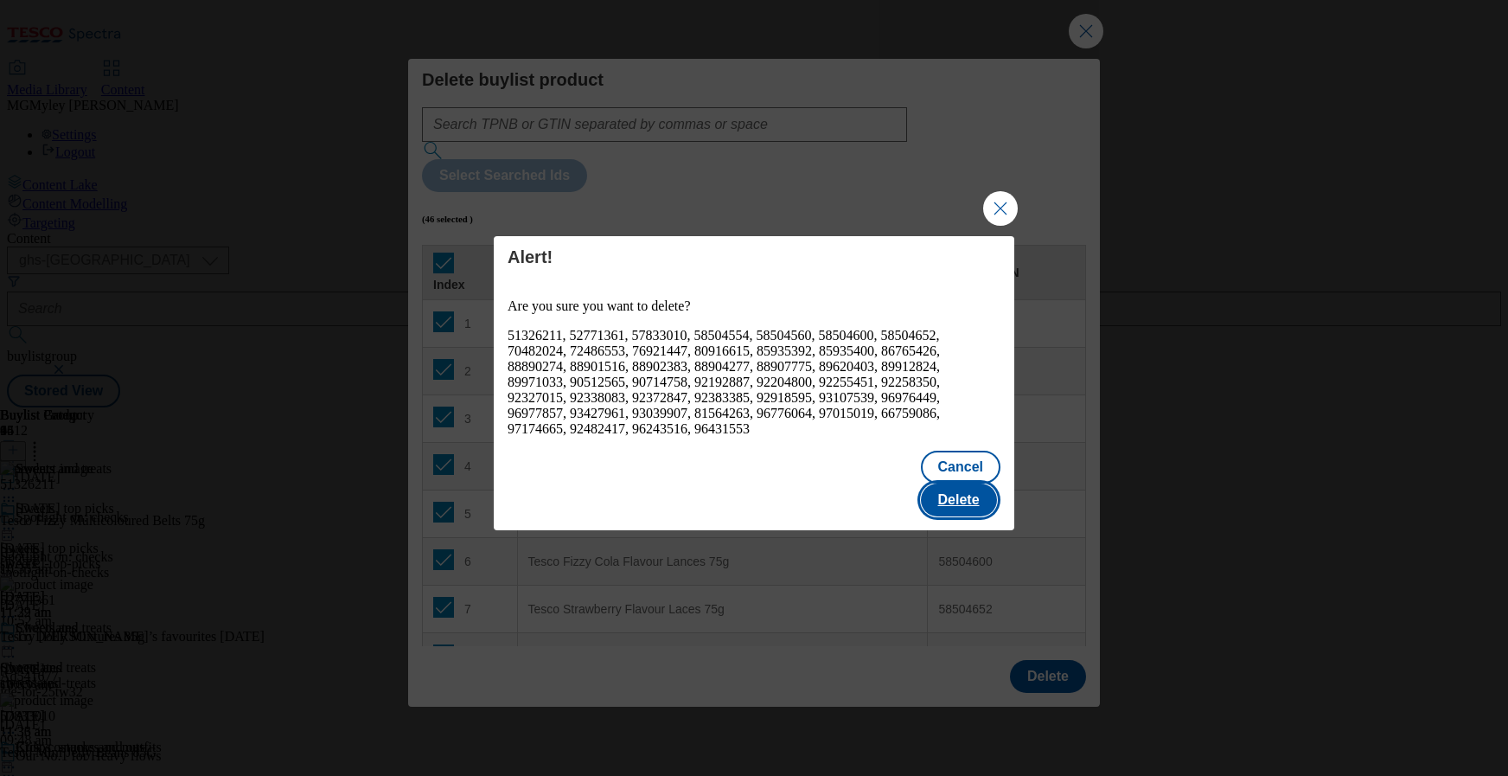
click at [983, 483] on button "Delete" at bounding box center [959, 499] width 76 height 33
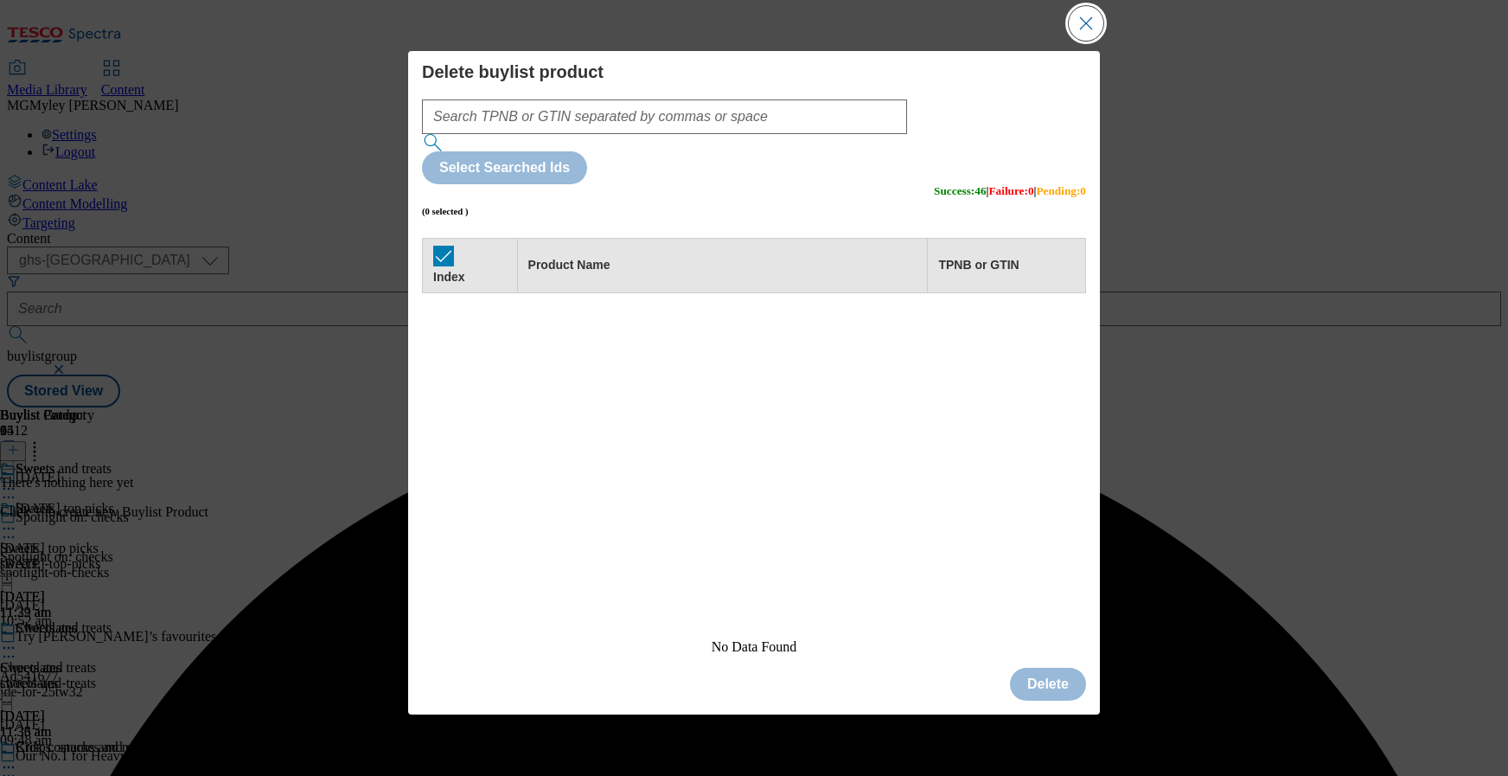
click at [1076, 41] on button "Close Modal" at bounding box center [1086, 23] width 35 height 35
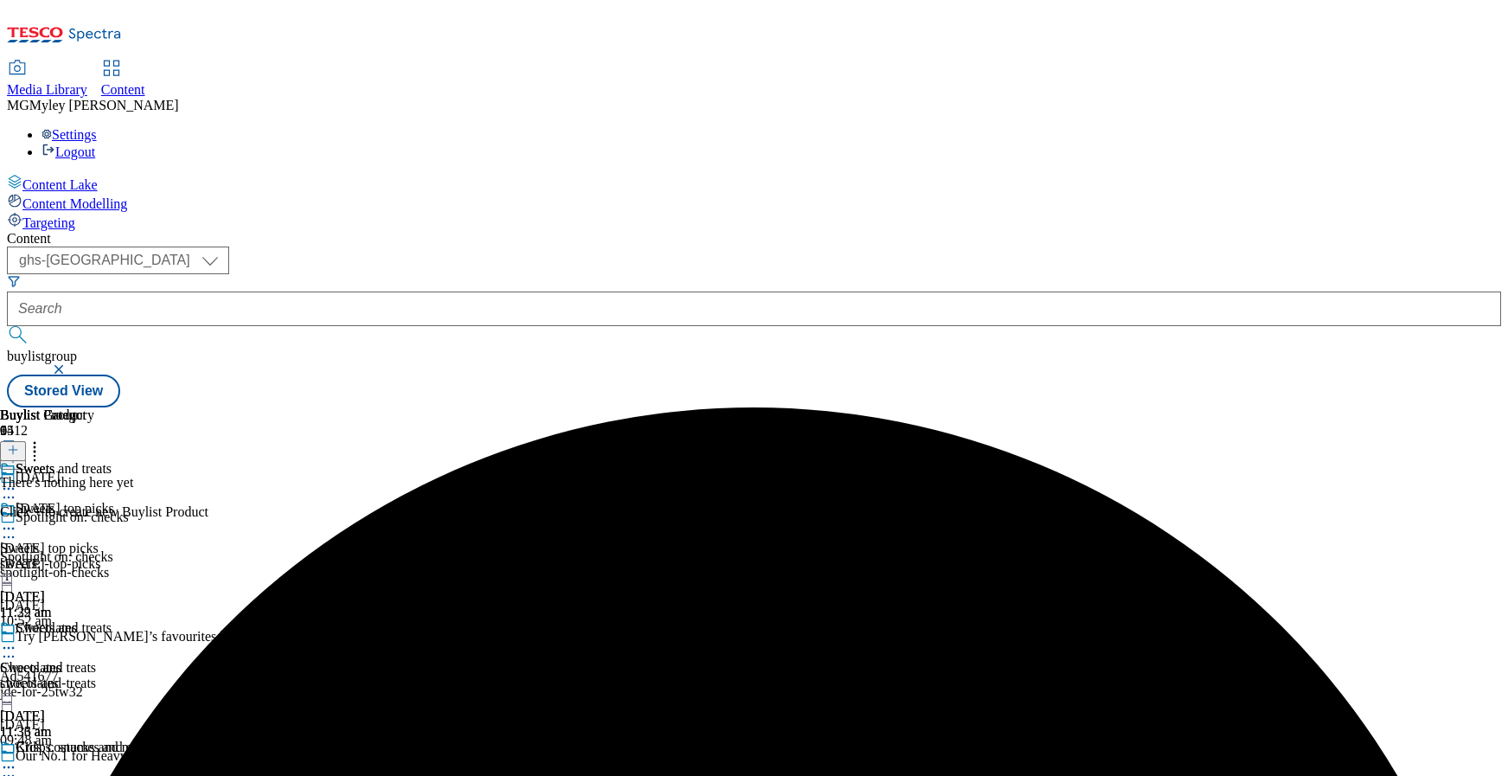
click at [170, 620] on div "Chocolates Chocolates chocolates [DATE] 11:33 am" at bounding box center [85, 679] width 170 height 119
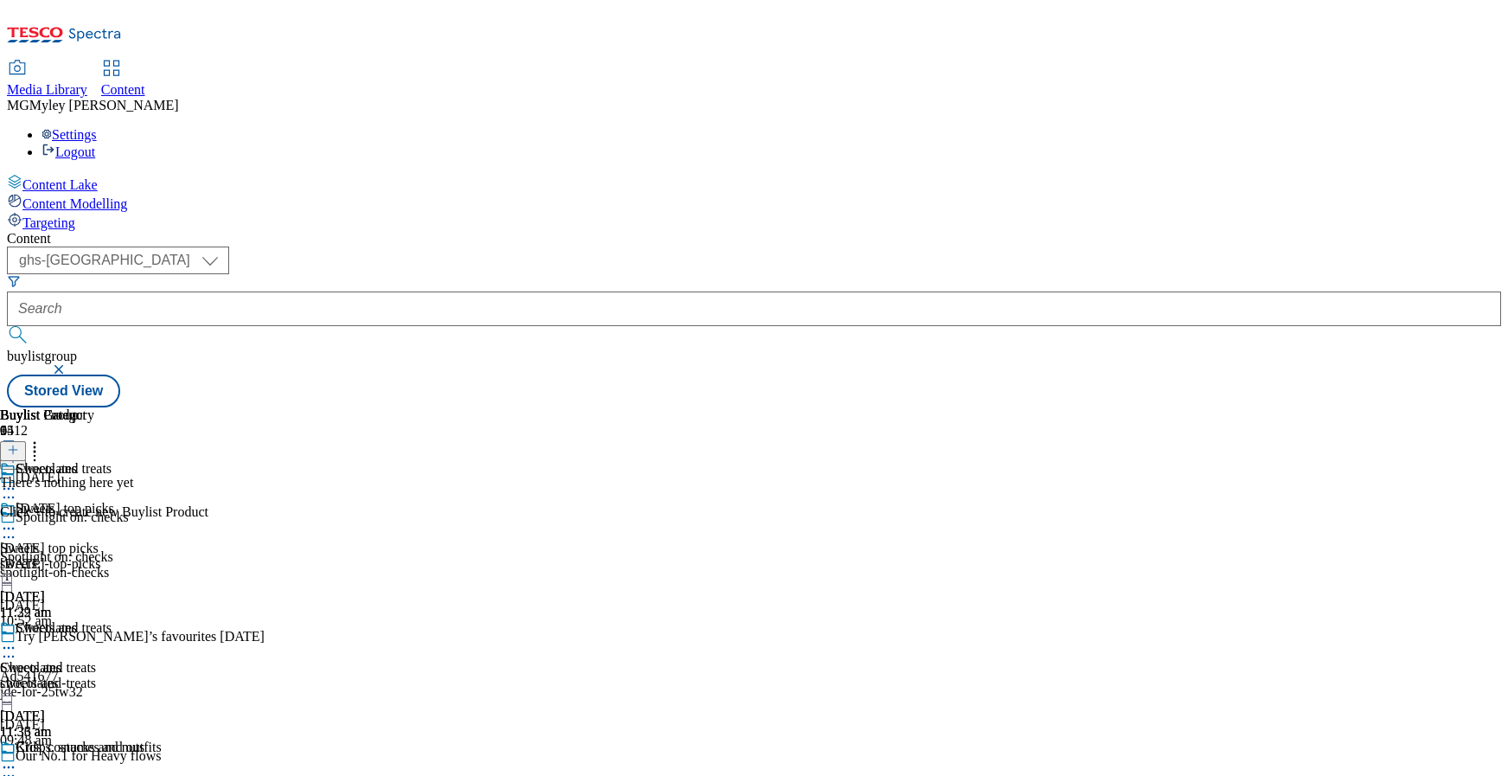
click at [19, 444] on icon at bounding box center [13, 450] width 12 height 12
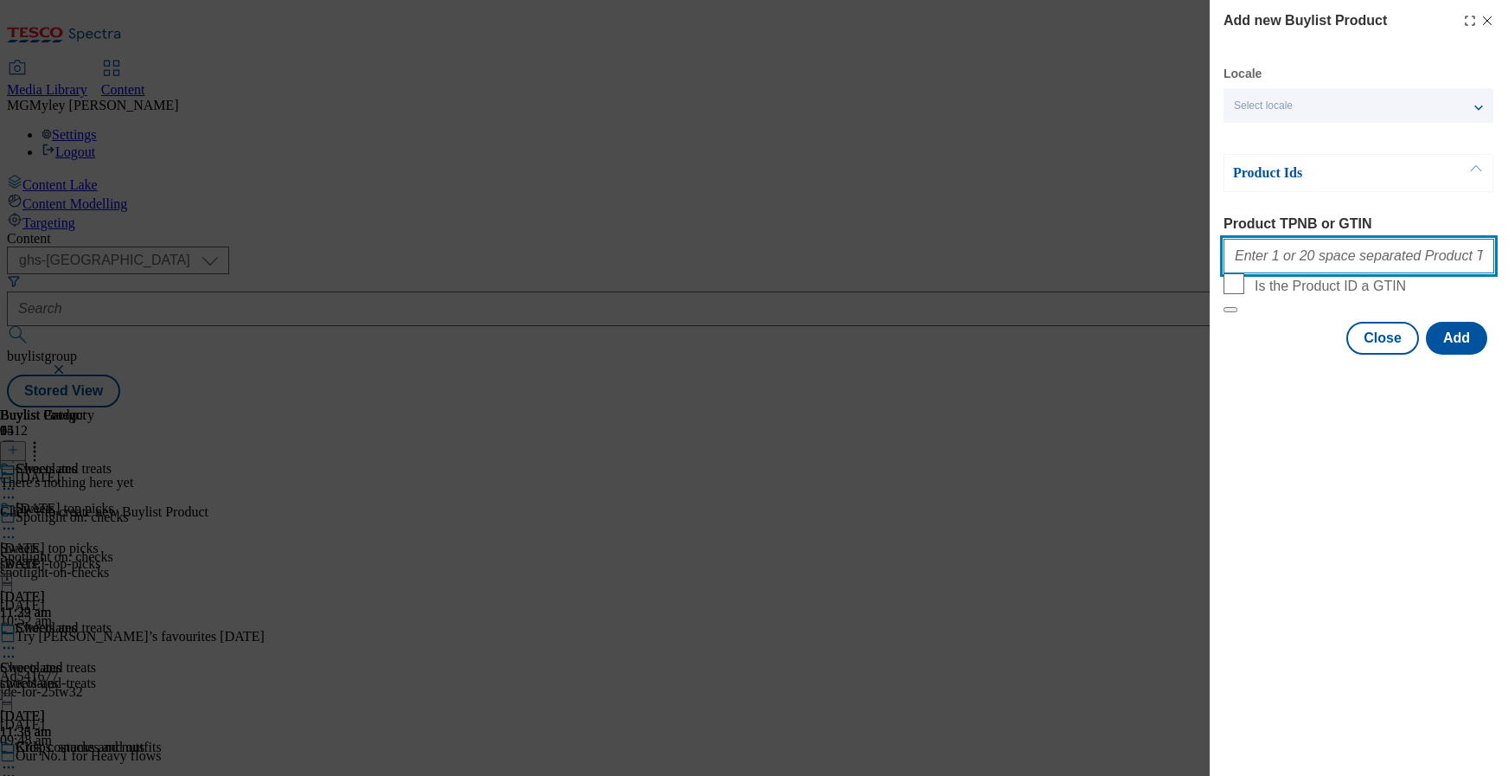
click at [1319, 259] on input "Product TPNB or GTIN" at bounding box center [1359, 256] width 271 height 35
paste input "96546792 96707723 93099887 92757491 55028840 90618210 90510636 92865587 8786386…"
type input "96546792 96707723 93099887 92757491 55028840 90618210 90510636 92865587 8786386…"
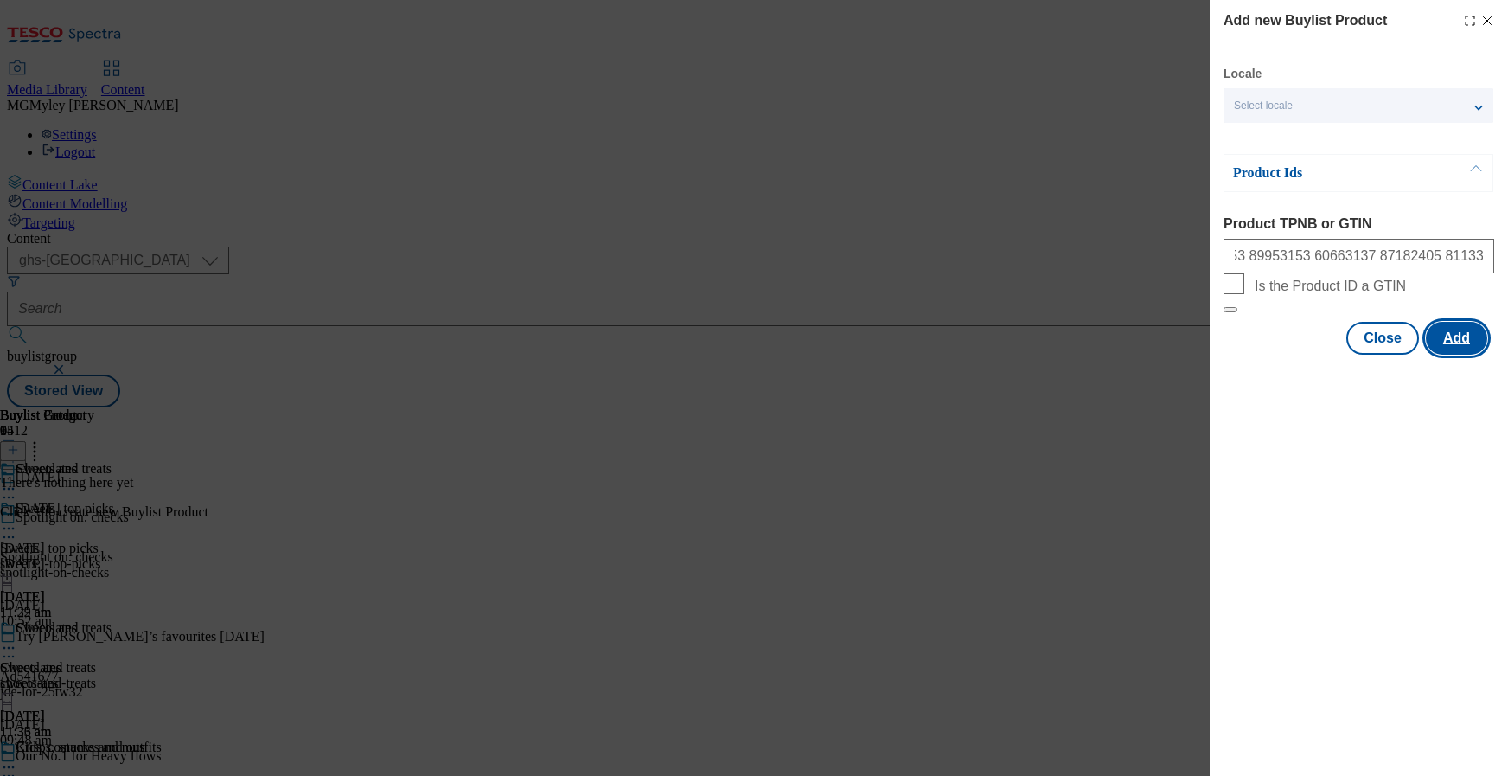
scroll to position [0, 0]
click at [1450, 355] on button "Add" at bounding box center [1456, 338] width 61 height 33
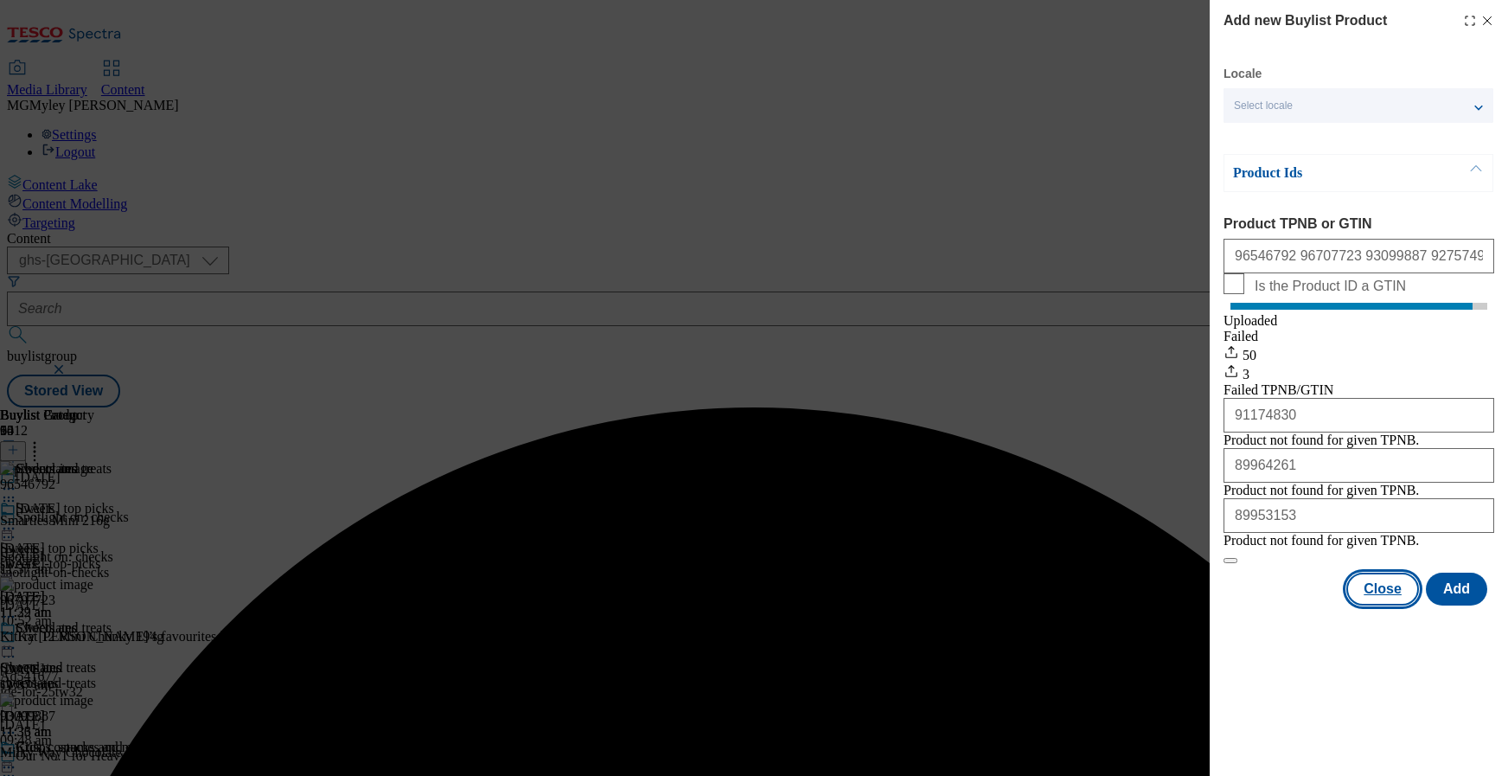
click at [1393, 605] on button "Close" at bounding box center [1383, 589] width 73 height 33
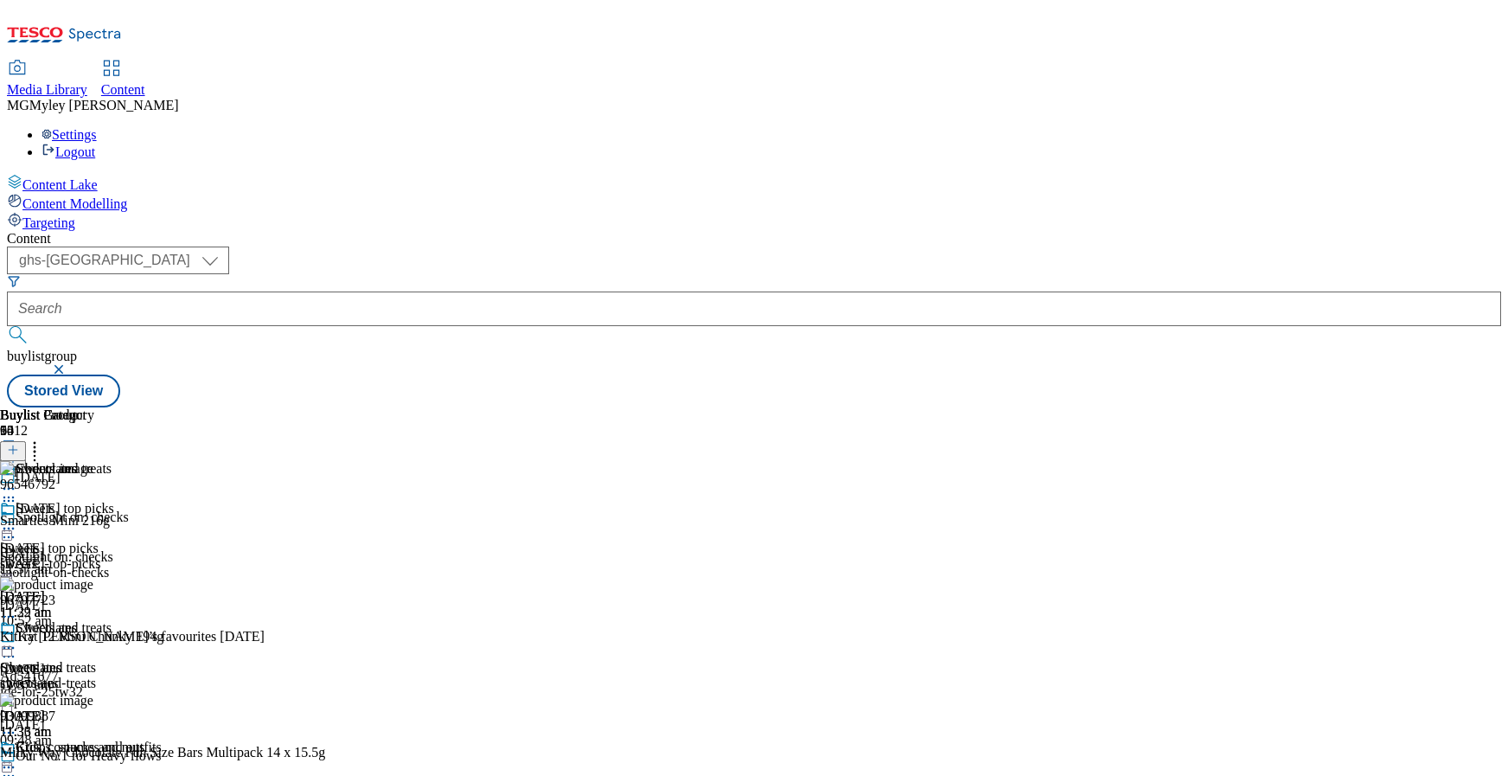
click at [170, 556] on div "sweets" at bounding box center [85, 564] width 170 height 16
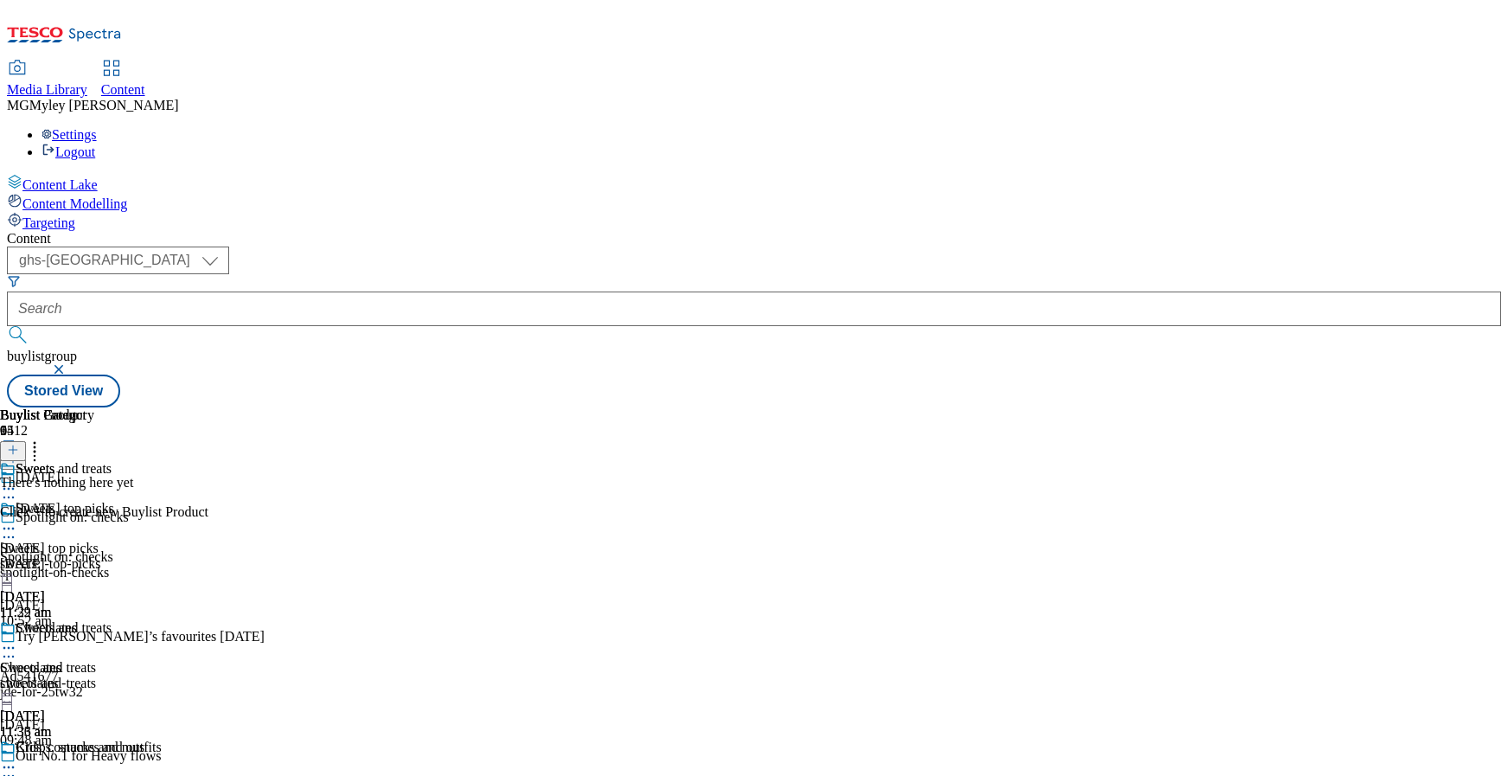
click at [19, 444] on icon at bounding box center [13, 450] width 12 height 12
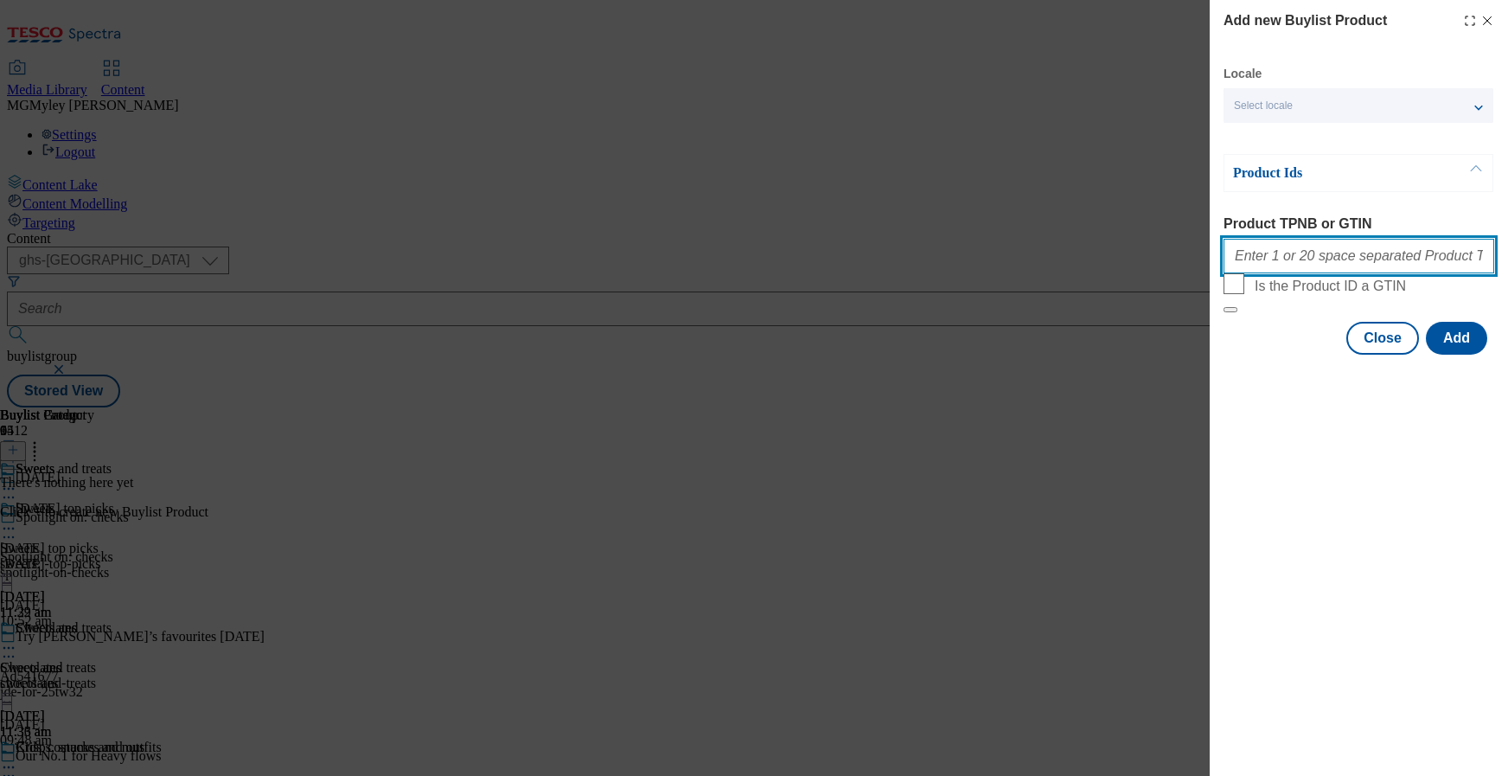
click at [1333, 260] on input "Product TPNB or GTIN" at bounding box center [1359, 256] width 271 height 35
paste input "92482417 96776064 88500412 83090330 86006750 84139405 88499041 96874299 9677376…"
type input "92482417 96776064 88500412 83090330 86006750 84139405 88499041 96874299 9677376…"
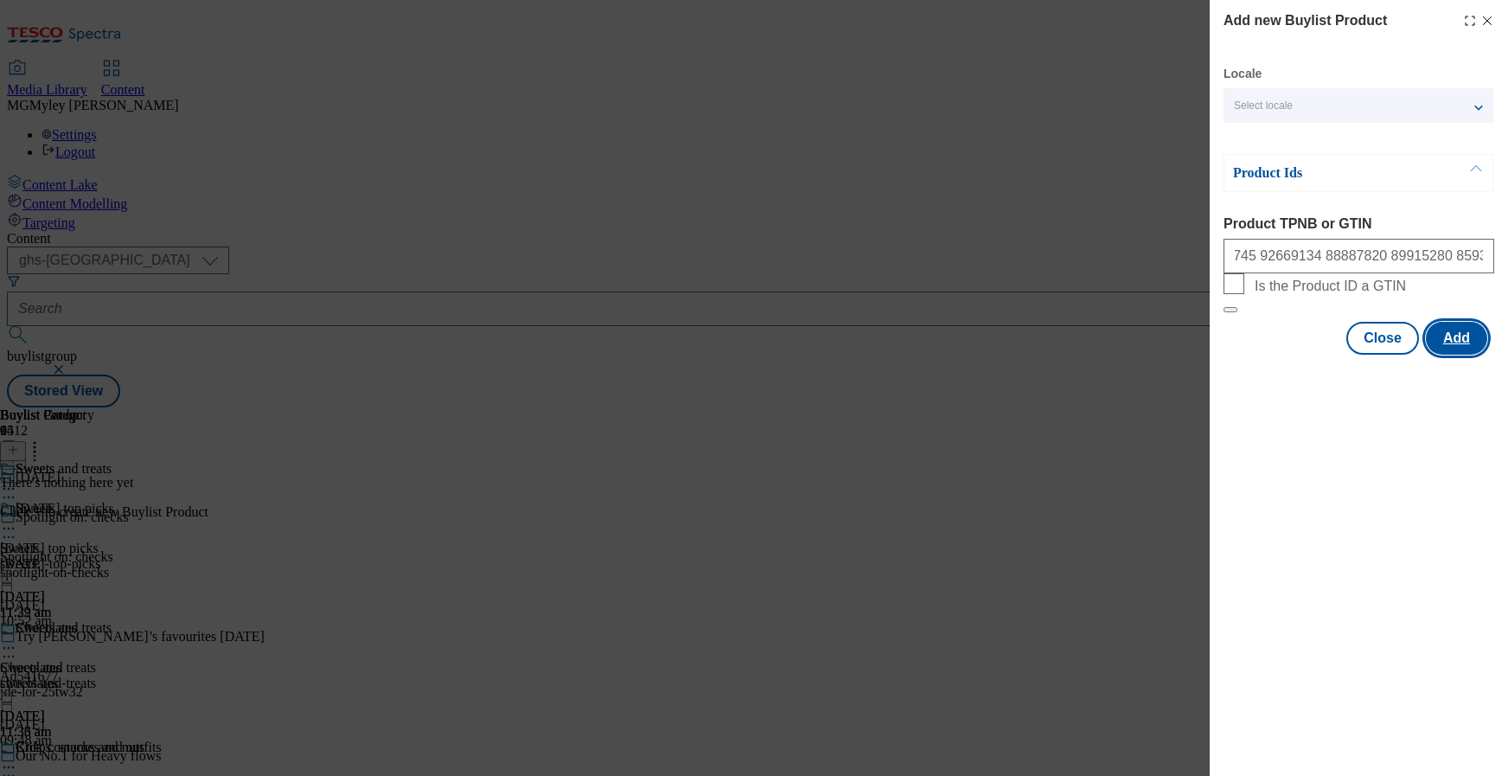
scroll to position [0, 0]
click at [1475, 355] on button "Add" at bounding box center [1456, 338] width 61 height 33
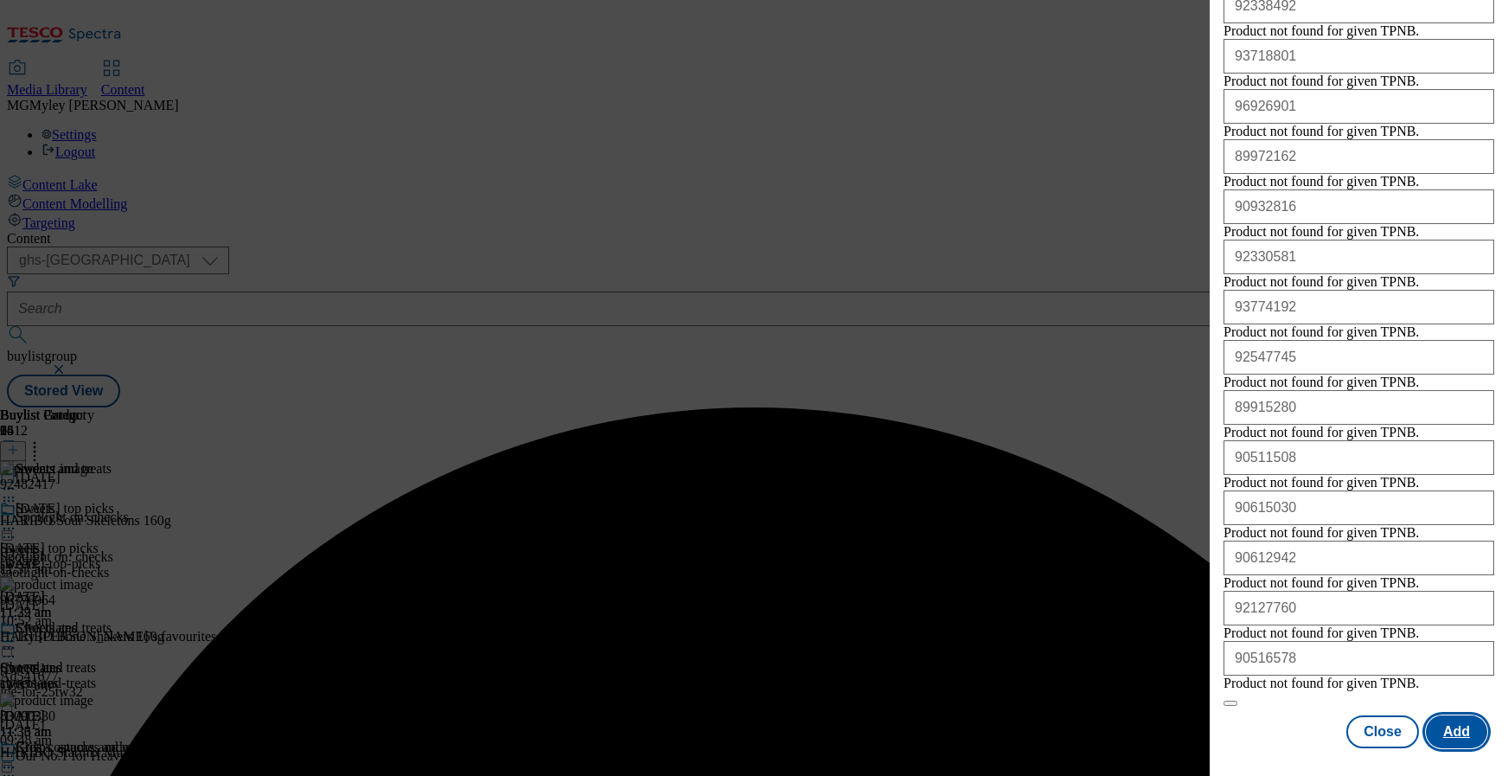
scroll to position [1024, 0]
click at [1390, 733] on button "Close" at bounding box center [1383, 731] width 73 height 33
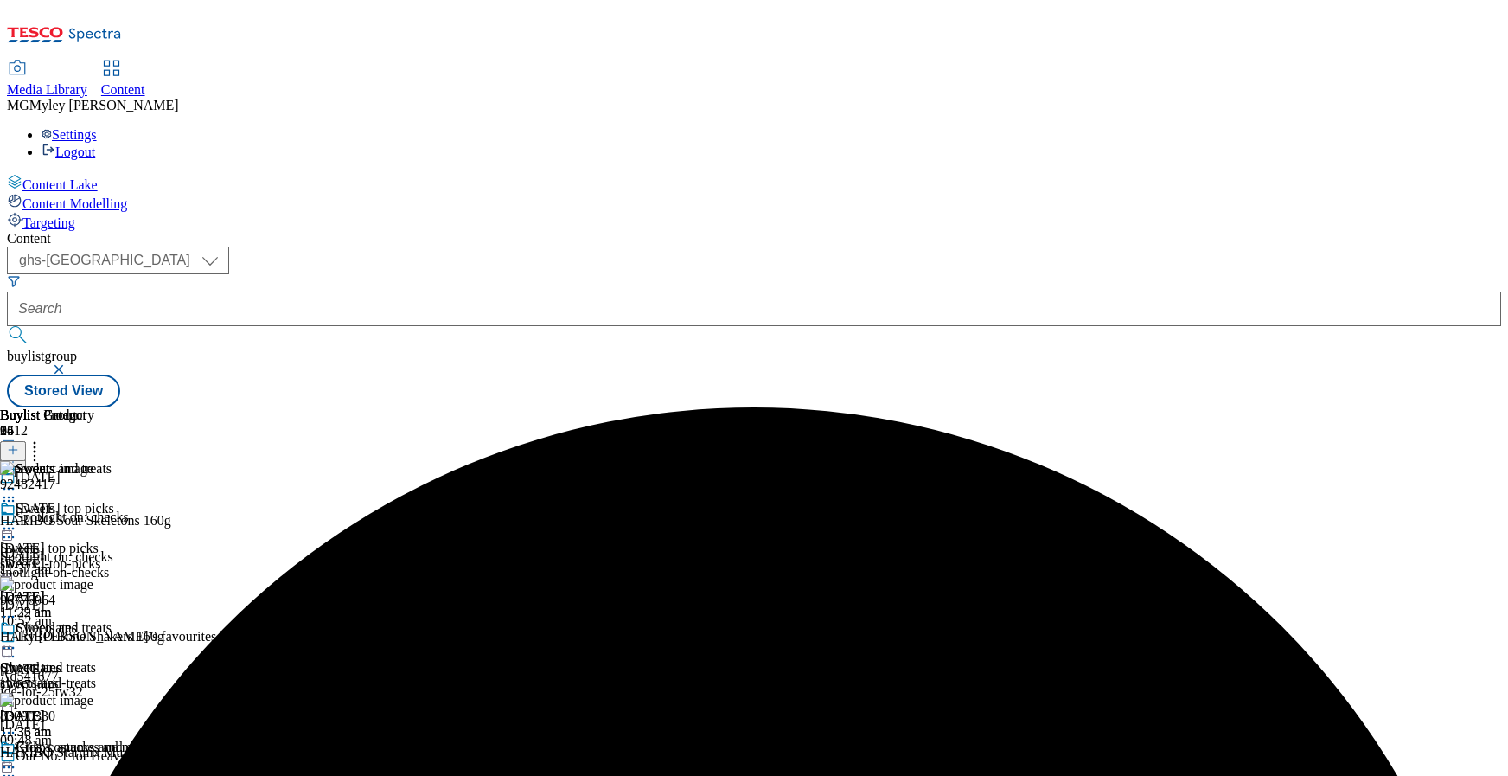
scroll to position [211, 0]
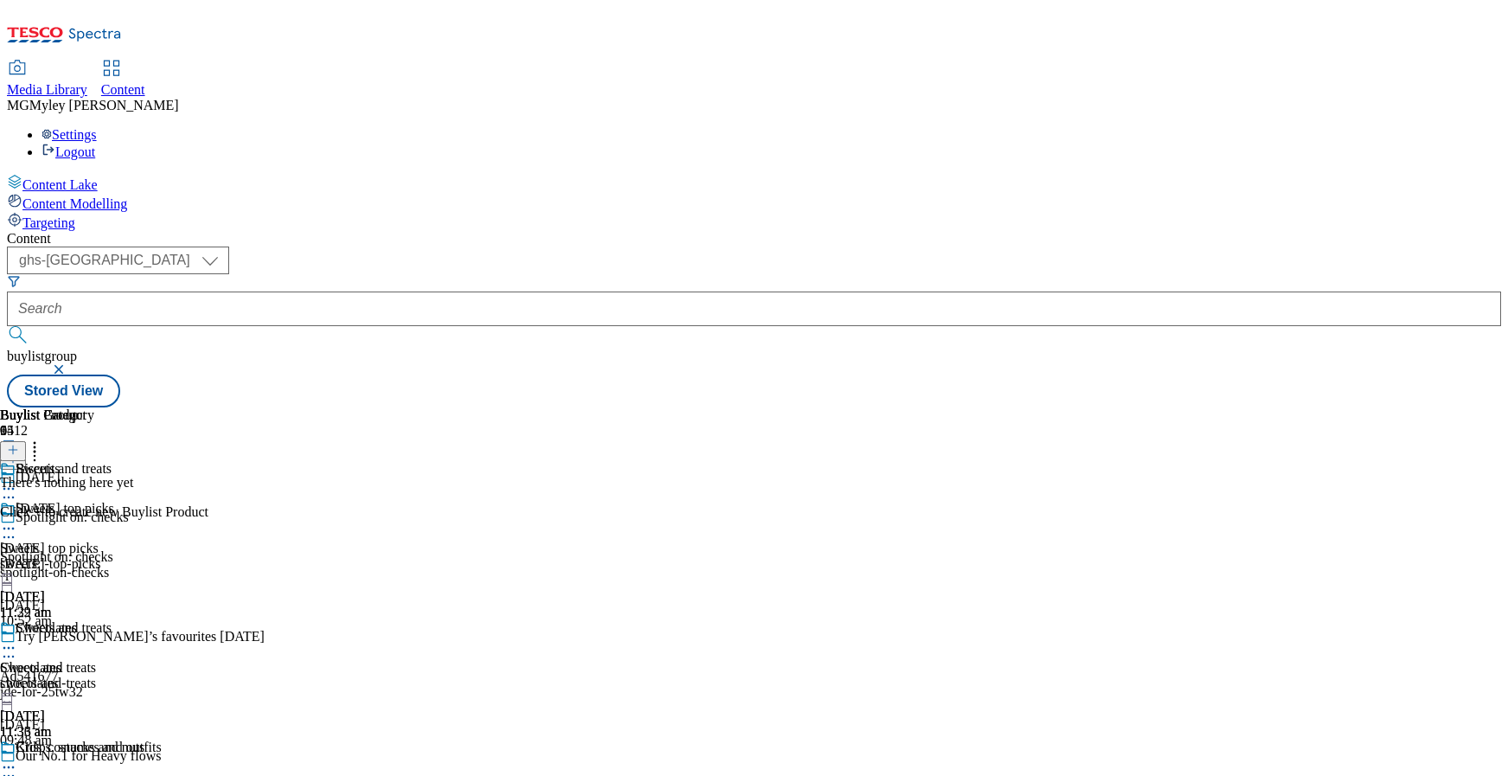
click at [17, 450] on line at bounding box center [13, 450] width 9 height 0
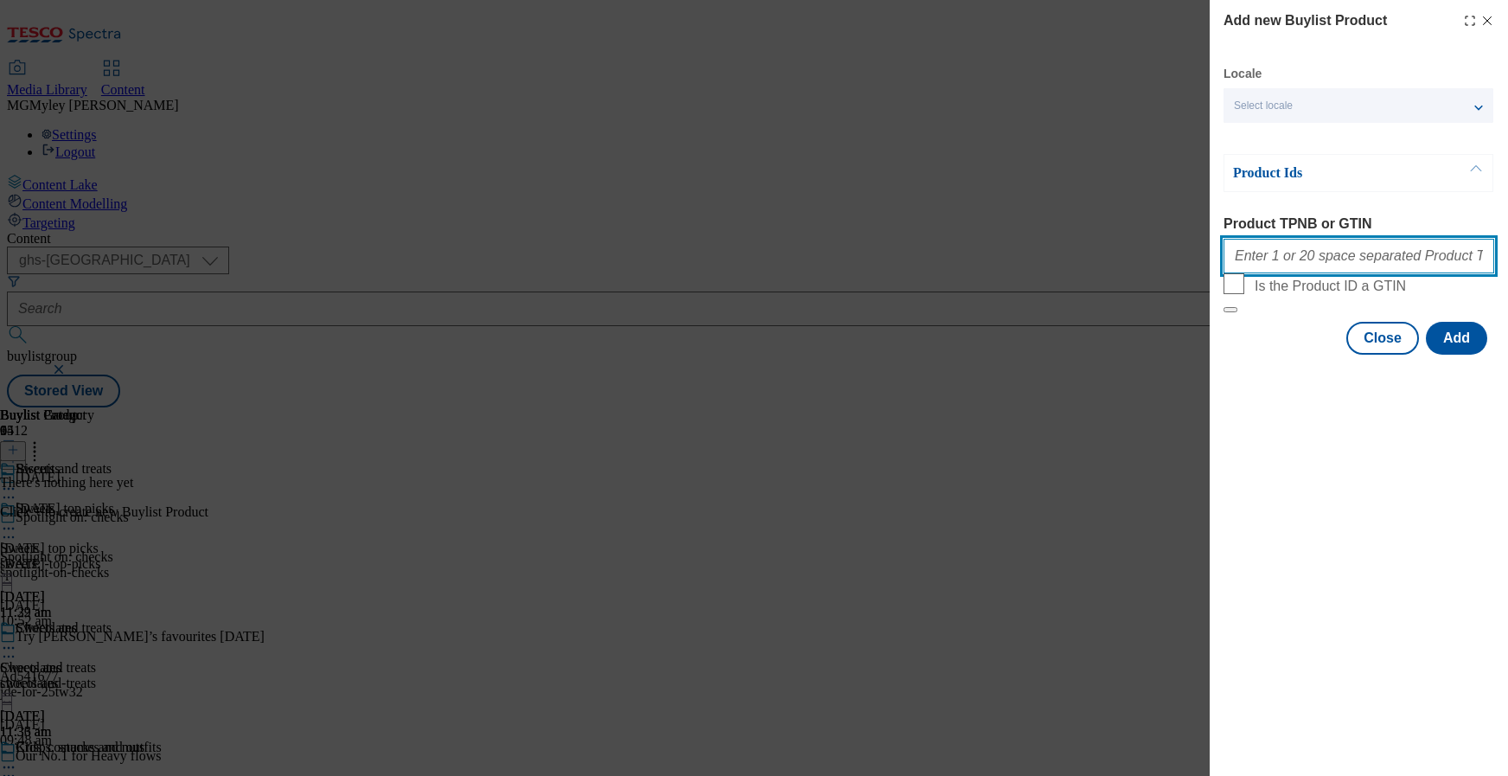
click at [1282, 256] on input "Product TPNB or GTIN" at bounding box center [1359, 256] width 271 height 35
paste input "89927375 93348069 91260198 91638530 54428132 54431939 91769962 91384731 5510009…"
type input "89927375 93348069 91260198 91638530 54428132 54431939 91769962 91384731 5510009…"
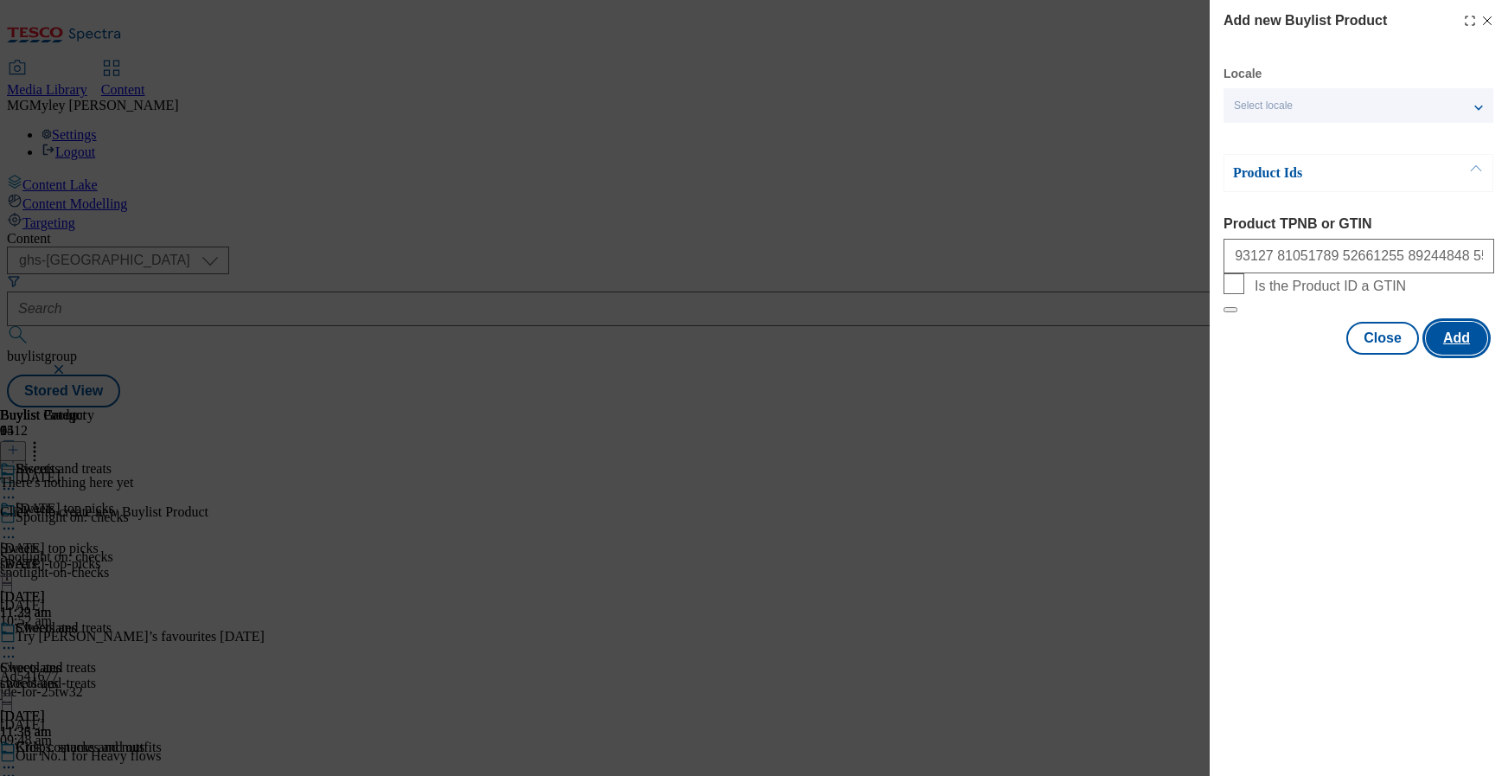
scroll to position [0, 0]
click at [1467, 355] on button "Add" at bounding box center [1456, 338] width 61 height 33
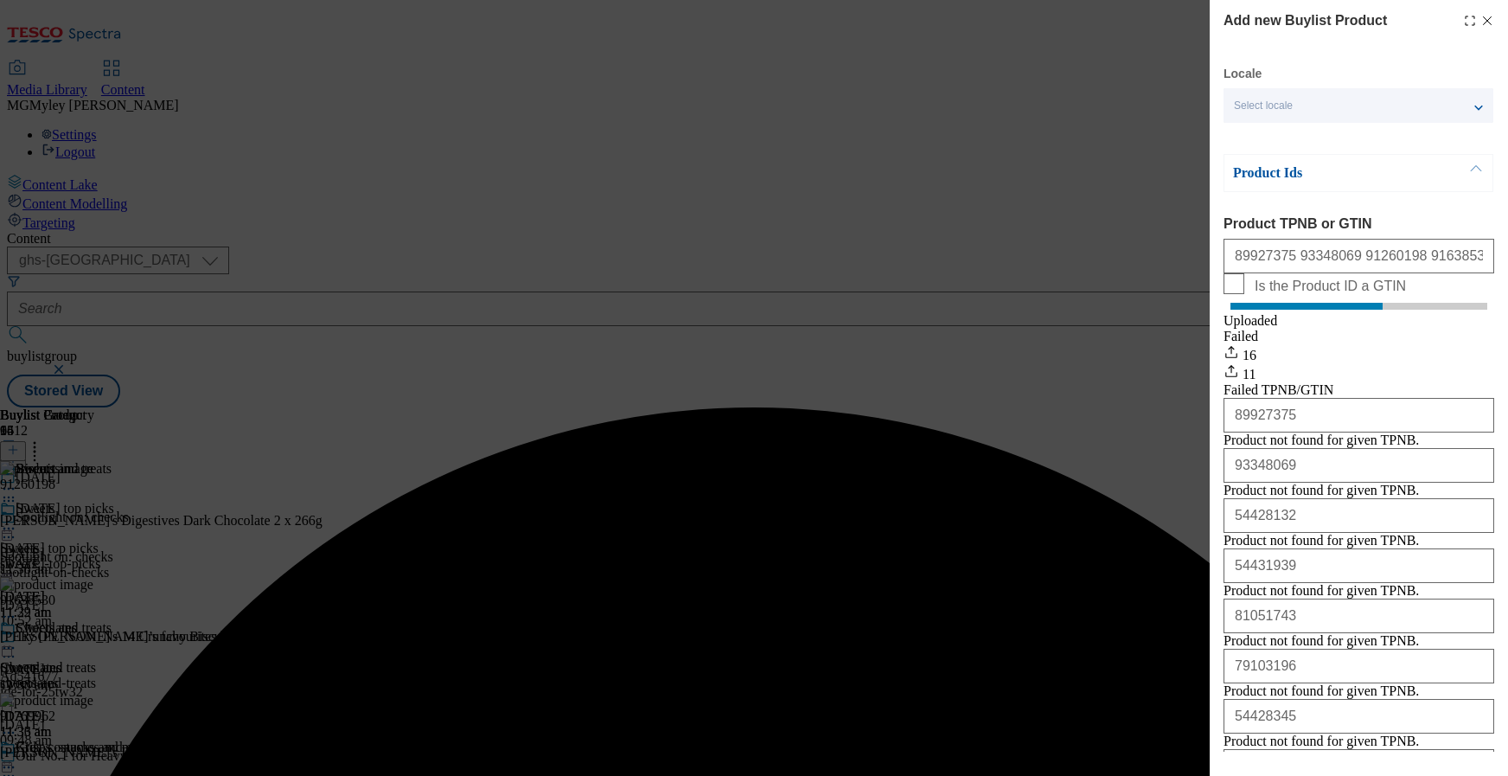
scroll to position [476, 0]
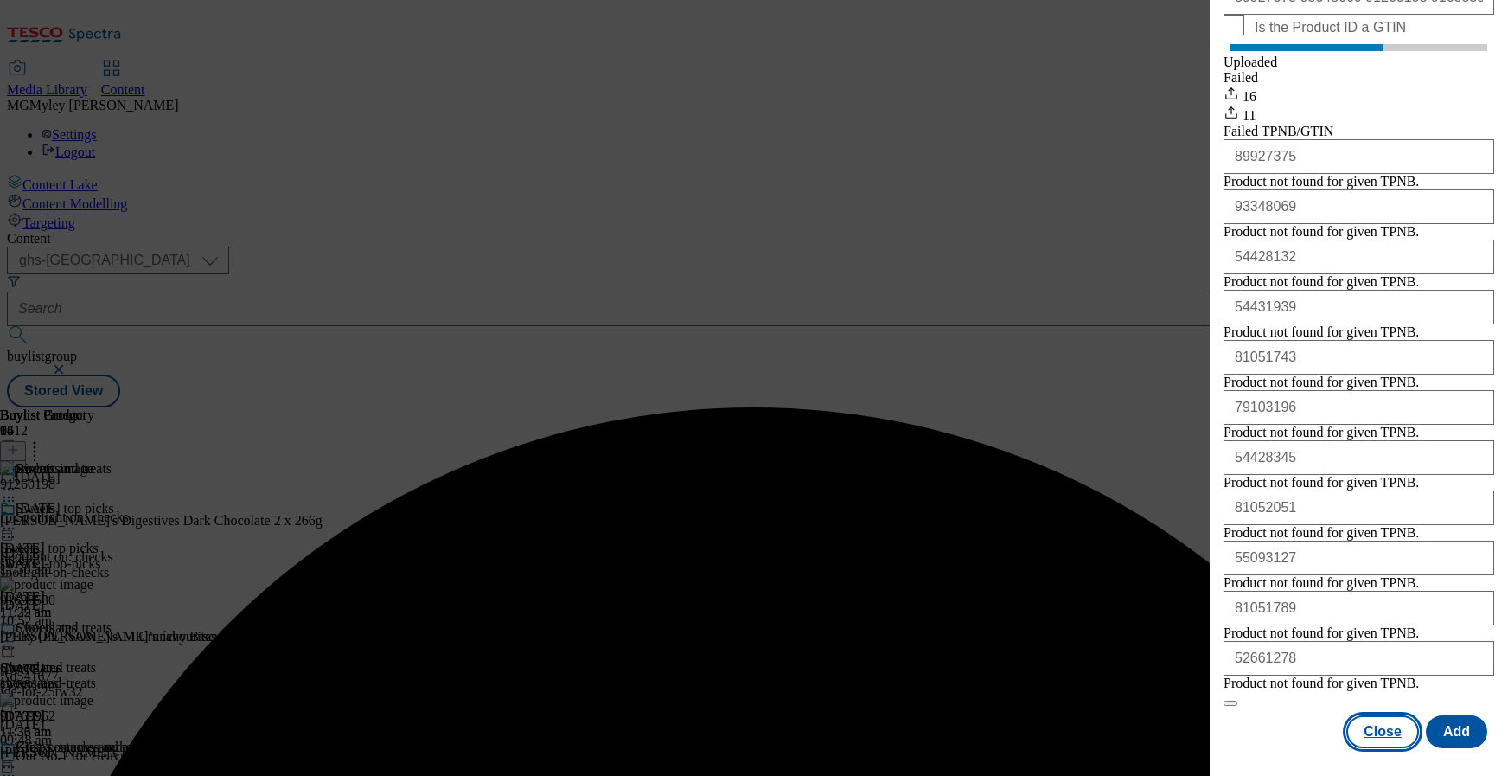
click at [1392, 724] on button "Close" at bounding box center [1383, 731] width 73 height 33
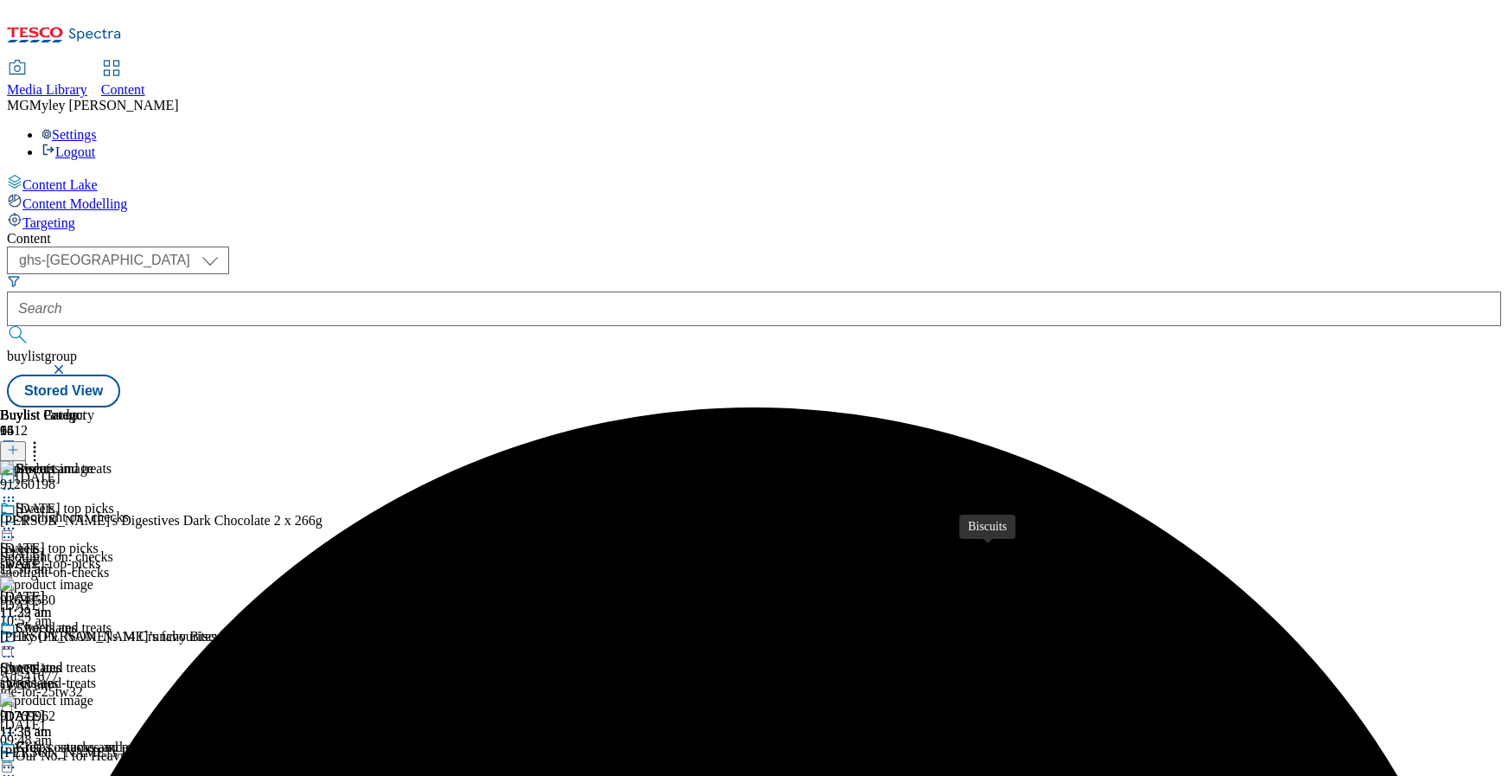
scroll to position [409, 0]
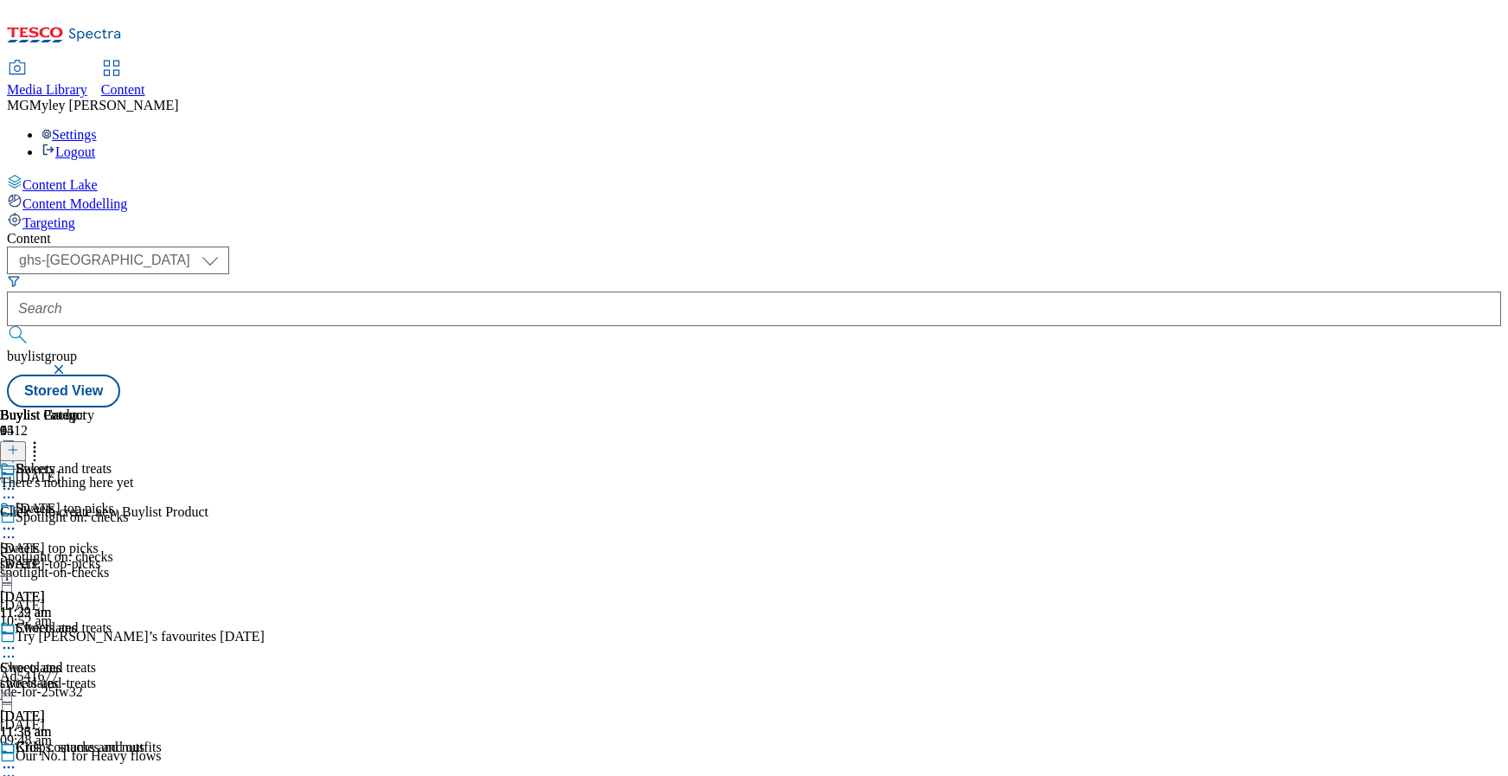
click at [19, 444] on icon at bounding box center [13, 450] width 12 height 12
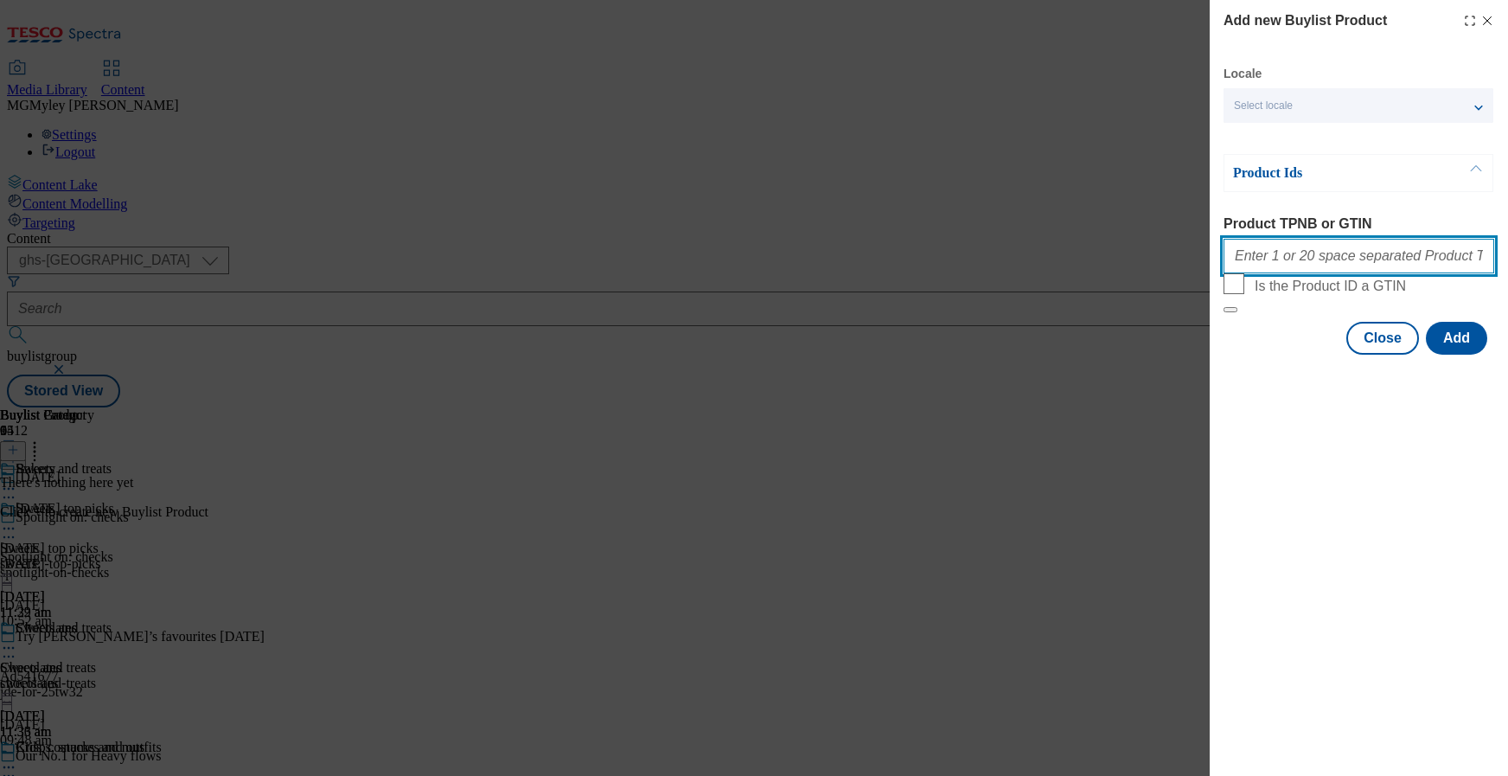
click at [1318, 252] on input "Product TPNB or GTIN" at bounding box center [1359, 256] width 271 height 35
paste input "77557485 87120892 97315880 97180012 74855701 74855730 83623692 87227242 8850578…"
type input "77557485 87120892 97315880 97180012 74855701 74855730 83623692 87227242 8850578…"
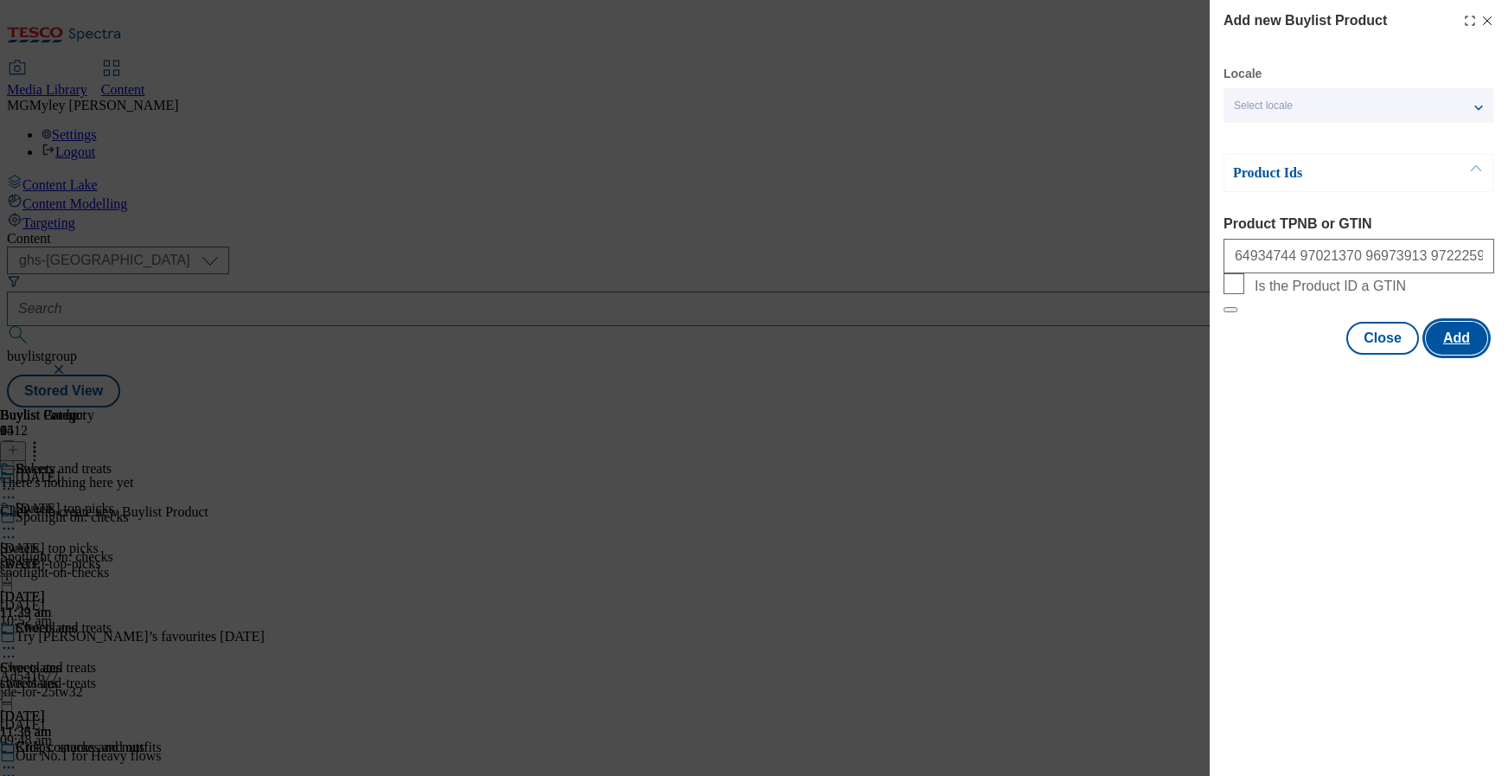
scroll to position [0, 0]
click at [1458, 355] on button "Add" at bounding box center [1456, 338] width 61 height 33
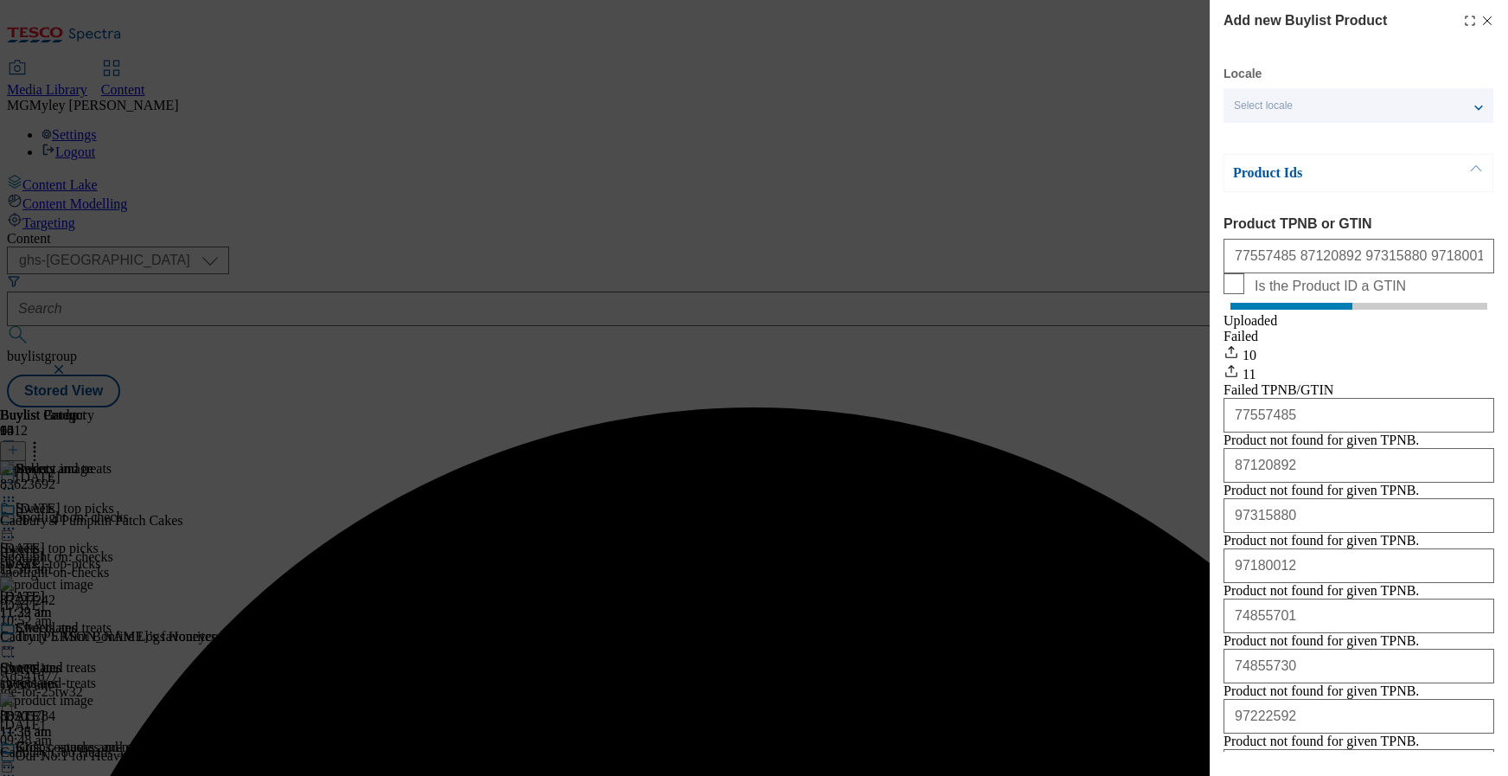
scroll to position [476, 0]
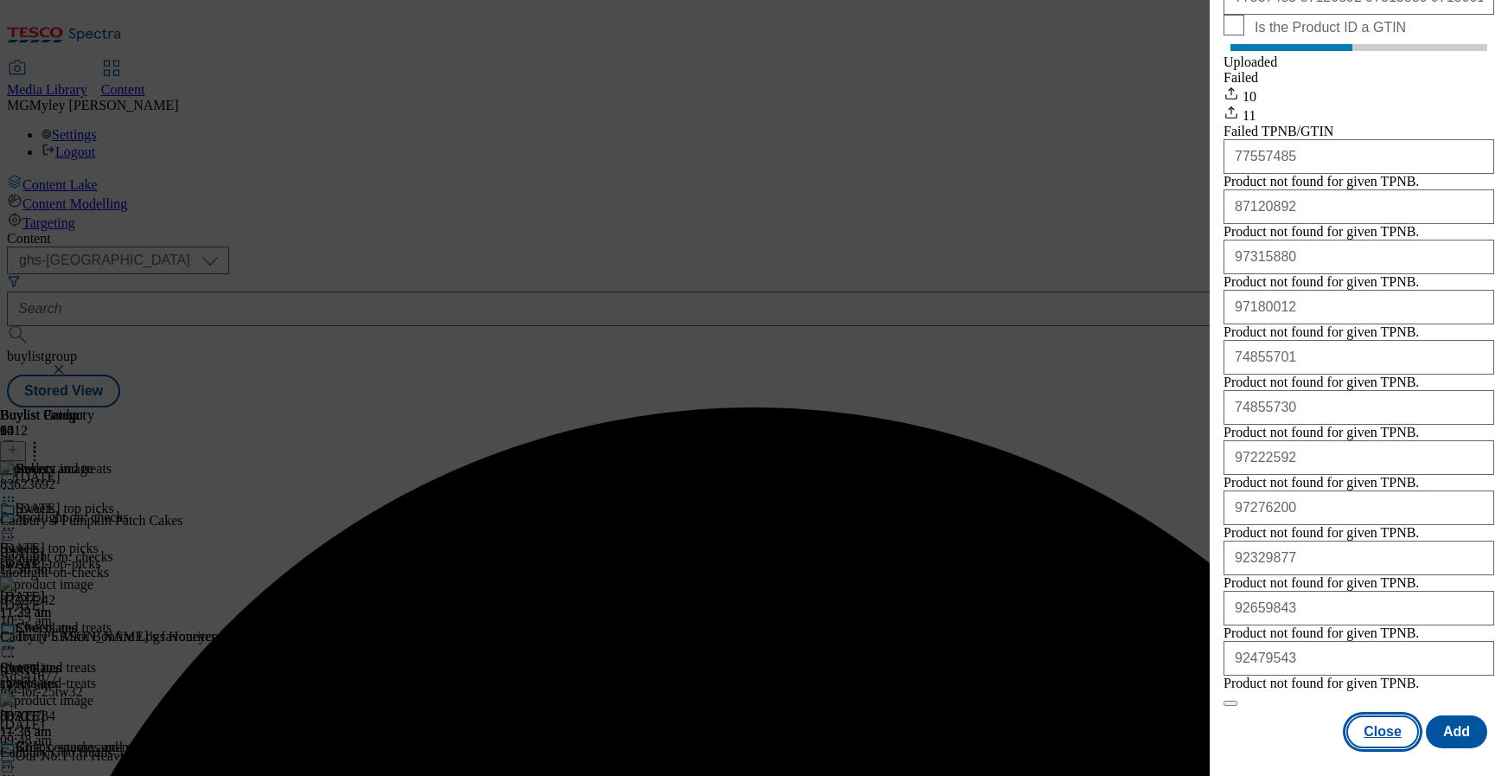
click at [1394, 725] on button "Close" at bounding box center [1383, 731] width 73 height 33
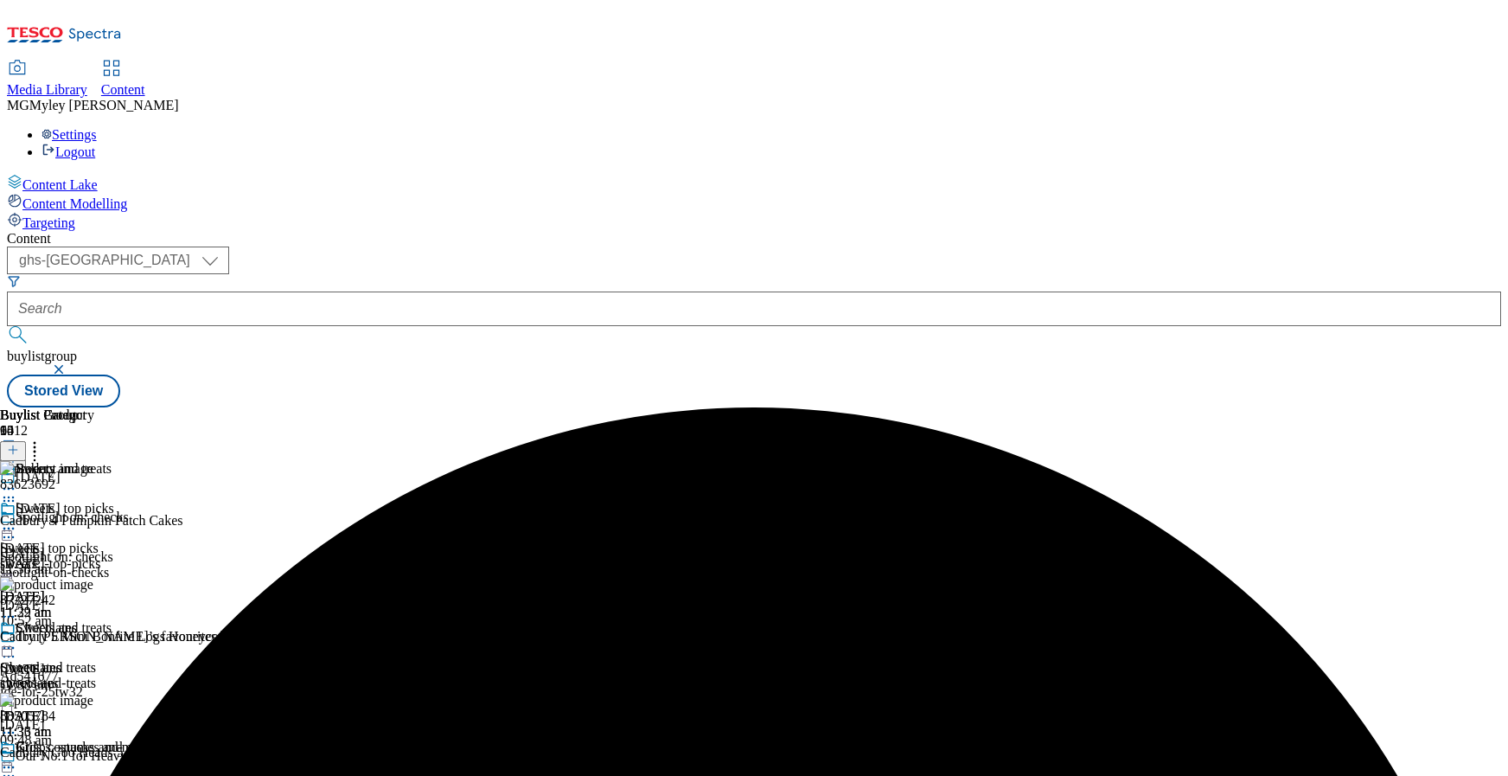
scroll to position [97, 0]
click at [144, 739] on span "Crisps, snacks and nuts" at bounding box center [80, 748] width 129 height 19
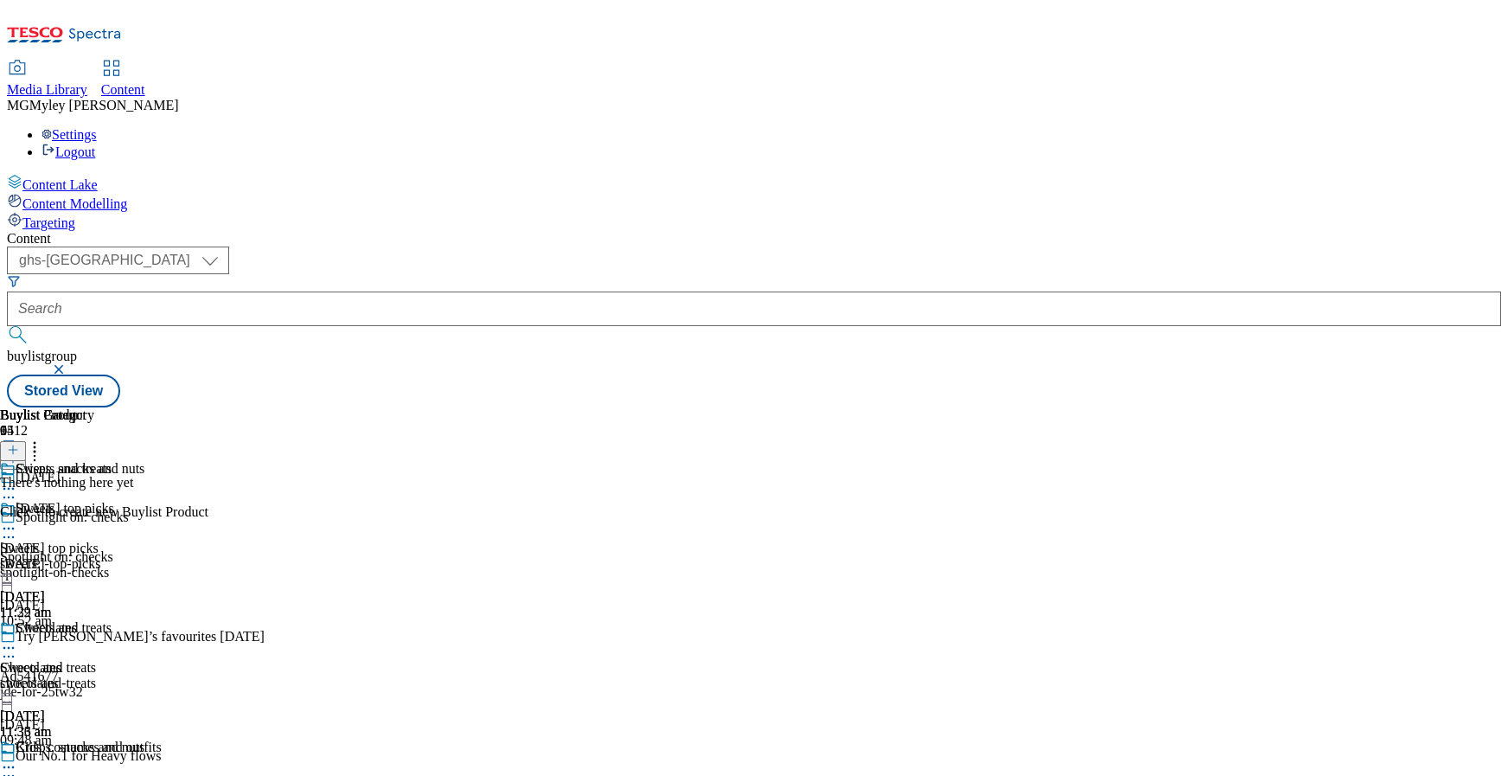
click at [26, 444] on div at bounding box center [13, 451] width 26 height 15
click at [13, 445] on line at bounding box center [13, 449] width 0 height 9
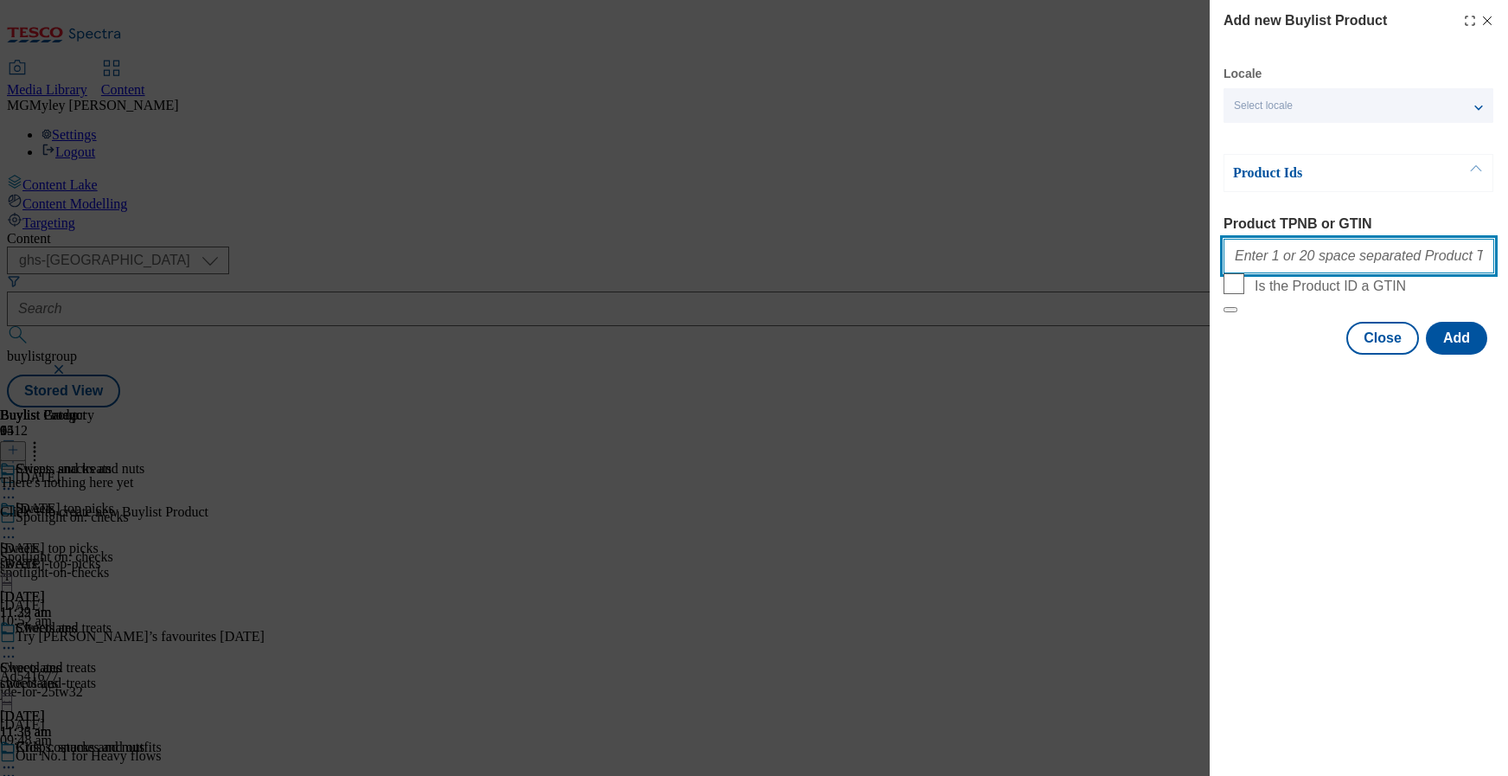
click at [1294, 264] on input "Product TPNB or GTIN" at bounding box center [1359, 256] width 271 height 35
paste input "96982931 96883985 96881371 97180133 96981143 97073894 89628372 89621431 8511643…"
type input "96982931 96883985 96881371 97180133 96981143 97073894 89628372 89621431 8511643…"
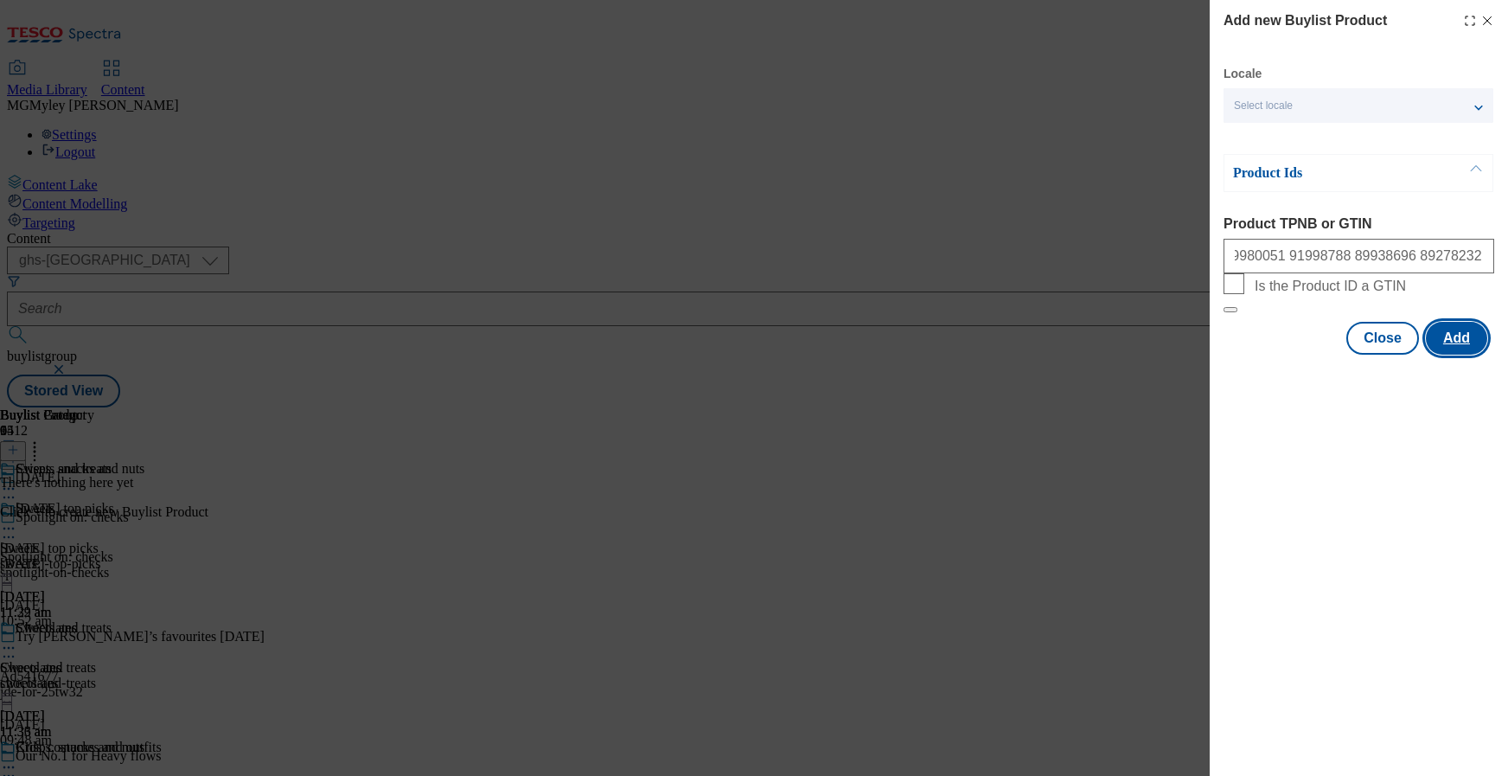
scroll to position [0, 0]
click at [1468, 355] on button "Add" at bounding box center [1456, 338] width 61 height 33
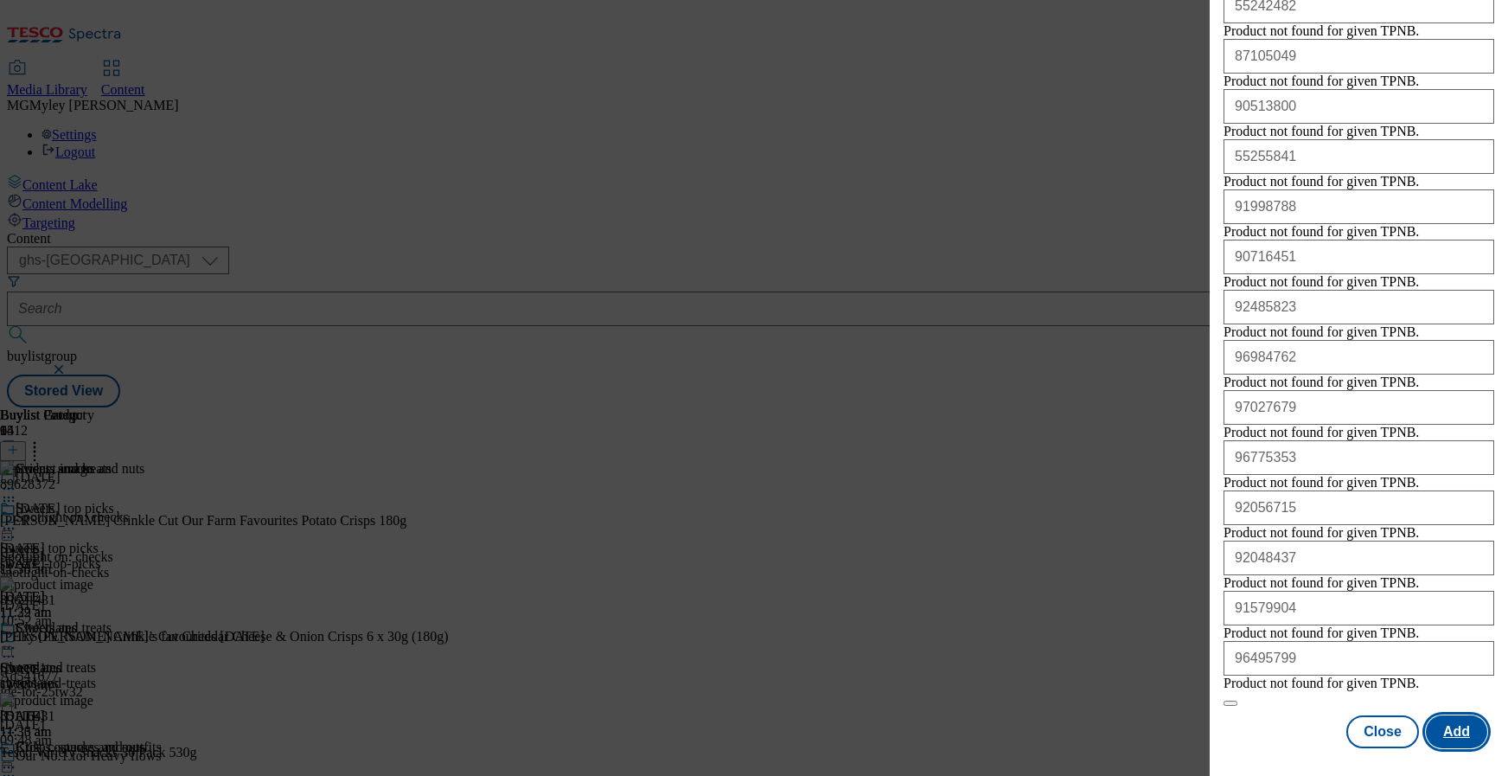
scroll to position [1640, 0]
click at [1375, 717] on button "Close" at bounding box center [1383, 731] width 73 height 33
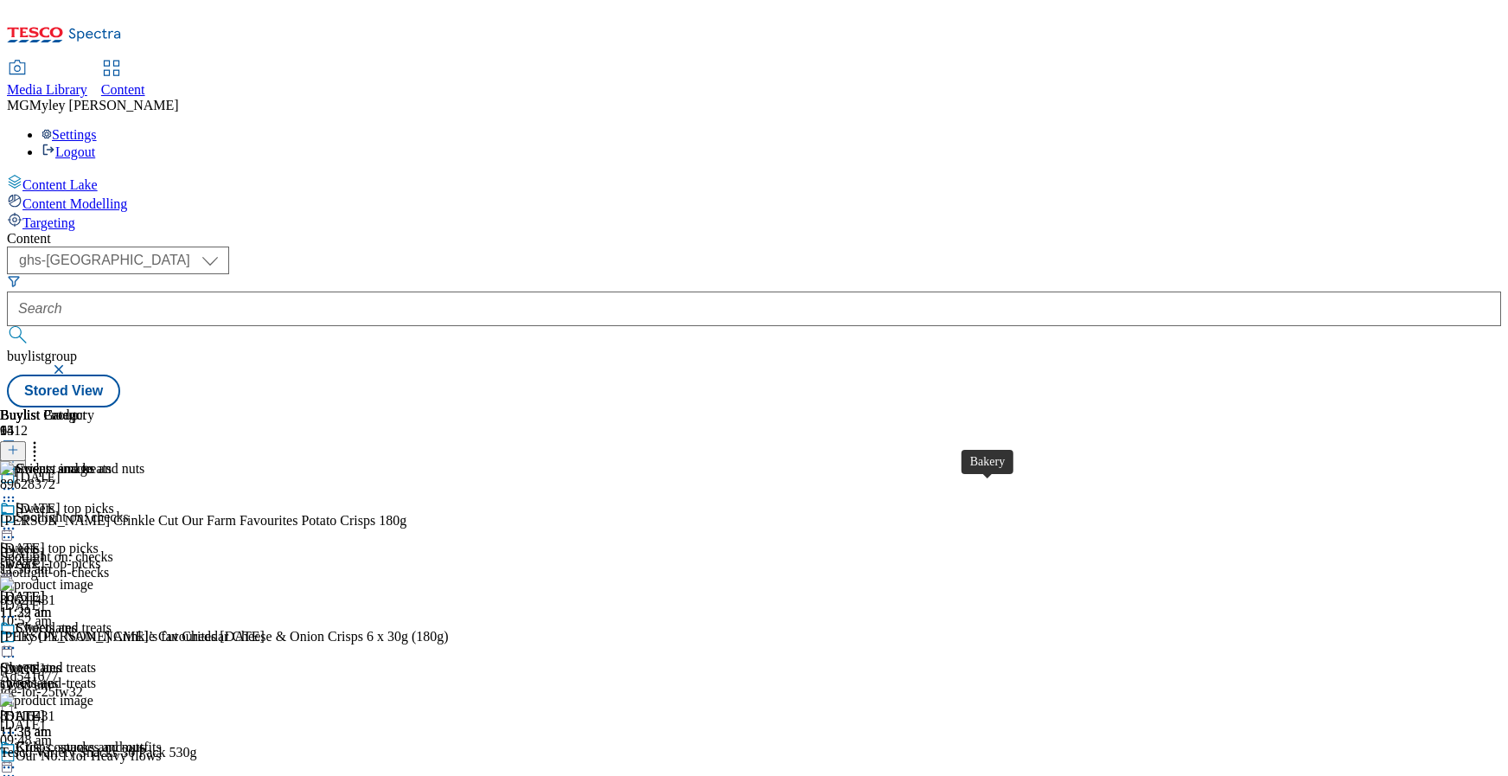
scroll to position [0, 0]
click at [17, 639] on icon at bounding box center [8, 647] width 17 height 17
click at [94, 758] on span "Preview" at bounding box center [74, 764] width 41 height 13
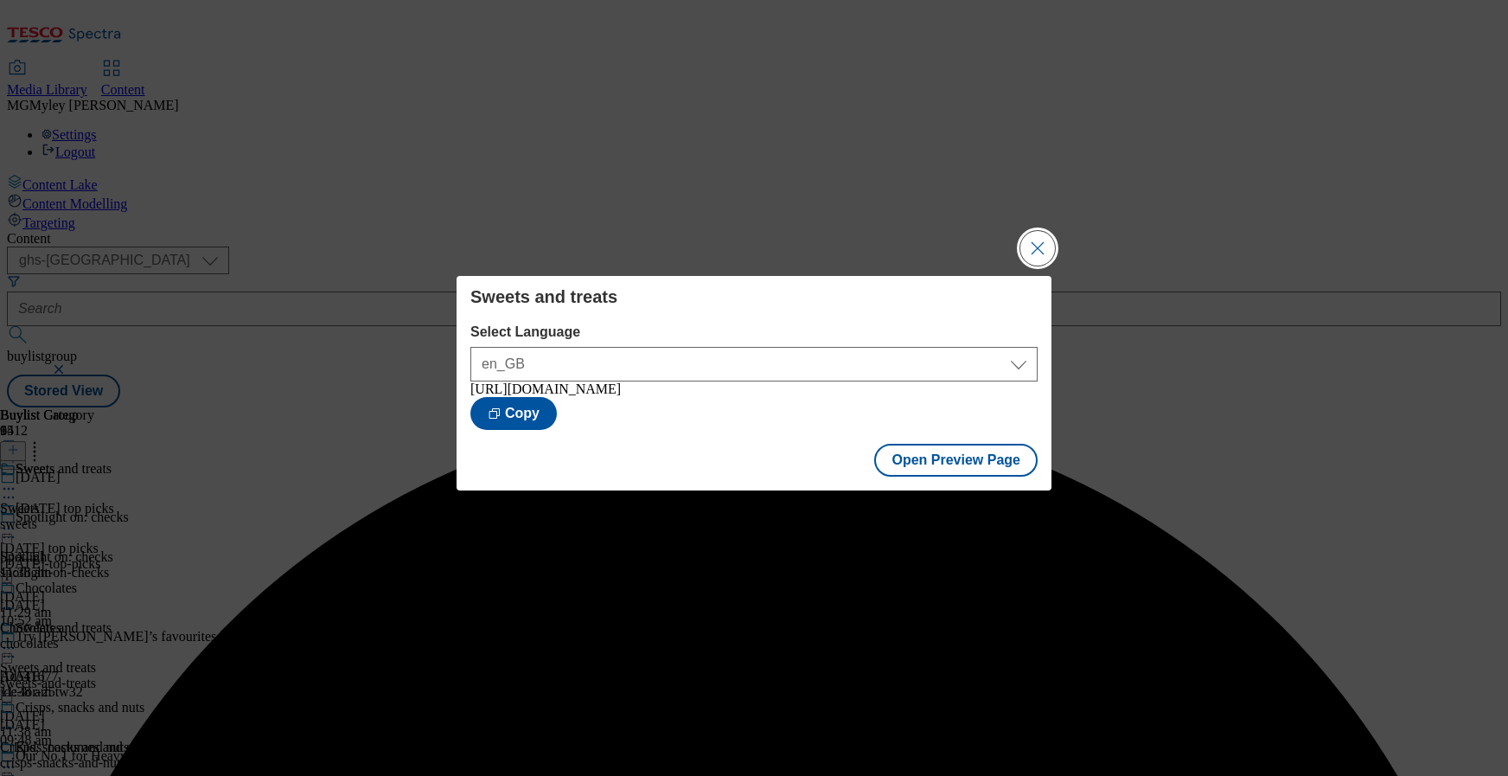
click at [1034, 246] on button "Close Modal" at bounding box center [1038, 248] width 35 height 35
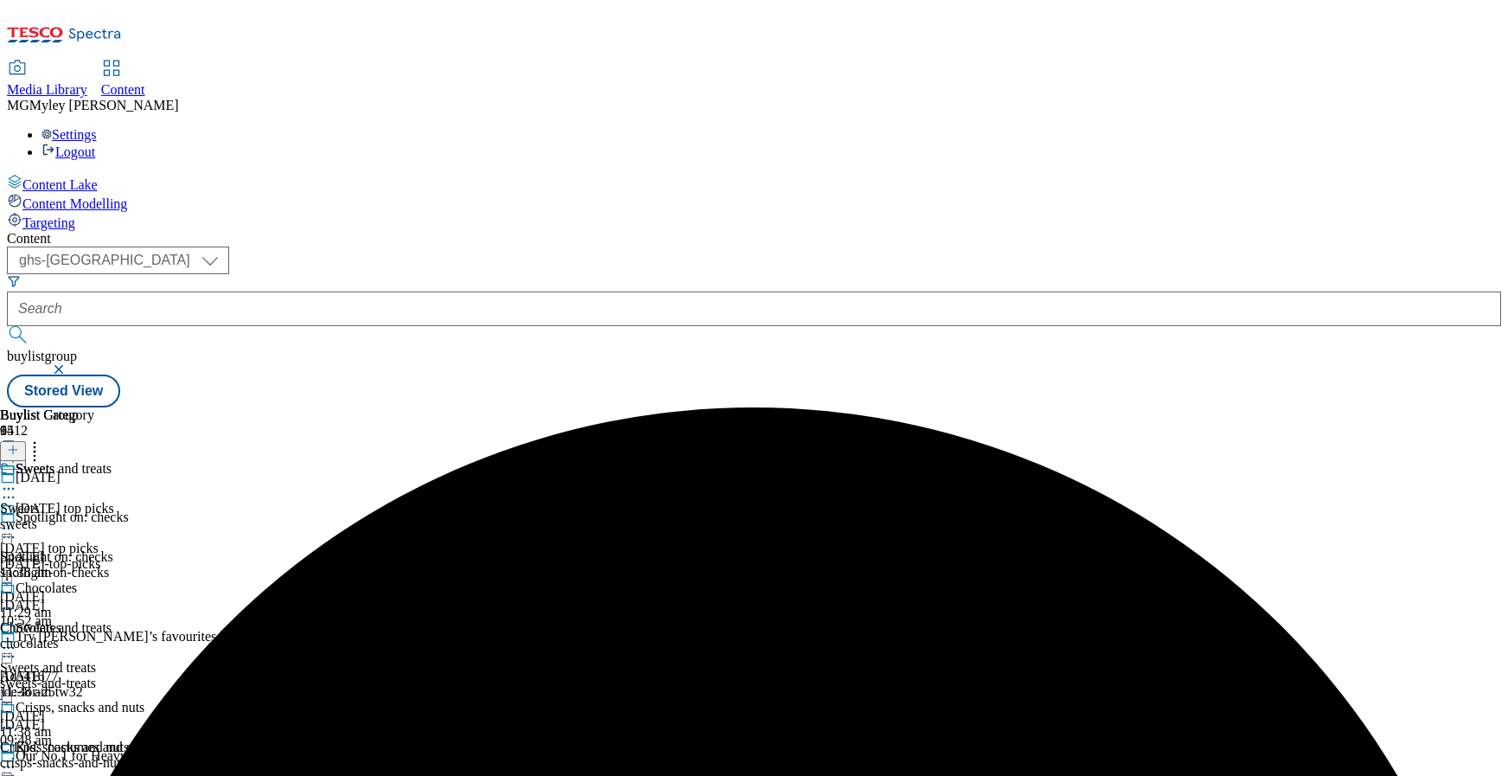
click at [17, 639] on icon at bounding box center [8, 647] width 17 height 17
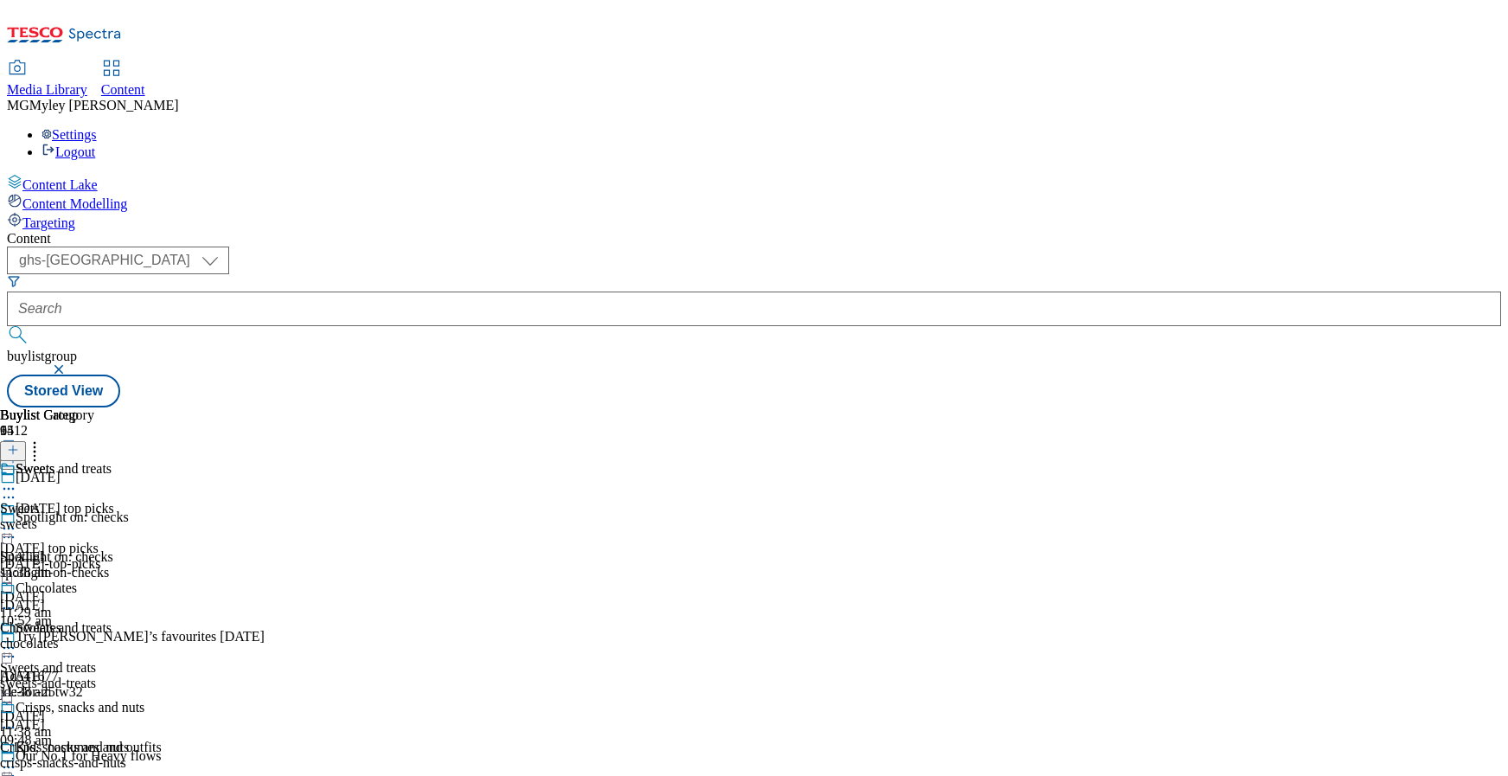
scroll to position [995, 0]
